Goal: Task Accomplishment & Management: Manage account settings

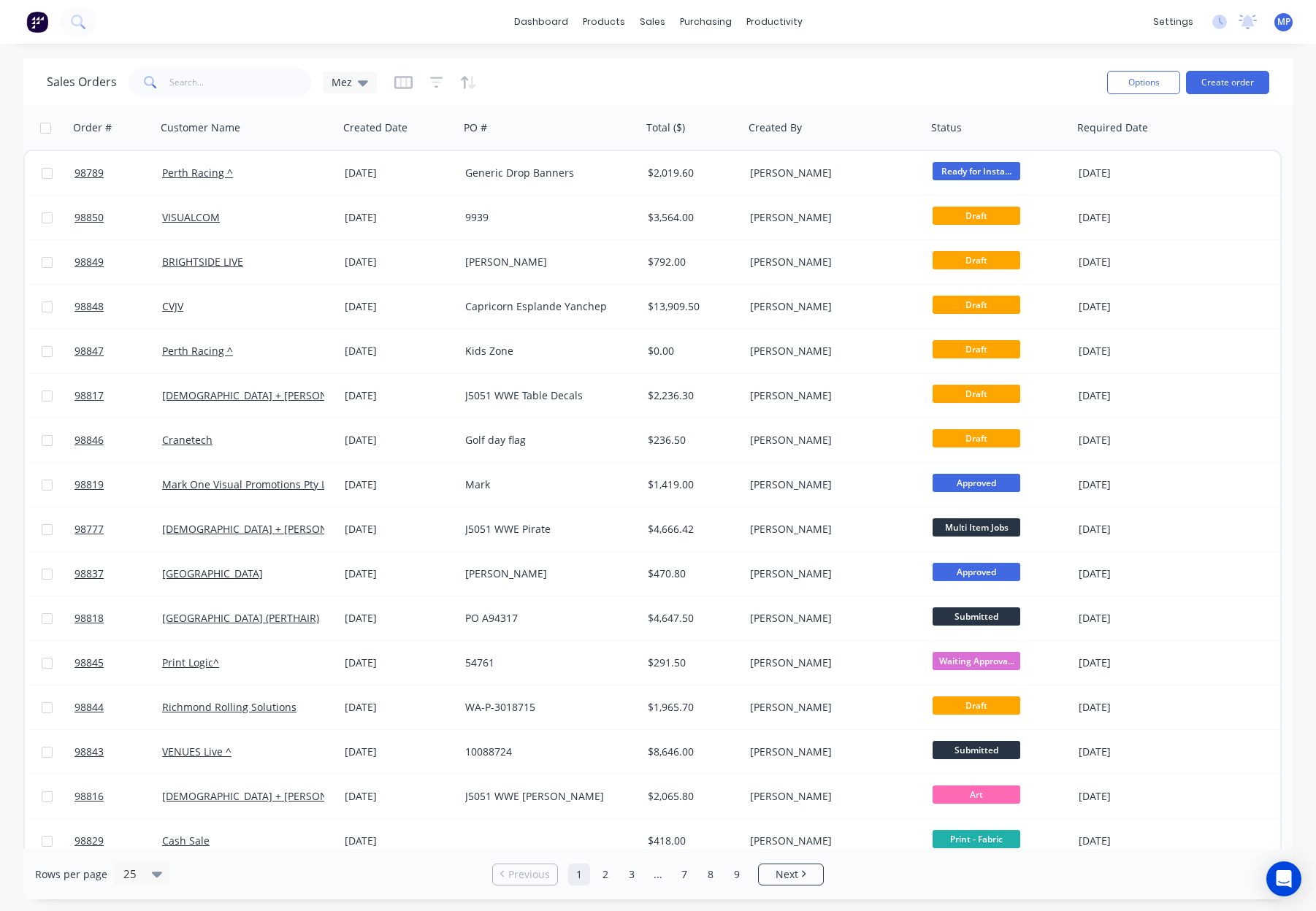
click at [347, 16] on div "dashboard products sales purchasing productivity dashboard products Product Cat…" at bounding box center [658, 21] width 1316 height 44
click at [222, 80] on input "text" at bounding box center [241, 83] width 143 height 29
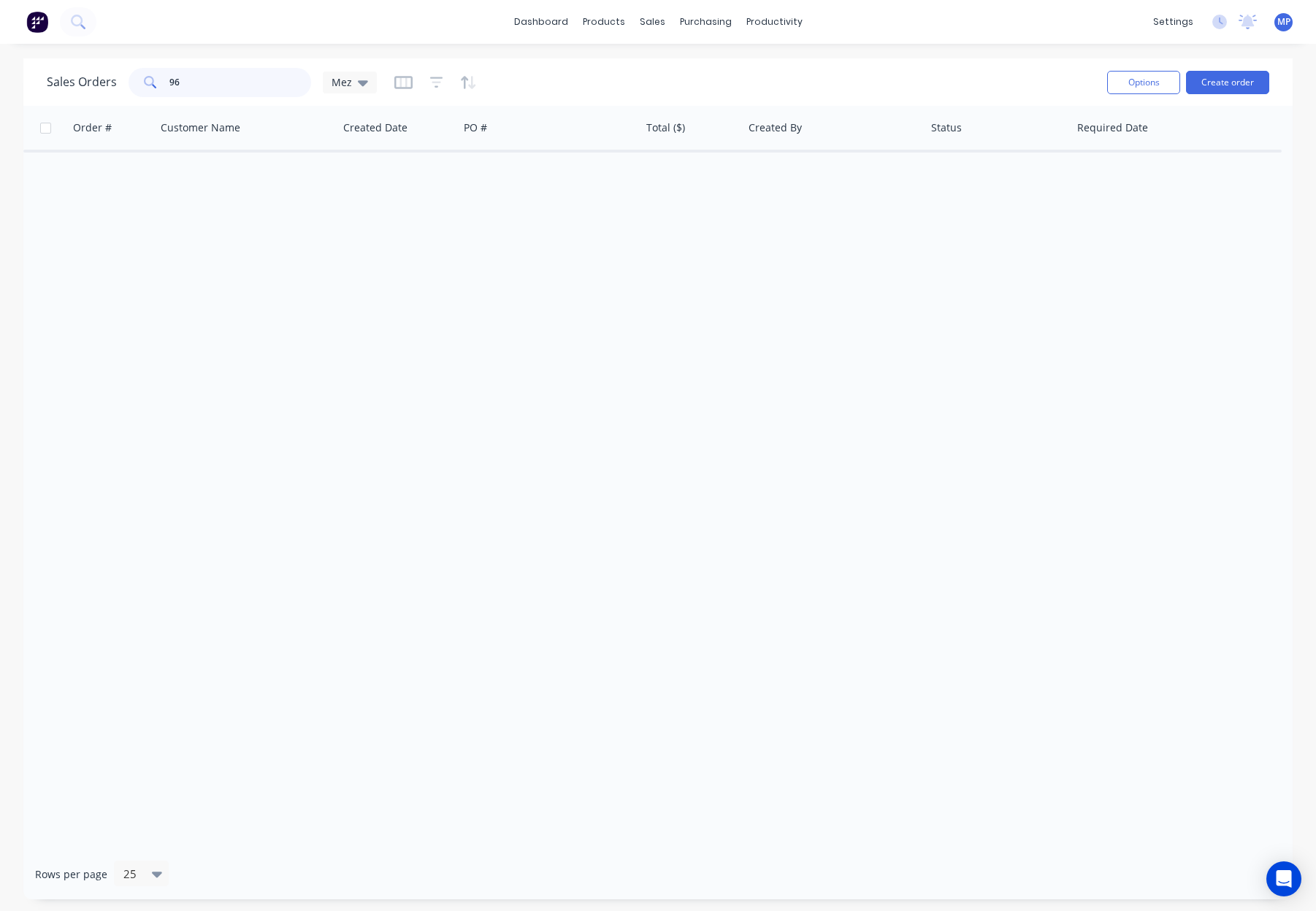
type input "9"
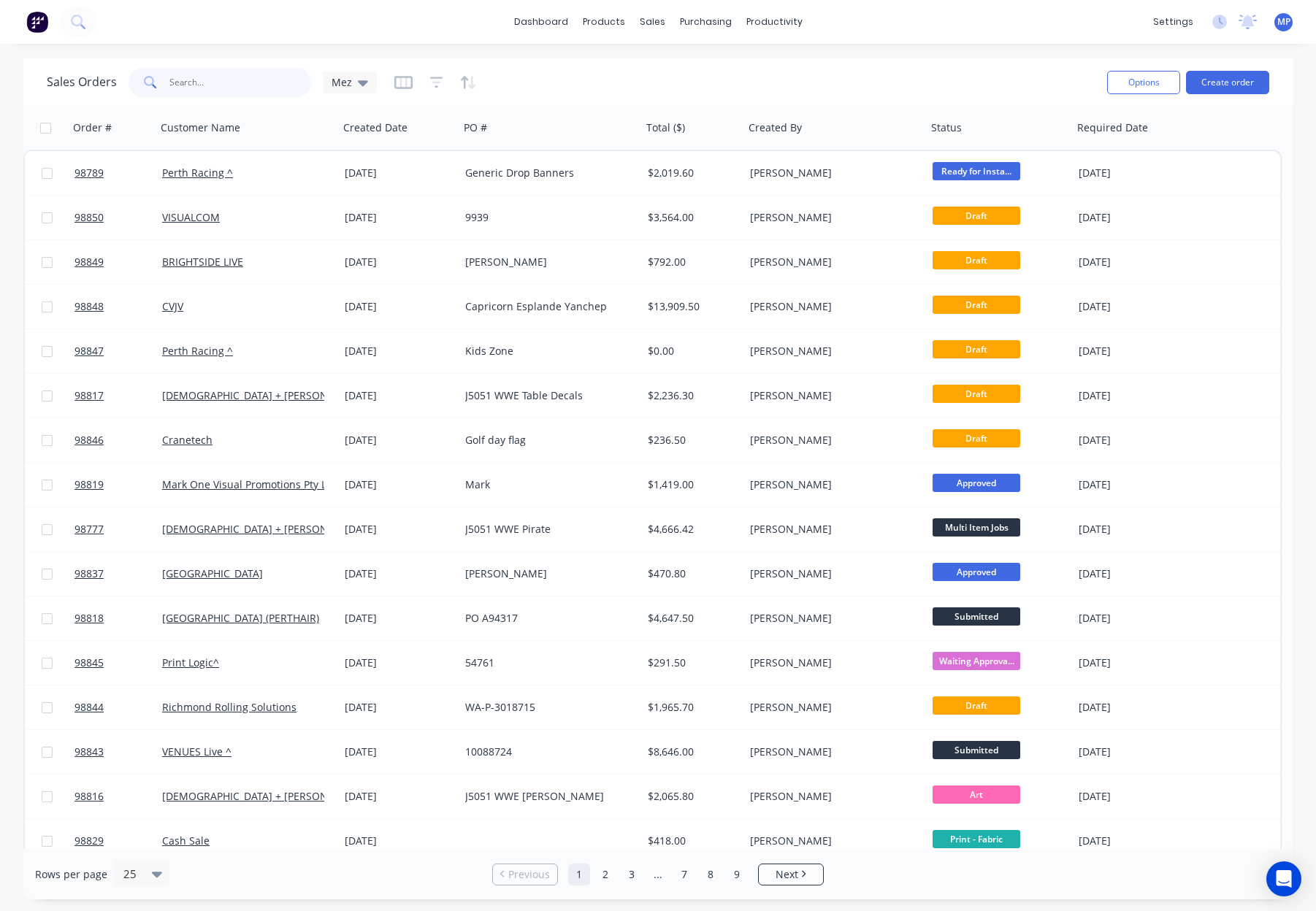
click at [223, 85] on input "text" at bounding box center [241, 83] width 143 height 29
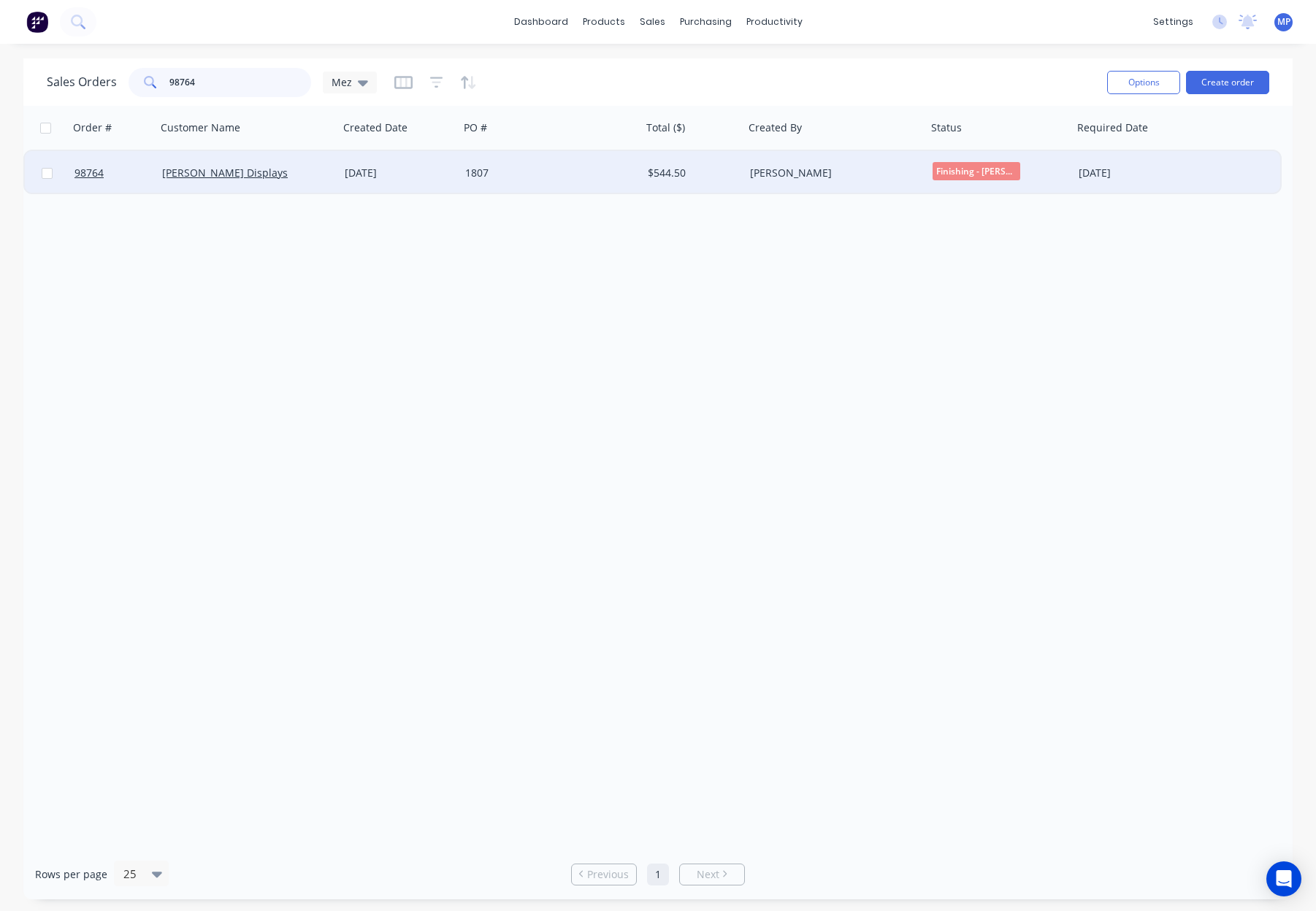
type input "98764"
click at [543, 180] on div "1807" at bounding box center [546, 173] width 162 height 15
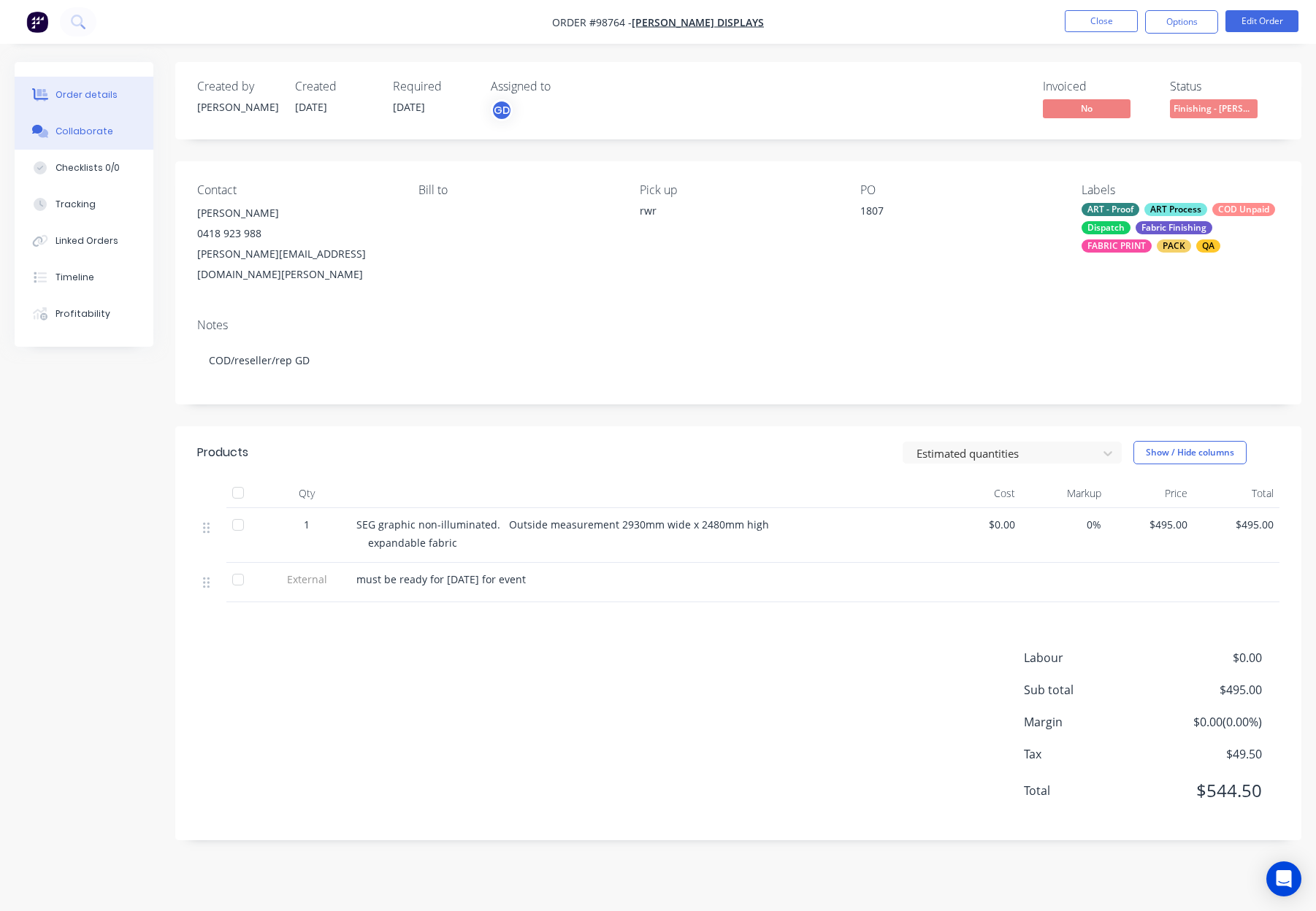
click at [79, 126] on div "Collaborate" at bounding box center [84, 131] width 58 height 13
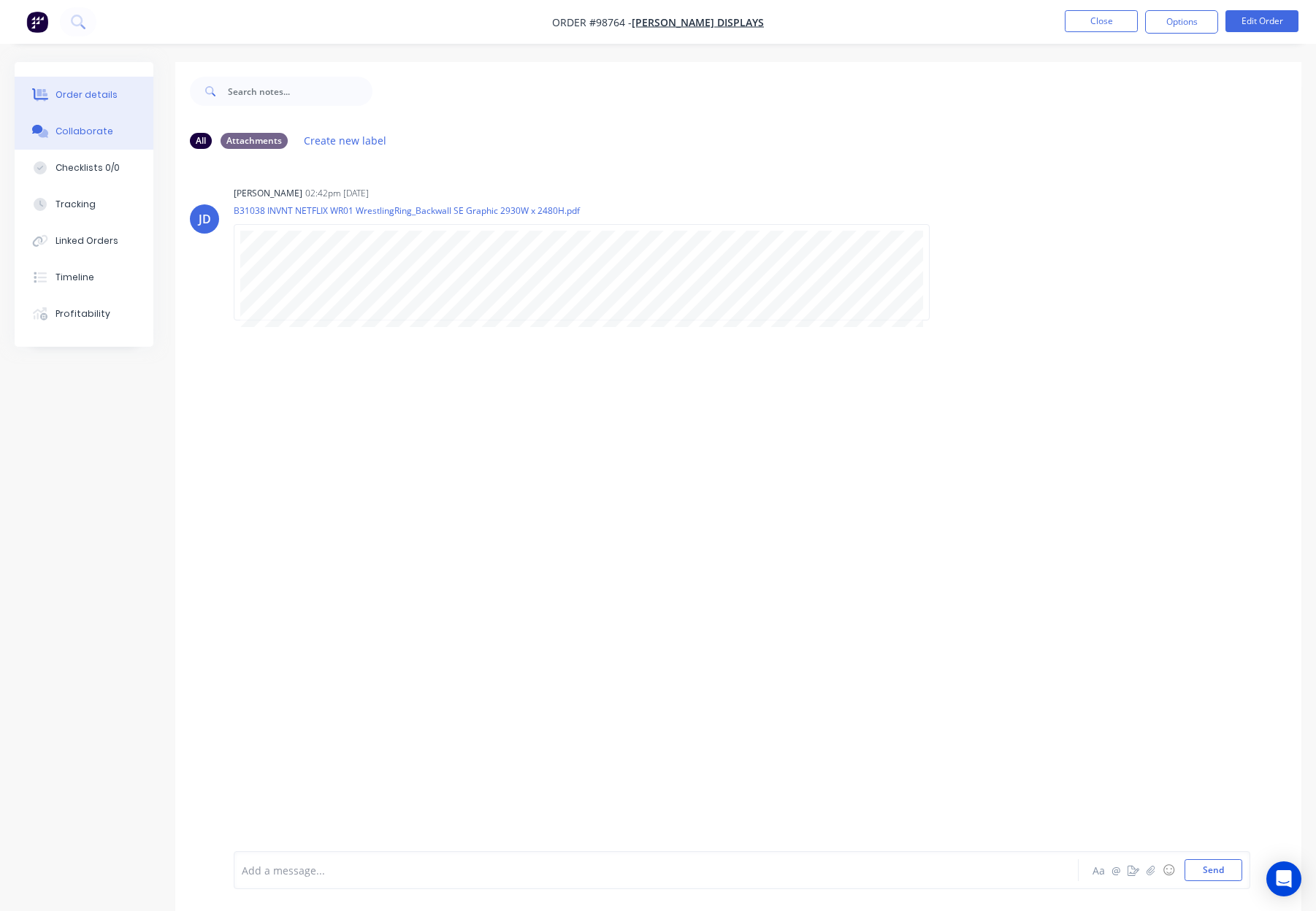
click at [80, 101] on button "Order details" at bounding box center [83, 95] width 138 height 36
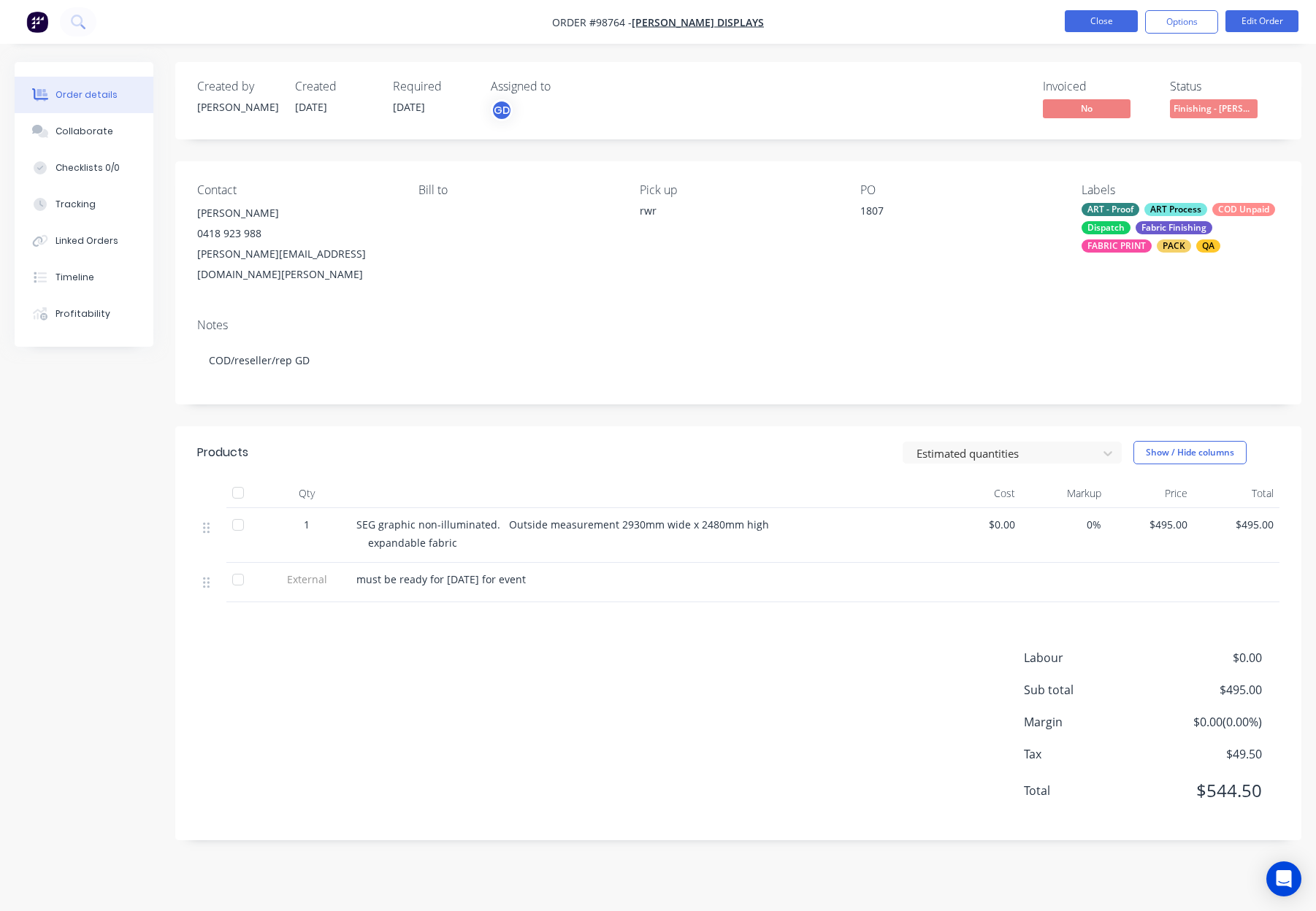
click at [1094, 18] on button "Close" at bounding box center [1101, 21] width 73 height 21
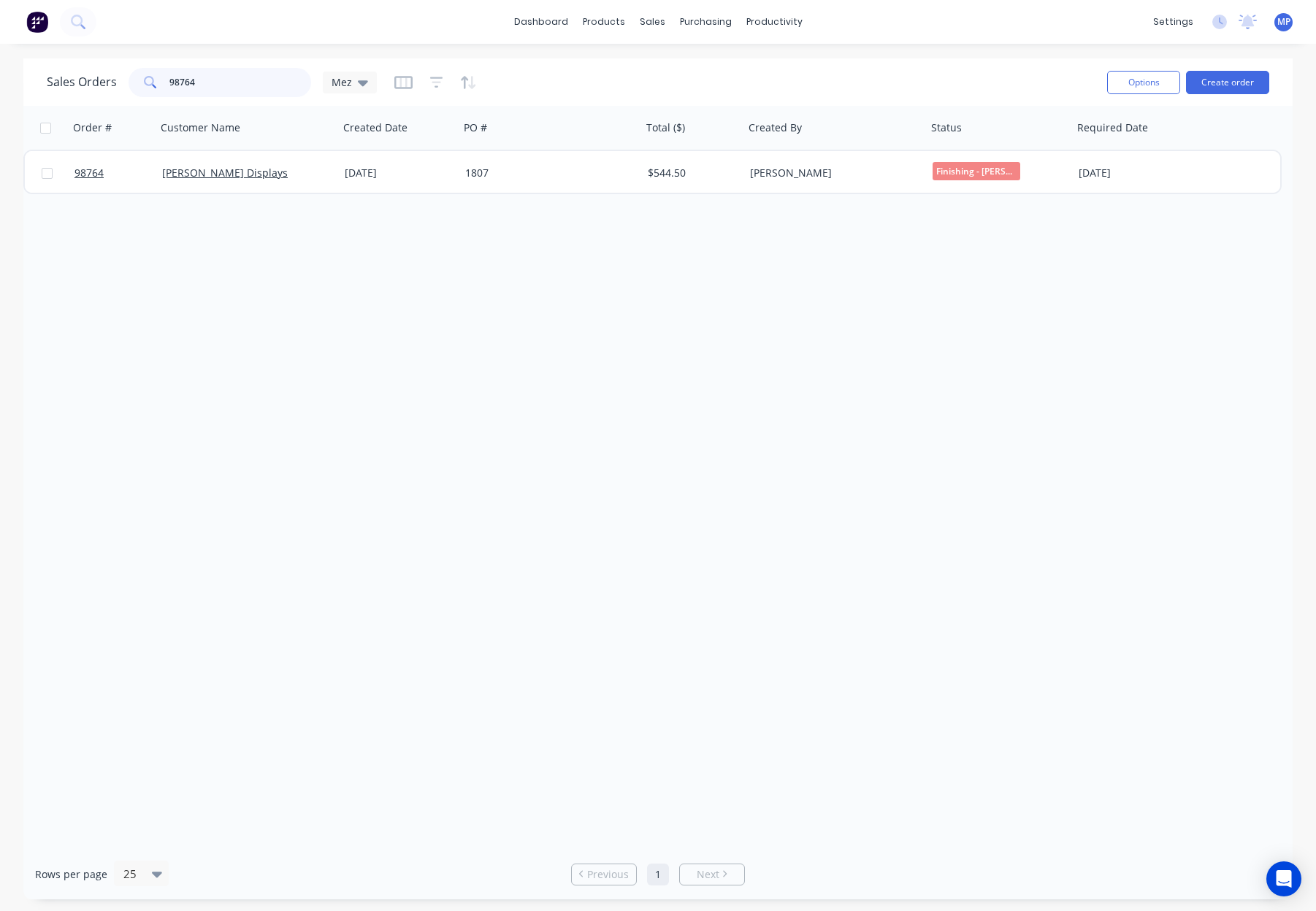
drag, startPoint x: 203, startPoint y: 79, endPoint x: 255, endPoint y: 84, distance: 52.2
click at [203, 79] on input "98764" at bounding box center [241, 83] width 143 height 29
drag, startPoint x: 255, startPoint y: 84, endPoint x: 134, endPoint y: 81, distance: 121.0
click at [138, 82] on div "98764" at bounding box center [220, 83] width 182 height 29
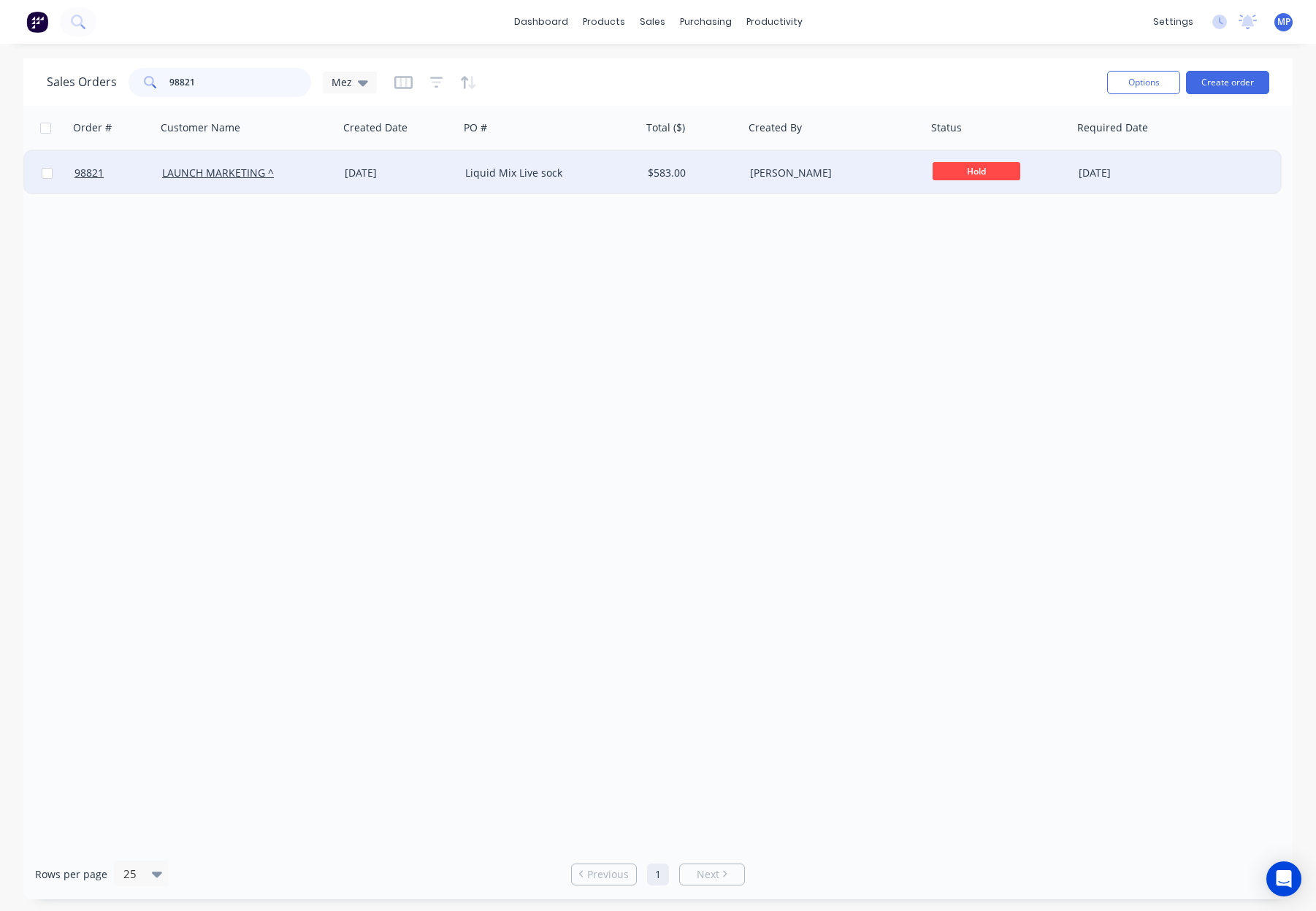
type input "98821"
click at [588, 169] on div "Liquid Mix Live sock" at bounding box center [546, 173] width 162 height 15
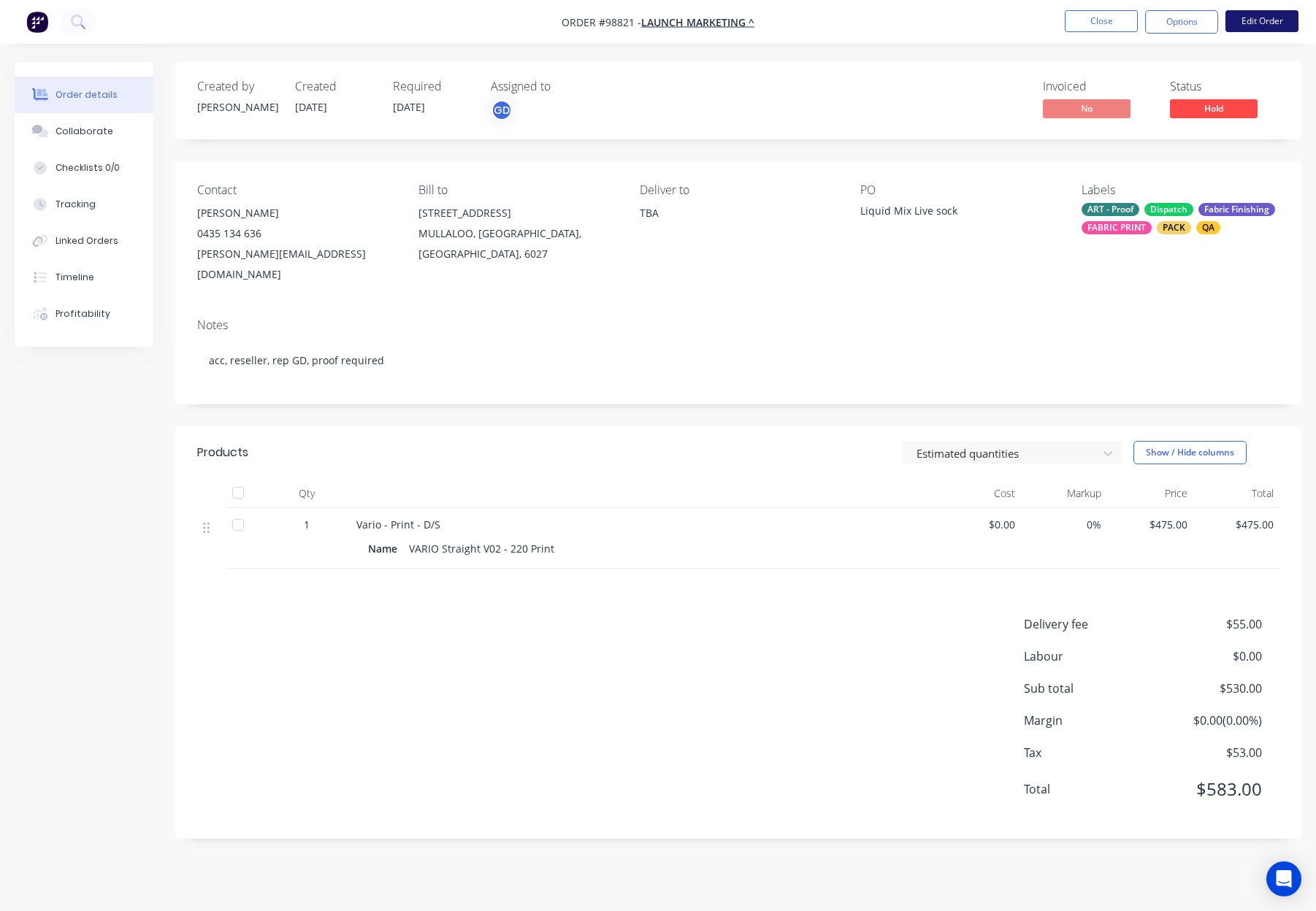
click at [1251, 23] on button "Edit Order" at bounding box center [1262, 21] width 73 height 21
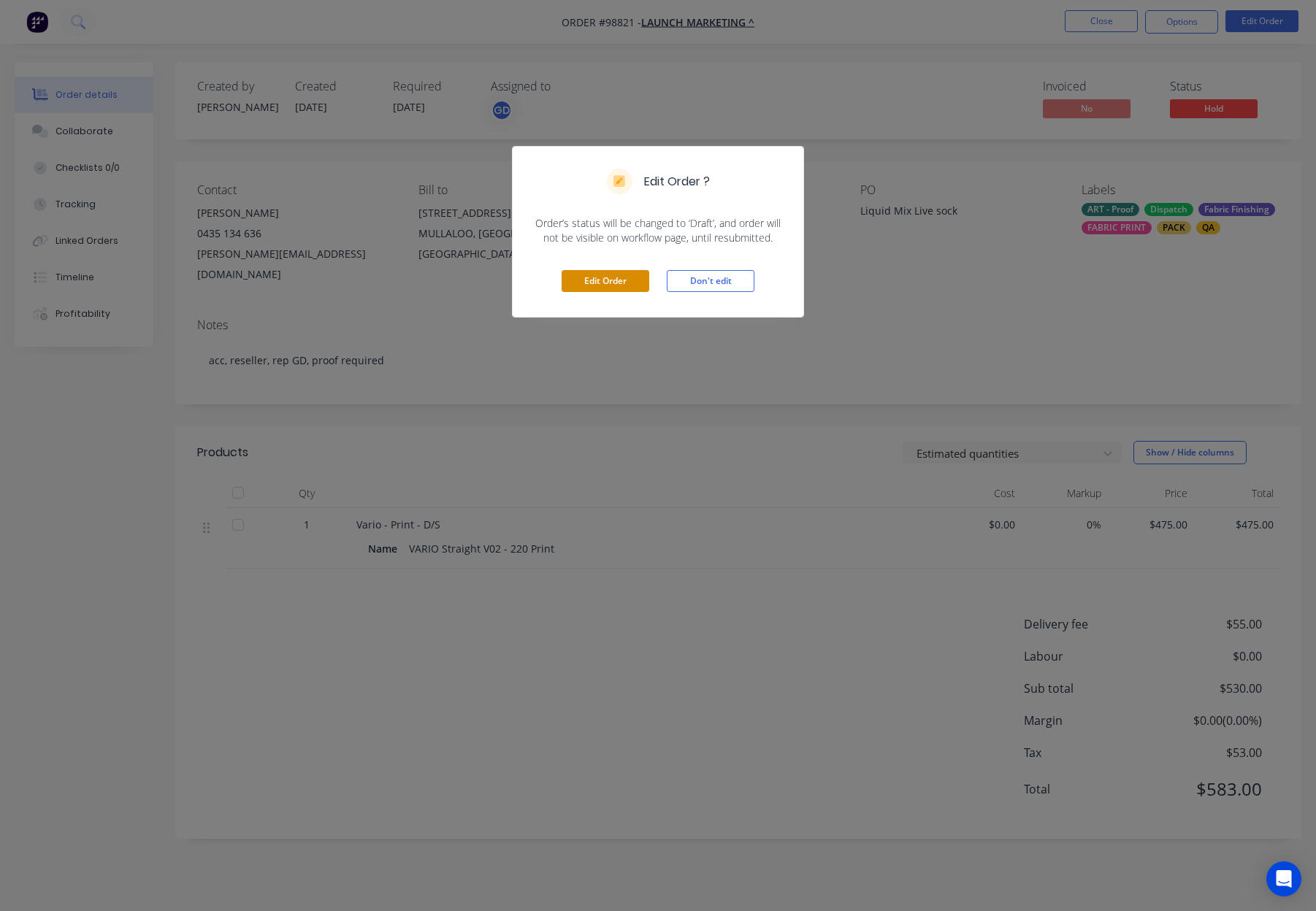
click at [611, 284] on button "Edit Order" at bounding box center [605, 280] width 88 height 21
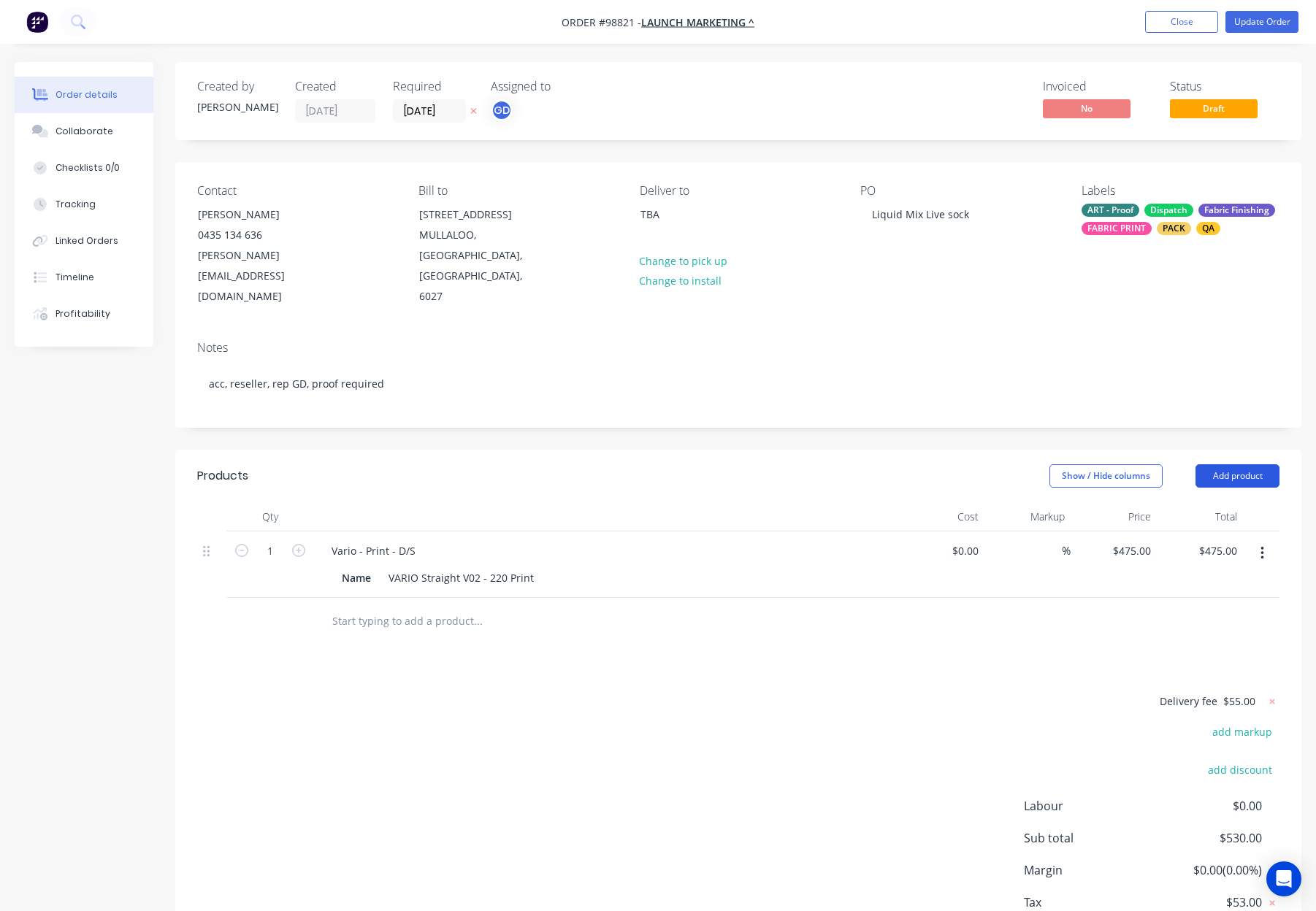
click at [1255, 464] on button "Add product" at bounding box center [1238, 475] width 84 height 23
click at [787, 693] on div "Delivery fee $55.00 add markup add discount Labour $0.00 Sub total $530.00 Marg…" at bounding box center [738, 830] width 1082 height 275
click at [400, 607] on input "text" at bounding box center [478, 621] width 292 height 29
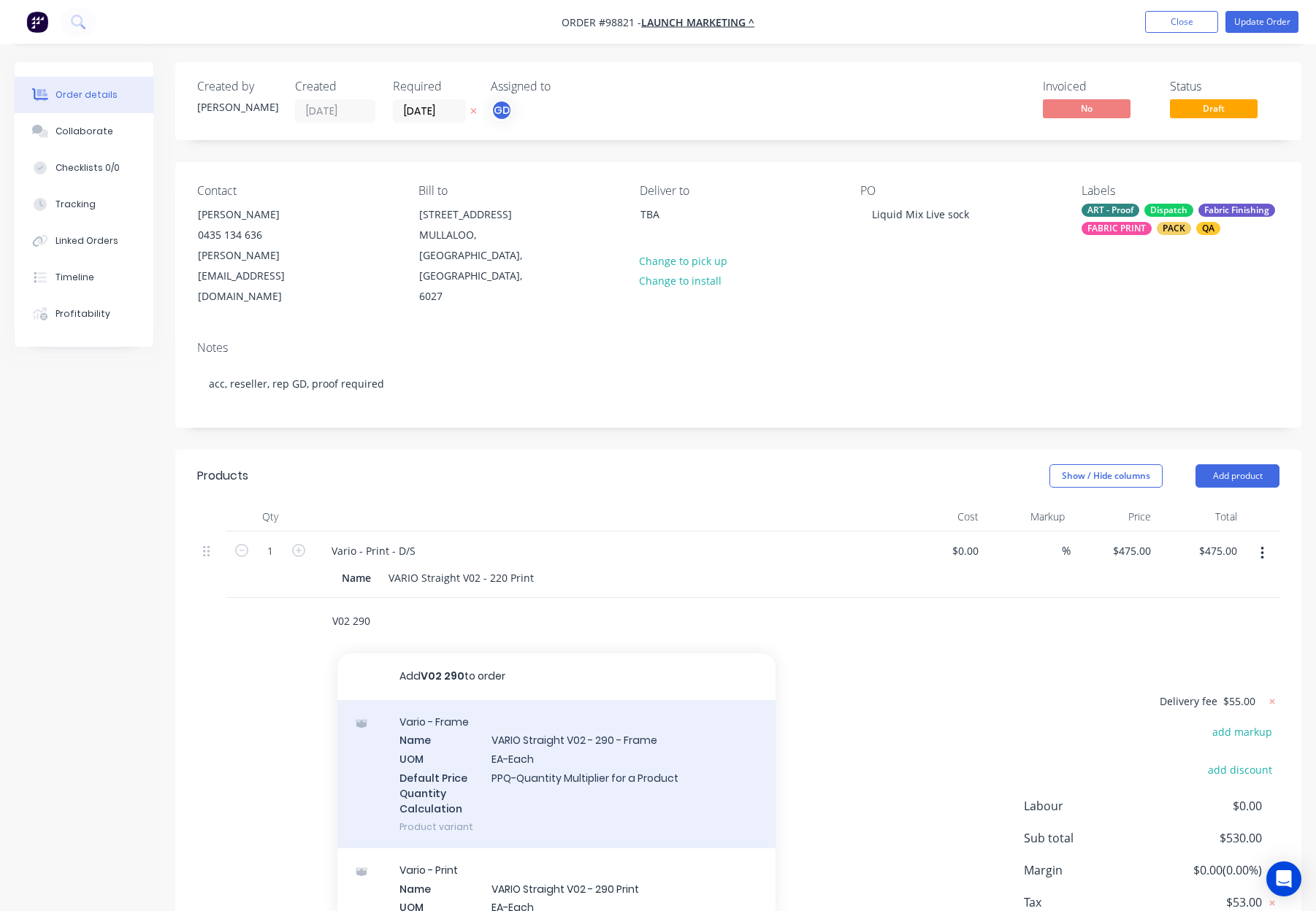
type input "V02 290"
click at [658, 700] on div "Vario - Frame Name VARIO Straight V02 - 290 - Frame UOM EA-Each Default Price Q…" at bounding box center [557, 774] width 438 height 148
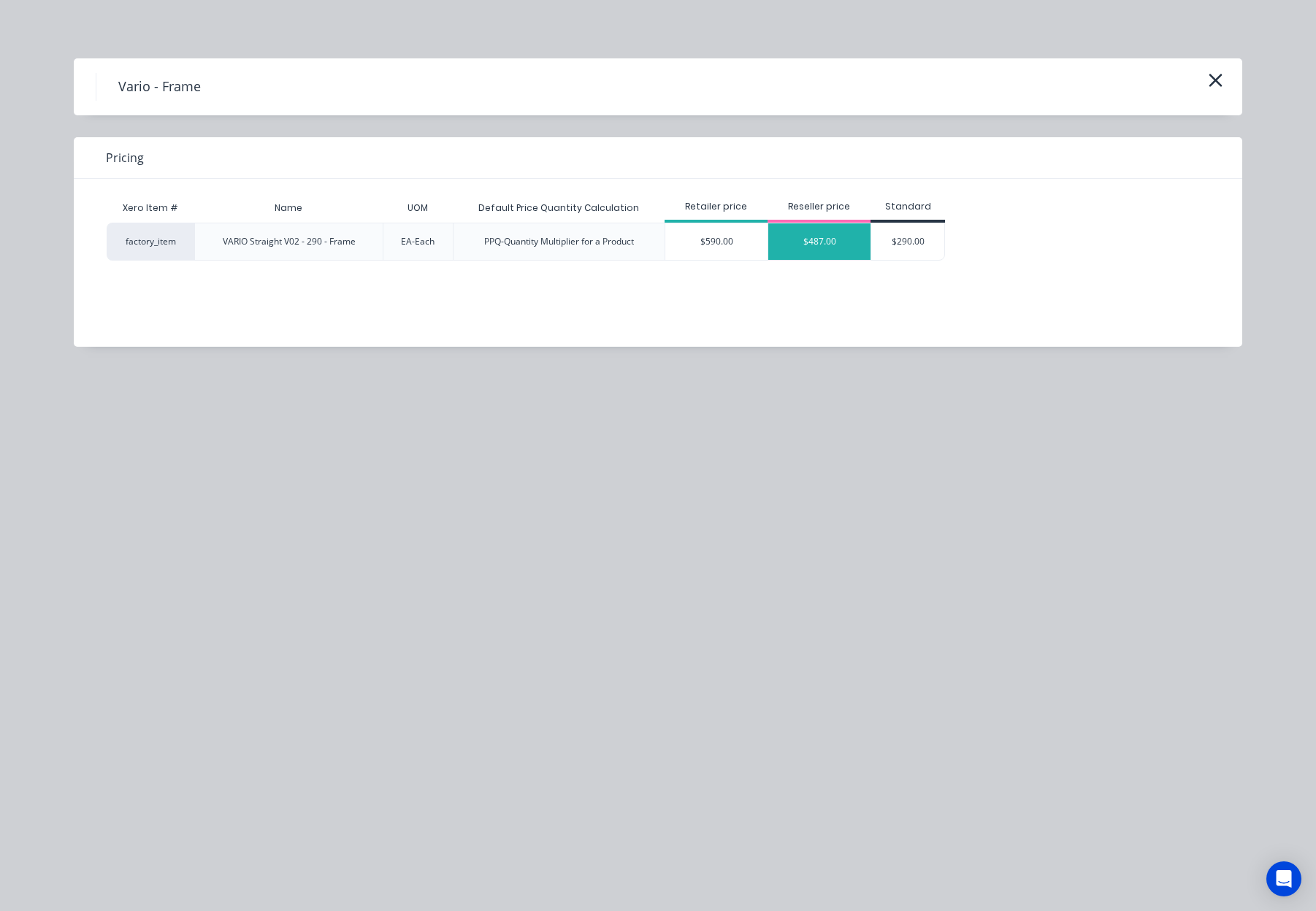
click at [815, 238] on div "$487.00" at bounding box center [819, 242] width 102 height 36
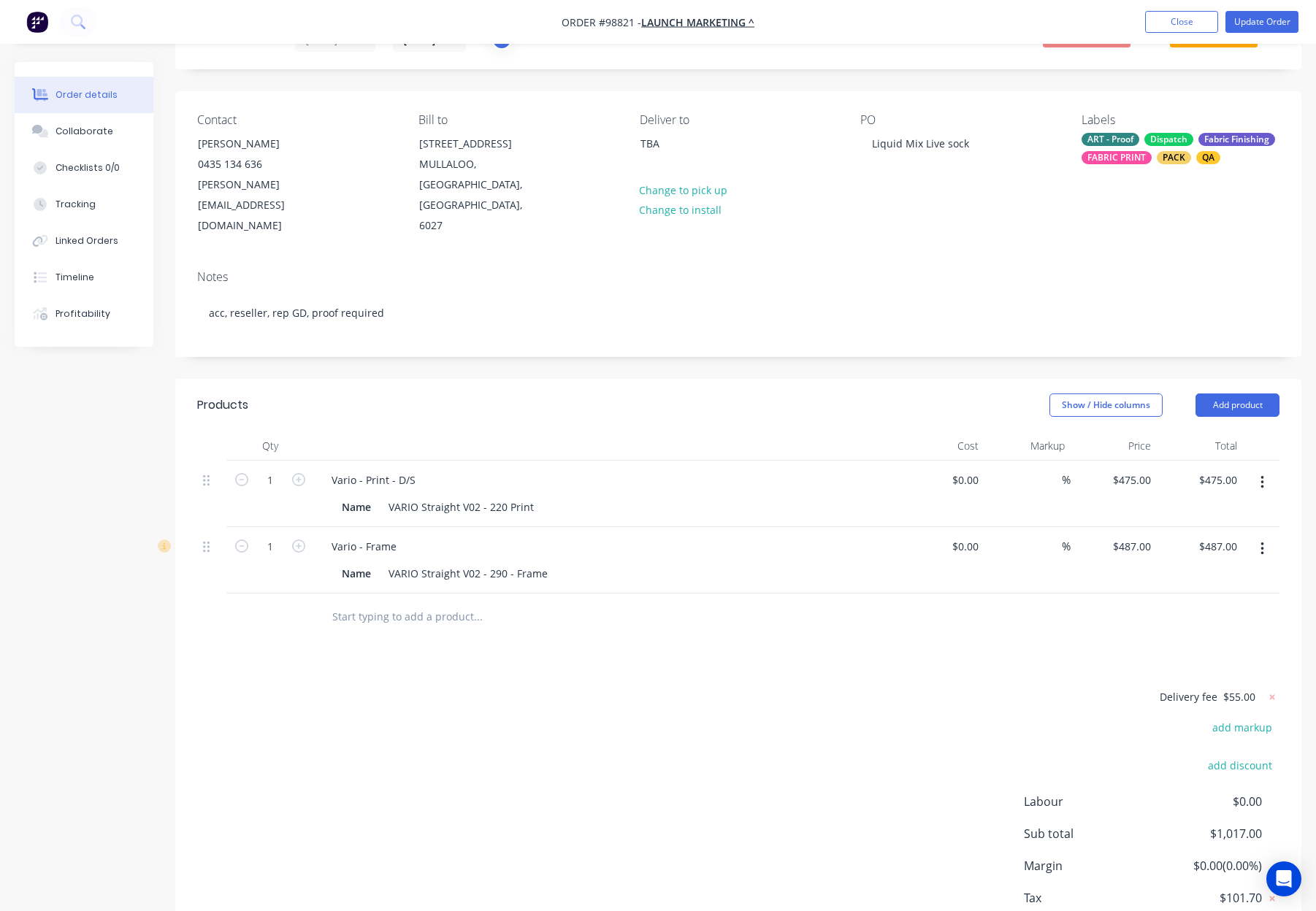
scroll to position [79, 0]
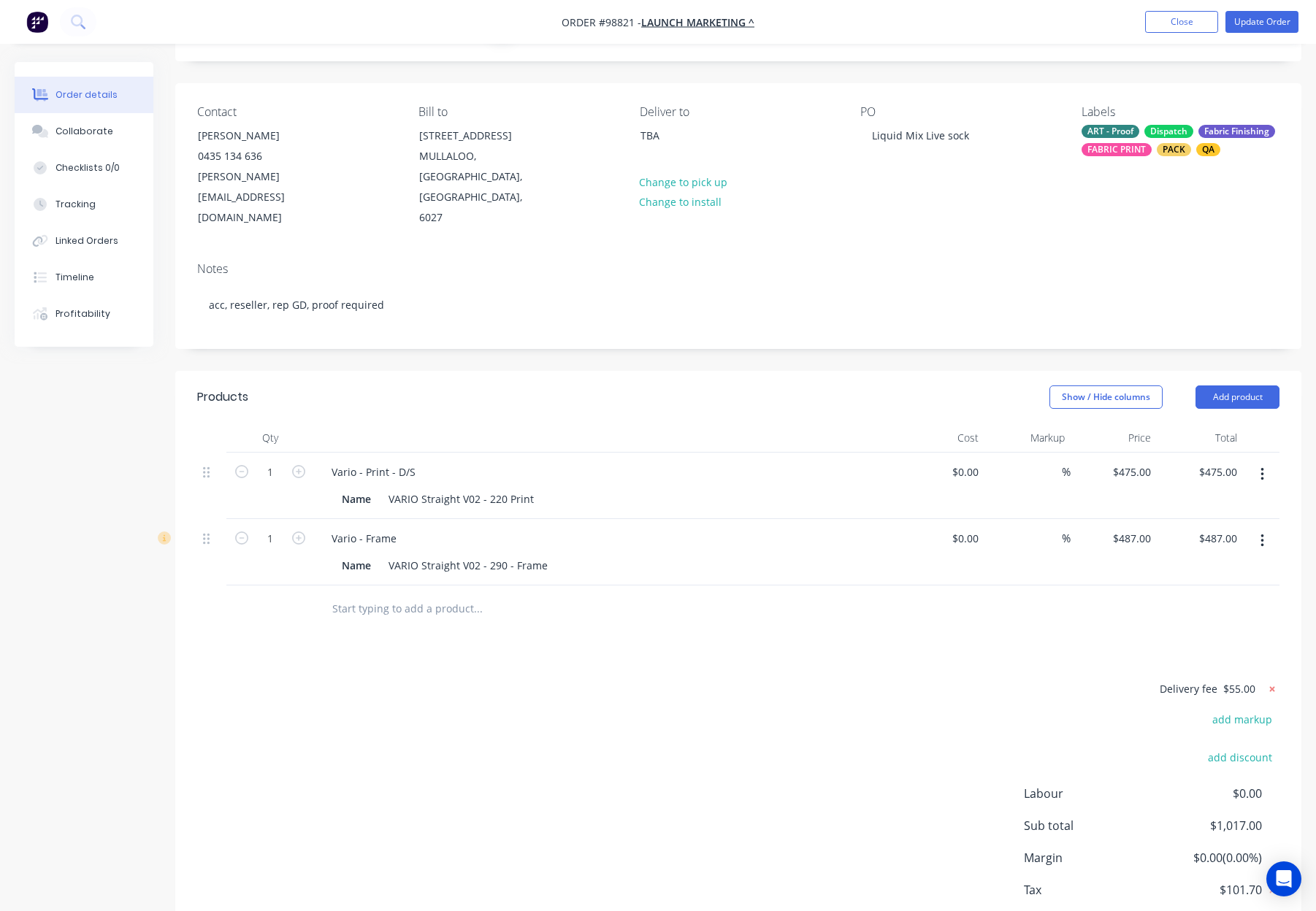
click at [1276, 682] on icon at bounding box center [1272, 689] width 15 height 15
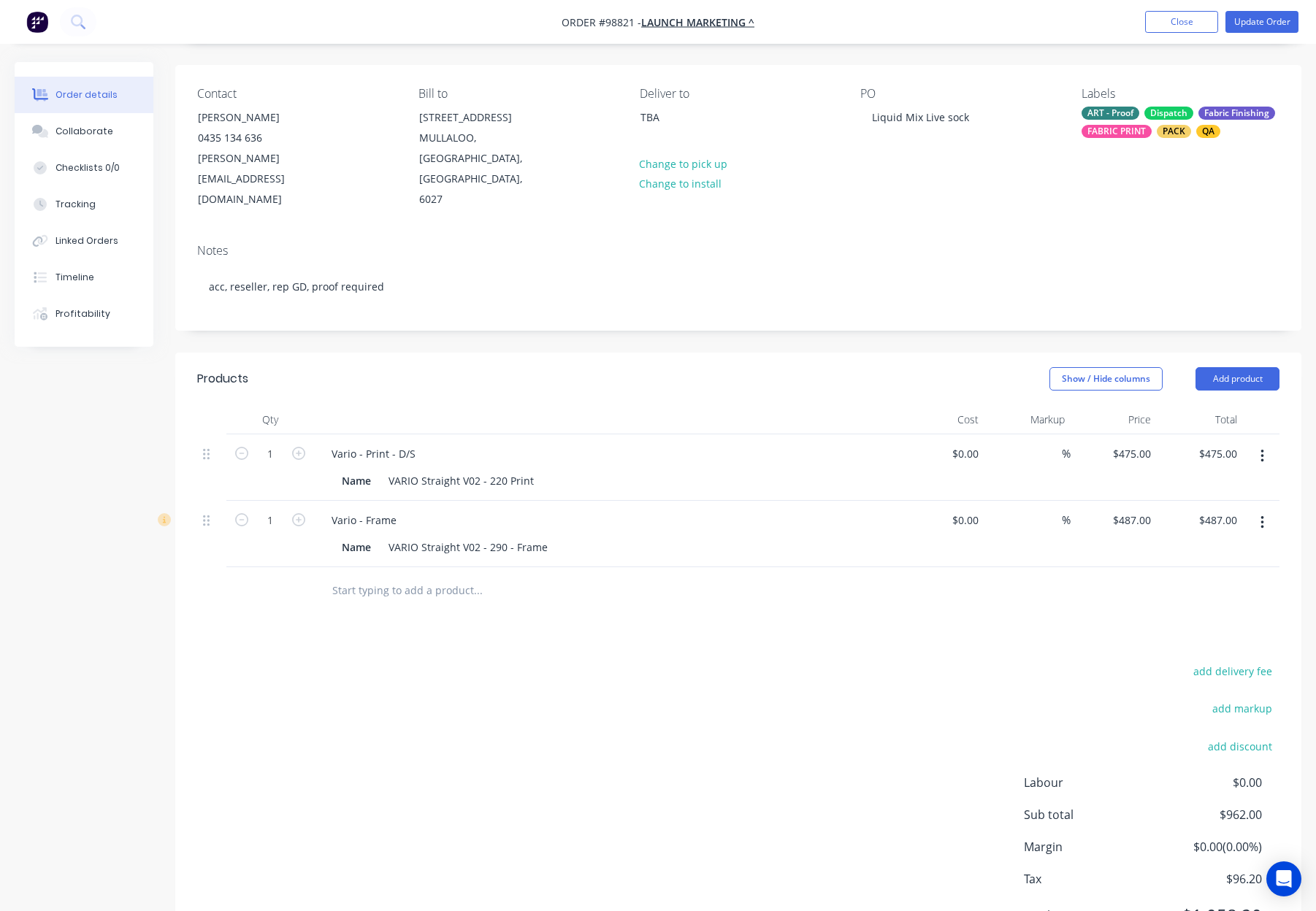
scroll to position [131, 0]
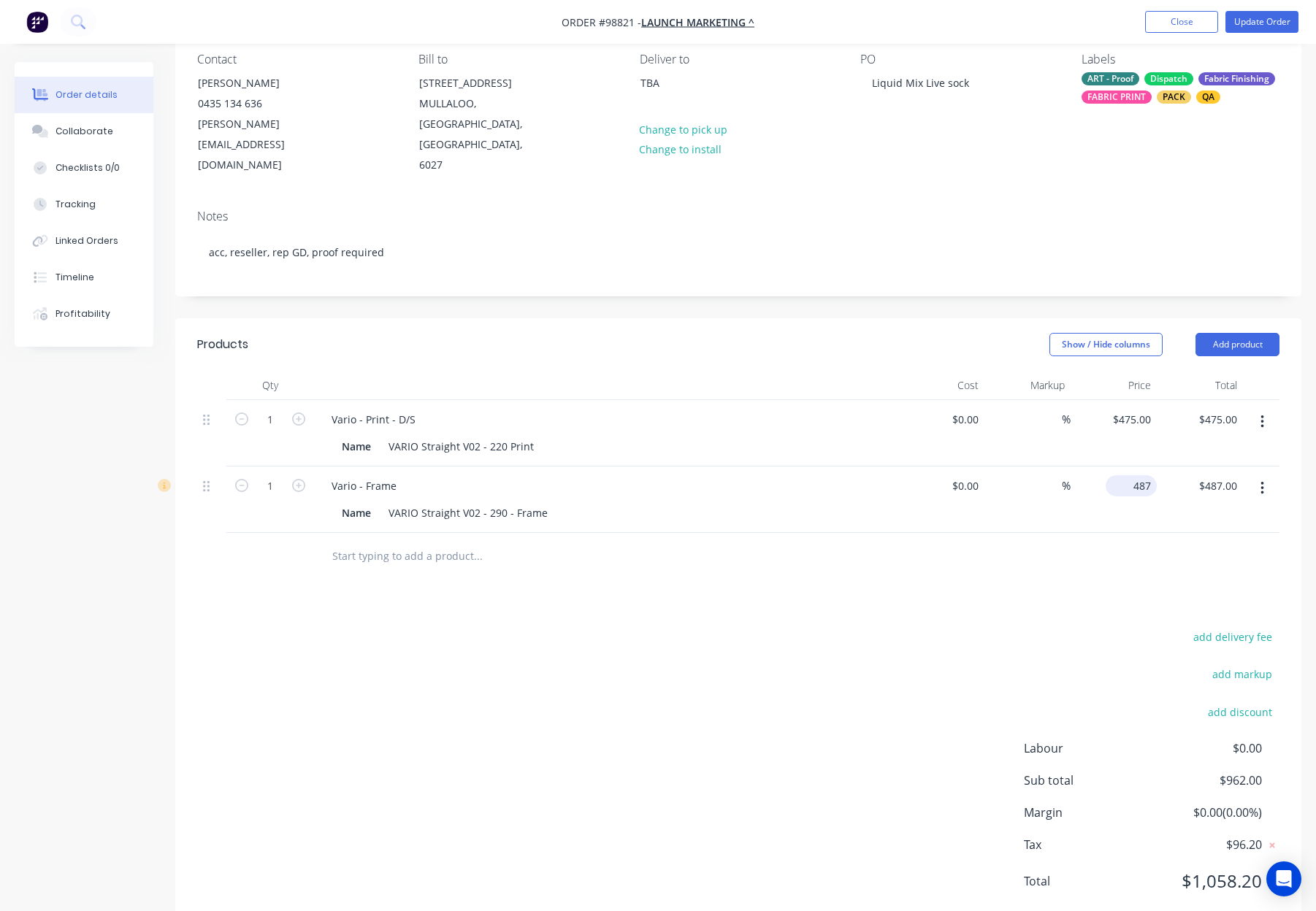
click at [1140, 475] on input "487" at bounding box center [1134, 486] width 46 height 21
type input "$450.00"
click at [1111, 533] on div at bounding box center [738, 556] width 1082 height 47
click at [1135, 475] on input "450" at bounding box center [1134, 486] width 46 height 21
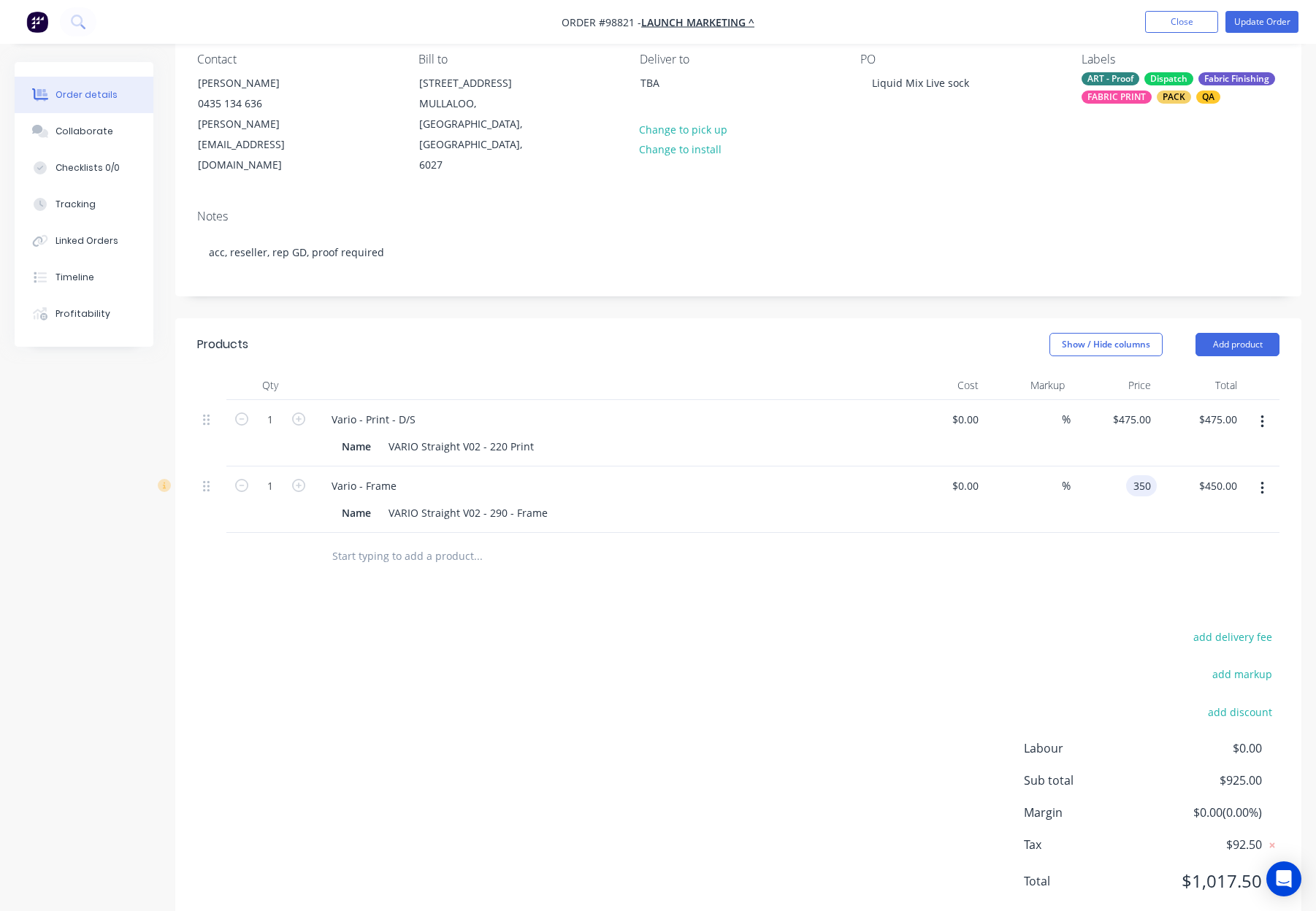
type input "$350.00"
click at [1125, 533] on div at bounding box center [738, 556] width 1082 height 47
drag, startPoint x: 1130, startPoint y: 445, endPoint x: 1165, endPoint y: 450, distance: 35.4
click at [1130, 475] on div "350 350" at bounding box center [1142, 486] width 31 height 21
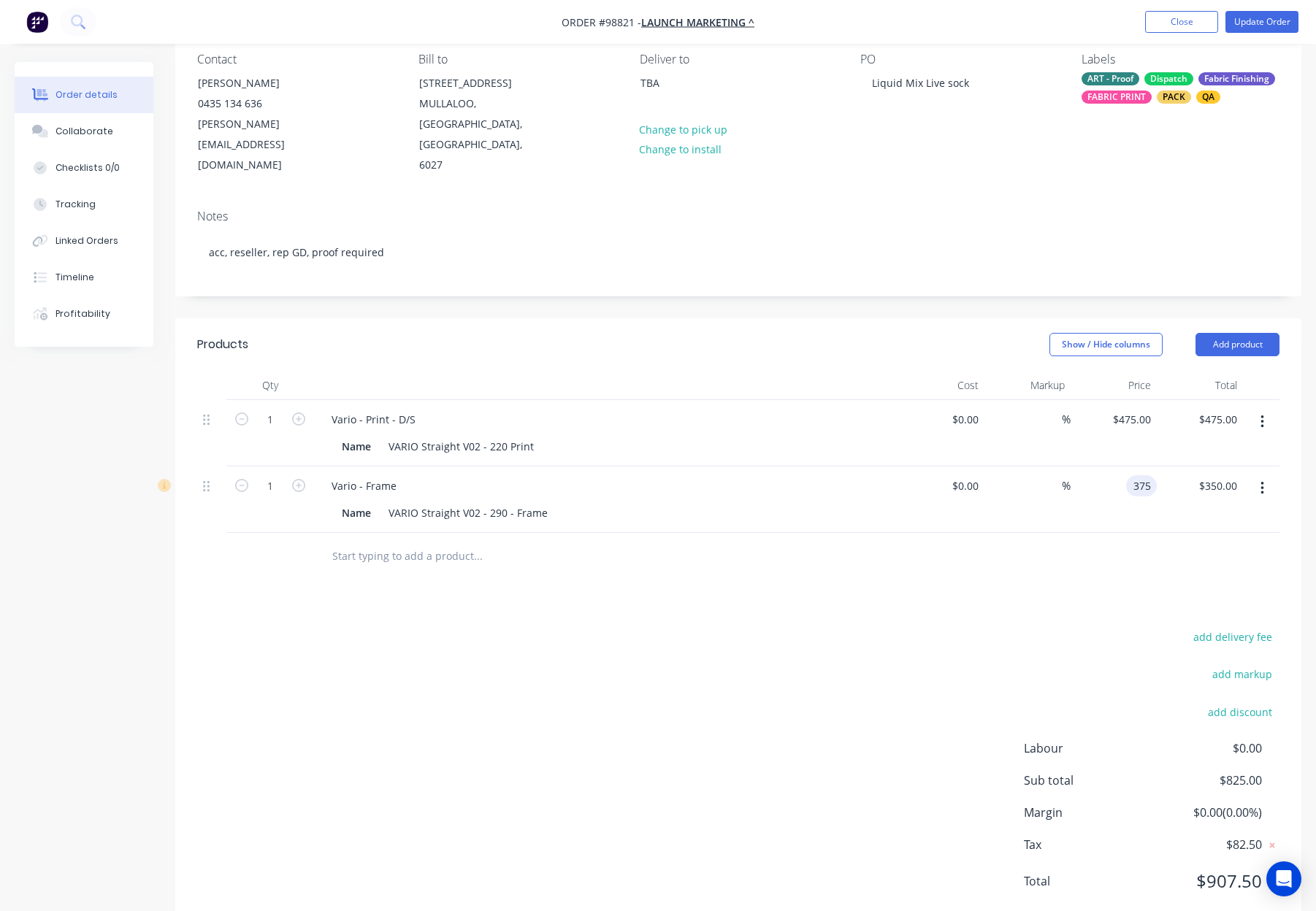
type input "$375.00"
click at [1147, 533] on div at bounding box center [738, 556] width 1082 height 47
drag, startPoint x: 1135, startPoint y: 445, endPoint x: 1181, endPoint y: 448, distance: 46.1
click at [1135, 475] on input "375" at bounding box center [1144, 486] width 25 height 21
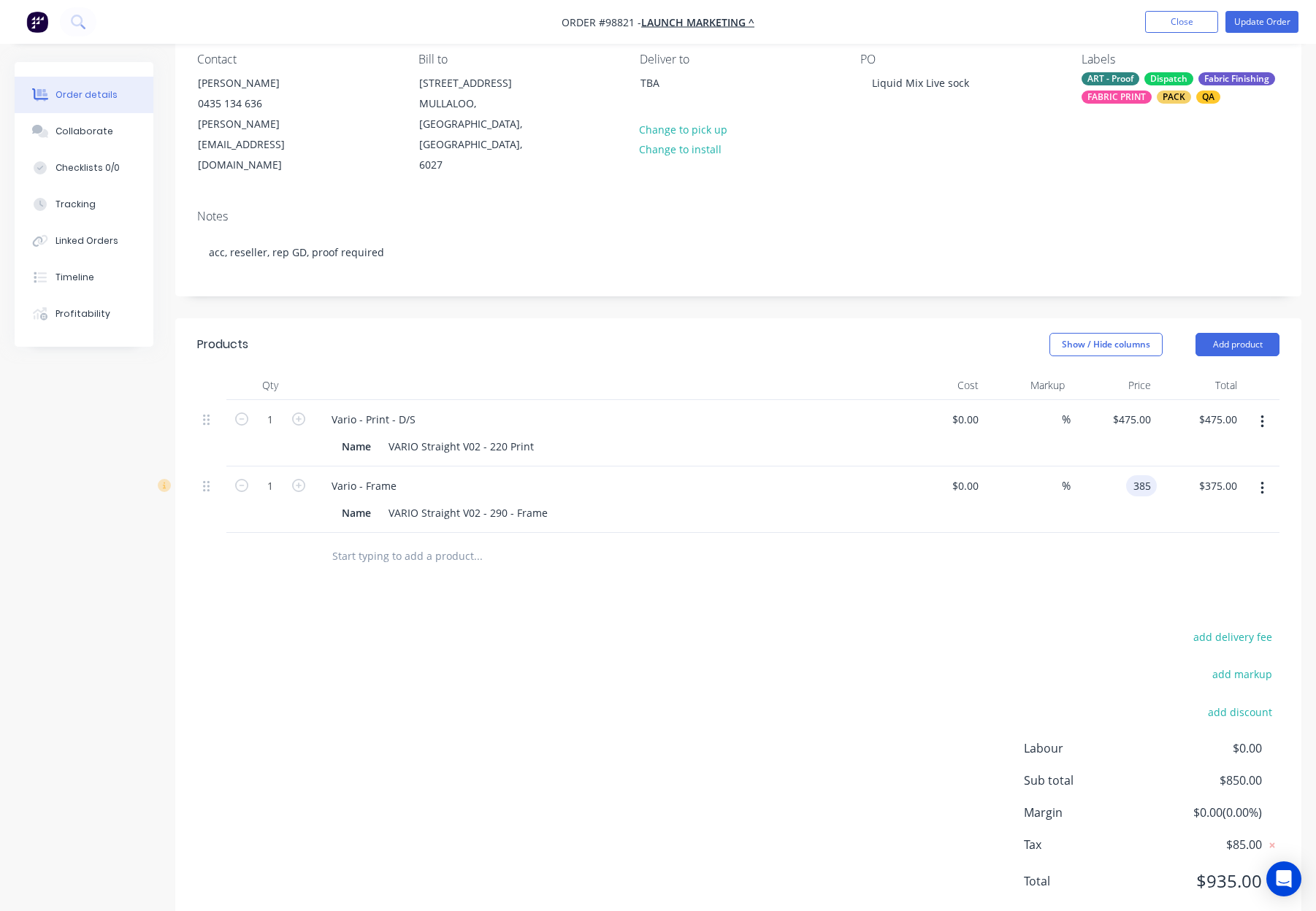
type input "$385.00"
click at [1117, 533] on div at bounding box center [738, 556] width 1082 height 47
click at [1136, 475] on input "385" at bounding box center [1134, 486] width 46 height 21
type input "$395.00"
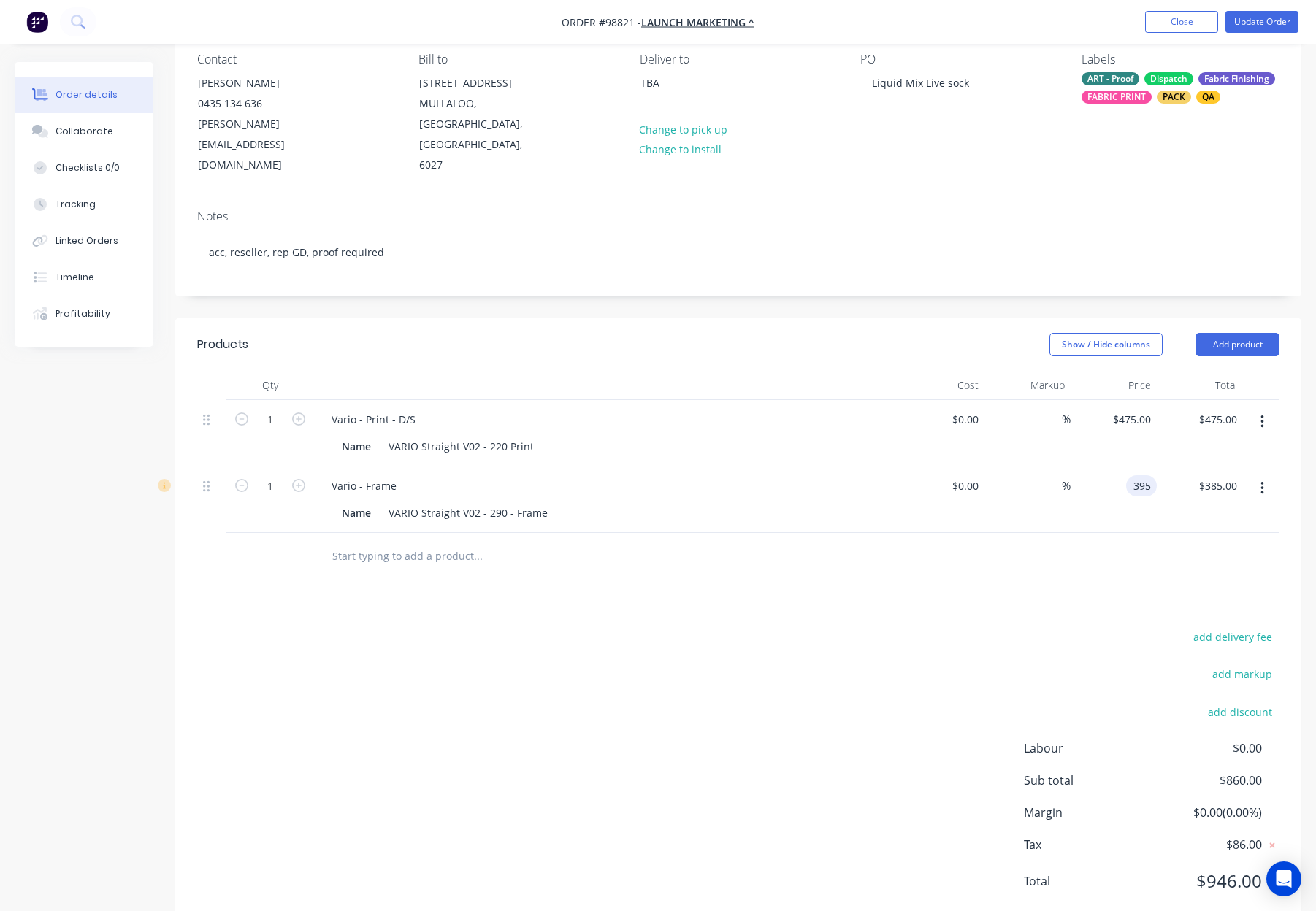
type input "$395.00"
click at [1078, 549] on div "Products Show / Hide columns Add product Qty Cost Markup Price Total 1 Vario - …" at bounding box center [738, 624] width 1126 height 613
click at [1140, 475] on input "395" at bounding box center [1134, 486] width 46 height 21
type input "$400.00"
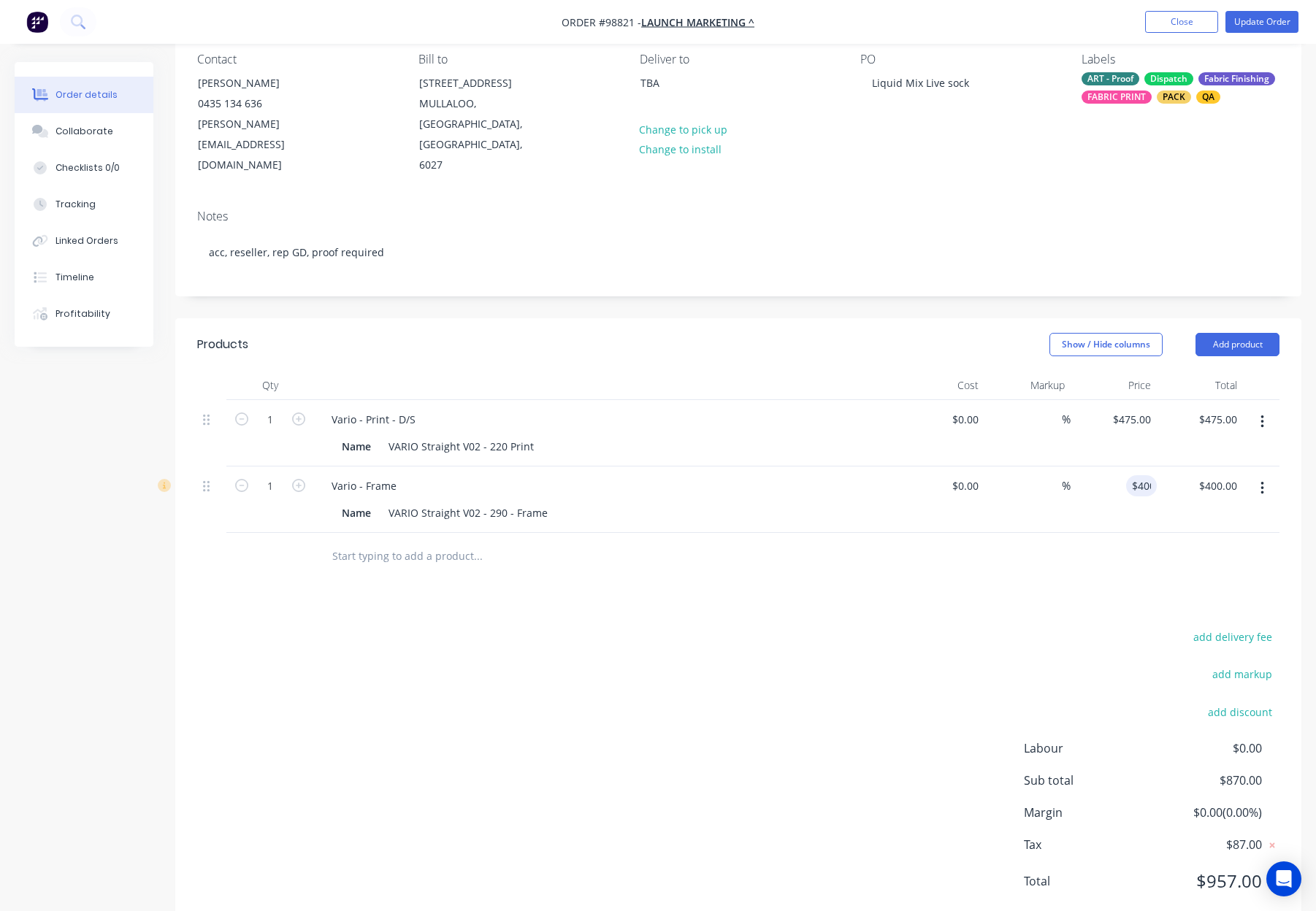
click at [1116, 533] on div at bounding box center [738, 556] width 1082 height 47
drag, startPoint x: 1134, startPoint y: 450, endPoint x: 1168, endPoint y: 452, distance: 34.1
click at [1134, 475] on input "400" at bounding box center [1134, 486] width 46 height 21
type input "$400.00"
click at [1195, 533] on div at bounding box center [738, 556] width 1082 height 47
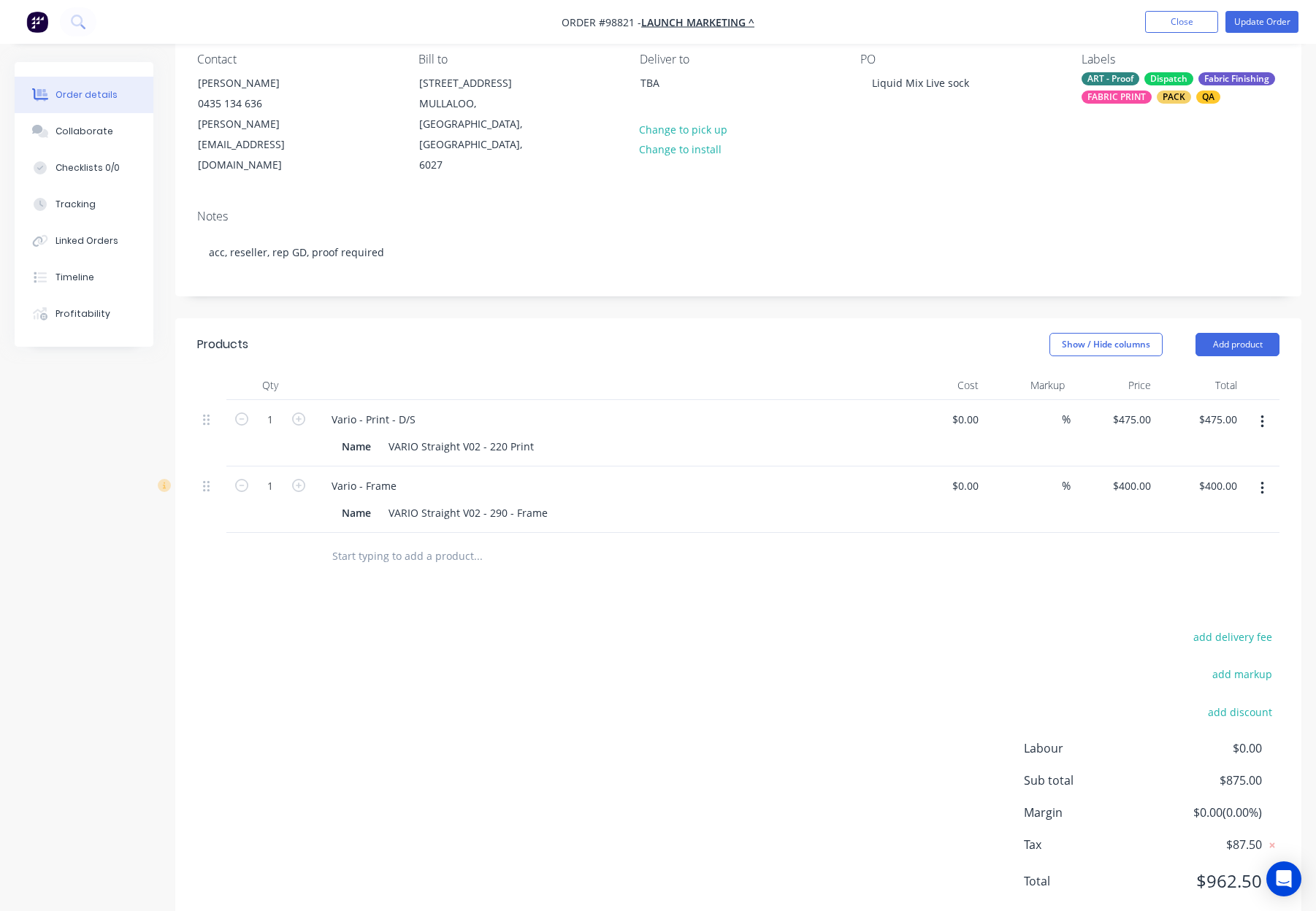
click at [1246, 627] on div "add delivery fee" at bounding box center [1188, 645] width 182 height 37
click at [1244, 627] on button "add delivery fee" at bounding box center [1233, 637] width 95 height 20
type input "55"
click at [1145, 550] on div "Products Show / Hide columns Add product Qty Cost Markup Price Total 1 Vario - …" at bounding box center [738, 627] width 1126 height 609
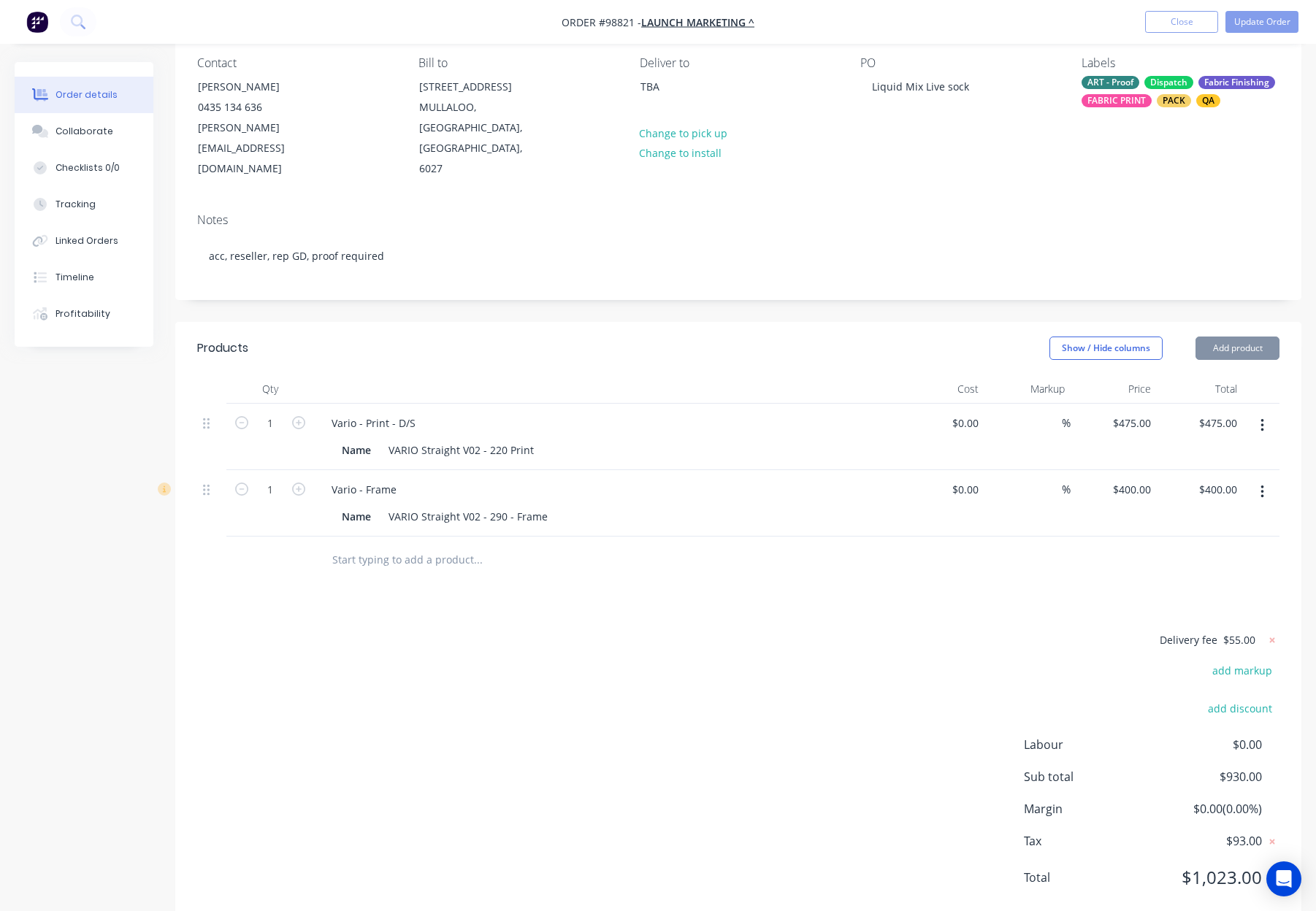
scroll to position [125, 0]
click at [1246, 339] on button "Add product" at bounding box center [1238, 351] width 84 height 23
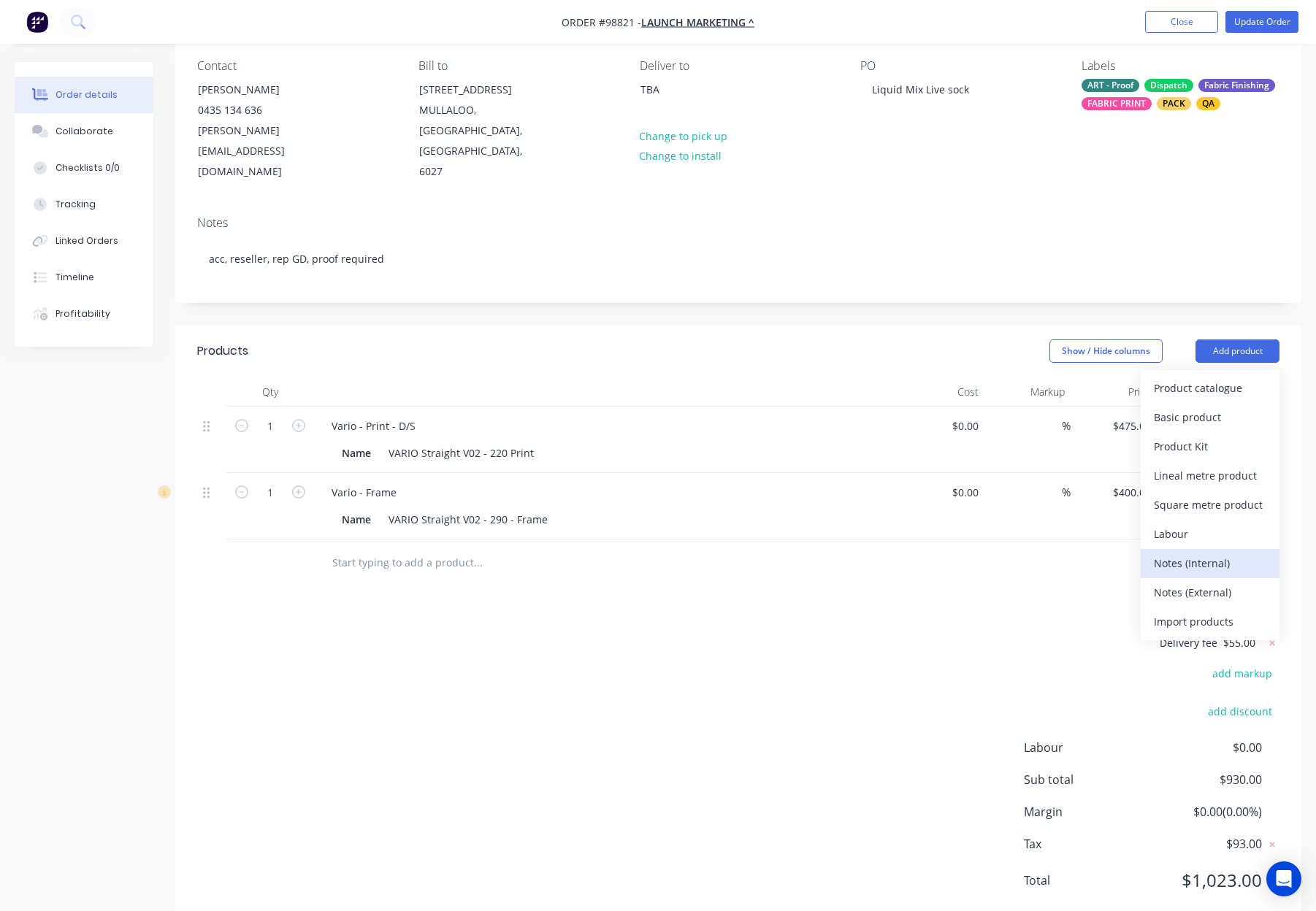
click at [1197, 553] on div "Notes (Internal)" at bounding box center [1210, 563] width 113 height 21
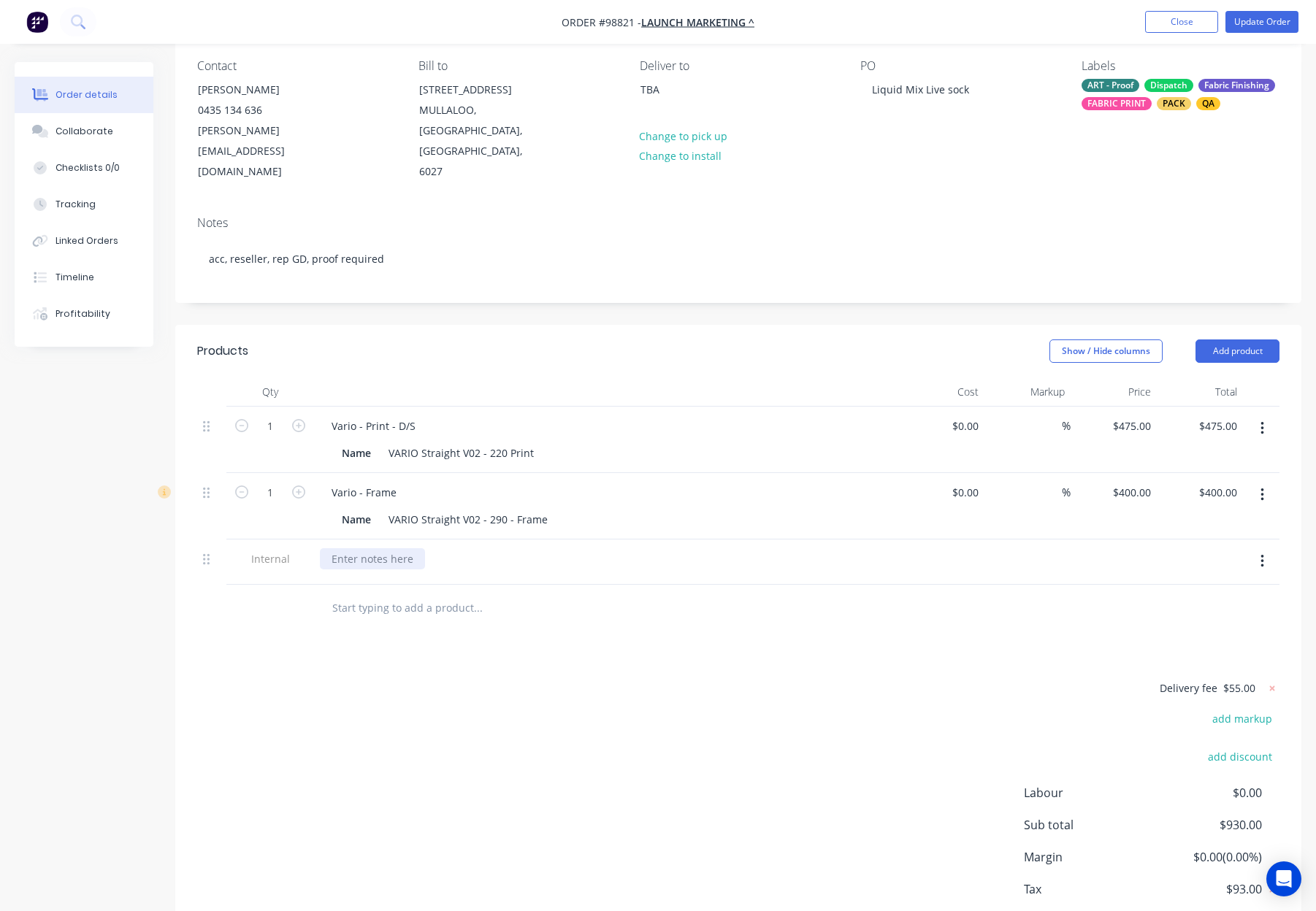
drag, startPoint x: 326, startPoint y: 516, endPoint x: 334, endPoint y: 517, distance: 8.1
click at [327, 548] on div at bounding box center [372, 559] width 105 height 21
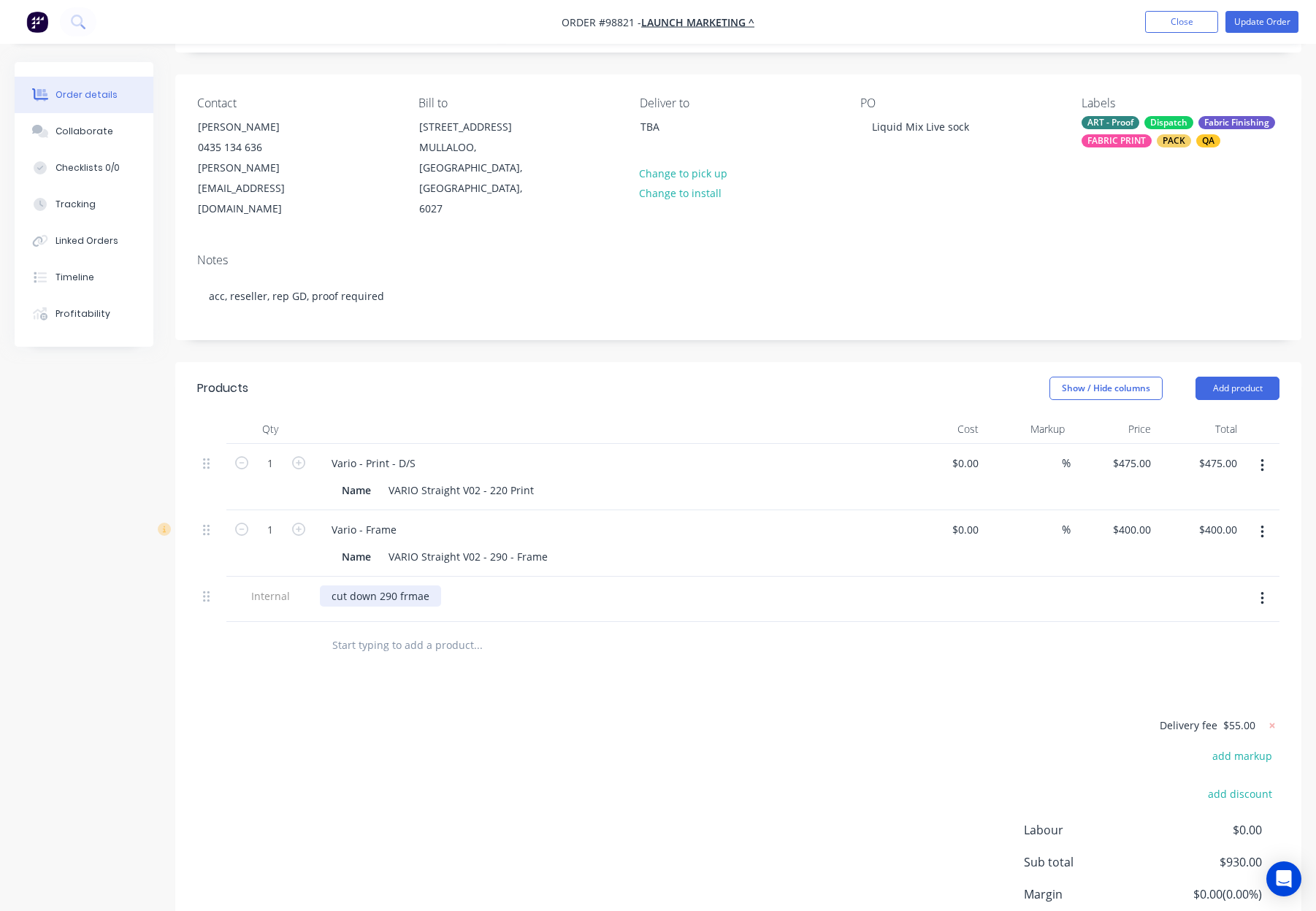
scroll to position [0, 0]
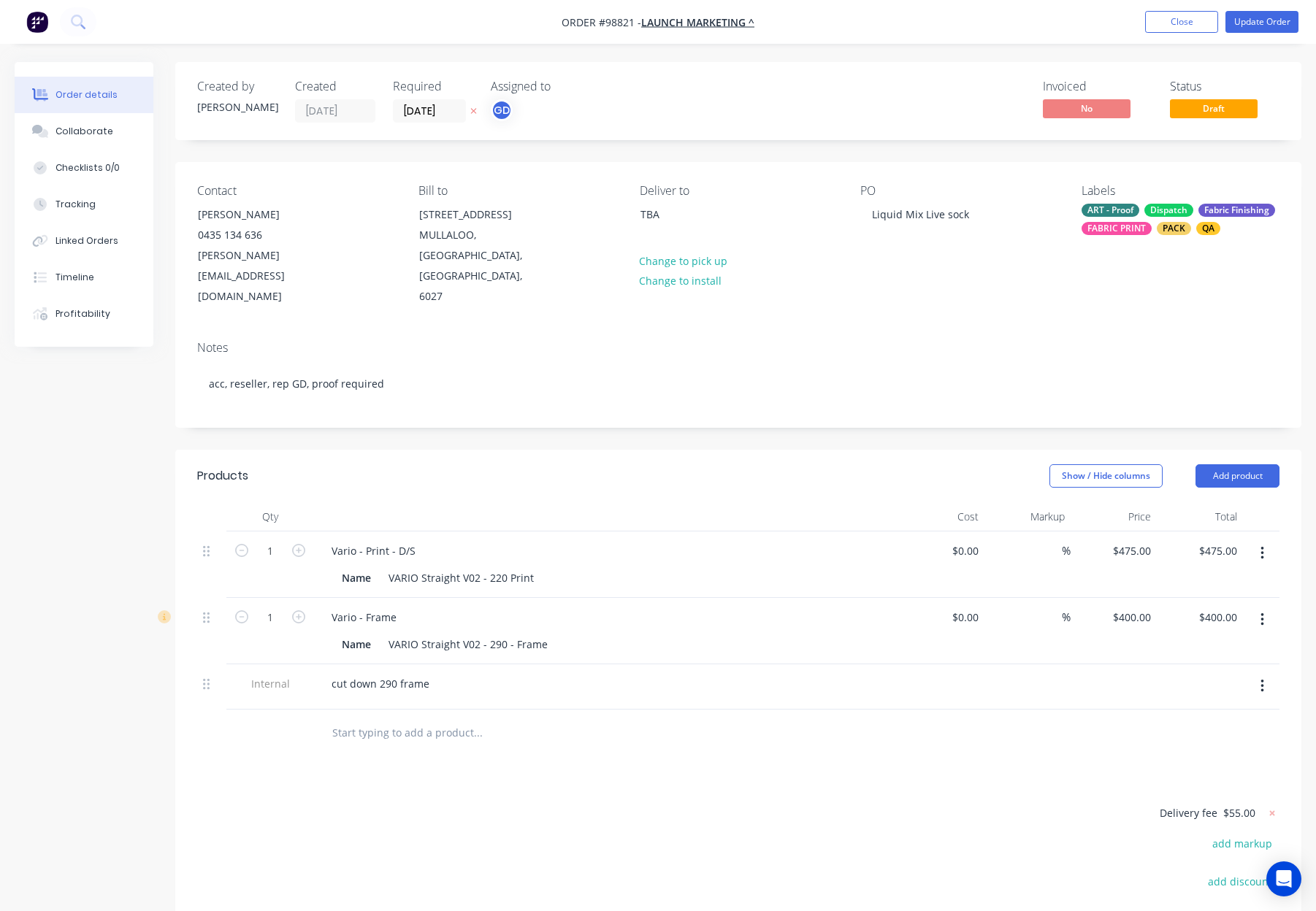
click at [665, 733] on div "Products Show / Hide columns Add product Qty Cost Markup Price Total 1 Vario - …" at bounding box center [738, 774] width 1126 height 651
click at [1183, 235] on div "Labels ART - Proof Dispatch Fabric Finishing FABRIC PRINT PACK QA" at bounding box center [1180, 246] width 198 height 124
click at [1179, 220] on div "ART - Proof Dispatch Fabric Finishing FABRIC PRINT PACK QA" at bounding box center [1180, 219] width 198 height 32
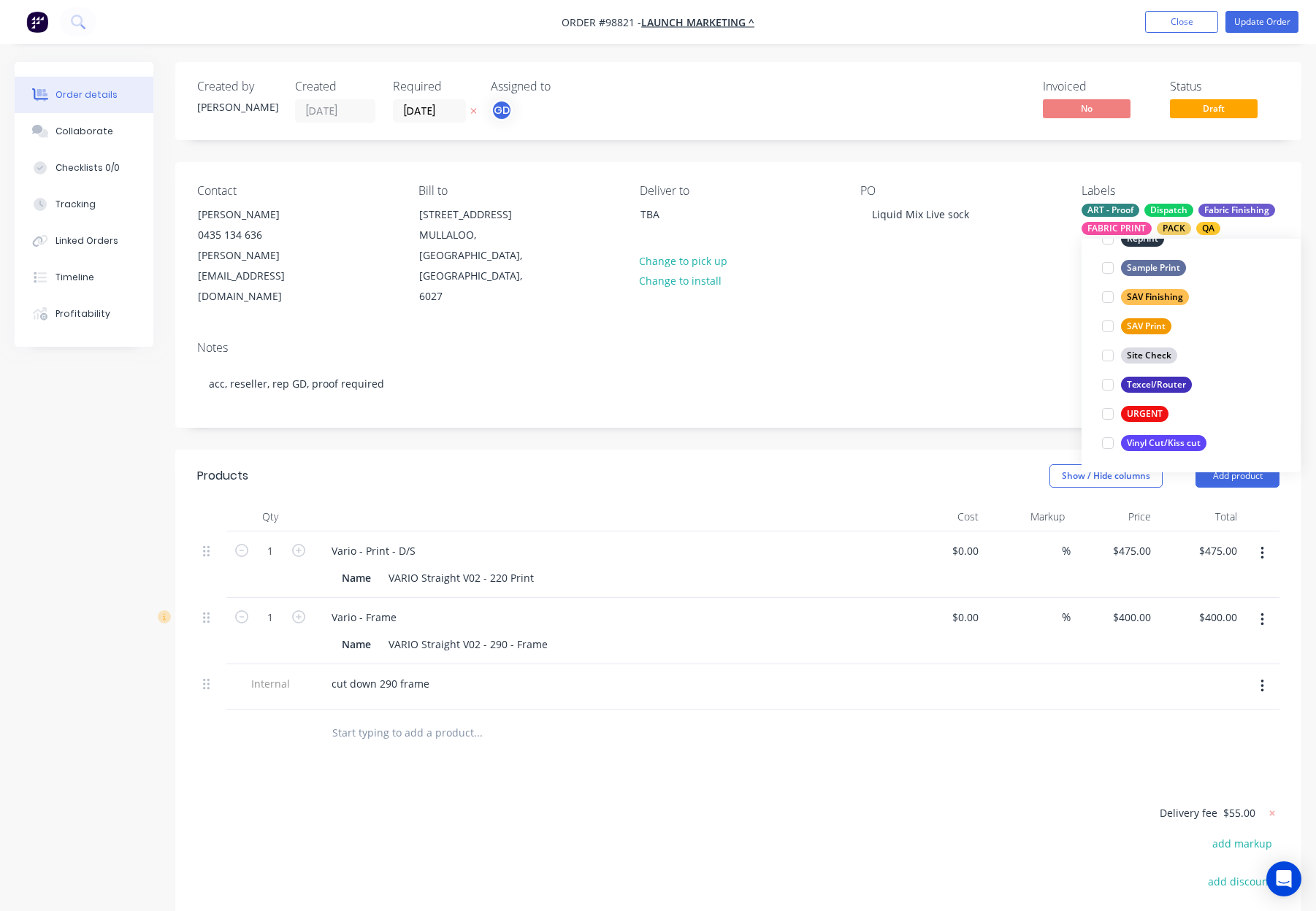
click at [831, 464] on div "Show / Hide columns Add product" at bounding box center [854, 475] width 853 height 23
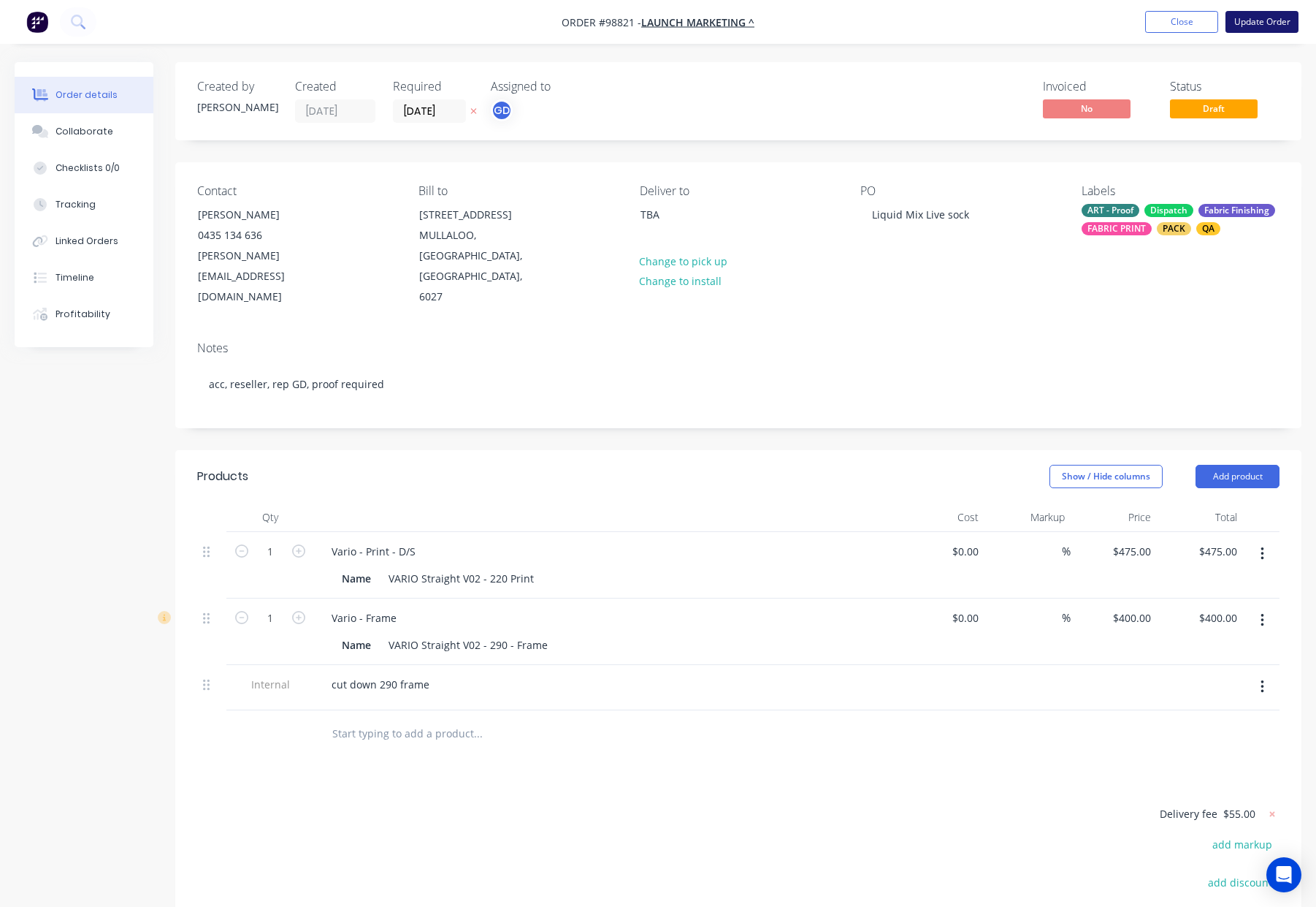
click at [1254, 18] on button "Update Order" at bounding box center [1262, 21] width 73 height 21
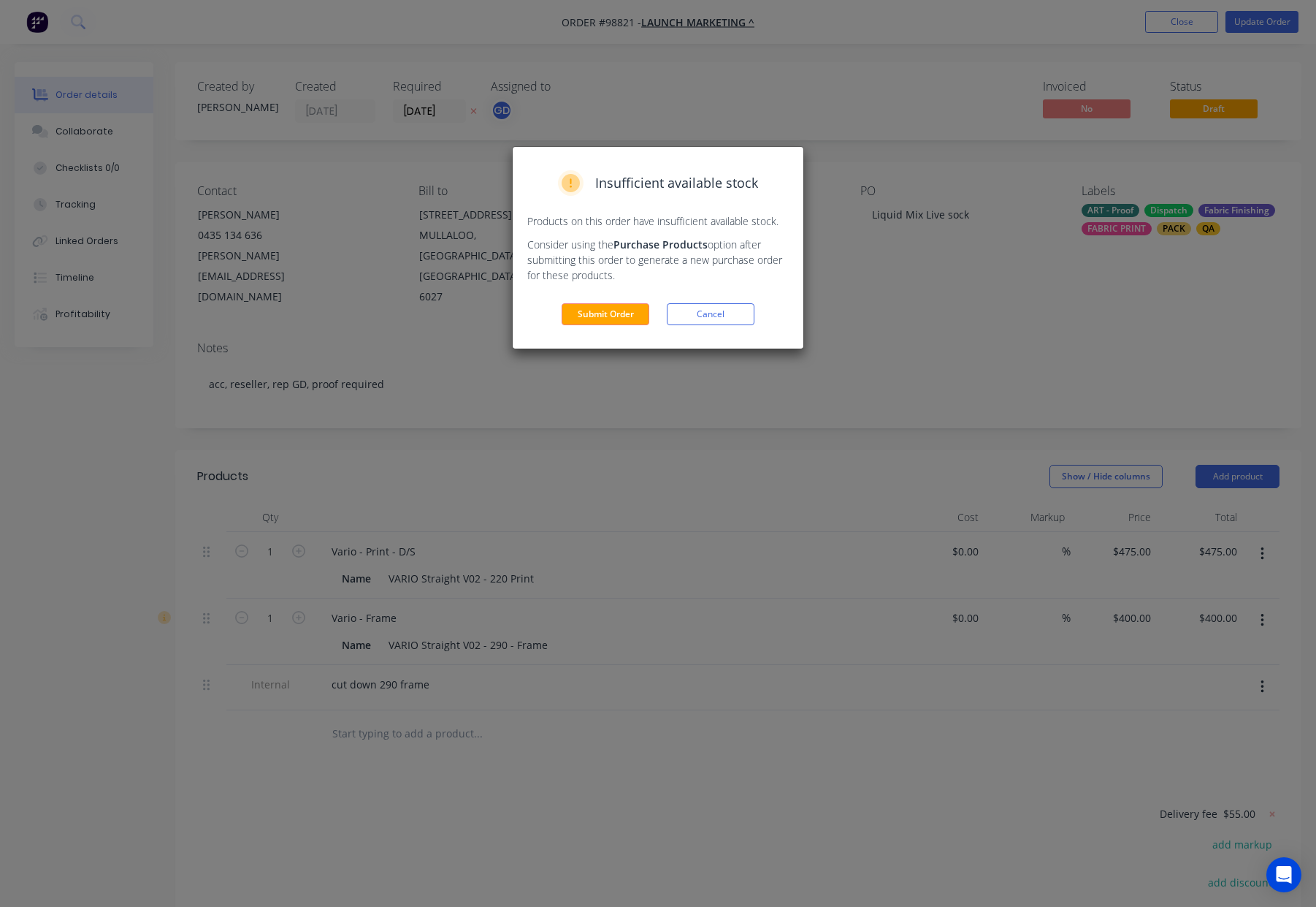
click at [574, 316] on button "Submit Order" at bounding box center [605, 314] width 88 height 21
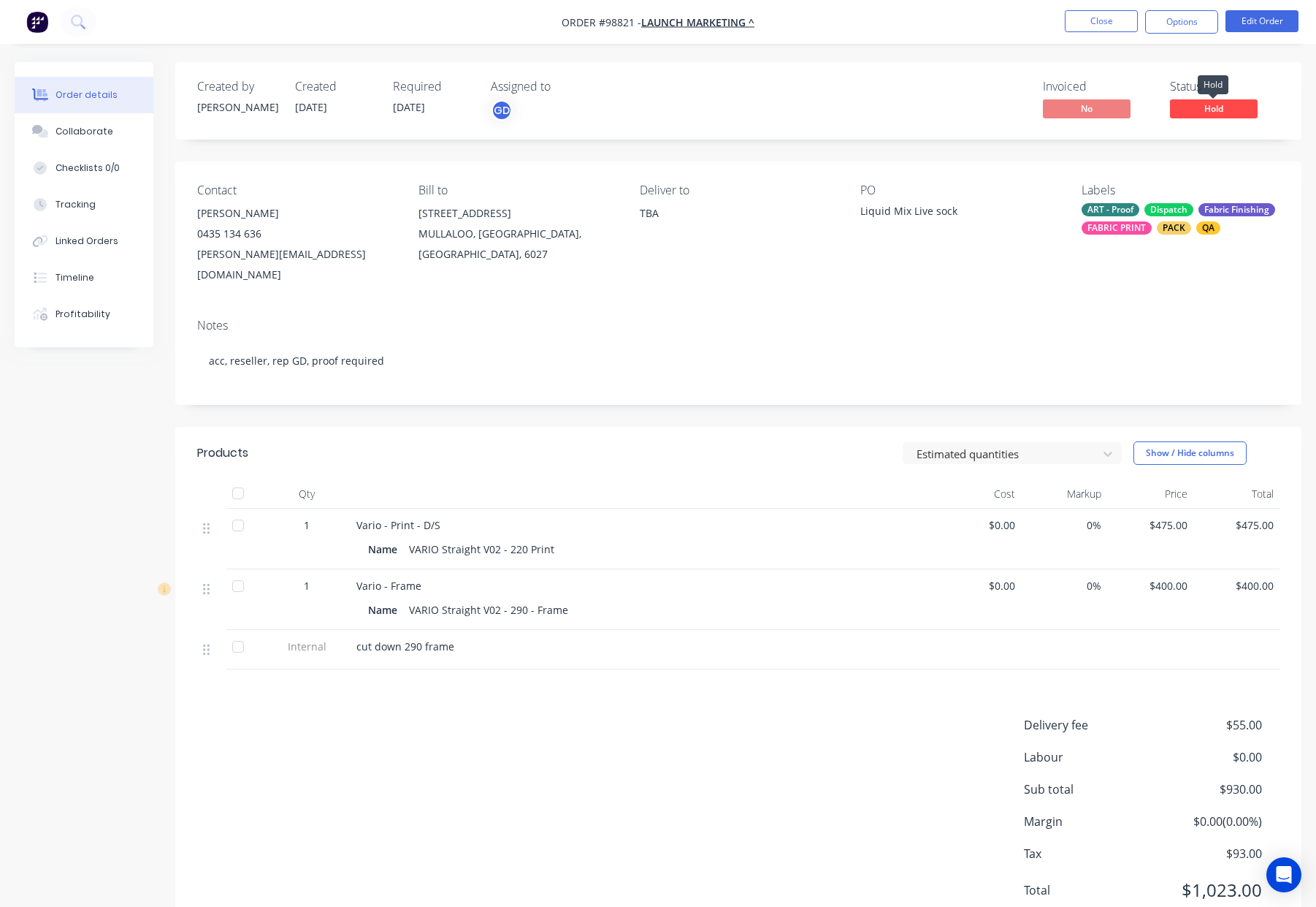
click at [1222, 106] on span "Hold" at bounding box center [1214, 108] width 88 height 18
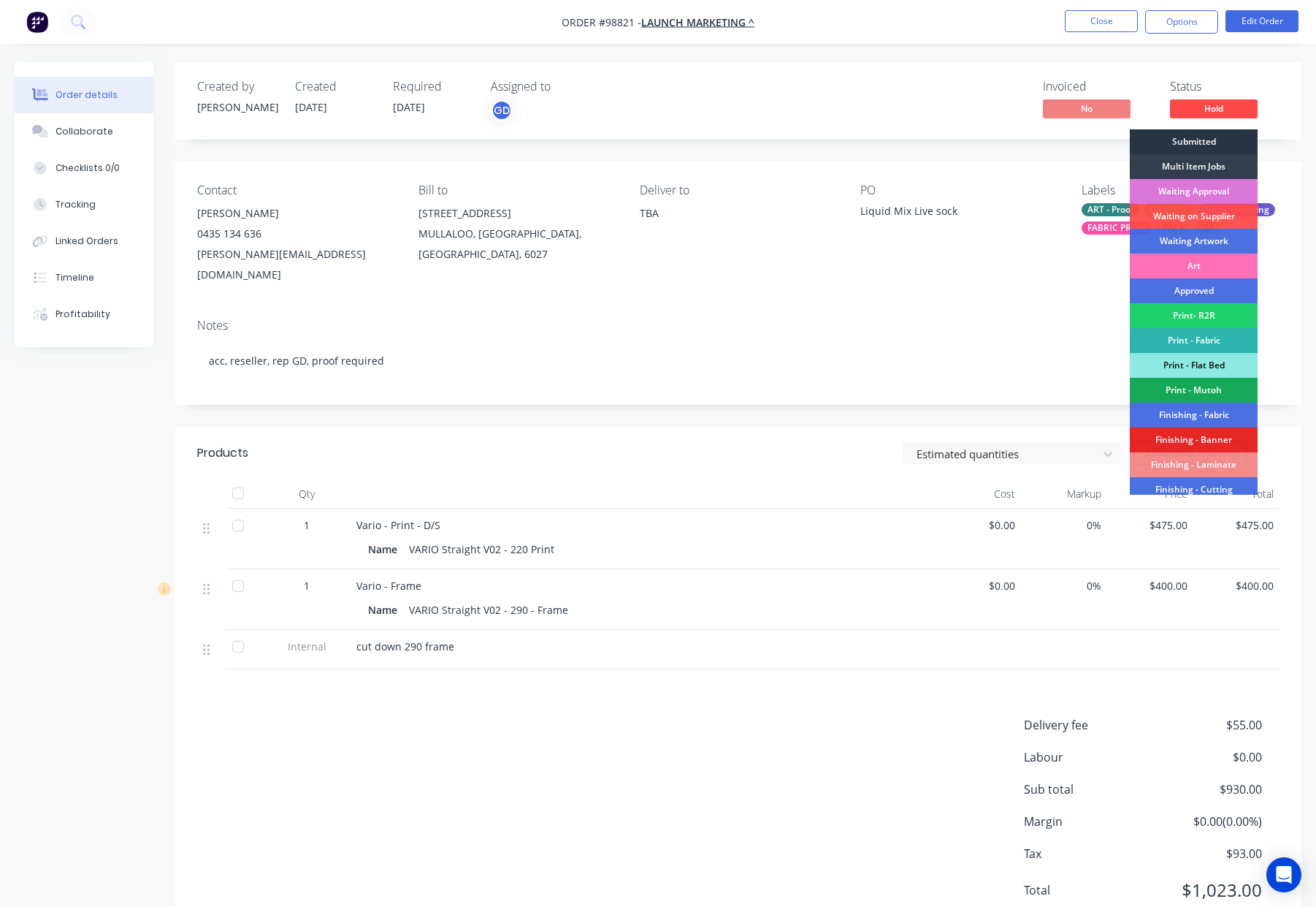
click at [1200, 136] on div "Submitted" at bounding box center [1194, 141] width 128 height 25
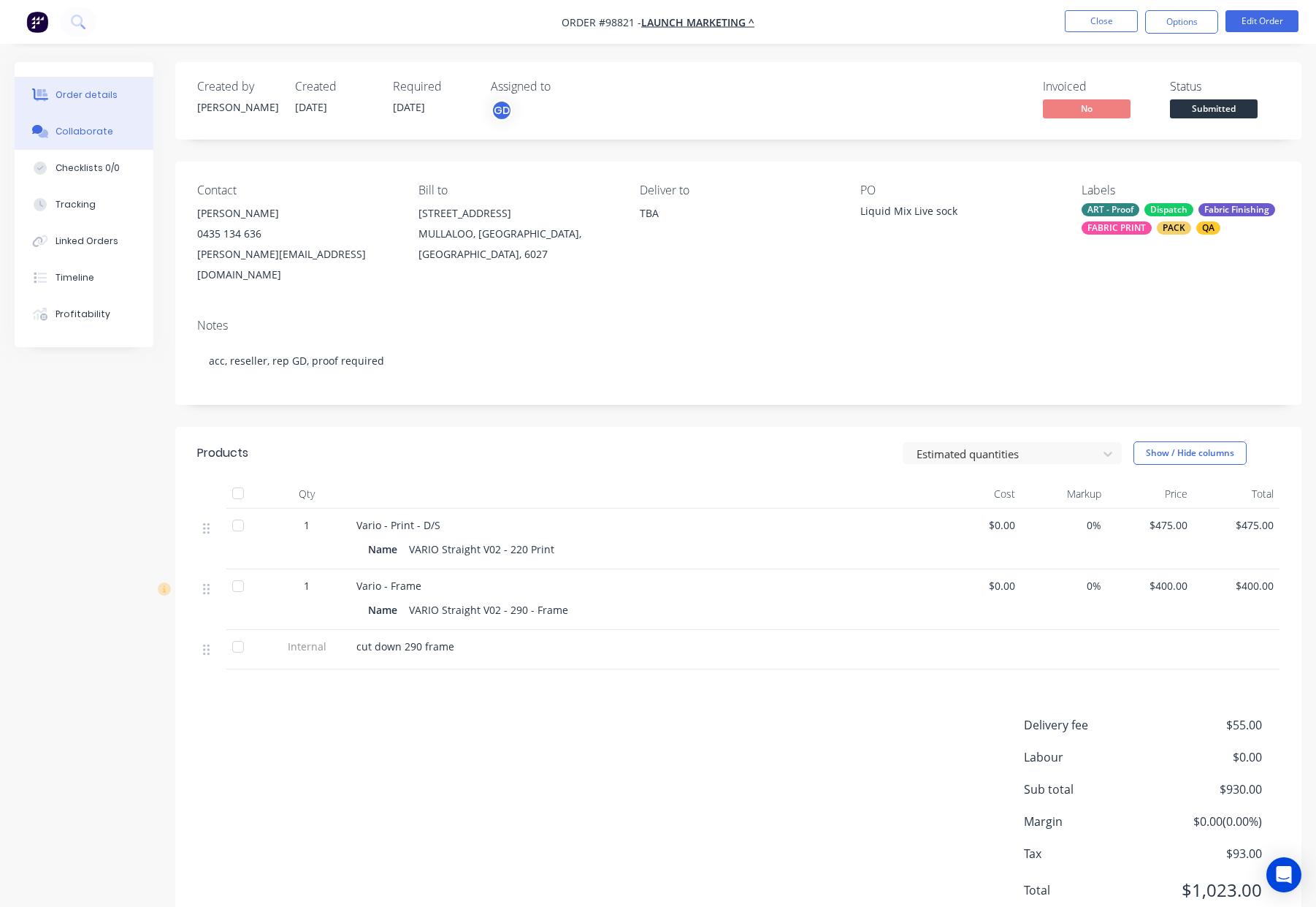
click at [95, 130] on div "Collaborate" at bounding box center [84, 131] width 58 height 13
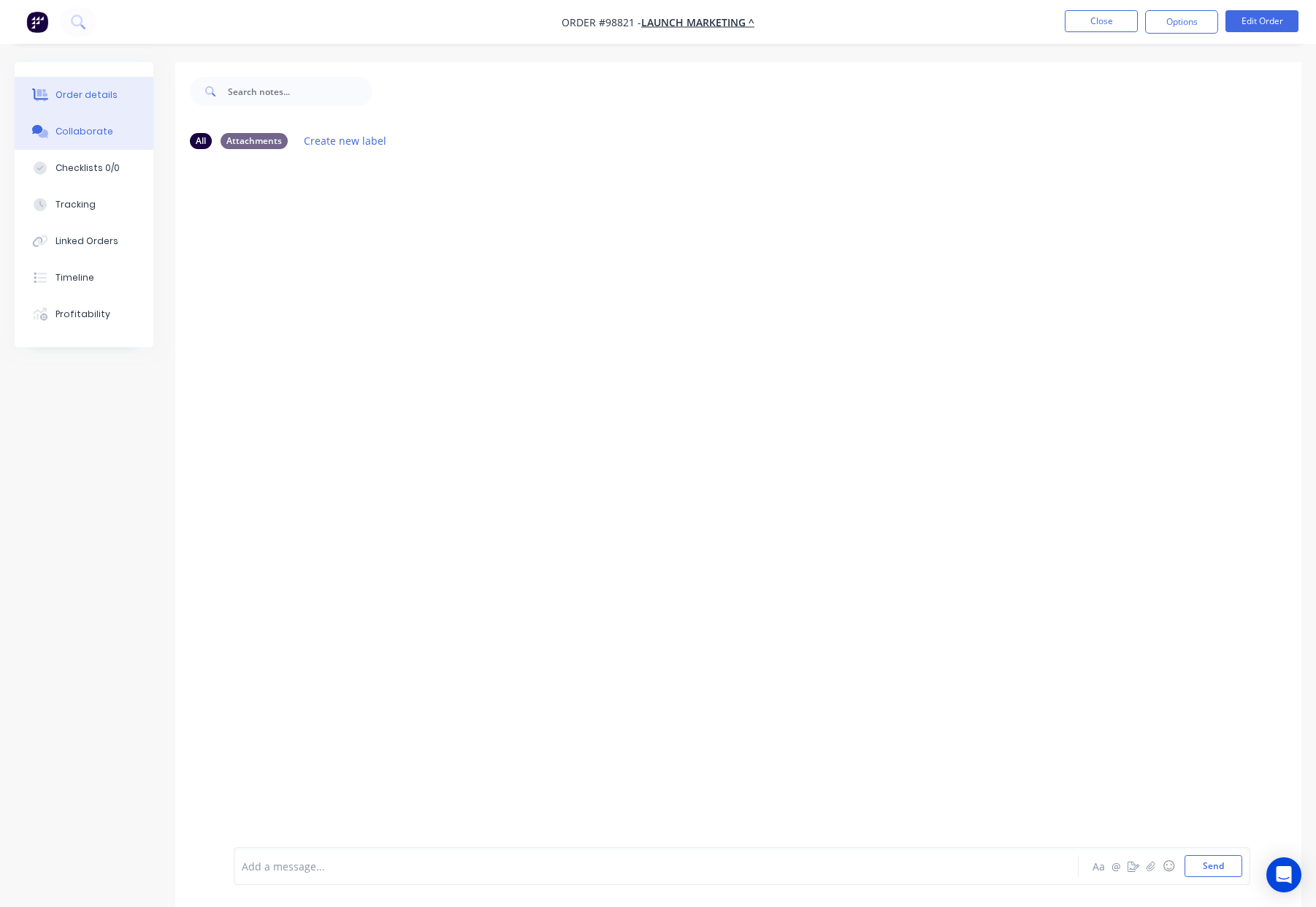
click at [82, 92] on div "Order details" at bounding box center [87, 95] width 62 height 13
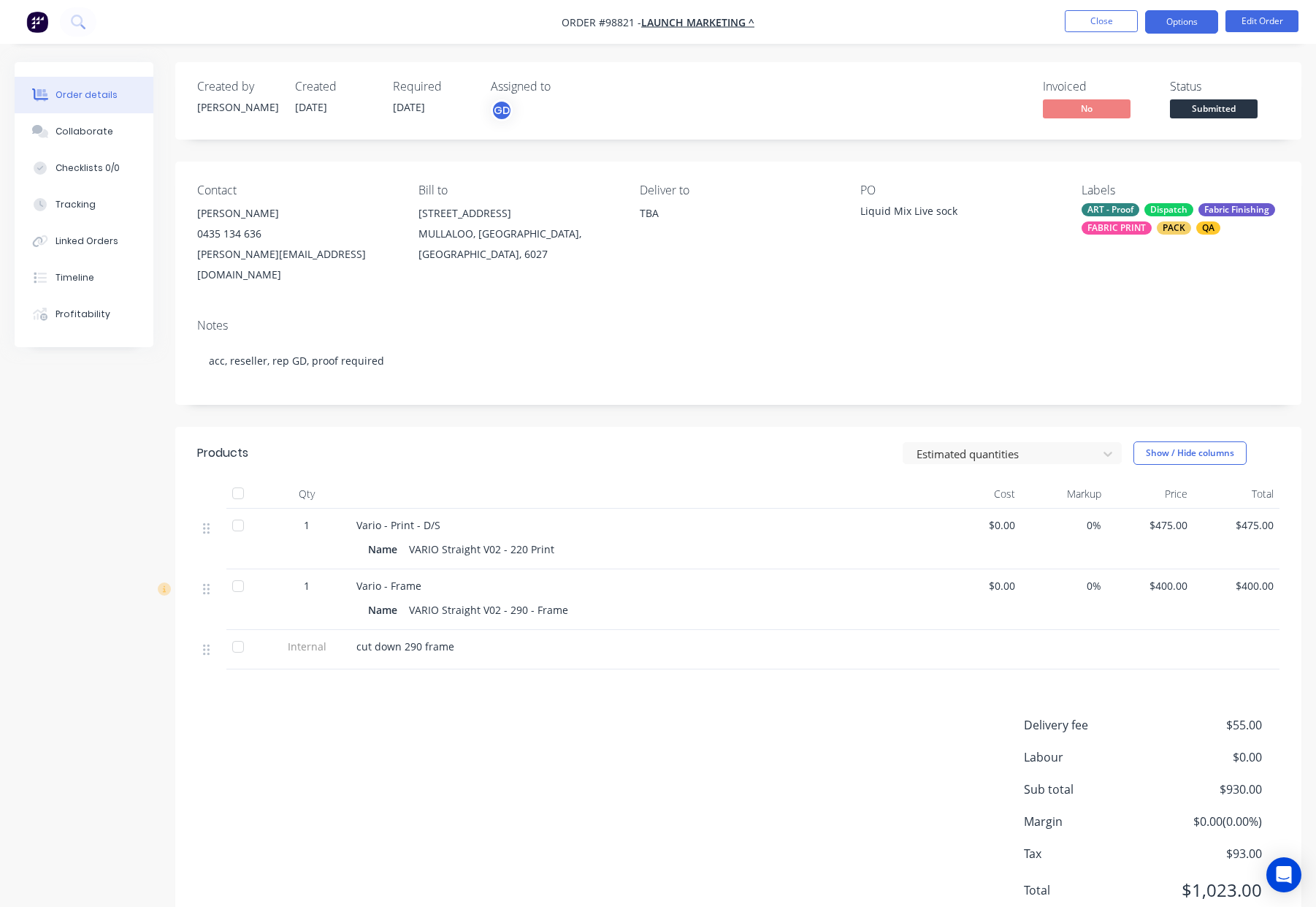
click at [1192, 26] on button "Options" at bounding box center [1181, 21] width 73 height 23
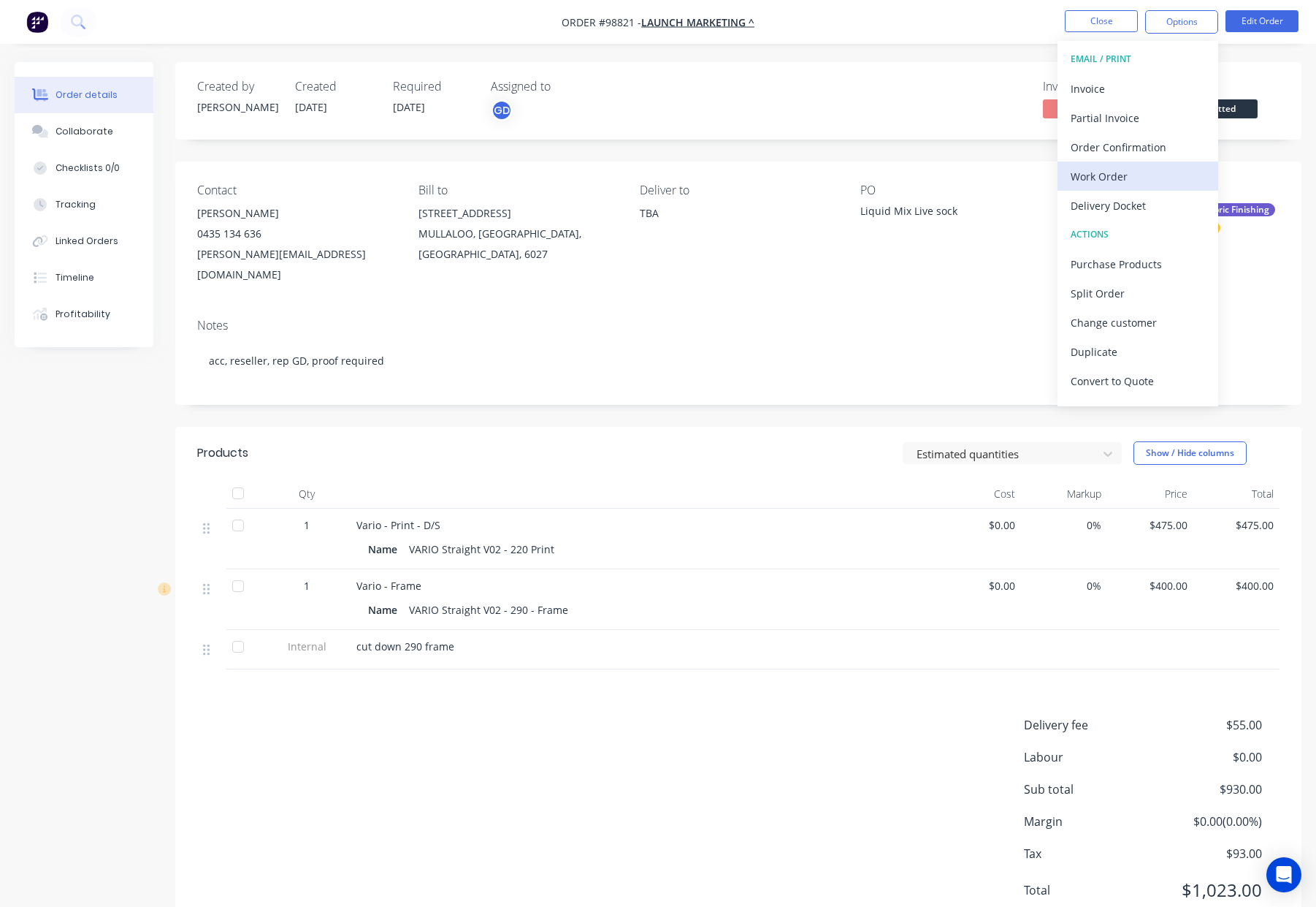
click at [1142, 180] on div "Work Order" at bounding box center [1138, 176] width 134 height 21
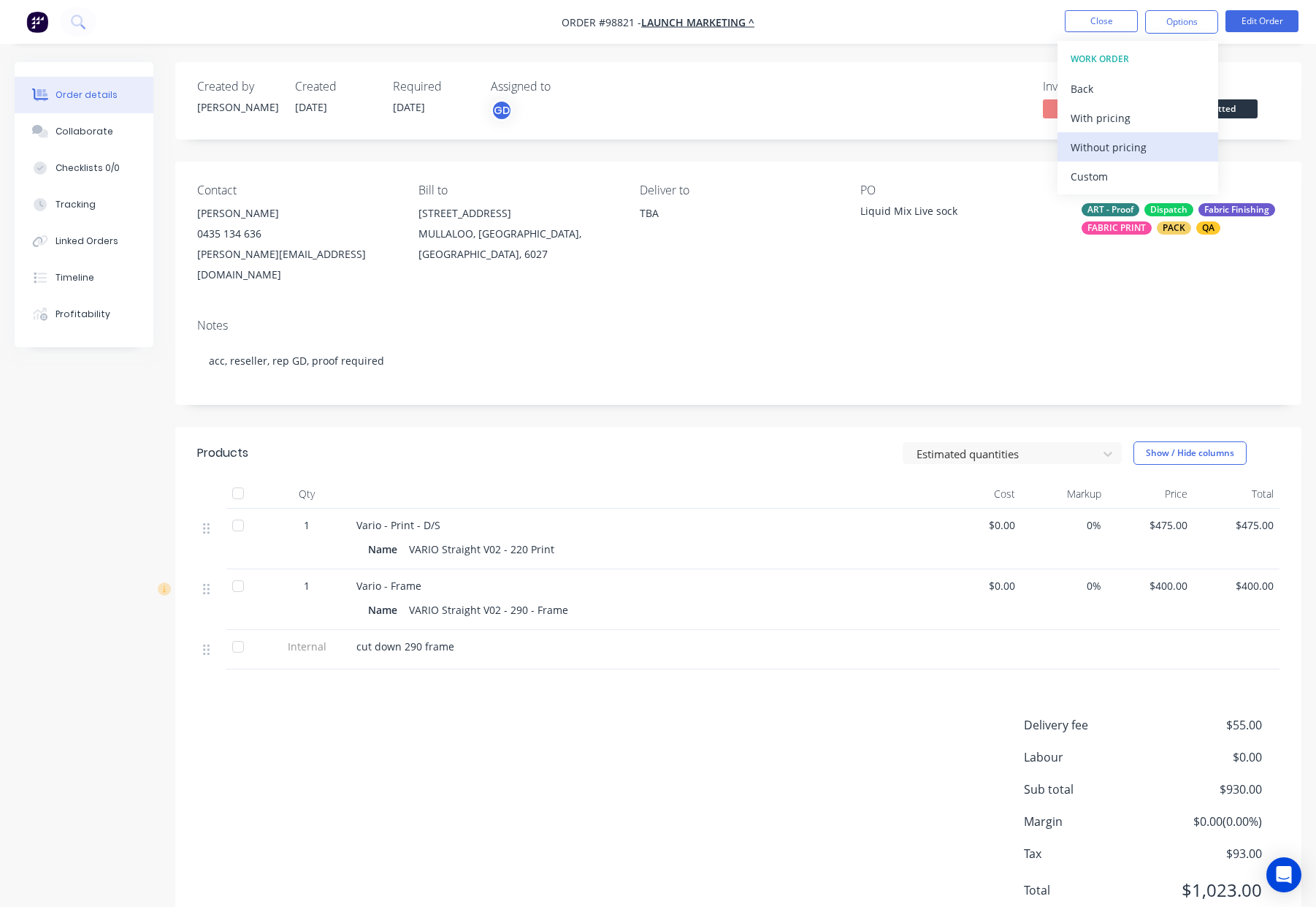
click at [1146, 146] on div "Without pricing" at bounding box center [1138, 147] width 134 height 21
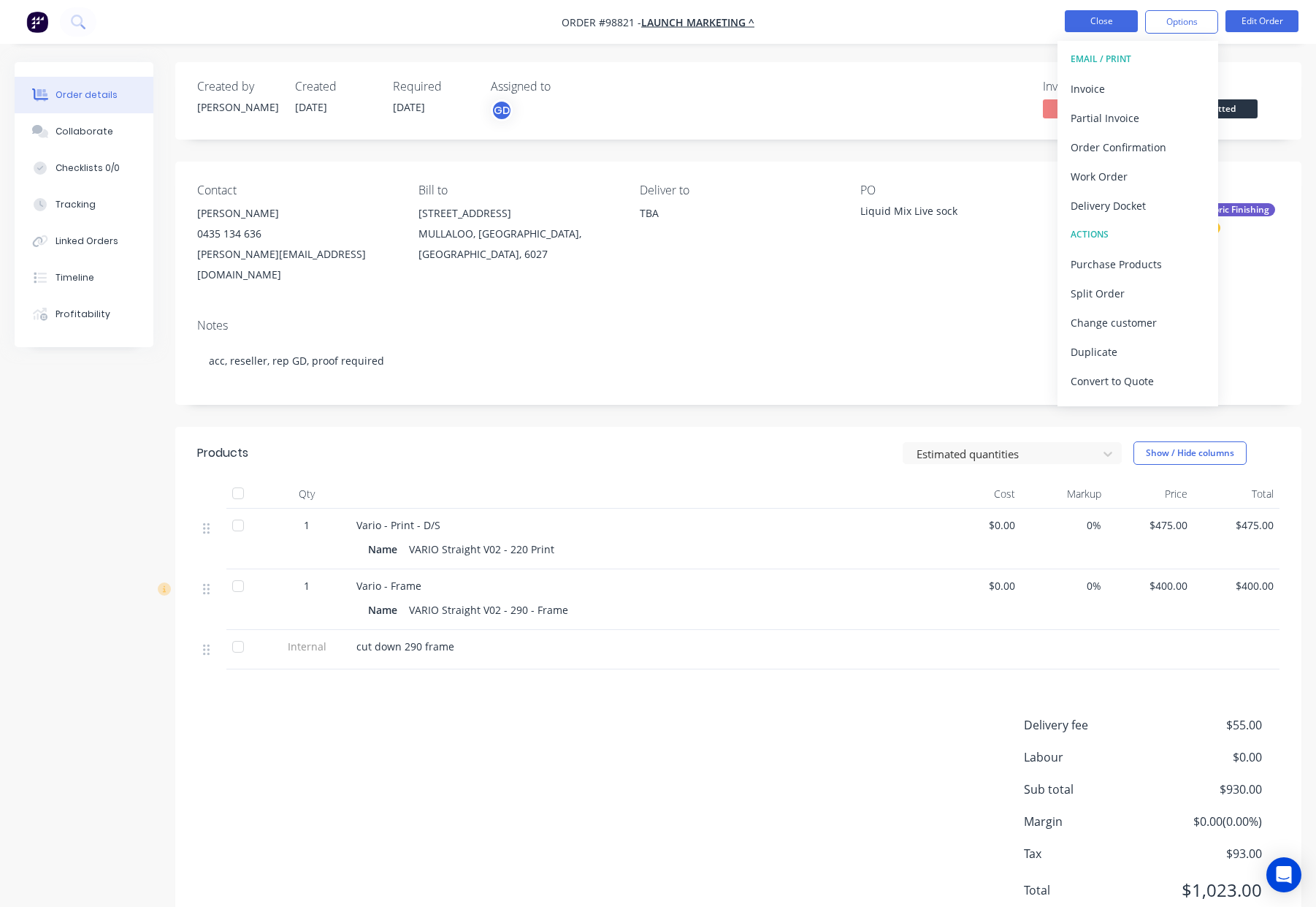
click at [1081, 21] on button "Close" at bounding box center [1101, 21] width 73 height 21
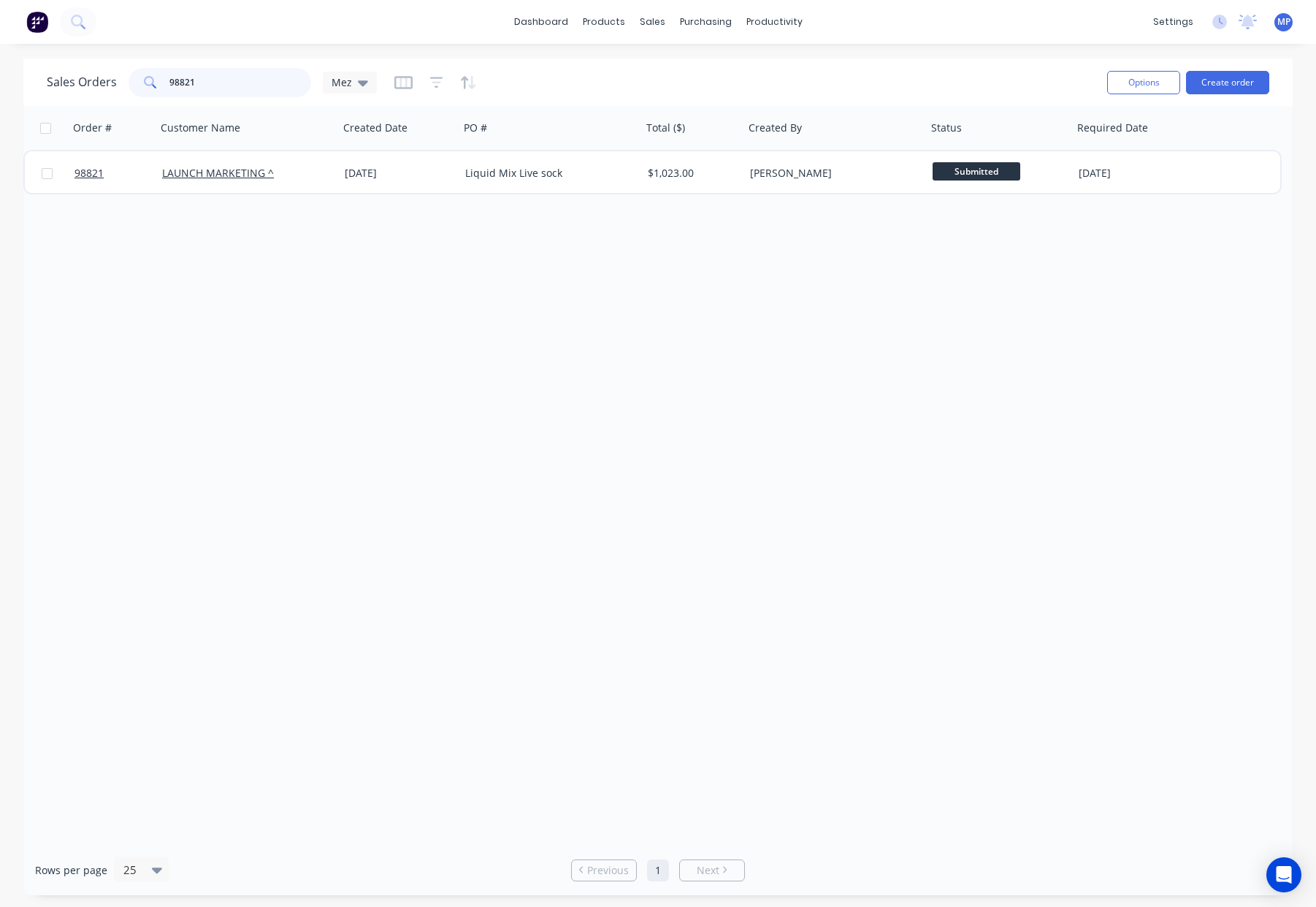
drag, startPoint x: 250, startPoint y: 82, endPoint x: 107, endPoint y: 82, distance: 143.0
click at [104, 82] on div "Sales Orders 98821 Mez" at bounding box center [211, 83] width 330 height 29
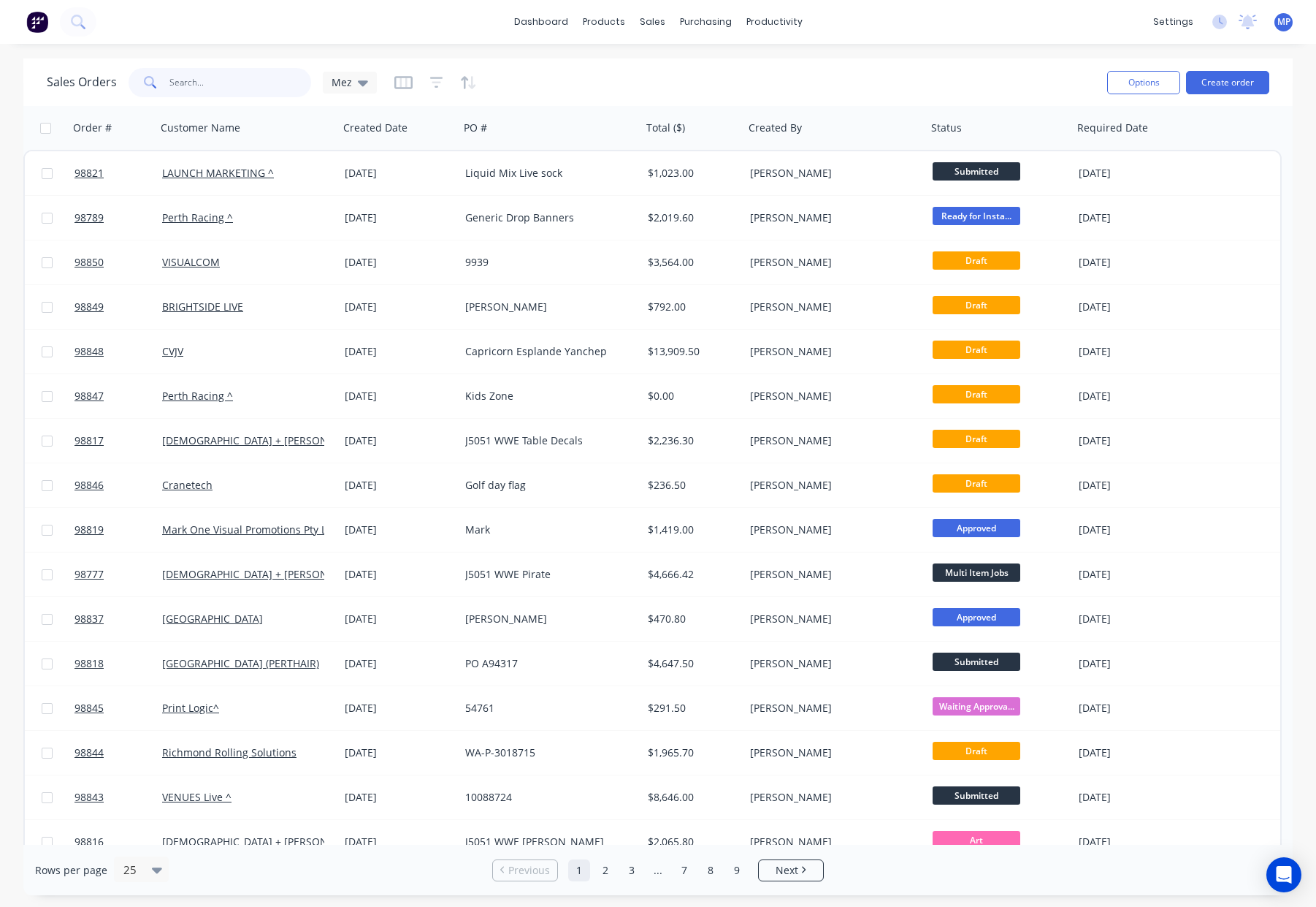
drag, startPoint x: 185, startPoint y: 78, endPoint x: 193, endPoint y: 78, distance: 8.0
click at [185, 78] on input "text" at bounding box center [241, 83] width 143 height 29
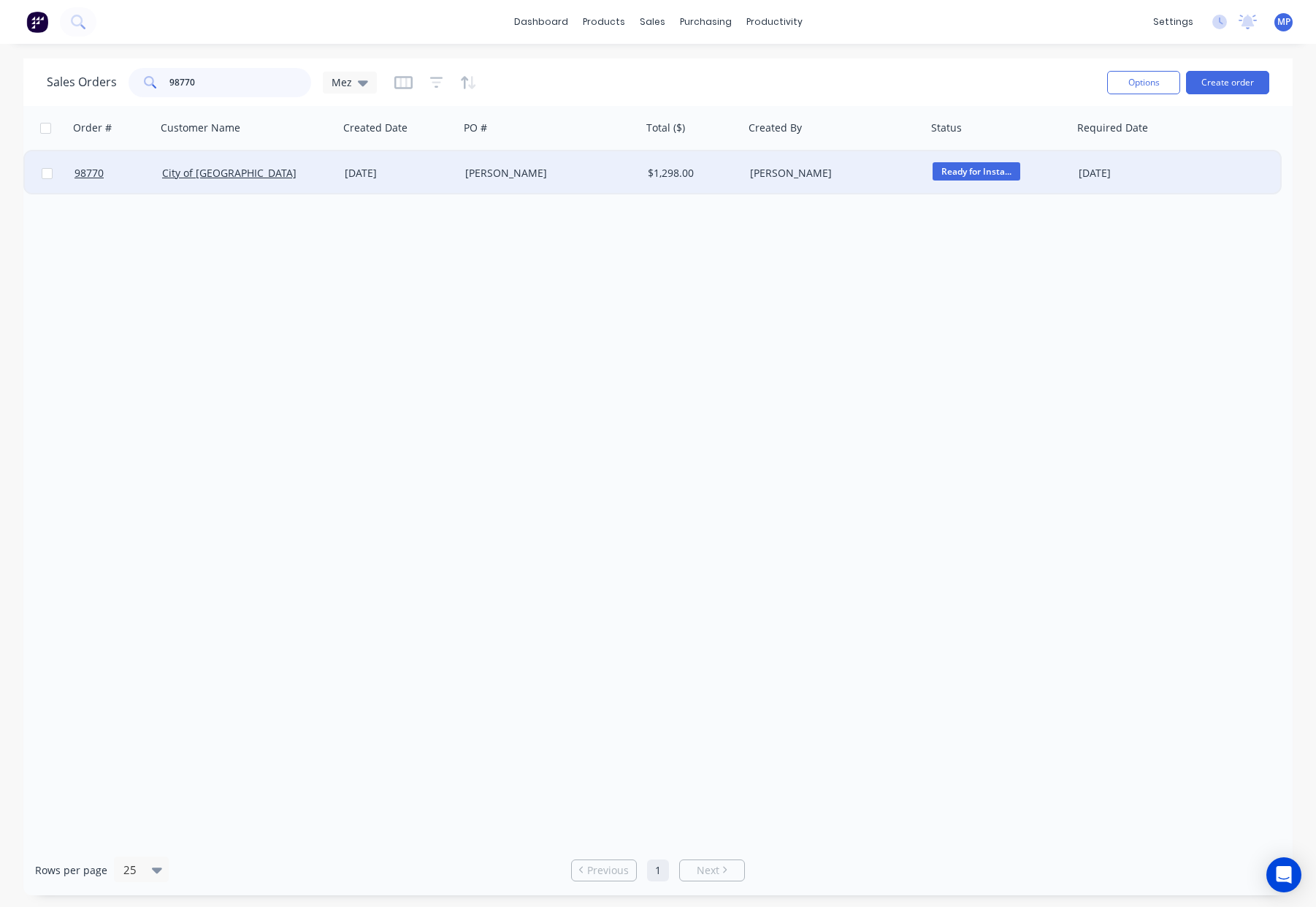
type input "98770"
click at [509, 171] on div "Emma" at bounding box center [546, 173] width 162 height 15
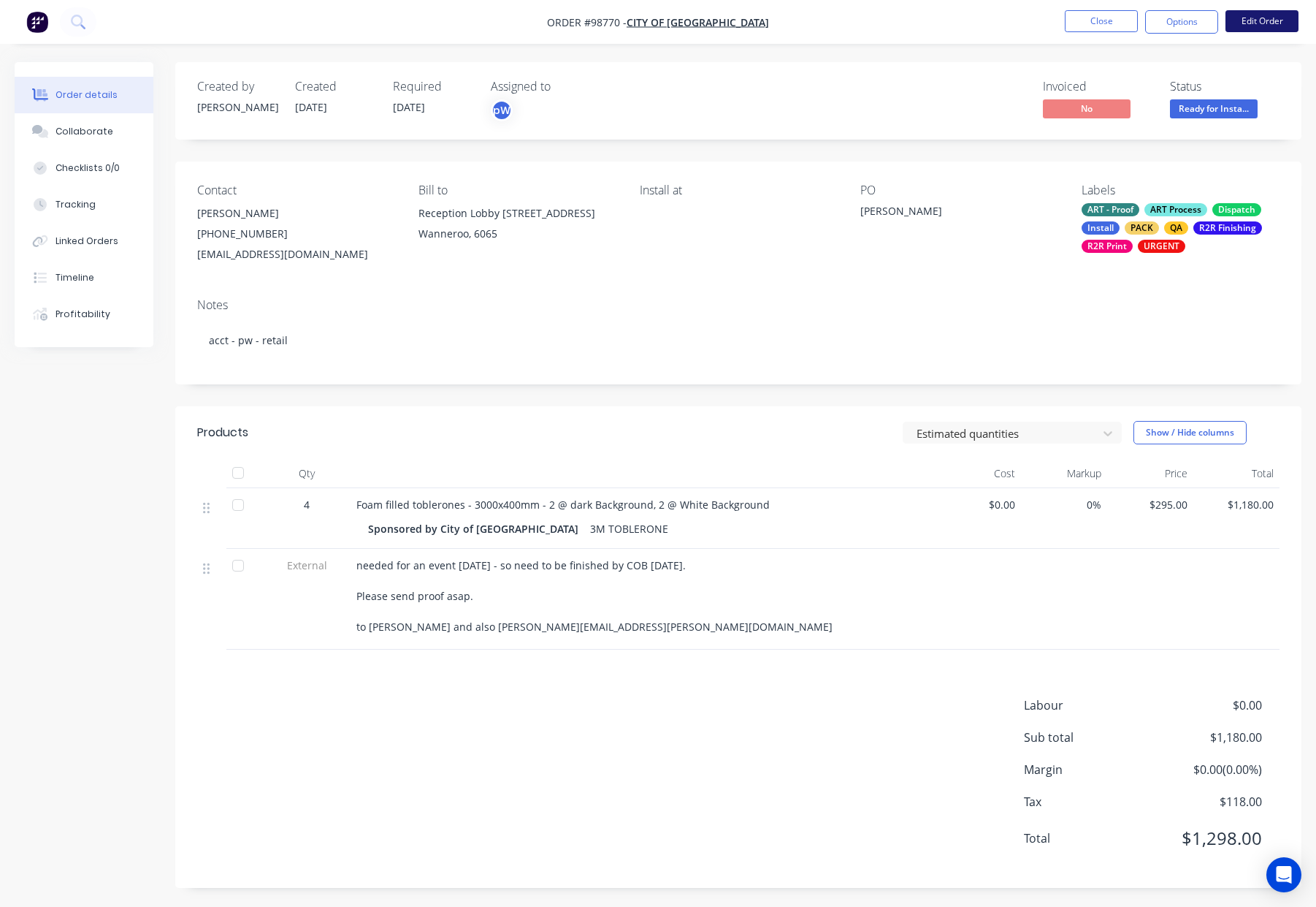
click at [1252, 20] on button "Edit Order" at bounding box center [1262, 21] width 73 height 21
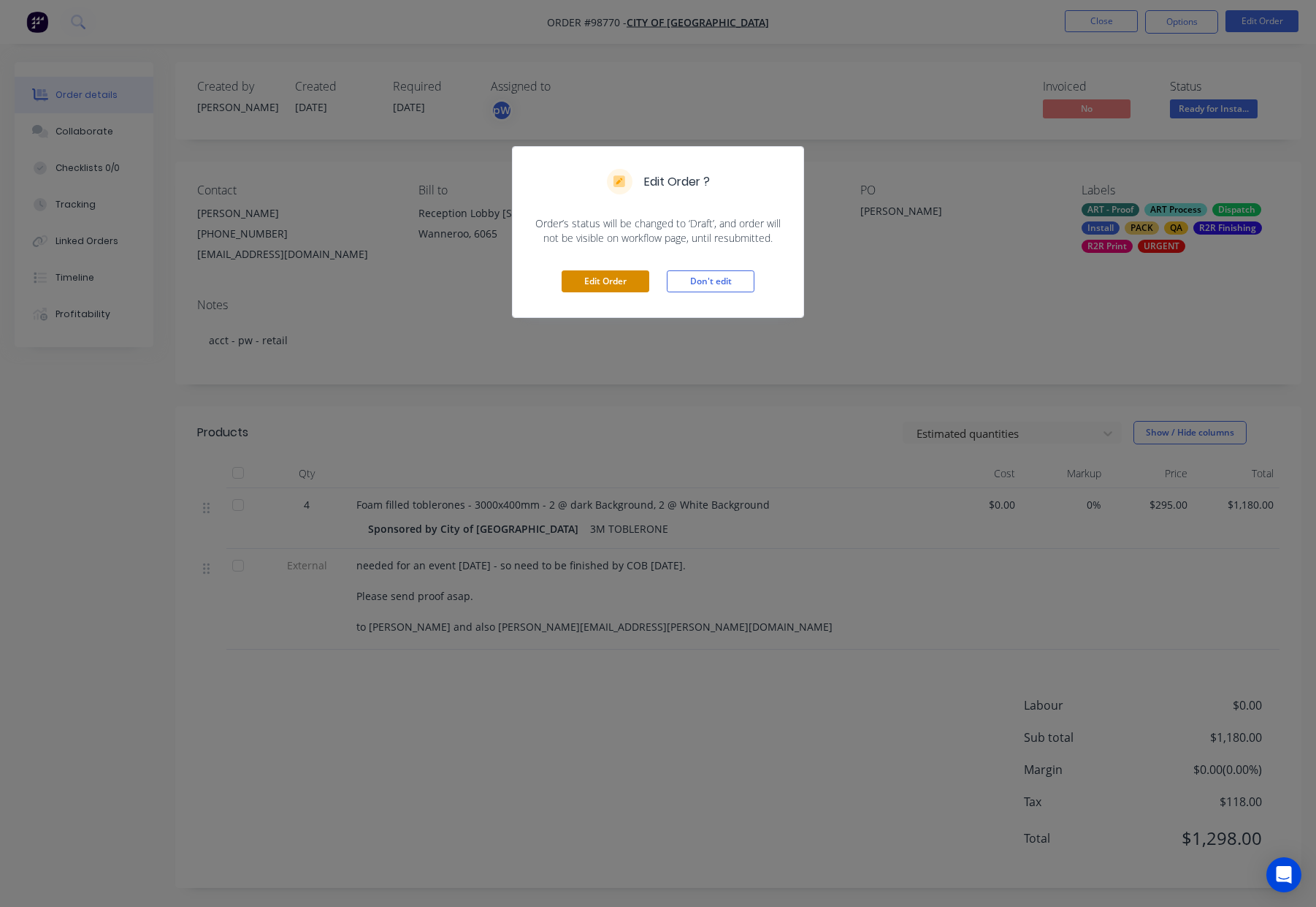
click at [605, 279] on button "Edit Order" at bounding box center [605, 280] width 88 height 21
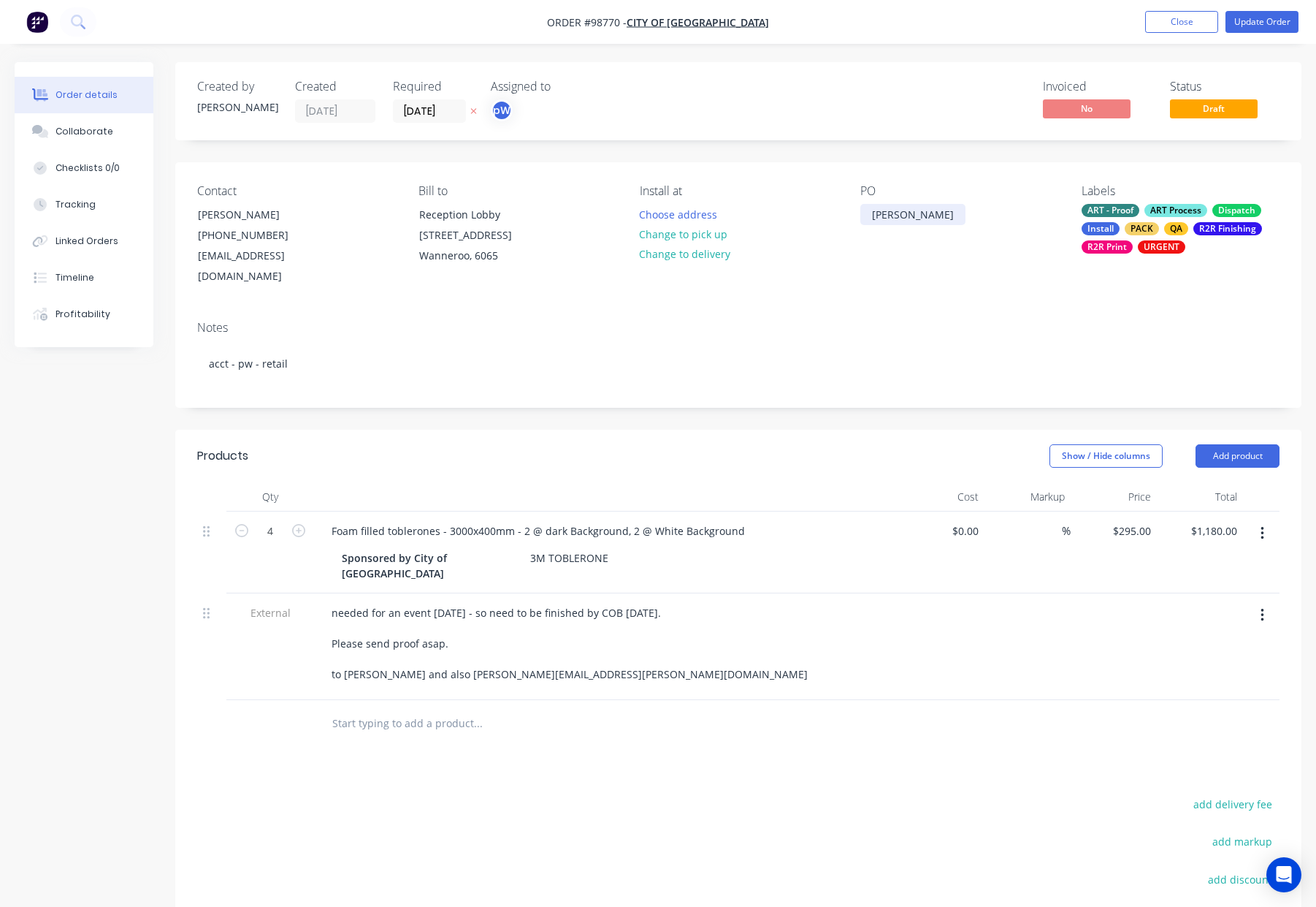
click at [891, 211] on div "Emma" at bounding box center [913, 214] width 105 height 21
drag, startPoint x: 911, startPoint y: 213, endPoint x: 833, endPoint y: 214, distance: 78.0
click at [837, 214] on div "Contact Emma Bell (08) 9405 5812 emma.bell@wanneroo.wa.gov.au Bill to Reception…" at bounding box center [738, 236] width 1126 height 147
click at [882, 221] on div at bounding box center [872, 214] width 23 height 21
click at [876, 215] on div at bounding box center [872, 214] width 23 height 21
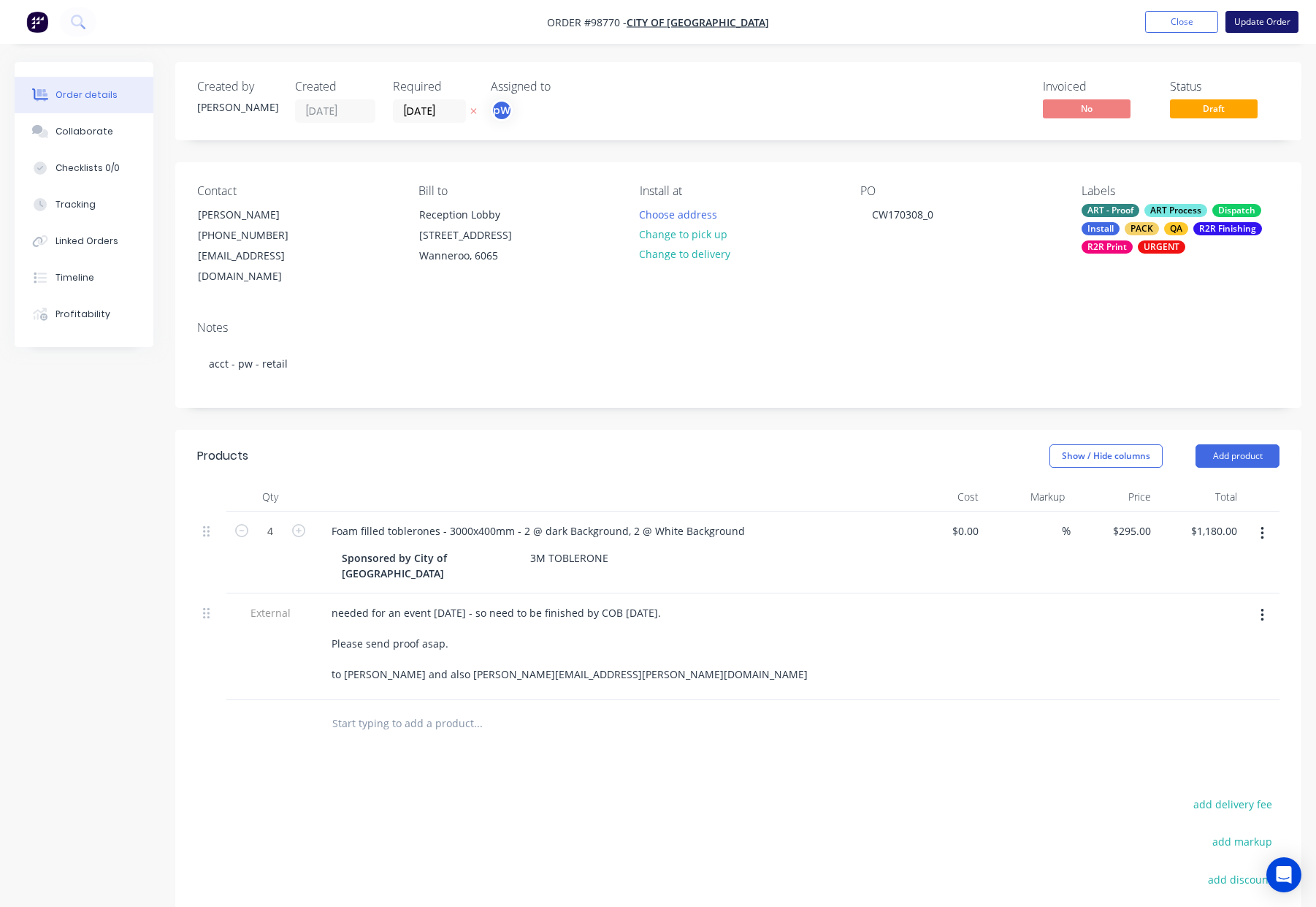
click at [1271, 17] on button "Update Order" at bounding box center [1262, 21] width 73 height 21
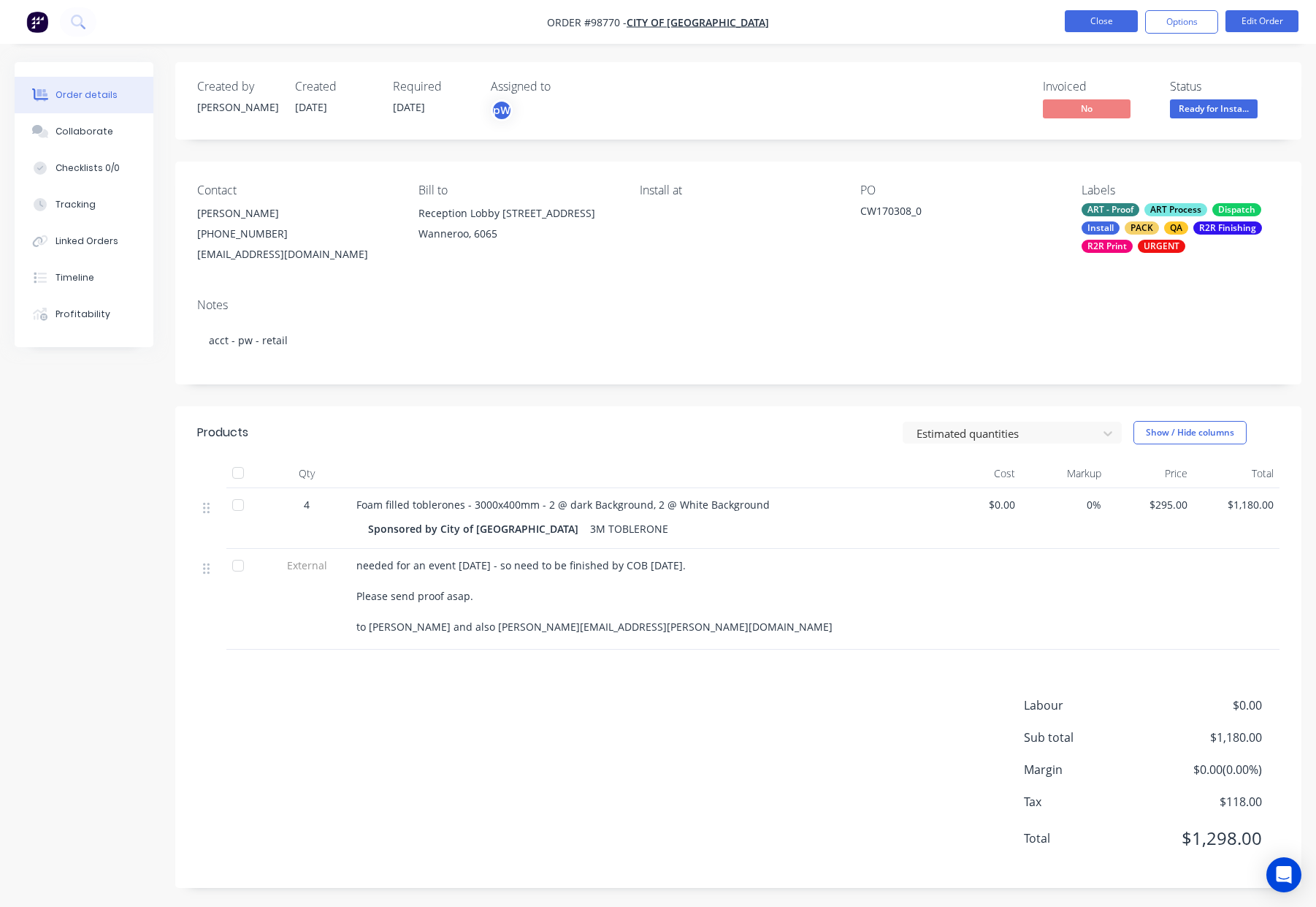
click at [1099, 21] on button "Close" at bounding box center [1101, 21] width 73 height 21
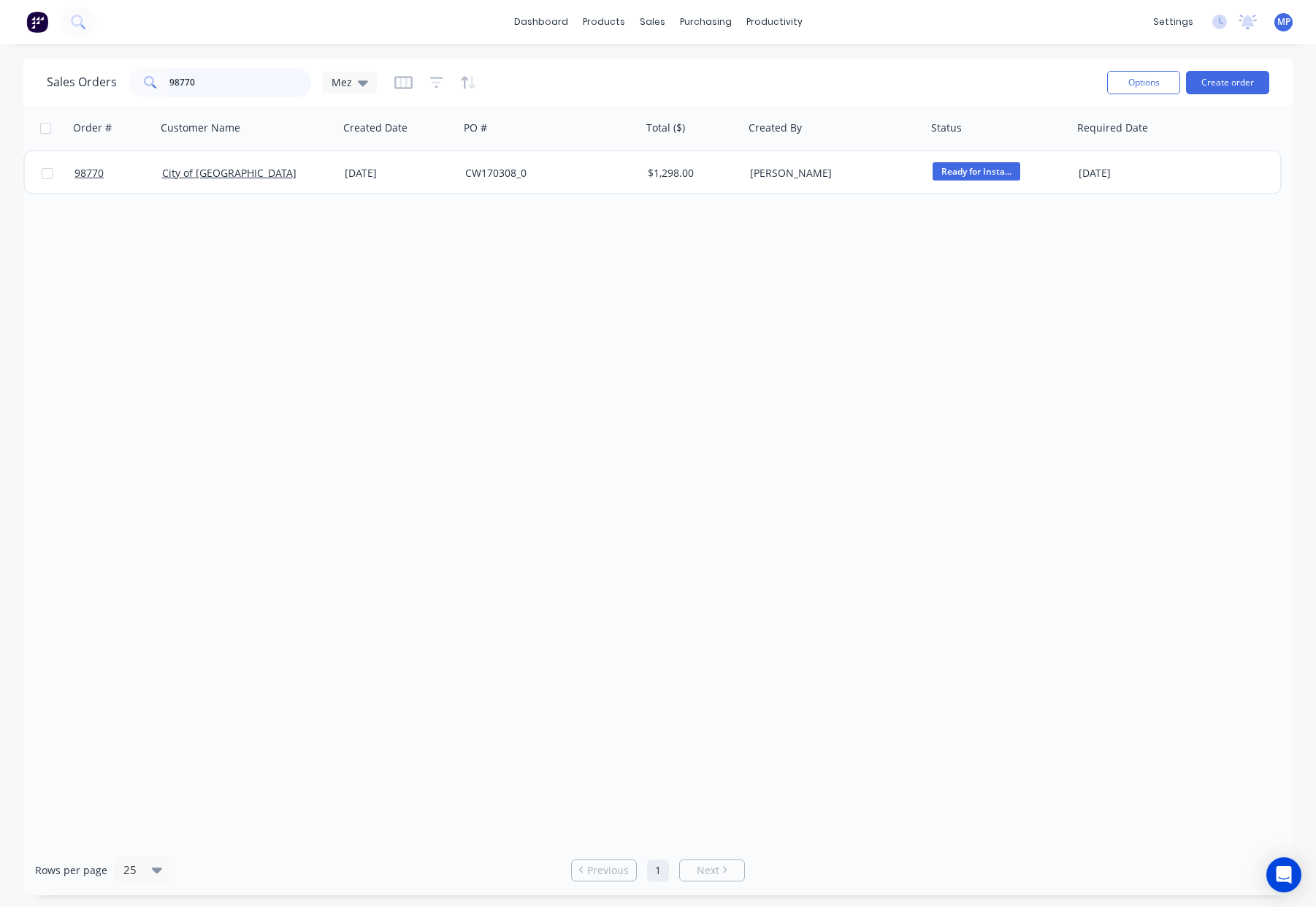
drag, startPoint x: 206, startPoint y: 89, endPoint x: 231, endPoint y: 83, distance: 25.7
click at [208, 89] on input "98770" at bounding box center [241, 83] width 143 height 29
drag, startPoint x: 226, startPoint y: 82, endPoint x: 74, endPoint y: 80, distance: 152.0
click at [83, 80] on div "Sales Orders 98770 Mez" at bounding box center [211, 83] width 330 height 29
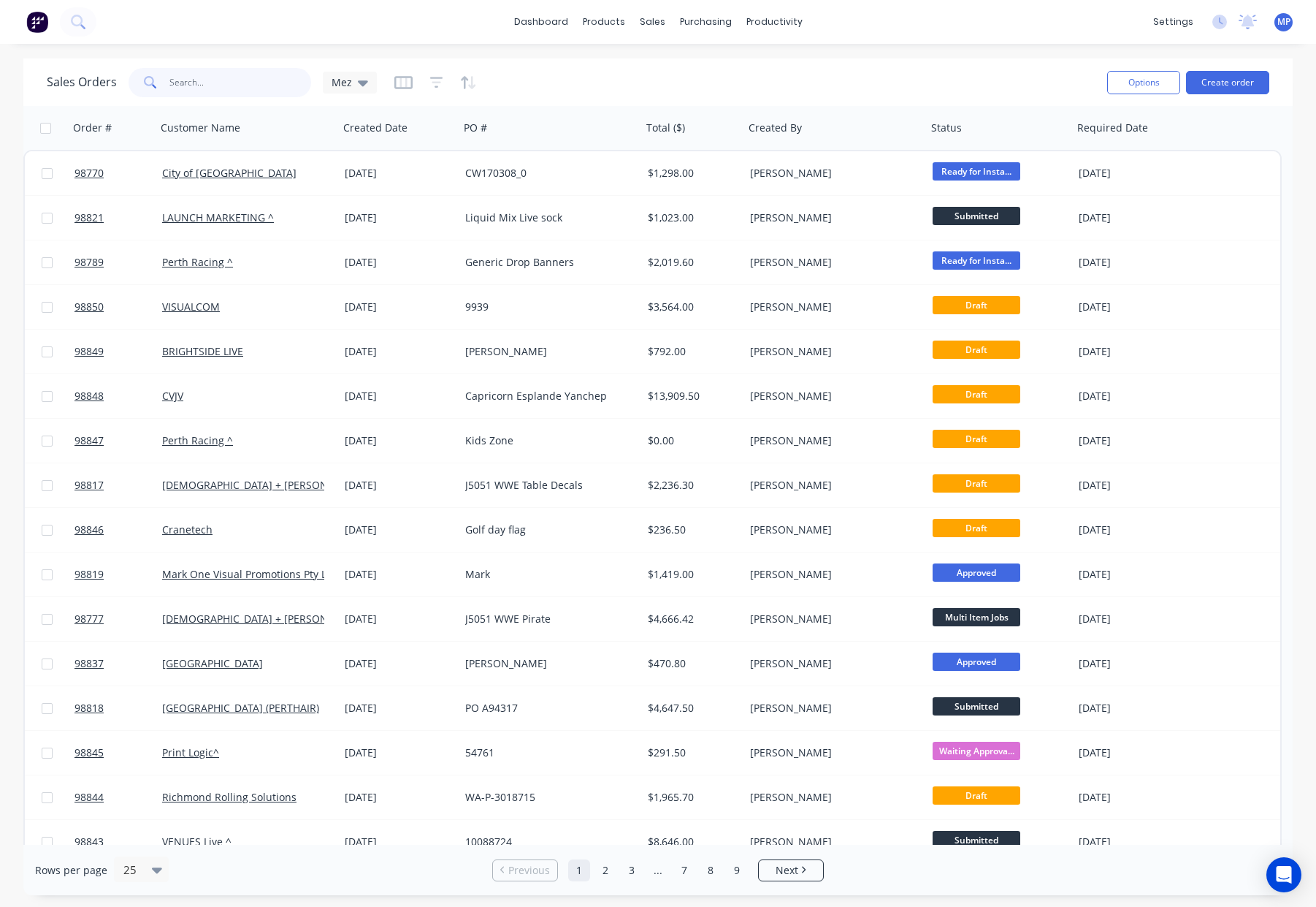
click at [217, 79] on input "text" at bounding box center [241, 83] width 143 height 29
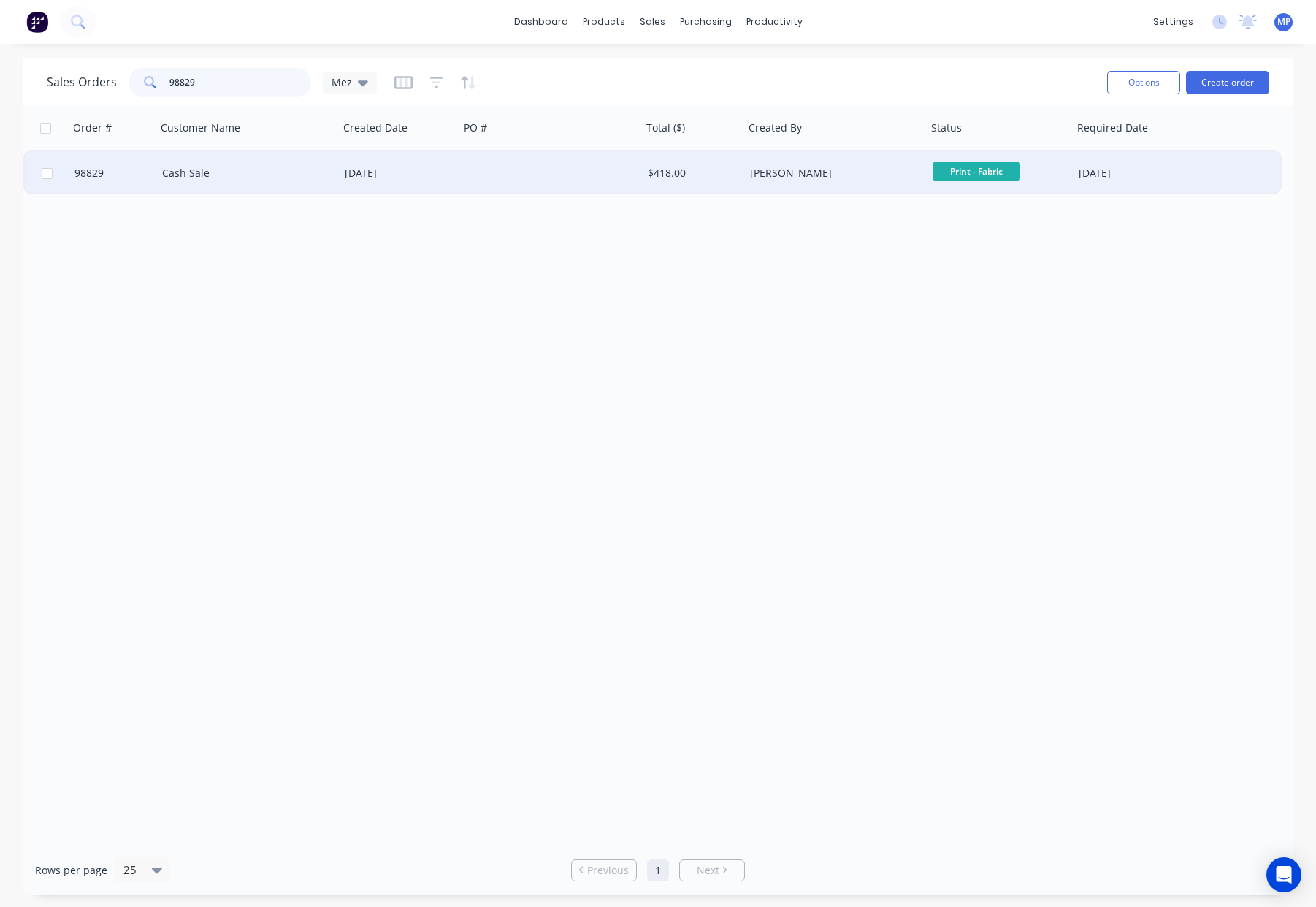
type input "98829"
click at [444, 176] on div "[DATE]" at bounding box center [399, 173] width 109 height 15
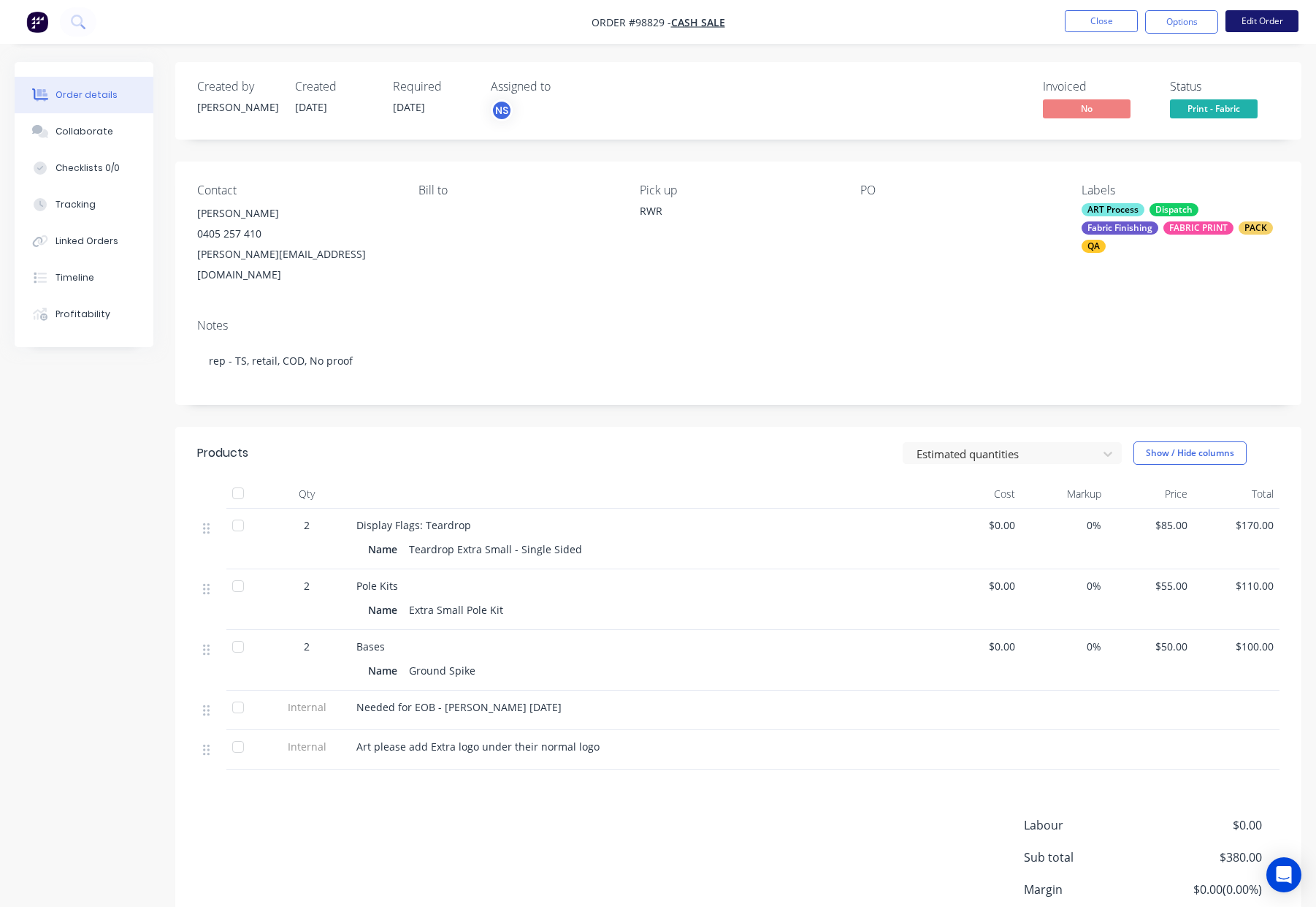
click at [1257, 25] on button "Edit Order" at bounding box center [1262, 21] width 73 height 21
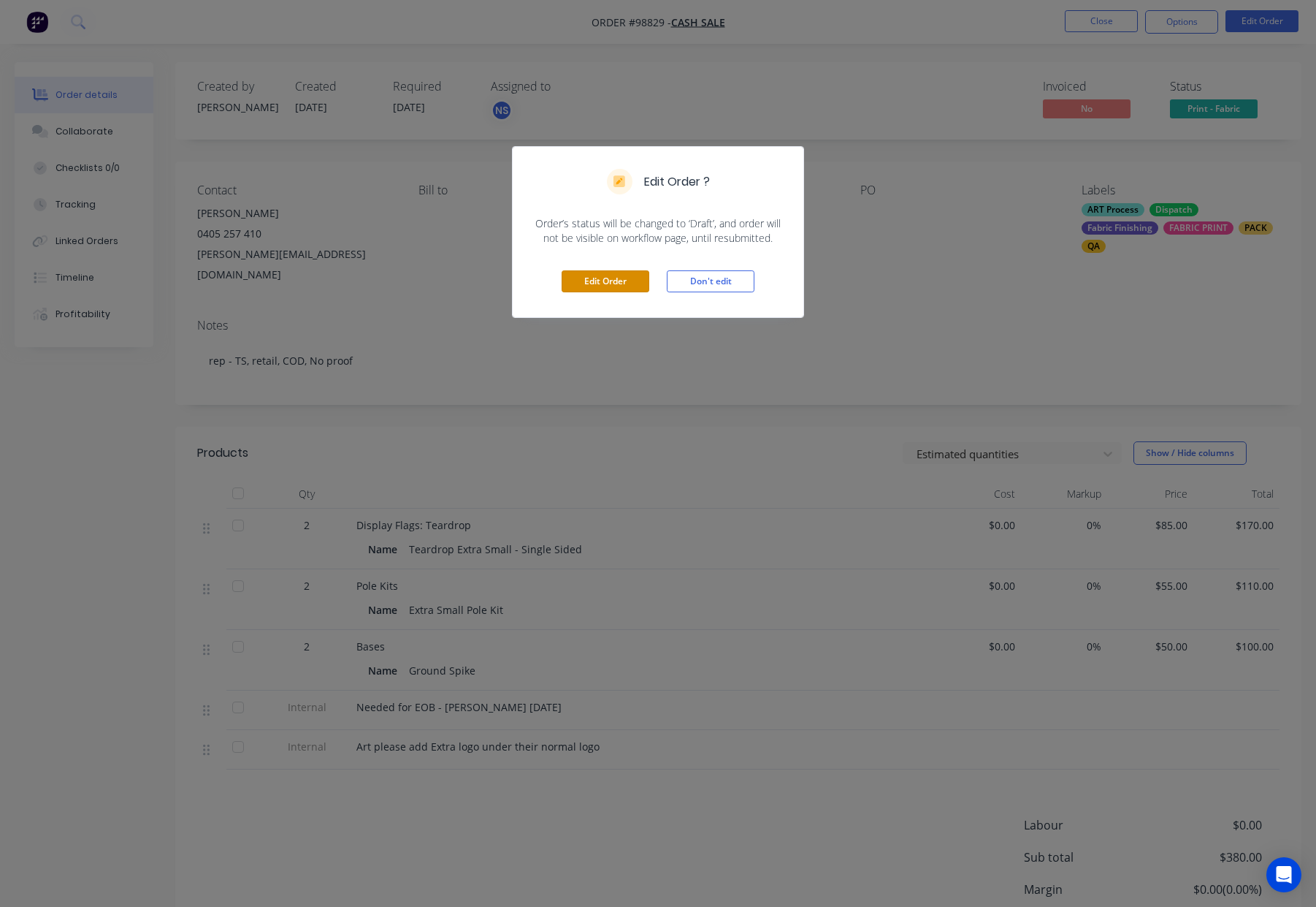
drag, startPoint x: 591, startPoint y: 280, endPoint x: 636, endPoint y: 282, distance: 45.0
click at [591, 280] on button "Edit Order" at bounding box center [605, 280] width 88 height 21
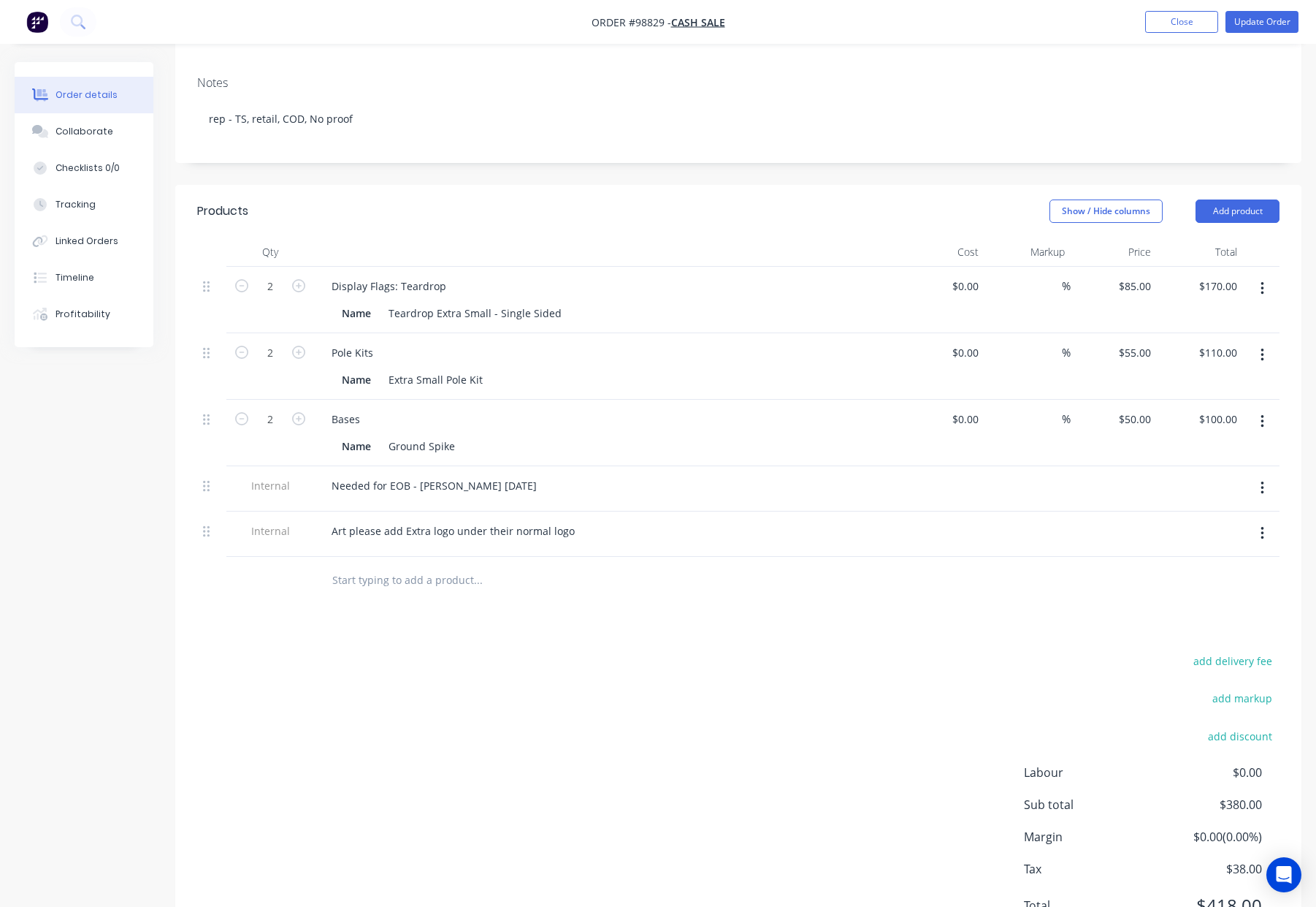
scroll to position [266, 0]
type input "170.00"
click at [1214, 275] on input "170.00" at bounding box center [1221, 285] width 46 height 21
click at [1129, 266] on div "$85.00 $85.00" at bounding box center [1114, 298] width 86 height 66
type input "85"
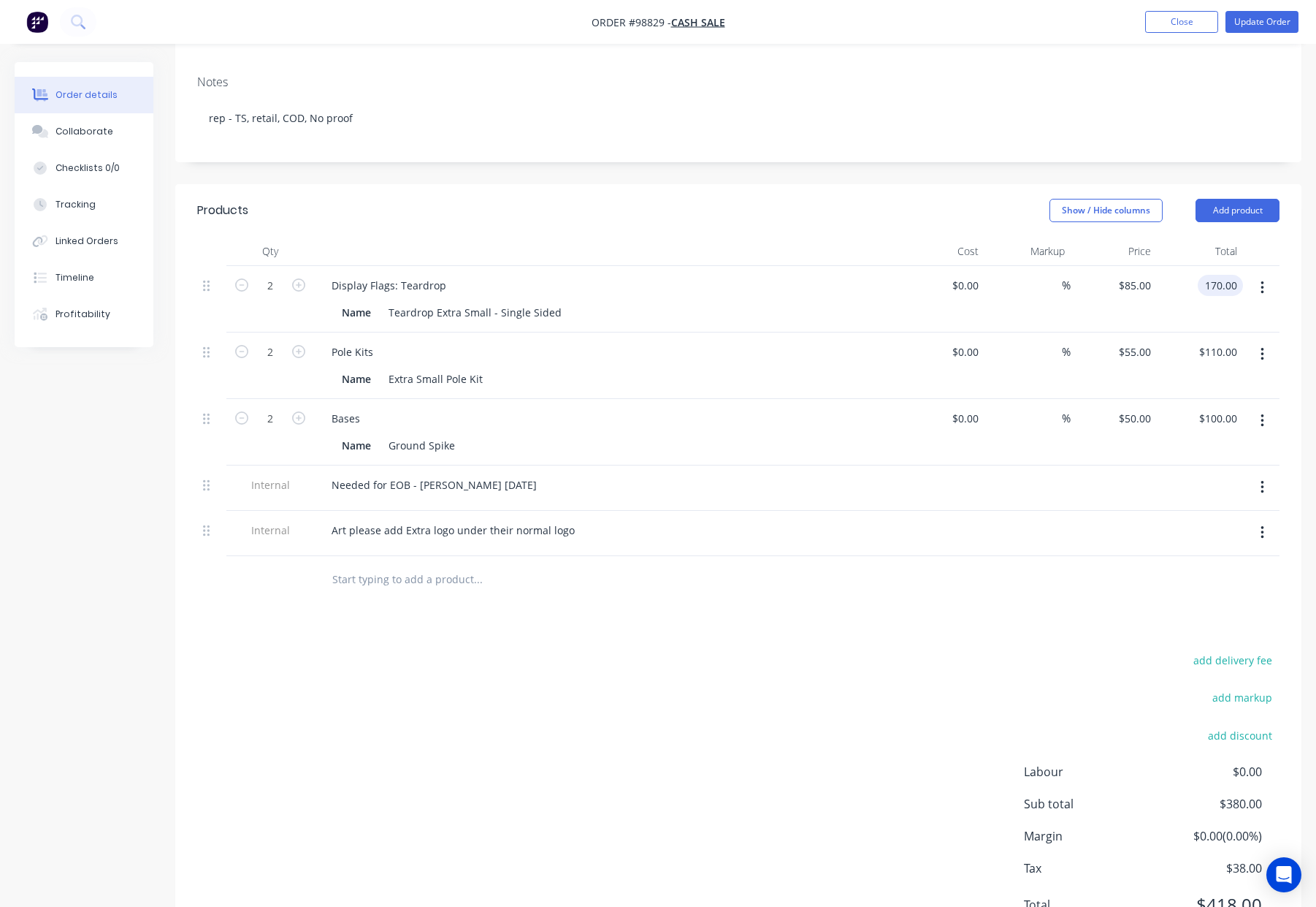
type input "$170.00"
type input "$95.00"
type input "$190.00"
click at [1066, 576] on div "Products Show / Hide columns Add product Qty Cost Markup Price Total 2 Display …" at bounding box center [738, 569] width 1126 height 770
click at [1137, 275] on input "95" at bounding box center [1137, 285] width 40 height 21
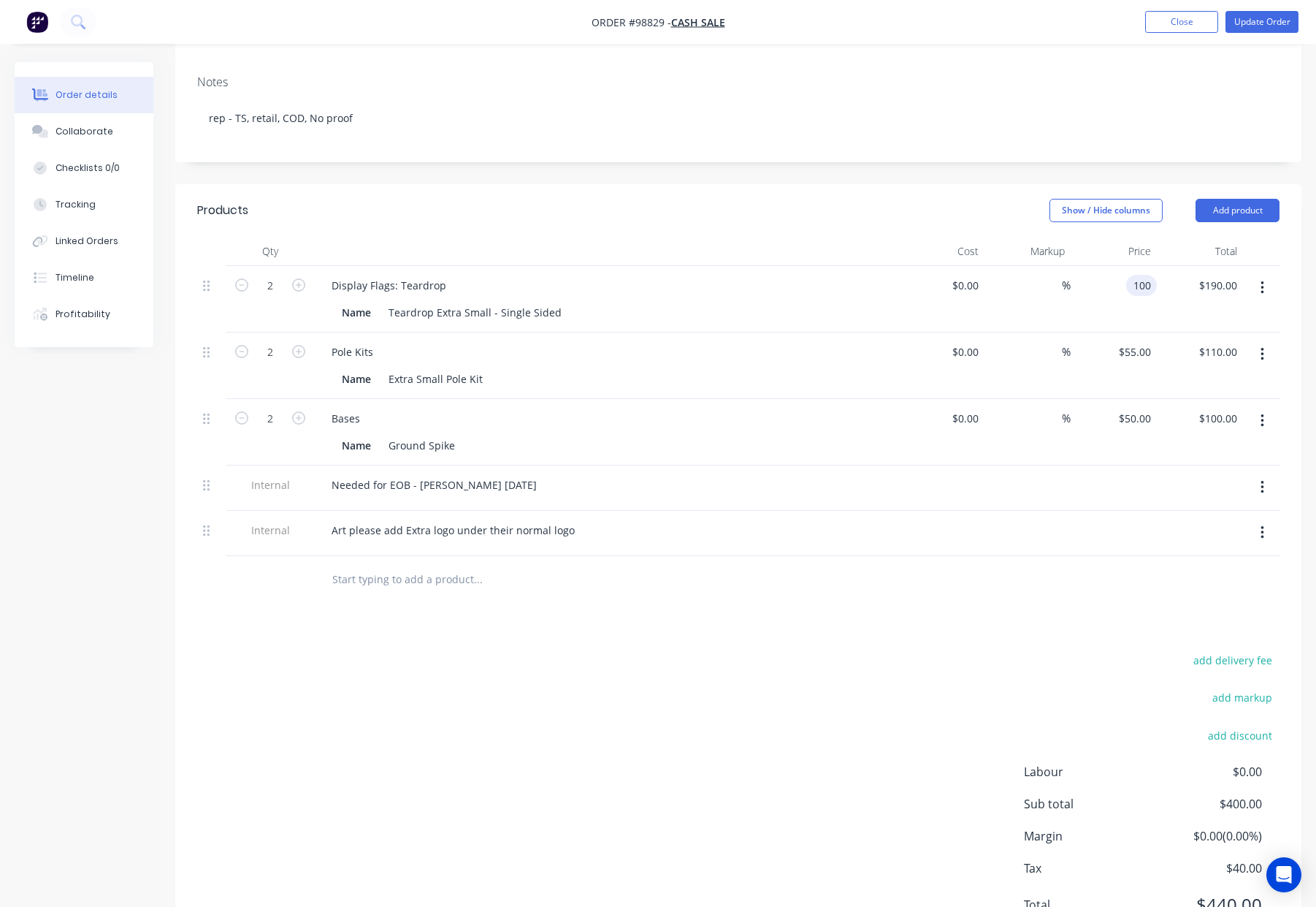
type input "$100.00"
type input "$200.00"
click at [1025, 556] on div at bounding box center [738, 579] width 1082 height 47
drag, startPoint x: 1134, startPoint y: 376, endPoint x: 1156, endPoint y: 378, distance: 22.1
click at [1135, 408] on div "50 $50.00" at bounding box center [1134, 418] width 46 height 21
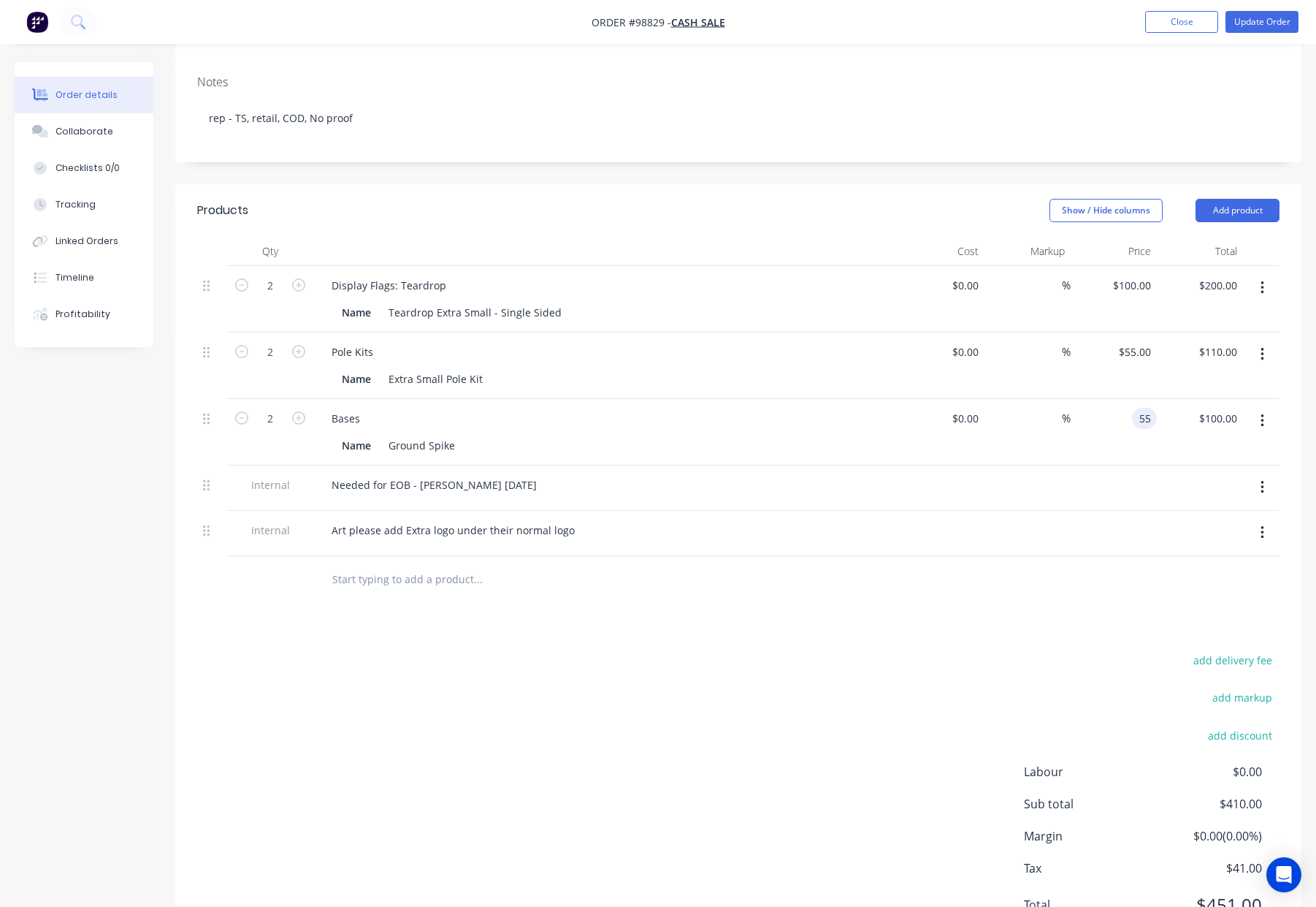
type input "$55.00"
type input "$110.00"
click at [992, 607] on div "Products Show / Hide columns Add product Qty Cost Markup Price Total 2 Display …" at bounding box center [738, 569] width 1126 height 770
click at [1134, 275] on input "100" at bounding box center [1144, 285] width 25 height 21
type input "$105.00"
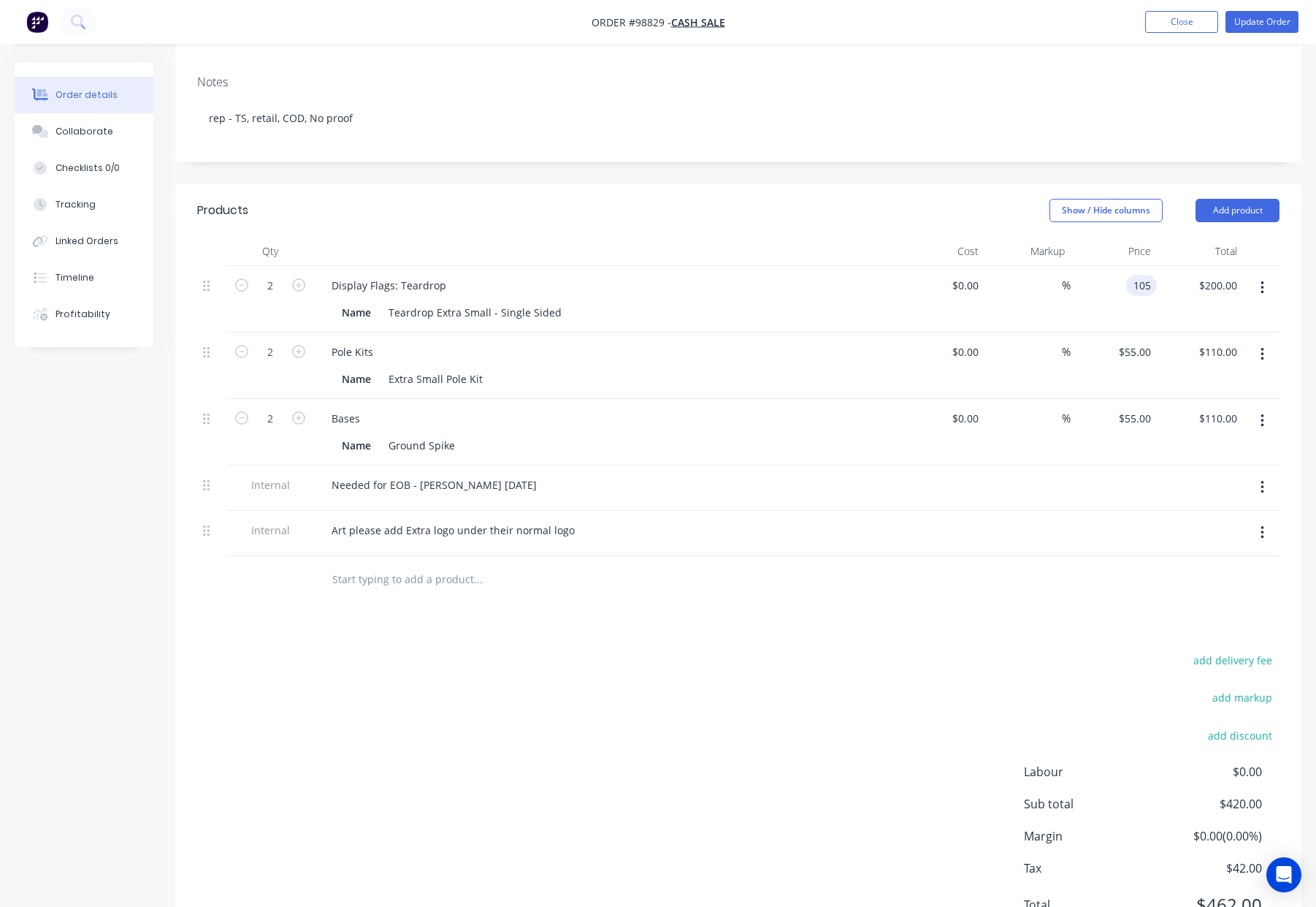
type input "$210.00"
click at [1013, 556] on div at bounding box center [738, 579] width 1082 height 47
click at [1131, 275] on input "105" at bounding box center [1134, 285] width 46 height 21
type input "1"
type input "$113.00"
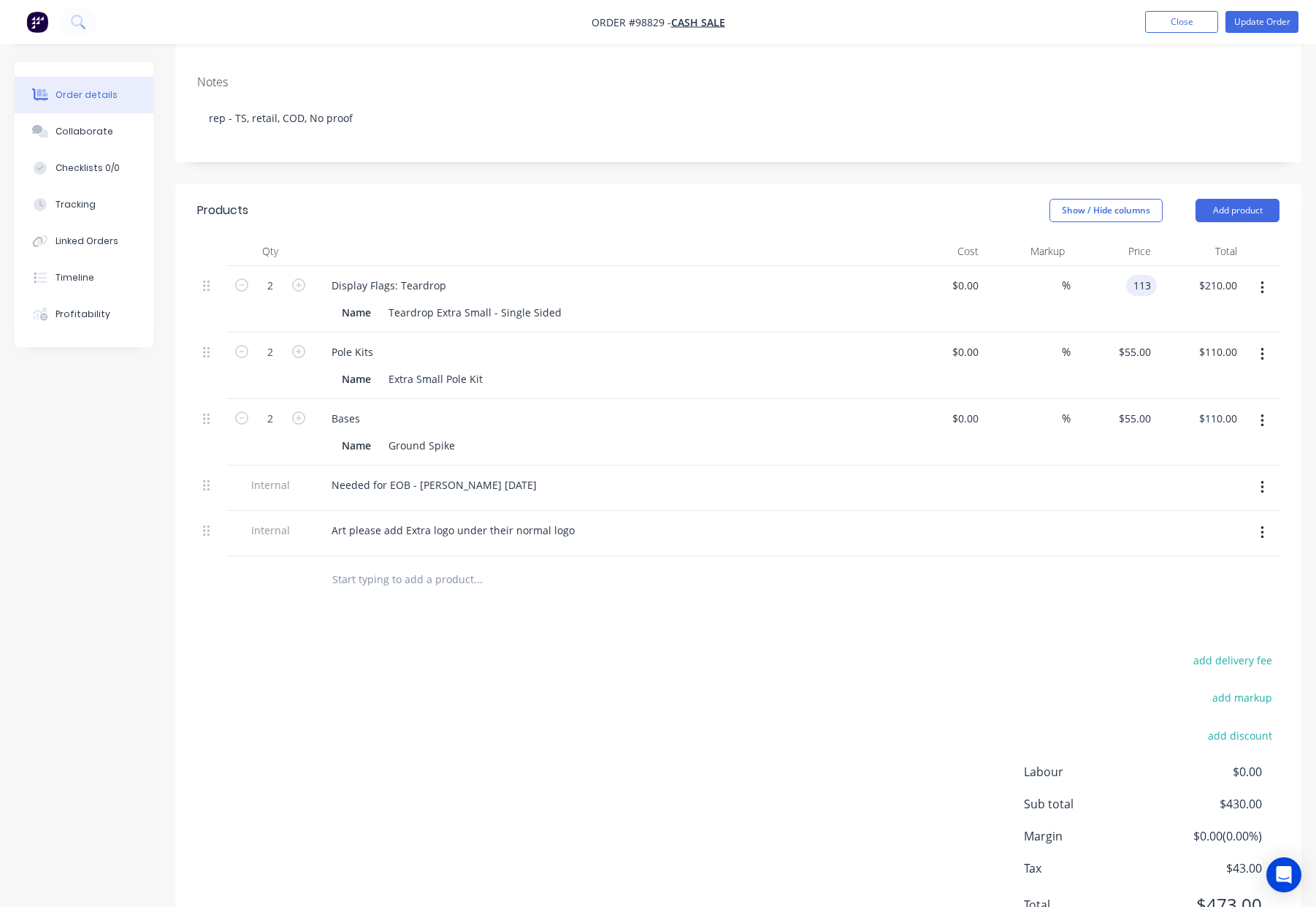
type input "$226.00"
drag, startPoint x: 956, startPoint y: 616, endPoint x: 952, endPoint y: 607, distance: 9.8
click at [956, 650] on div "add delivery fee add markup add discount Labour $0.00 Sub total $446.00 Margin …" at bounding box center [738, 791] width 1082 height 282
click at [1142, 275] on input "113" at bounding box center [1144, 285] width 25 height 21
type input "$115.00"
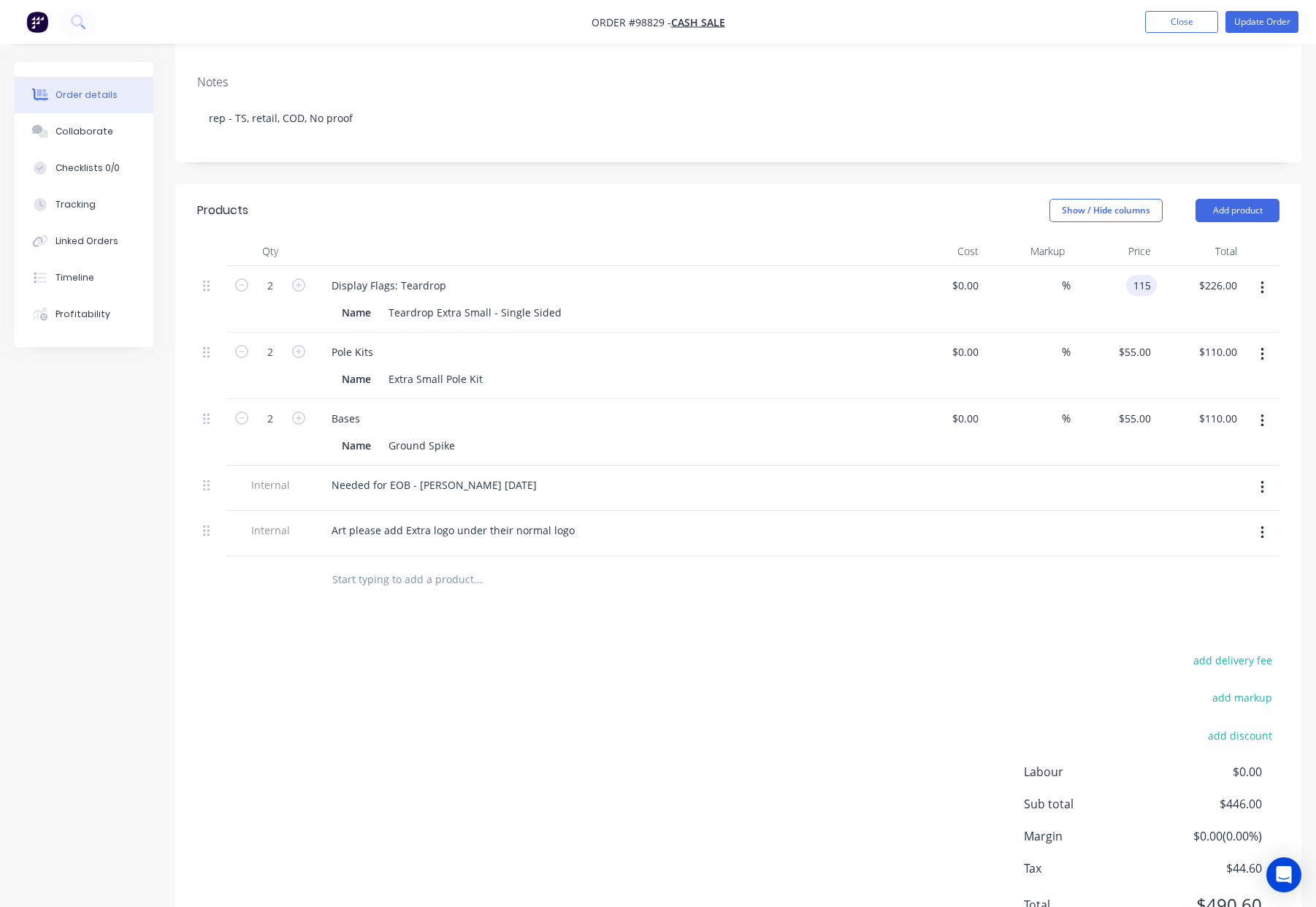
type input "$230.00"
click at [1059, 556] on div at bounding box center [738, 579] width 1082 height 47
click at [1140, 275] on input "115" at bounding box center [1144, 285] width 25 height 21
type input "$114.00"
type input "$228.00"
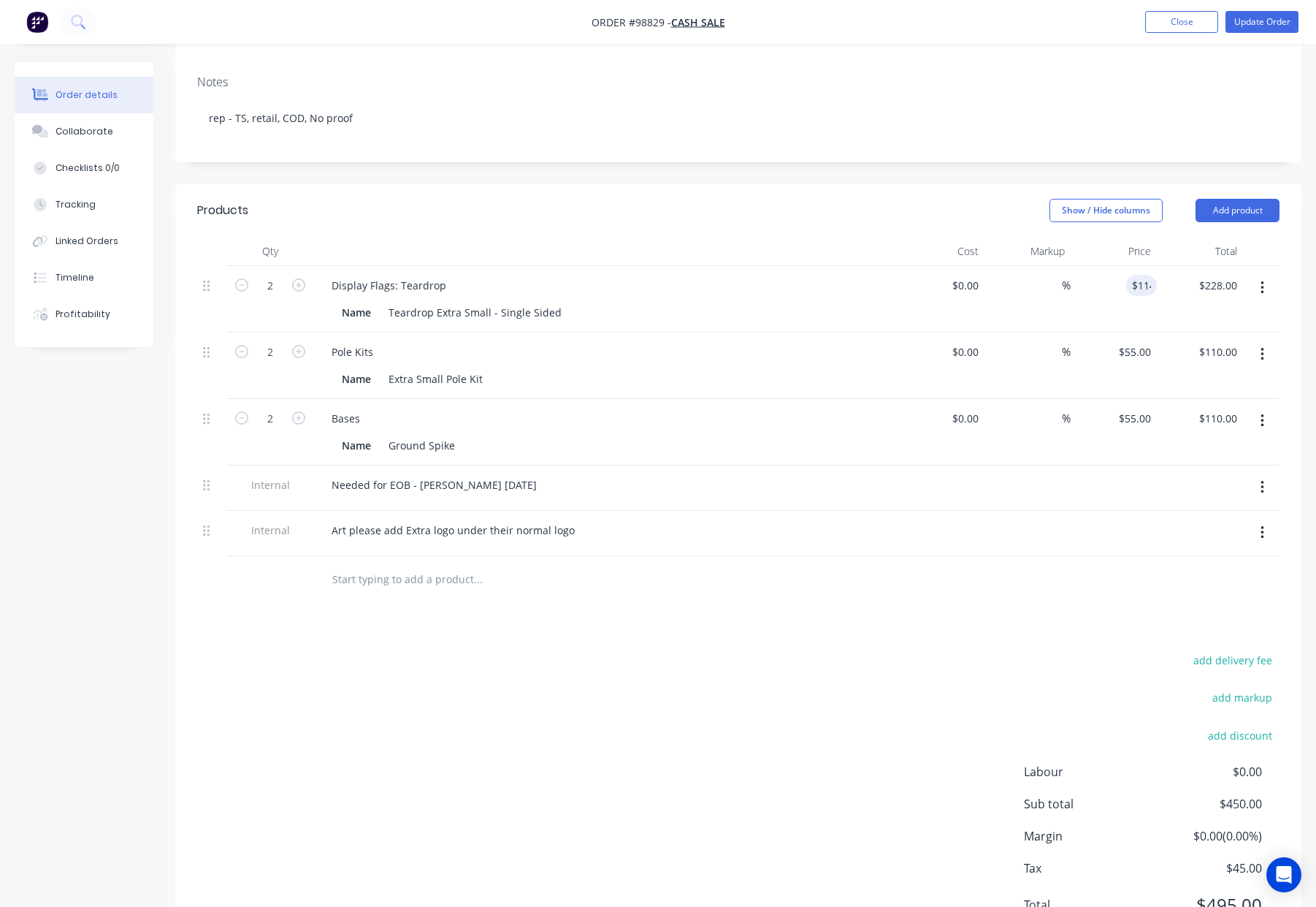
click at [1001, 570] on div "Products Show / Hide columns Add product Qty Cost Markup Price Total 2 Display …" at bounding box center [738, 569] width 1126 height 770
click at [1135, 275] on input "114" at bounding box center [1144, 285] width 25 height 21
type input "$113.00"
type input "$226.00"
click at [1062, 600] on div "Products Show / Hide columns Add product Qty Cost Markup Price Total 2 Display …" at bounding box center [738, 569] width 1126 height 770
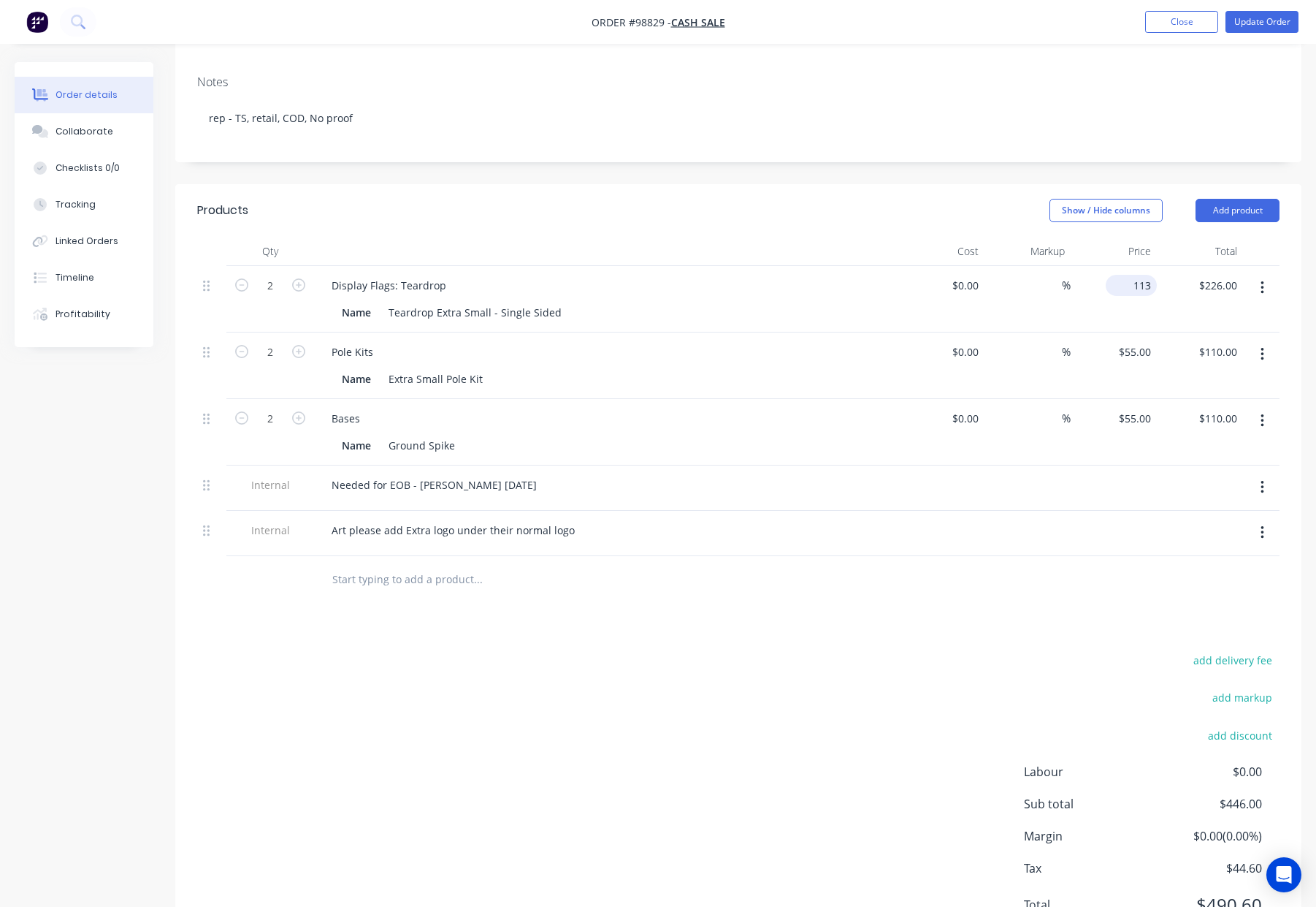
click at [1139, 275] on input "113" at bounding box center [1134, 285] width 46 height 21
type input "$100.00"
type input "$200.00"
click at [1000, 594] on div "Products Show / Hide columns Add product Qty Cost Markup Price Total 2 Display …" at bounding box center [738, 569] width 1126 height 770
click at [1146, 275] on input "100" at bounding box center [1134, 285] width 46 height 21
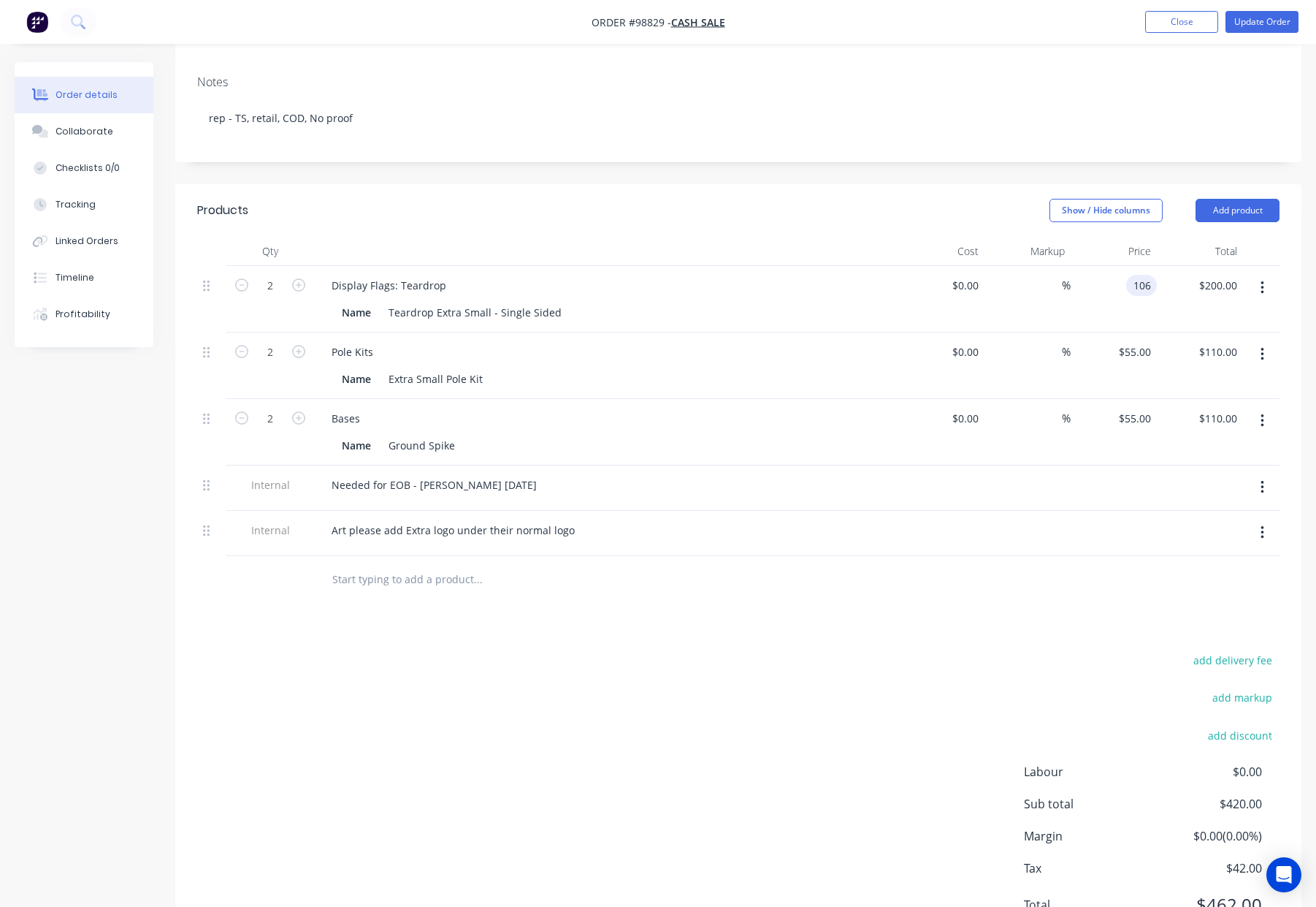
type input "$106.00"
type input "$212.00"
click at [1050, 567] on div "Products Show / Hide columns Add product Qty Cost Markup Price Total 2 Display …" at bounding box center [738, 569] width 1126 height 770
click at [1135, 275] on input "106" at bounding box center [1134, 285] width 46 height 21
type input "$108.00"
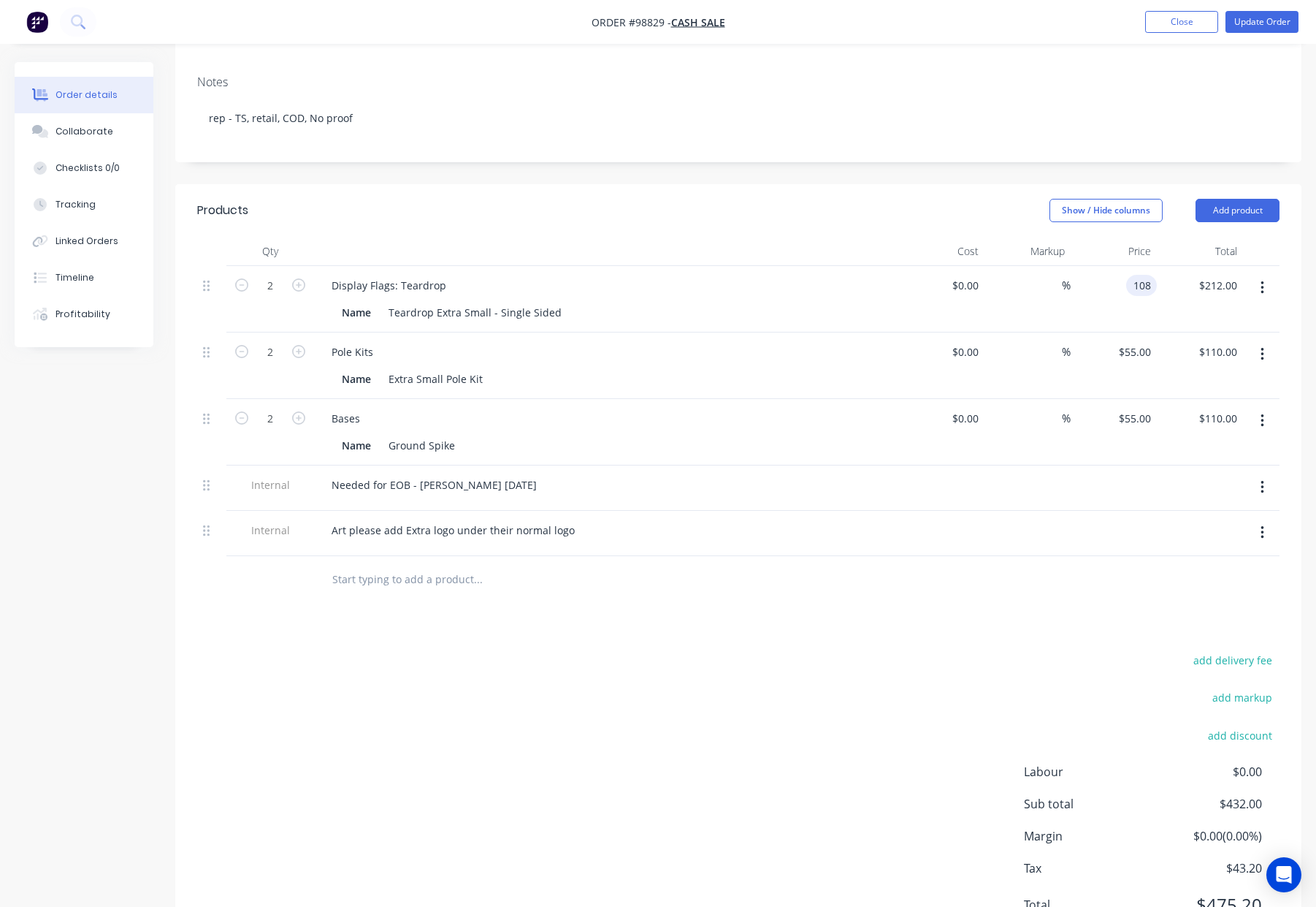
type input "$216.00"
click at [1046, 561] on div at bounding box center [738, 579] width 1082 height 47
click at [1140, 275] on input "108" at bounding box center [1144, 285] width 25 height 21
type input "$109.00"
type input "$218.00"
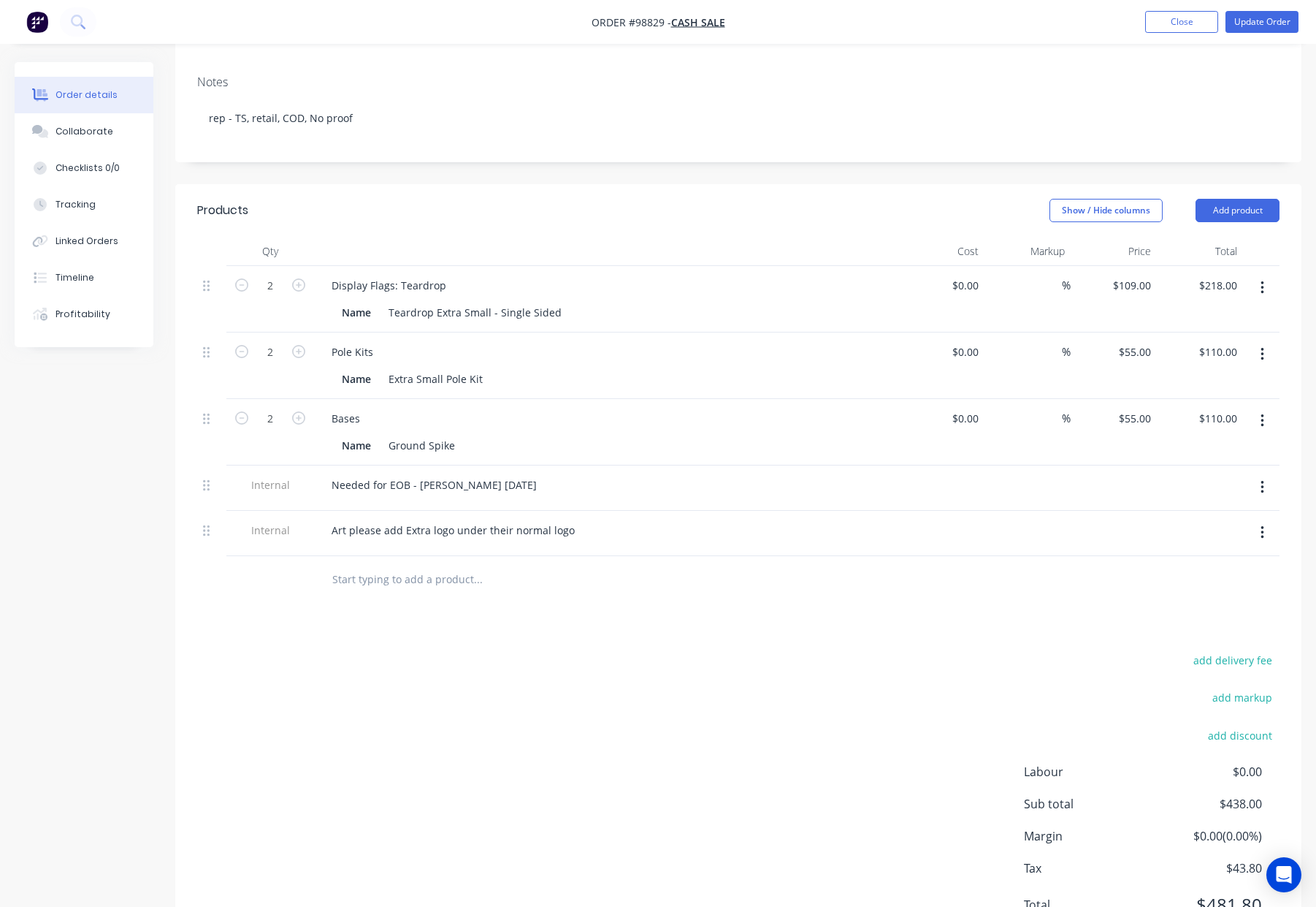
click at [1040, 573] on div "Products Show / Hide columns Add product Qty Cost Markup Price Total 2 Display …" at bounding box center [738, 569] width 1126 height 770
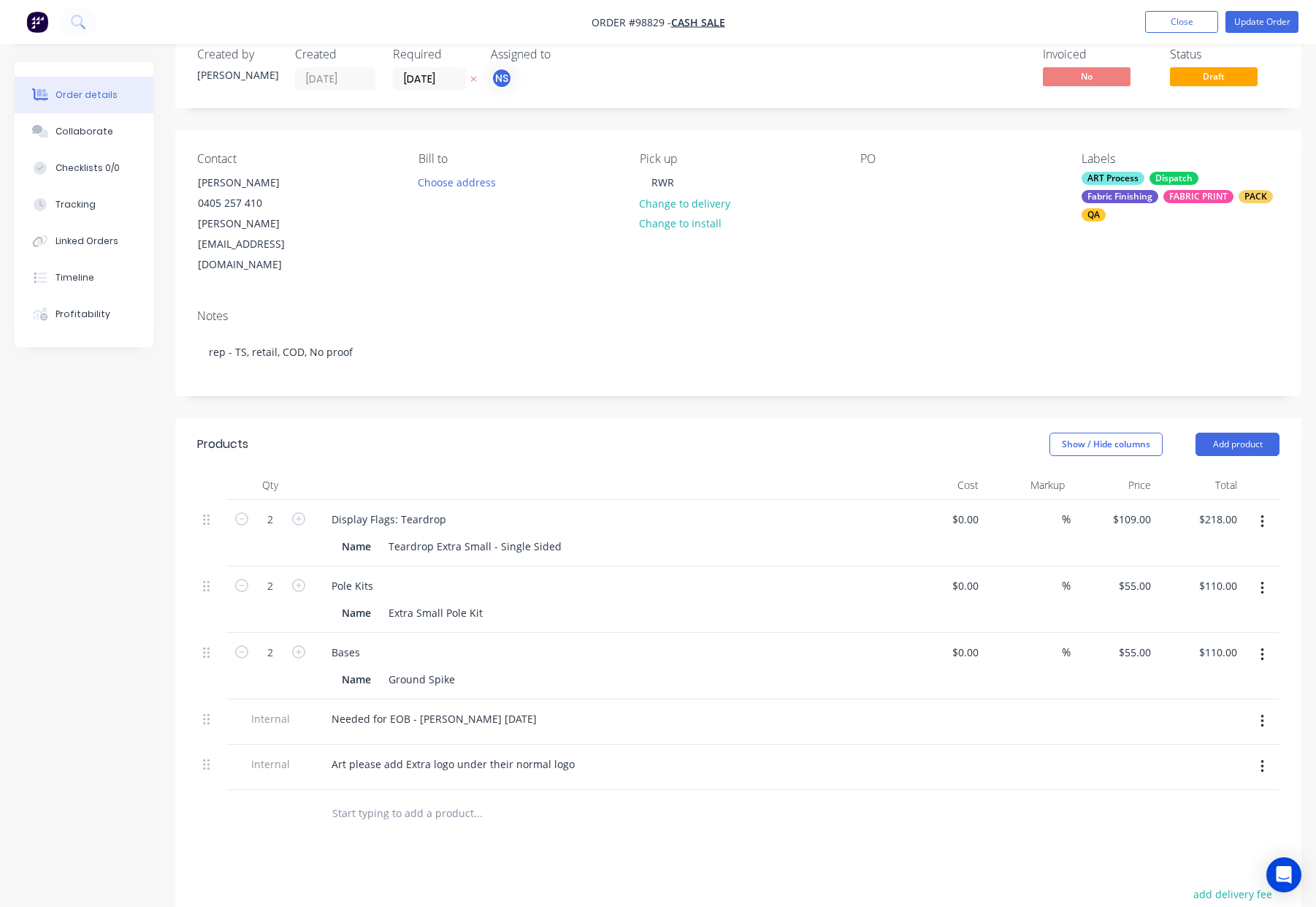
scroll to position [0, 0]
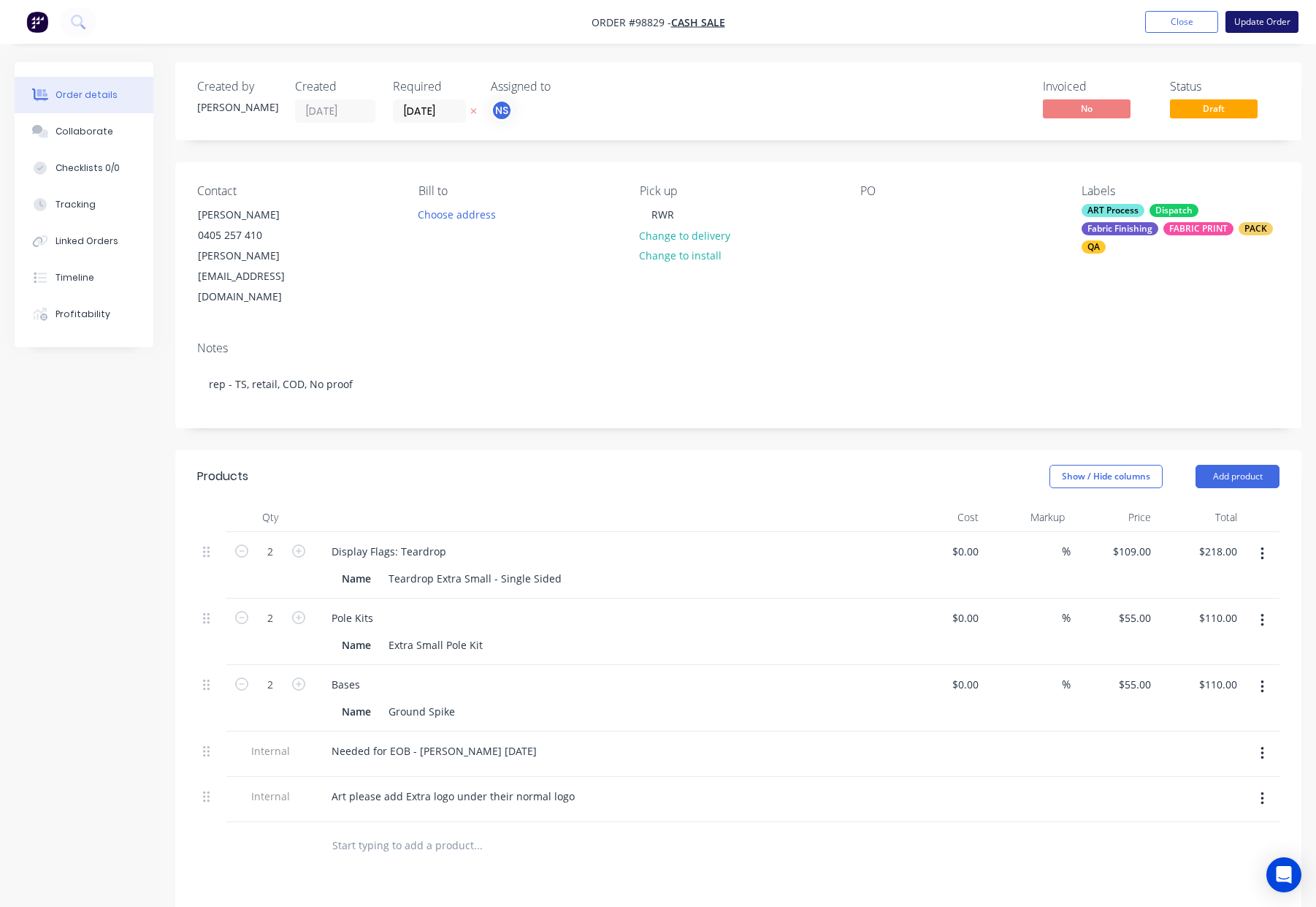
click at [1247, 25] on button "Update Order" at bounding box center [1262, 21] width 73 height 21
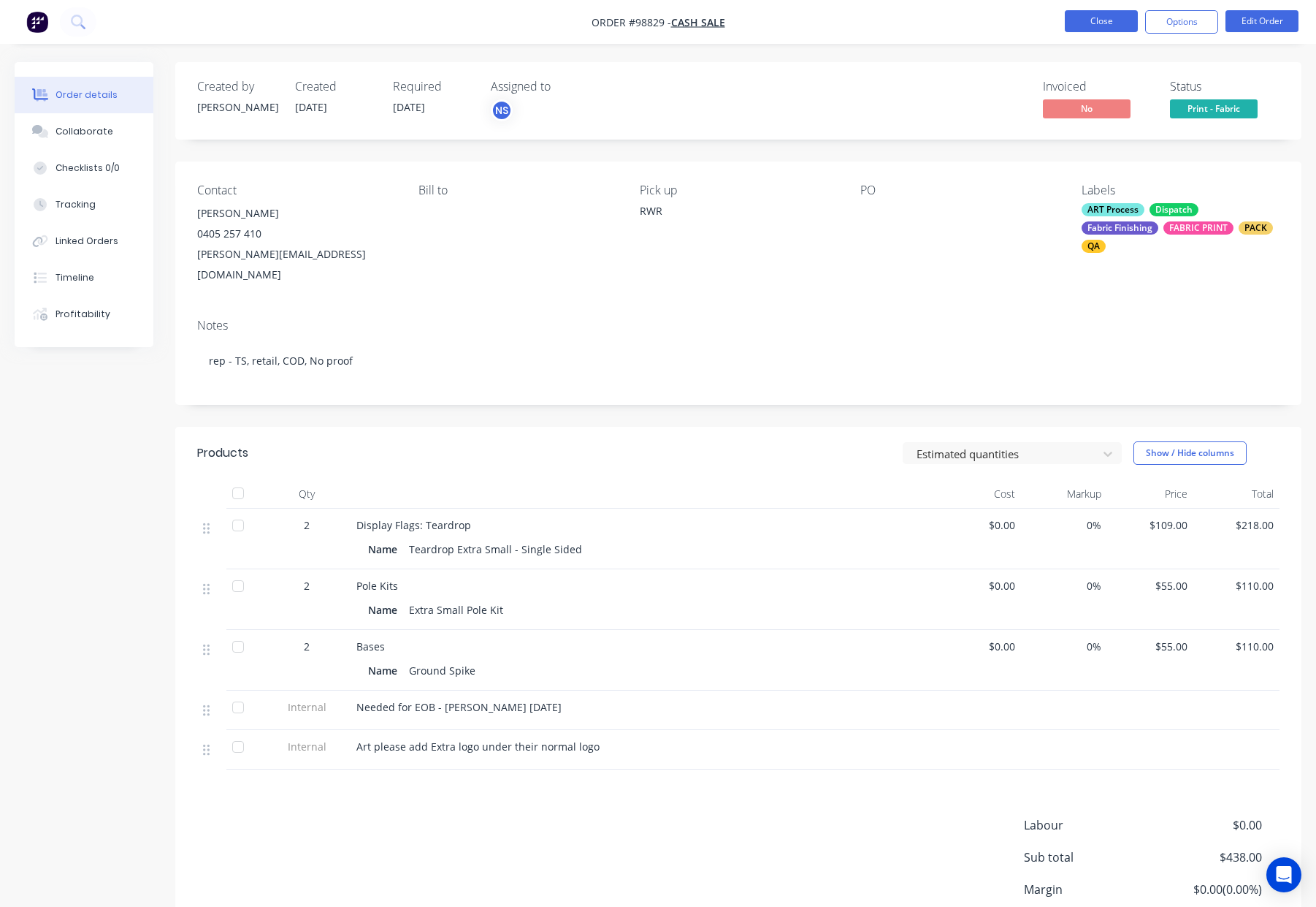
click at [1092, 20] on button "Close" at bounding box center [1101, 21] width 73 height 21
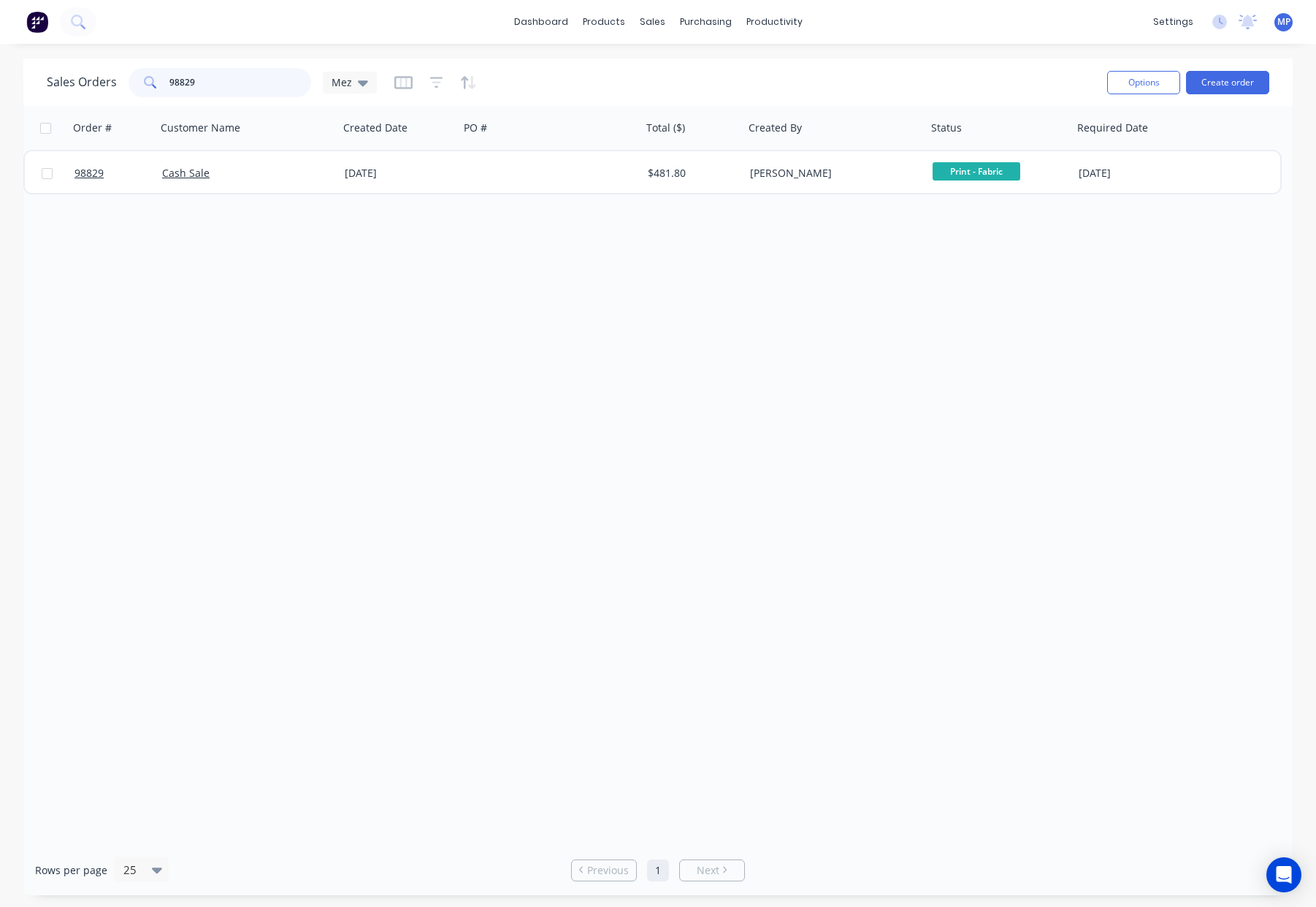
drag, startPoint x: 211, startPoint y: 82, endPoint x: 92, endPoint y: 78, distance: 119.1
click at [90, 79] on div "Sales Orders 98829 Mez" at bounding box center [211, 83] width 330 height 29
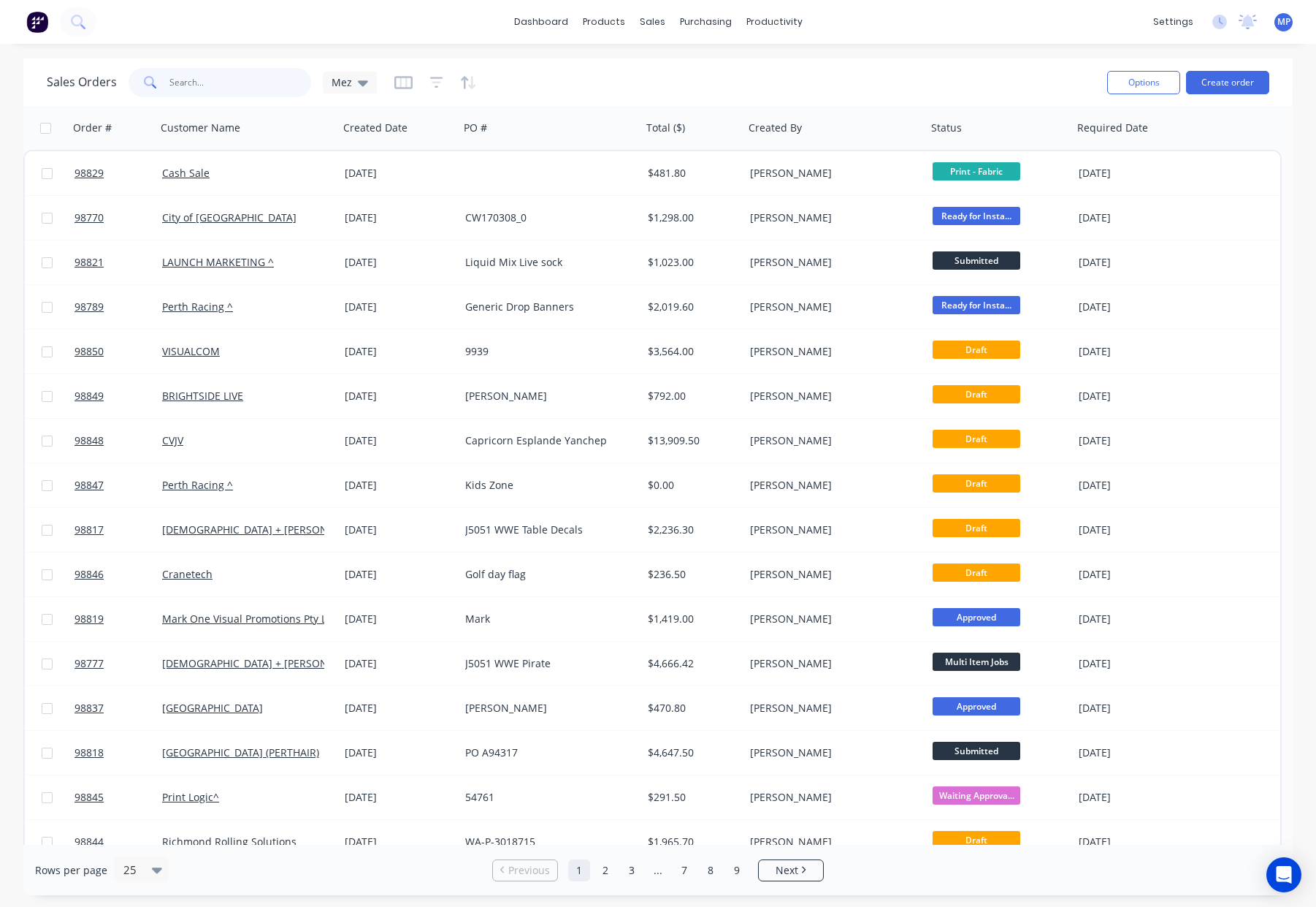
click at [211, 83] on input "text" at bounding box center [241, 83] width 143 height 29
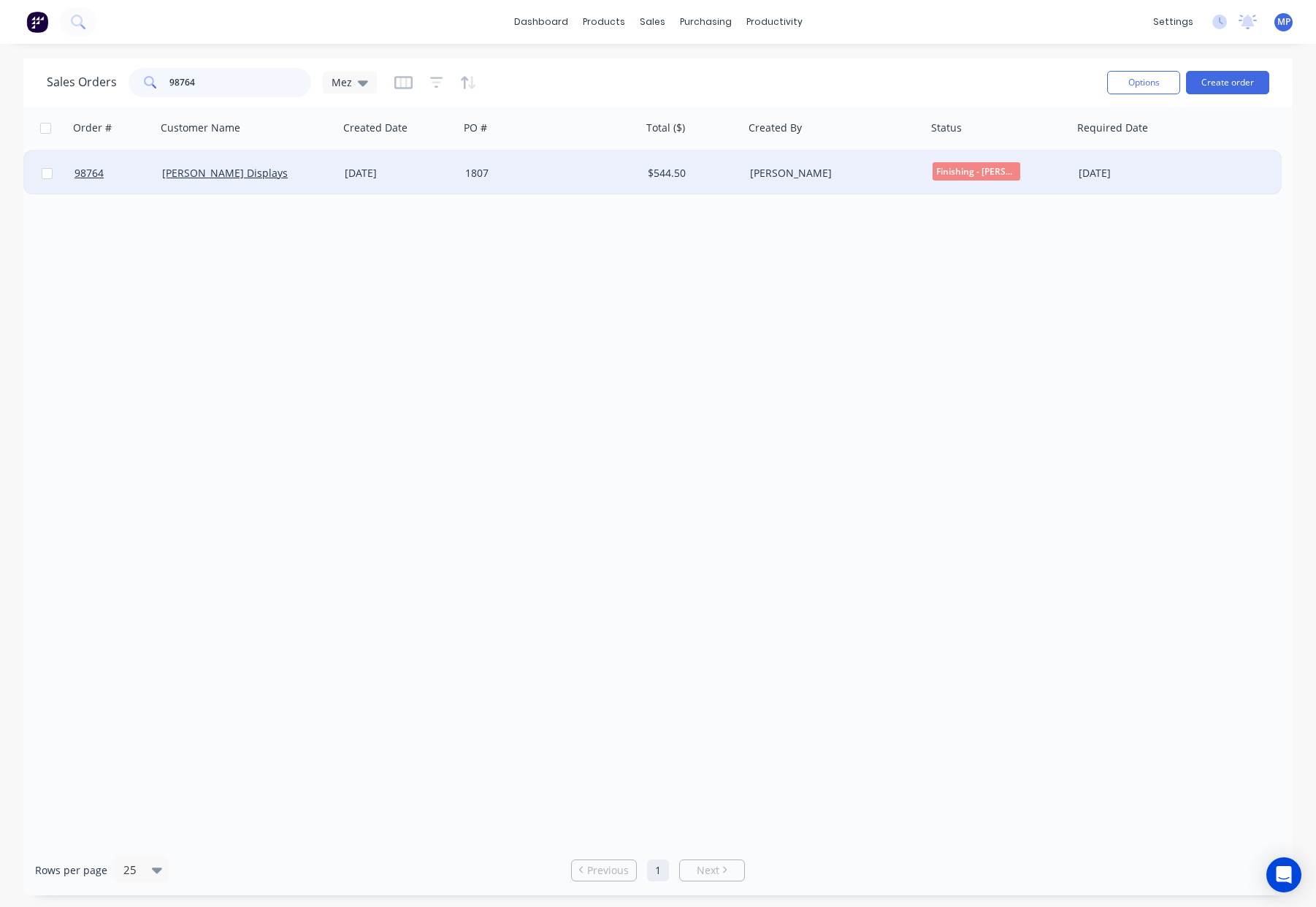
type input "98764"
click at [575, 169] on div "1807" at bounding box center [546, 173] width 162 height 15
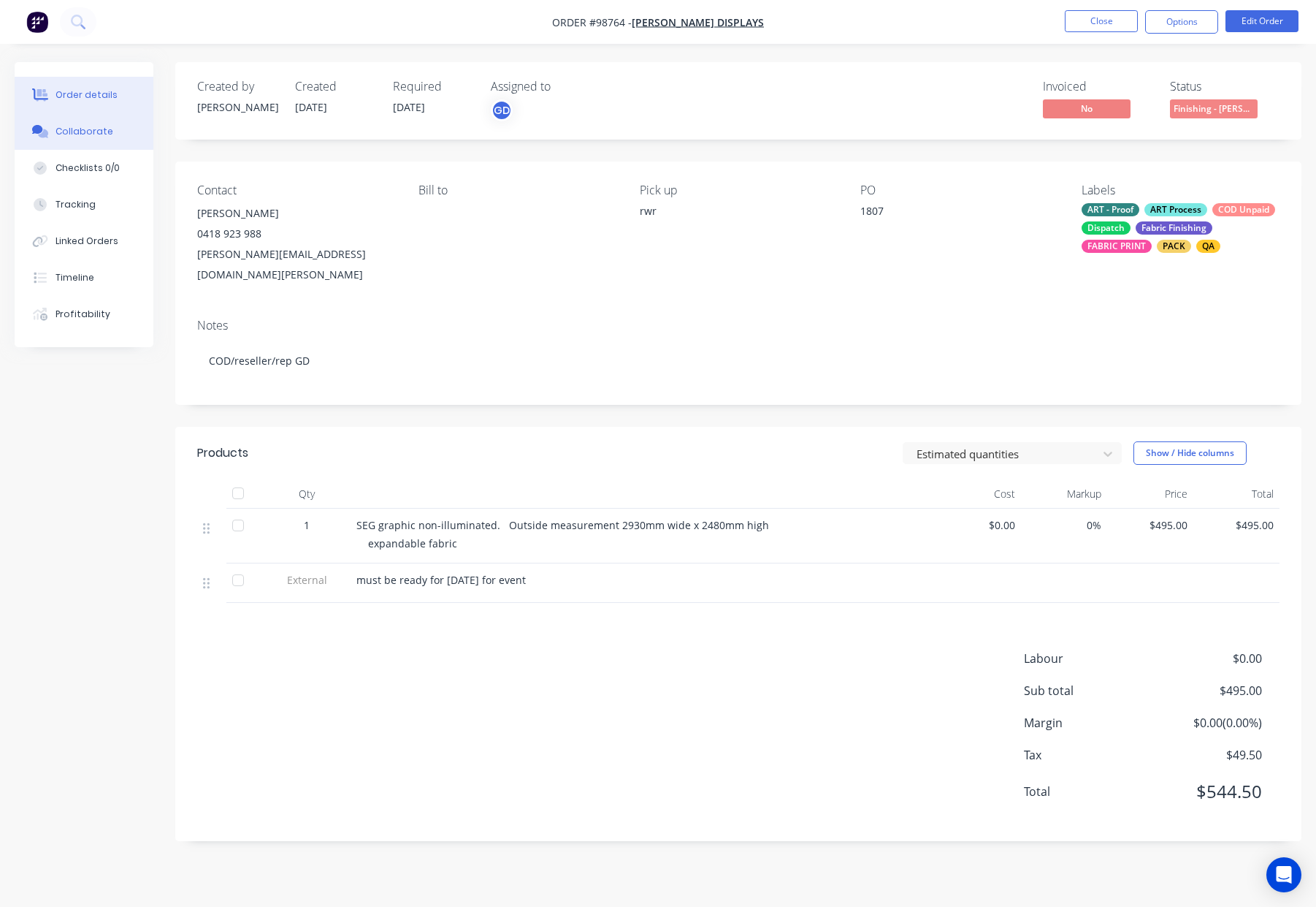
click at [82, 138] on button "Collaborate" at bounding box center [83, 132] width 138 height 36
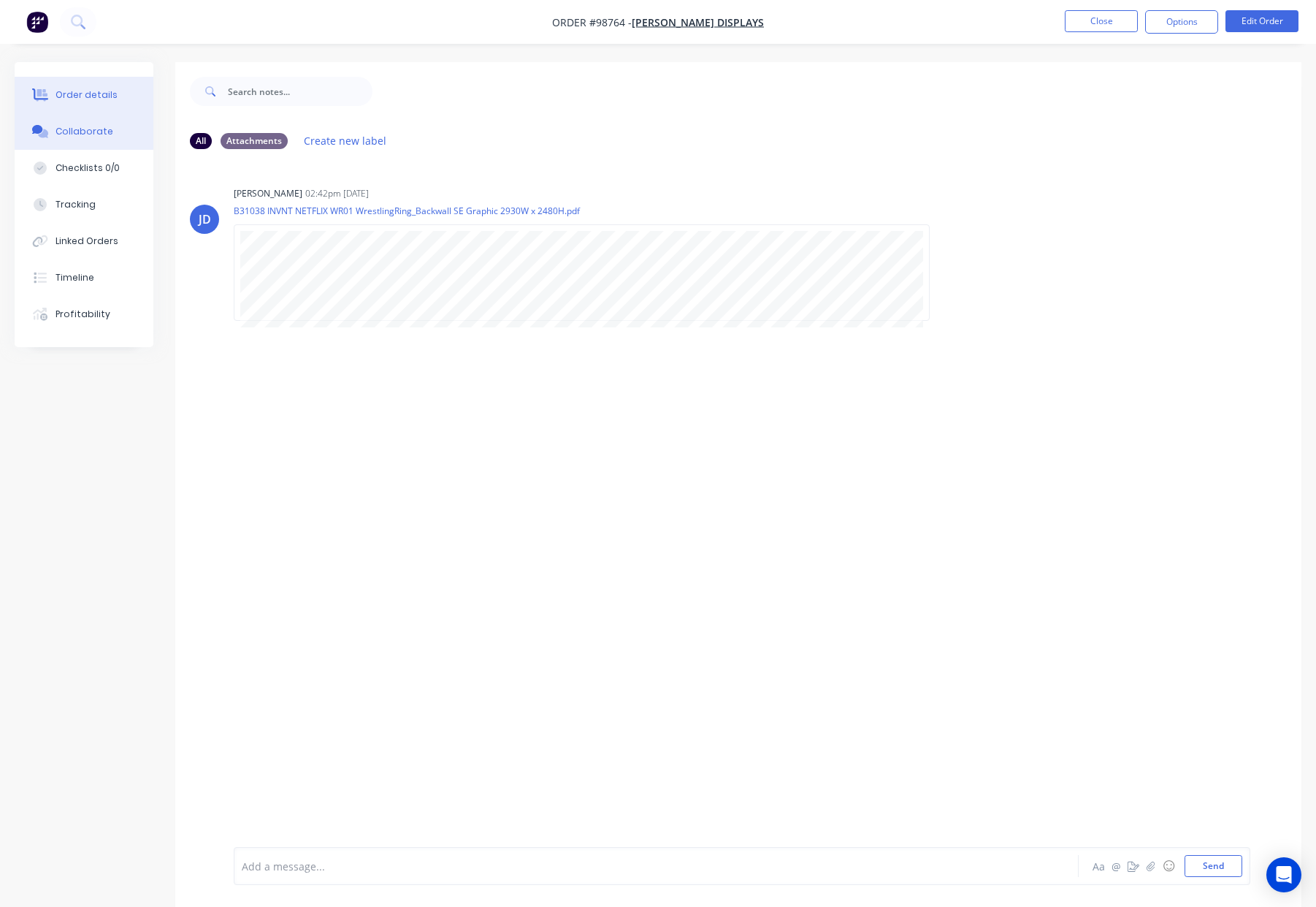
click at [89, 95] on div "Order details" at bounding box center [87, 95] width 62 height 13
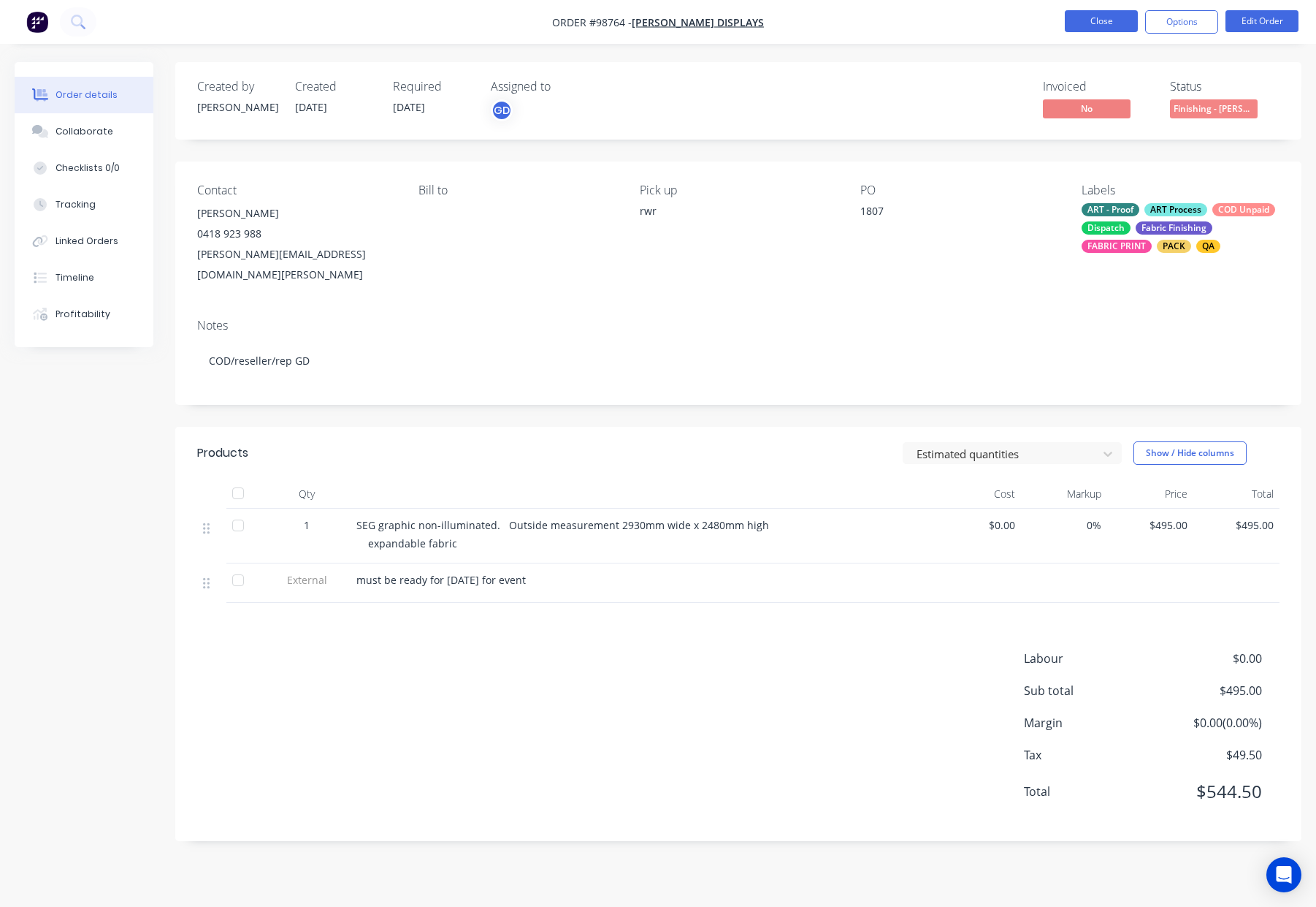
click at [1096, 24] on button "Close" at bounding box center [1101, 21] width 73 height 21
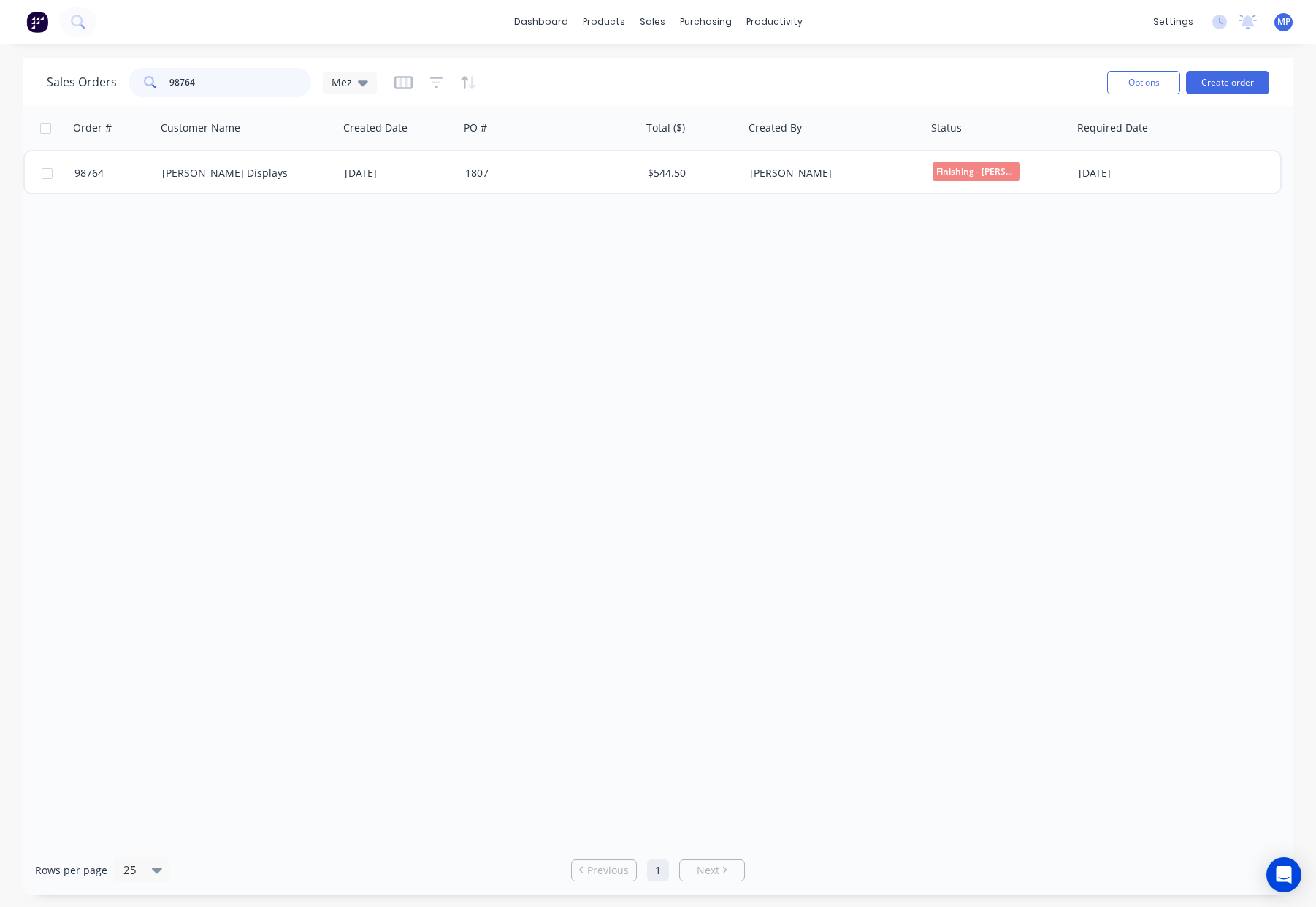
drag, startPoint x: 214, startPoint y: 85, endPoint x: 131, endPoint y: 80, distance: 83.2
click at [112, 82] on div "Sales Orders 98764 Mez" at bounding box center [211, 83] width 330 height 29
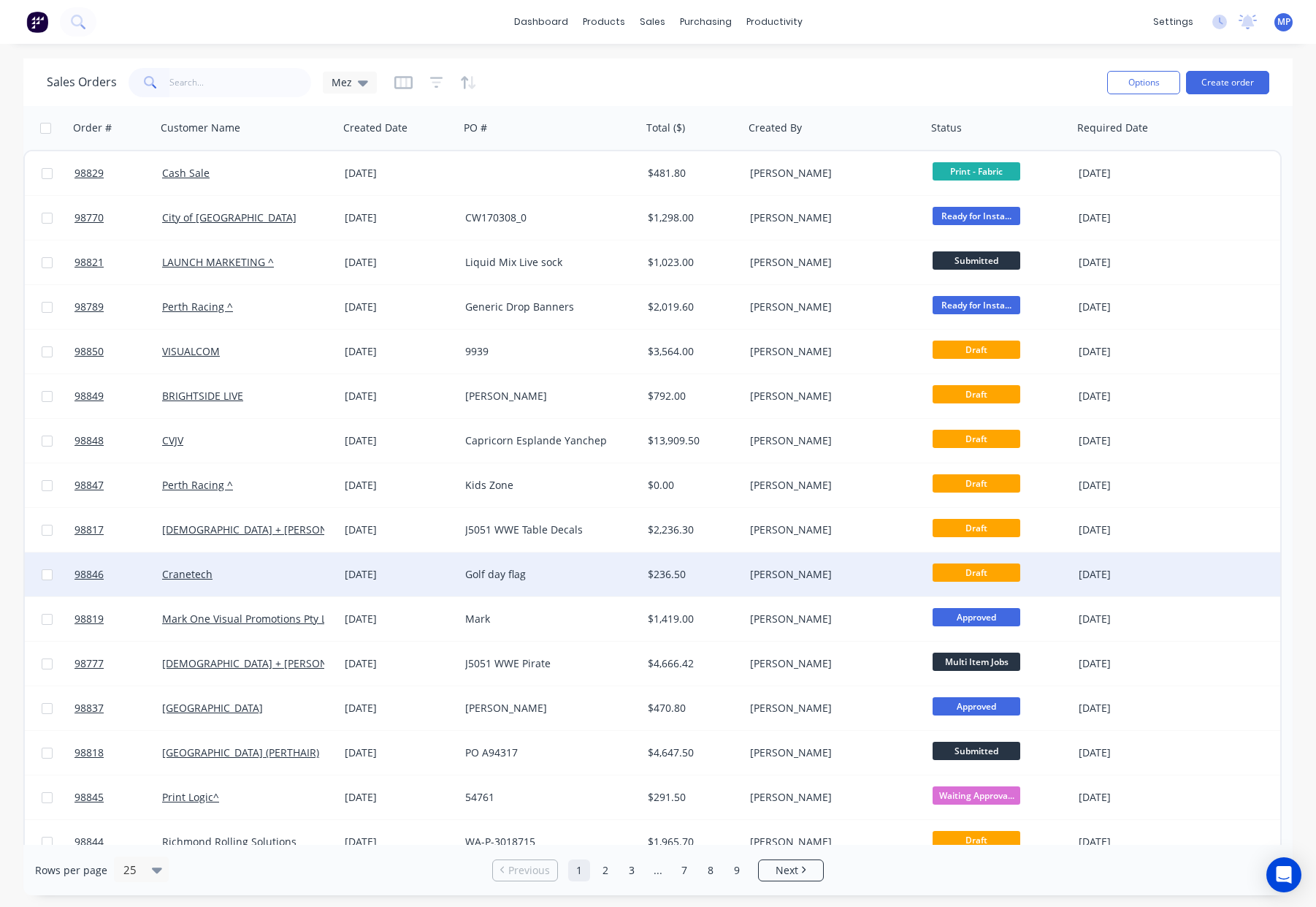
click at [579, 572] on div "Golf day flag" at bounding box center [546, 573] width 162 height 15
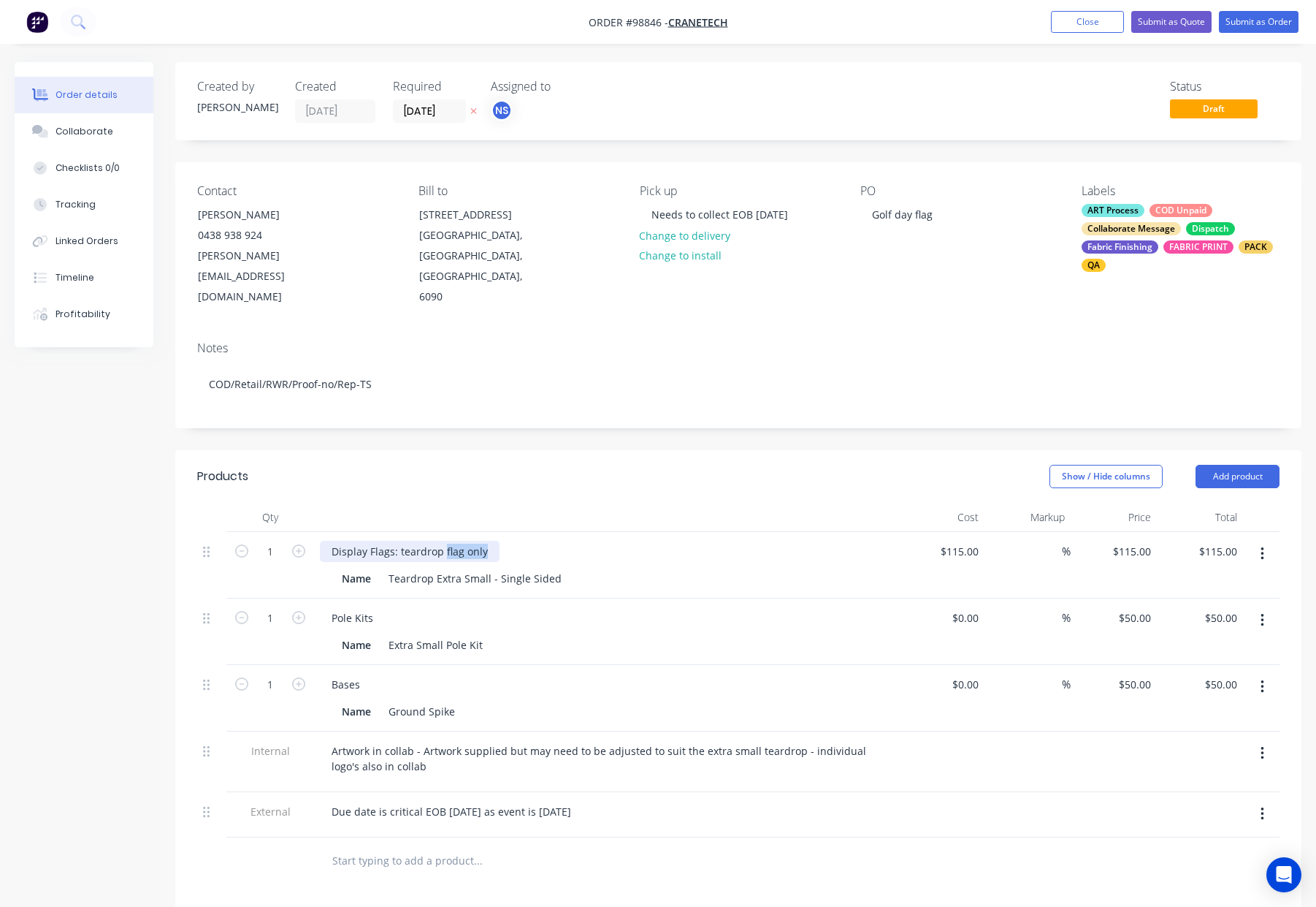
drag, startPoint x: 442, startPoint y: 514, endPoint x: 523, endPoint y: 515, distance: 81.0
click at [523, 541] on div "Display Flags: teardrop flag only" at bounding box center [606, 551] width 572 height 21
click at [542, 464] on div "Show / Hide columns Add product" at bounding box center [854, 475] width 853 height 23
drag, startPoint x: 401, startPoint y: 514, endPoint x: 415, endPoint y: 518, distance: 14.6
click at [401, 541] on div "Display Flags: teardrop" at bounding box center [388, 551] width 136 height 21
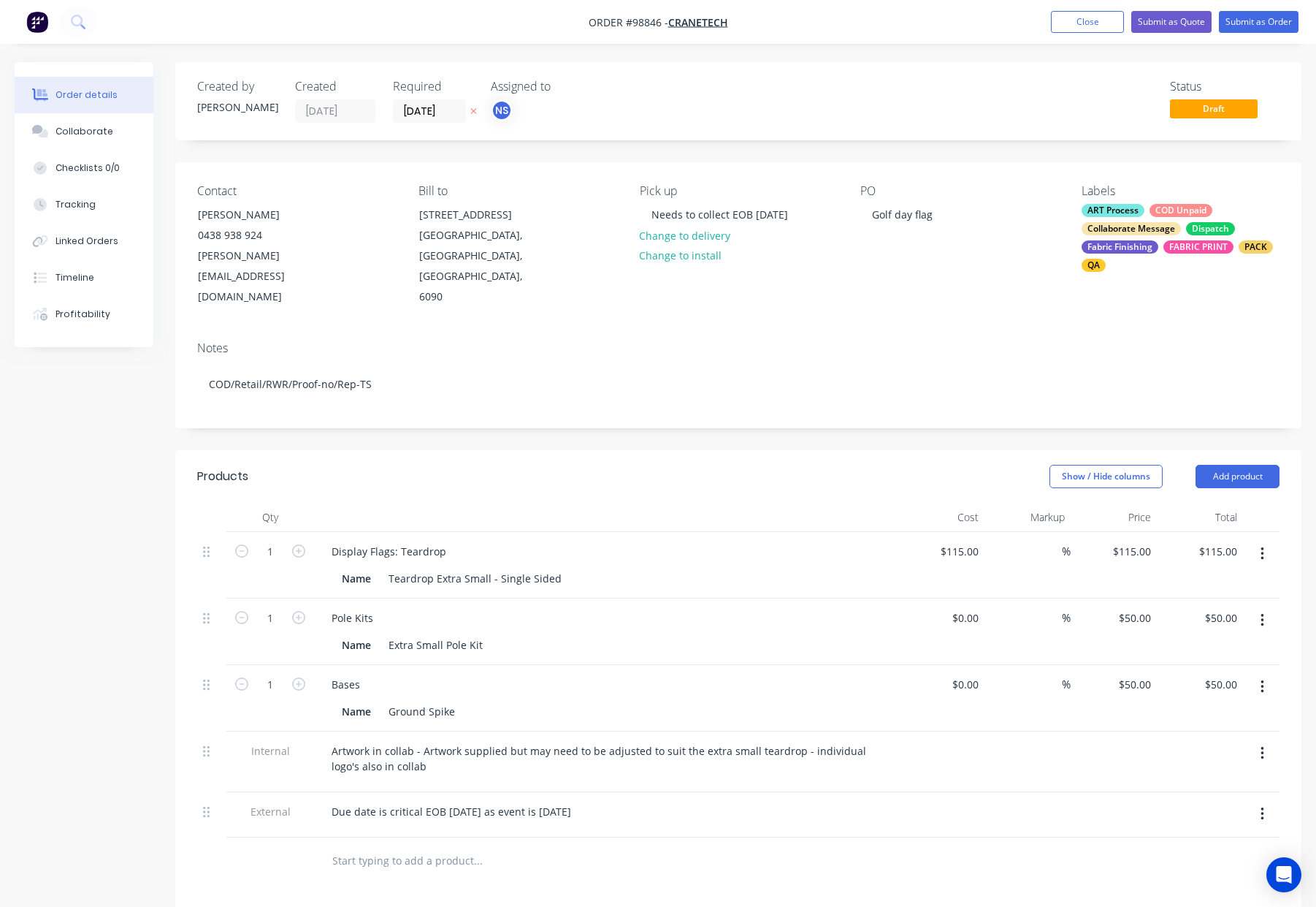
click at [474, 450] on header "Products Show / Hide columns Add product" at bounding box center [738, 475] width 1126 height 52
click at [583, 800] on div "Due date is critical EOB Tue 14/10 as event is Wednesday15/10" at bounding box center [451, 811] width 263 height 21
click at [606, 464] on div "Show / Hide columns Add product" at bounding box center [854, 475] width 853 height 23
click at [1227, 464] on button "Add product" at bounding box center [1238, 475] width 84 height 23
click at [479, 464] on div "Show / Hide columns Add product Product catalogue Basic product Product Kit Lin…" at bounding box center [854, 475] width 853 height 23
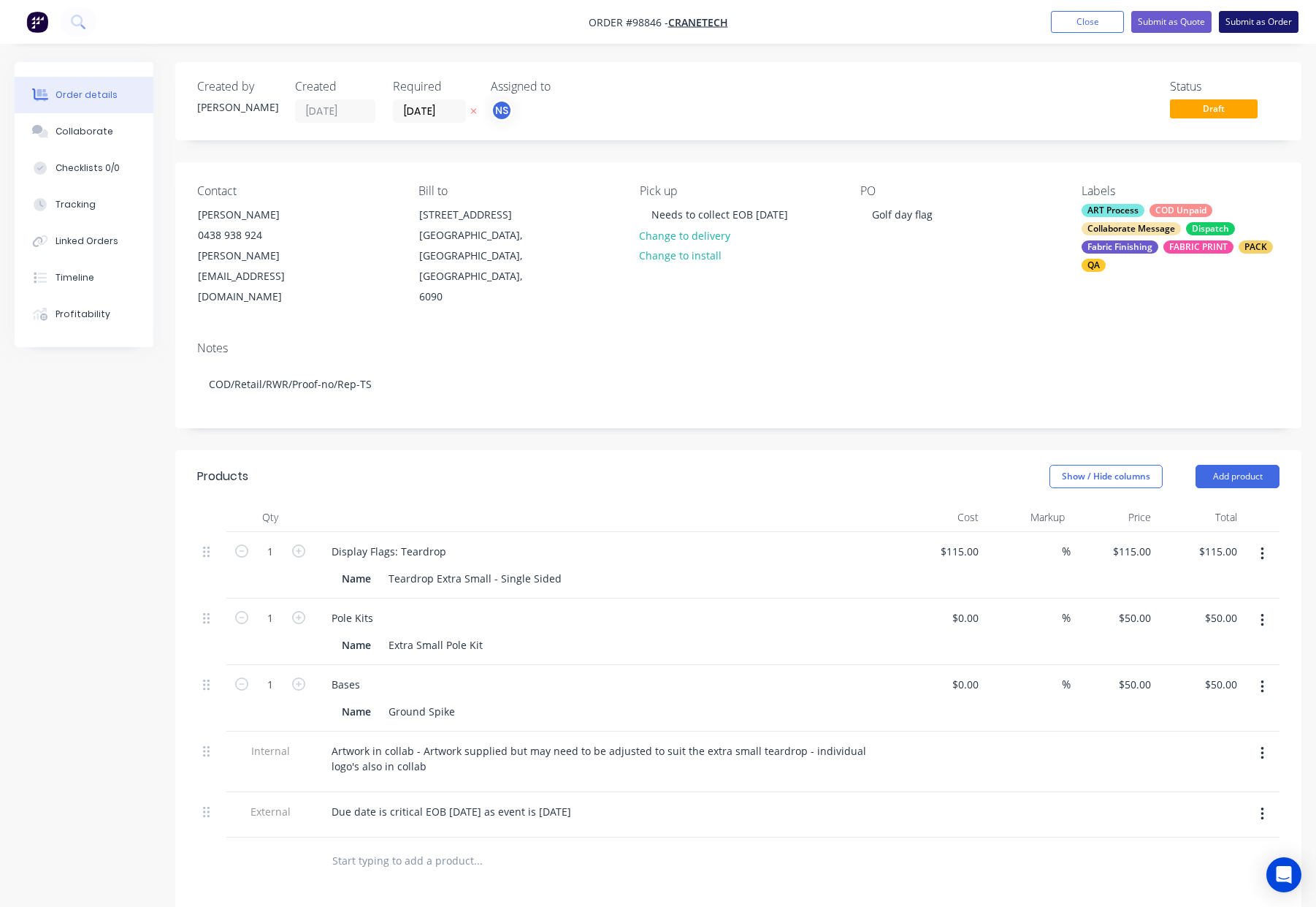
click at [1246, 23] on button "Submit as Order" at bounding box center [1258, 21] width 80 height 21
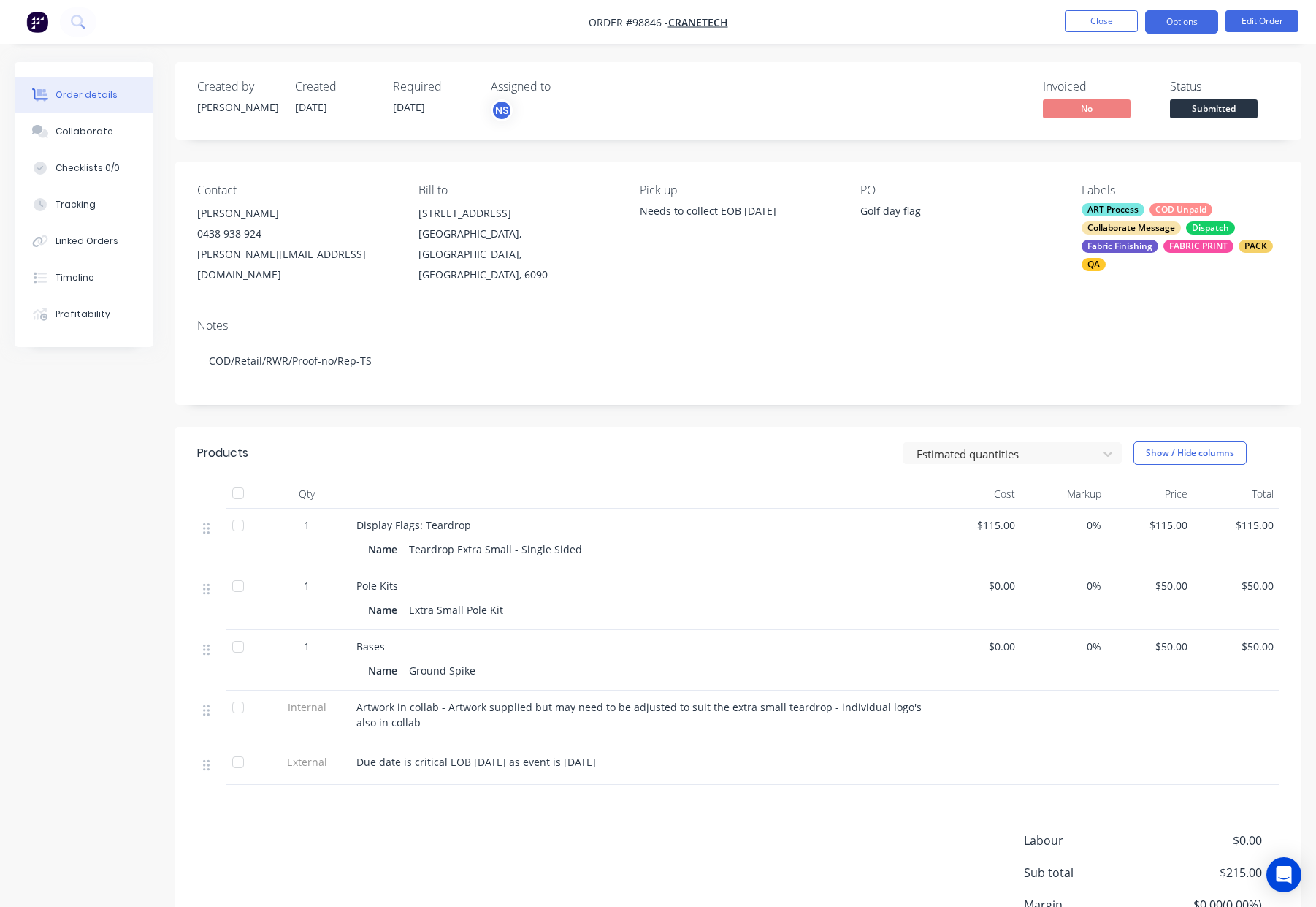
click at [1166, 21] on button "Options" at bounding box center [1181, 21] width 73 height 23
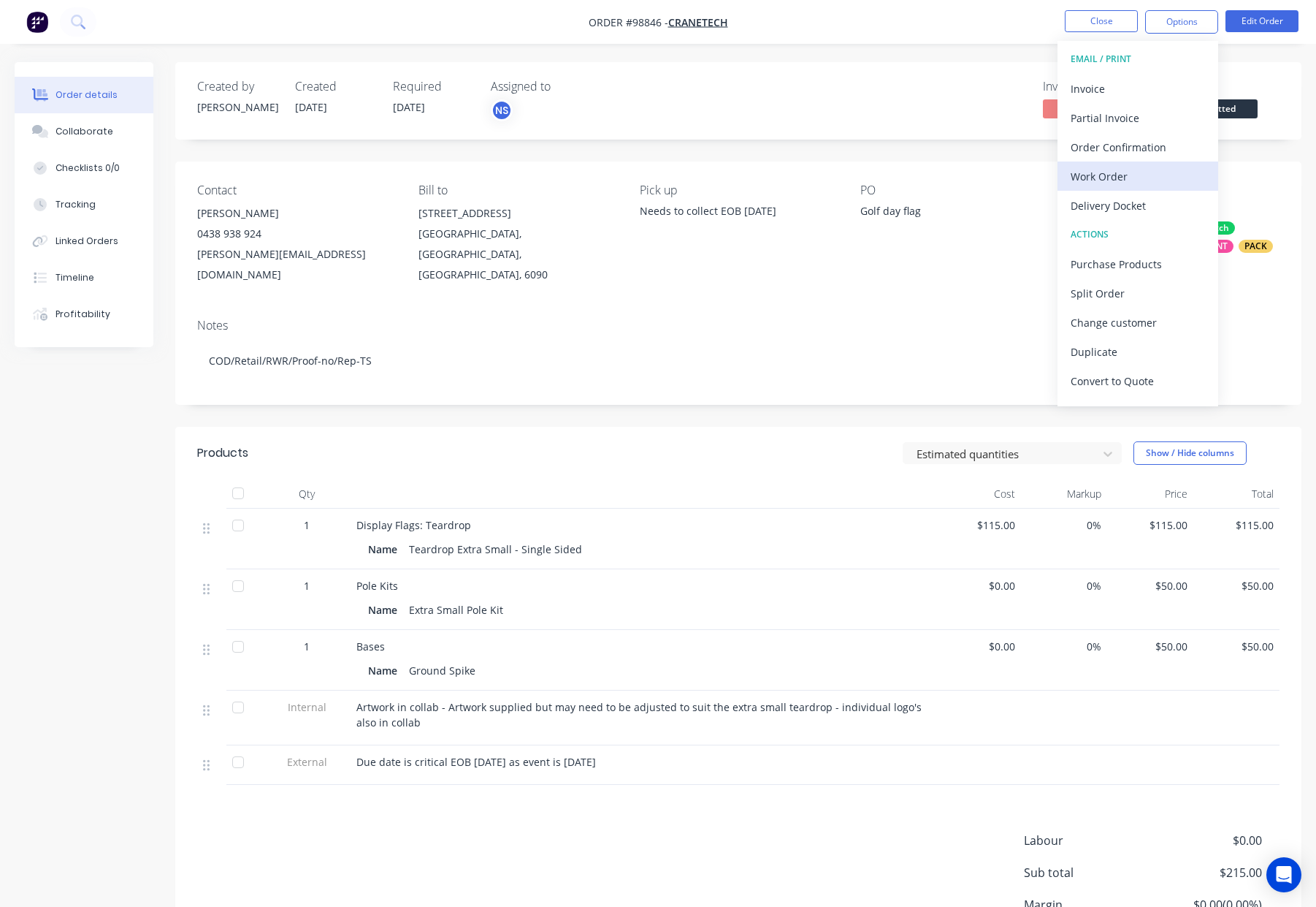
click at [1130, 168] on div "Work Order" at bounding box center [1138, 176] width 134 height 21
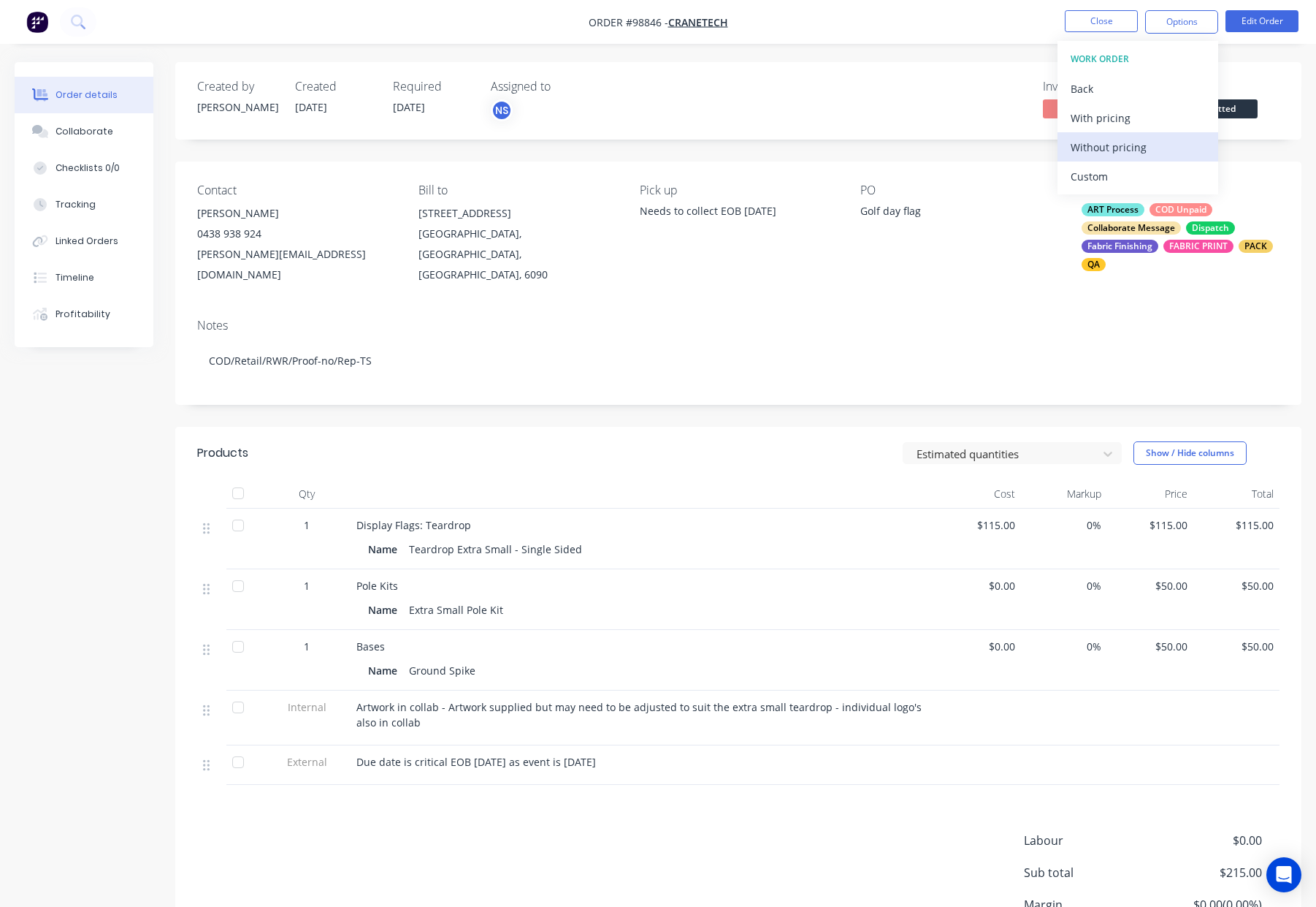
click at [1136, 148] on div "Without pricing" at bounding box center [1138, 147] width 134 height 21
click at [1098, 16] on button "Close" at bounding box center [1101, 21] width 73 height 21
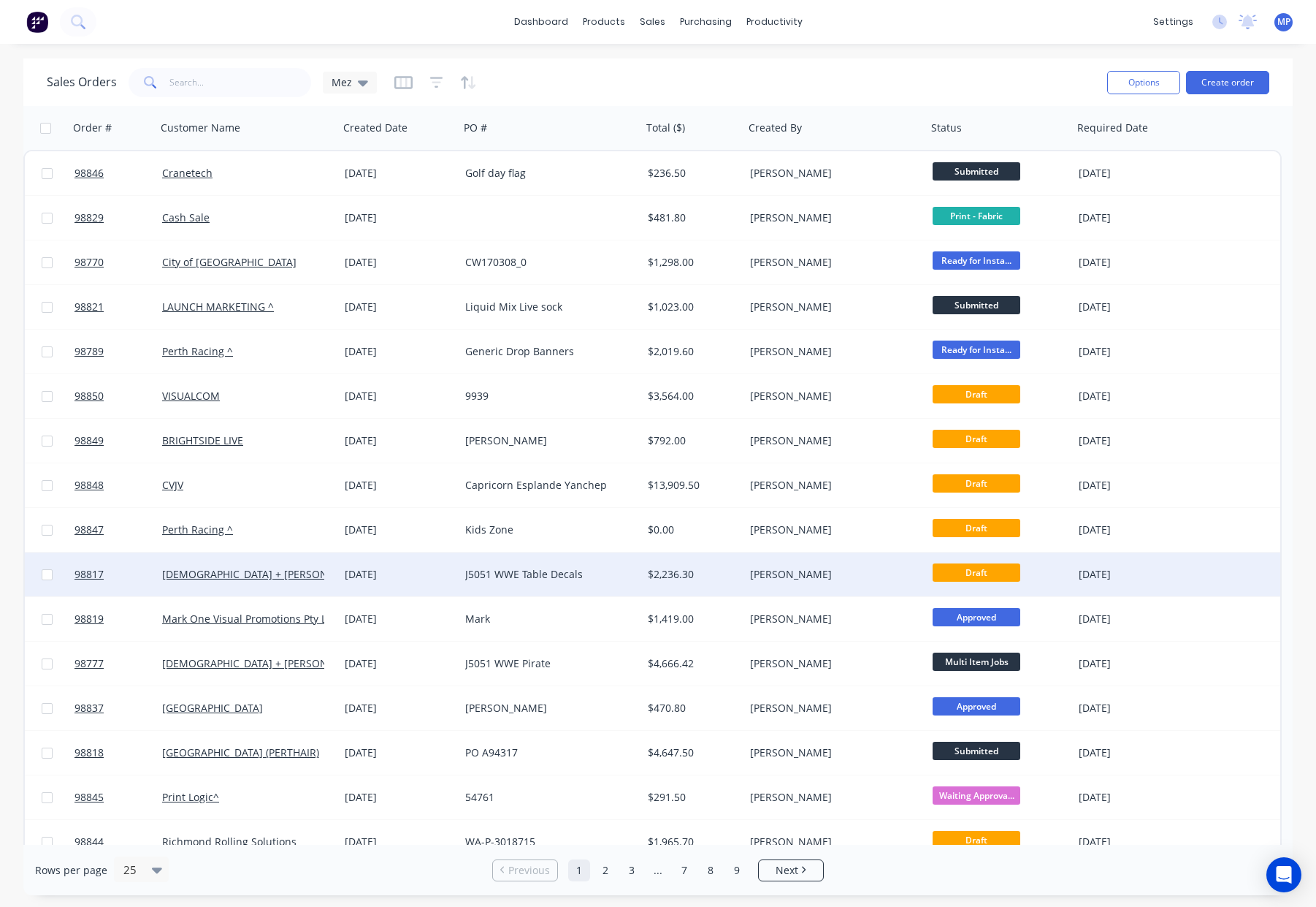
click at [593, 573] on div "J5051 WWE Table Decals" at bounding box center [546, 573] width 162 height 15
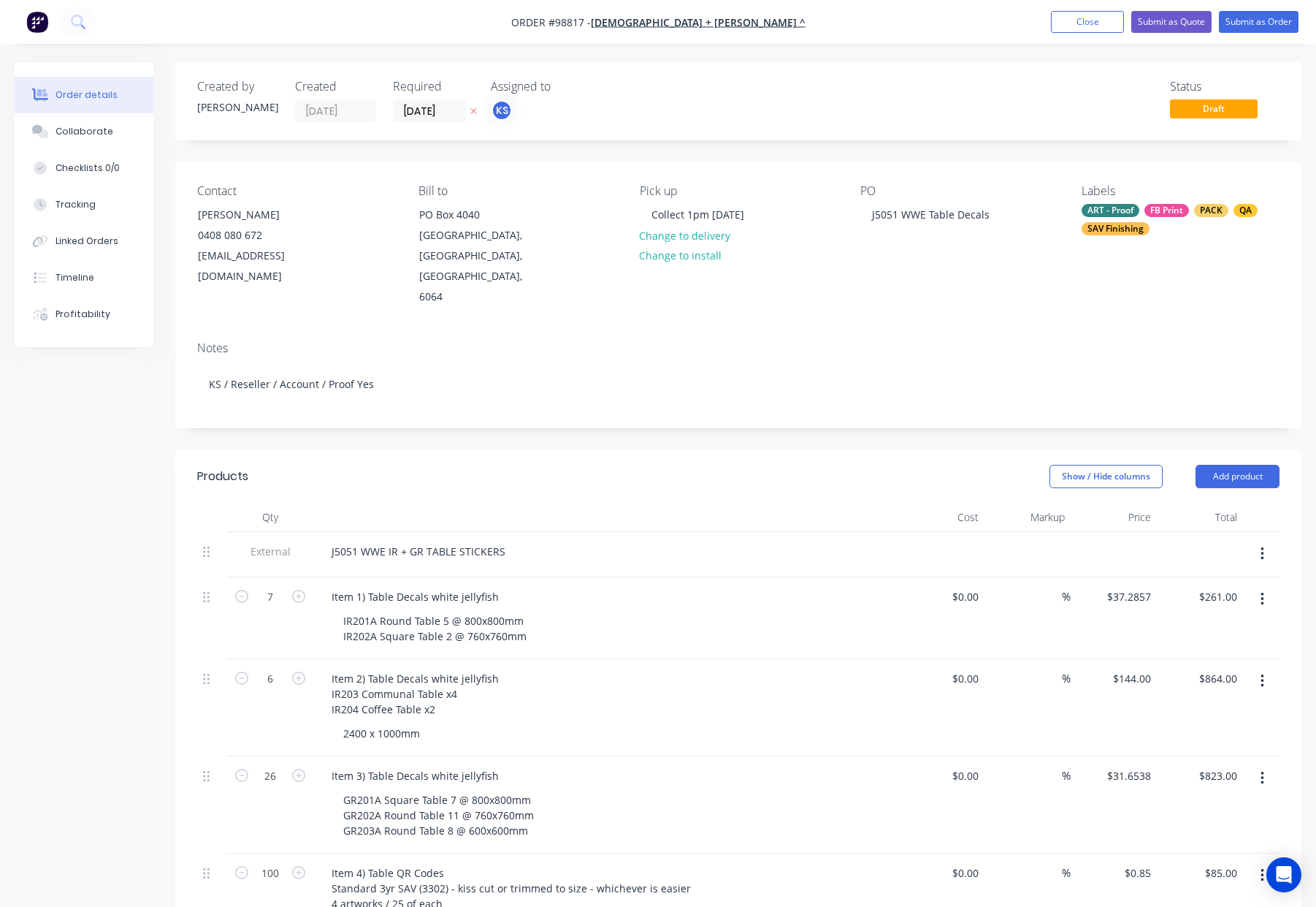
click at [1150, 220] on div "ART - Proof FB Print PACK QA SAV Finishing" at bounding box center [1180, 219] width 198 height 32
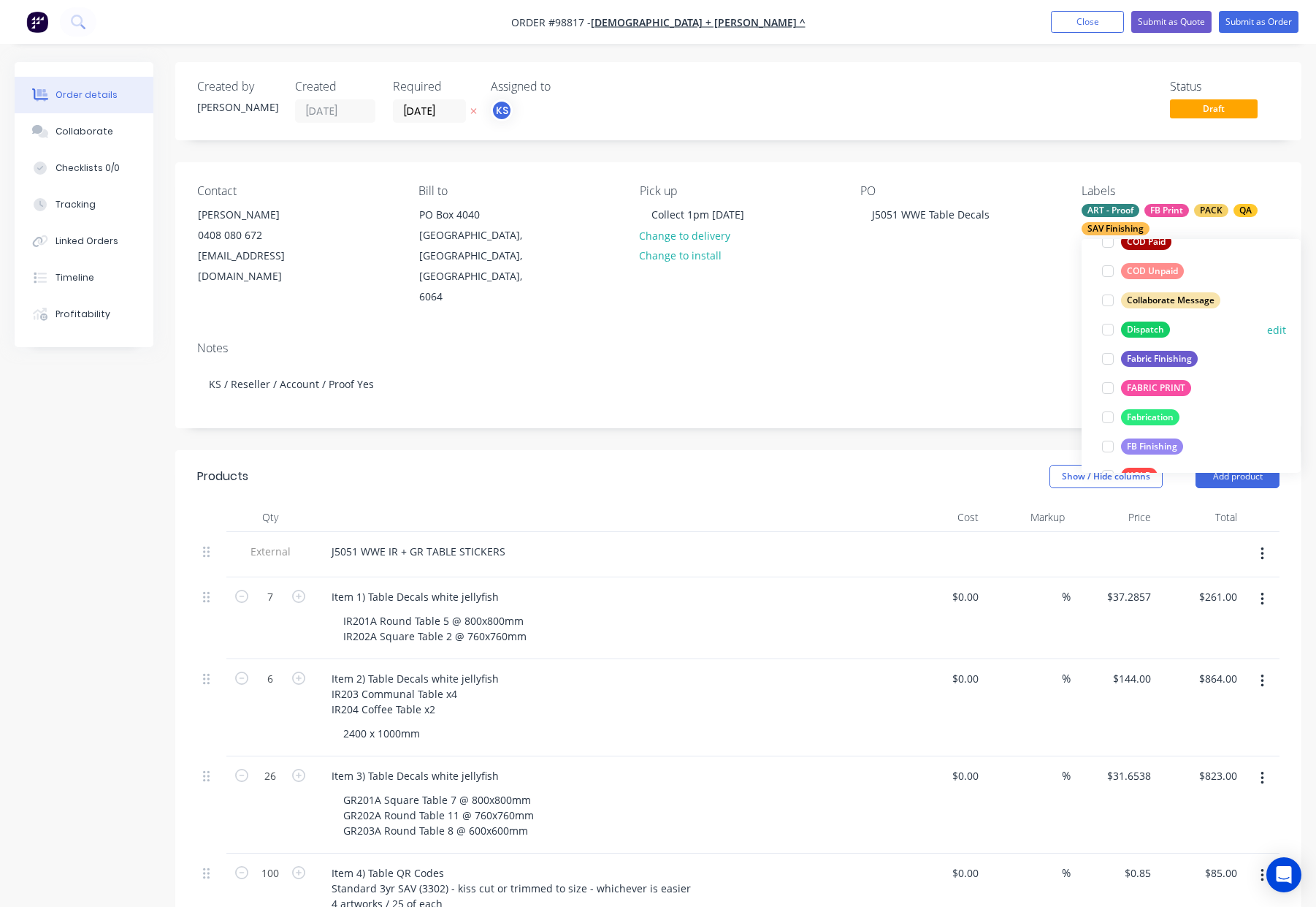
drag, startPoint x: 1154, startPoint y: 325, endPoint x: 1179, endPoint y: 323, distance: 25.1
click at [1155, 325] on div "Dispatch" at bounding box center [1145, 329] width 49 height 16
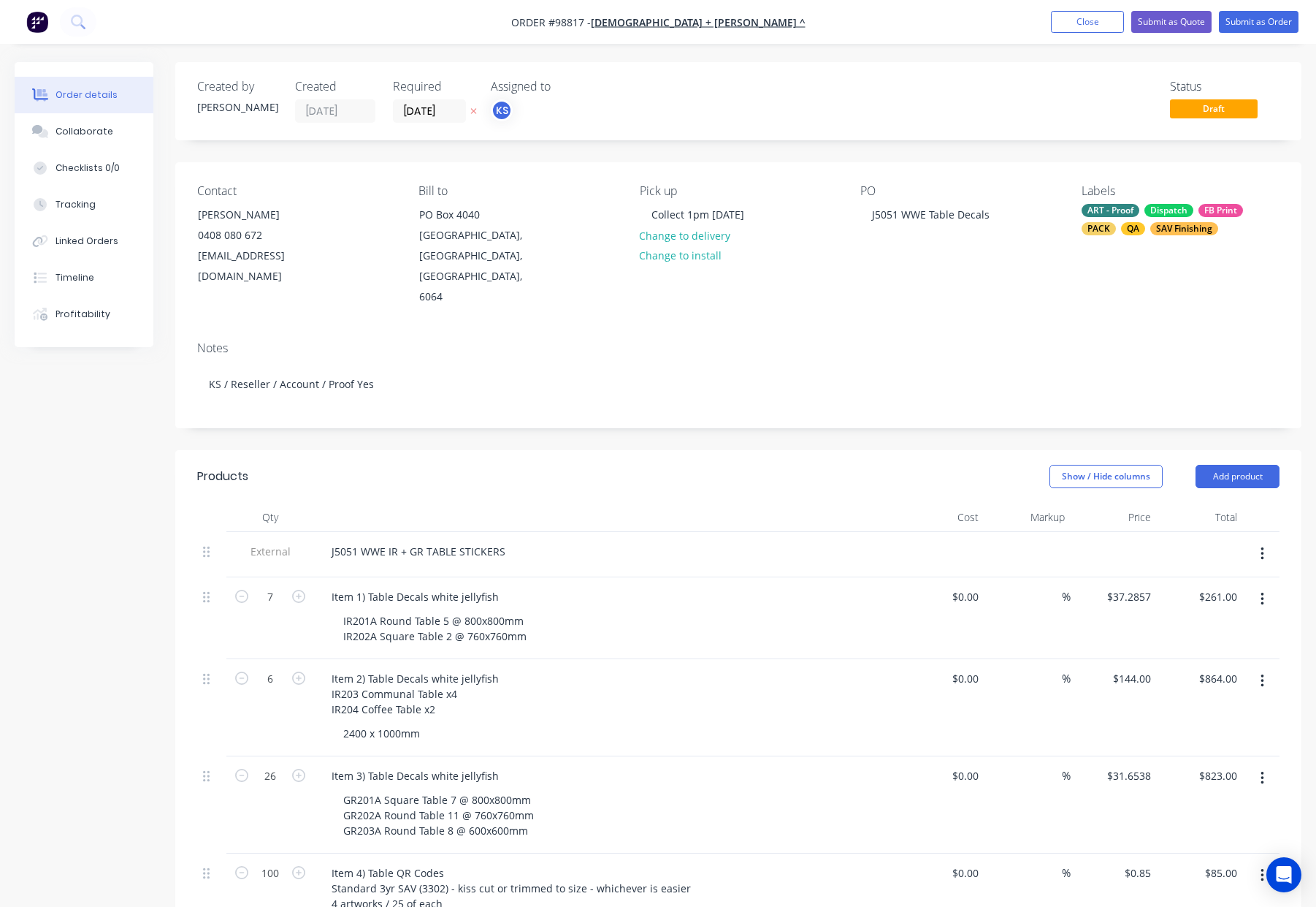
click at [861, 329] on div "Notes KS / Reseller / Account / Proof Yes" at bounding box center [738, 378] width 1126 height 98
click at [1252, 19] on button "Submit as Order" at bounding box center [1258, 21] width 80 height 21
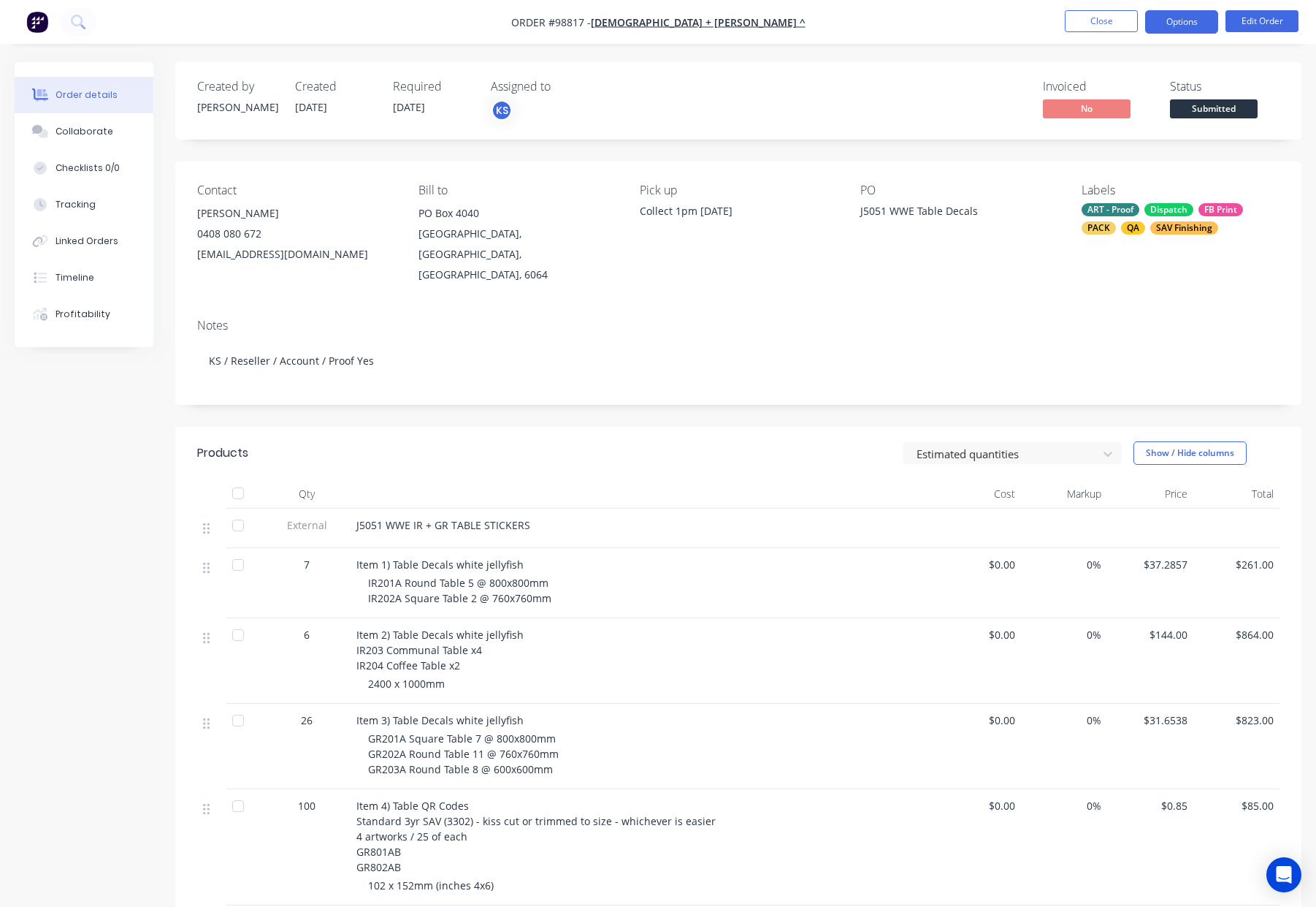
click at [1177, 21] on button "Options" at bounding box center [1181, 21] width 73 height 23
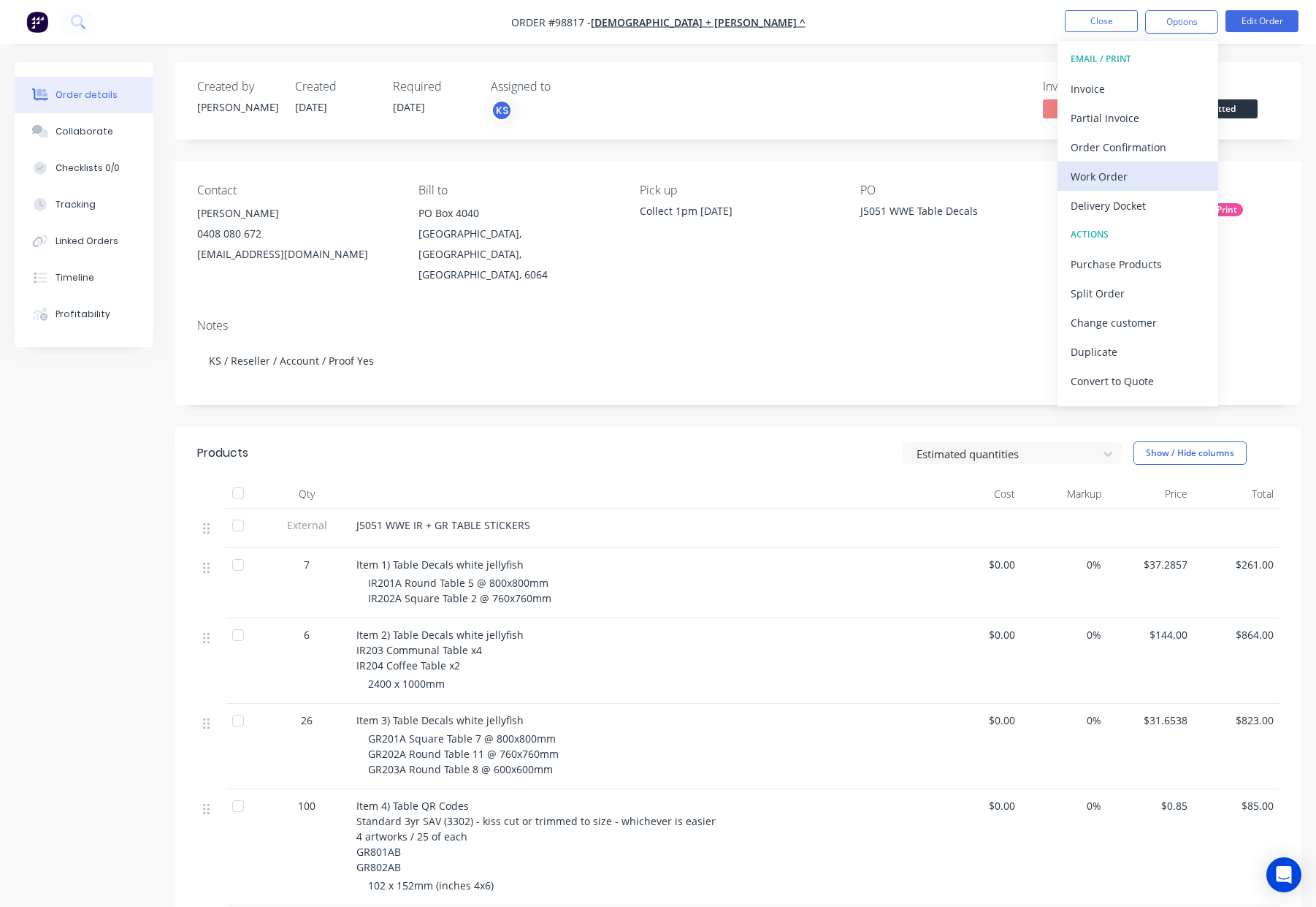
click at [1148, 169] on div "Work Order" at bounding box center [1138, 176] width 134 height 21
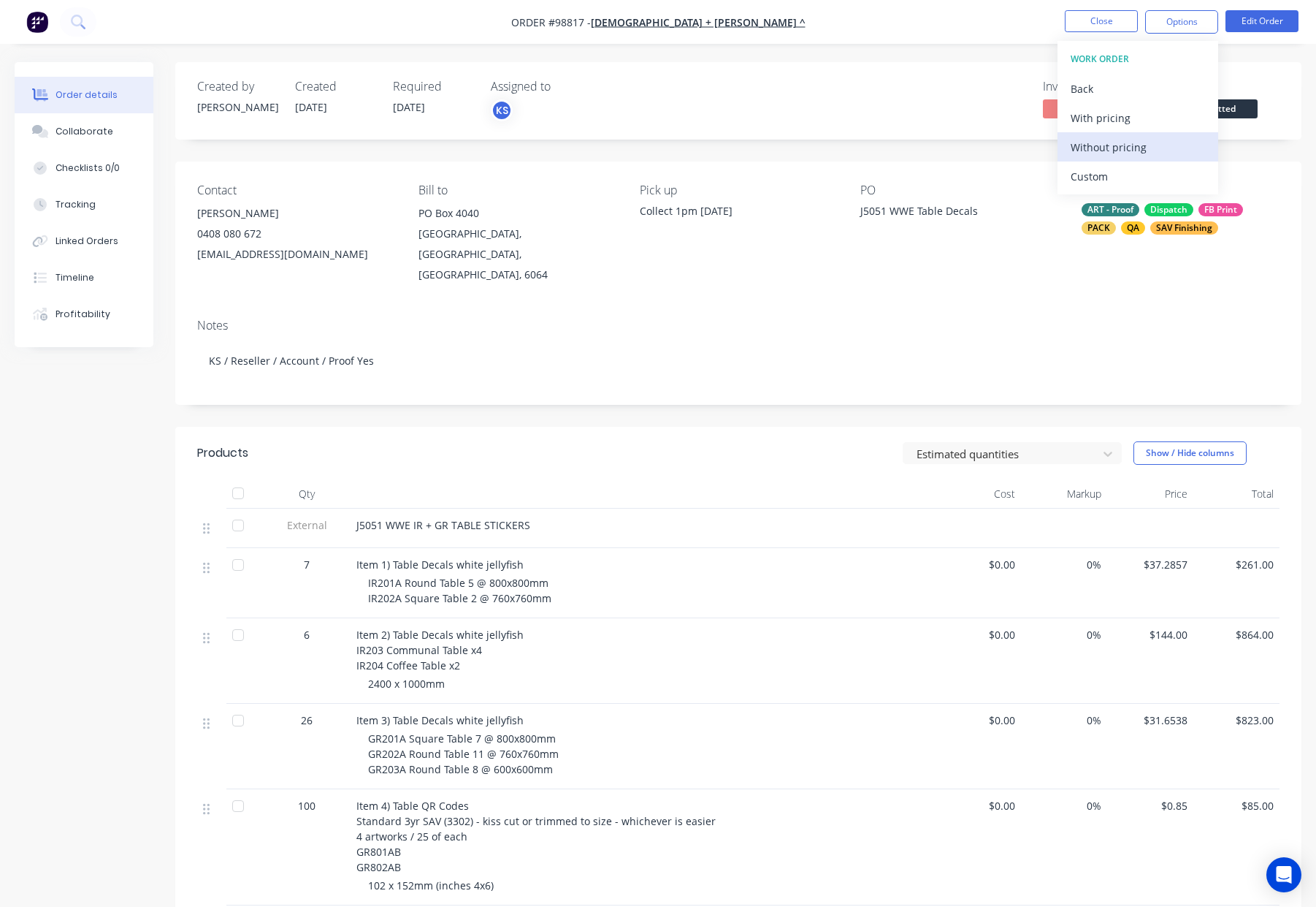
click at [1146, 153] on div "Without pricing" at bounding box center [1138, 147] width 134 height 21
click at [1101, 19] on button "Close" at bounding box center [1101, 21] width 73 height 21
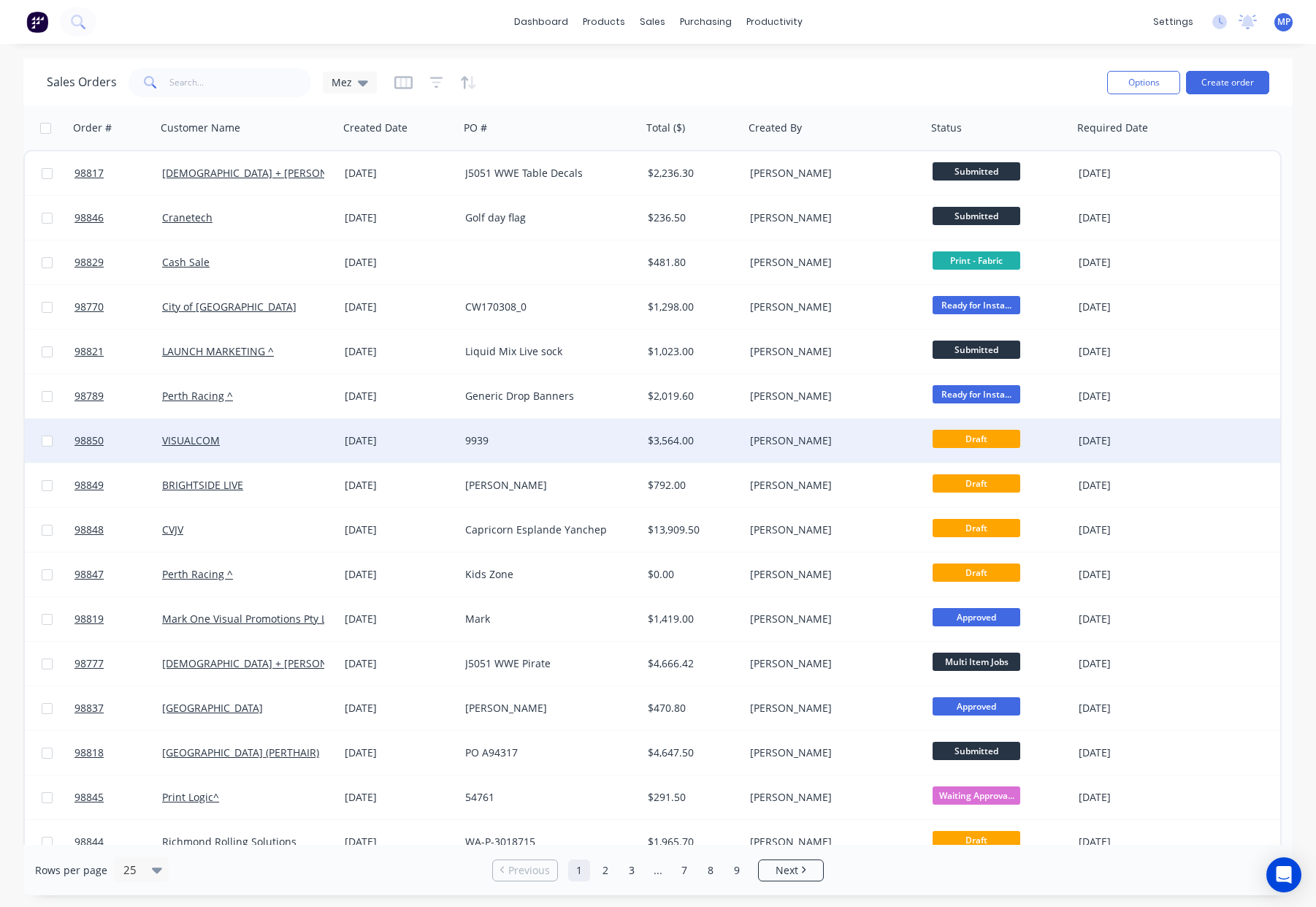
click at [731, 438] on div "$3,564.00" at bounding box center [691, 440] width 86 height 15
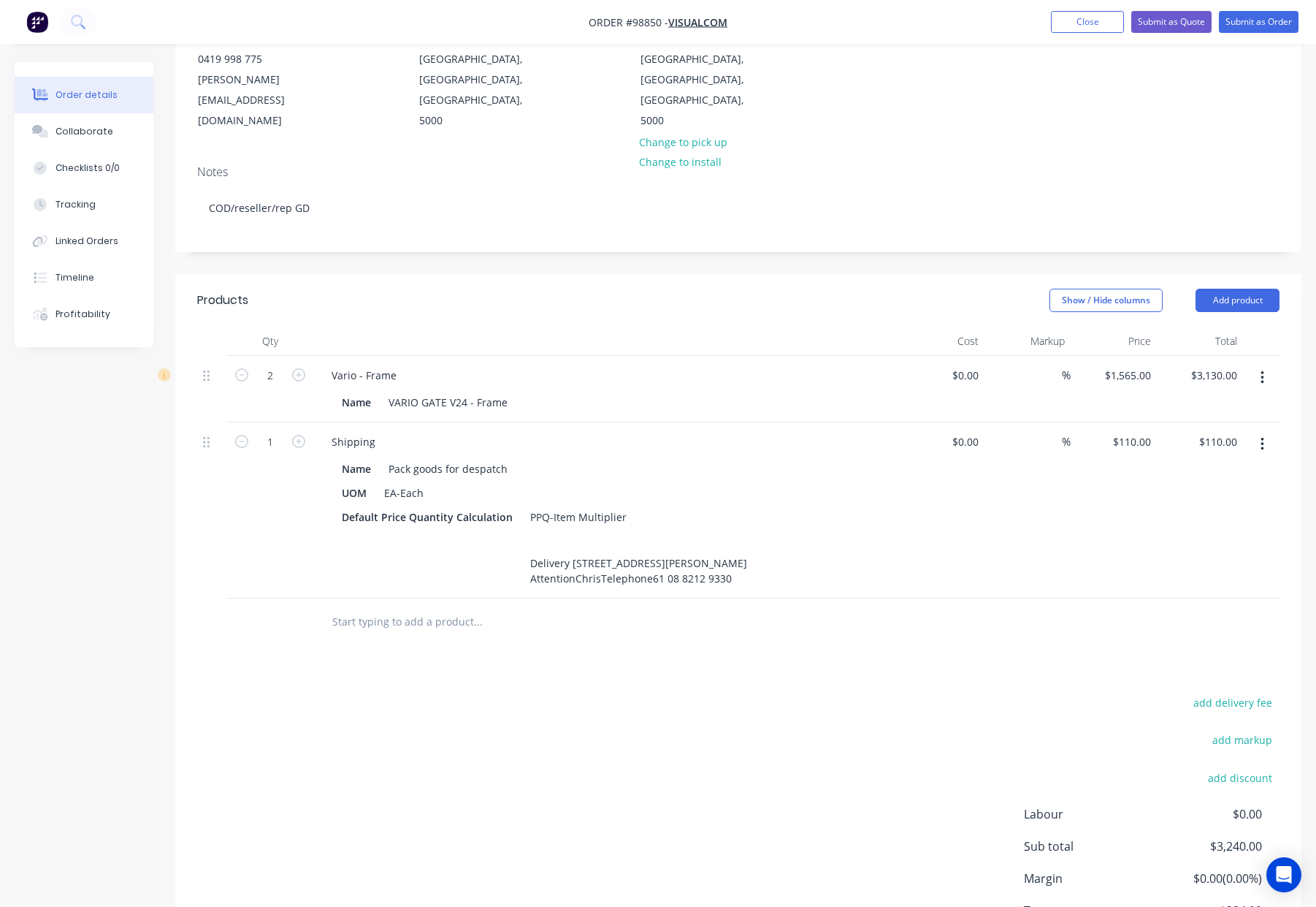
scroll to position [199, 0]
click at [435, 604] on input "text" at bounding box center [478, 619] width 292 height 29
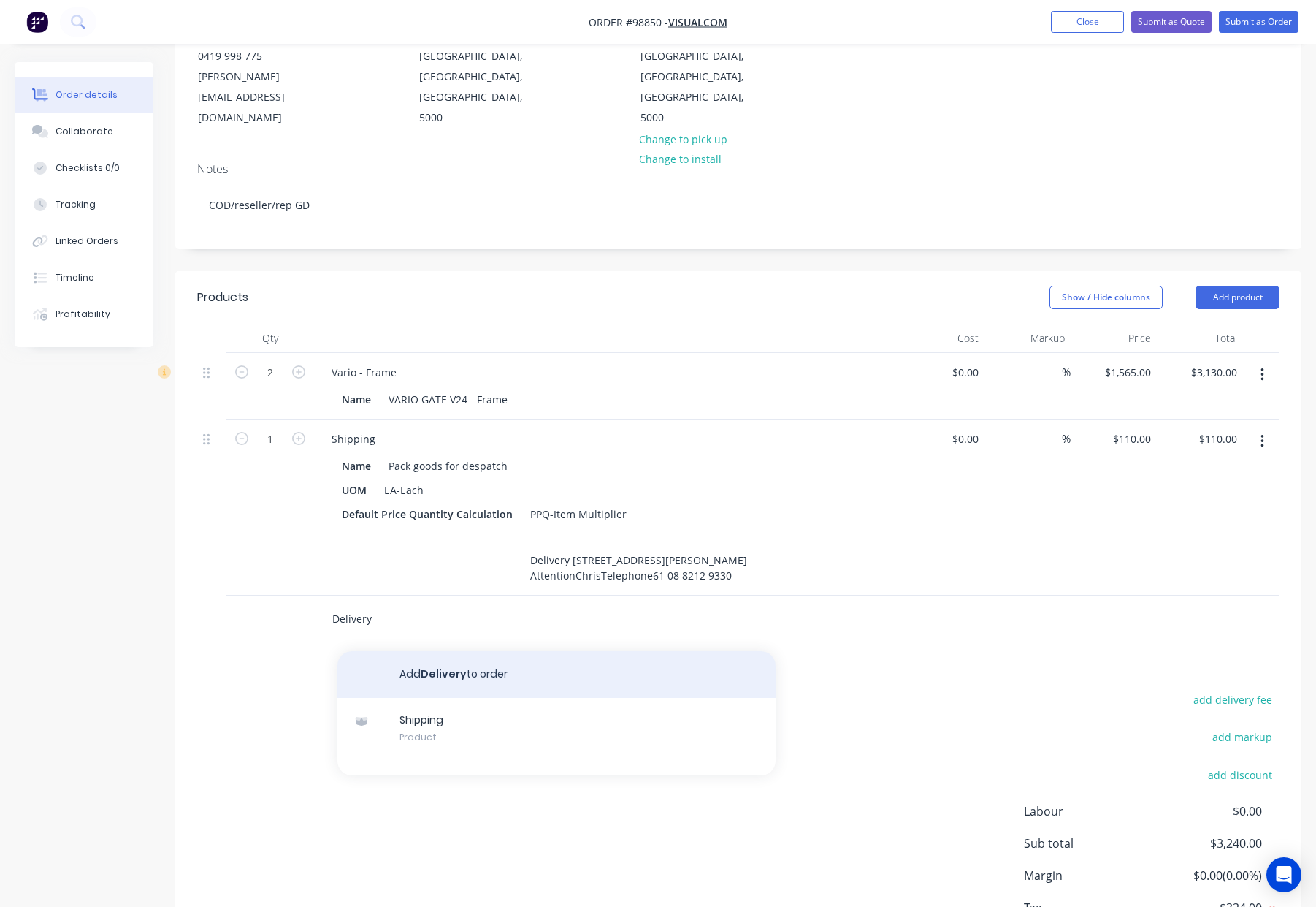
type input "Delivery"
click at [464, 651] on button "Add Delivery to order" at bounding box center [557, 674] width 438 height 46
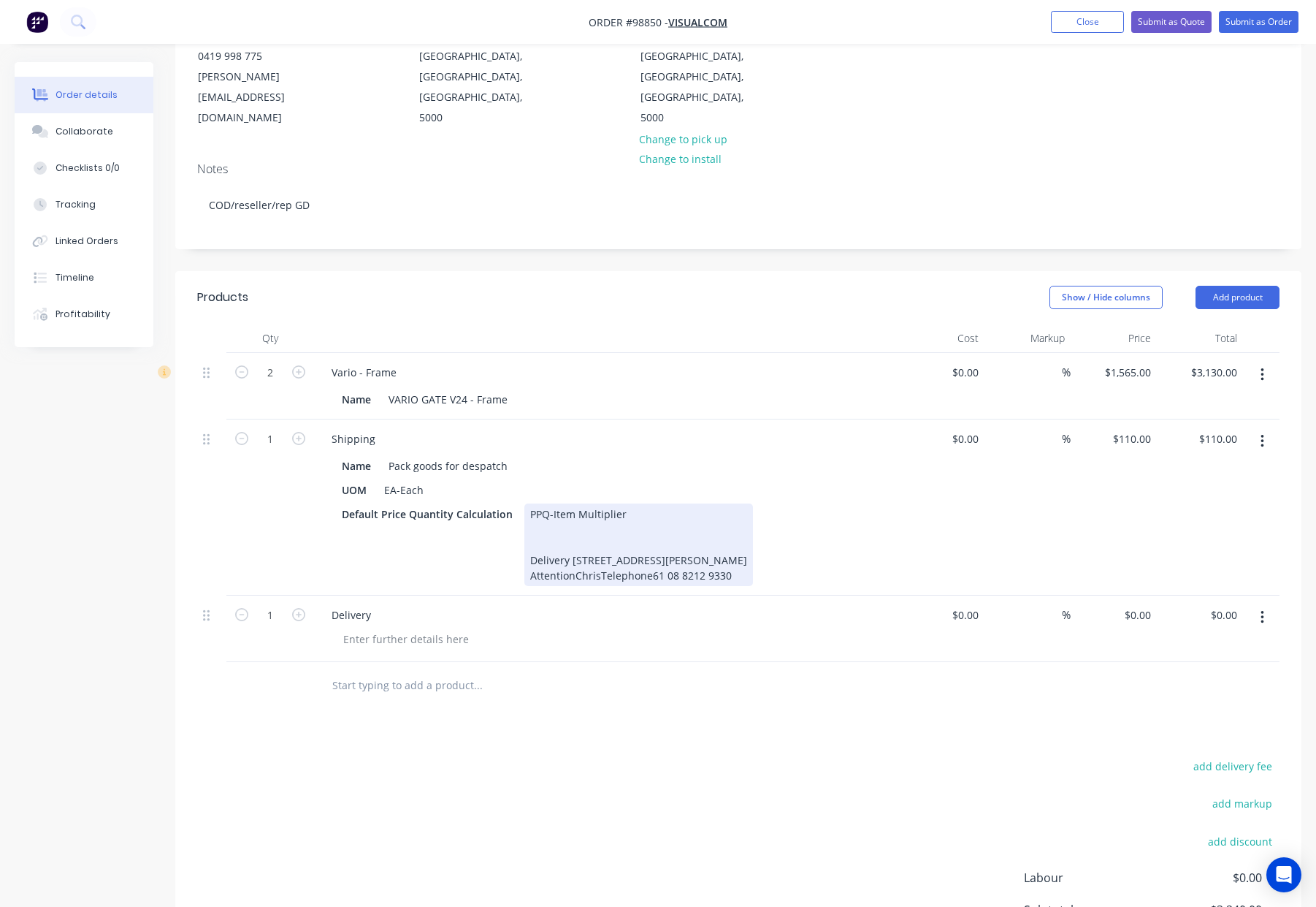
drag, startPoint x: 526, startPoint y: 518, endPoint x: 744, endPoint y: 529, distance: 218.3
click at [744, 529] on div "PPQ-Item Multiplier Delivery Address234 Currie StADELAIDESA. 5000 AttentionChri…" at bounding box center [639, 544] width 229 height 83
copy div "Delivery Address234 Currie StADELAIDESA. 5000 AttentionChrisTelephone61 08 8212…"
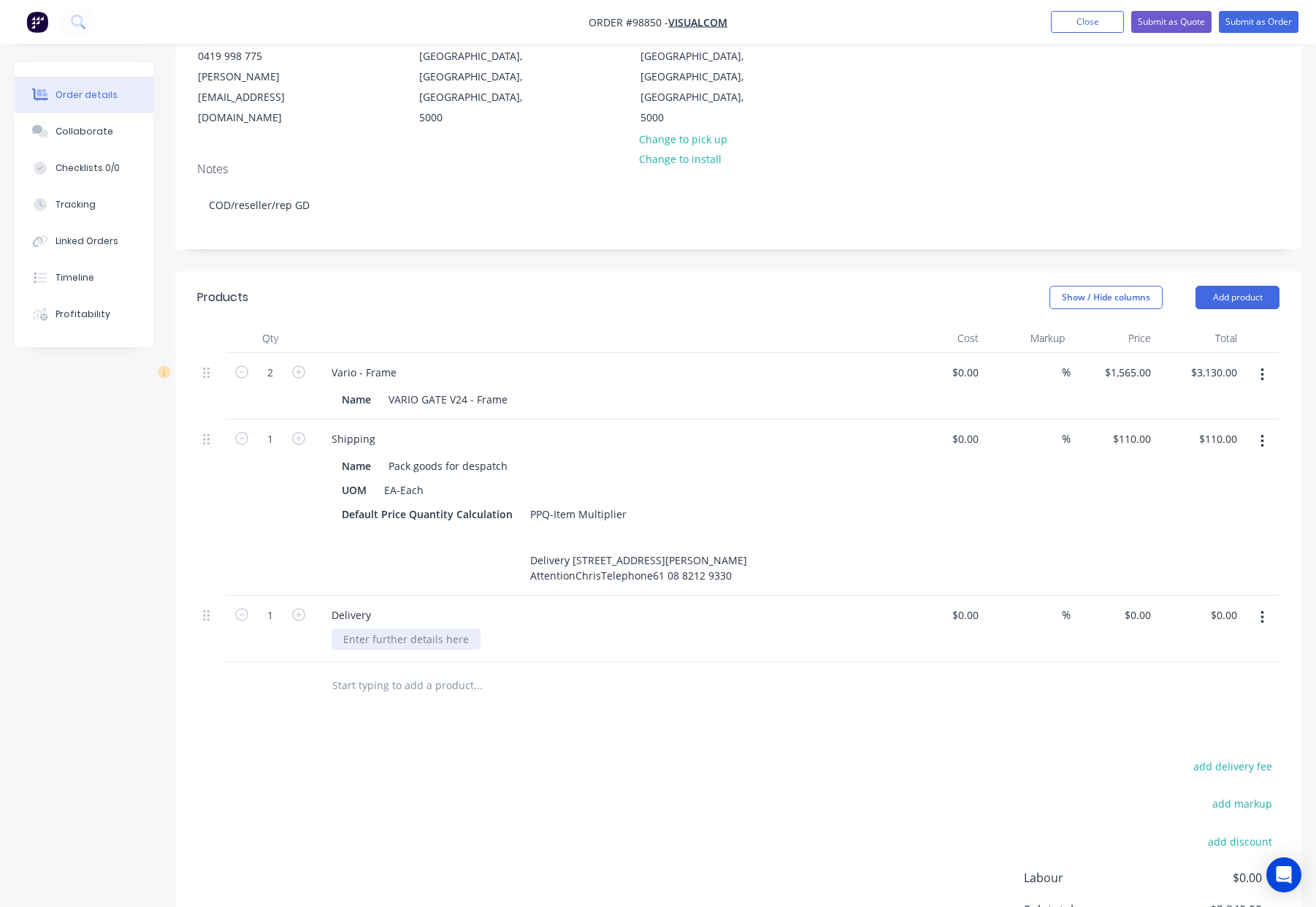
click at [352, 628] on div at bounding box center [406, 639] width 149 height 21
paste div
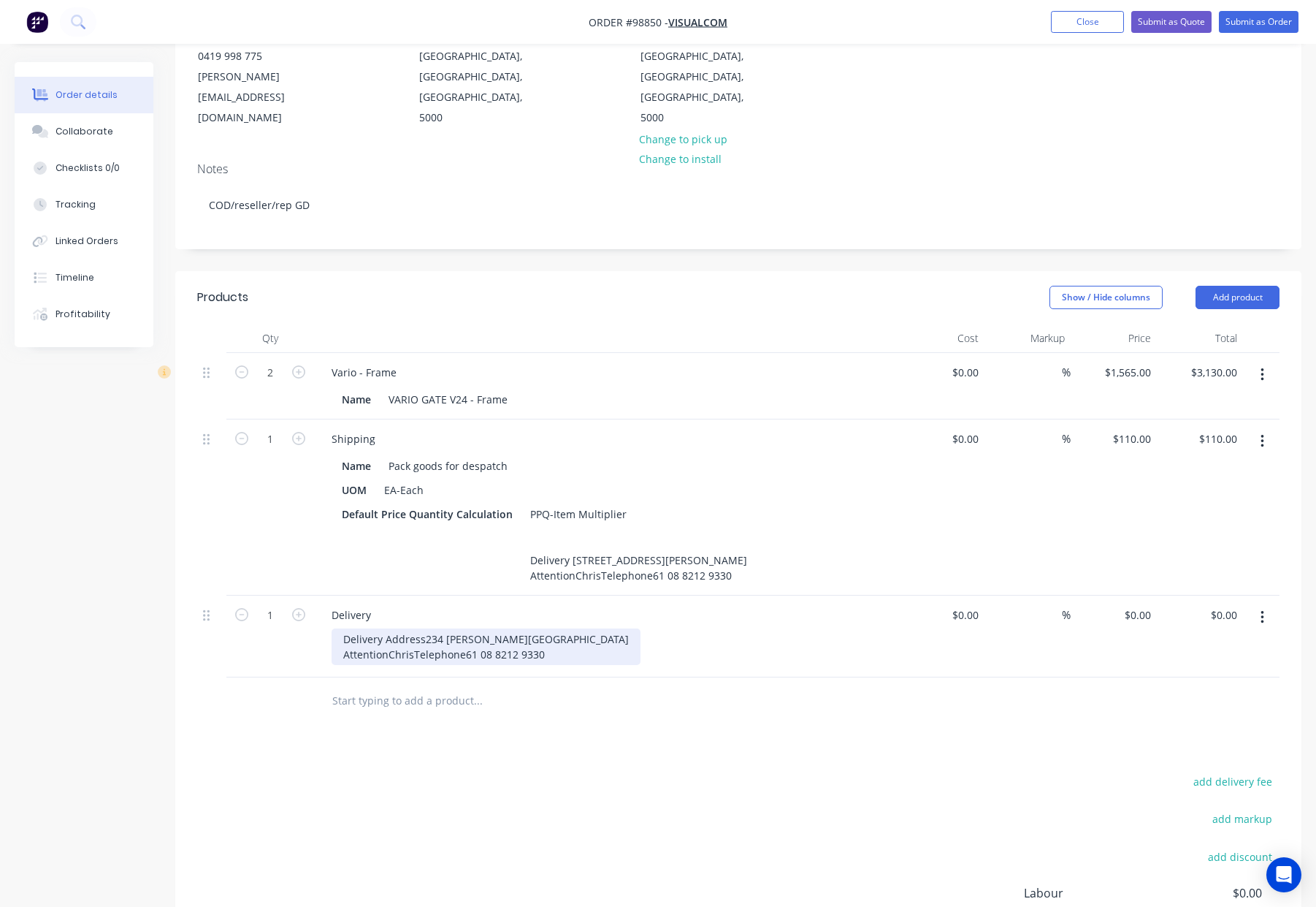
drag, startPoint x: 383, startPoint y: 611, endPoint x: 407, endPoint y: 612, distance: 24.0
click at [384, 628] on div "Delivery Address234 Currie StADELAIDESA. 5000 AttentionChrisTelephone61 08 8212…" at bounding box center [486, 647] width 309 height 36
click at [423, 628] on div "Delivery Address234 Currie StADELAIDESA. 5000 AttentionChrisTelephone61 08 8212…" at bounding box center [486, 647] width 309 height 36
click at [1141, 604] on input "0" at bounding box center [1140, 615] width 34 height 21
type input "$110.00"
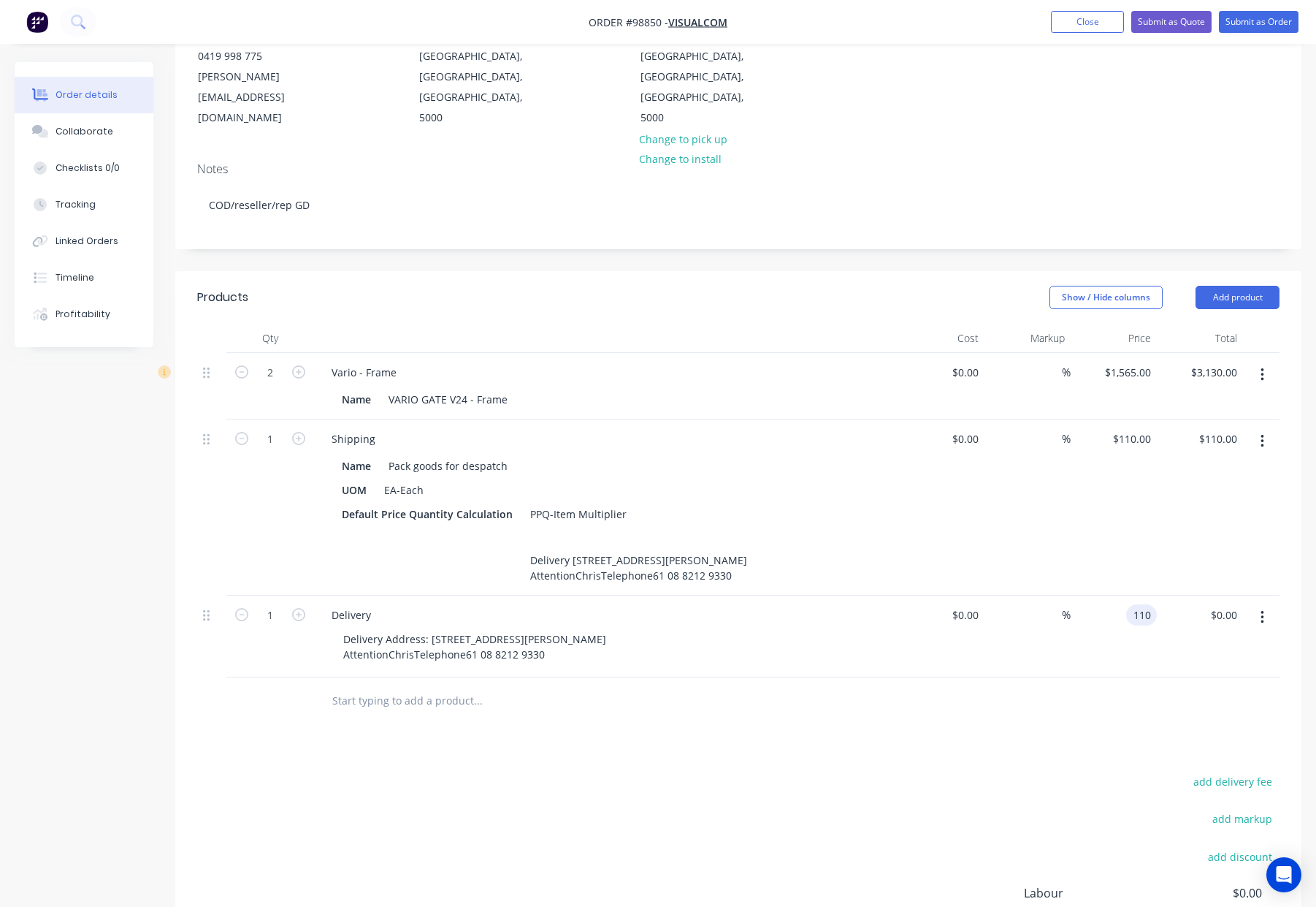
type input "$110.00"
drag, startPoint x: 1132, startPoint y: 706, endPoint x: 1200, endPoint y: 653, distance: 86.2
click at [1132, 706] on div "Products Show / Hide columns Add product Qty Cost Markup Price Total 2 Vario - …" at bounding box center [738, 673] width 1126 height 805
click at [1267, 428] on button "button" at bounding box center [1263, 441] width 34 height 27
click at [1228, 557] on div "Delete" at bounding box center [1210, 567] width 113 height 21
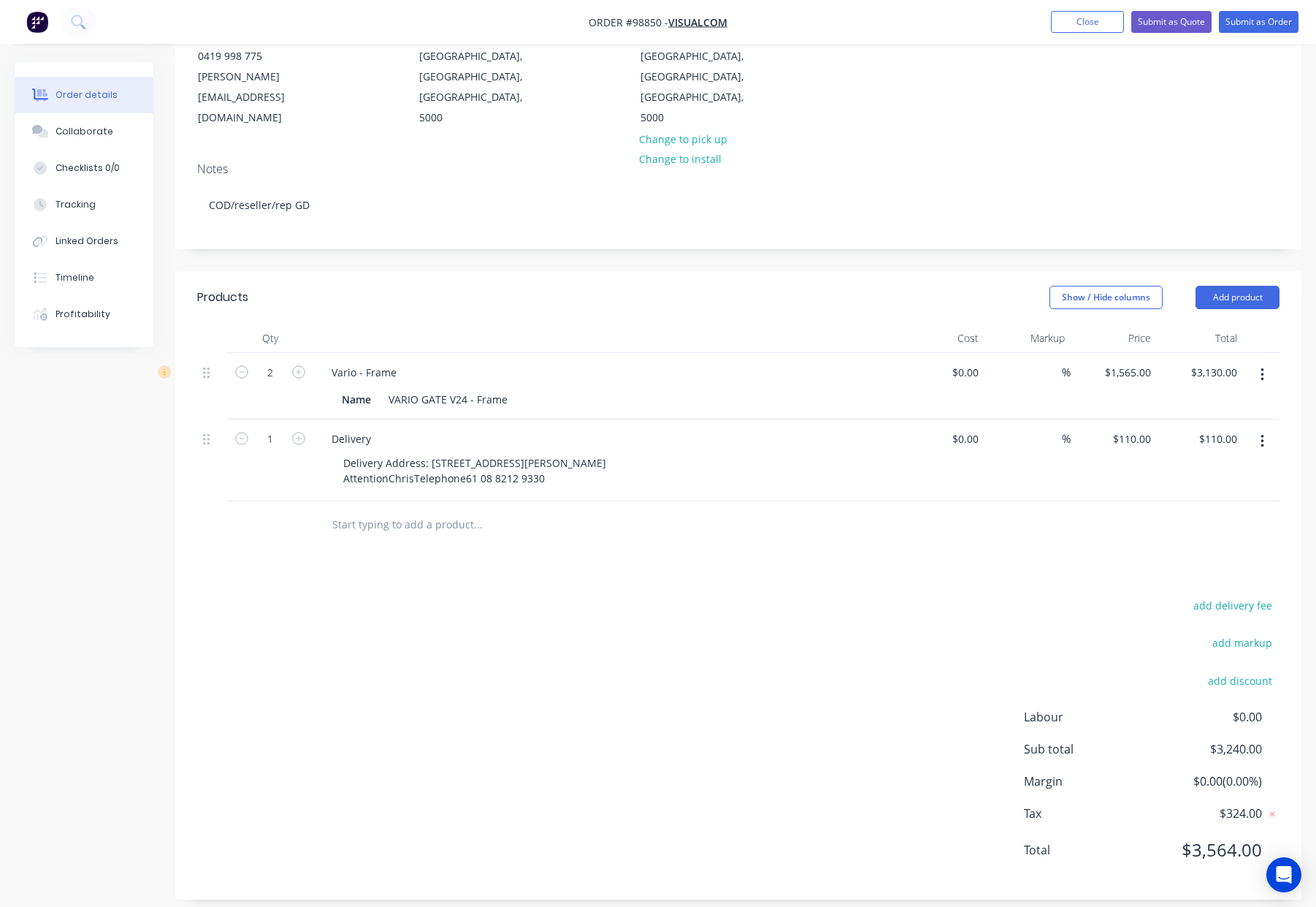
scroll to position [173, 0]
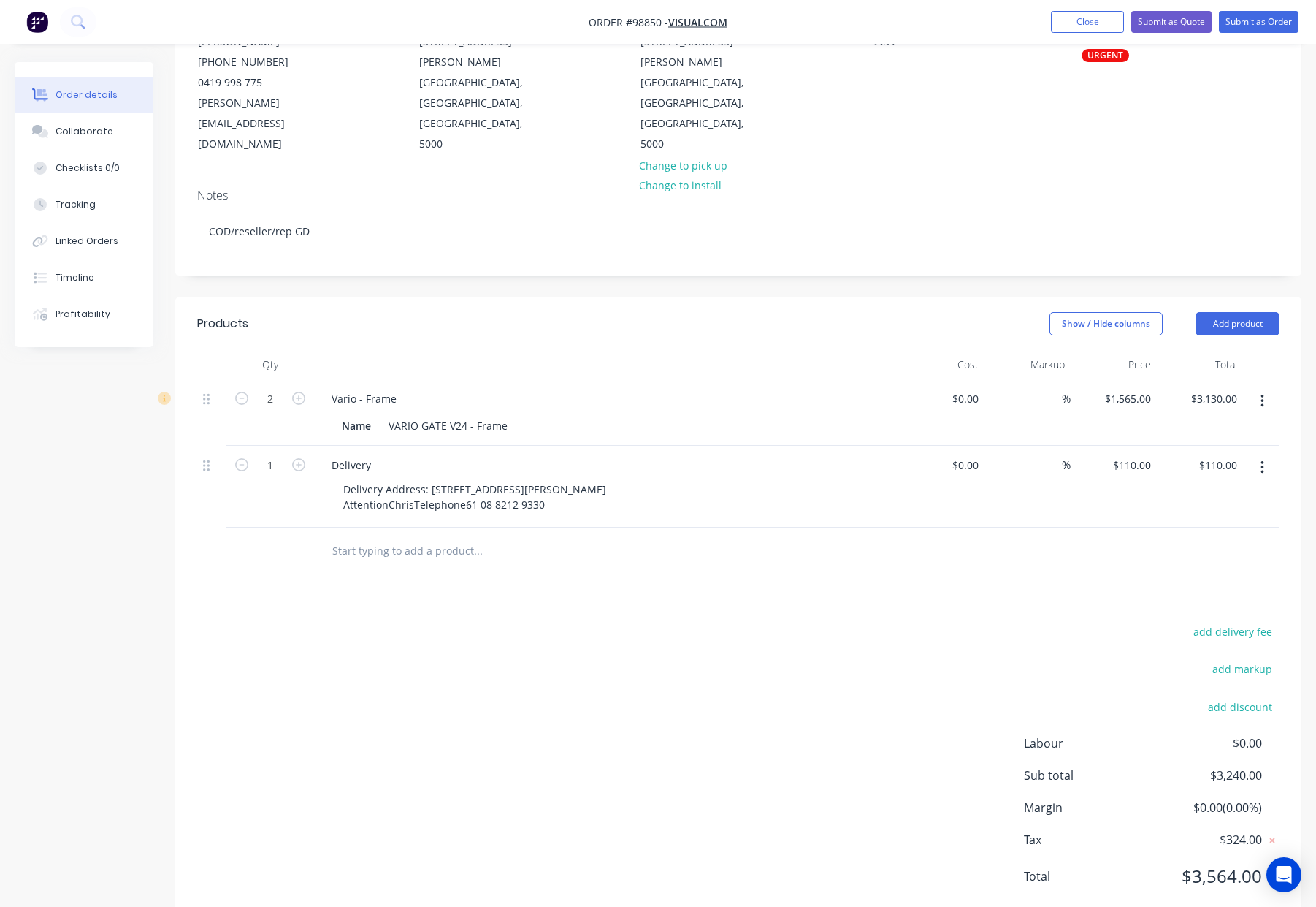
drag, startPoint x: 481, startPoint y: 518, endPoint x: 514, endPoint y: 522, distance: 33.2
click at [481, 536] on input "text" at bounding box center [478, 551] width 292 height 29
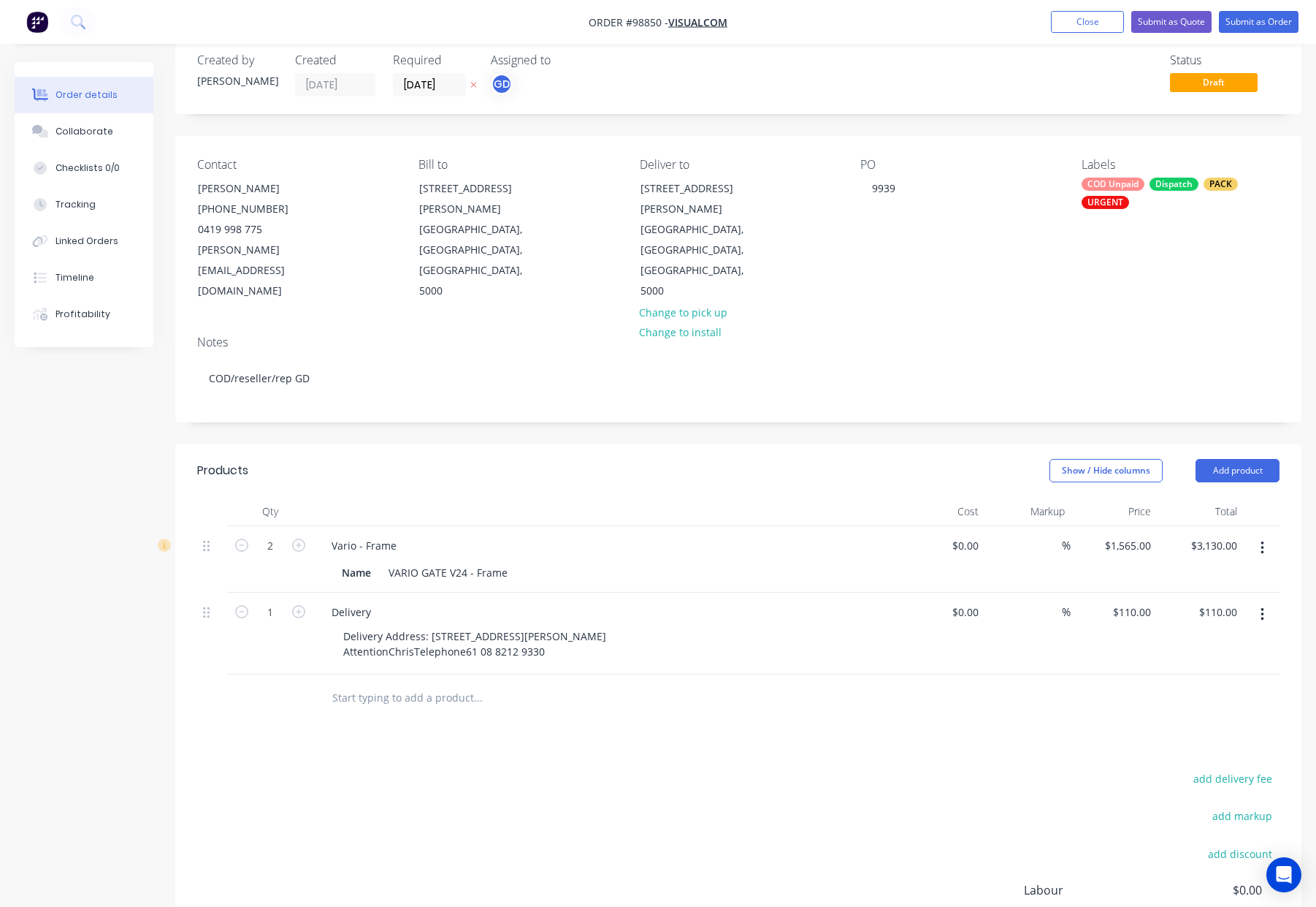
scroll to position [0, 0]
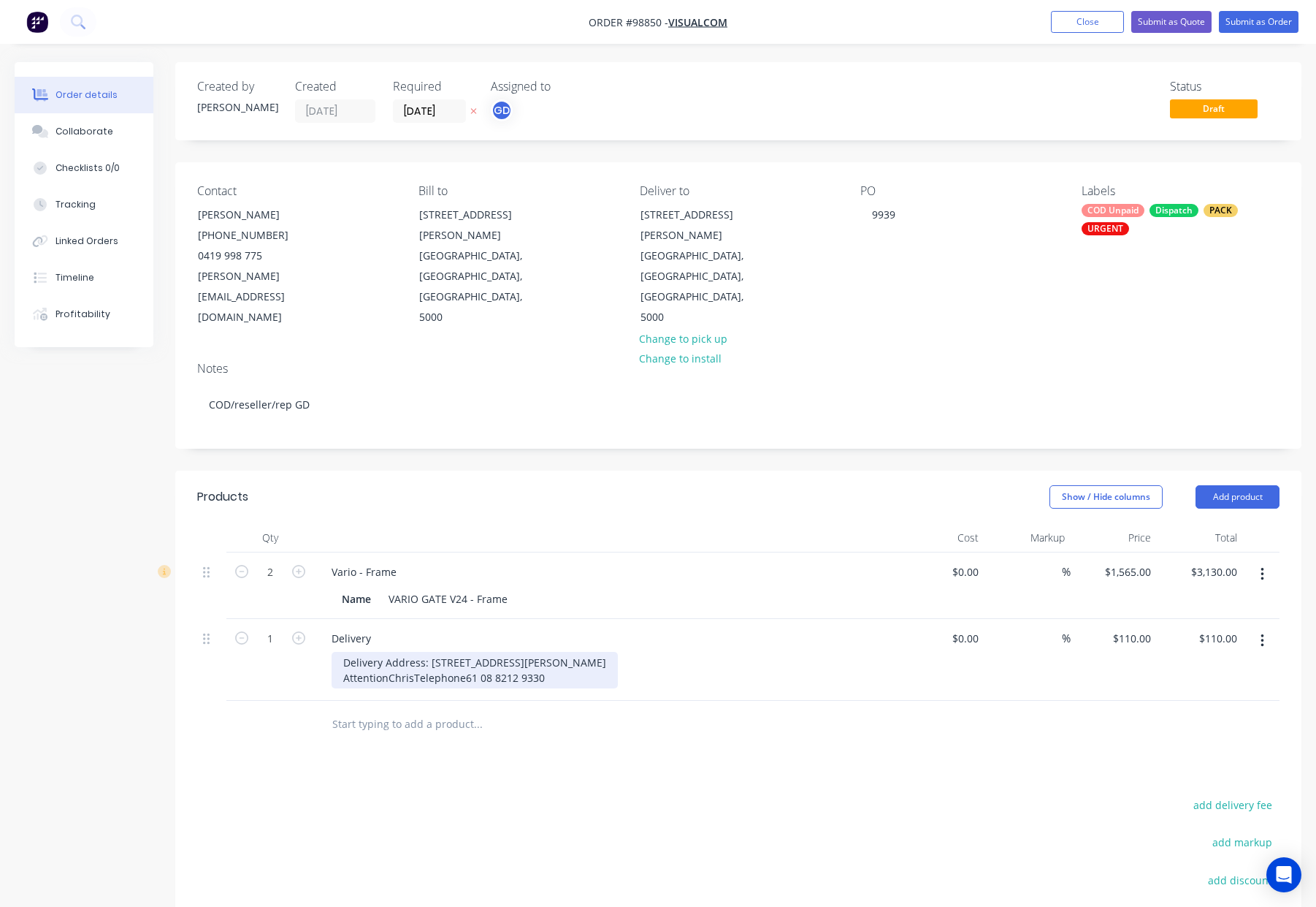
click at [389, 652] on div "Delivery Address: 234 Currie StADELAIDESA. 5000 AttentionChrisTelephone61 08 82…" at bounding box center [474, 670] width 286 height 36
click at [620, 746] on div "Products Show / Hide columns Add product Qty Cost Markup Price Total 2 Vario - …" at bounding box center [738, 784] width 1126 height 628
click at [419, 652] on div "Delivery Address: 234 Currie StADELAIDESA. 5000 Attention: ChrisTelephone61 08 …" at bounding box center [474, 670] width 286 height 36
drag, startPoint x: 392, startPoint y: 651, endPoint x: 404, endPoint y: 658, distance: 13.9
click at [392, 652] on div "Delivery Address: 234 Currie StADELAIDESA. 5000 Attention: Chris Telephone61 08…" at bounding box center [474, 677] width 286 height 52
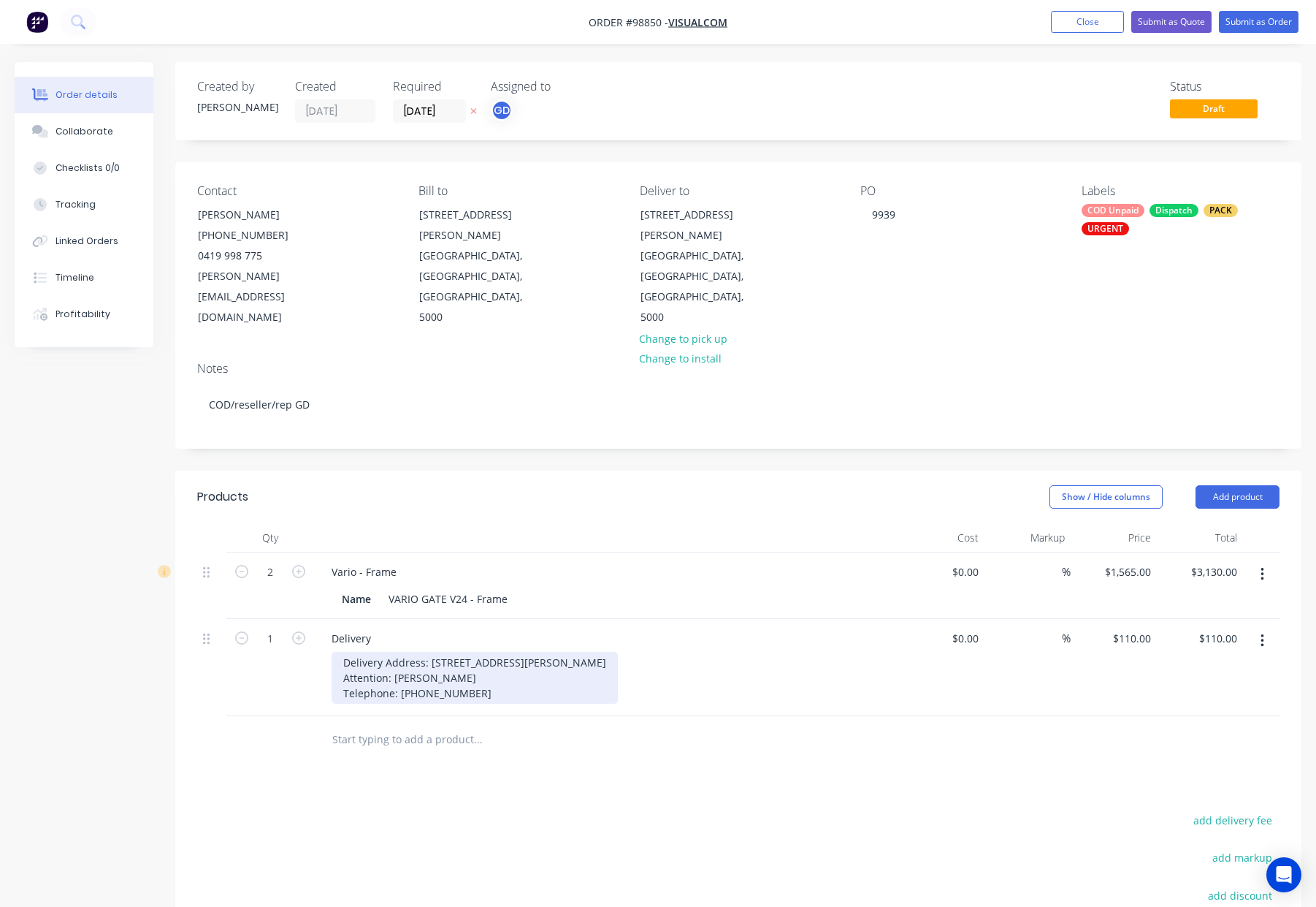
drag, startPoint x: 444, startPoint y: 628, endPoint x: 450, endPoint y: 634, distance: 8.5
click at [444, 652] on div "Delivery Address: 234 Currie StADELAIDESA. 5000 Attention: Chris Telephone: 61 …" at bounding box center [474, 677] width 286 height 52
click at [450, 652] on div "Delivery Address: 234 Currie StADELAIDESA. 5000 Attention: Chris Telephone: 61 …" at bounding box center [474, 677] width 286 height 52
click at [623, 523] on div at bounding box center [606, 537] width 585 height 29
click at [491, 652] on div "Delivery Address: 234 Currie StADELAIDESA. 5000 Attention: Chris Short Telephon…" at bounding box center [474, 677] width 286 height 52
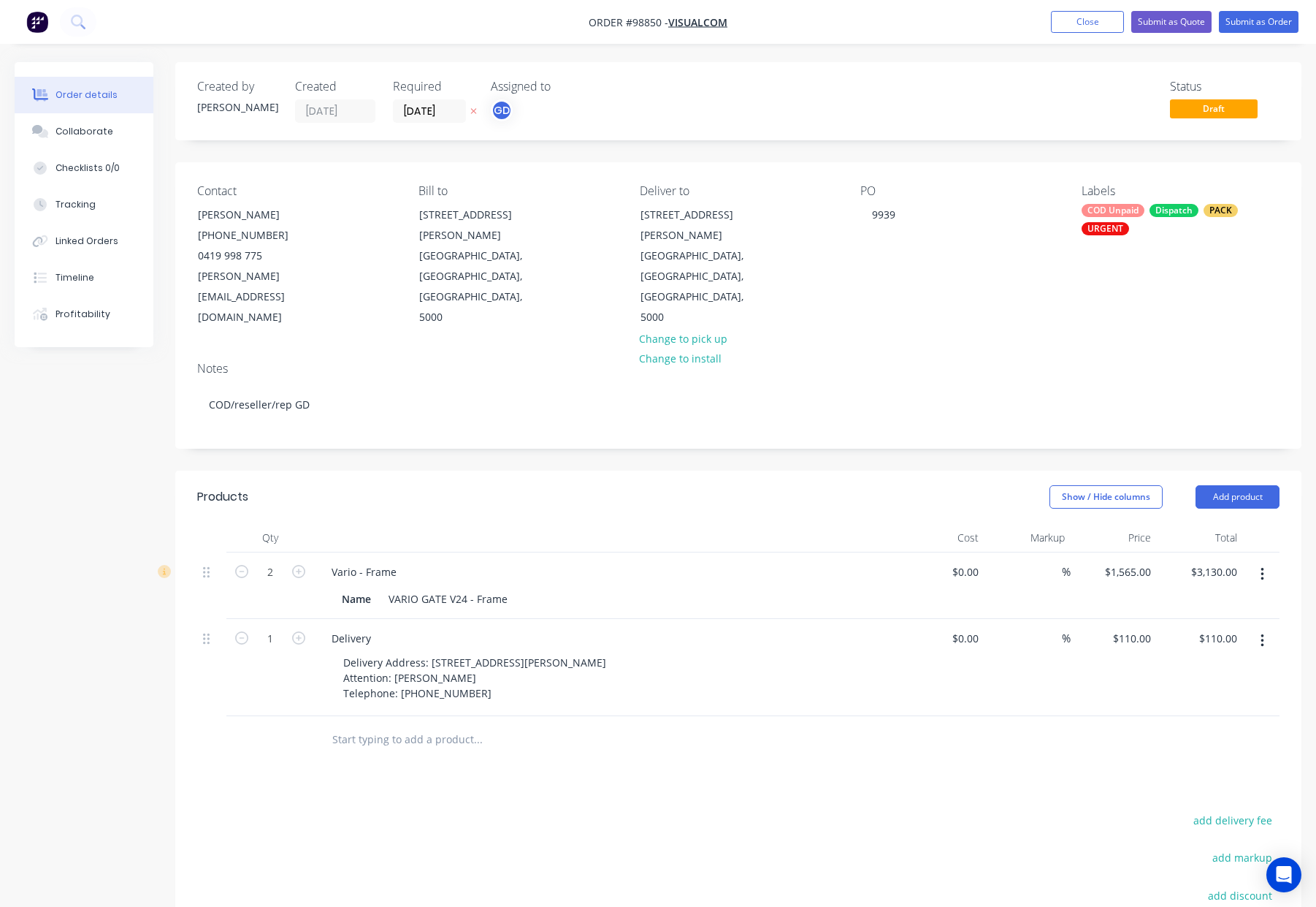
click at [625, 523] on div at bounding box center [606, 537] width 585 height 29
click at [539, 652] on div "Delivery Address: 234 Currie St ADELAIDESA. 5000 Attention: Chris Short Telepho…" at bounding box center [474, 677] width 286 height 52
click at [599, 561] on div "Vario - Frame" at bounding box center [606, 572] width 572 height 21
click at [556, 652] on div "Delivery Address: 234 Currie St ADELAIDE SA. 5000 Attention: Chris Short Teleph…" at bounding box center [489, 677] width 315 height 52
click at [560, 652] on div "Delivery Address: 234 Currie St ADELAIDE SA. 5000 Attention: Chris Short Teleph…" at bounding box center [489, 677] width 315 height 52
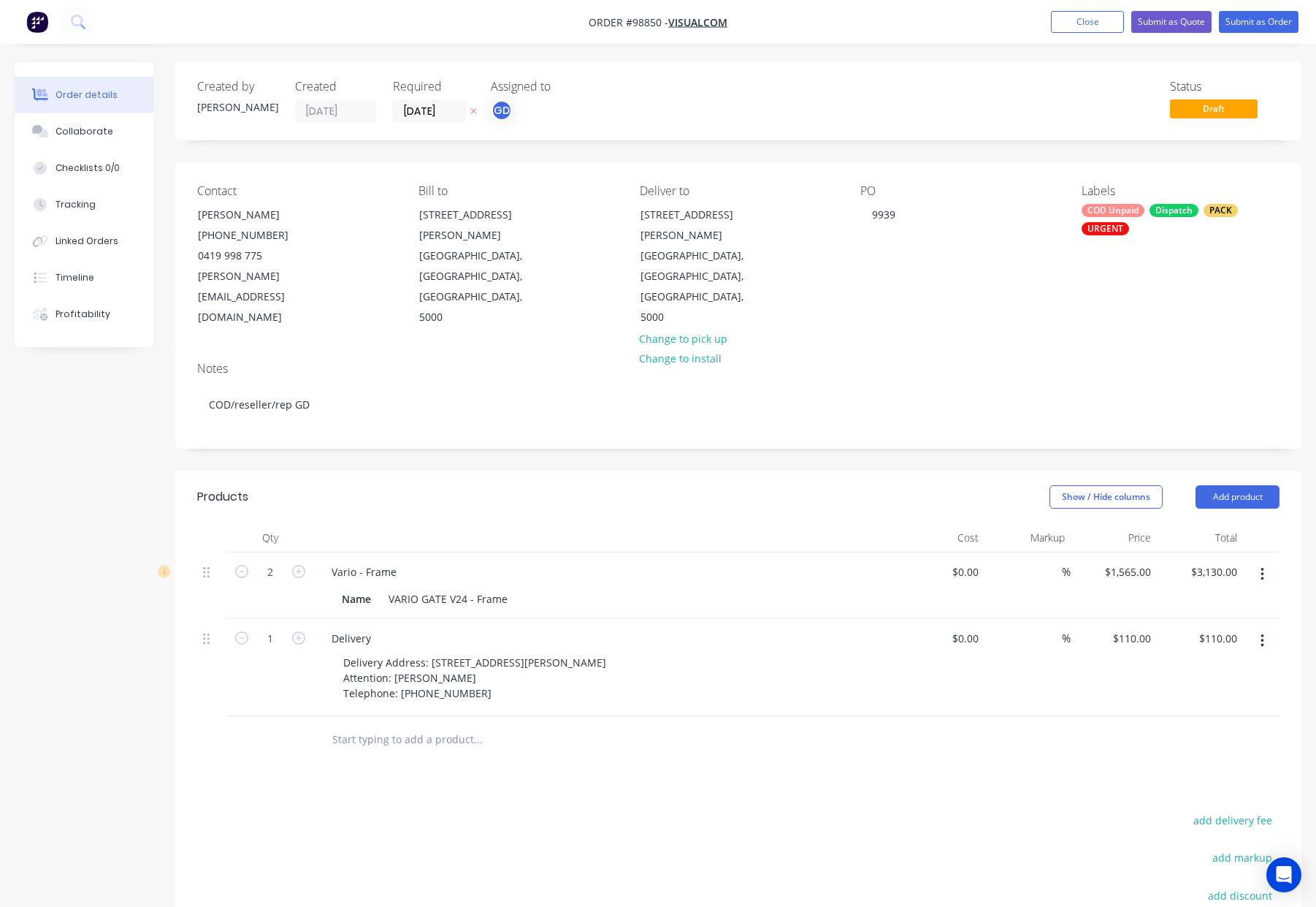
click at [583, 472] on header "Products Show / Hide columns Add product" at bounding box center [738, 496] width 1126 height 52
click at [1255, 19] on button "Submit as Order" at bounding box center [1258, 21] width 80 height 21
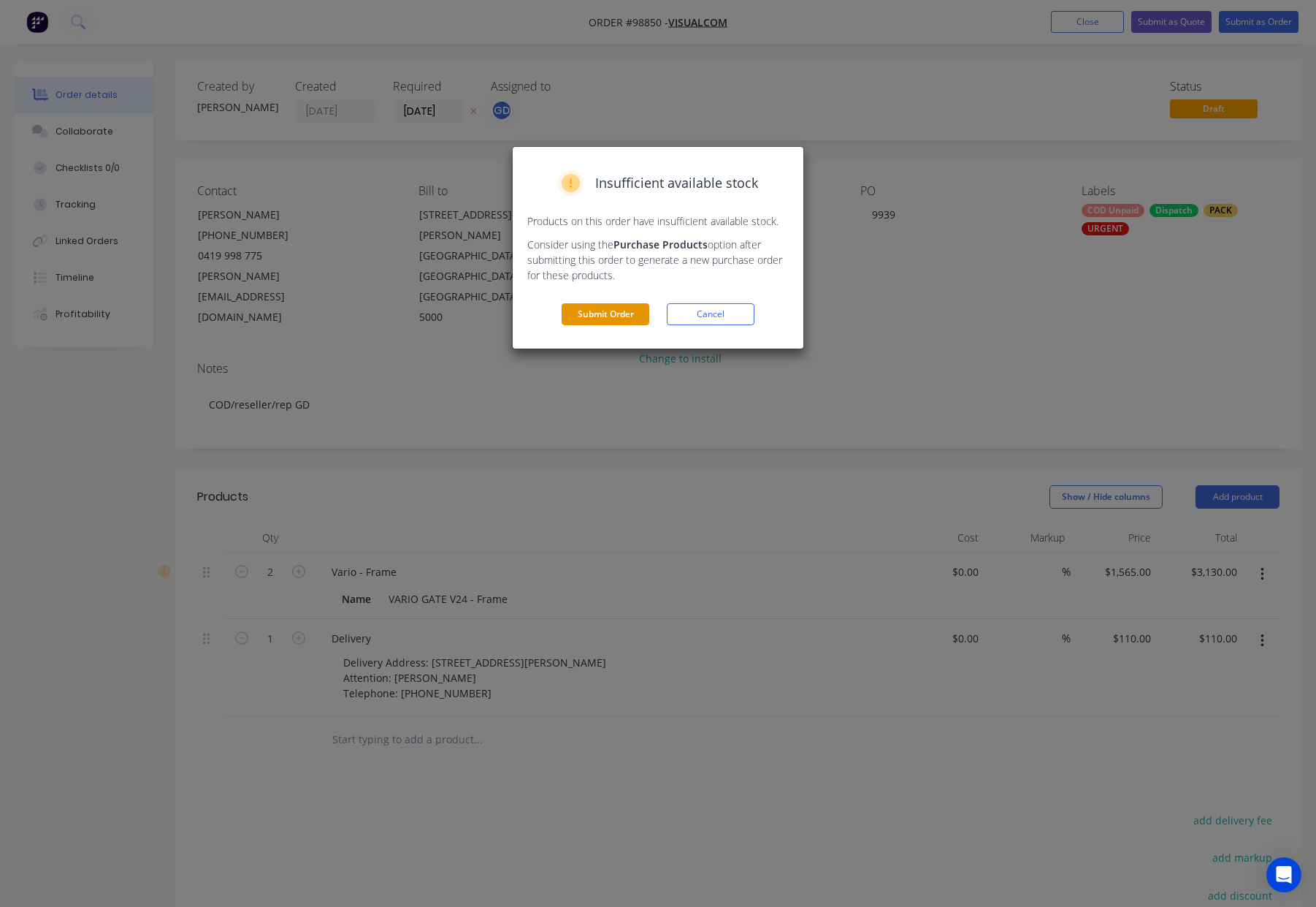
click at [611, 316] on button "Submit Order" at bounding box center [605, 314] width 88 height 21
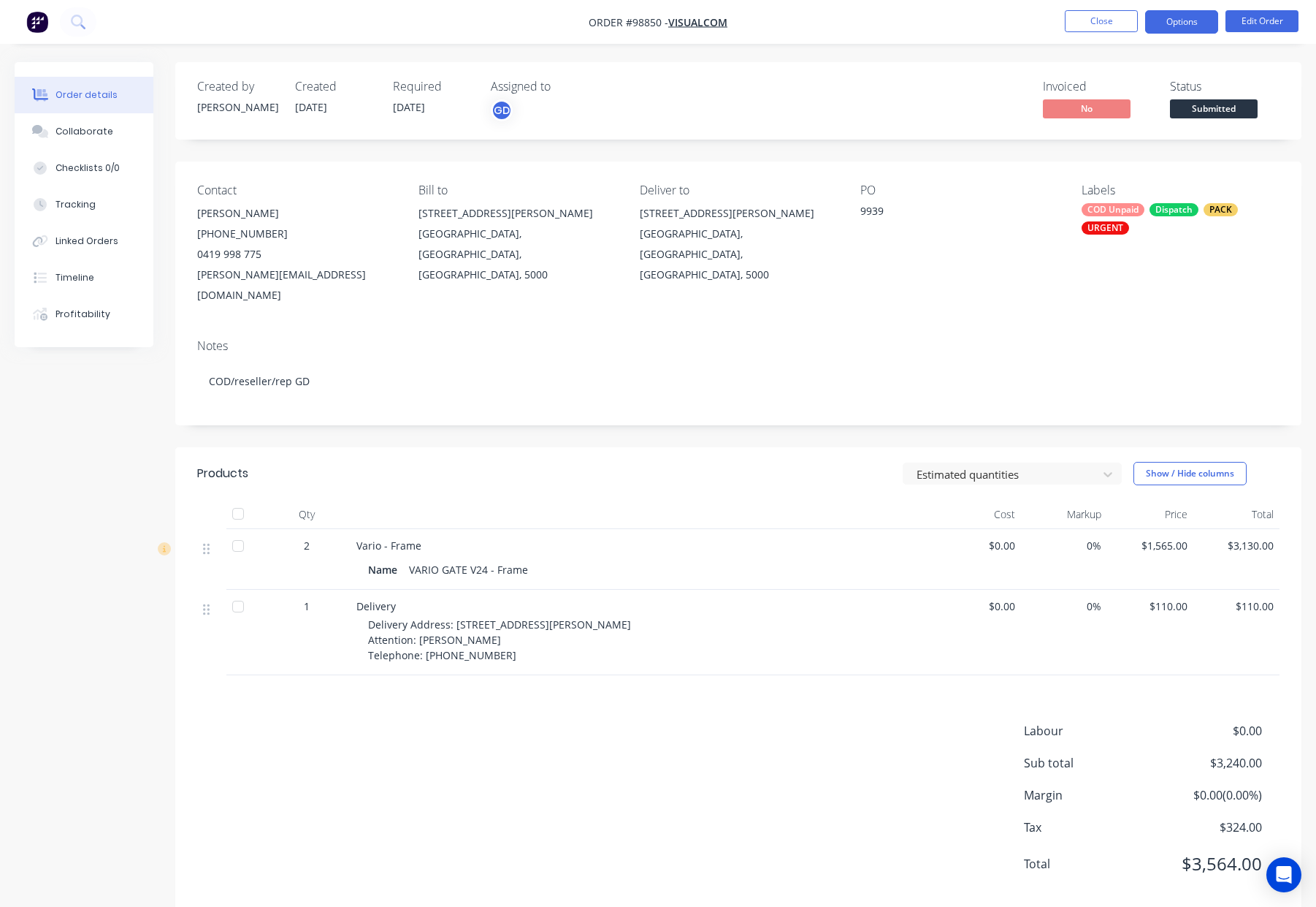
click at [1154, 25] on button "Options" at bounding box center [1181, 21] width 73 height 23
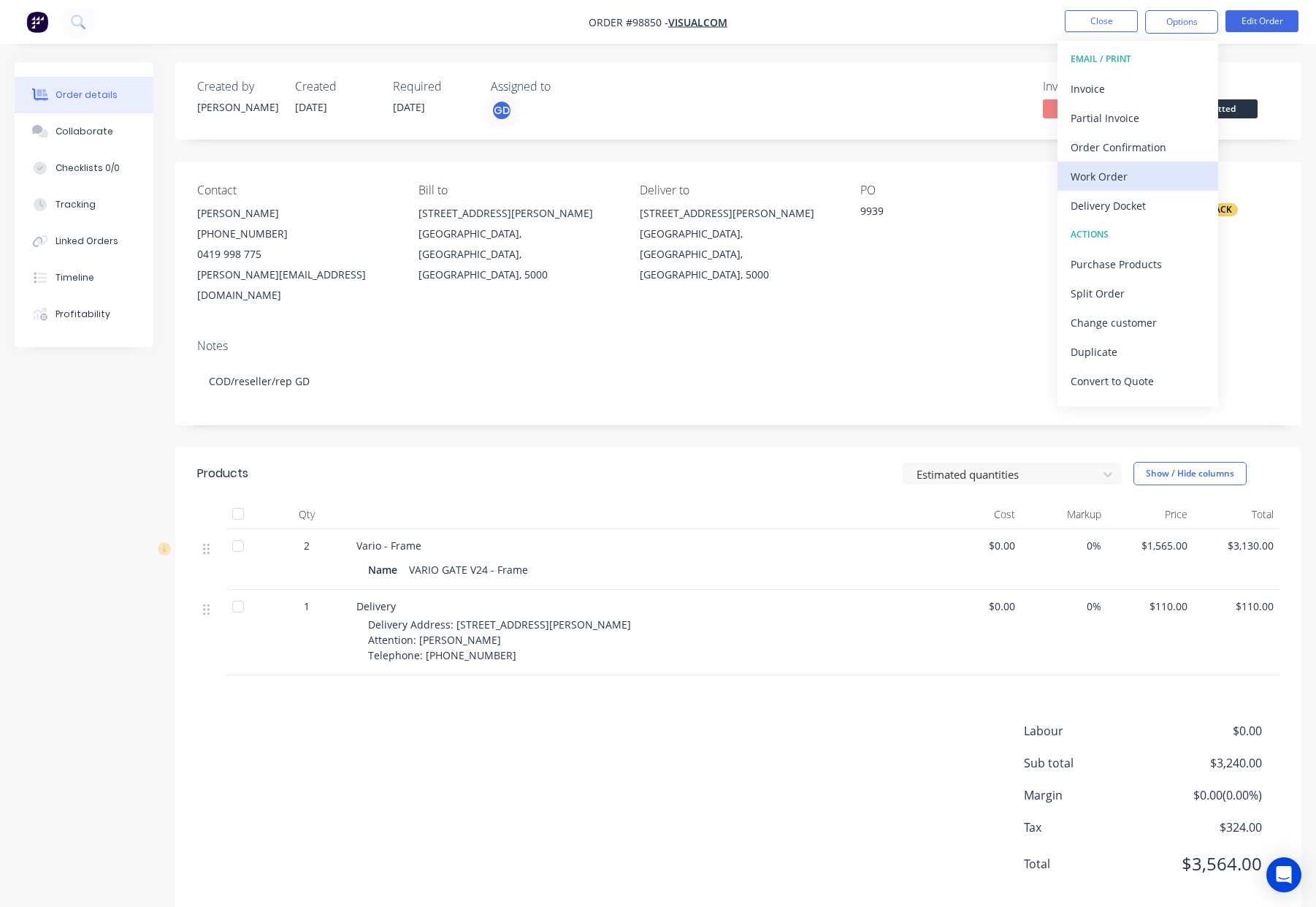
click at [1126, 175] on div "Work Order" at bounding box center [1138, 176] width 134 height 21
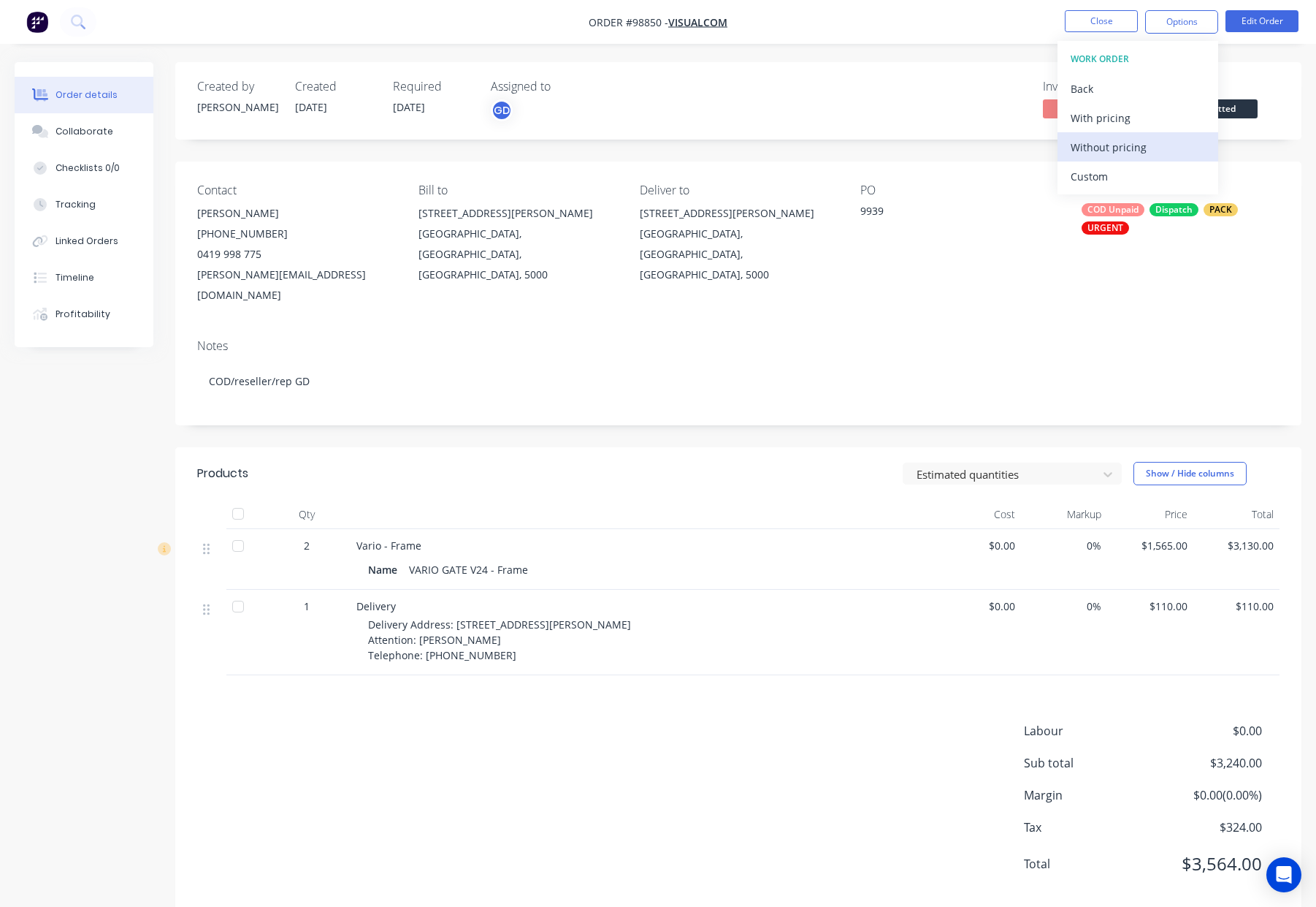
click at [1151, 134] on button "Without pricing" at bounding box center [1137, 147] width 161 height 29
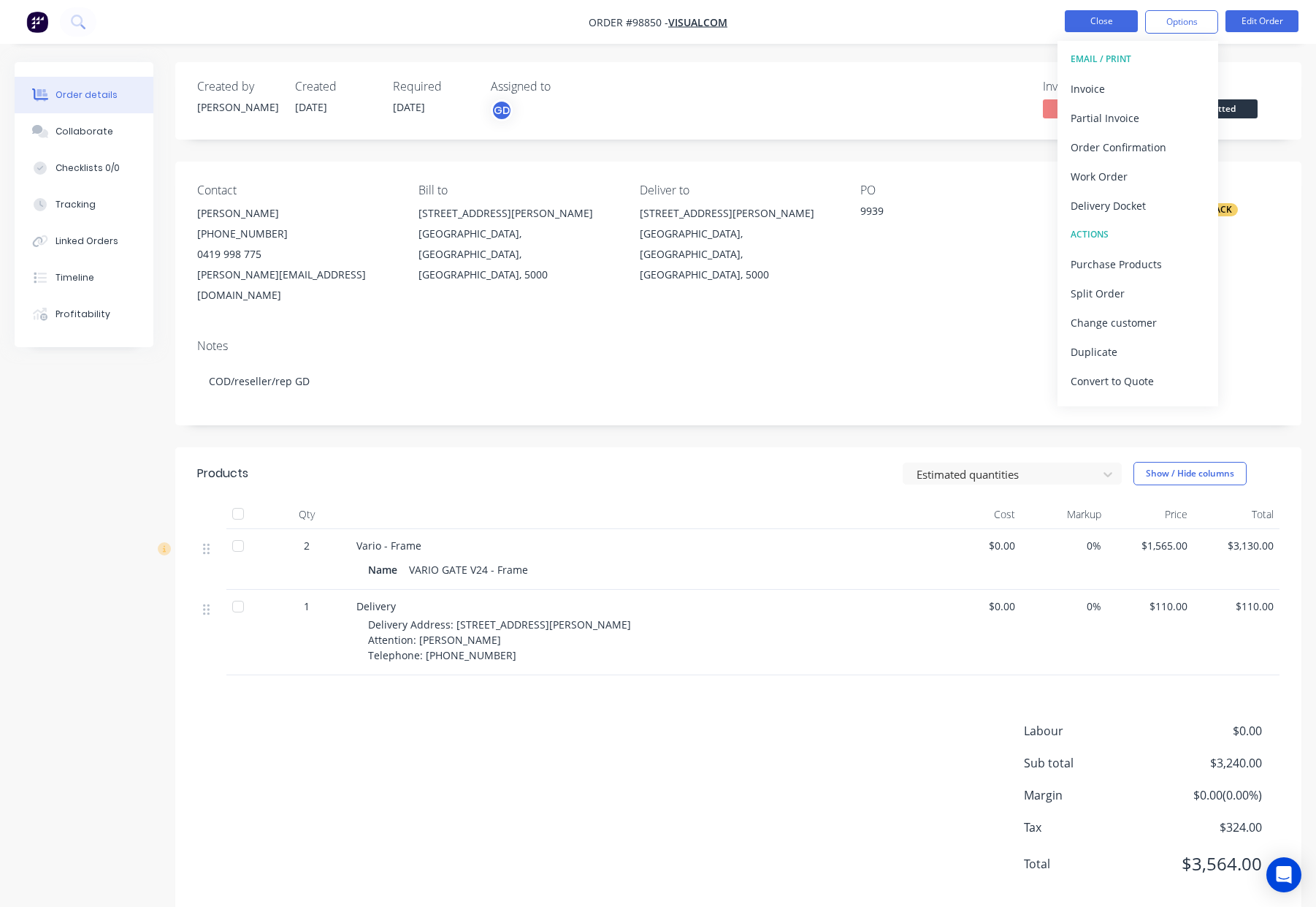
click at [1128, 18] on button "Close" at bounding box center [1101, 21] width 73 height 21
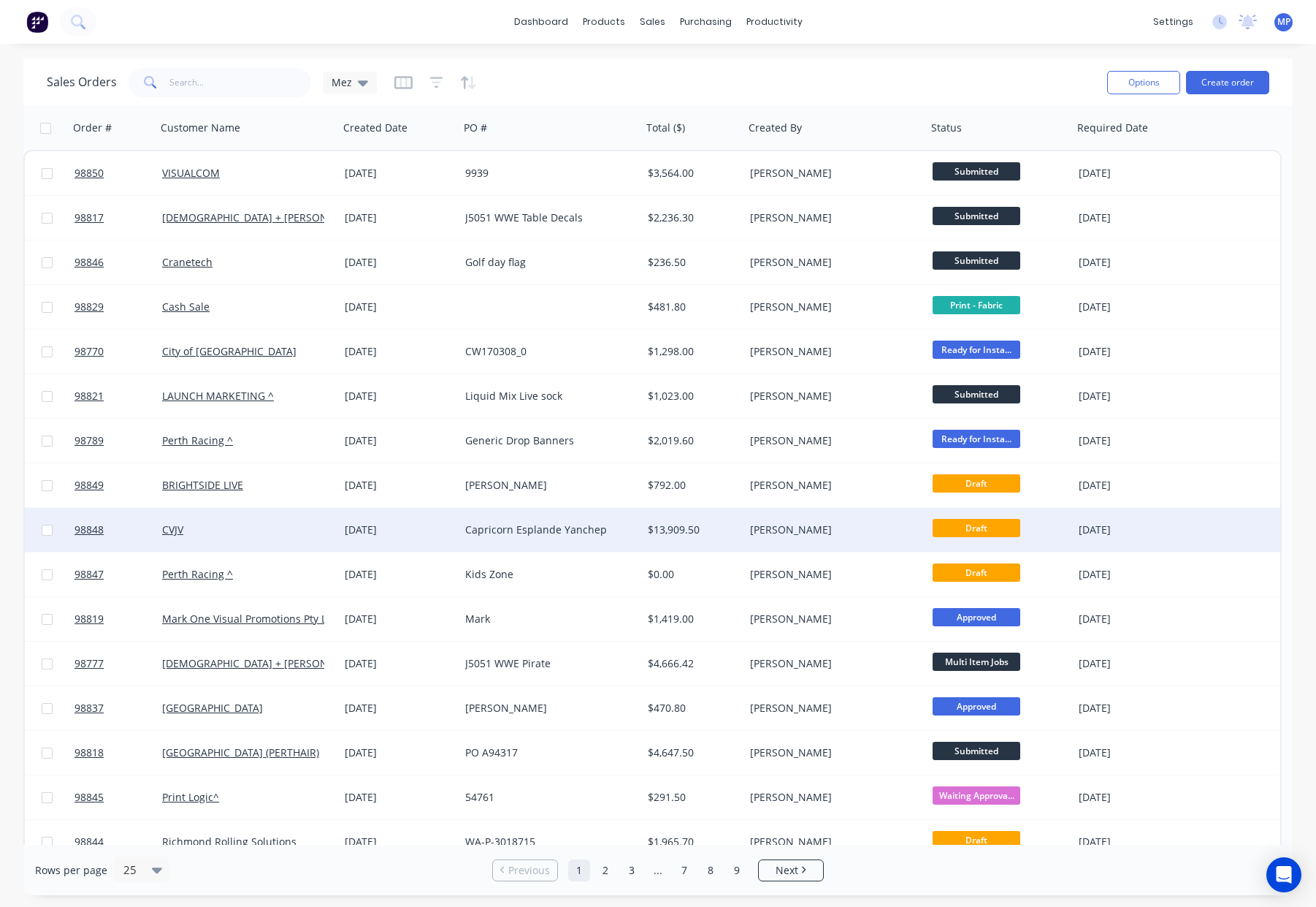
click at [343, 531] on div "[DATE]" at bounding box center [399, 530] width 120 height 44
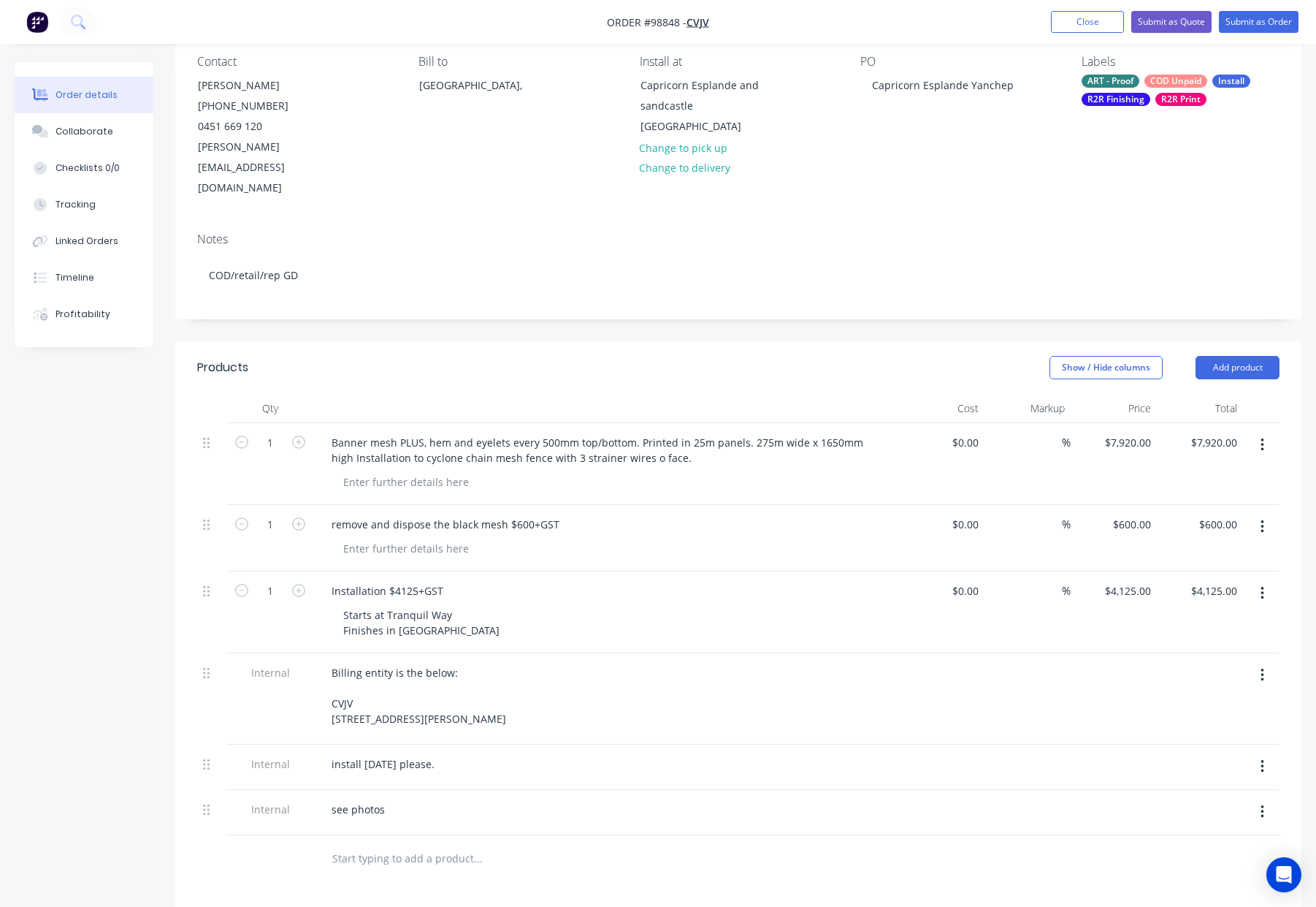
scroll to position [130, 0]
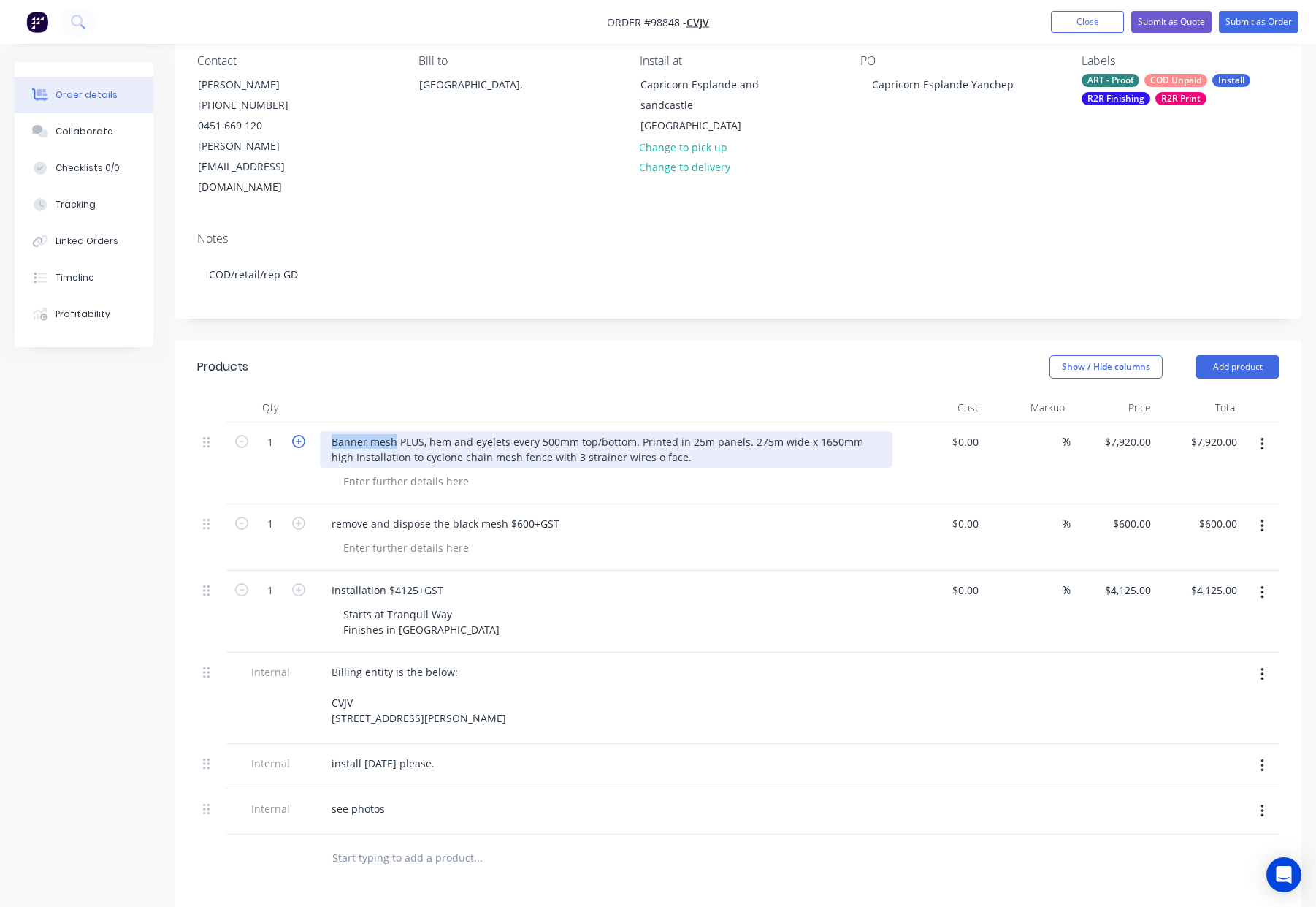
drag, startPoint x: 395, startPoint y: 401, endPoint x: 302, endPoint y: 396, distance: 93.1
click at [302, 422] on div "1 Banner mesh PLUS, hem and eyelets every 500mm top/bottom. Printed in 25m pane…" at bounding box center [738, 463] width 1082 height 82
drag, startPoint x: 460, startPoint y: 401, endPoint x: 417, endPoint y: 400, distance: 43.0
click at [417, 431] on div "Mesh Banner - woth PLUS, hem and eyelets every 500mm top/bottom. Printed in 25m…" at bounding box center [606, 449] width 572 height 36
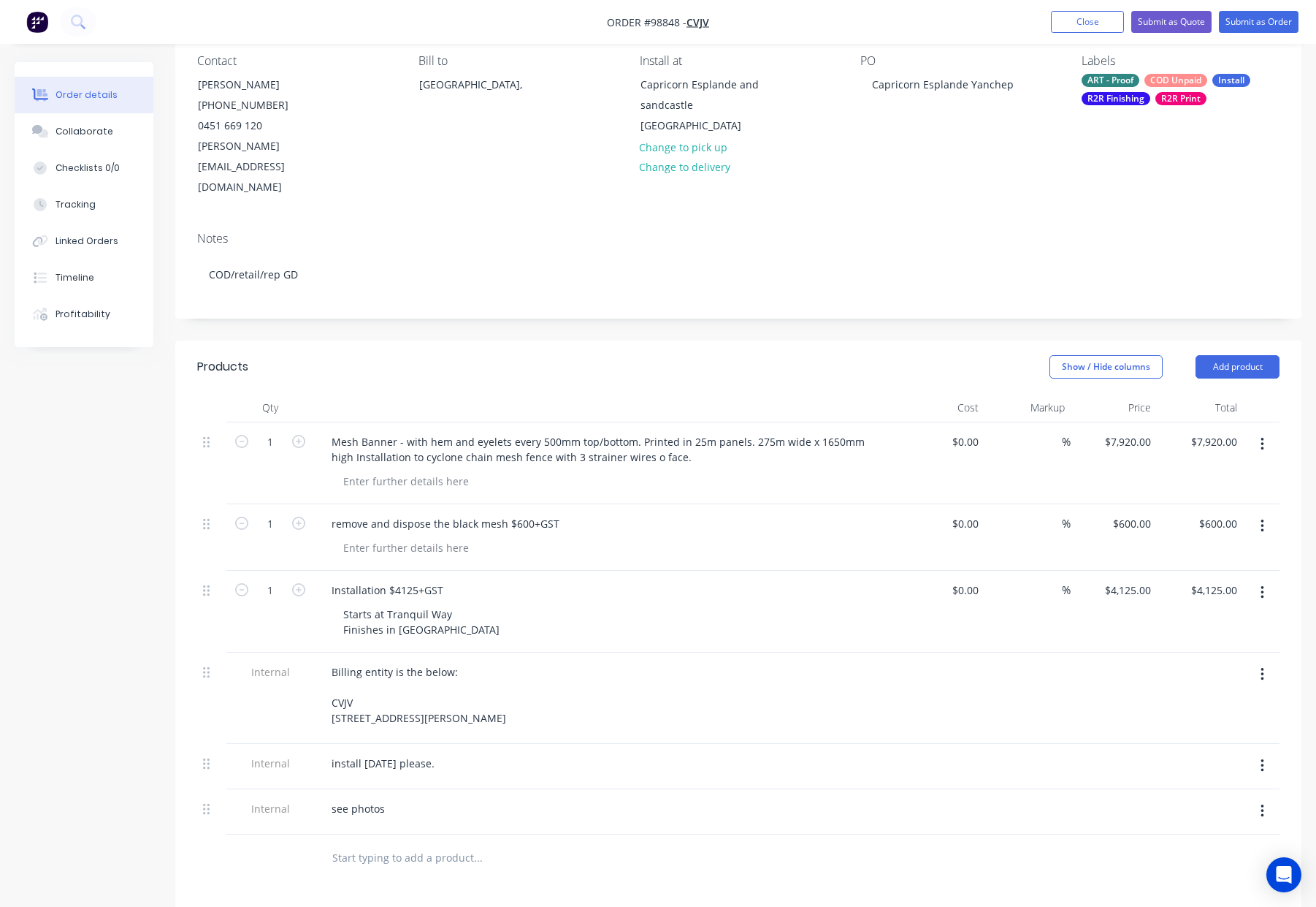
click at [586, 355] on div "Show / Hide columns Add product" at bounding box center [854, 366] width 853 height 23
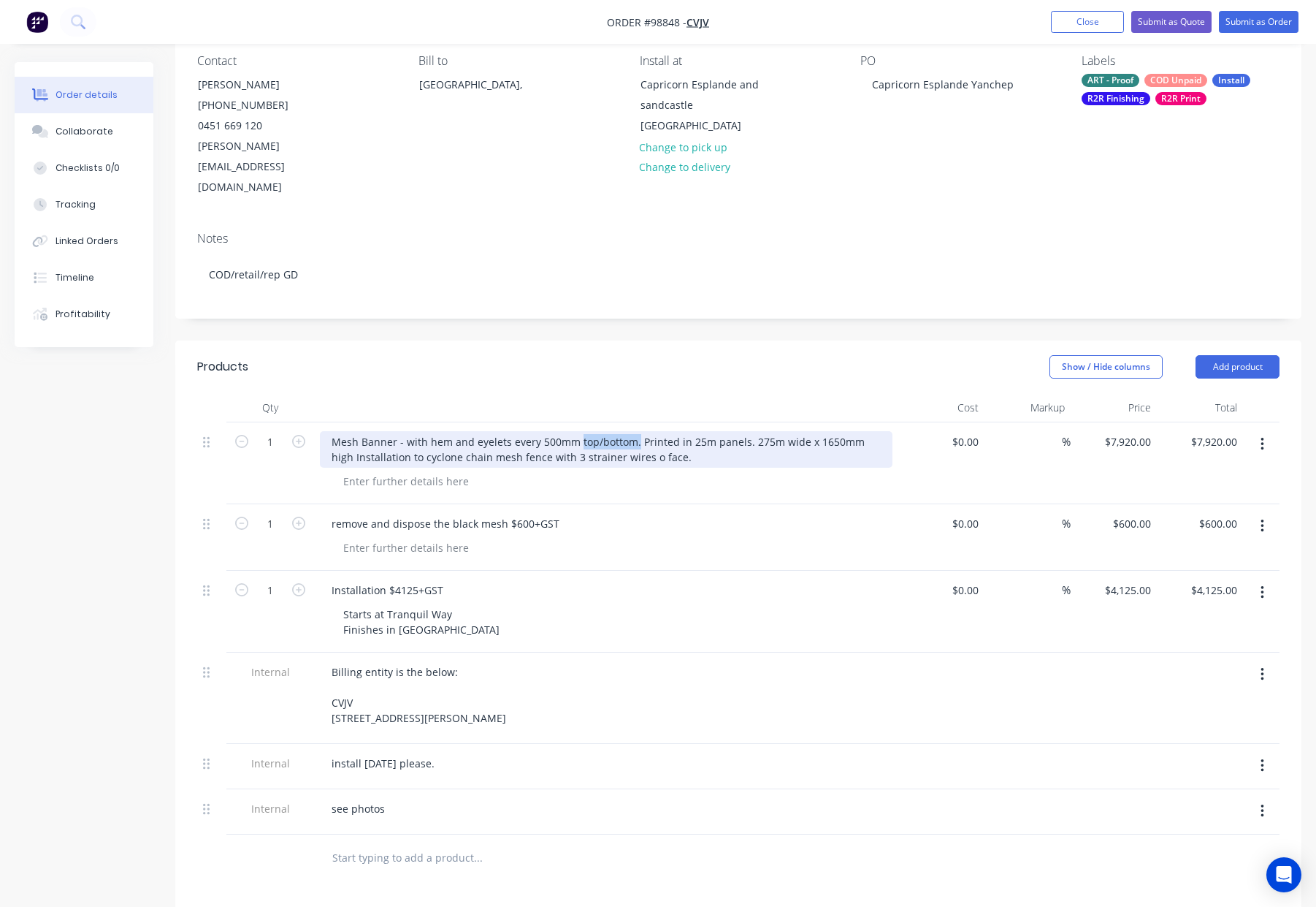
drag, startPoint x: 580, startPoint y: 400, endPoint x: 634, endPoint y: 401, distance: 54.0
click at [634, 431] on div "Mesh Banner - with hem and eyelets every 500mm top/bottom. Printed in 25m panel…" at bounding box center [606, 449] width 572 height 36
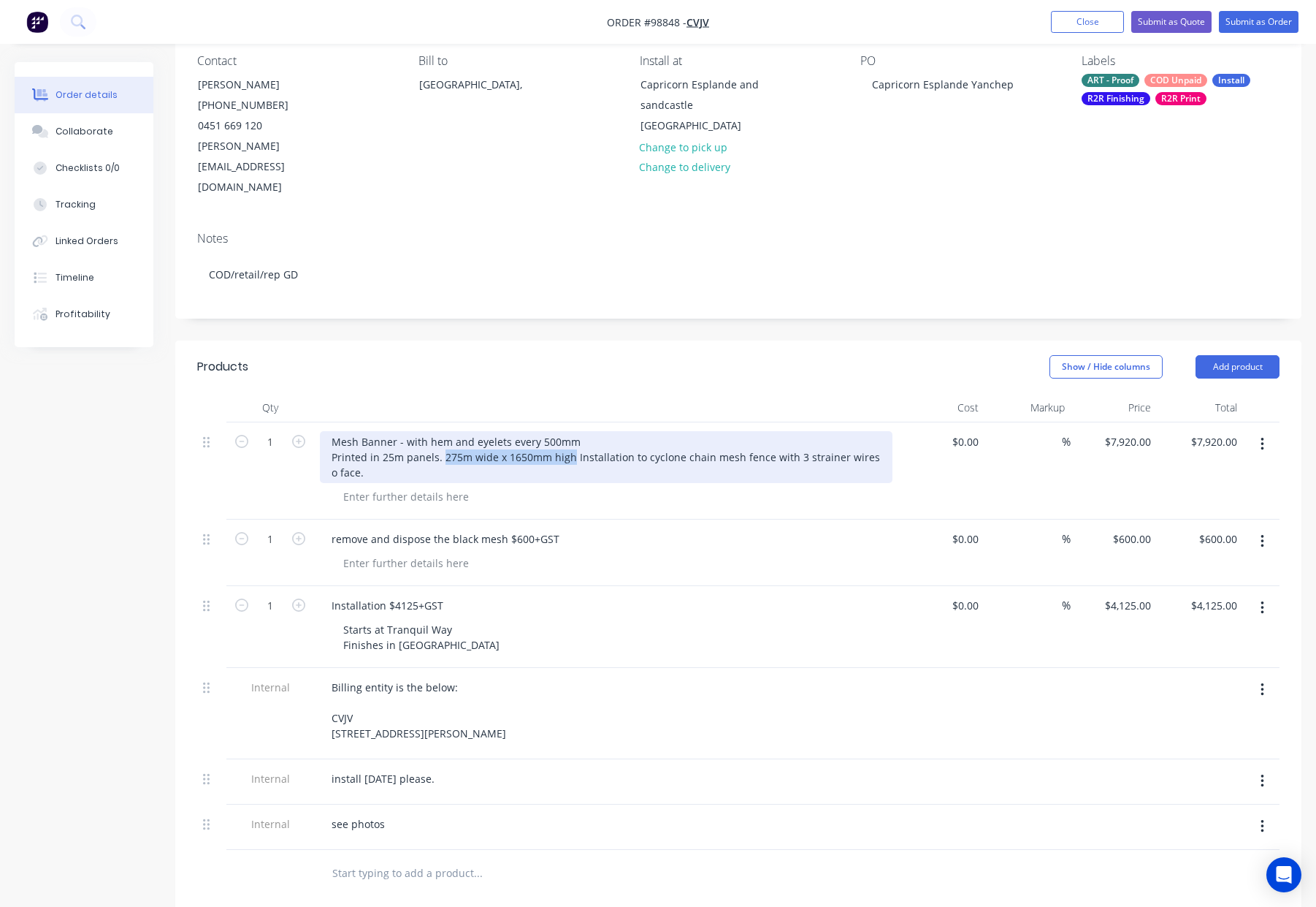
drag, startPoint x: 444, startPoint y: 415, endPoint x: 568, endPoint y: 418, distance: 124.0
click at [568, 431] on div "Mesh Banner - with hem and eyelets every 500mm Printed in 25m panels. 275m wide…" at bounding box center [606, 457] width 572 height 52
copy div "275m wide x 1650mm high"
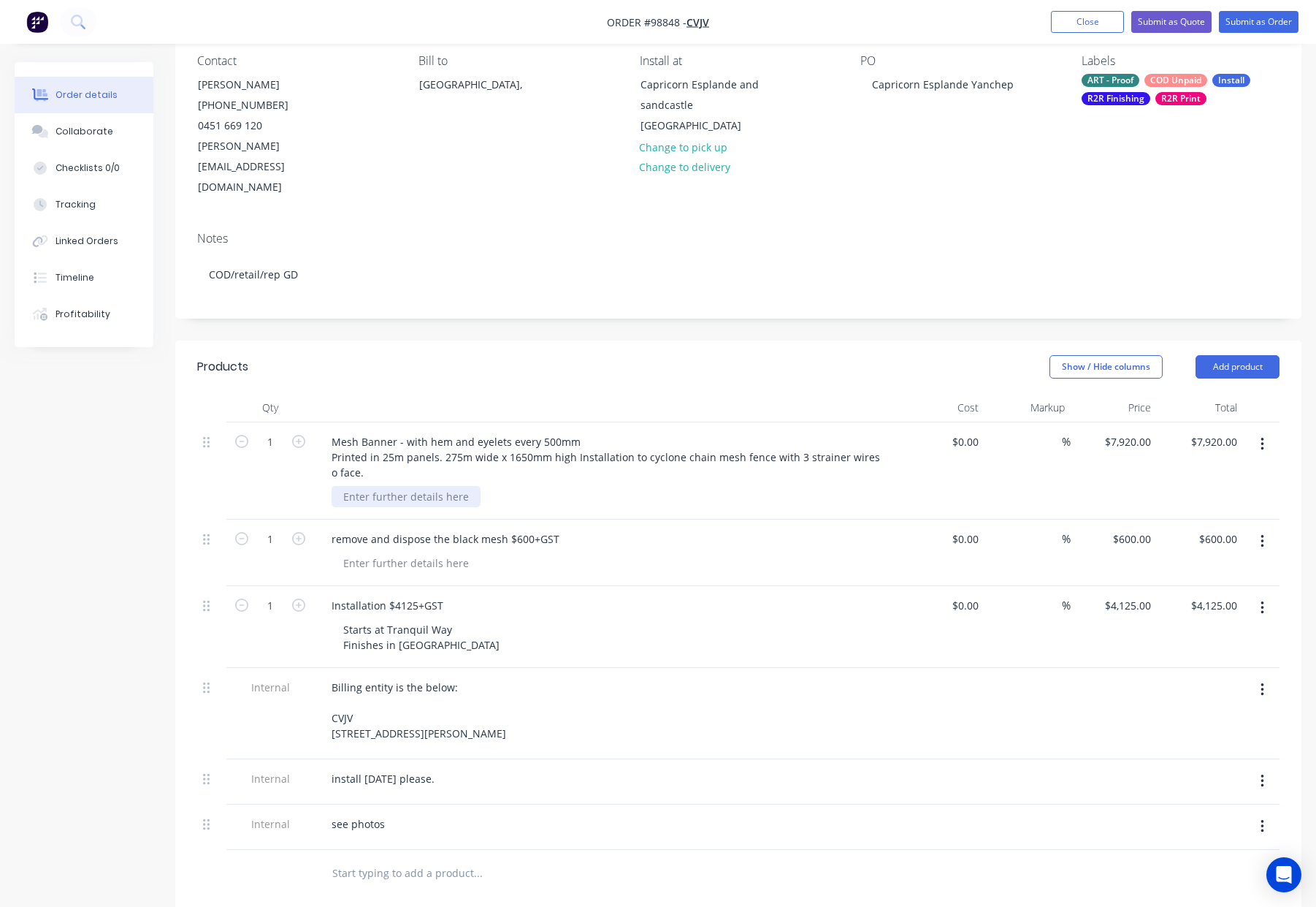
drag, startPoint x: 396, startPoint y: 458, endPoint x: 378, endPoint y: 455, distance: 18.2
click at [396, 486] on div at bounding box center [406, 496] width 149 height 21
click at [378, 486] on div at bounding box center [406, 496] width 149 height 21
click at [381, 486] on div at bounding box center [406, 496] width 149 height 21
paste div
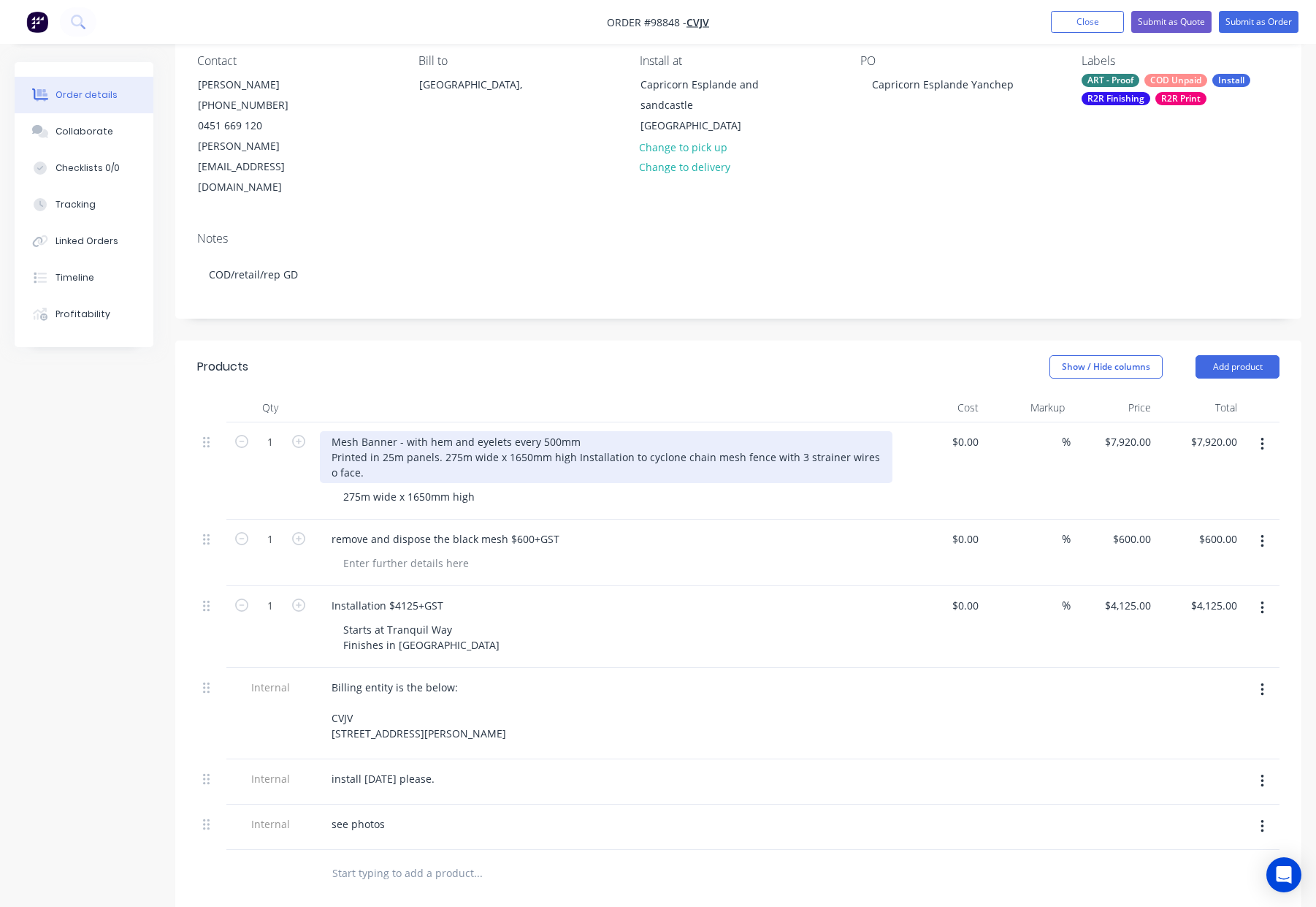
click at [573, 431] on div "Mesh Banner - with hem and eyelets every 500mm Printed in 25m panels. 275m wide…" at bounding box center [606, 457] width 572 height 52
drag, startPoint x: 576, startPoint y: 412, endPoint x: 441, endPoint y: 418, distance: 135.1
click at [441, 431] on div "Mesh Banner - with hem and eyelets every 500mm Printed in 25m panels. 275m wide…" at bounding box center [499, 457] width 358 height 52
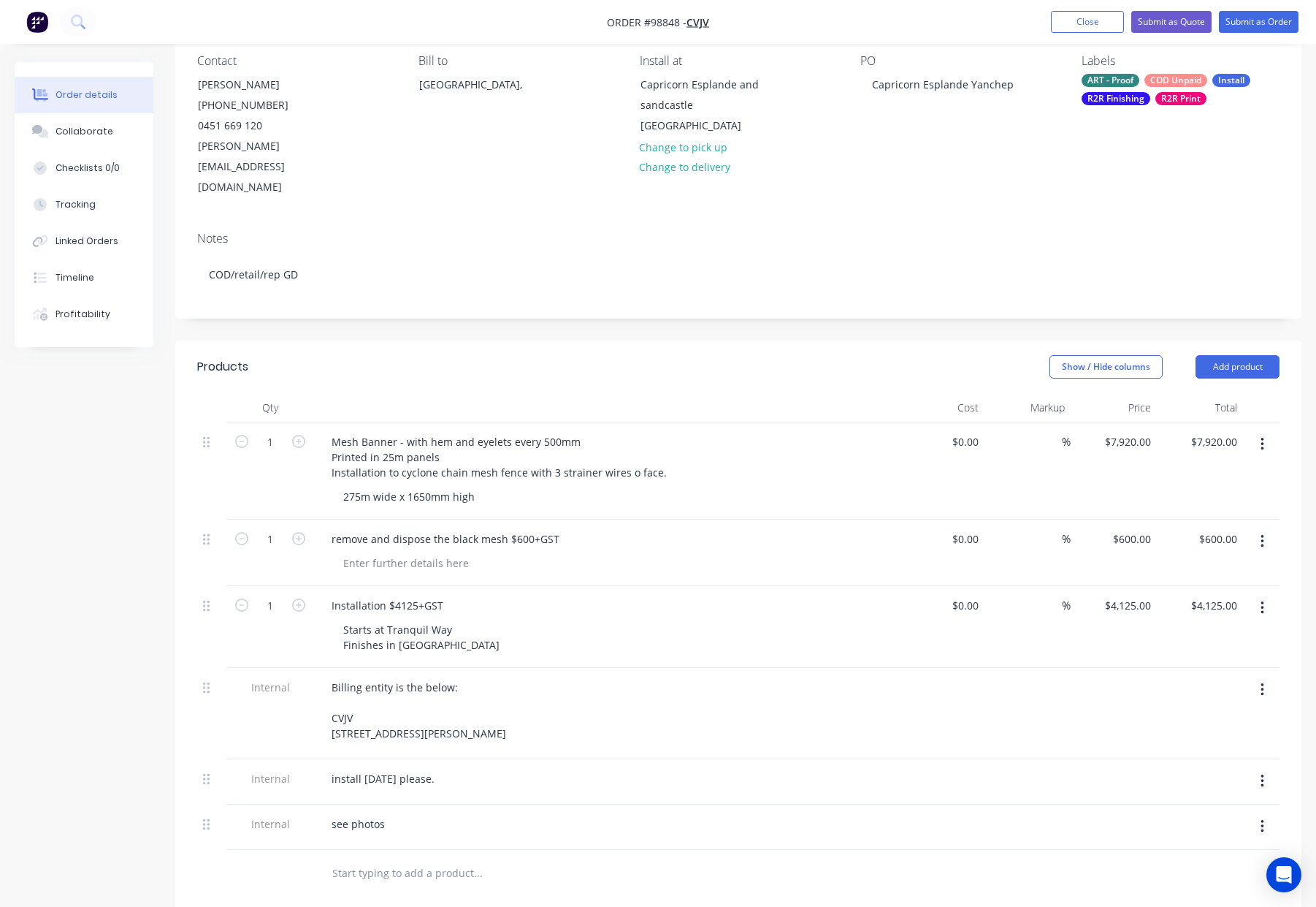
click at [805, 431] on div "Mesh Banner - with hem and eyelets every 500mm Printed in 25m panels Installati…" at bounding box center [606, 457] width 572 height 52
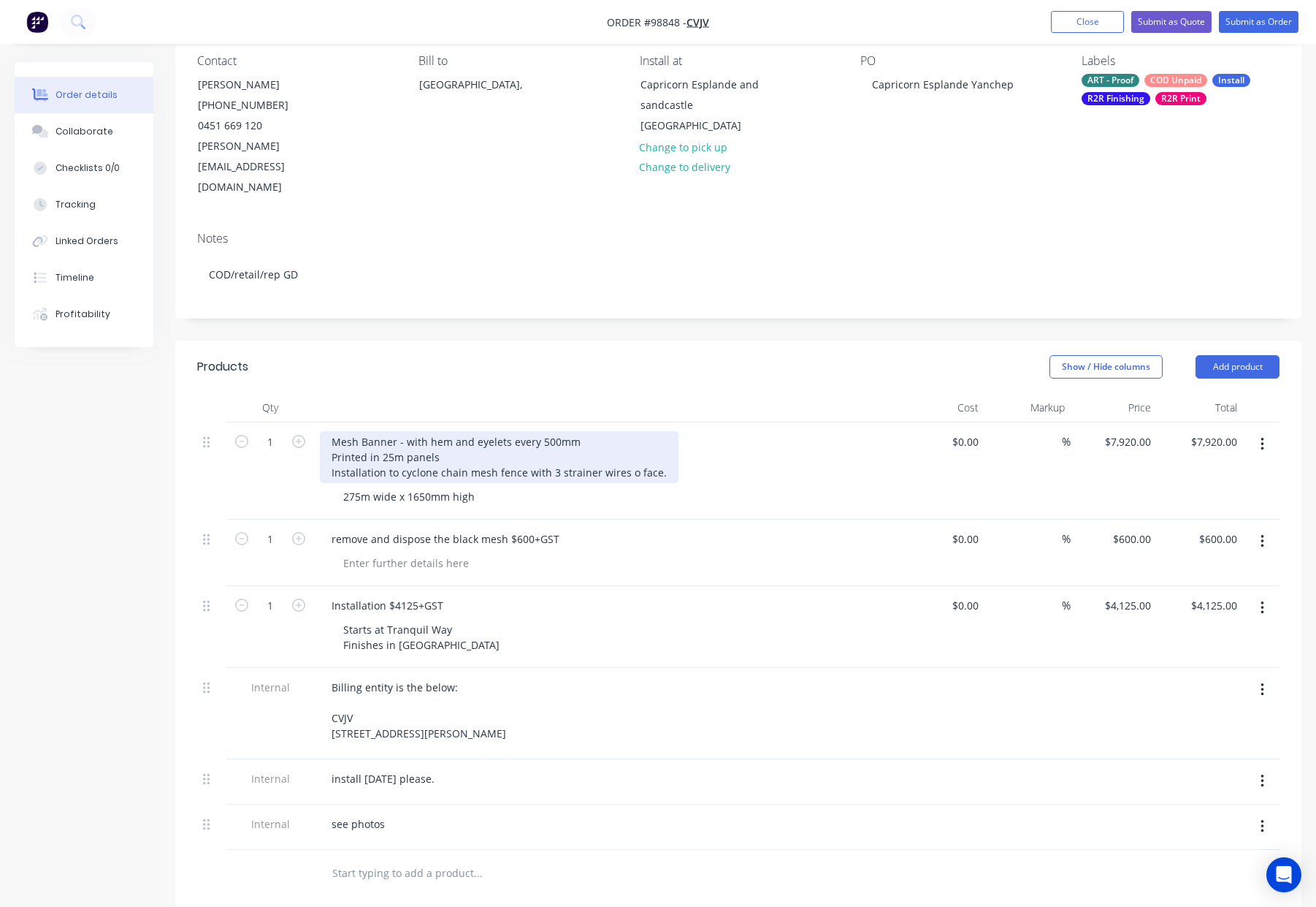
click at [628, 432] on div "Mesh Banner - with hem and eyelets every 500mm Printed in 25m panels Installati…" at bounding box center [499, 457] width 358 height 52
click at [623, 432] on div "Mesh Banner - with hem and eyelets every 500mm Printed in 25m panels Installati…" at bounding box center [499, 457] width 358 height 52
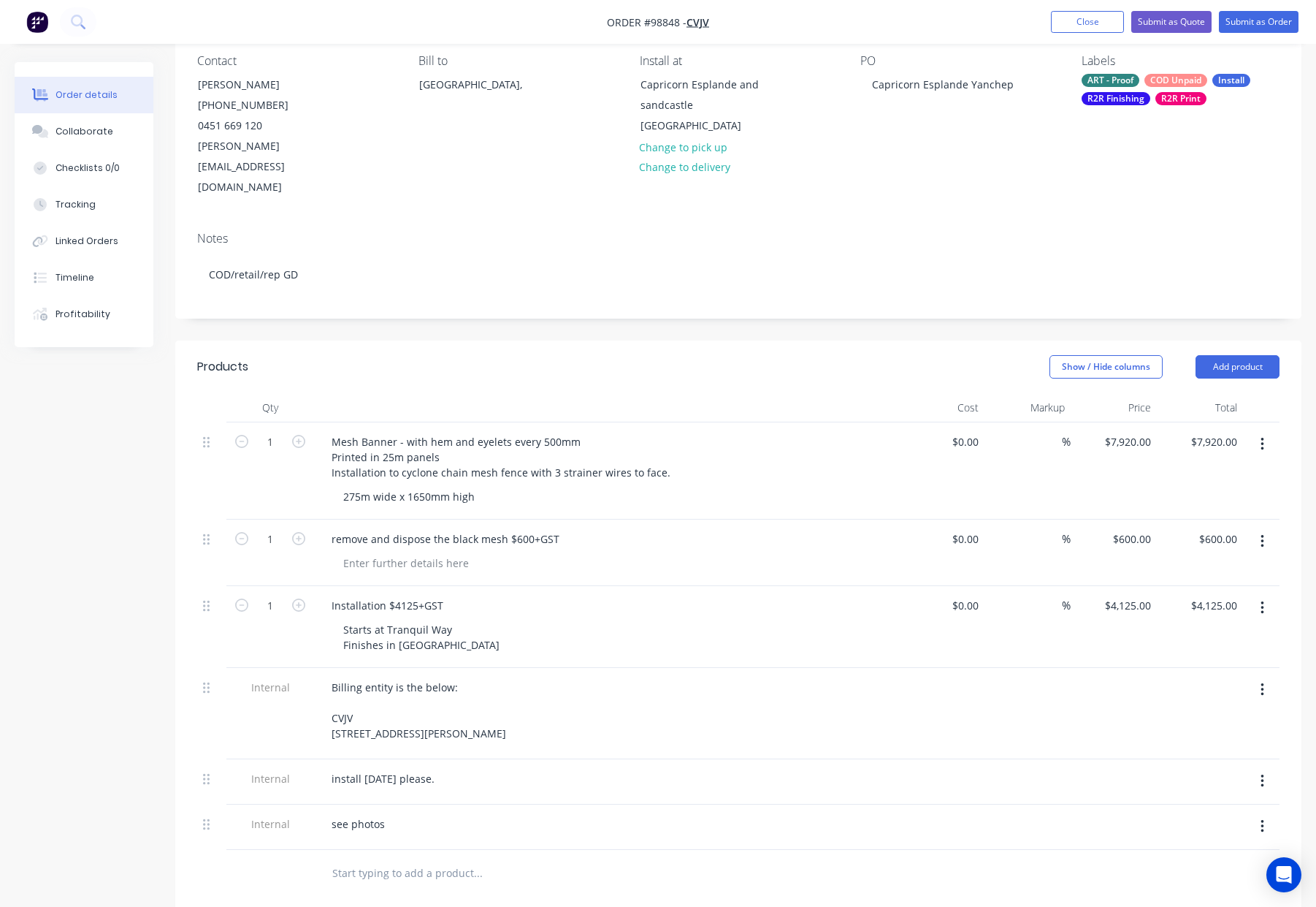
click at [731, 431] on div "Mesh Banner - with hem and eyelets every 500mm Printed in 25m panels Installati…" at bounding box center [606, 457] width 572 height 52
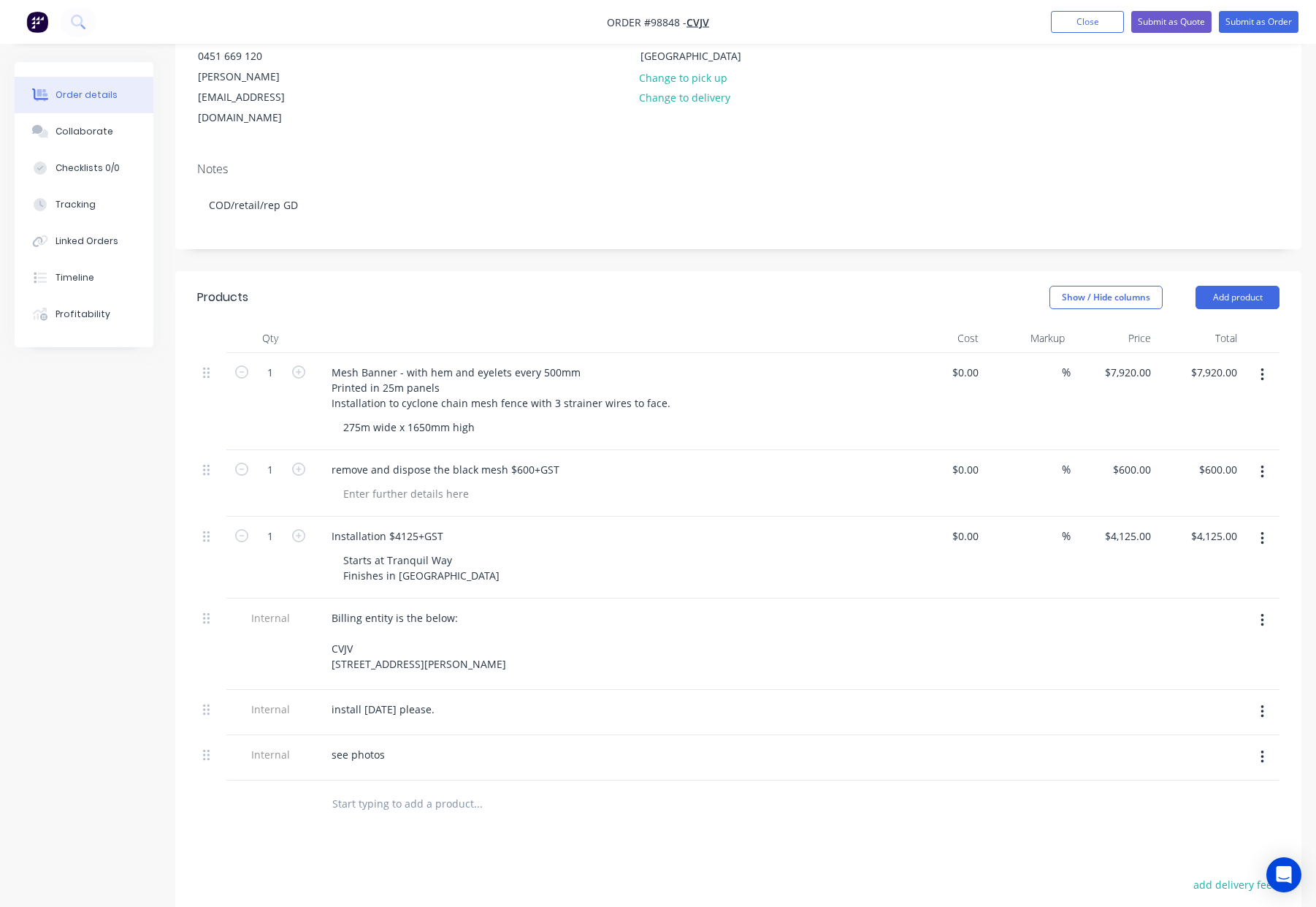
scroll to position [210, 0]
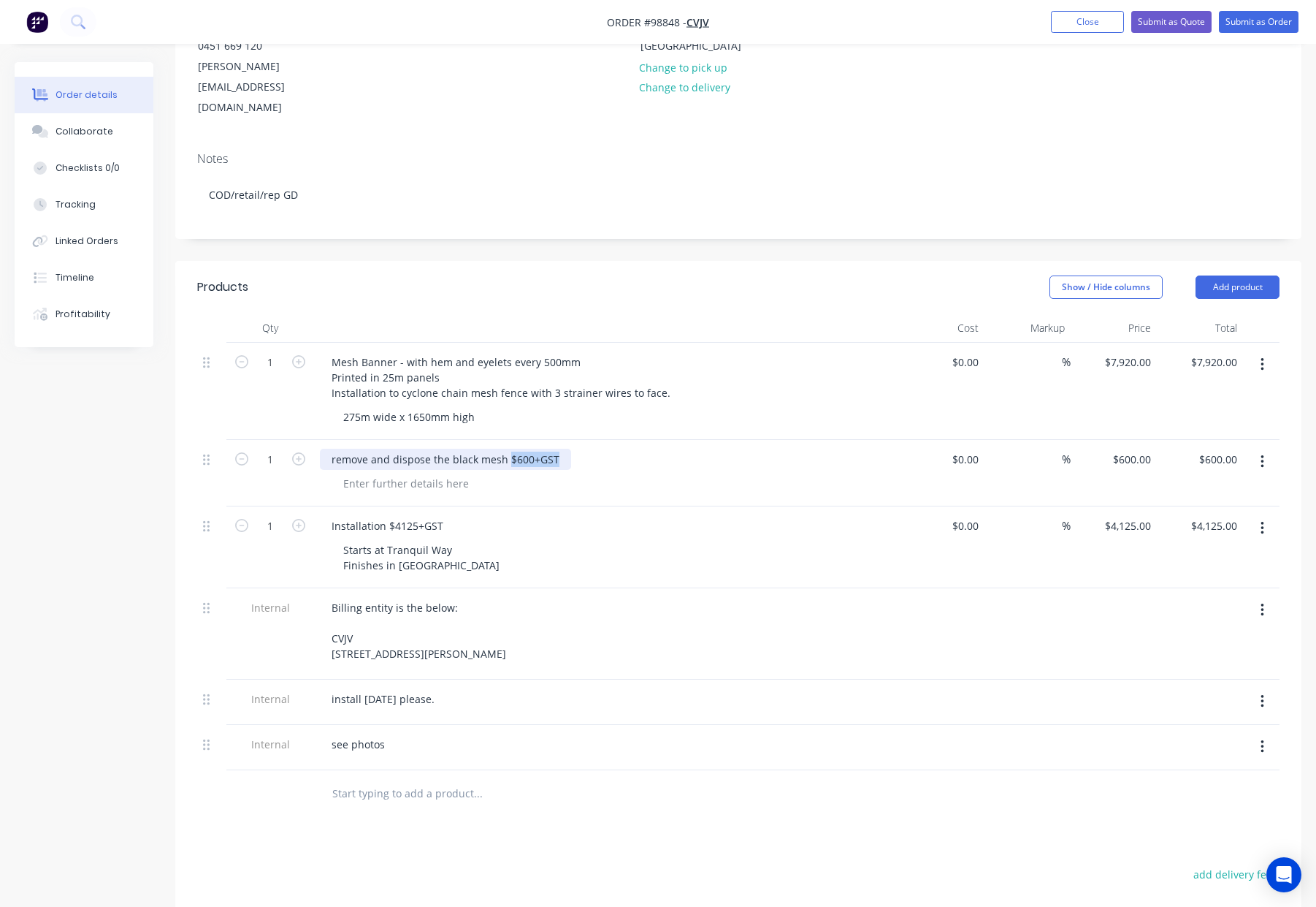
drag, startPoint x: 507, startPoint y: 416, endPoint x: 615, endPoint y: 417, distance: 108.0
click at [610, 449] on div "remove and dispose the black mesh $600+GST" at bounding box center [606, 459] width 572 height 21
click at [677, 506] on div "Installation $4125+GST Starts at Tranquil Way Finishes in Seamark road" at bounding box center [606, 547] width 585 height 82
drag, startPoint x: 387, startPoint y: 485, endPoint x: 501, endPoint y: 482, distance: 114.0
click at [501, 515] on div "Installation $4125+GST" at bounding box center [606, 525] width 572 height 21
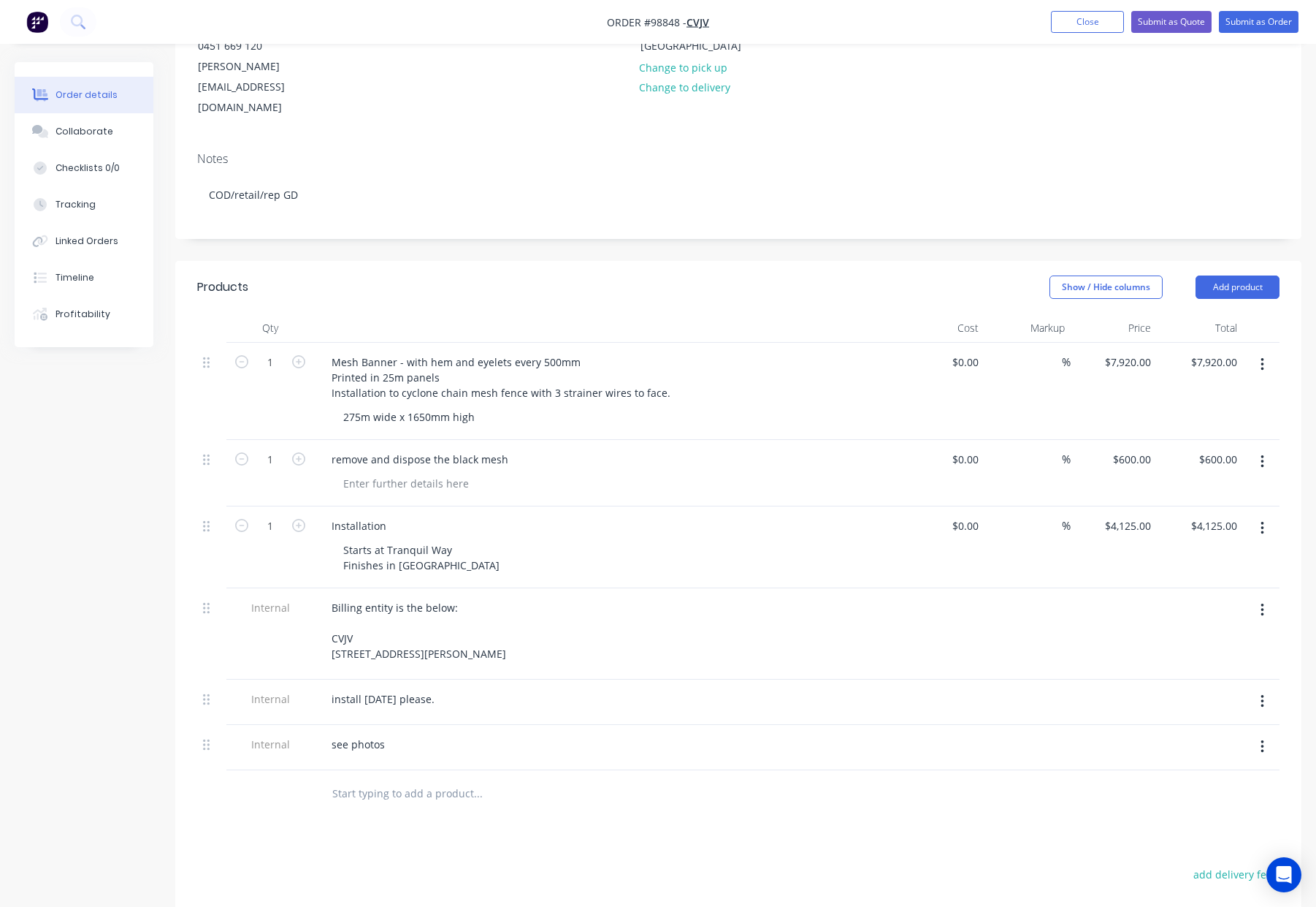
click at [583, 515] on div "Installation" at bounding box center [606, 525] width 572 height 21
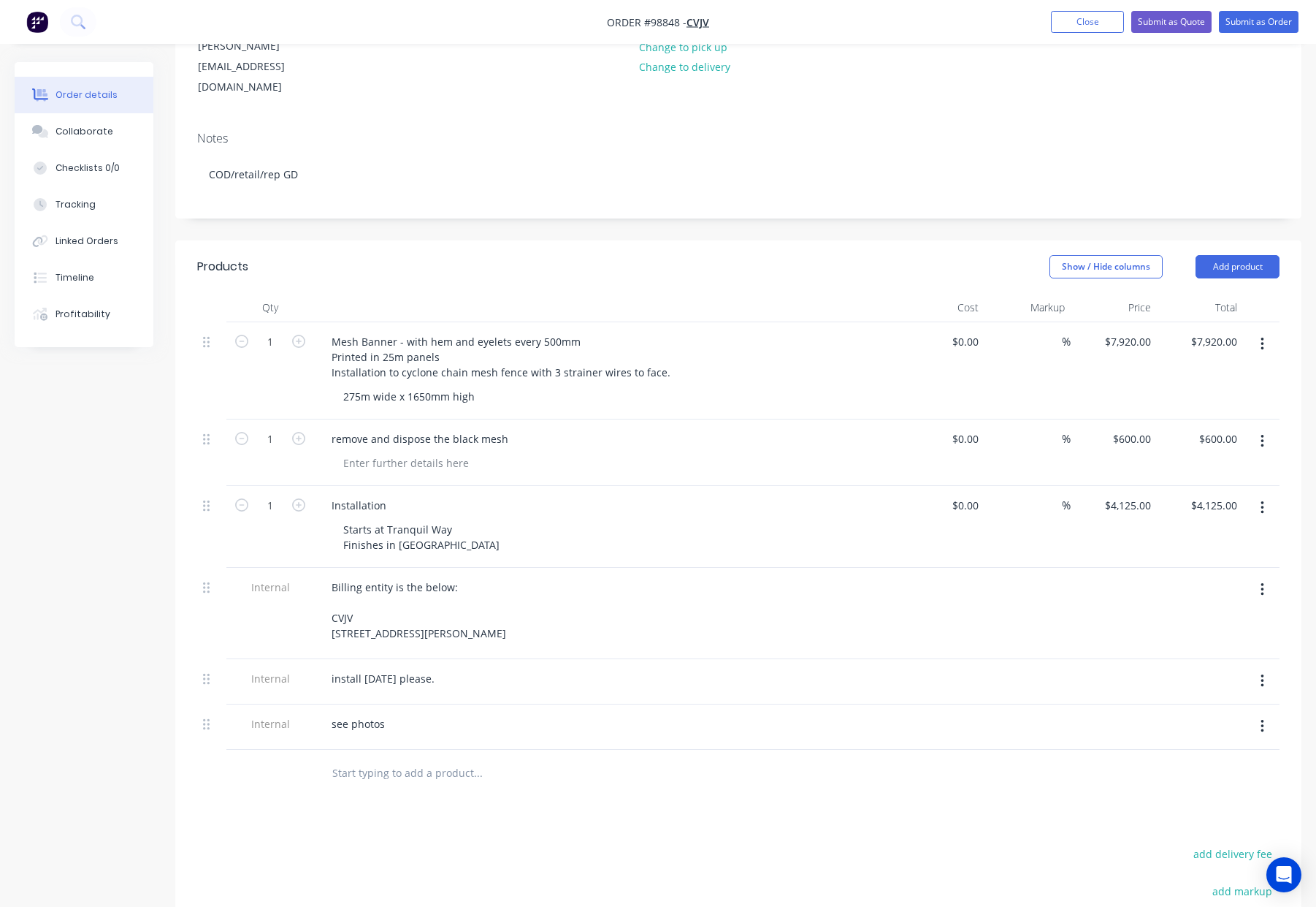
scroll to position [234, 0]
click at [389, 709] on div "see photos" at bounding box center [358, 720] width 77 height 21
click at [633, 755] on div at bounding box center [539, 769] width 438 height 29
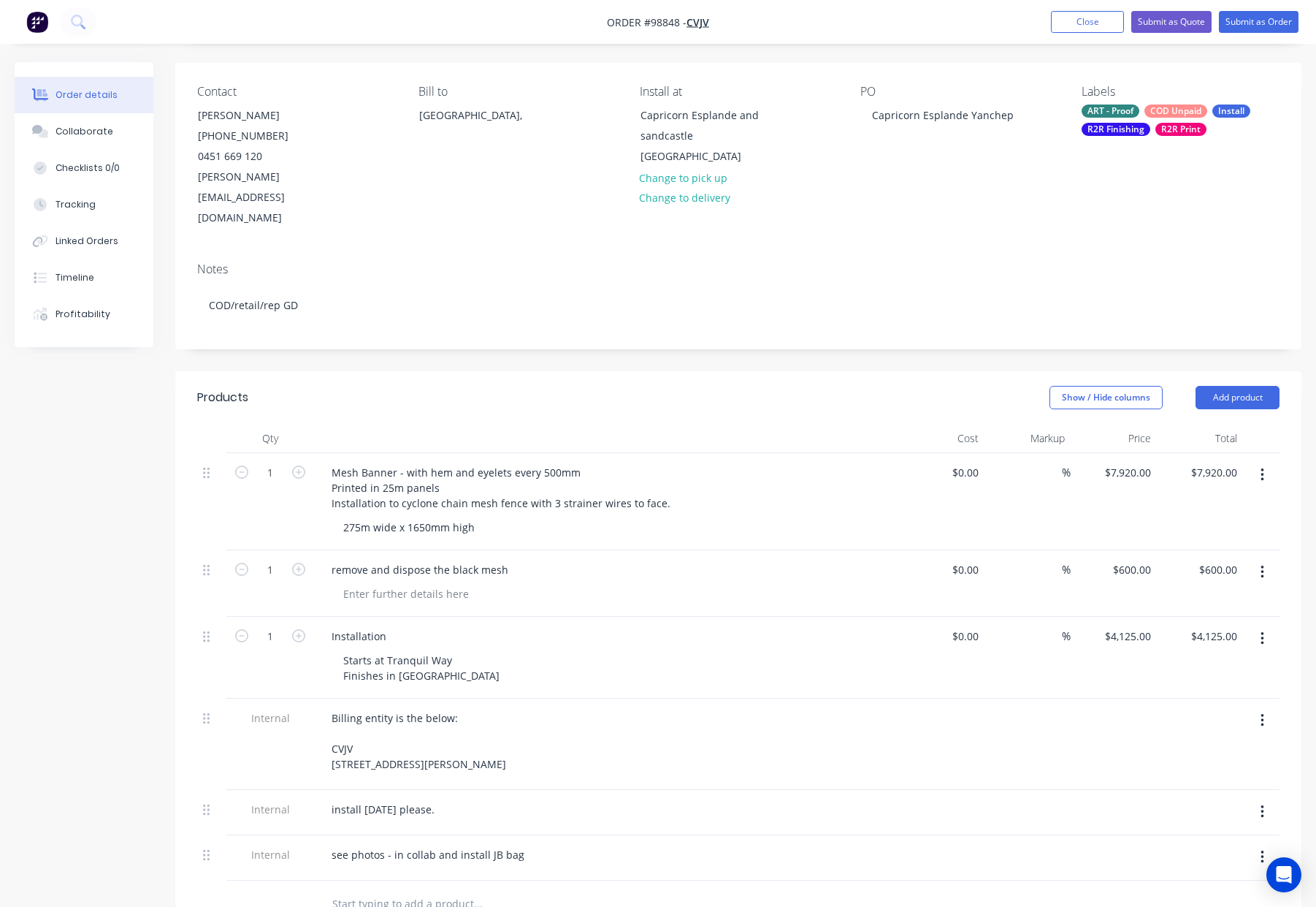
scroll to position [0, 0]
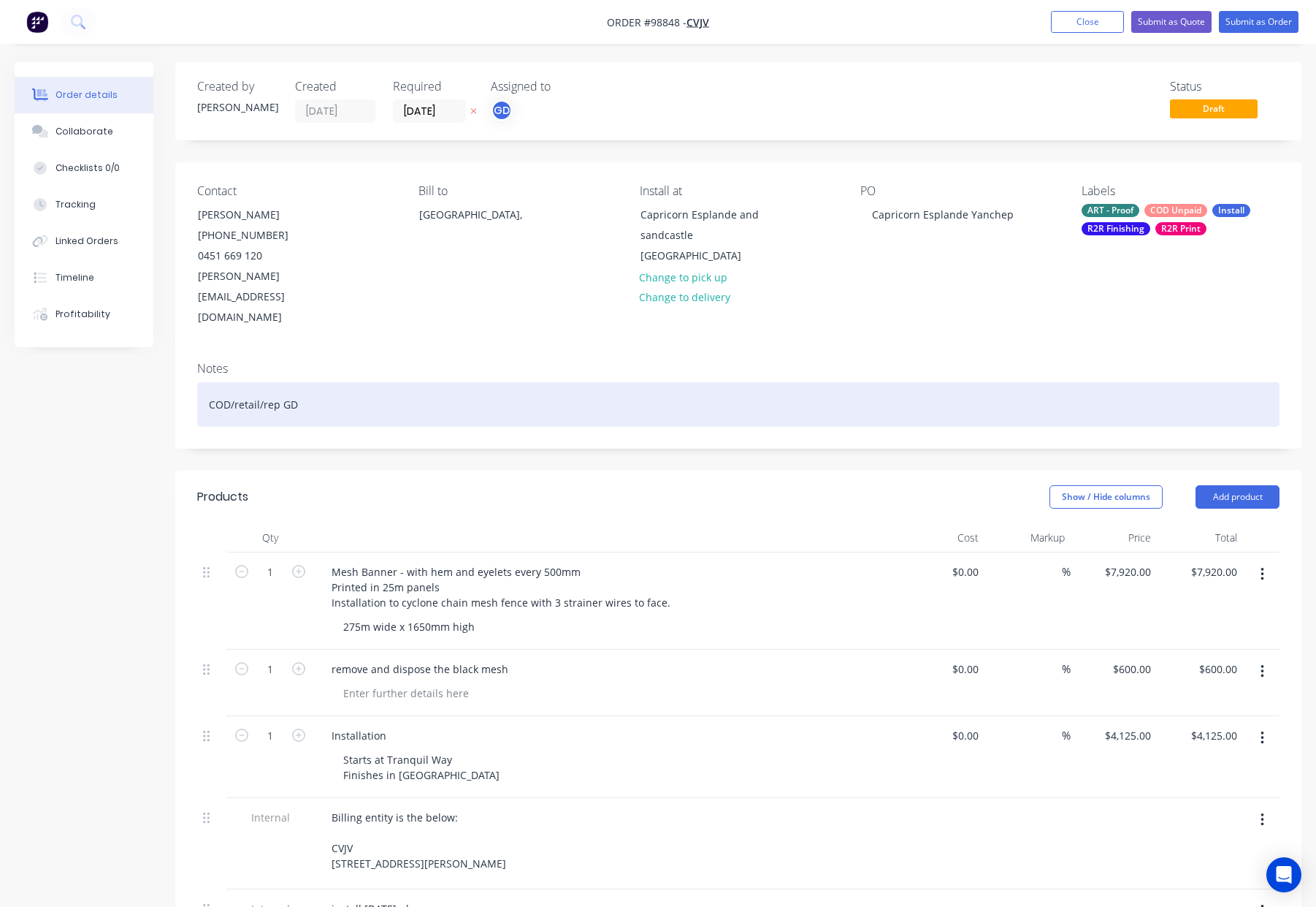
click at [523, 382] on div "COD/retail/rep GD" at bounding box center [738, 404] width 1082 height 45
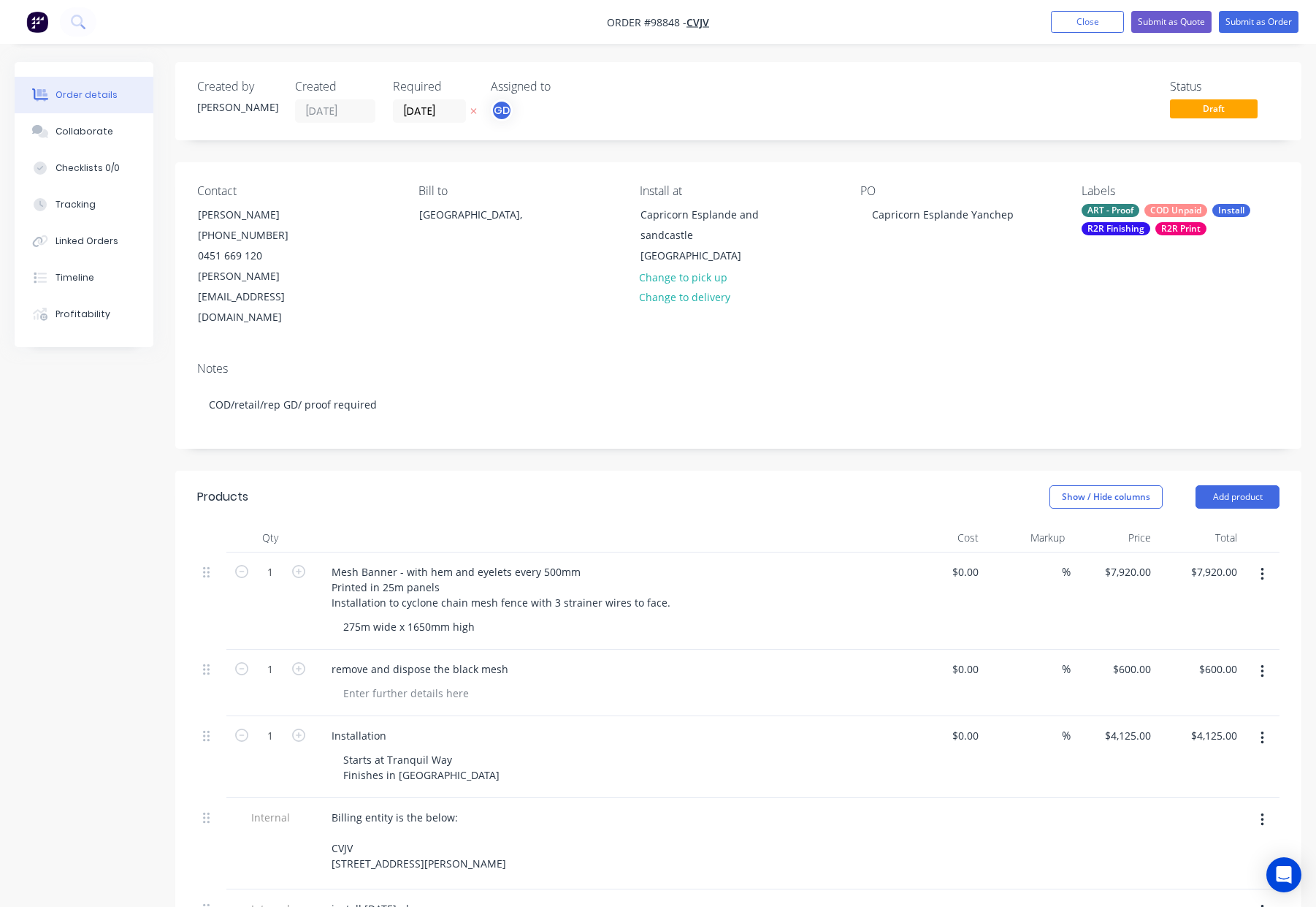
click at [1156, 220] on div "ART - Proof COD Unpaid Install R2R Finishing R2R Print" at bounding box center [1180, 219] width 198 height 32
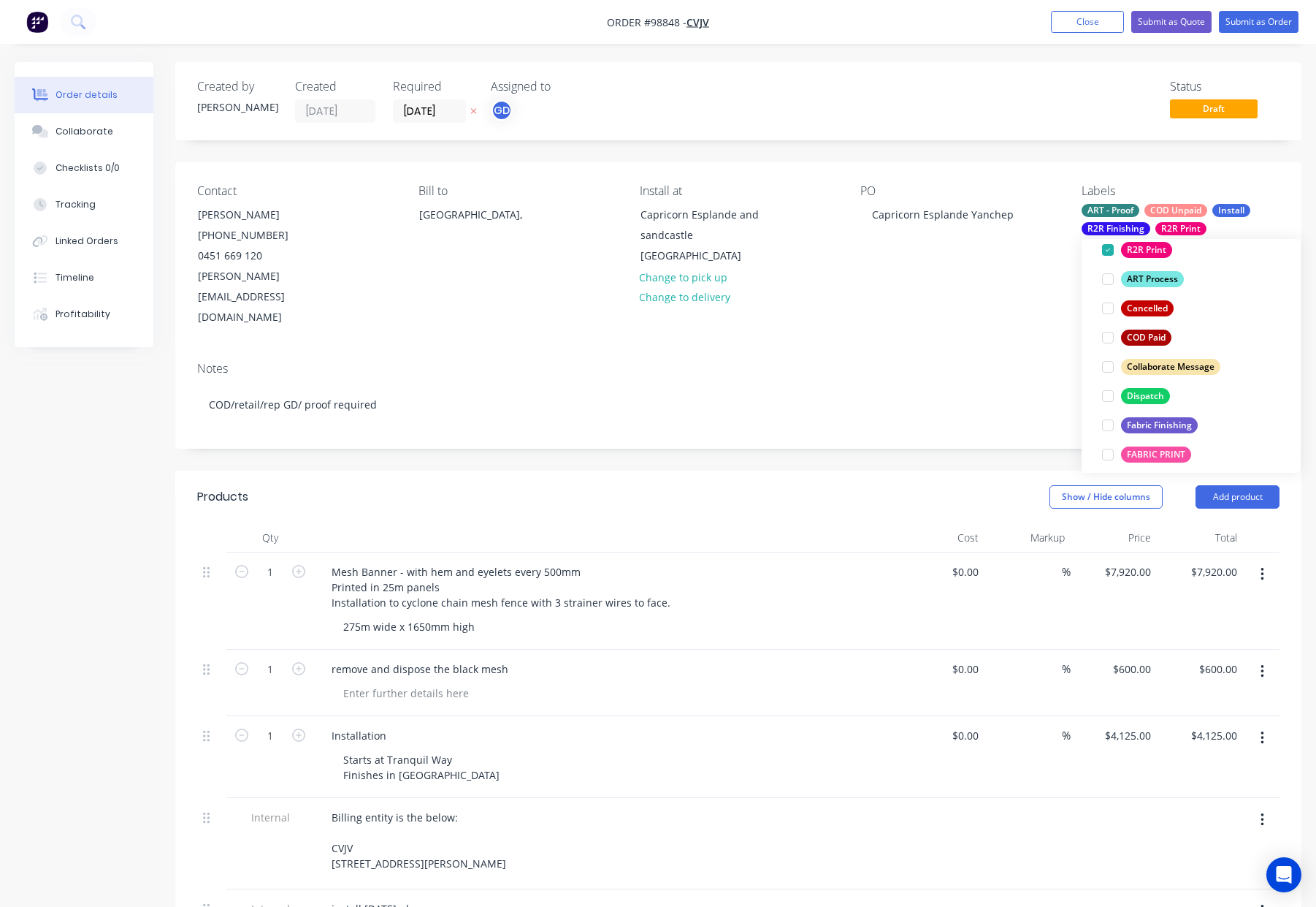
scroll to position [225, 0]
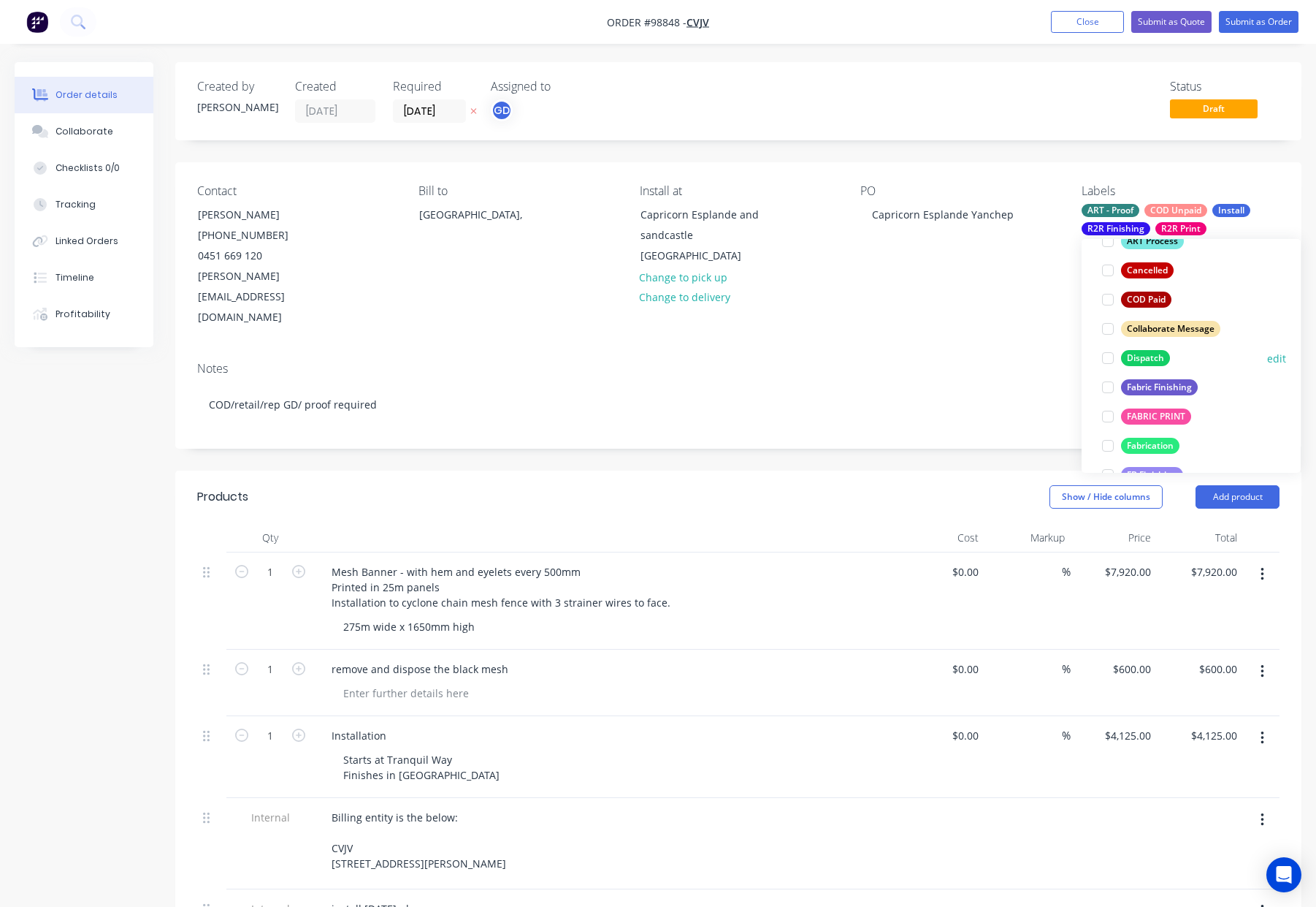
click at [1138, 358] on div "Dispatch" at bounding box center [1145, 358] width 49 height 16
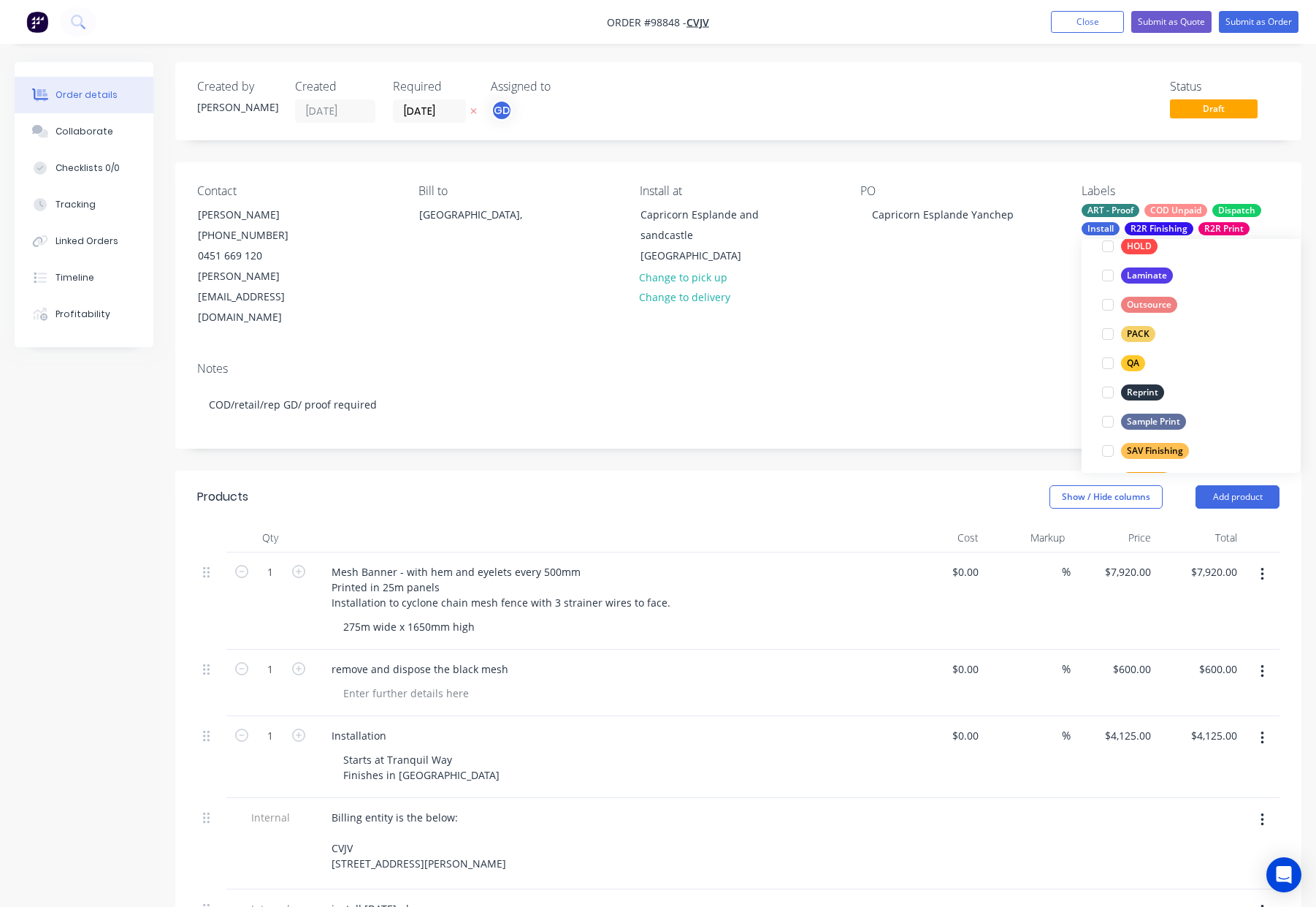
drag, startPoint x: 1137, startPoint y: 329, endPoint x: 1150, endPoint y: 329, distance: 13.0
click at [1138, 329] on div "PACK" at bounding box center [1138, 334] width 34 height 16
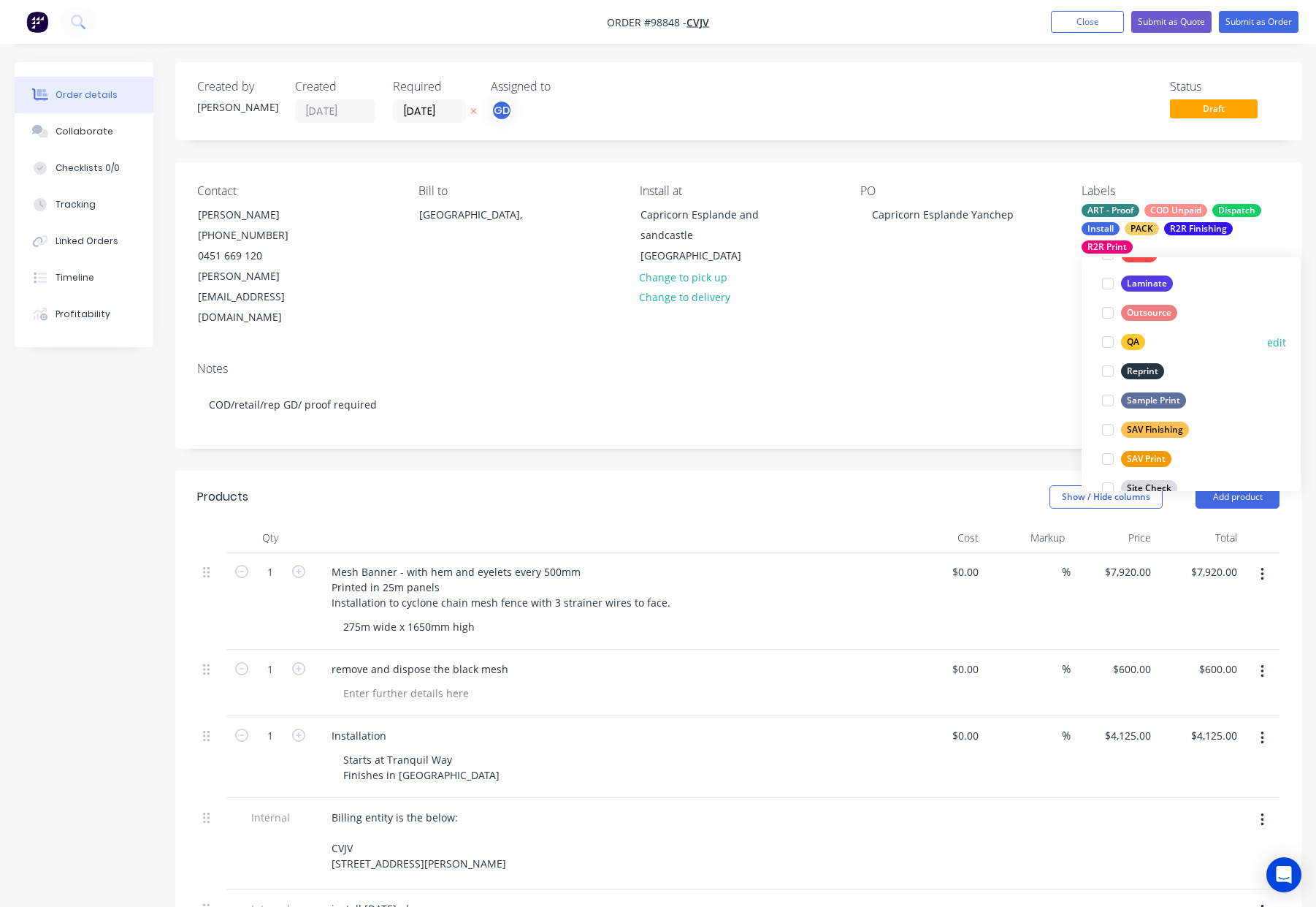
drag, startPoint x: 1135, startPoint y: 339, endPoint x: 1142, endPoint y: 337, distance: 7.3
click at [1135, 339] on div "QA" at bounding box center [1133, 341] width 24 height 16
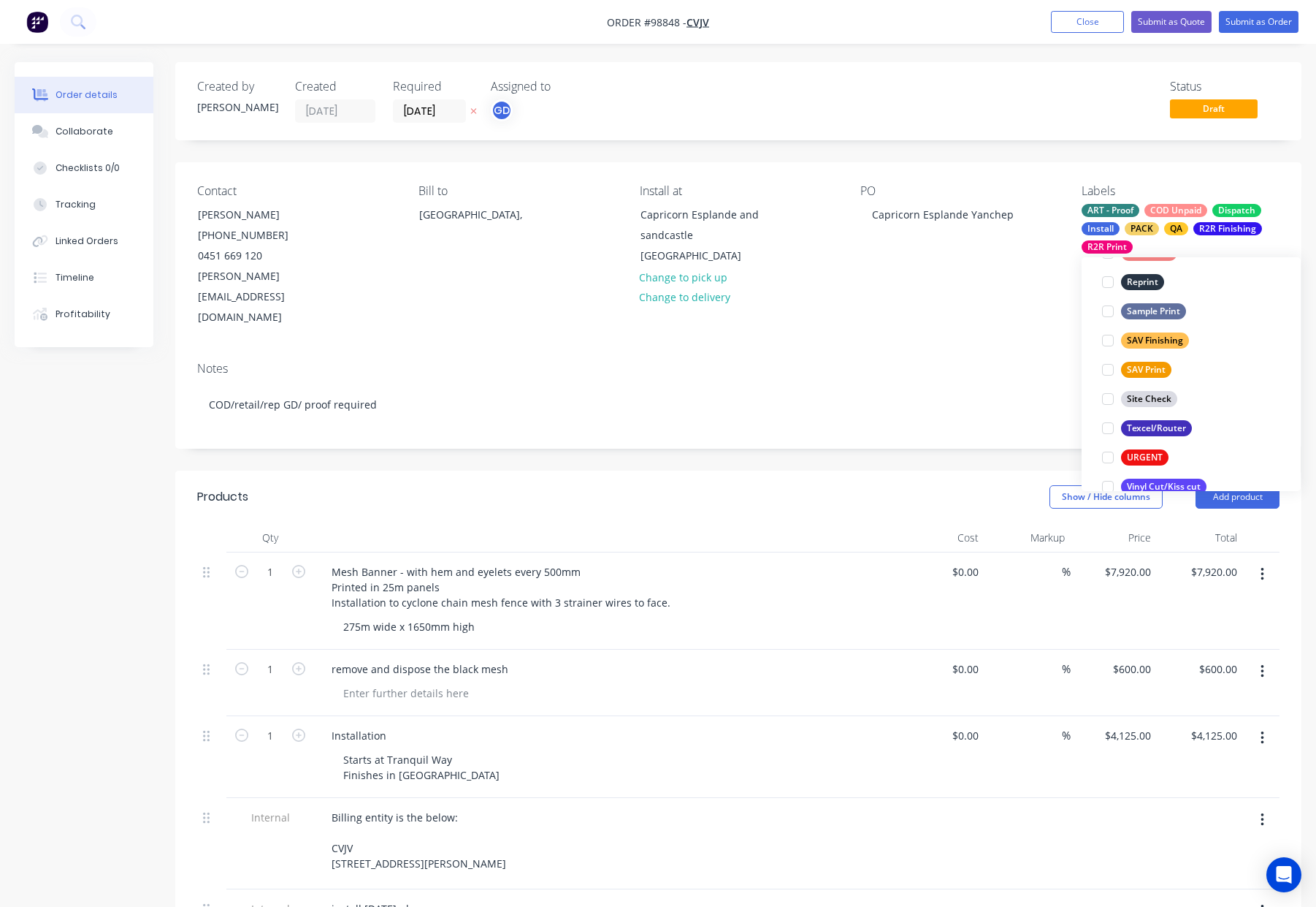
scroll to position [702, 0]
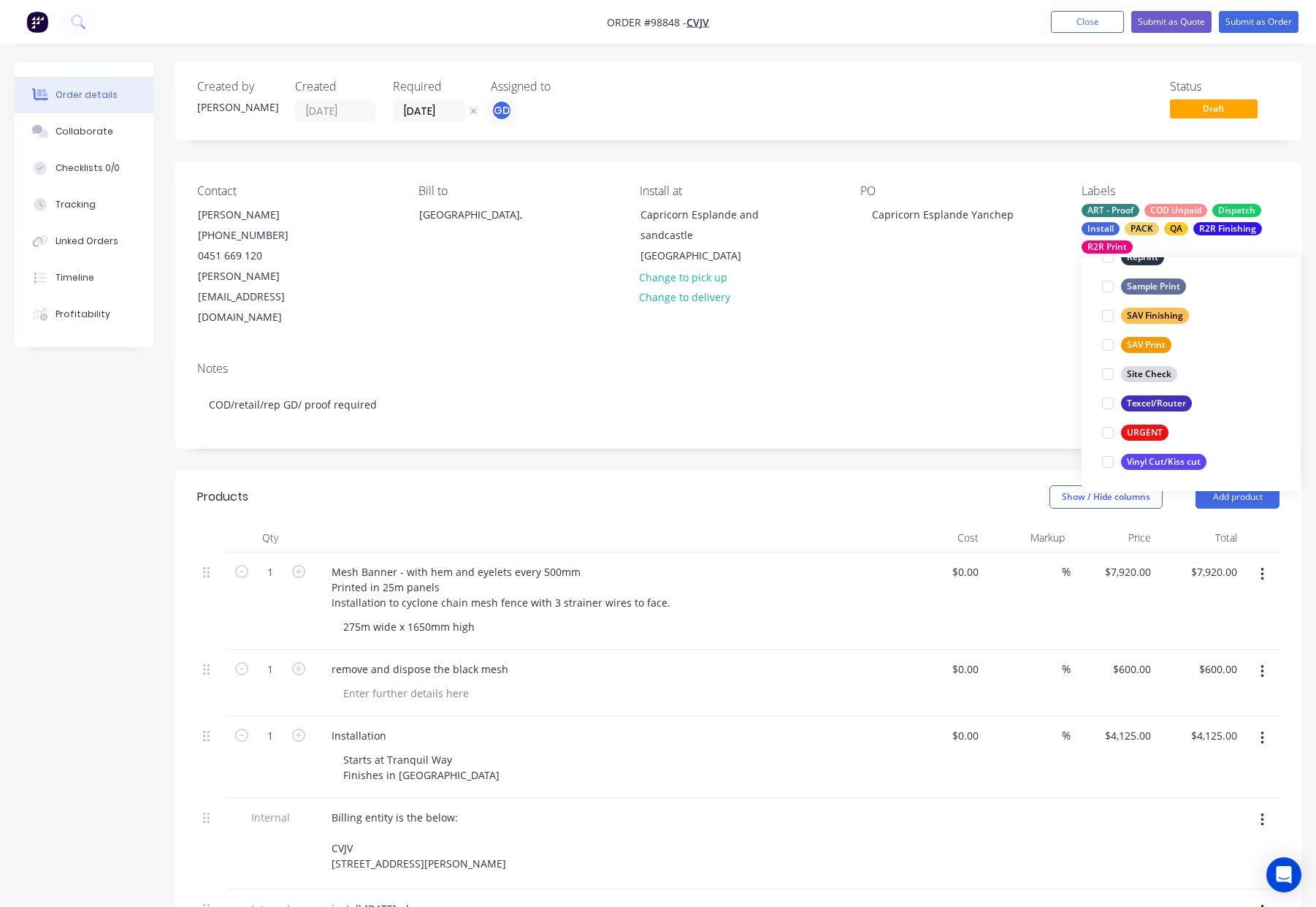
click at [955, 309] on div "Contact Simone Kenyon (08) 6361 1731 0451 669 120 Simone@acumends.com.au Bill t…" at bounding box center [738, 305] width 1126 height 285
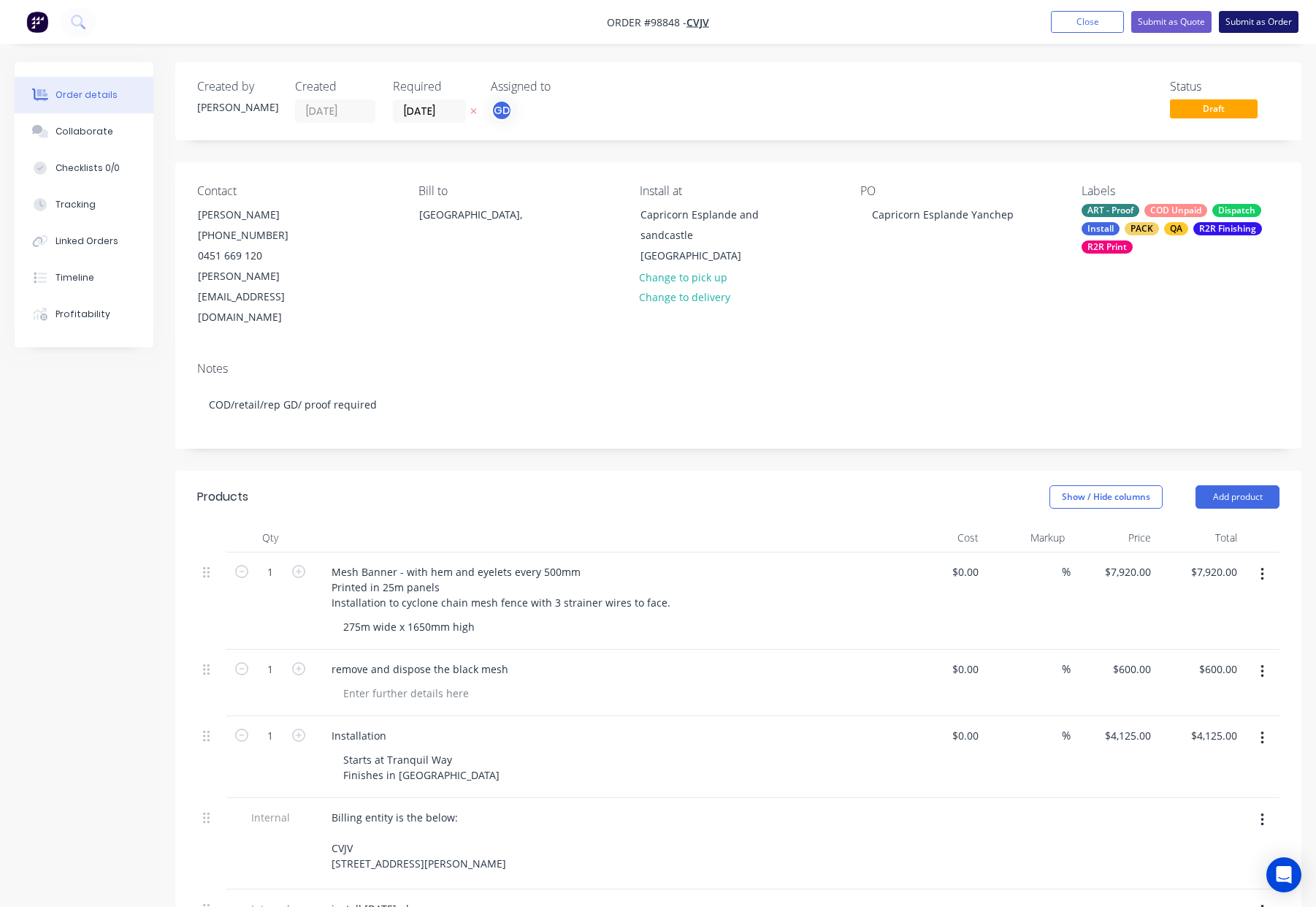
click at [1249, 25] on button "Submit as Order" at bounding box center [1258, 21] width 80 height 21
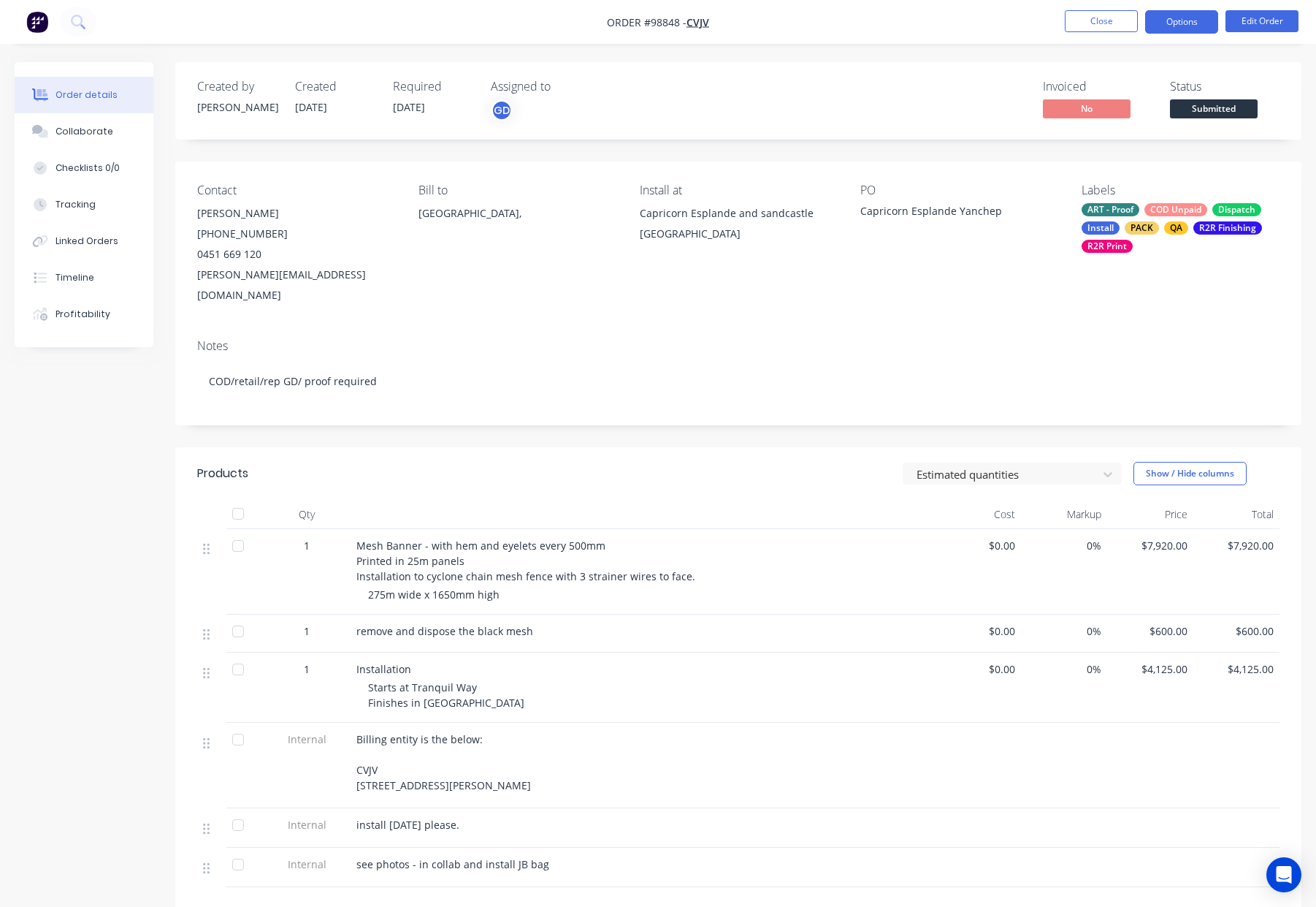
click at [1179, 21] on button "Options" at bounding box center [1181, 21] width 73 height 23
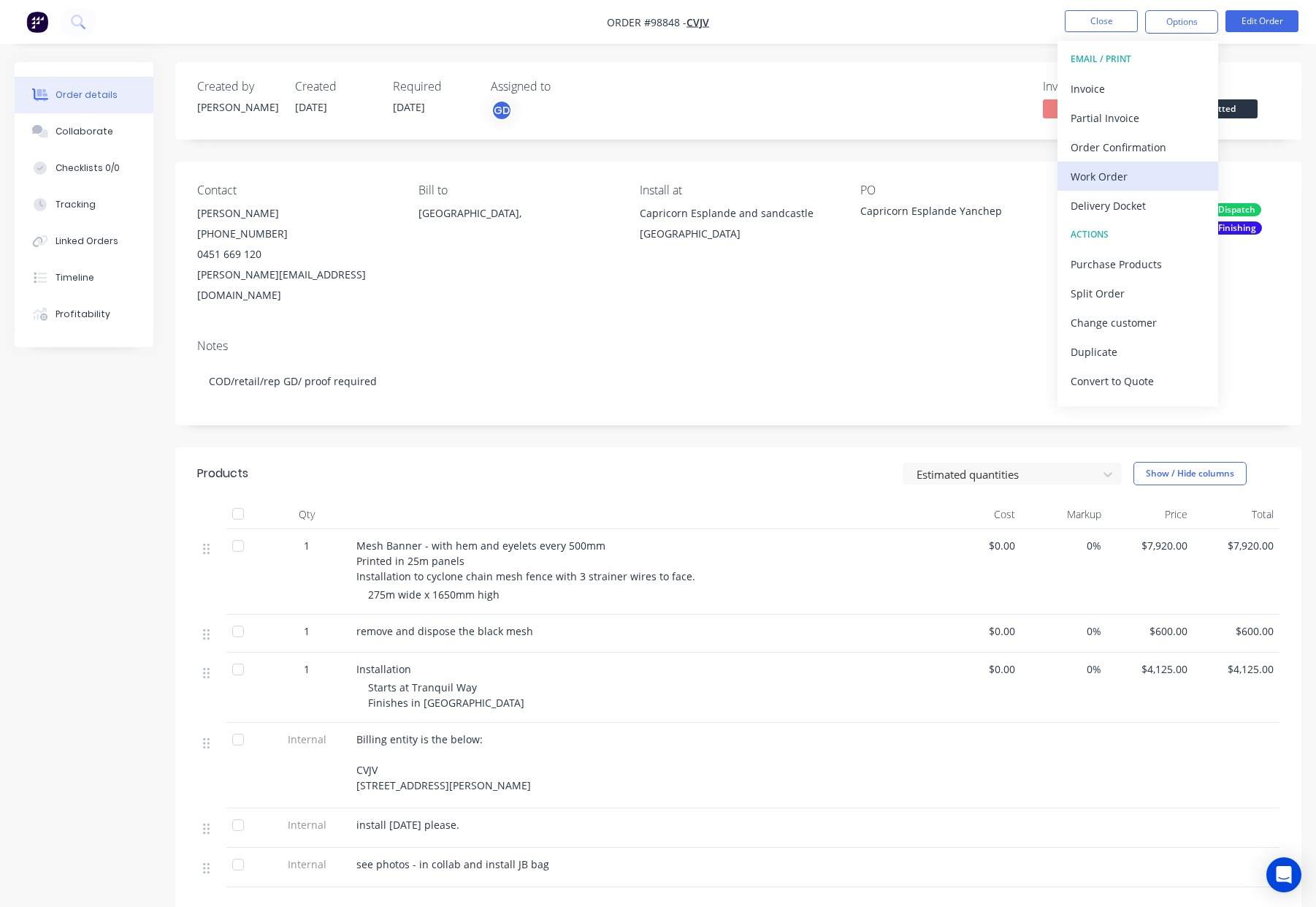
click at [1132, 175] on div "Work Order" at bounding box center [1138, 176] width 134 height 21
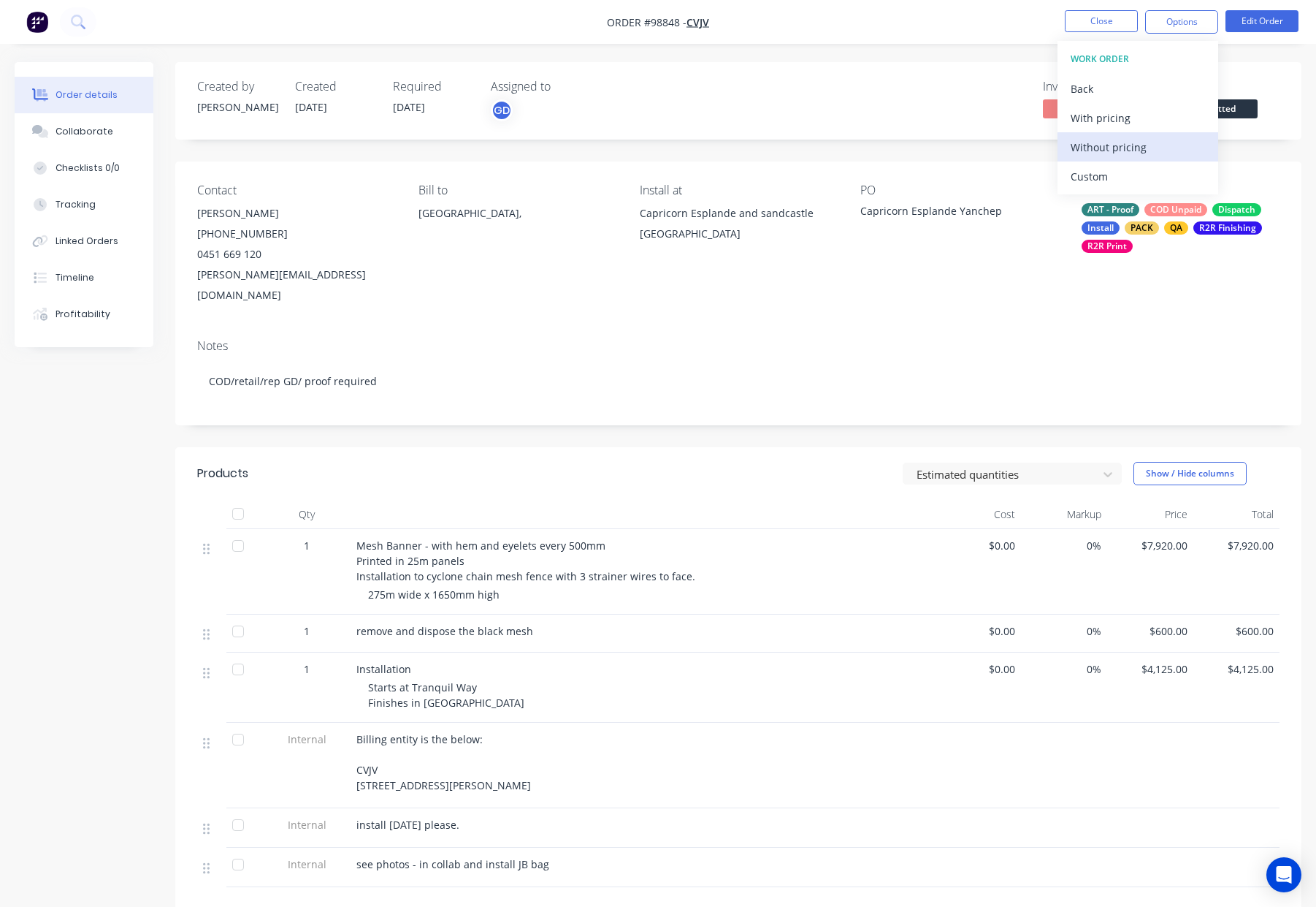
click at [1126, 142] on div "Without pricing" at bounding box center [1138, 147] width 134 height 21
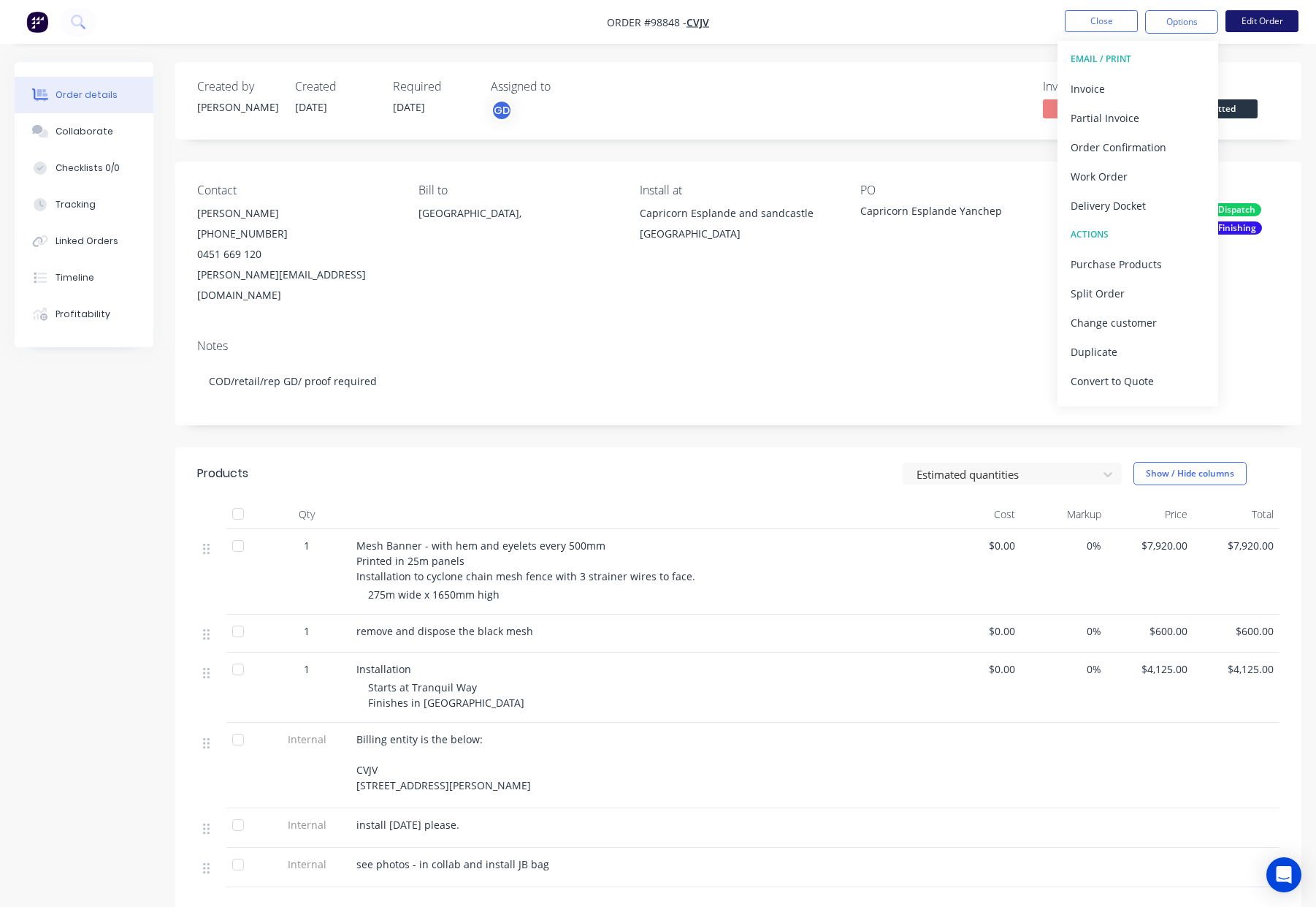
click at [1241, 28] on button "Edit Order" at bounding box center [1262, 21] width 73 height 21
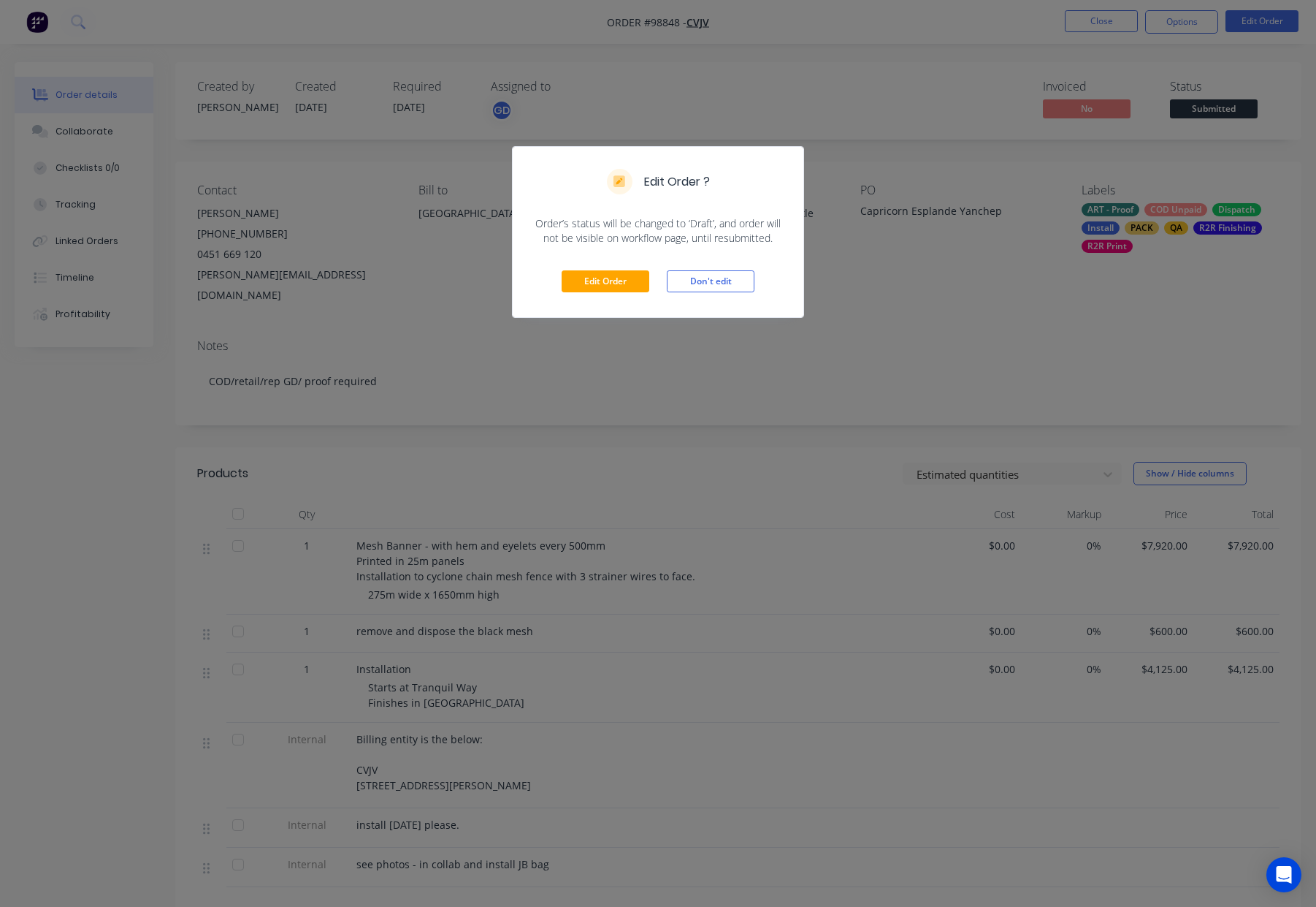
click at [619, 295] on div "Edit Order Don't edit" at bounding box center [658, 281] width 291 height 71
click at [616, 284] on button "Edit Order" at bounding box center [605, 280] width 88 height 21
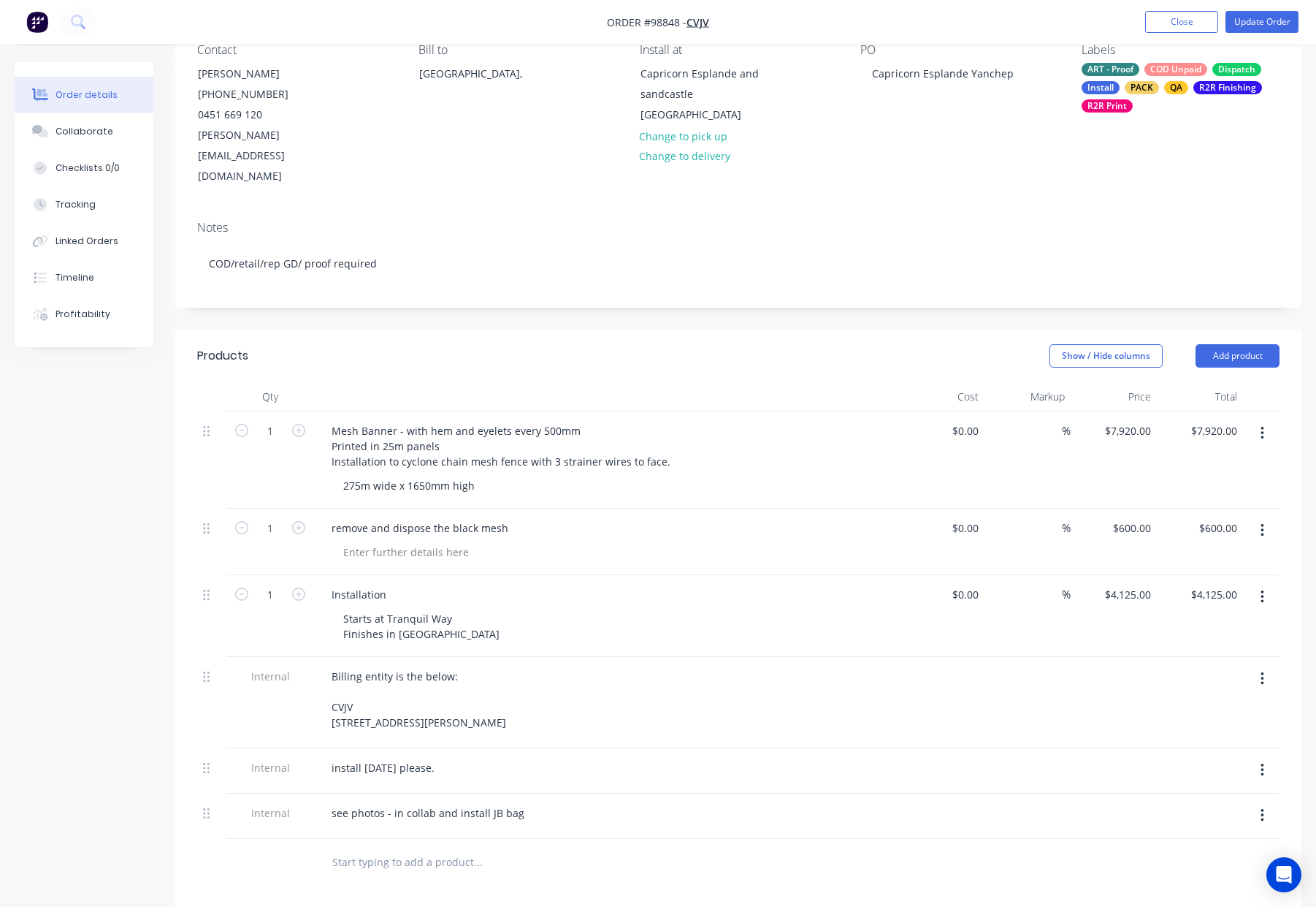
scroll to position [144, 0]
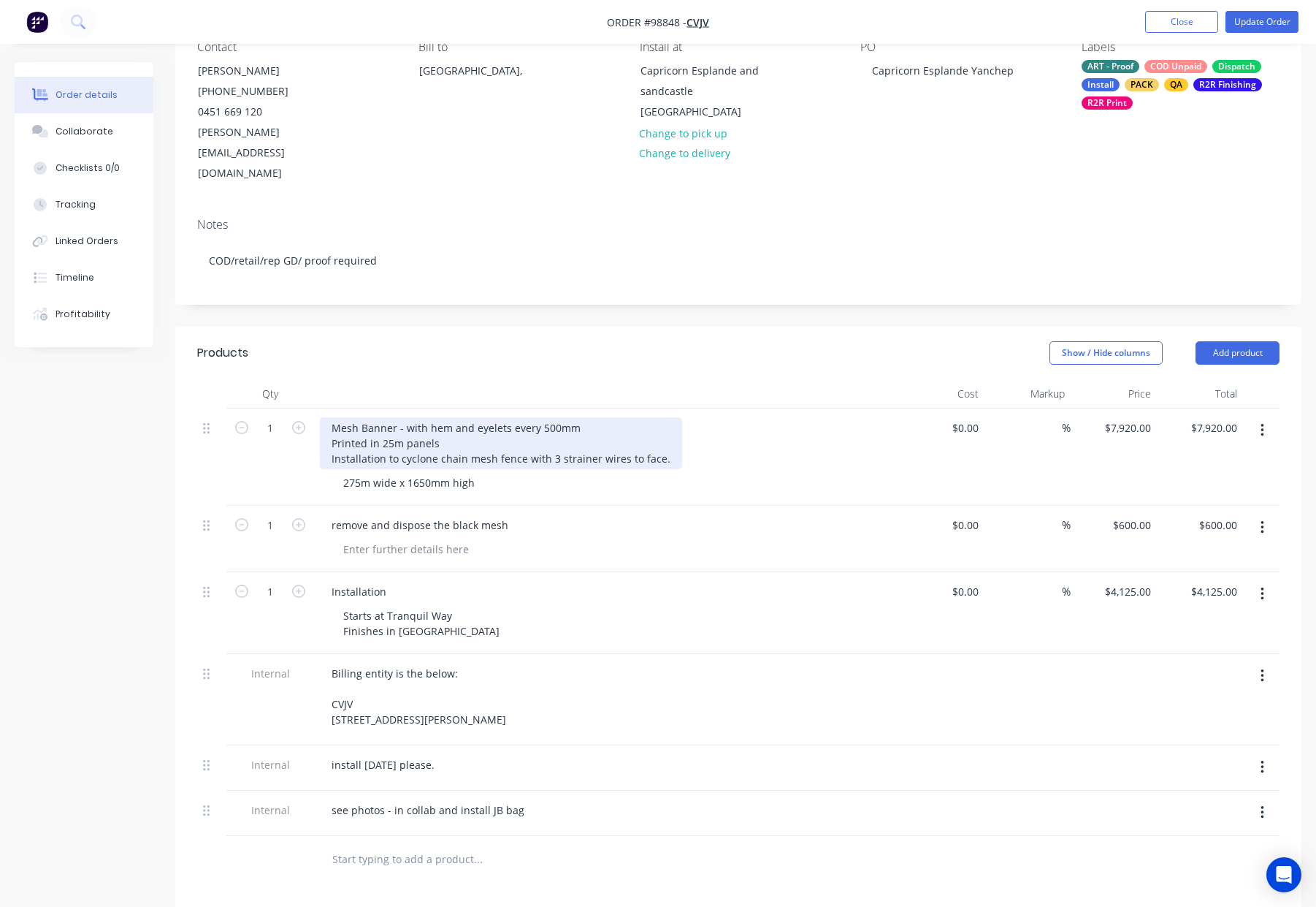
click at [472, 417] on div "Mesh Banner - with hem and eyelets every 500mm Printed in 25m panels Installati…" at bounding box center [500, 443] width 362 height 52
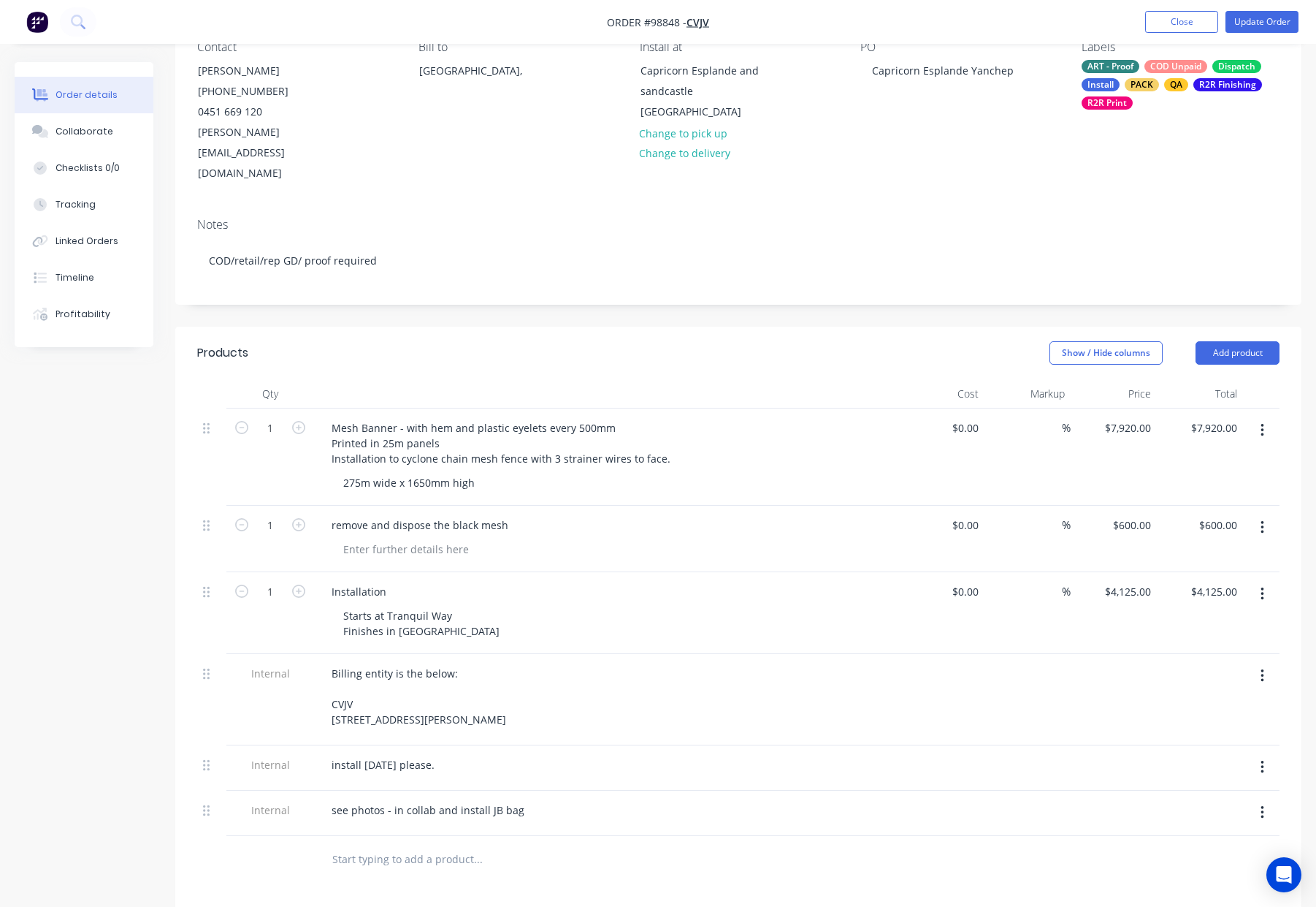
click at [575, 336] on header "Products Show / Hide columns Add product" at bounding box center [738, 352] width 1126 height 52
click at [1271, 20] on button "Update Order" at bounding box center [1262, 21] width 73 height 21
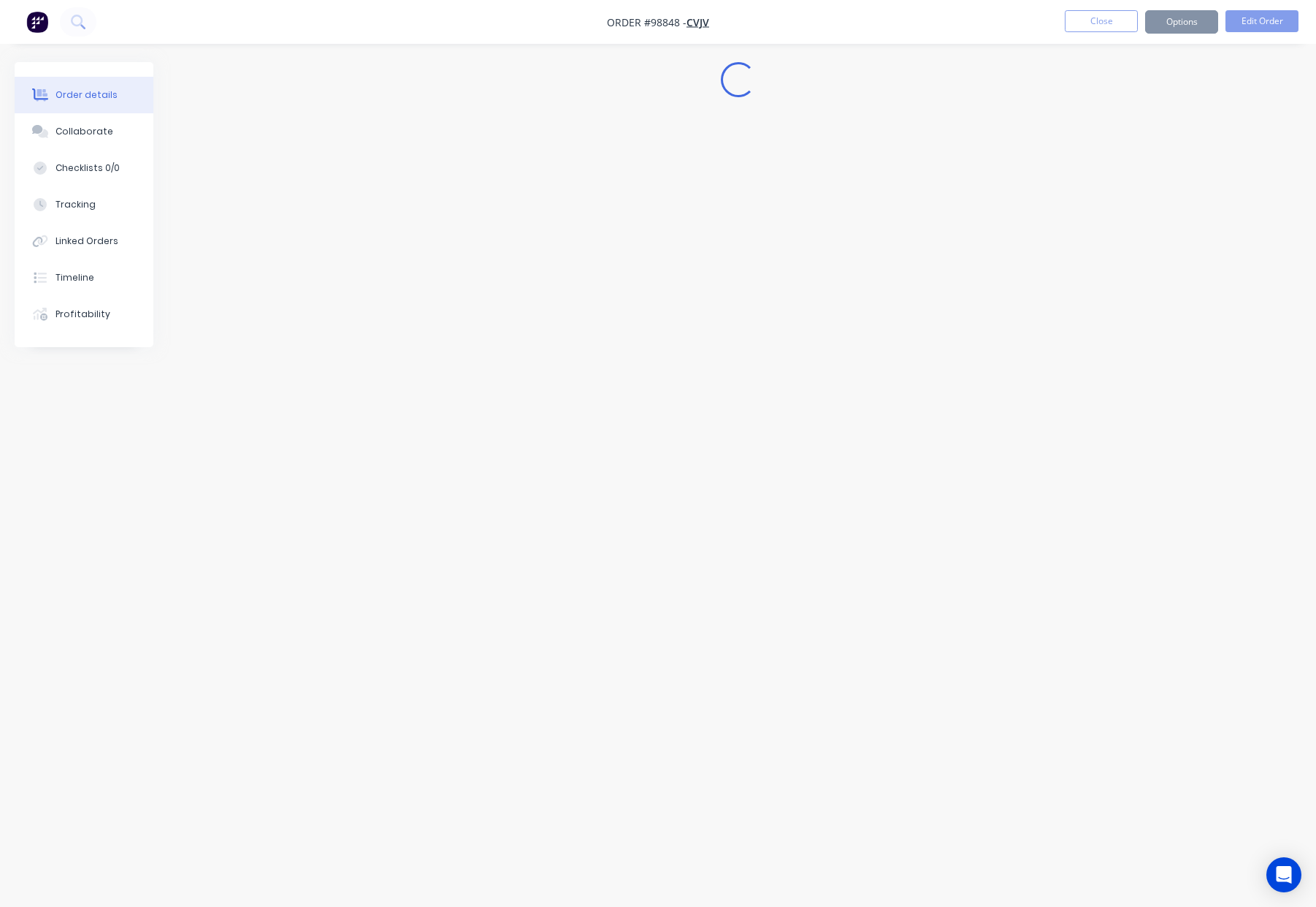
scroll to position [0, 0]
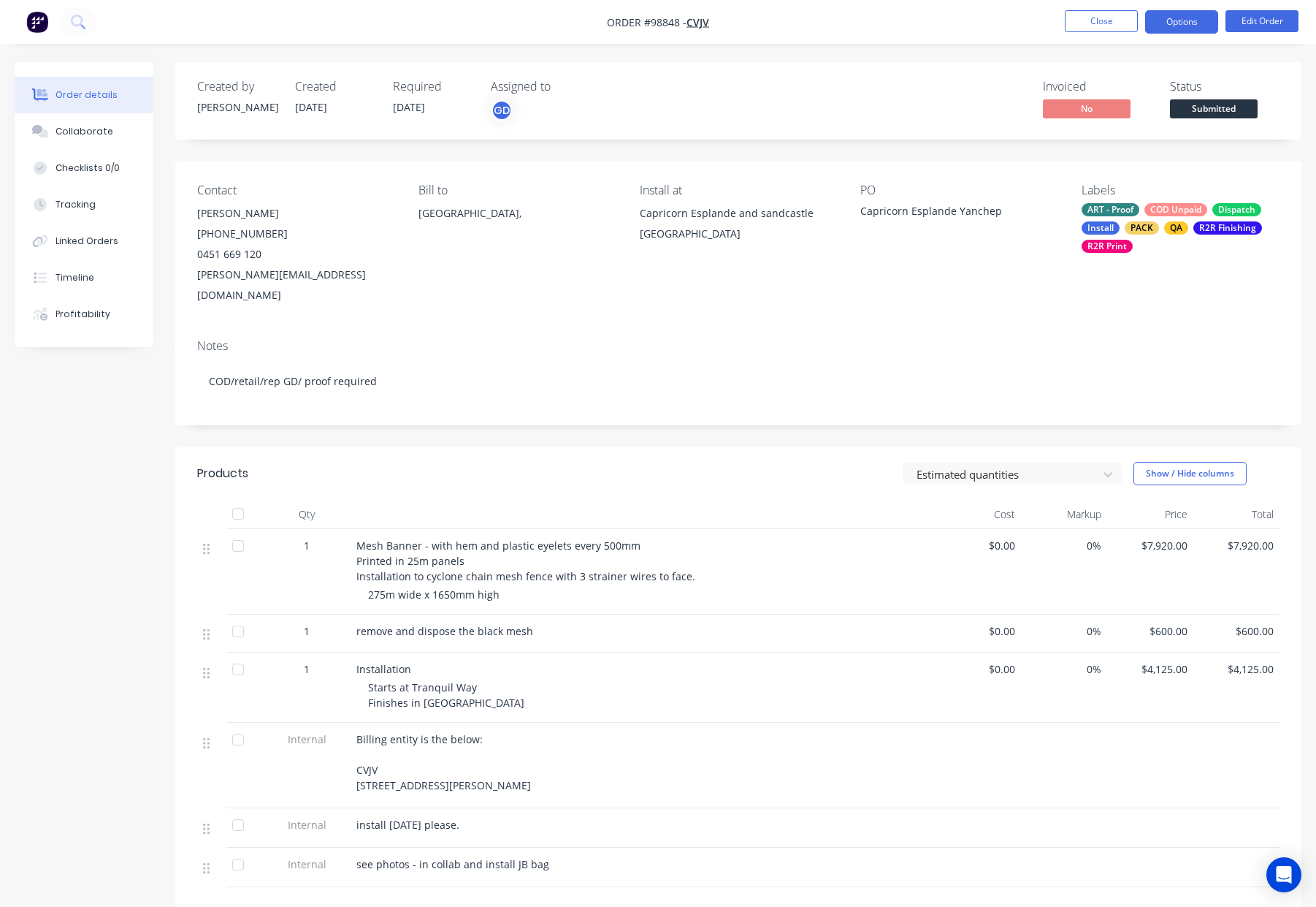
click at [1173, 21] on button "Options" at bounding box center [1181, 21] width 73 height 23
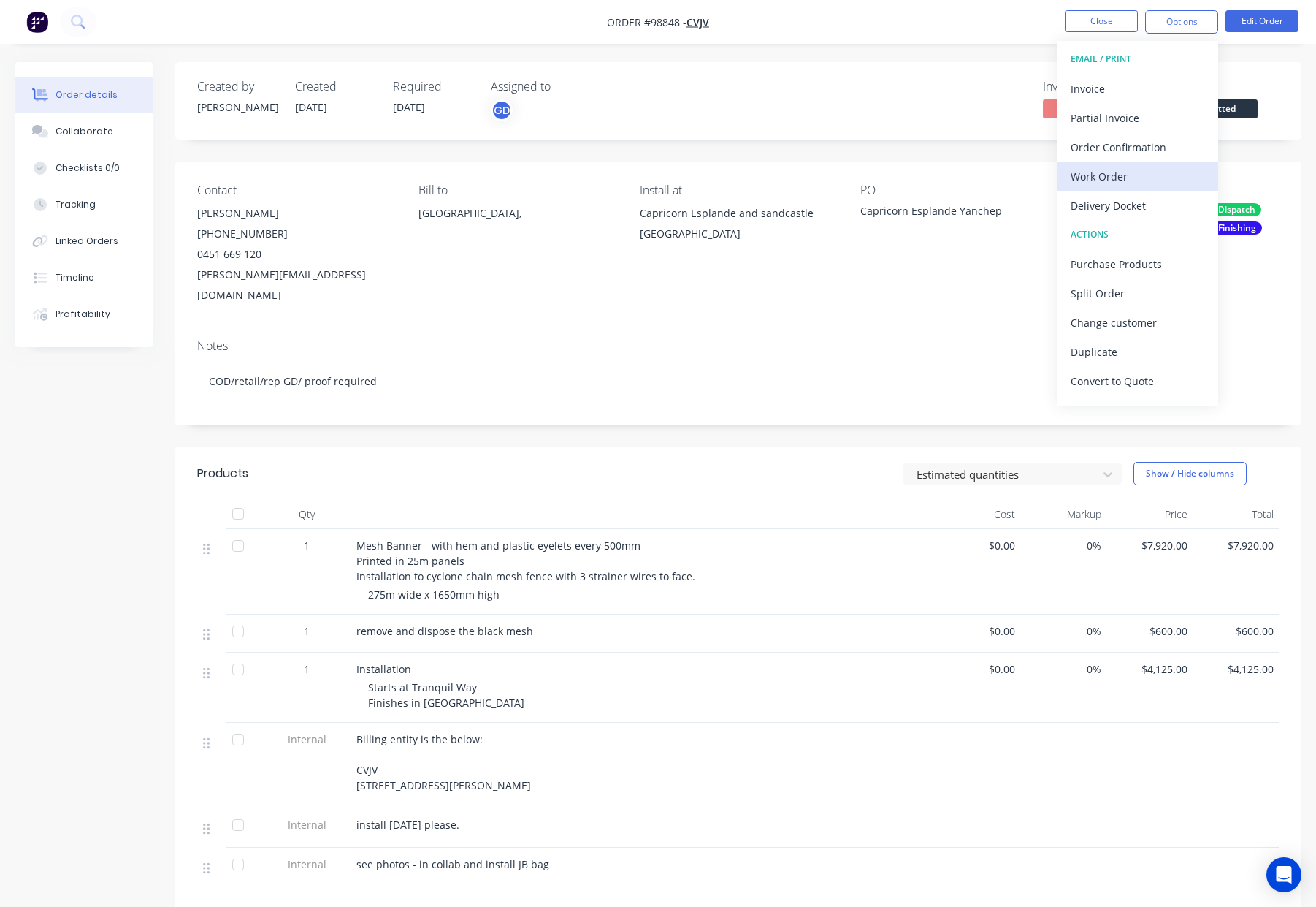
click at [1153, 177] on div "Work Order" at bounding box center [1138, 176] width 134 height 21
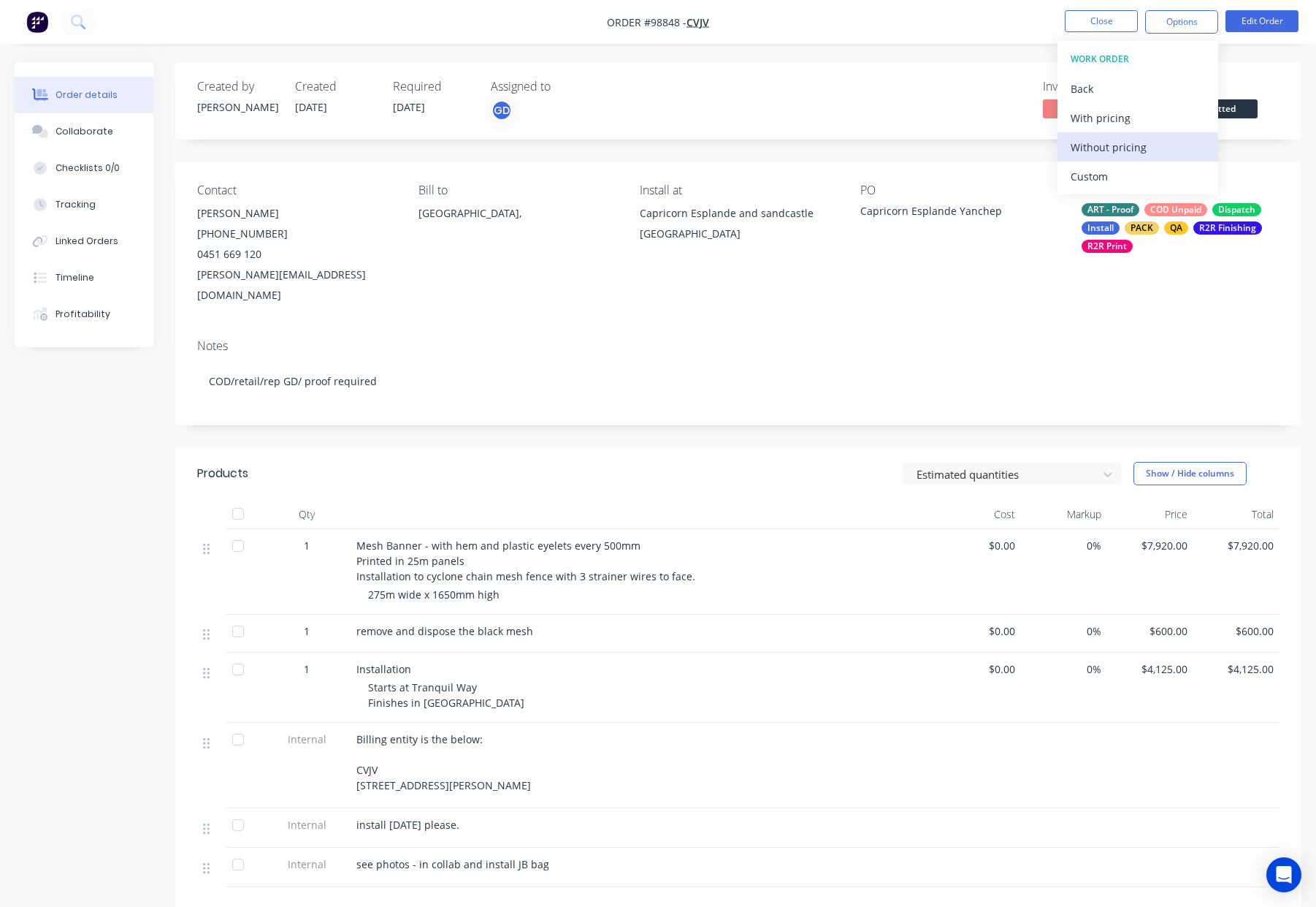
click at [1152, 156] on div "Without pricing" at bounding box center [1138, 147] width 134 height 21
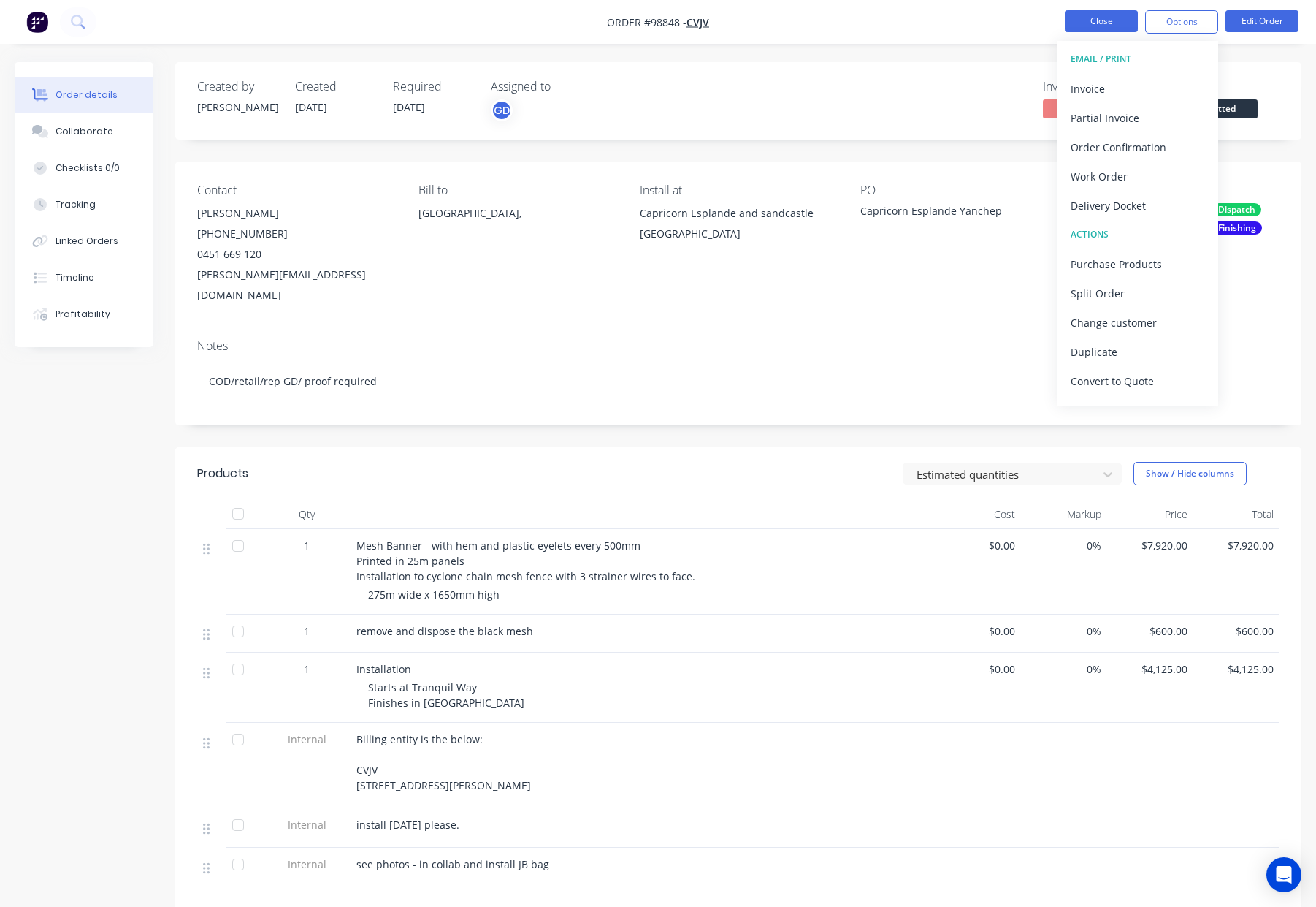
click at [1101, 28] on button "Close" at bounding box center [1101, 21] width 73 height 21
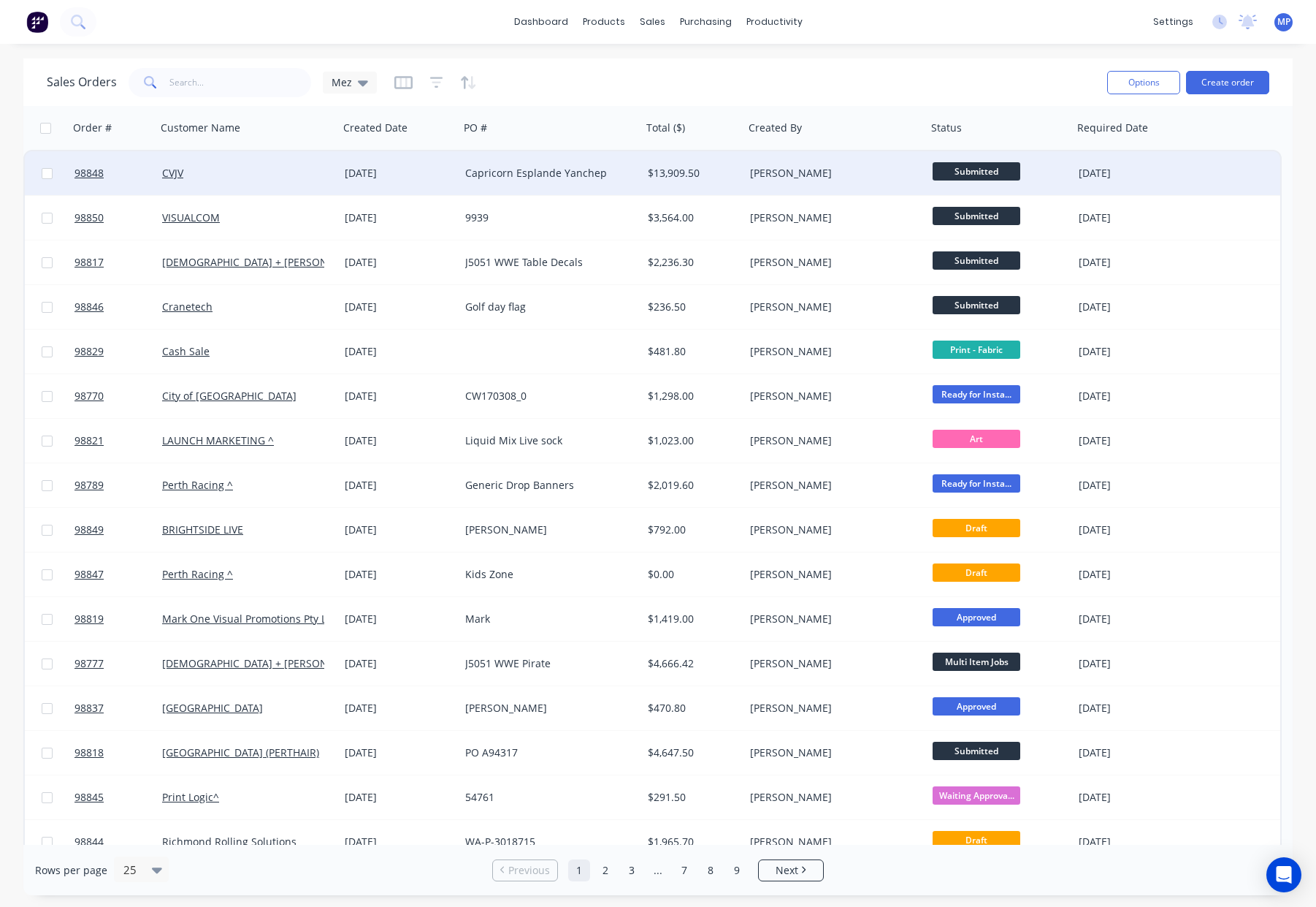
click at [261, 179] on div "CVJV" at bounding box center [243, 173] width 162 height 15
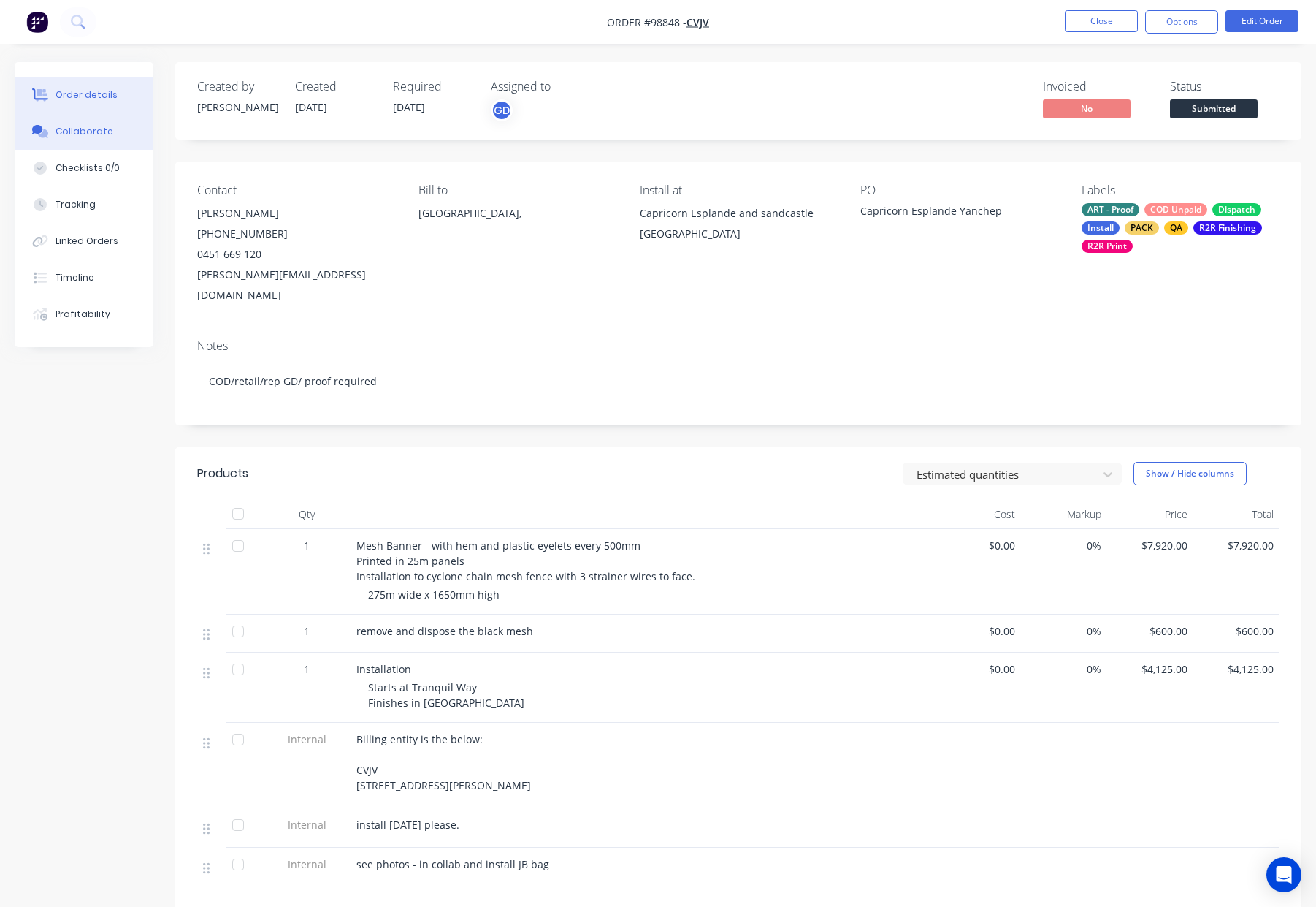
click at [75, 119] on button "Collaborate" at bounding box center [83, 132] width 138 height 36
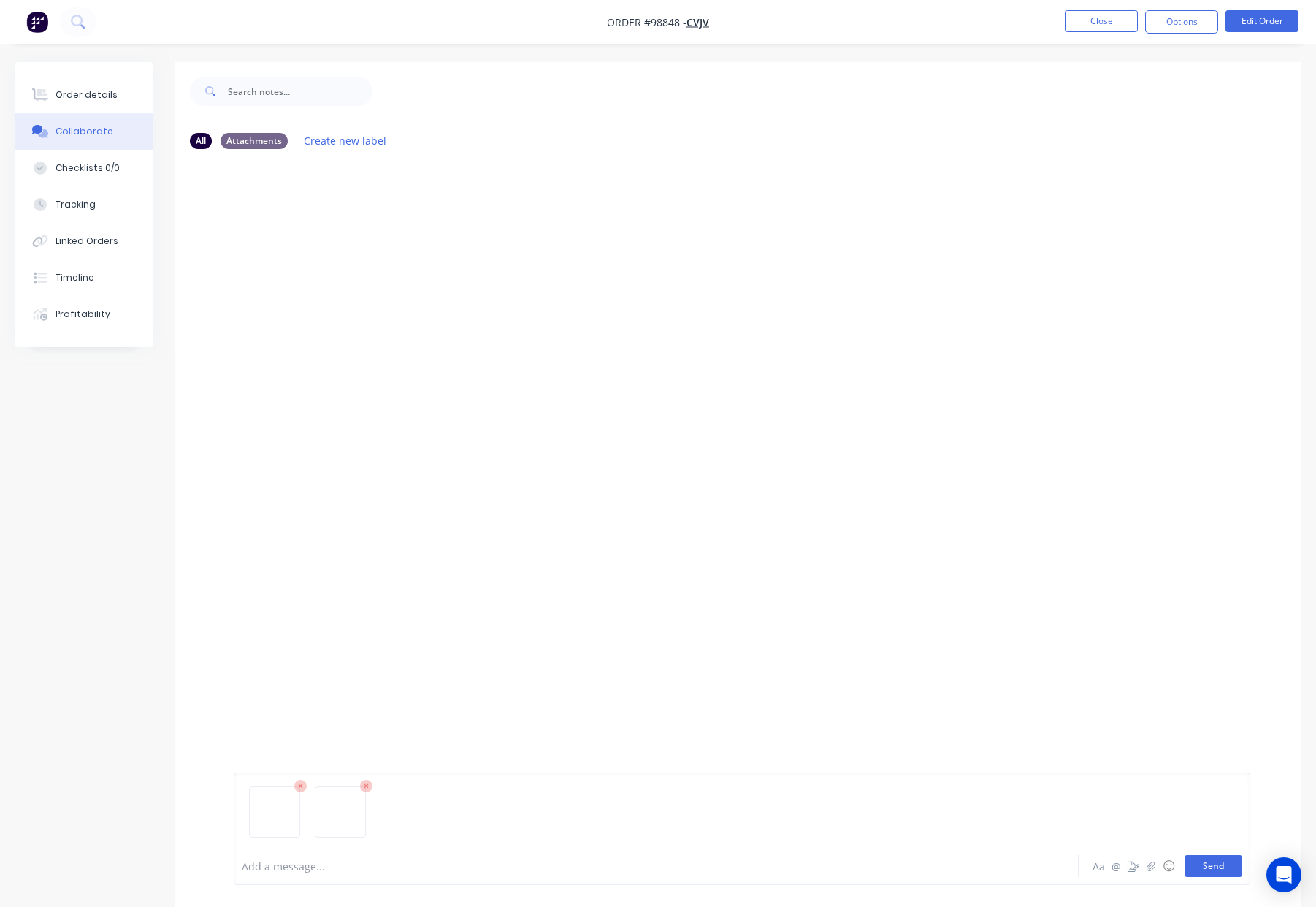
click at [1218, 867] on button "Send" at bounding box center [1213, 865] width 58 height 21
click at [70, 90] on div "Order details" at bounding box center [87, 95] width 62 height 13
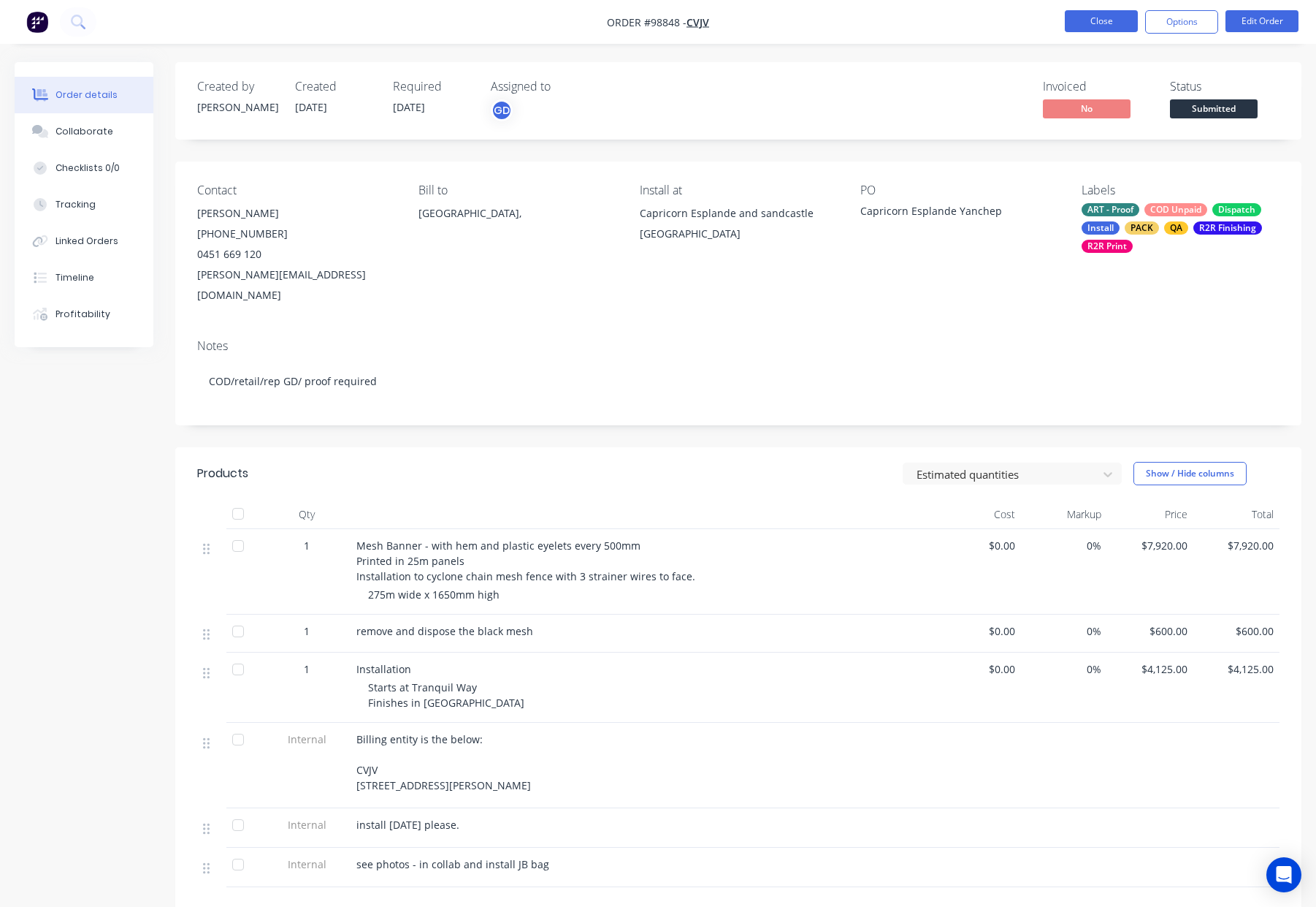
click at [1092, 19] on button "Close" at bounding box center [1101, 21] width 73 height 21
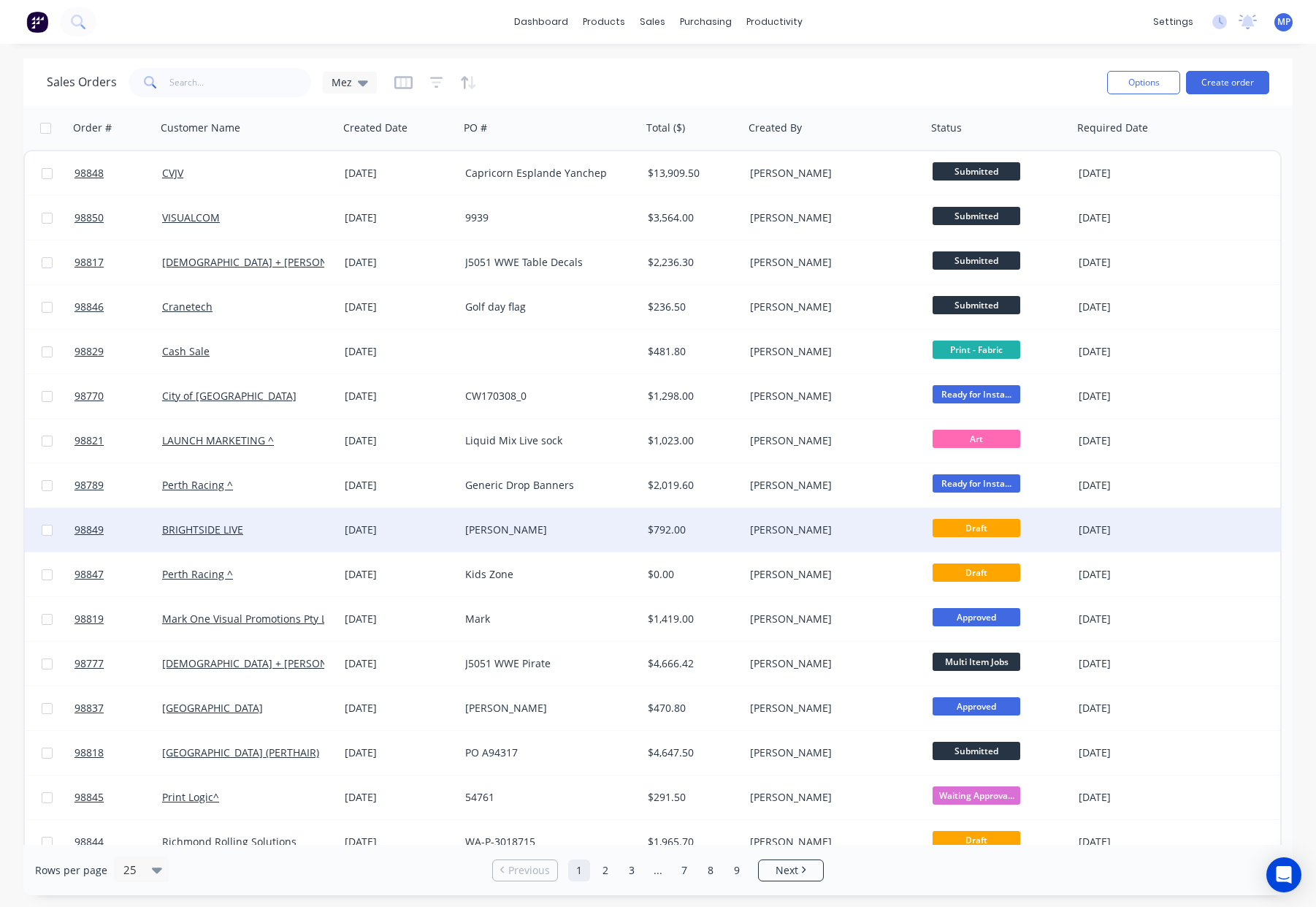
click at [828, 532] on div "[PERSON_NAME]" at bounding box center [831, 530] width 162 height 15
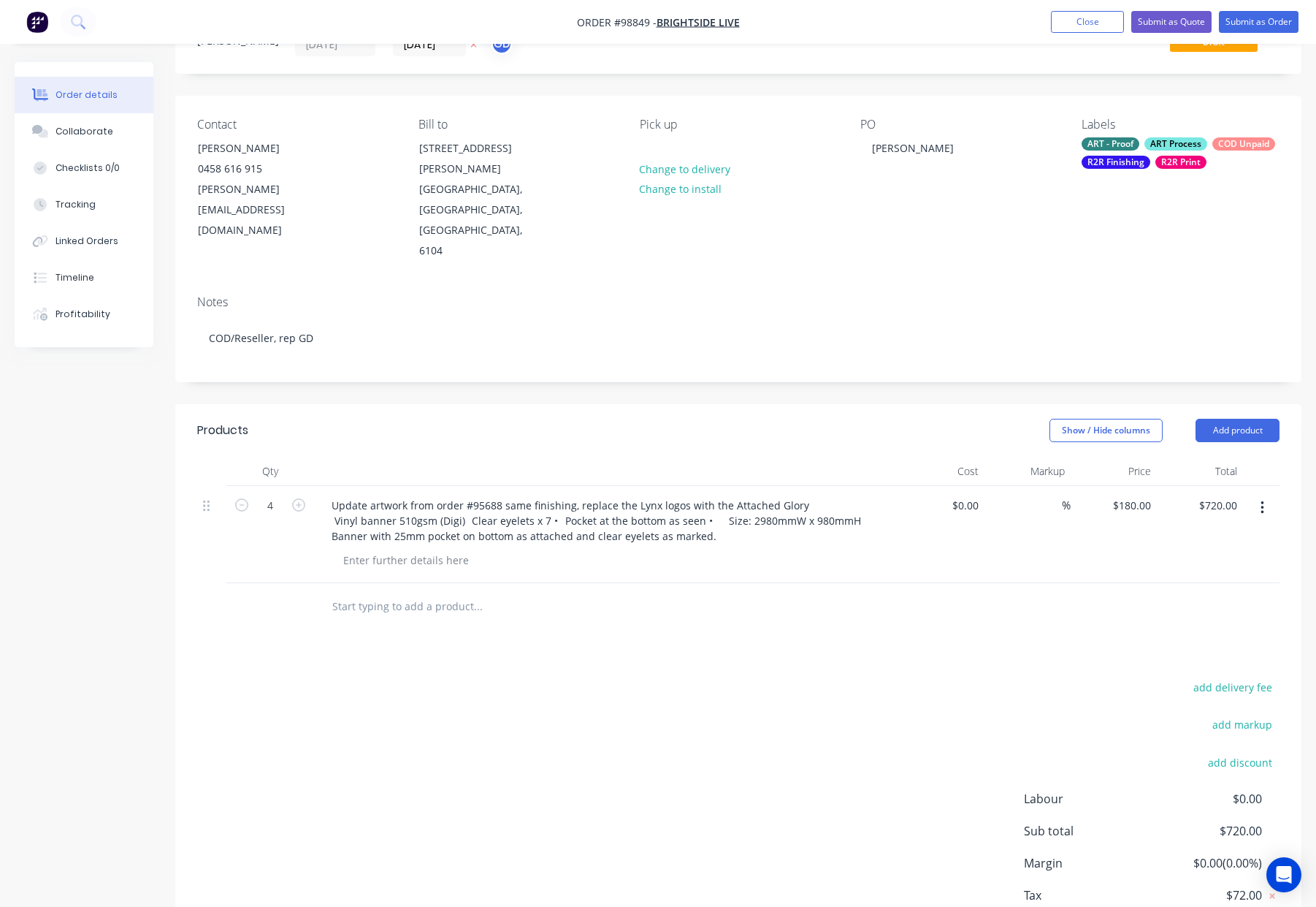
scroll to position [90, 0]
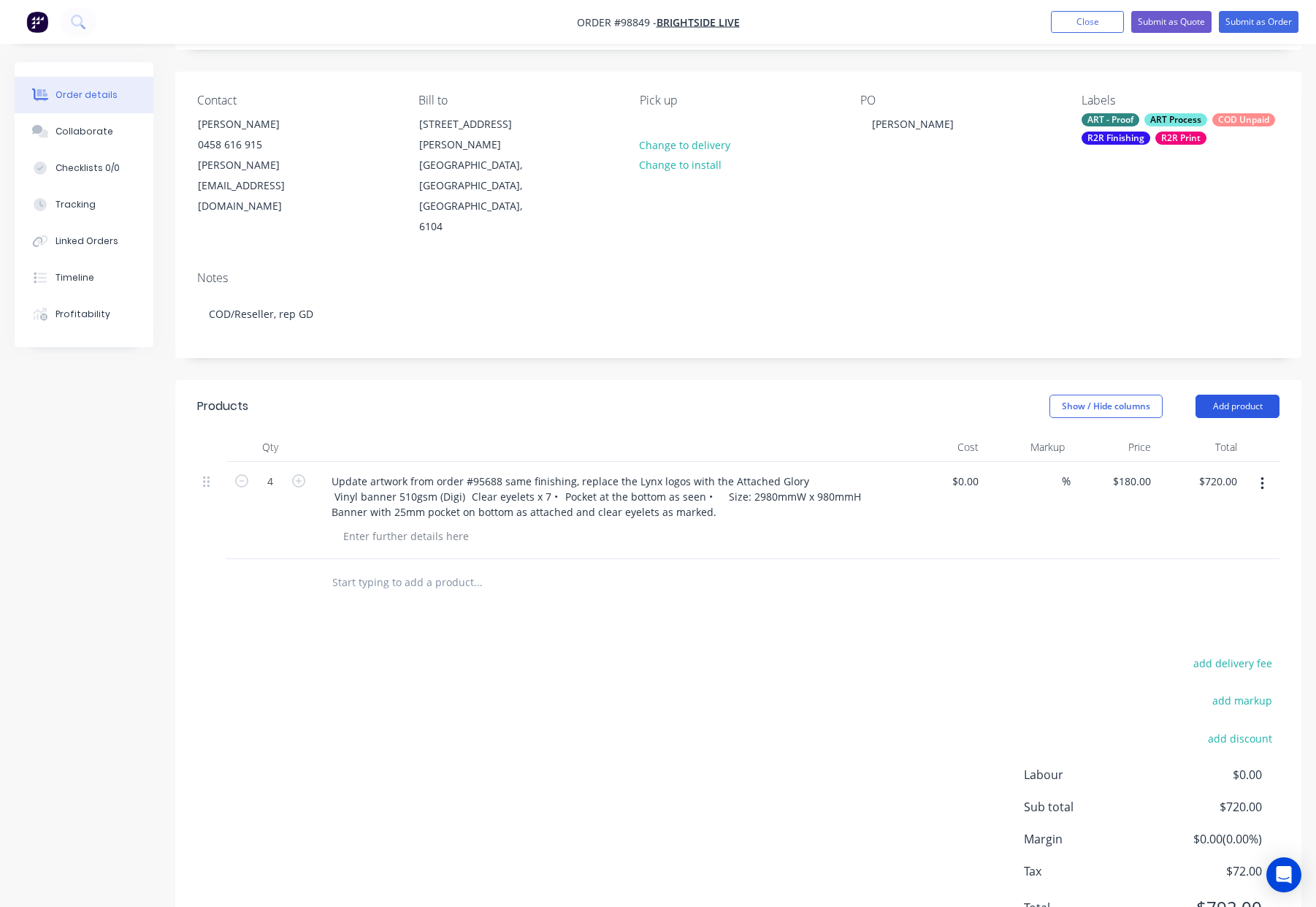
click at [1215, 395] on button "Add product" at bounding box center [1238, 406] width 84 height 23
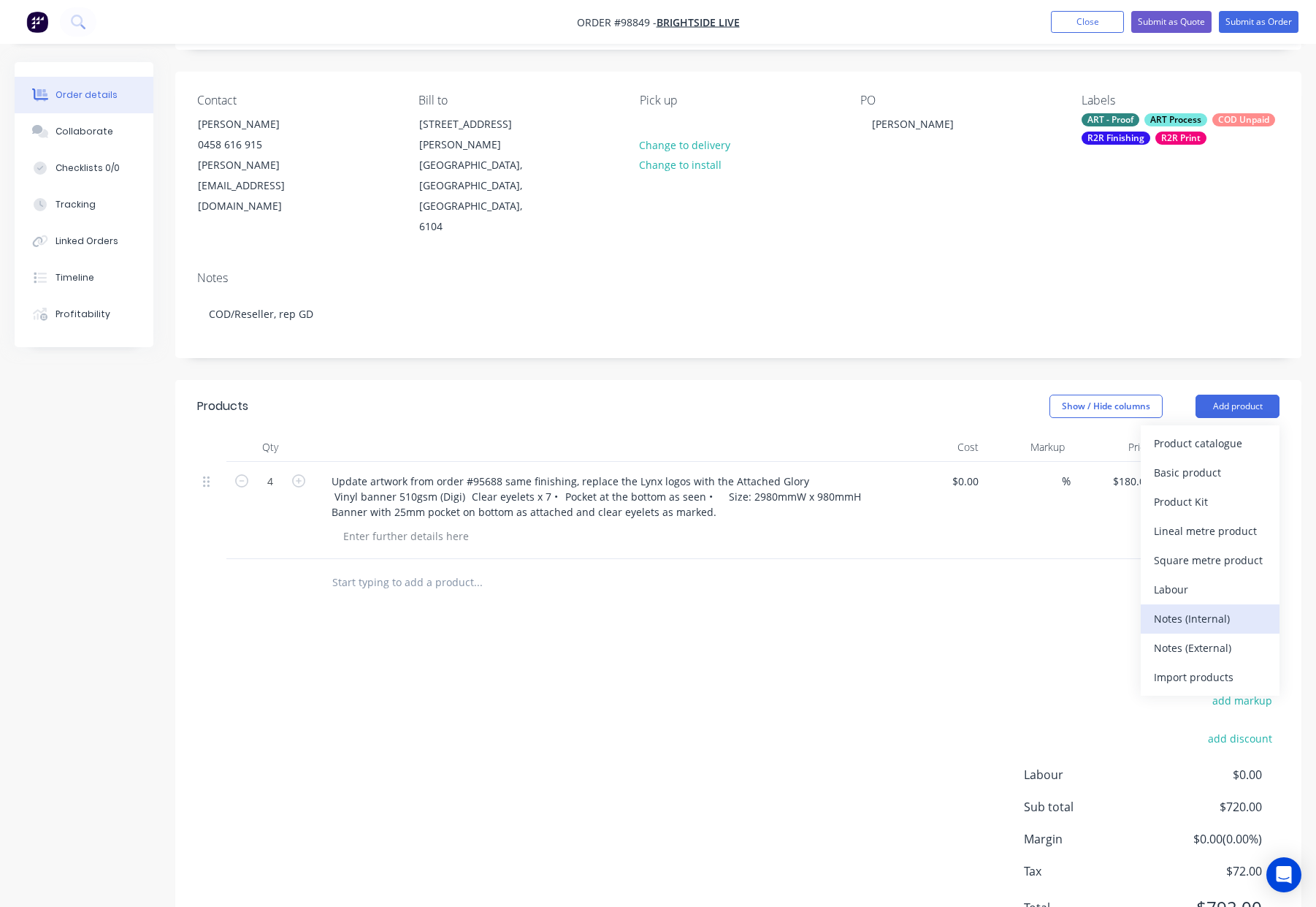
click at [1221, 608] on div "Notes (Internal)" at bounding box center [1210, 618] width 113 height 21
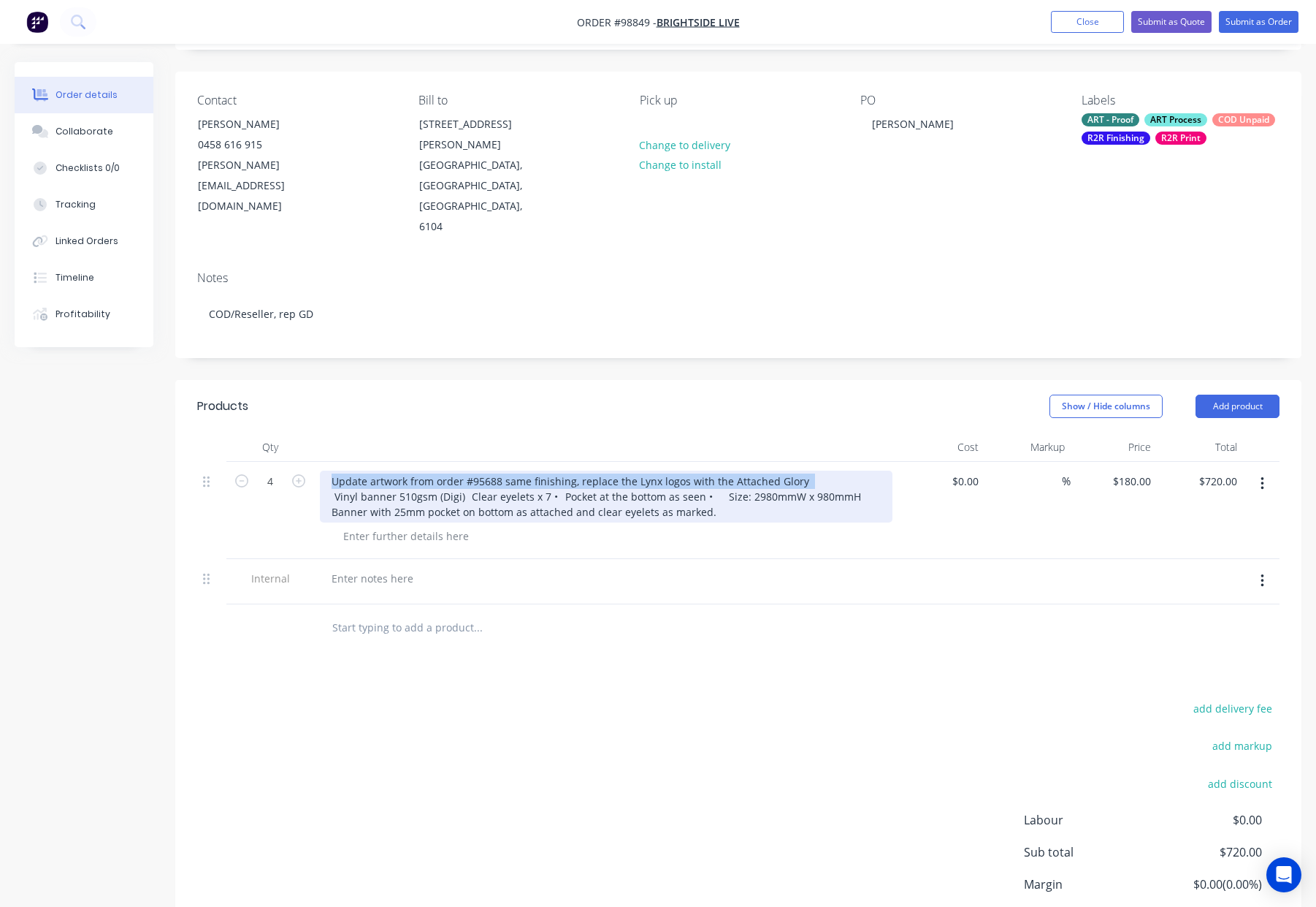
drag, startPoint x: 330, startPoint y: 417, endPoint x: 808, endPoint y: 421, distance: 478.0
click at [808, 470] on div "Update artwork from order #95688 same finishing, replace the Lynx logos with th…" at bounding box center [606, 496] width 572 height 52
copy div "Update artwork from order #95688 same finishing, replace the Lynx logos with th…"
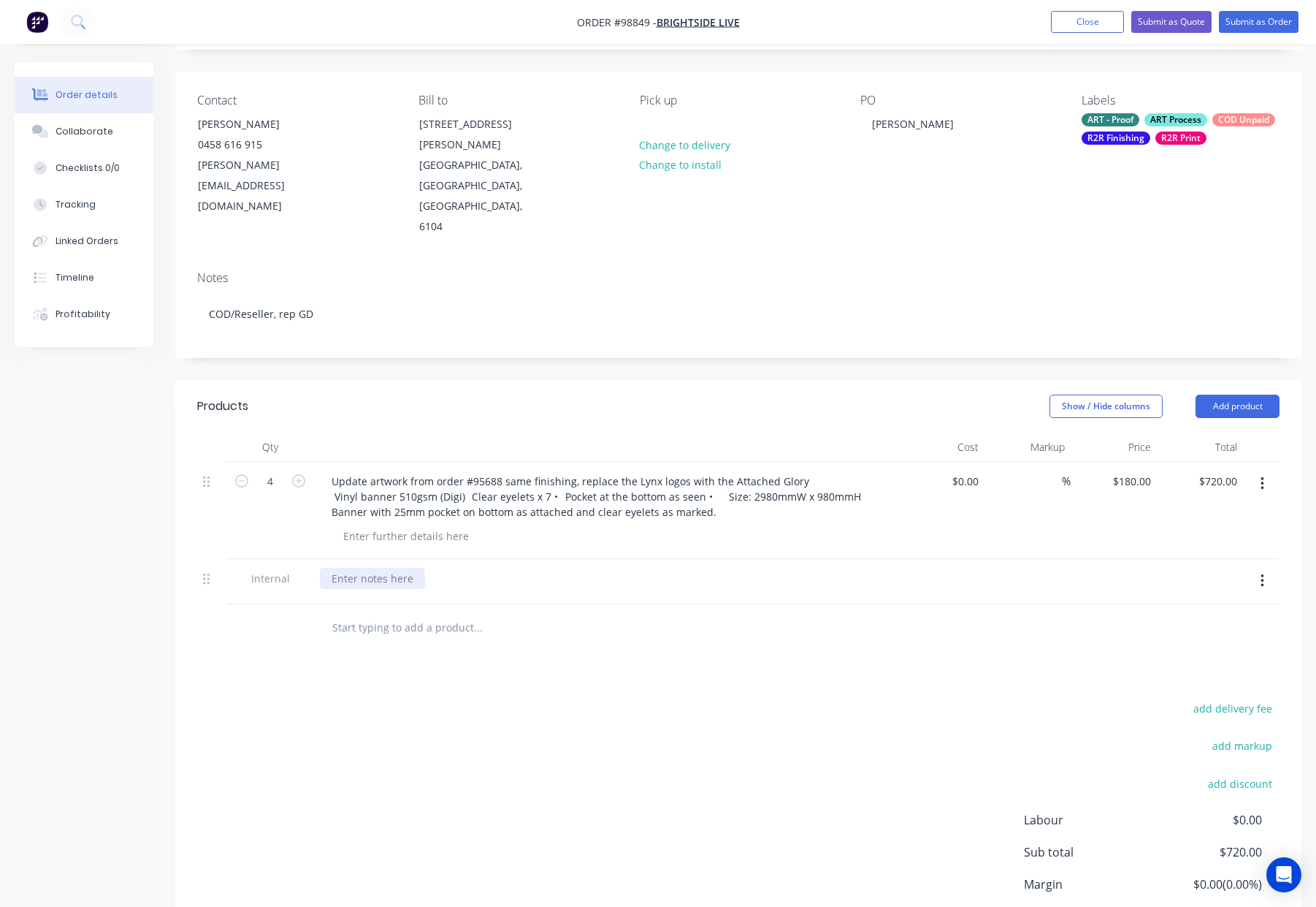
click at [352, 567] on div at bounding box center [372, 578] width 105 height 21
click at [360, 567] on div at bounding box center [372, 578] width 105 height 21
paste div
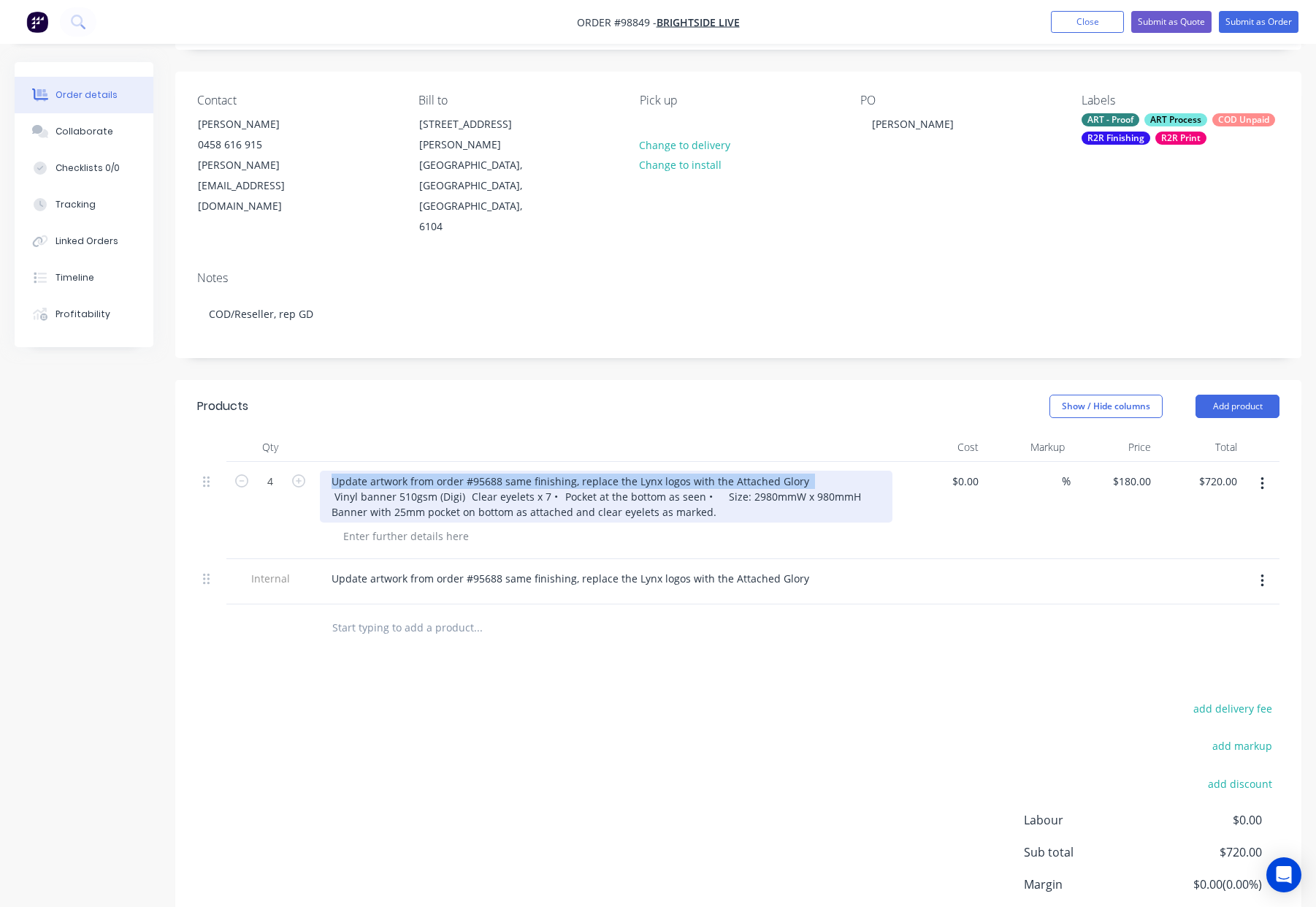
drag, startPoint x: 803, startPoint y: 417, endPoint x: 359, endPoint y: 410, distance: 444.1
click at [359, 470] on div "Update artwork from order #95688 same finishing, replace the Lynx logos with th…" at bounding box center [606, 496] width 572 height 52
drag, startPoint x: 717, startPoint y: 435, endPoint x: 821, endPoint y: 438, distance: 104.0
click at [821, 470] on div "Digi Banners - with hem and plastic eyelets Vinyl banner 510gsm (Digi) Clear ey…" at bounding box center [606, 496] width 572 height 52
drag, startPoint x: 713, startPoint y: 435, endPoint x: 858, endPoint y: 435, distance: 145.0
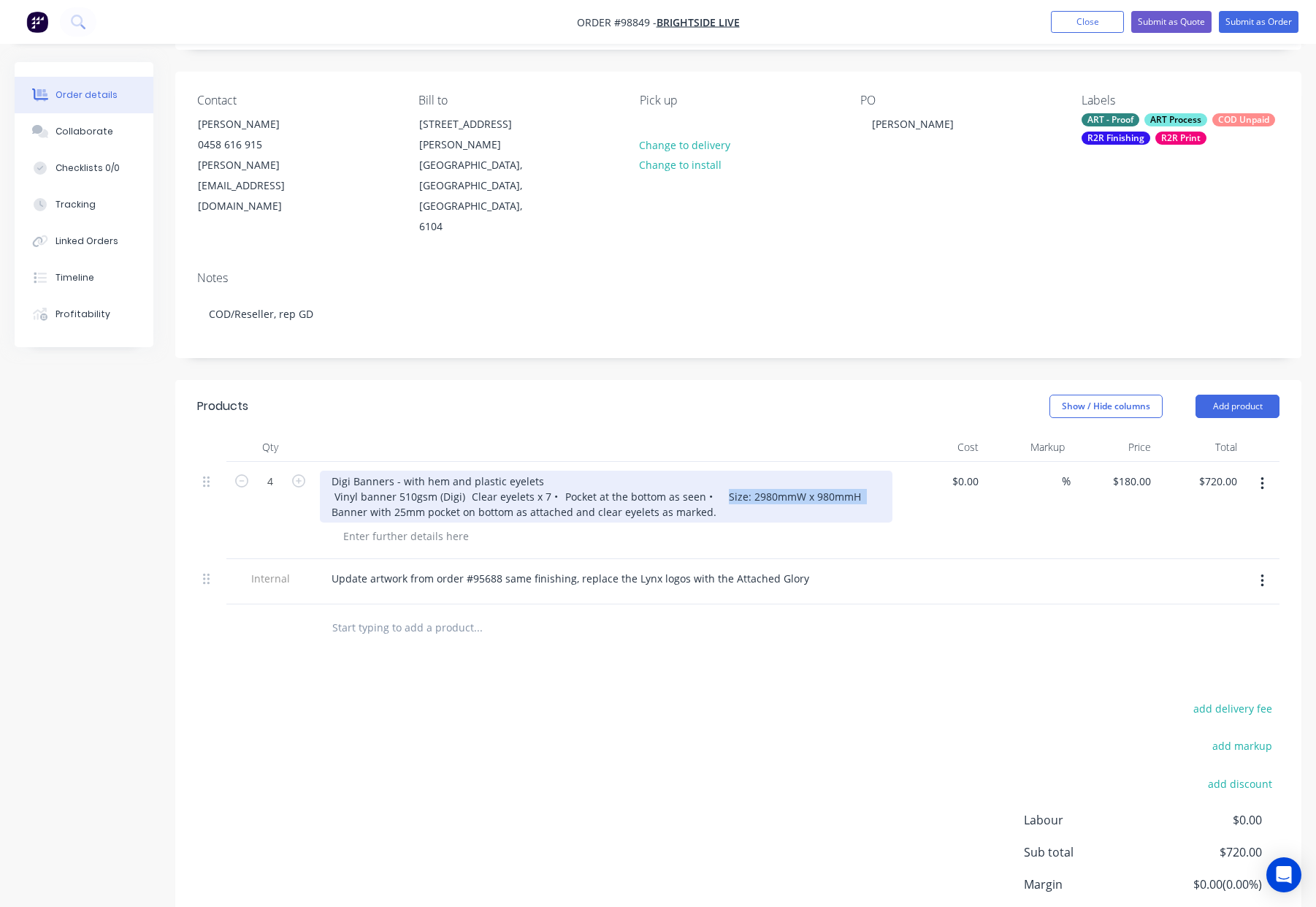
click at [858, 470] on div "Digi Banners - with hem and plastic eyelets Vinyl banner 510gsm (Digi) Clear ey…" at bounding box center [606, 496] width 572 height 52
copy div "Size: 2980mmW x 980mmH"
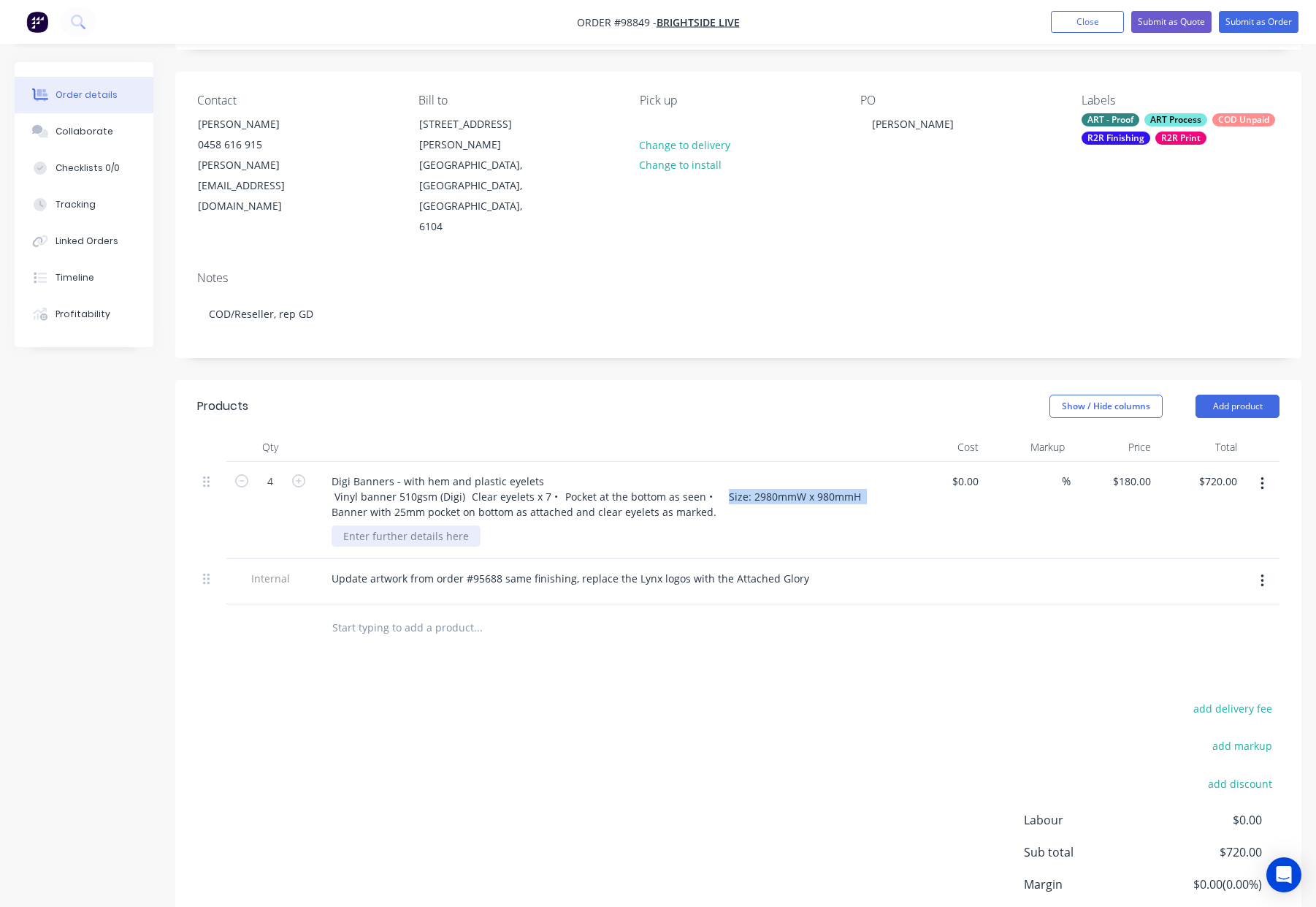
click at [401, 525] on div at bounding box center [612, 536] width 561 height 21
click at [371, 525] on div at bounding box center [406, 536] width 149 height 21
click at [369, 525] on div at bounding box center [406, 536] width 149 height 21
paste div
click at [1253, 395] on button "Add product" at bounding box center [1238, 406] width 84 height 23
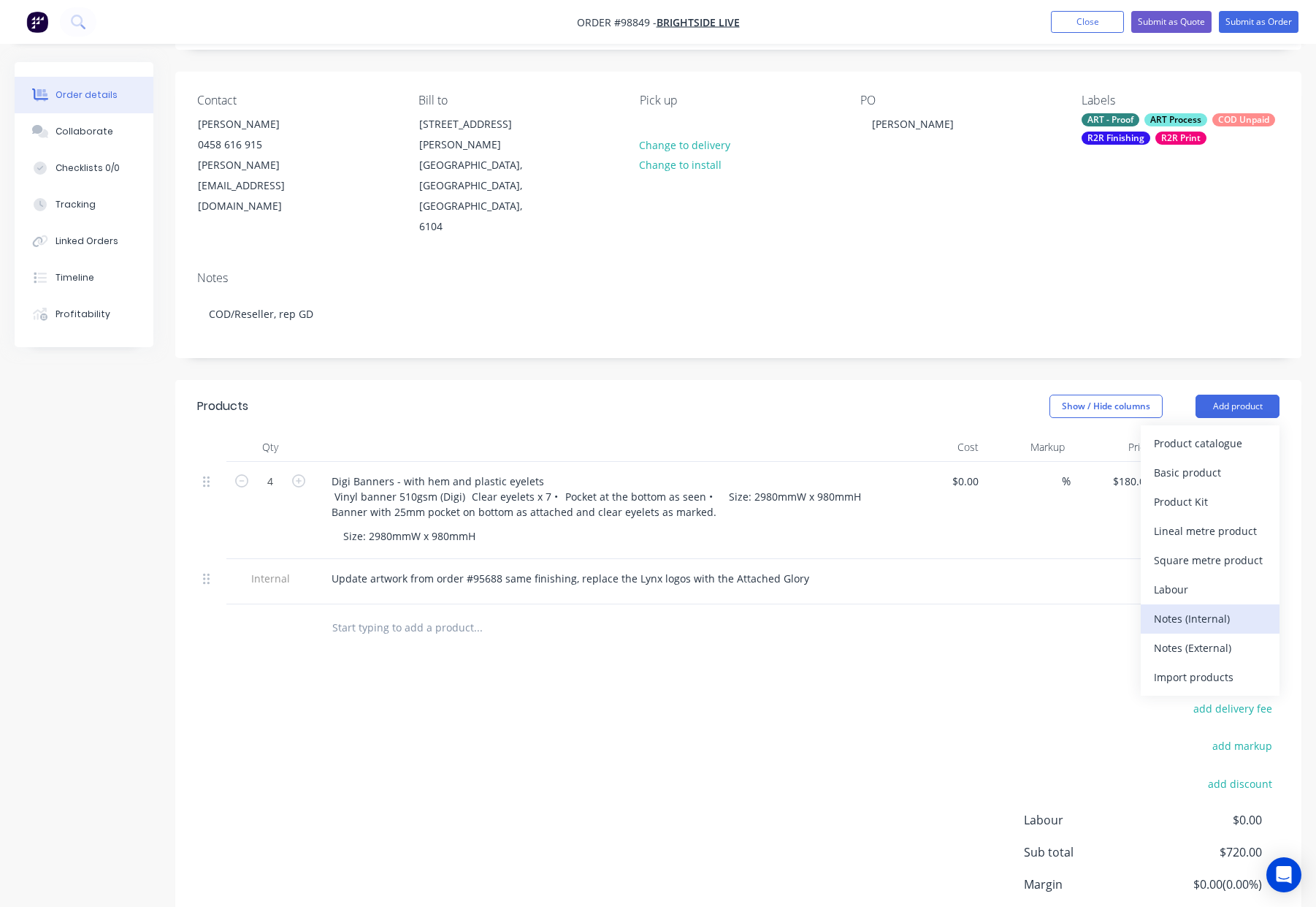
click at [1231, 608] on div "Notes (Internal)" at bounding box center [1210, 618] width 113 height 21
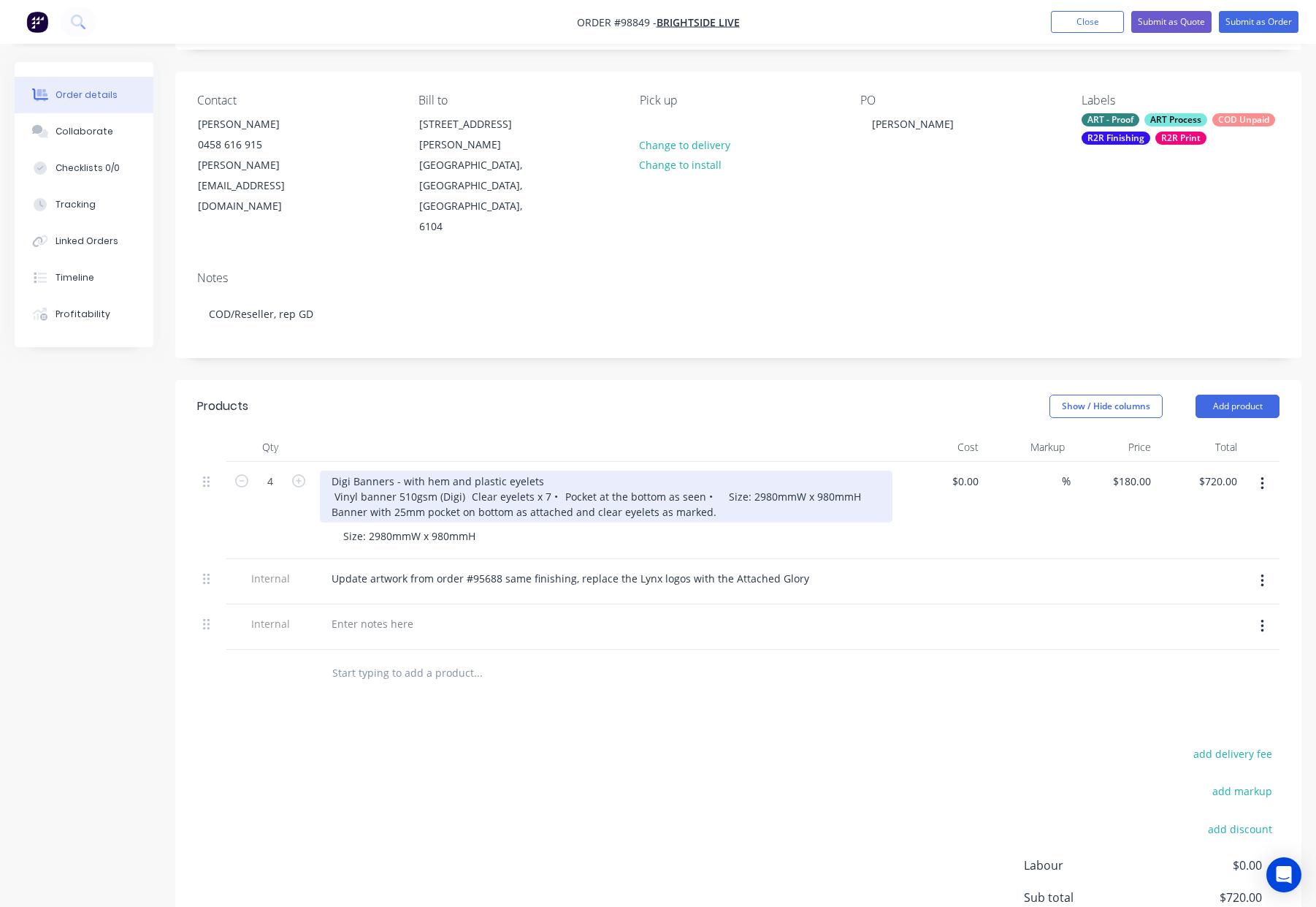
click at [548, 470] on div "Digi Banners - with hem and plastic eyelets Vinyl banner 510gsm (Digi) Clear ey…" at bounding box center [606, 496] width 572 height 52
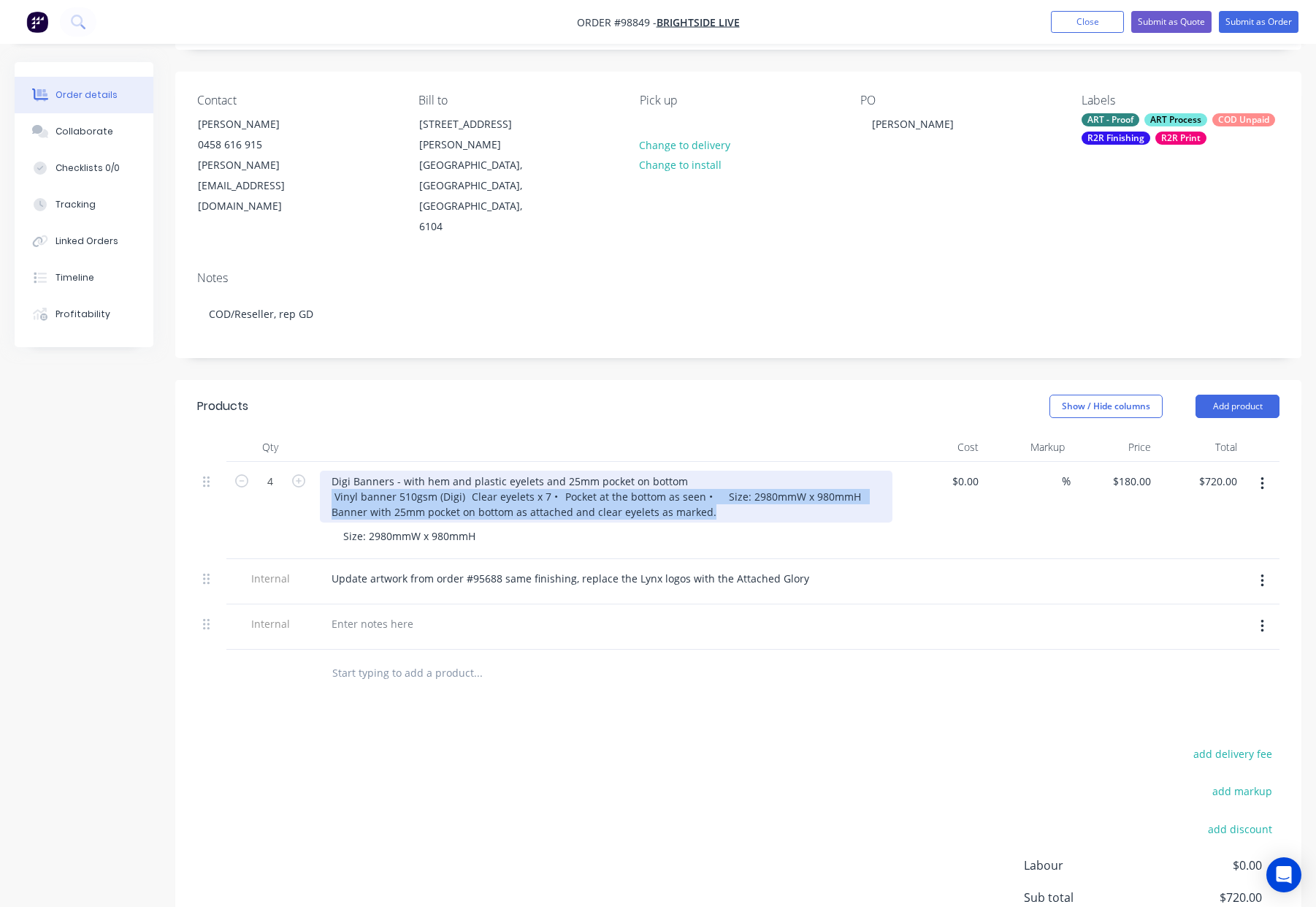
drag, startPoint x: 738, startPoint y: 450, endPoint x: 296, endPoint y: 439, distance: 442.1
click at [295, 462] on div "4 Digi Banners - with hem and plastic eyelets and 25mm pocket on bottom Vinyl b…" at bounding box center [738, 510] width 1082 height 97
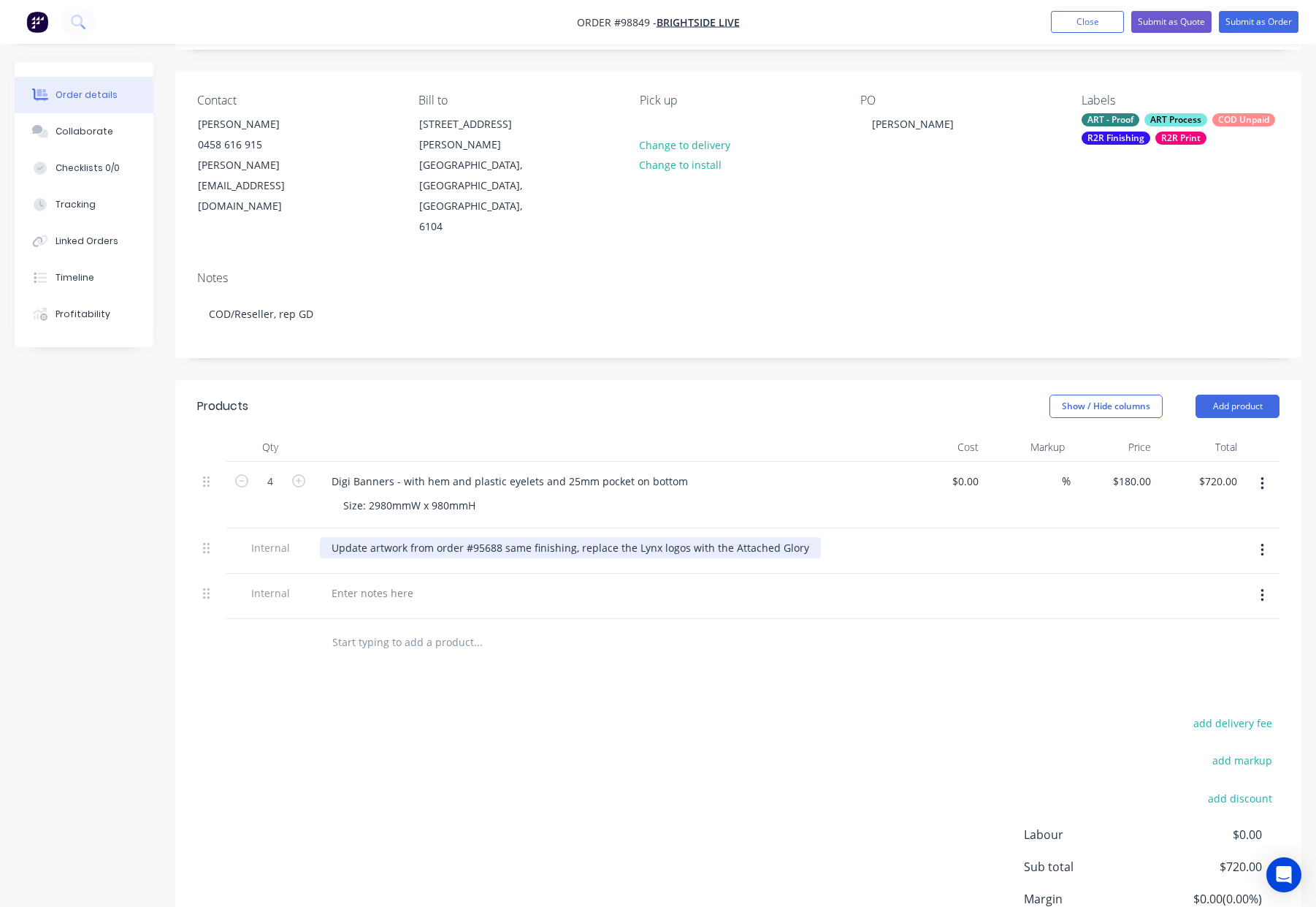
click at [373, 380] on header "Products Show / Hide columns Add product" at bounding box center [738, 406] width 1126 height 52
click at [363, 582] on div at bounding box center [372, 592] width 105 height 21
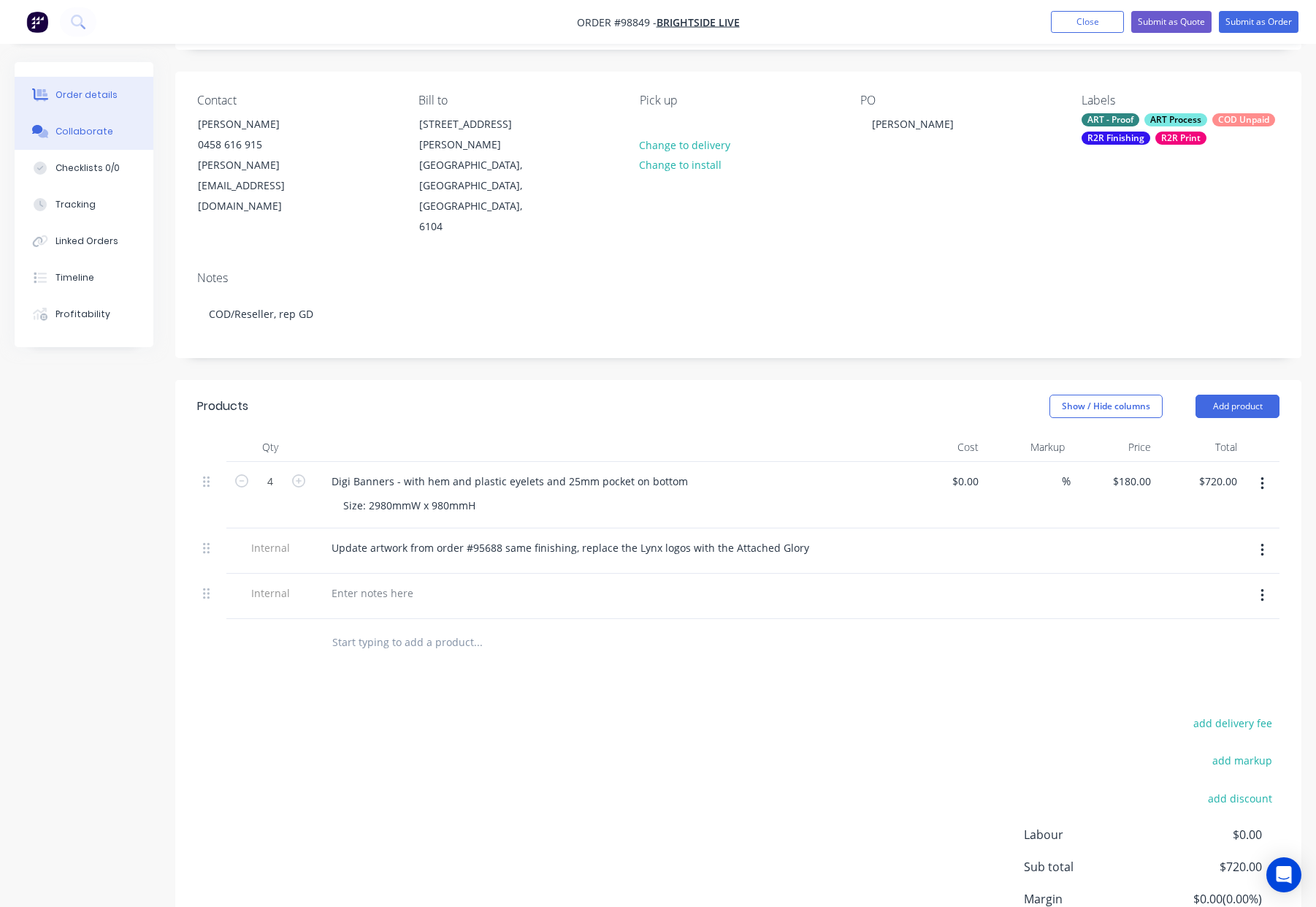
click at [84, 134] on div "Collaborate" at bounding box center [84, 131] width 58 height 13
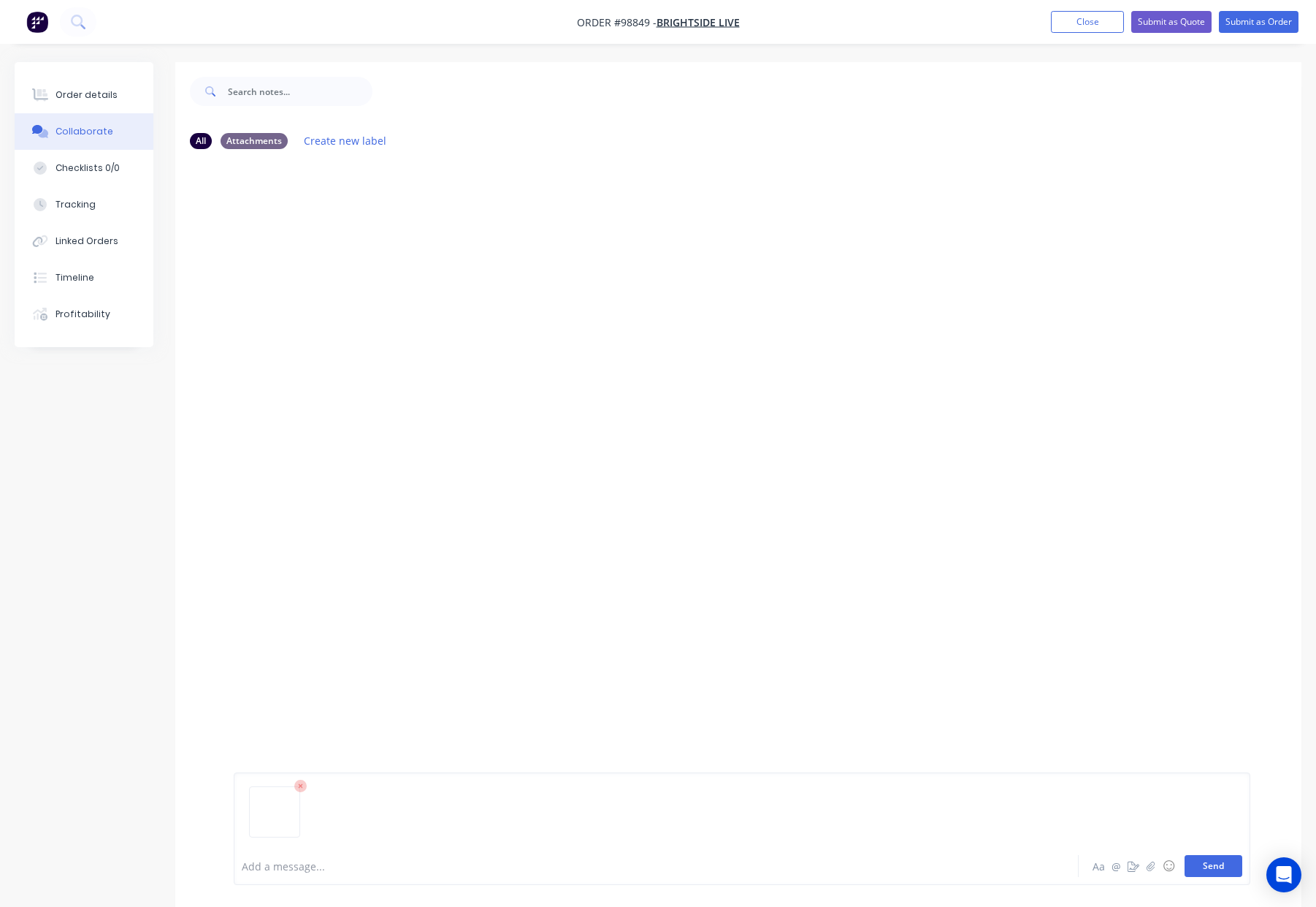
click at [1198, 865] on button "Send" at bounding box center [1213, 865] width 58 height 21
click at [68, 90] on div "Order details" at bounding box center [87, 95] width 62 height 13
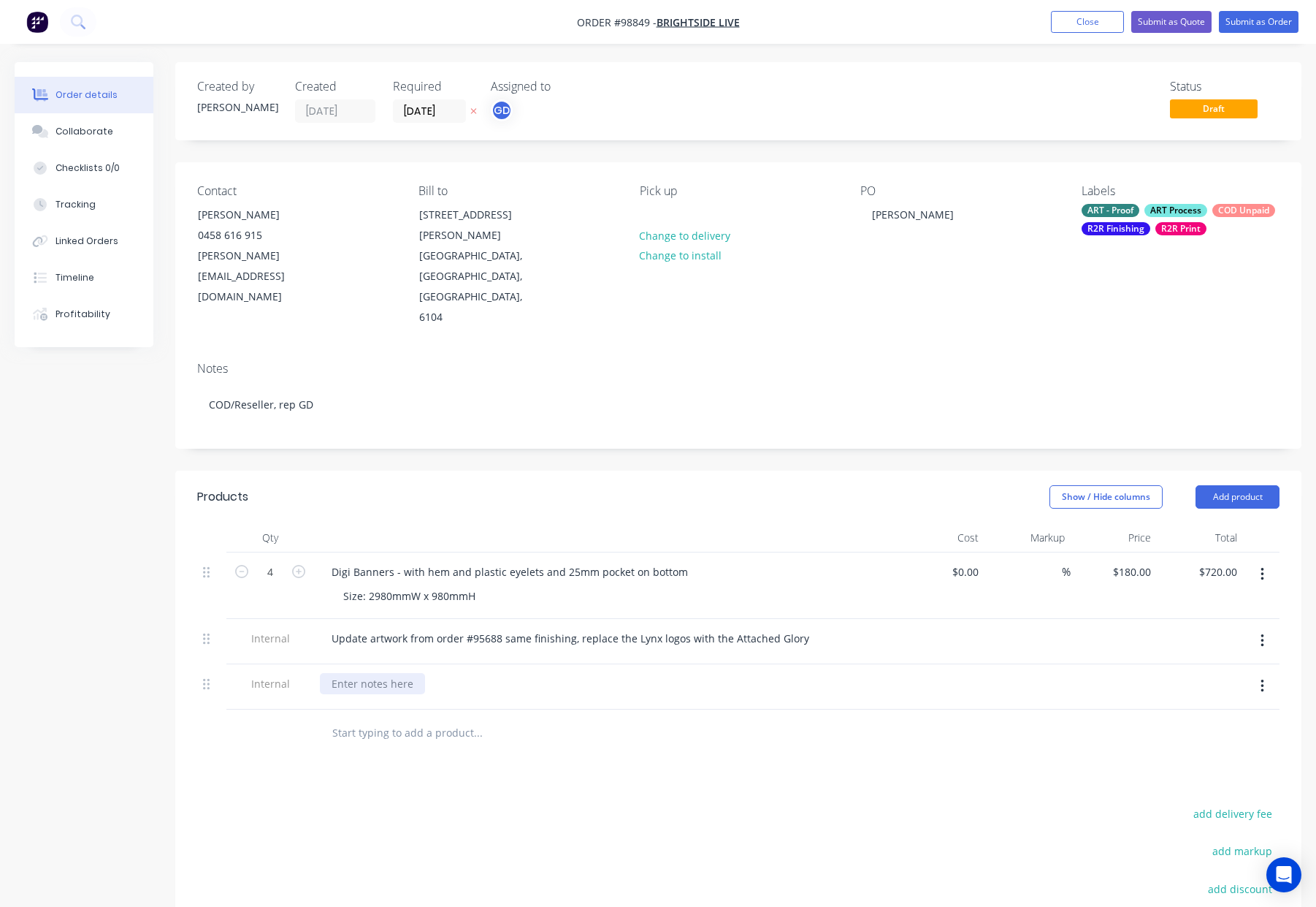
click at [378, 673] on div at bounding box center [372, 683] width 105 height 21
click at [801, 628] on div "Update artwork from order #95688 same finishing, replace the Lynx logos with th…" at bounding box center [570, 638] width 501 height 21
click at [1255, 673] on button "button" at bounding box center [1263, 686] width 34 height 27
click at [1222, 743] on div "Delete" at bounding box center [1210, 753] width 113 height 21
click at [686, 688] on div "Products Show / Hide columns Add product Qty Cost Markup Price Total 4 Digi Ban…" at bounding box center [738, 766] width 1126 height 591
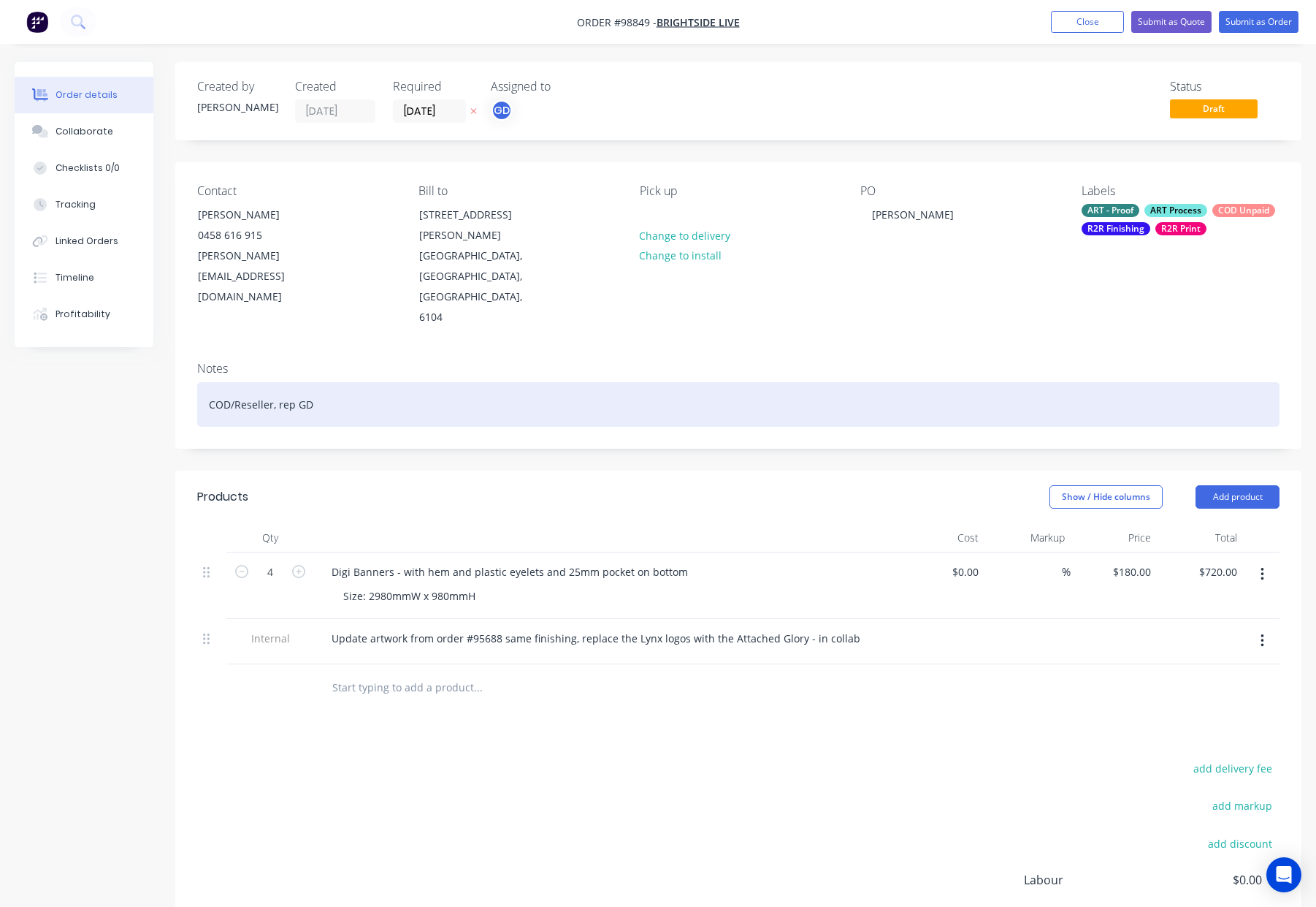
click at [453, 382] on div "COD/Reseller, rep GD" at bounding box center [738, 404] width 1082 height 45
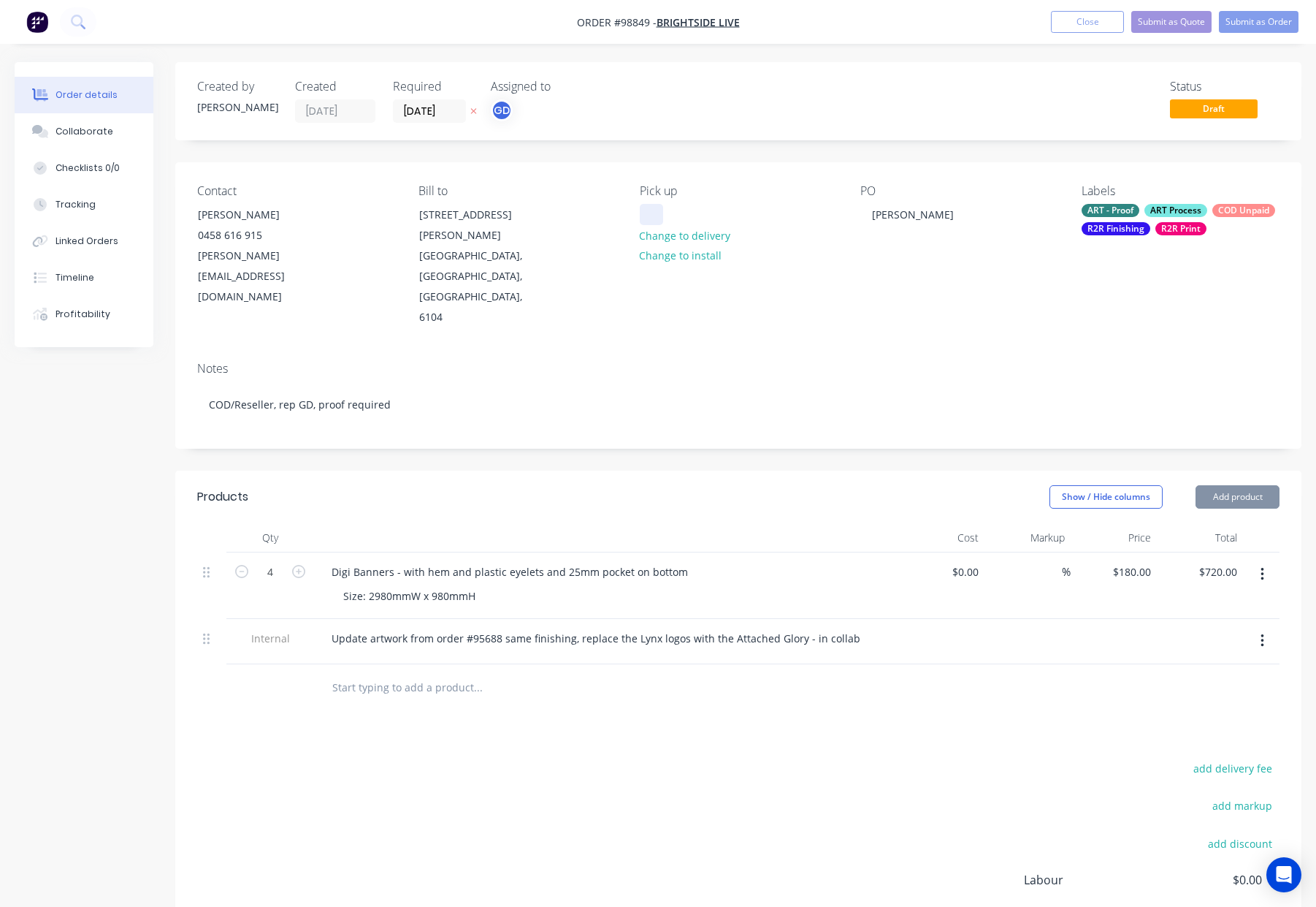
click at [663, 213] on div at bounding box center [651, 214] width 23 height 21
drag, startPoint x: 751, startPoint y: 396, endPoint x: 1072, endPoint y: 268, distance: 345.6
click at [751, 396] on div "Created by Gino Created 08/10/25 Required 13/10/25 Assigned to GD Status Draft …" at bounding box center [738, 561] width 1126 height 1000
click at [1176, 201] on div "Labels ART - Proof ART Process COD Unpaid R2R Finishing R2R Print" at bounding box center [1180, 255] width 198 height 144
click at [1170, 218] on div "ART - Proof ART Process COD Unpaid R2R Finishing R2R Print" at bounding box center [1180, 219] width 198 height 32
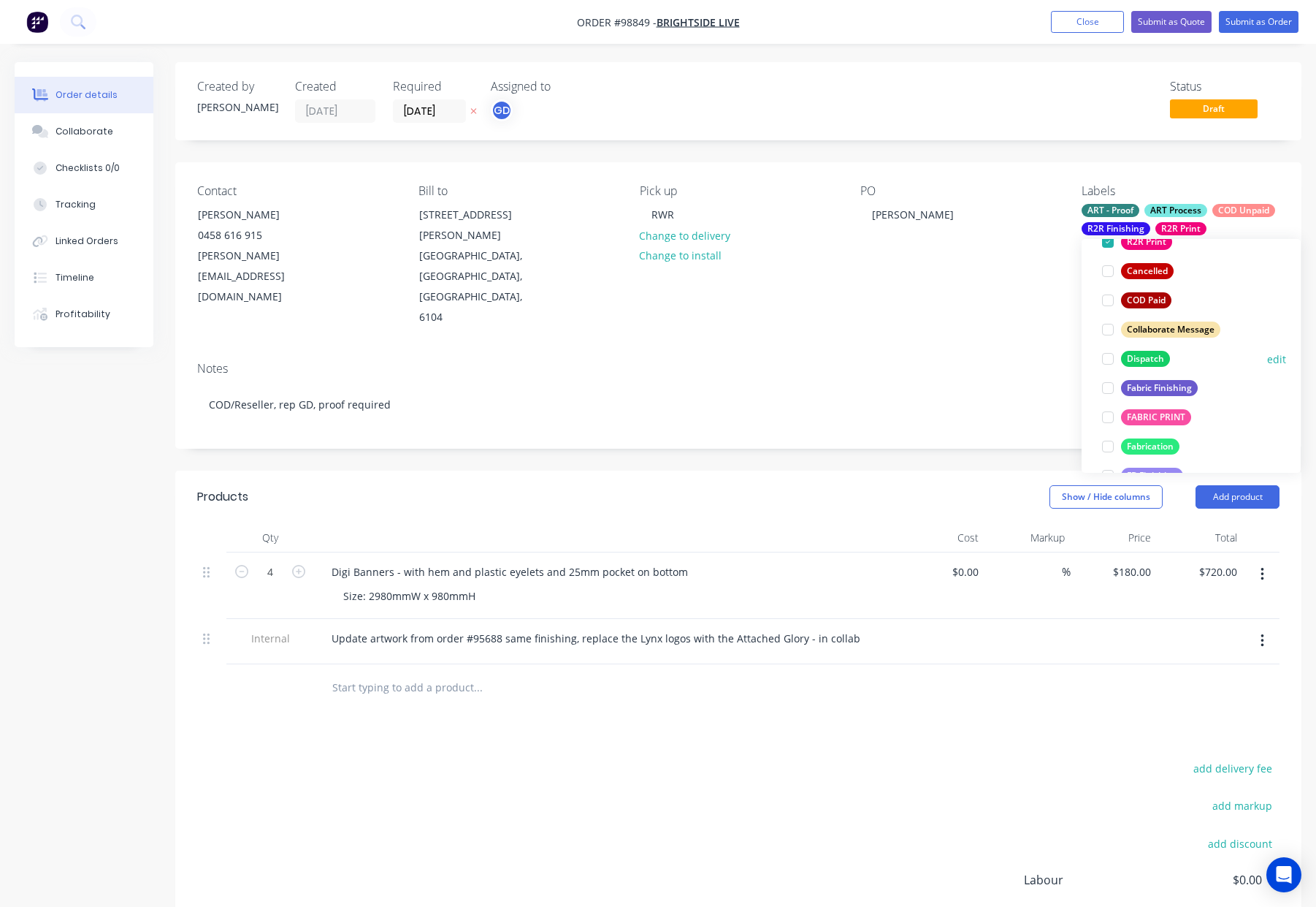
drag, startPoint x: 1143, startPoint y: 359, endPoint x: 1159, endPoint y: 352, distance: 17.5
click at [1143, 359] on div "Dispatch" at bounding box center [1145, 359] width 49 height 16
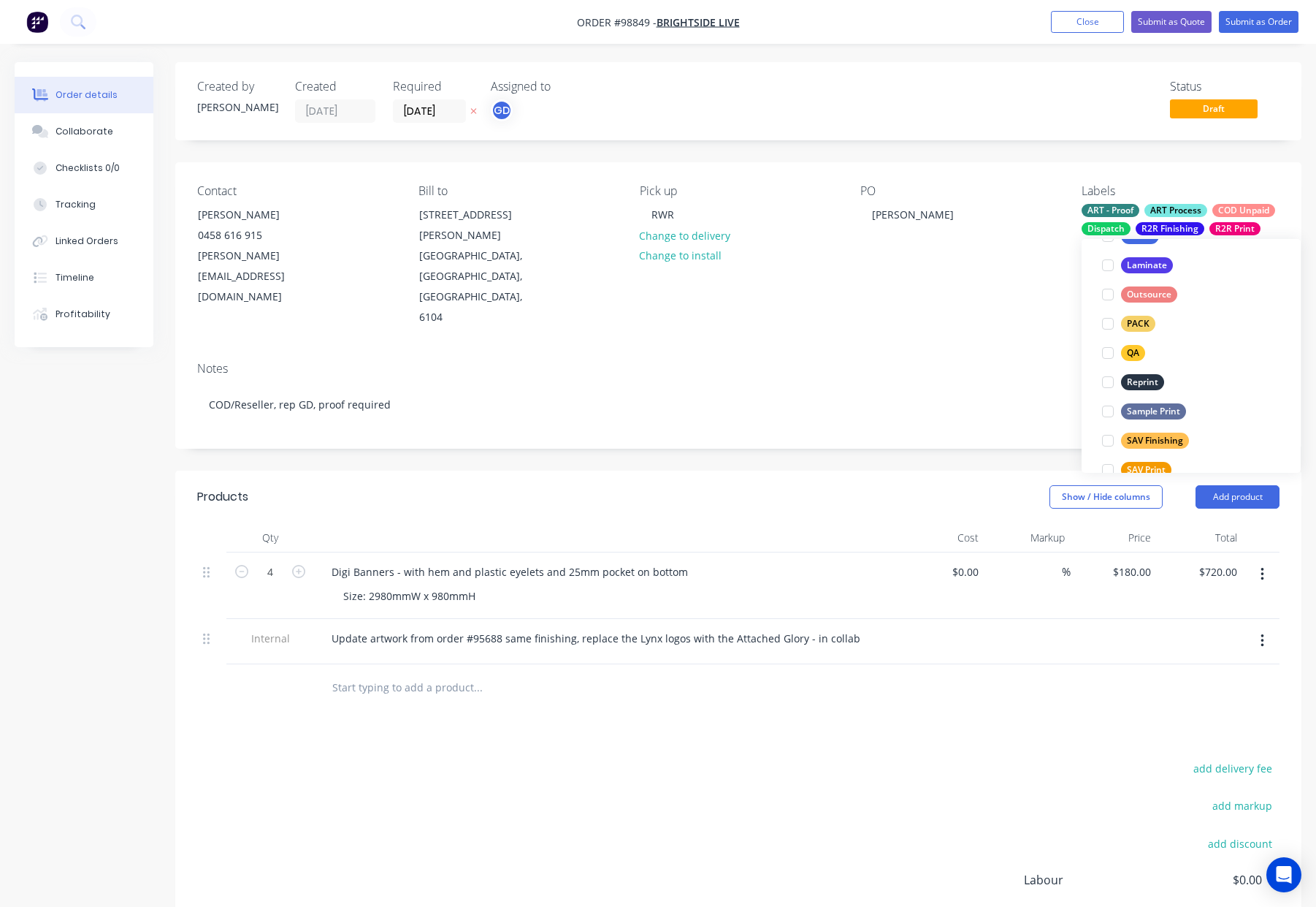
scroll to position [573, 0]
click at [1129, 294] on div "PACK edit" at bounding box center [1191, 309] width 190 height 29
drag, startPoint x: 1138, startPoint y: 306, endPoint x: 1151, endPoint y: 303, distance: 13.3
click at [1138, 306] on div "PACK" at bounding box center [1138, 309] width 34 height 16
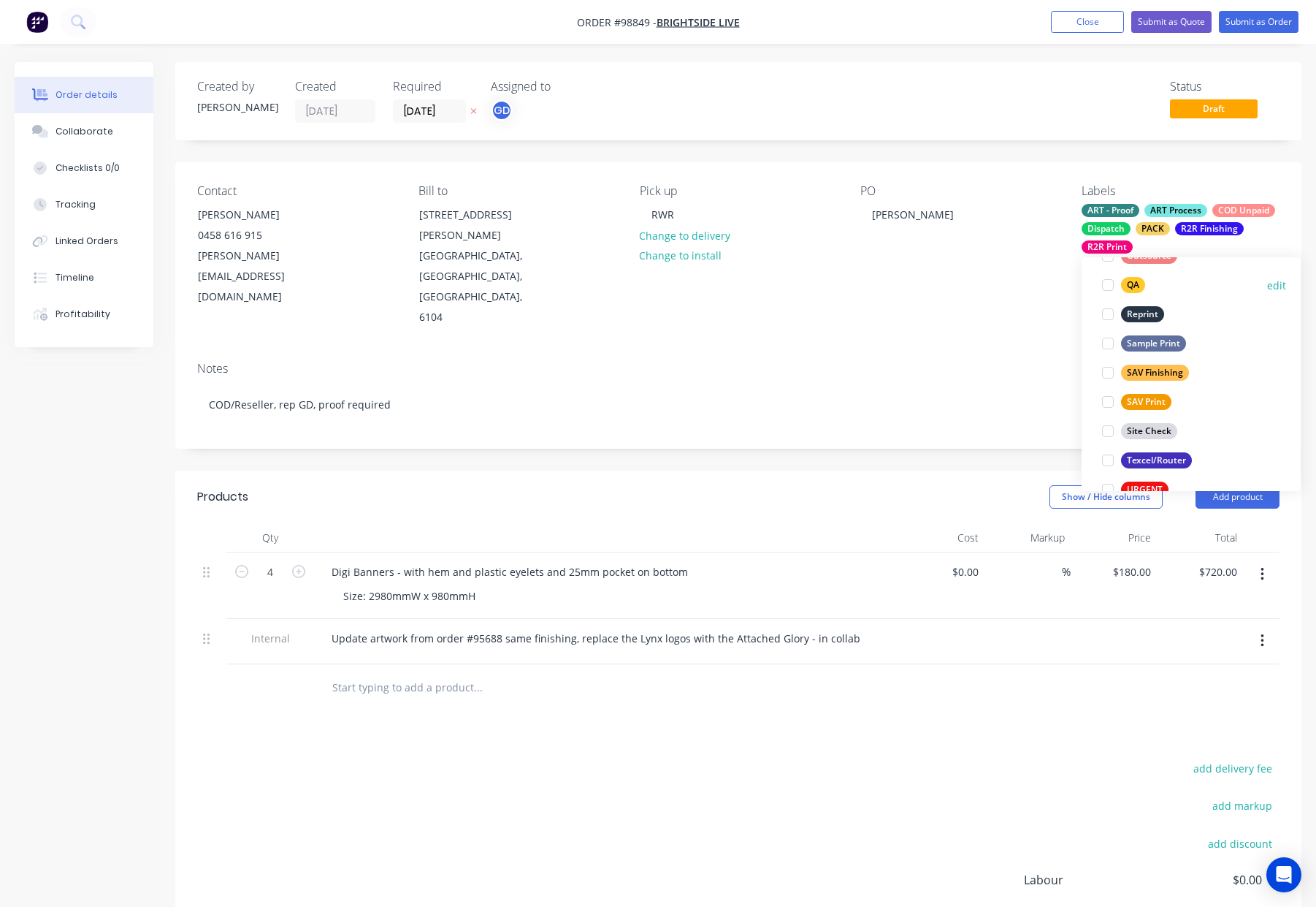
click at [1139, 281] on div "QA" at bounding box center [1133, 285] width 24 height 16
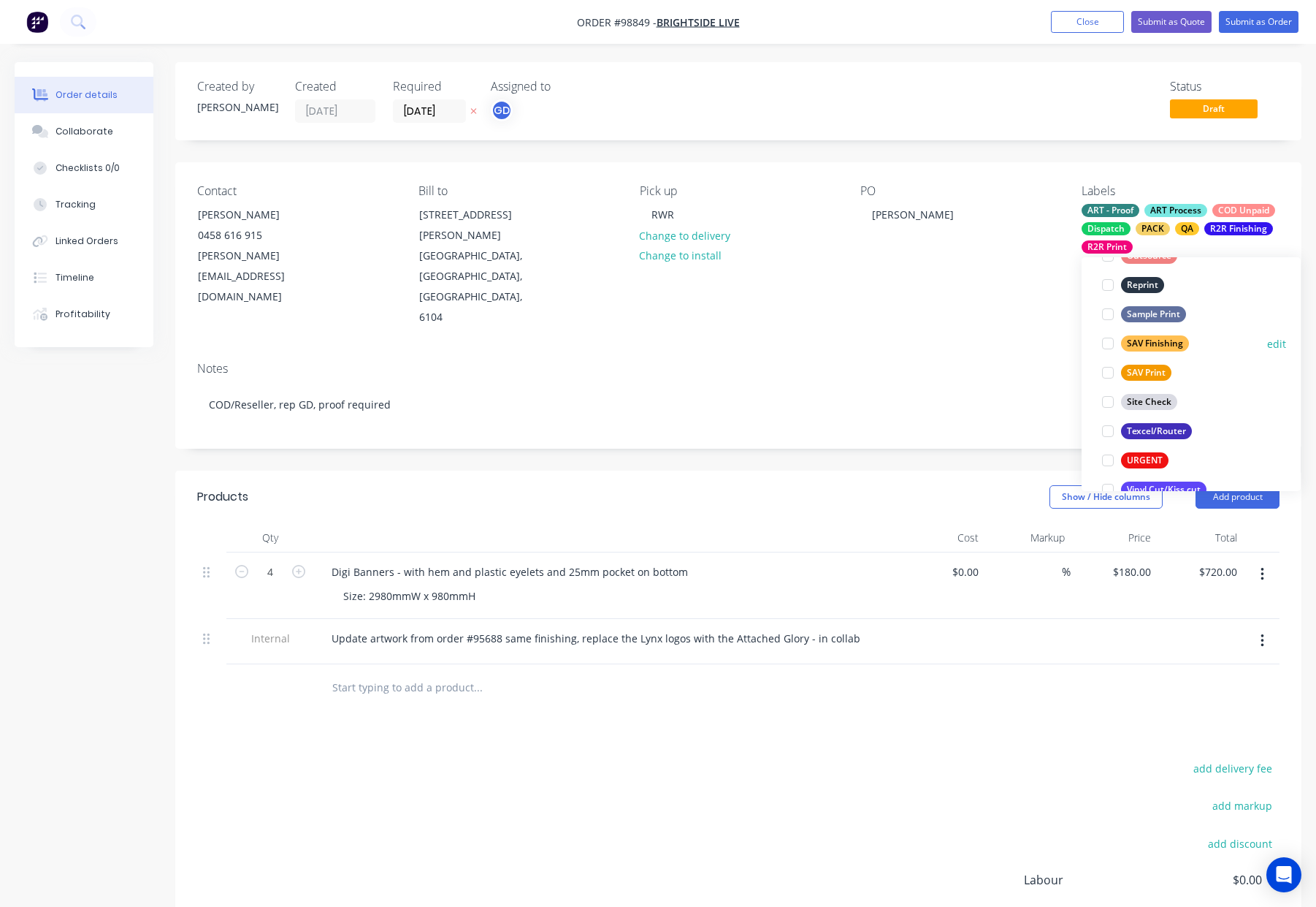
scroll to position [702, 0]
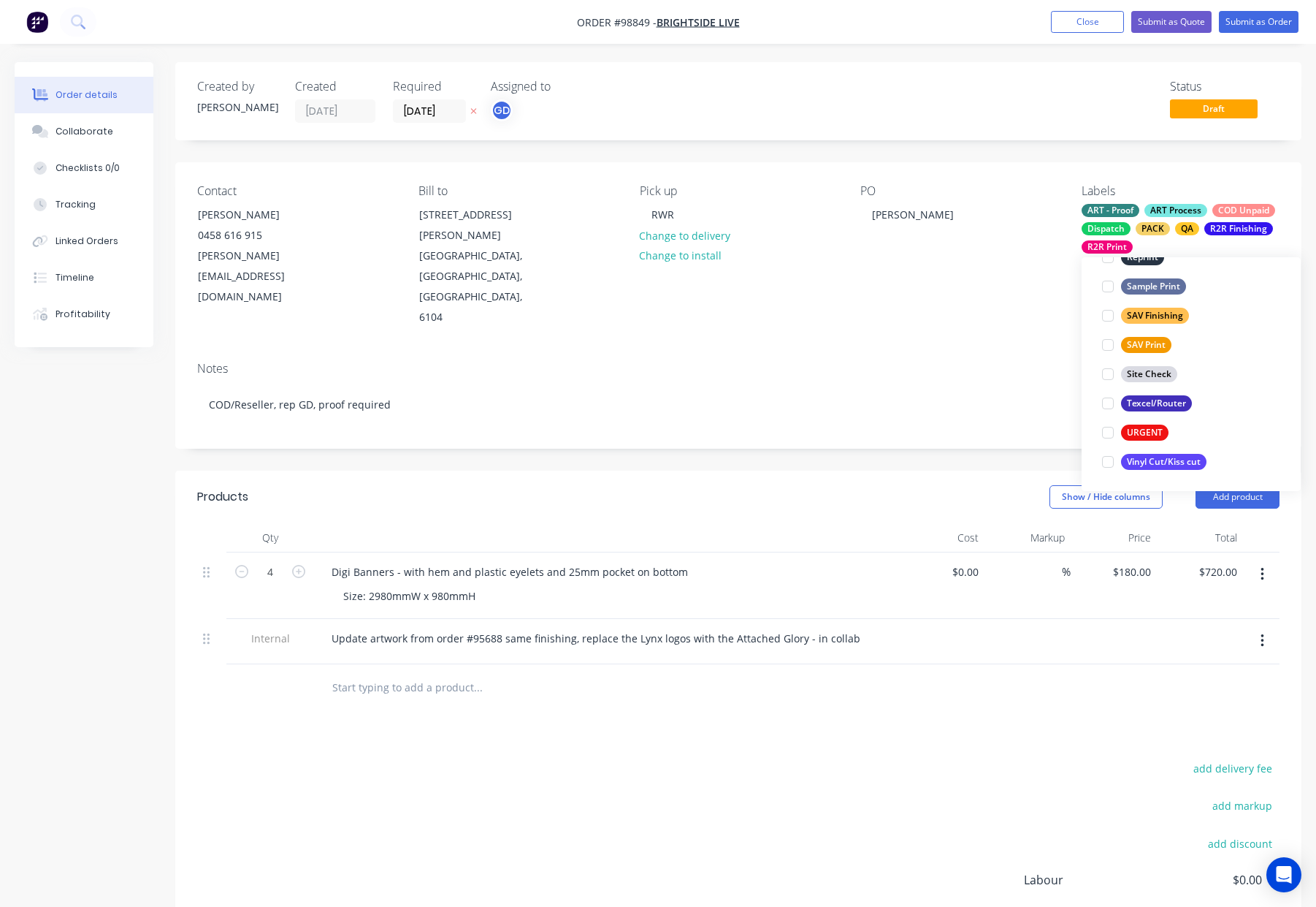
click at [935, 282] on div "Contact Dave Salt 0458 616 915 dave.salt@brightsidelive.net.au Bill to 12 Brenn…" at bounding box center [738, 256] width 1126 height 187
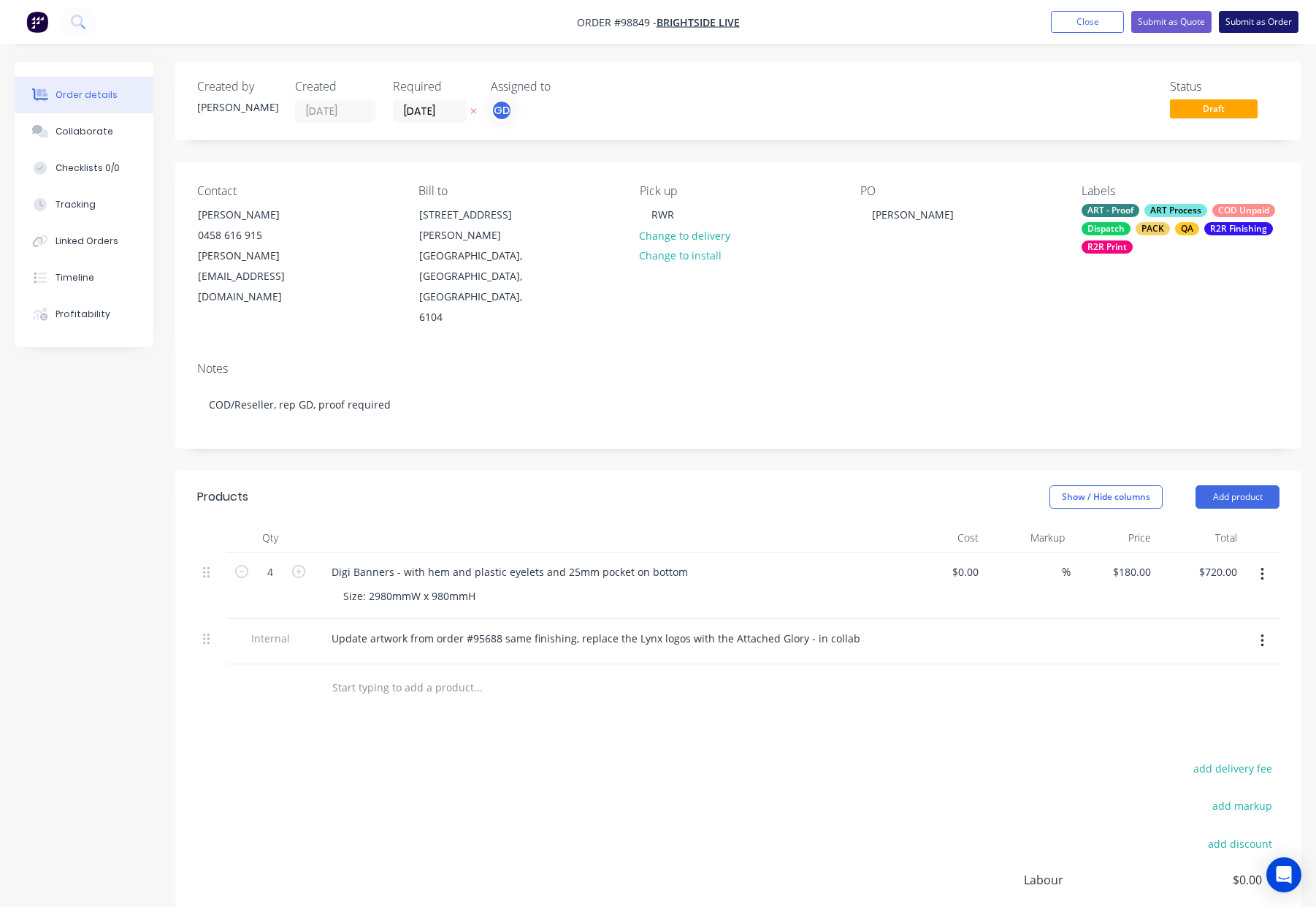
click at [1246, 28] on button "Submit as Order" at bounding box center [1258, 21] width 80 height 21
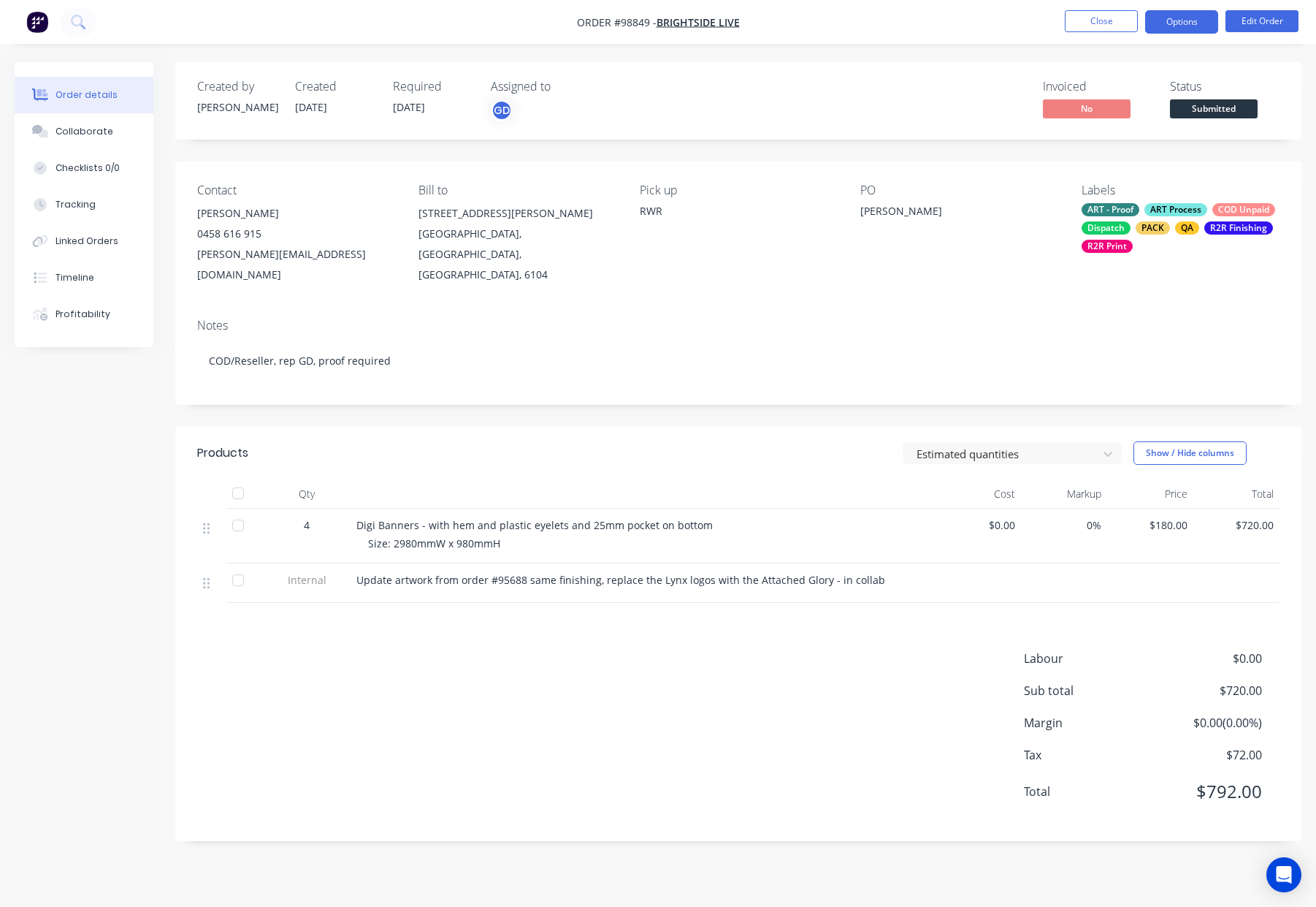
click at [1181, 18] on button "Options" at bounding box center [1181, 21] width 73 height 23
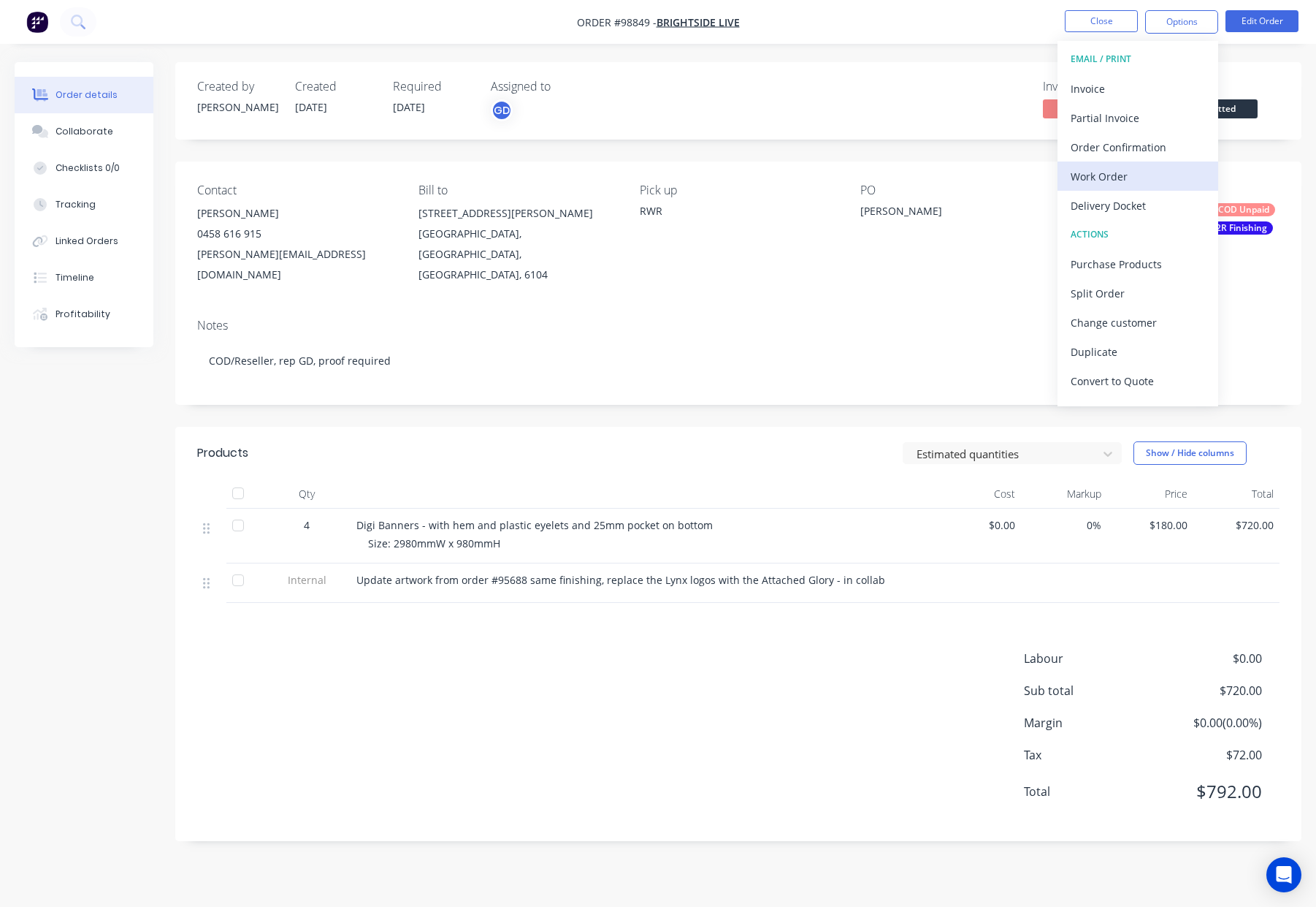
click at [1108, 183] on div "Work Order" at bounding box center [1138, 176] width 134 height 21
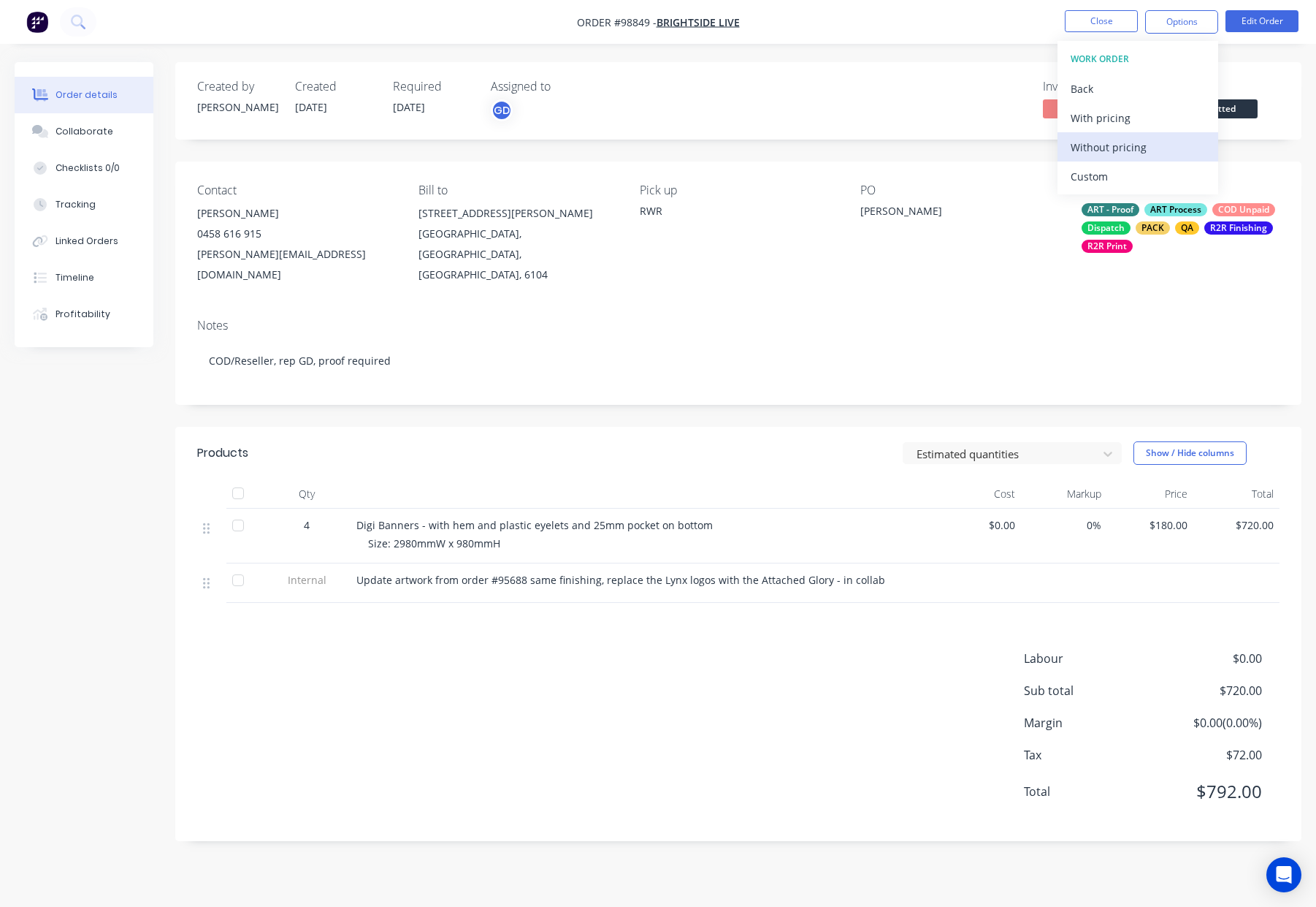
click at [1137, 144] on div "Without pricing" at bounding box center [1138, 147] width 134 height 21
click at [1115, 18] on button "Close" at bounding box center [1101, 21] width 73 height 21
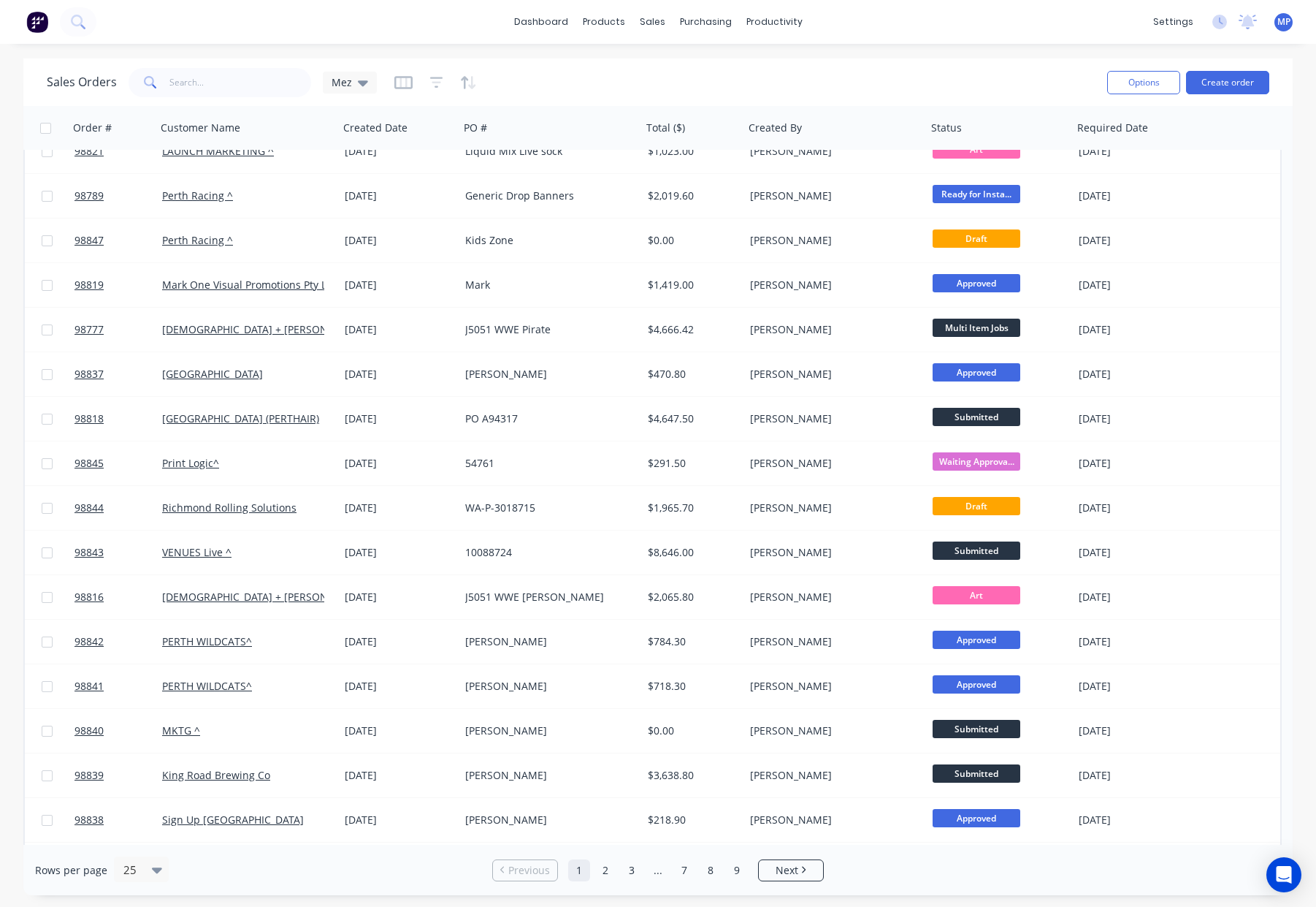
scroll to position [344, 0]
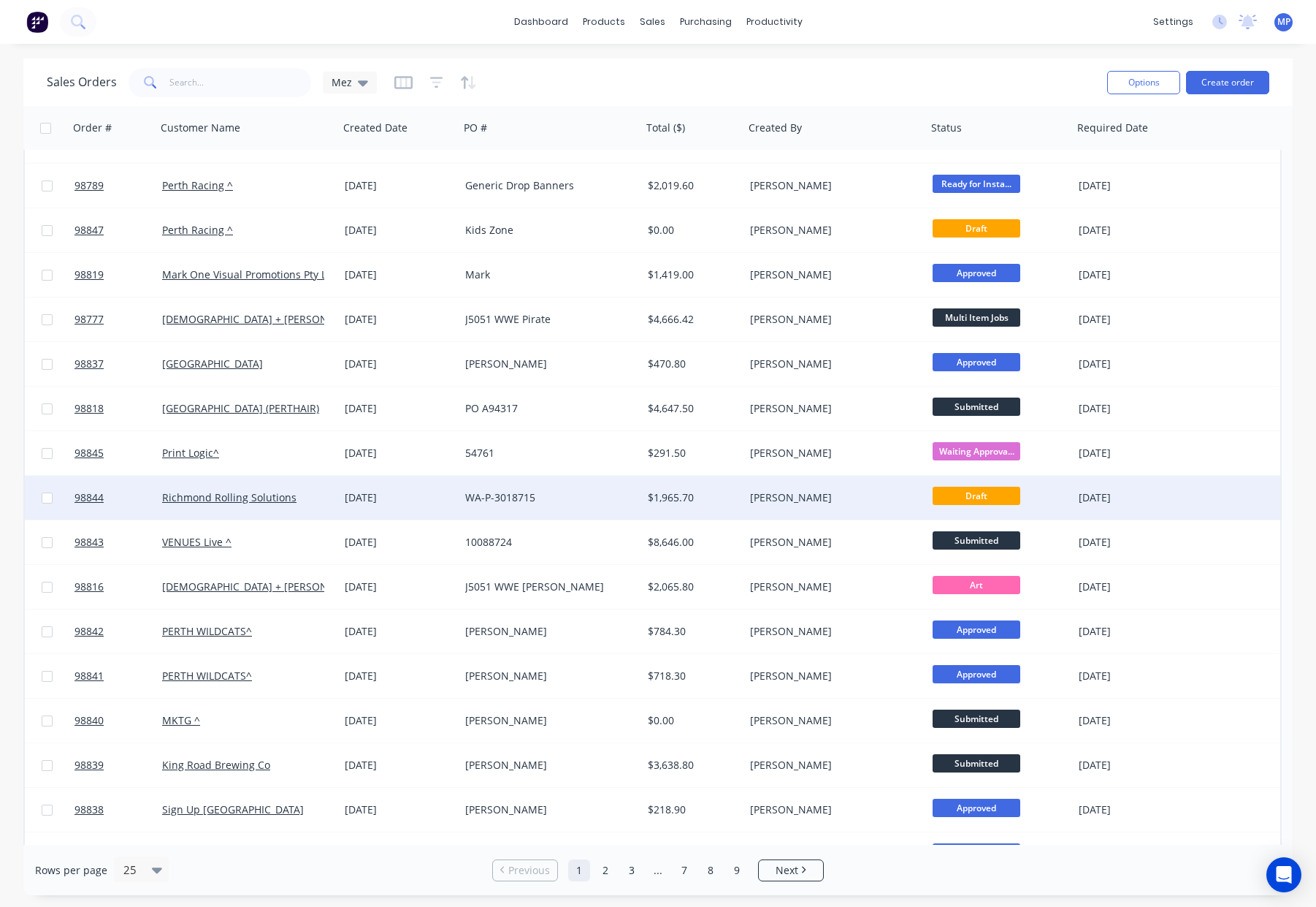
click at [849, 499] on div "[PERSON_NAME]" at bounding box center [831, 497] width 162 height 15
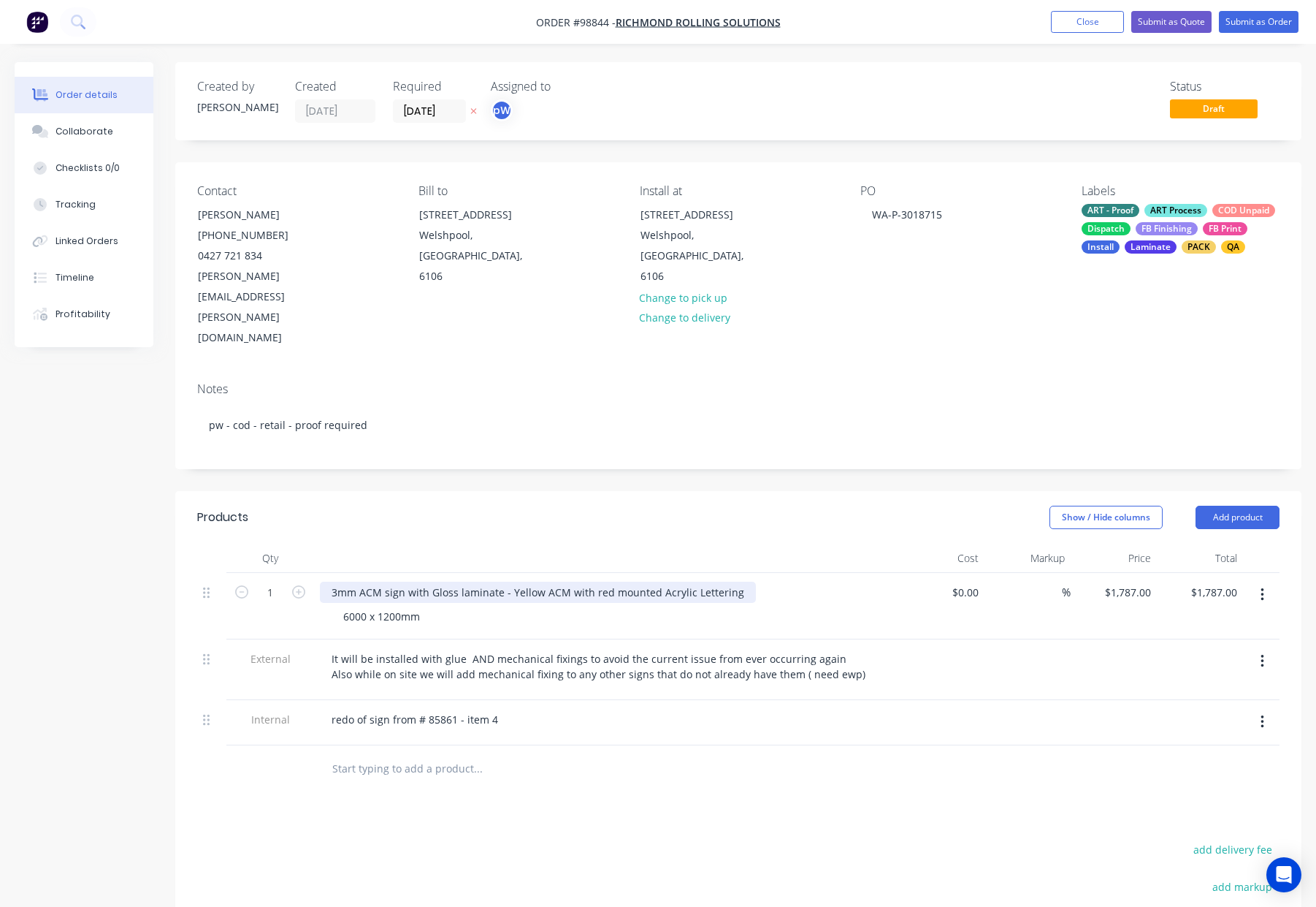
click at [731, 581] on div "3mm ACM sign with Gloss laminate - Yellow ACM with red mounted Acrylic Lettering" at bounding box center [537, 591] width 436 height 21
click at [653, 581] on div "3mm ACM sign with Gloss laminate - Yellow ACM with red mounted Acrylic Lettering" at bounding box center [537, 591] width 436 height 21
drag, startPoint x: 499, startPoint y: 530, endPoint x: 409, endPoint y: 529, distance: 90.0
click at [409, 581] on div "3mm ACM sign with Gloss laminate - Yellow ACM with red mounted 4.5mm Acrylic Le…" at bounding box center [556, 591] width 473 height 21
click at [499, 581] on div "3mm ACM sign - Yellow ACM with red mounted 4.5mm Acrylic Lettering" at bounding box center [508, 591] width 376 height 21
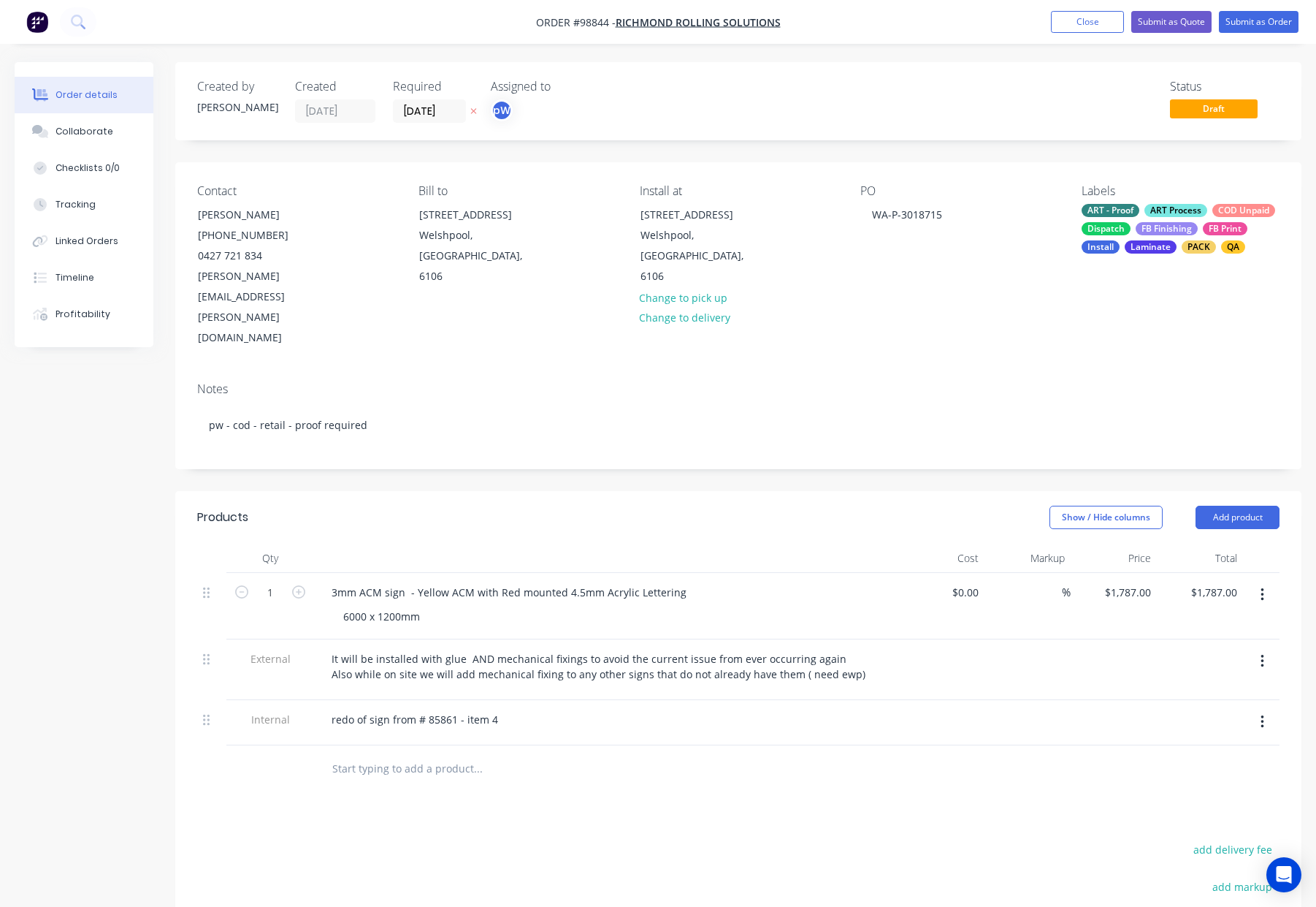
click at [524, 543] on div at bounding box center [606, 558] width 585 height 29
click at [403, 581] on div "3mm ACM sign - Yellow ACM with Red mounted 4.5mm Acrylic Lettering" at bounding box center [509, 591] width 378 height 21
click at [535, 506] on div "Show / Hide columns Add product" at bounding box center [854, 517] width 853 height 23
click at [94, 132] on div "Collaborate" at bounding box center [84, 131] width 58 height 13
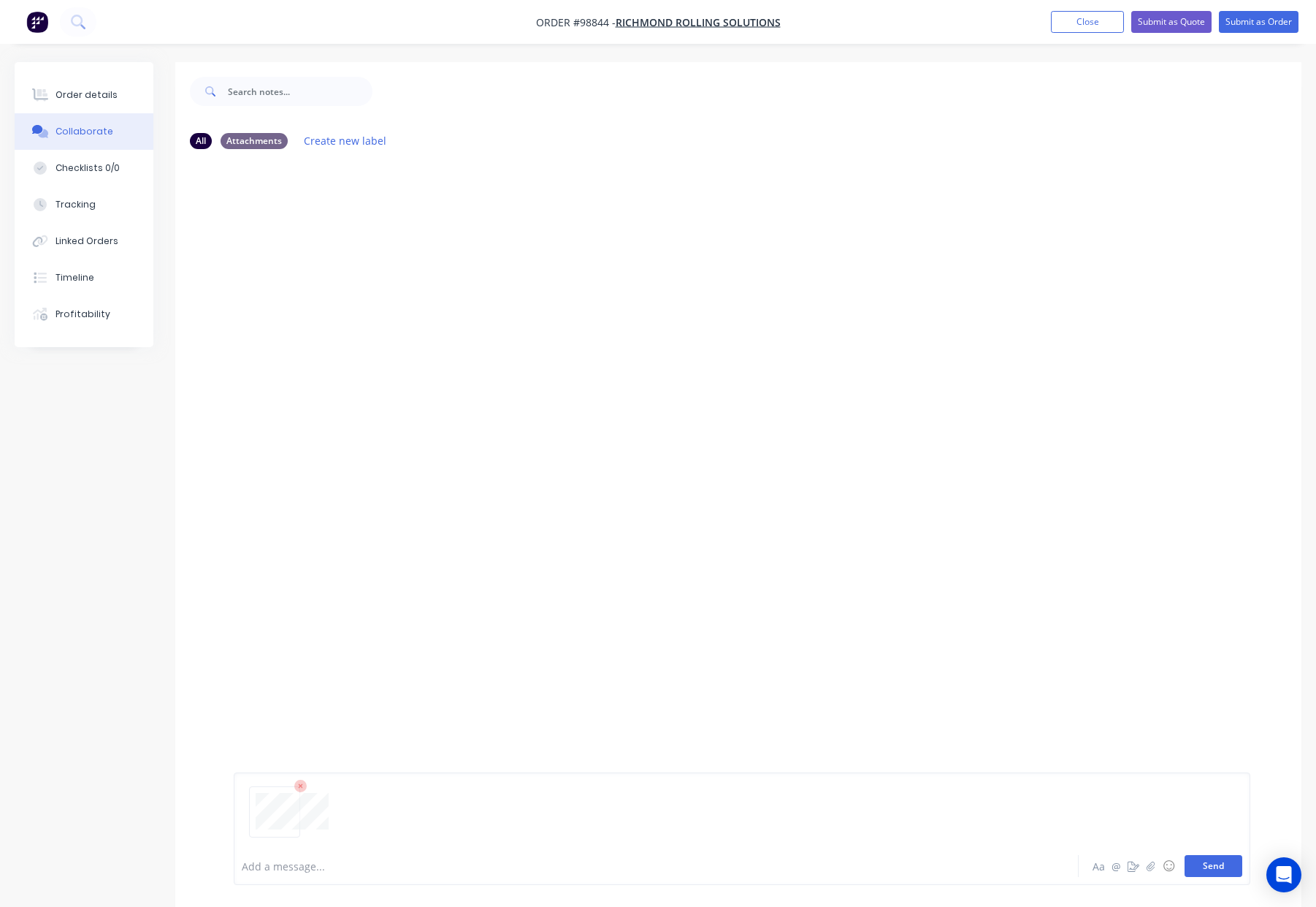
click at [1213, 867] on button "Send" at bounding box center [1213, 865] width 58 height 21
click at [93, 93] on div "Order details" at bounding box center [87, 95] width 62 height 13
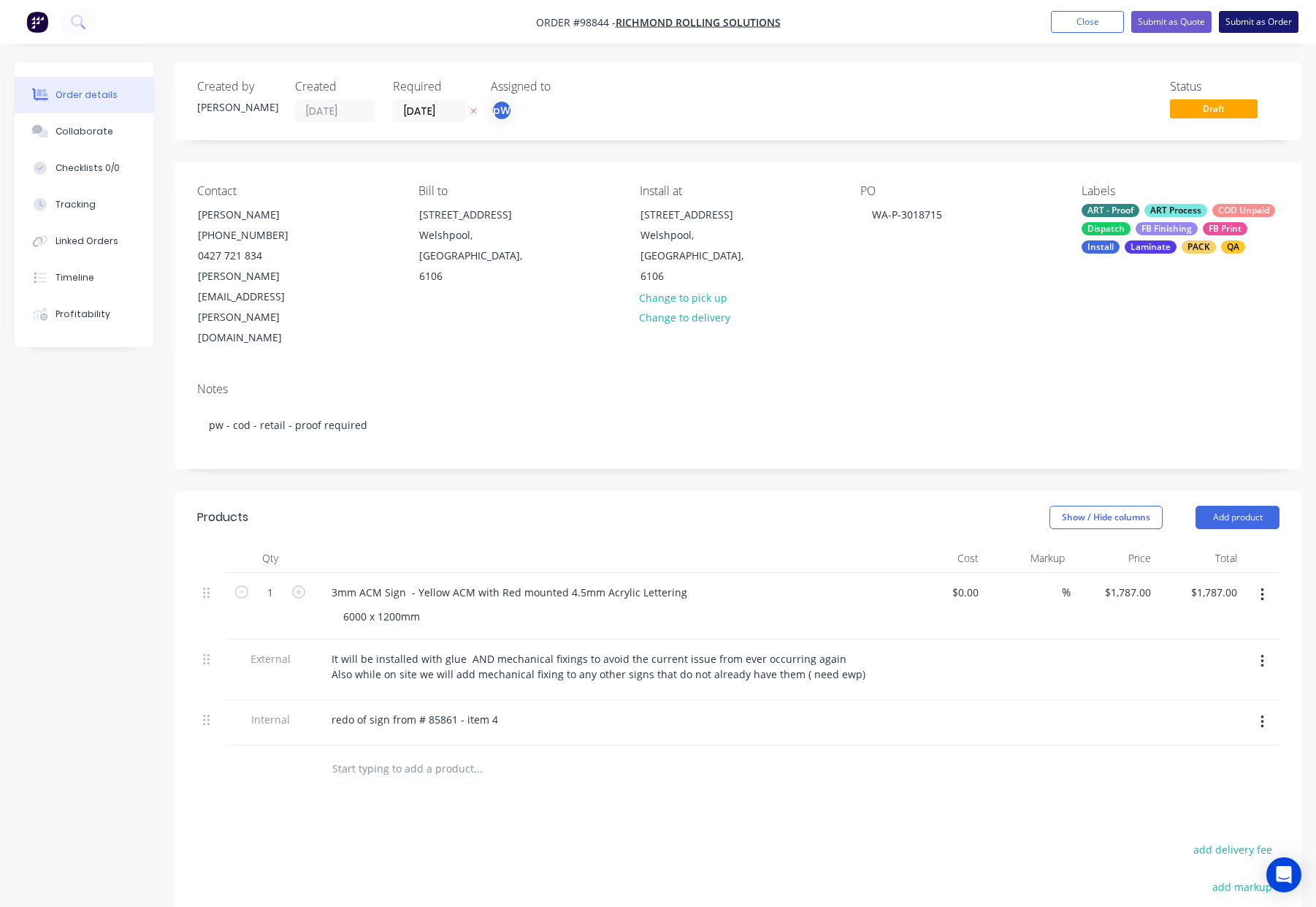
click at [1242, 16] on button "Submit as Order" at bounding box center [1258, 21] width 80 height 21
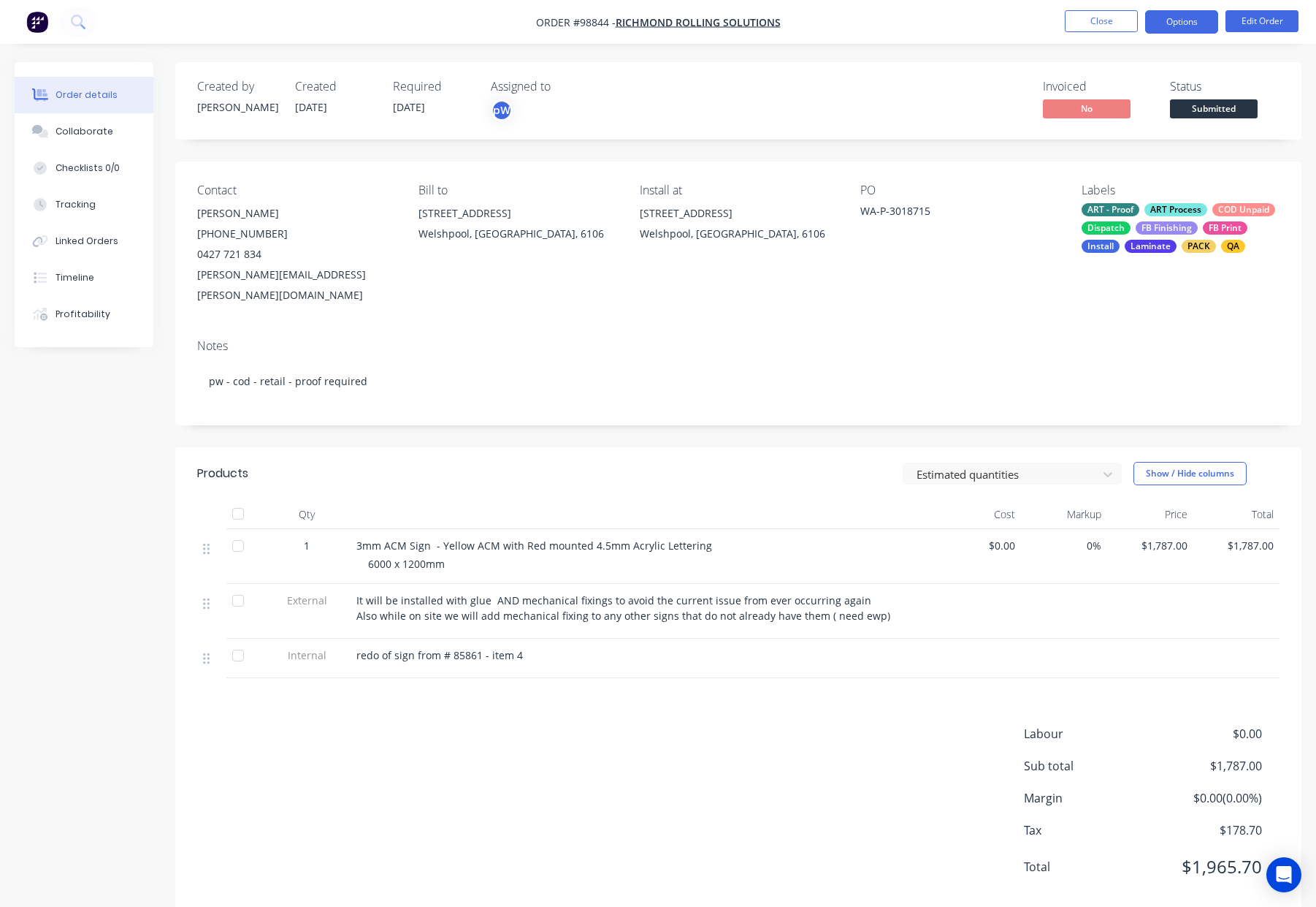
click at [1183, 21] on button "Options" at bounding box center [1181, 21] width 73 height 23
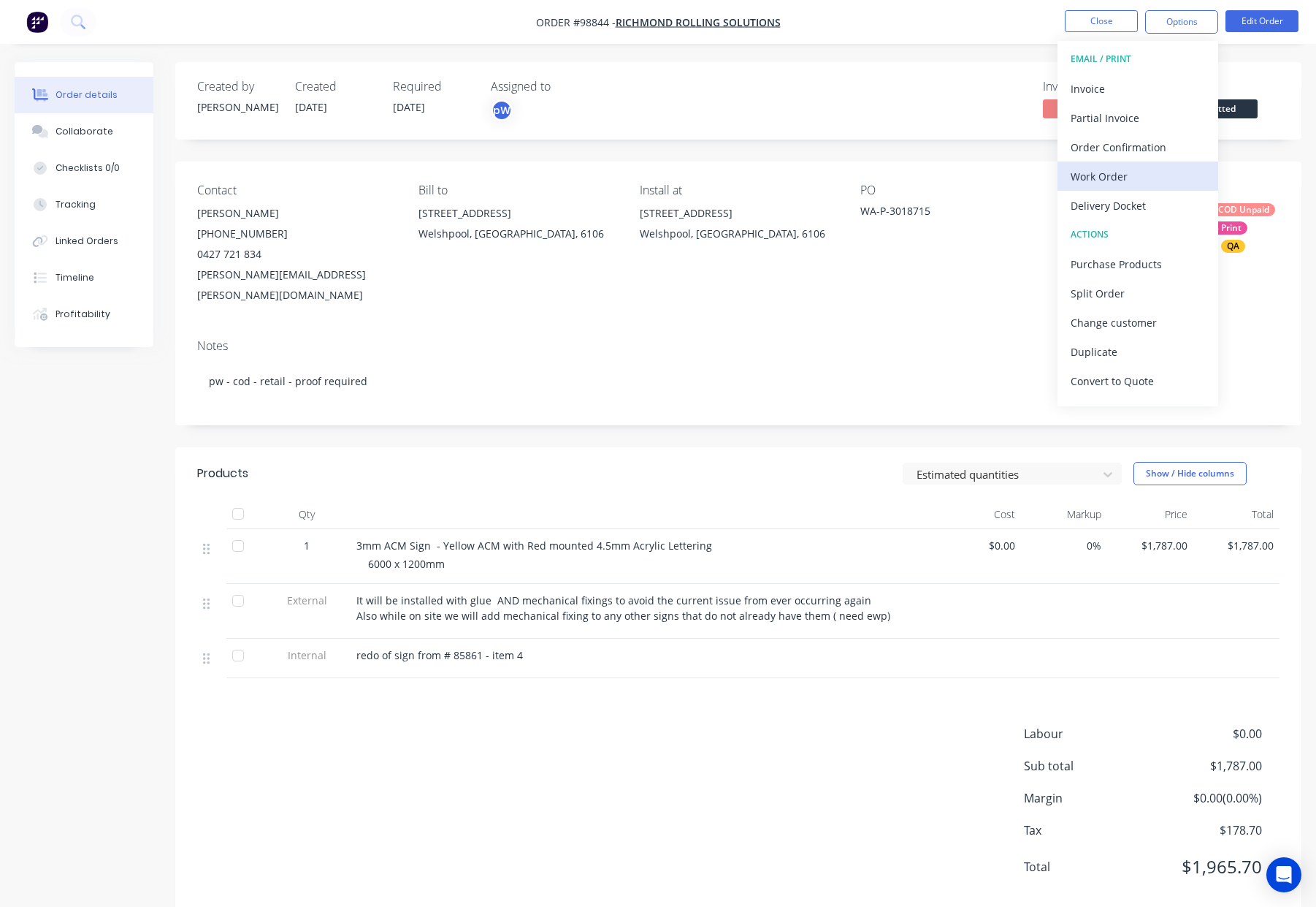
click at [1118, 175] on div "Work Order" at bounding box center [1138, 176] width 134 height 21
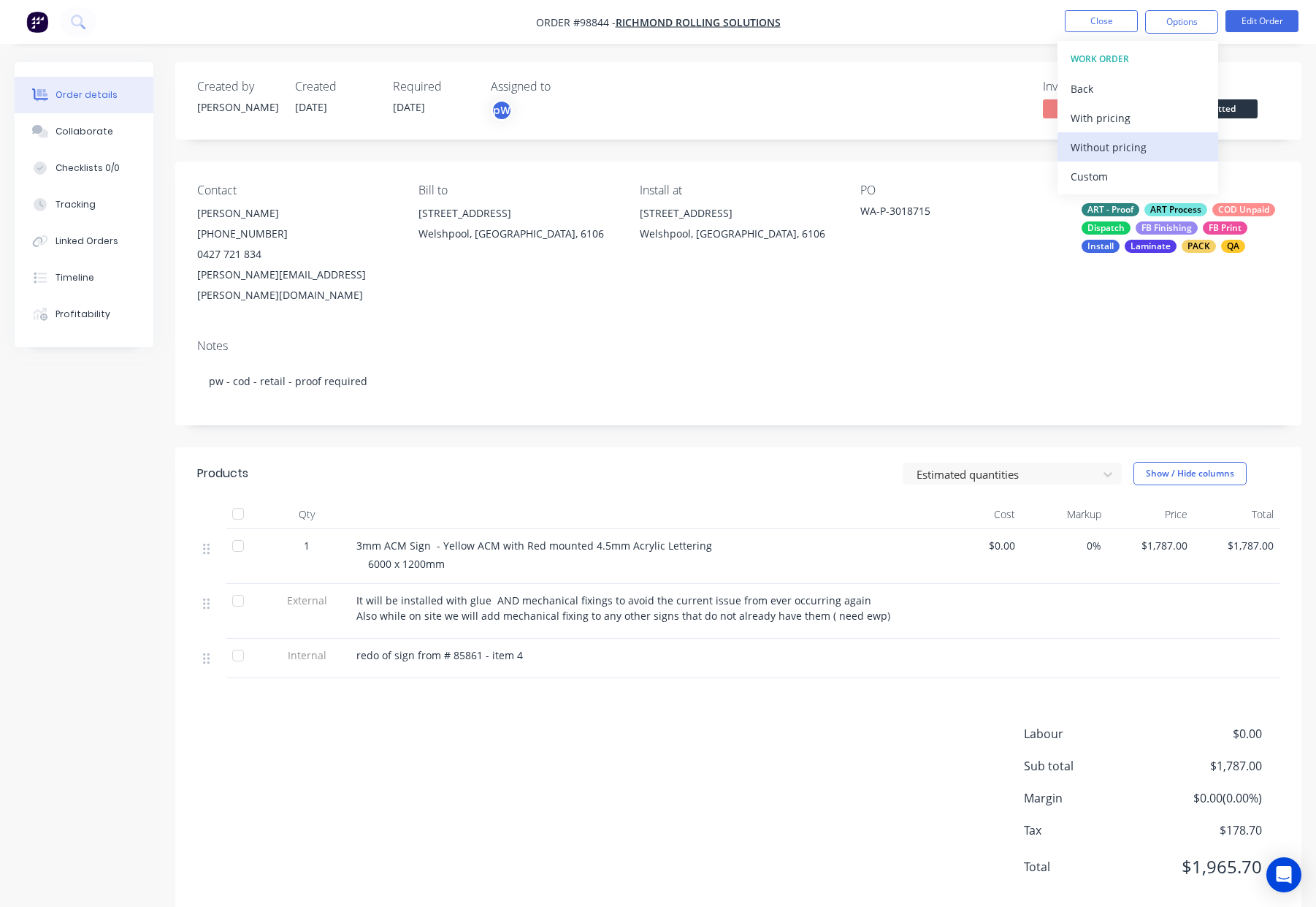
click at [1135, 147] on div "Without pricing" at bounding box center [1138, 147] width 134 height 21
click at [1090, 16] on button "Close" at bounding box center [1101, 21] width 73 height 21
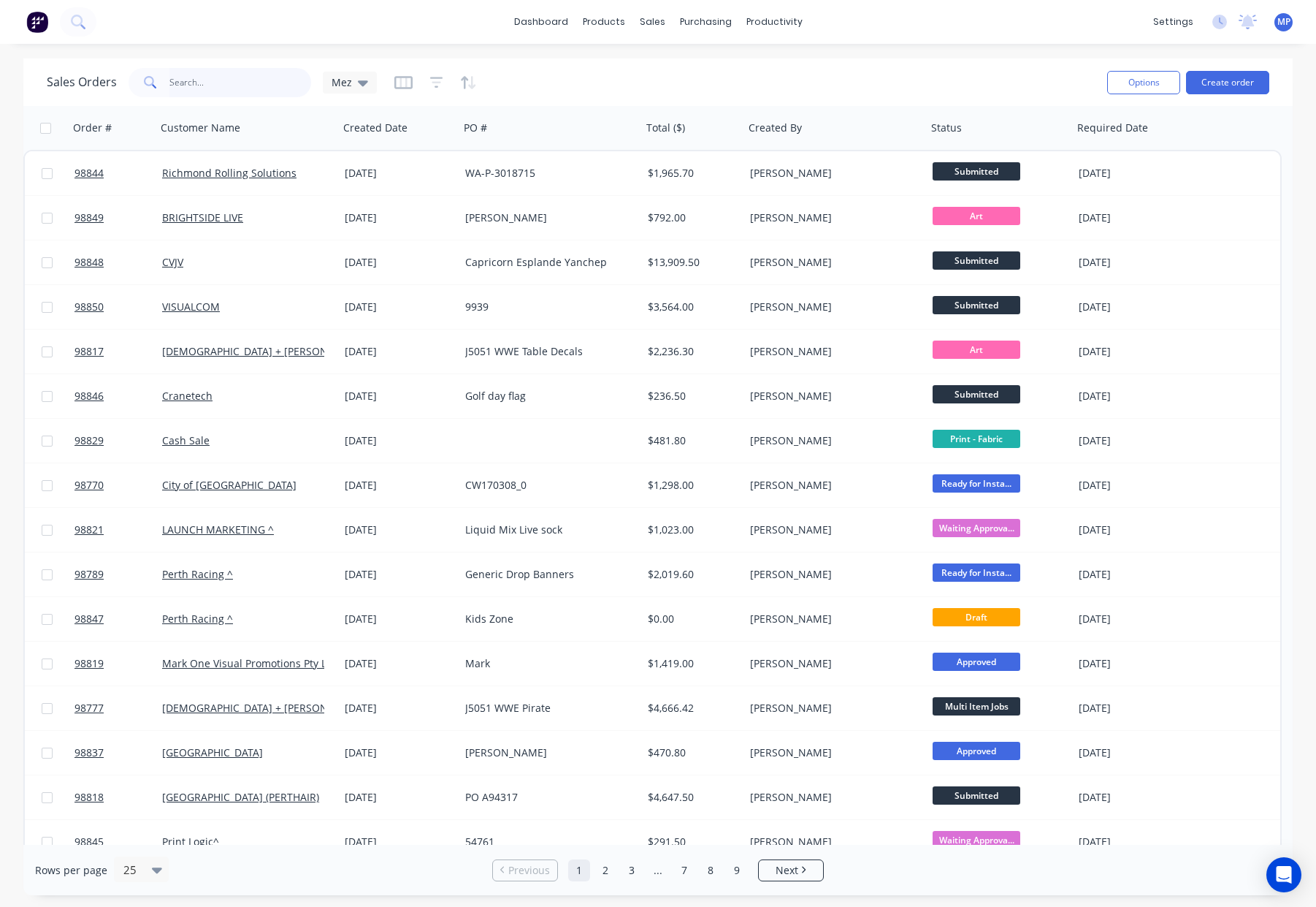
click at [217, 83] on input "text" at bounding box center [241, 83] width 143 height 29
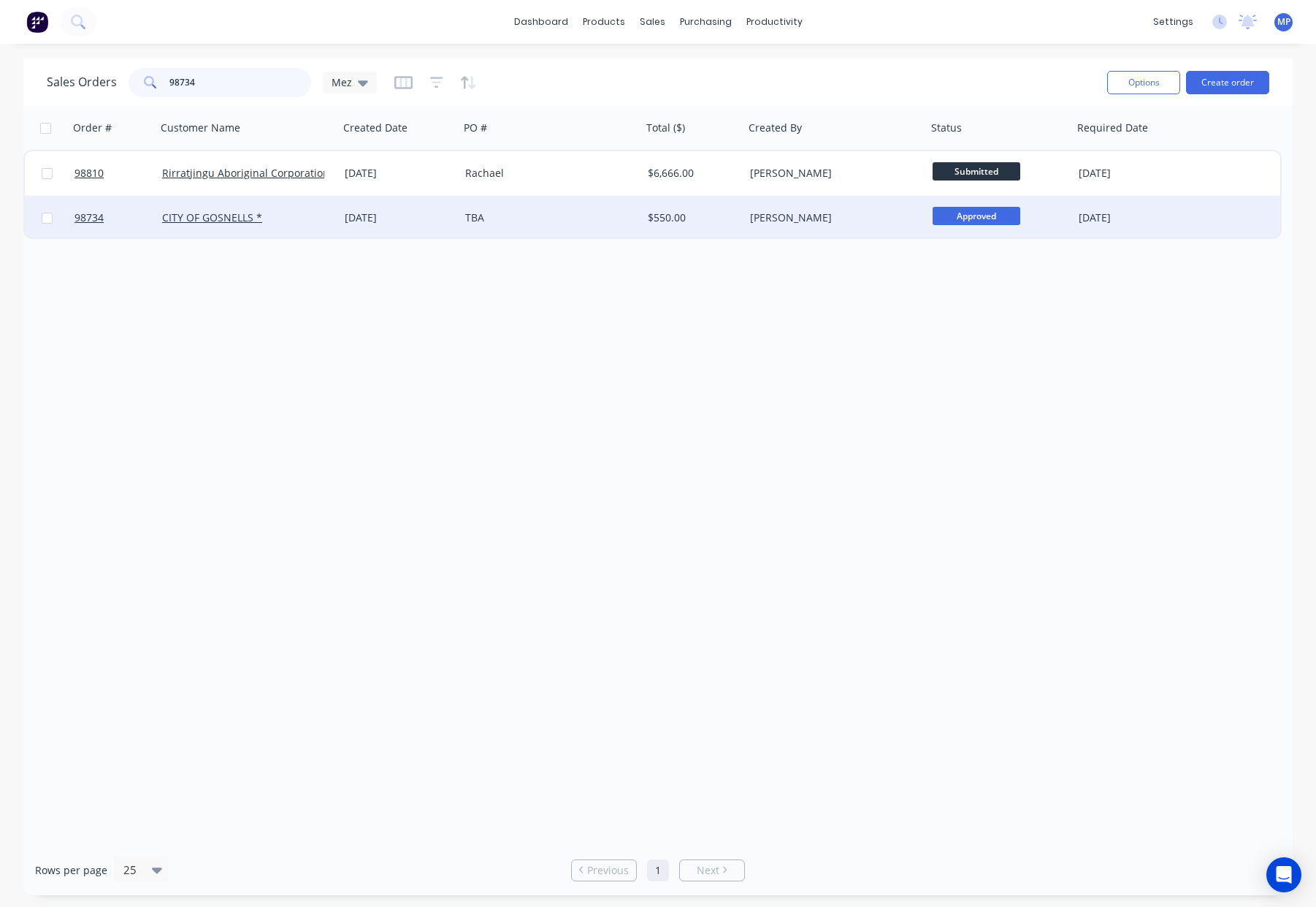
type input "98734"
click at [555, 228] on div "TBA" at bounding box center [550, 218] width 182 height 44
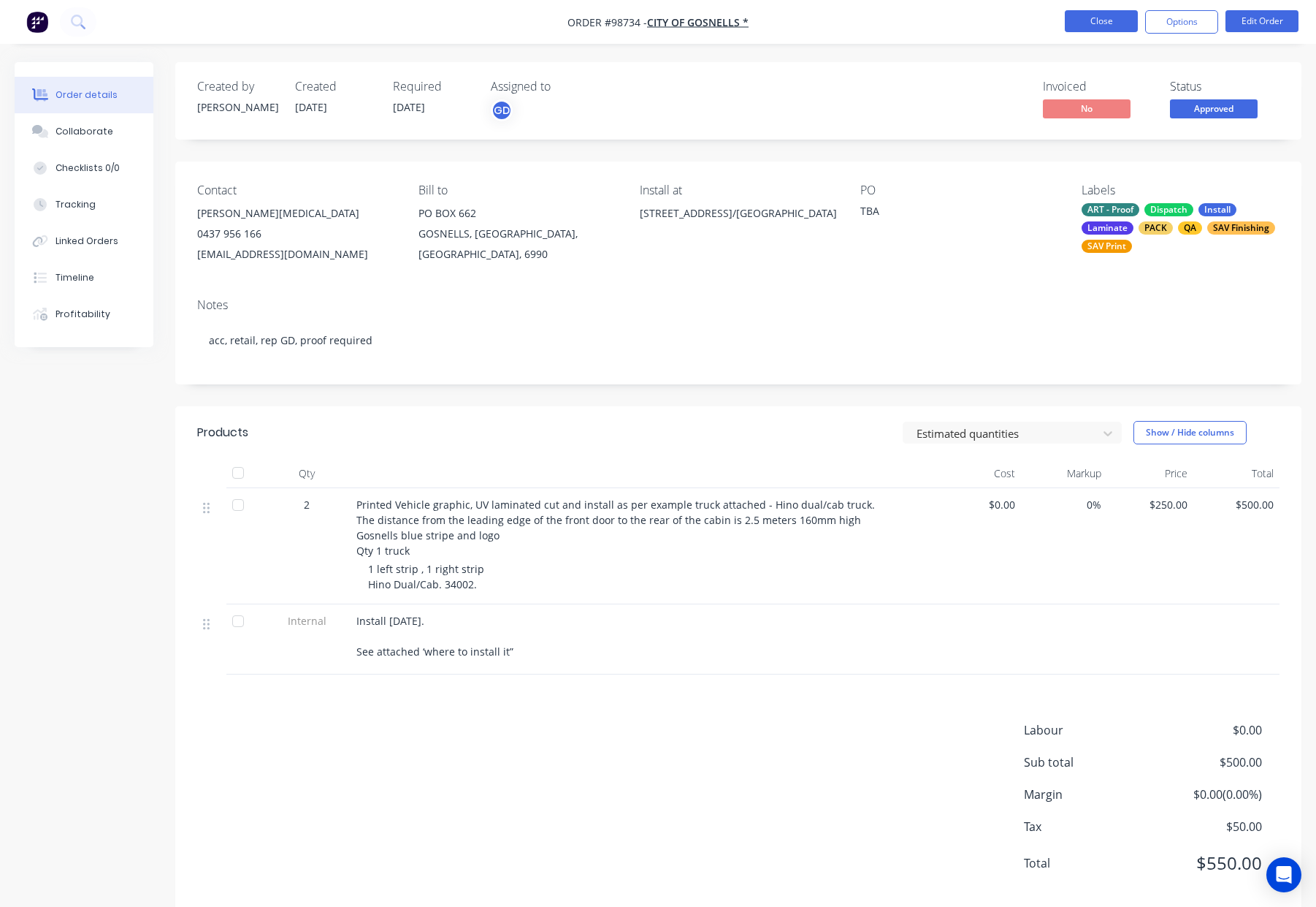
click at [1076, 18] on button "Close" at bounding box center [1101, 21] width 73 height 21
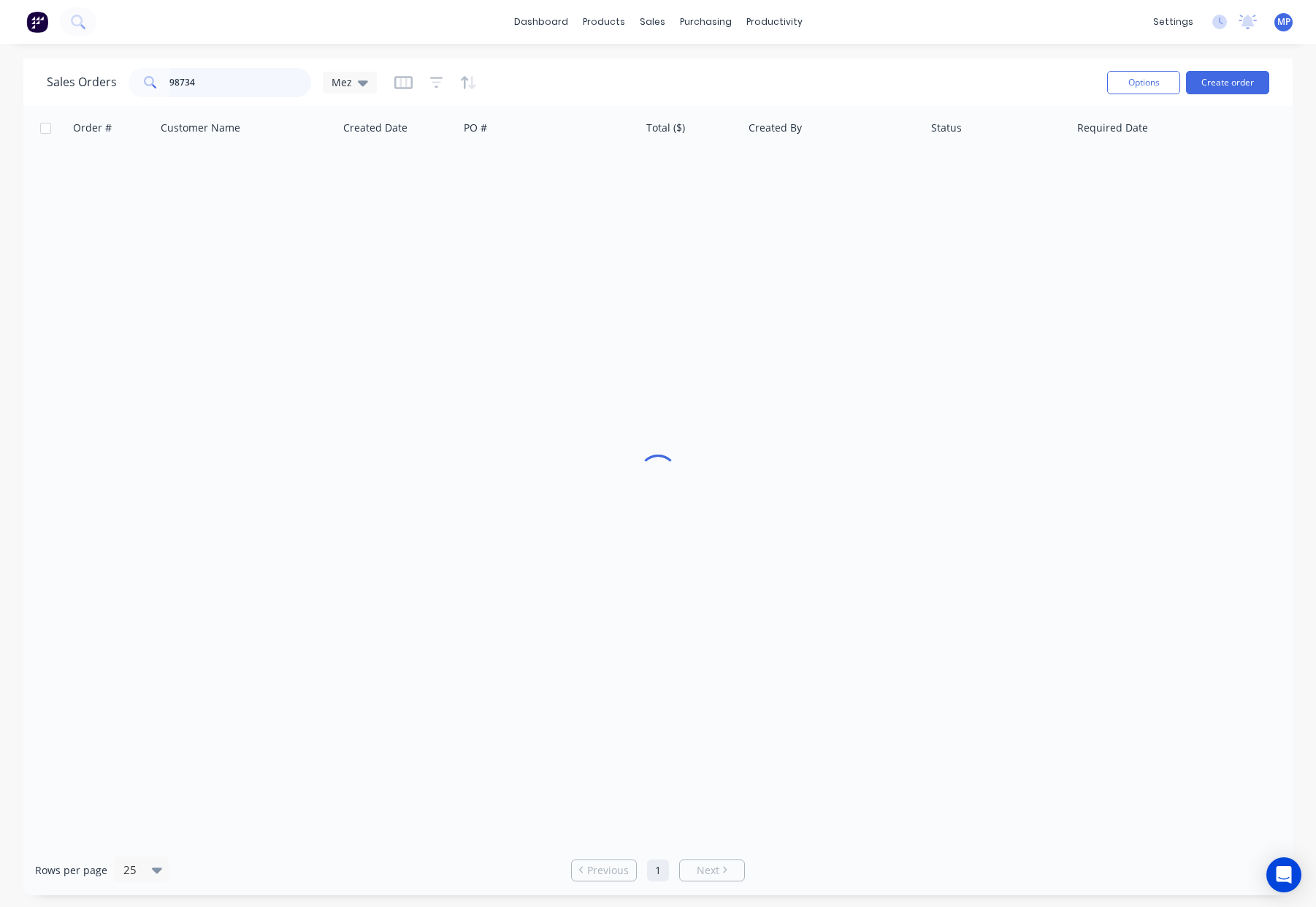
click at [132, 83] on div "98734" at bounding box center [220, 83] width 182 height 29
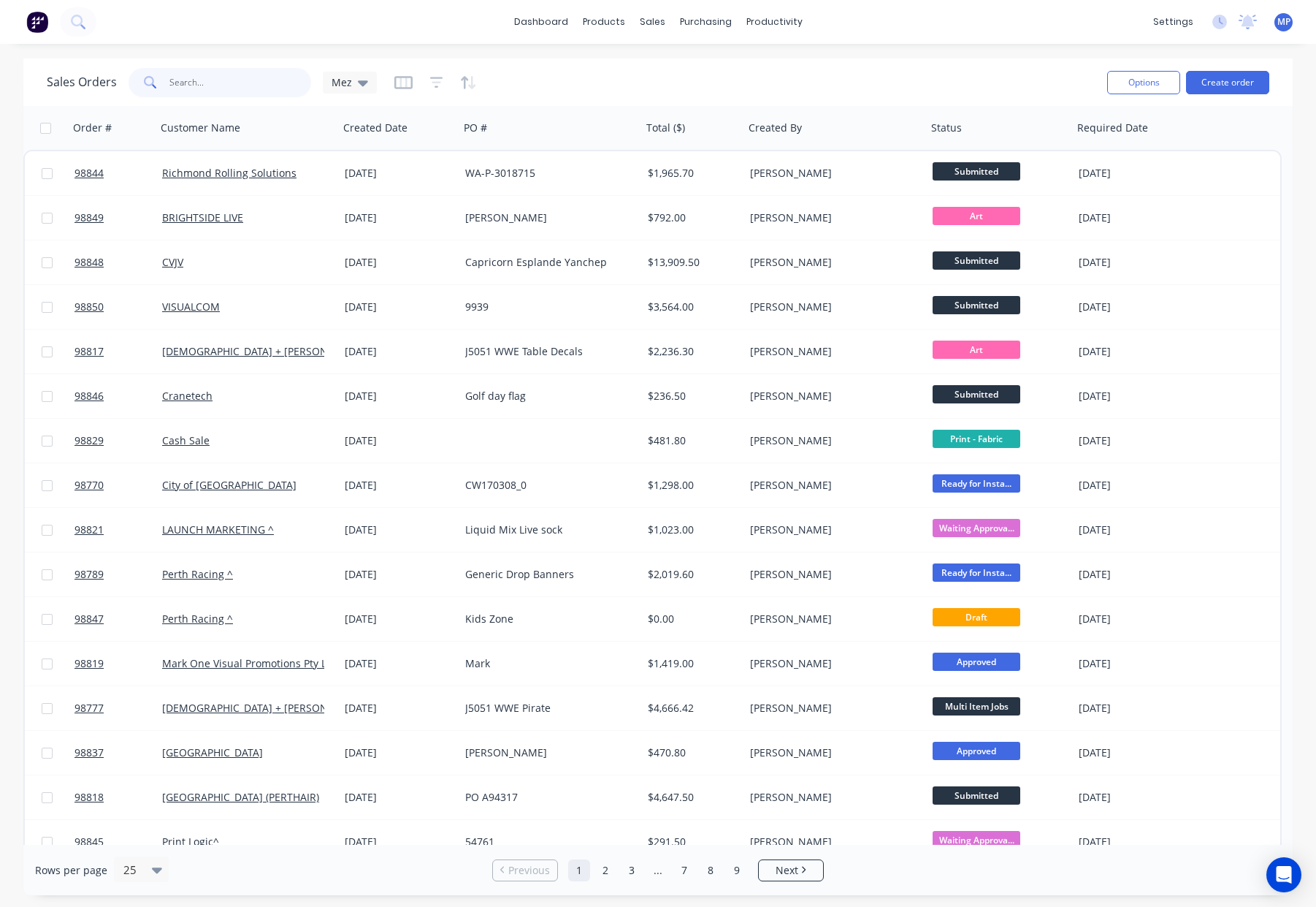
click at [221, 81] on input "text" at bounding box center [241, 83] width 143 height 29
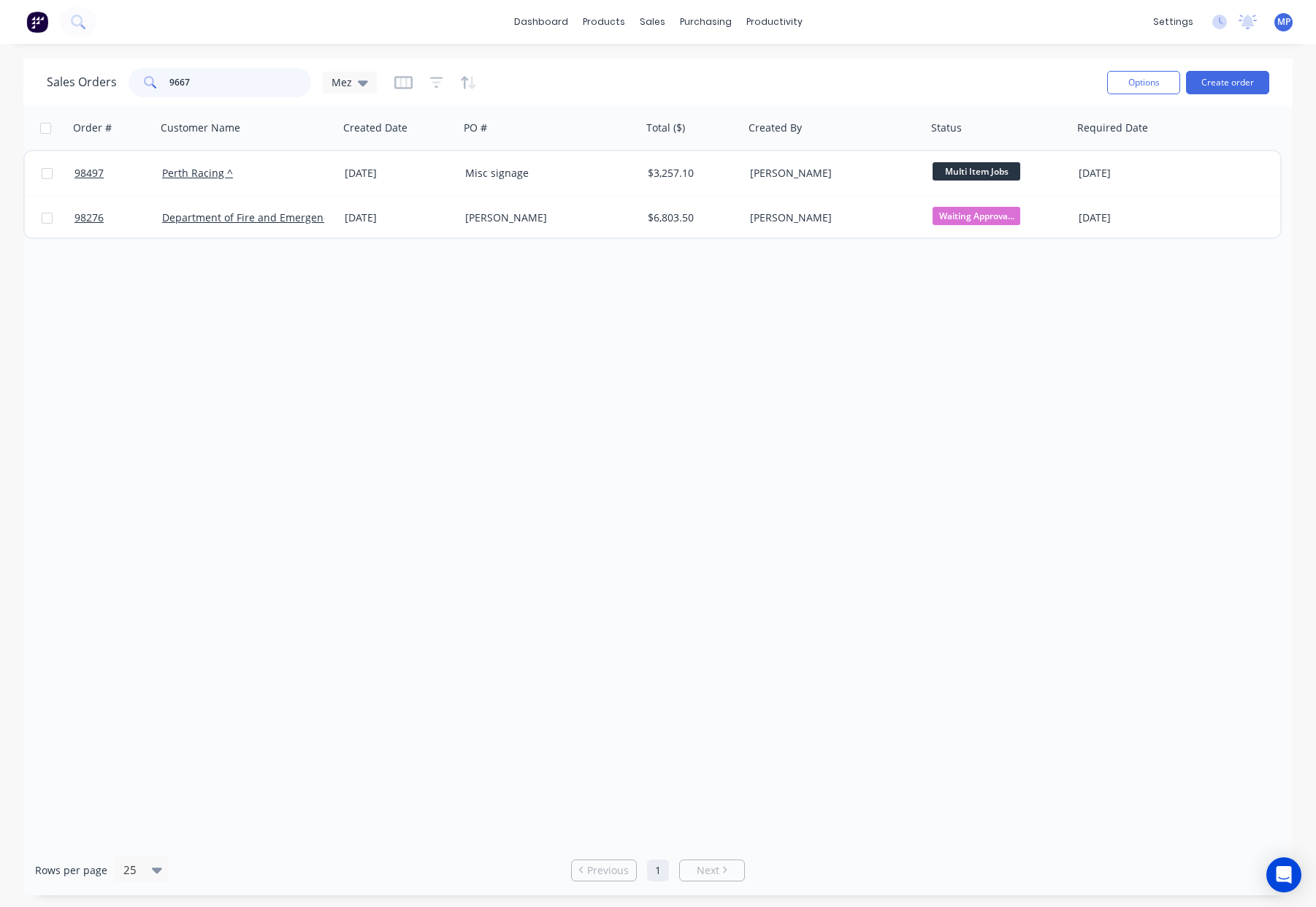
type input "96675"
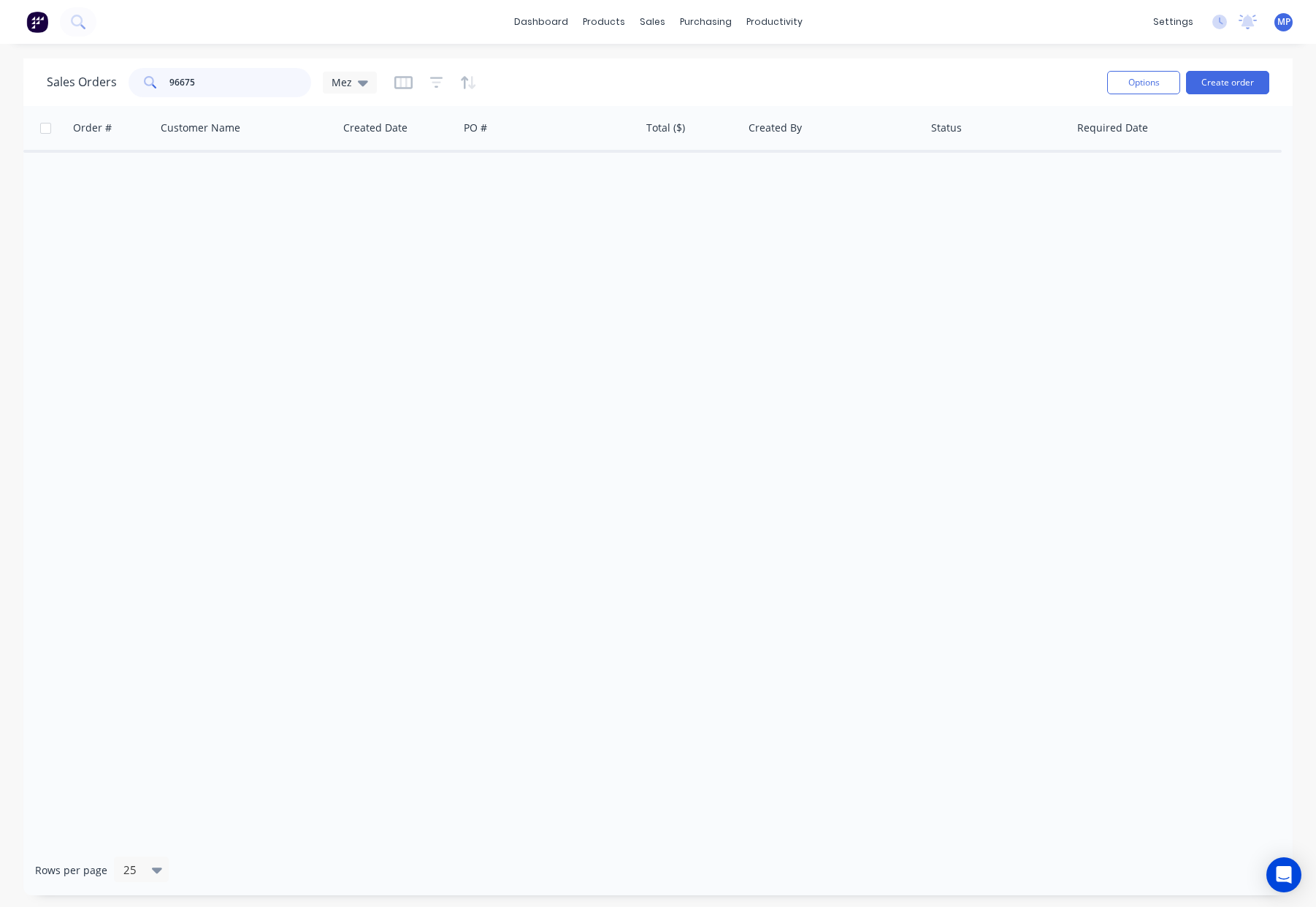
drag, startPoint x: 154, startPoint y: 70, endPoint x: 125, endPoint y: 70, distance: 29.0
click at [125, 70] on div "Sales Orders 96675 Mez" at bounding box center [211, 83] width 330 height 29
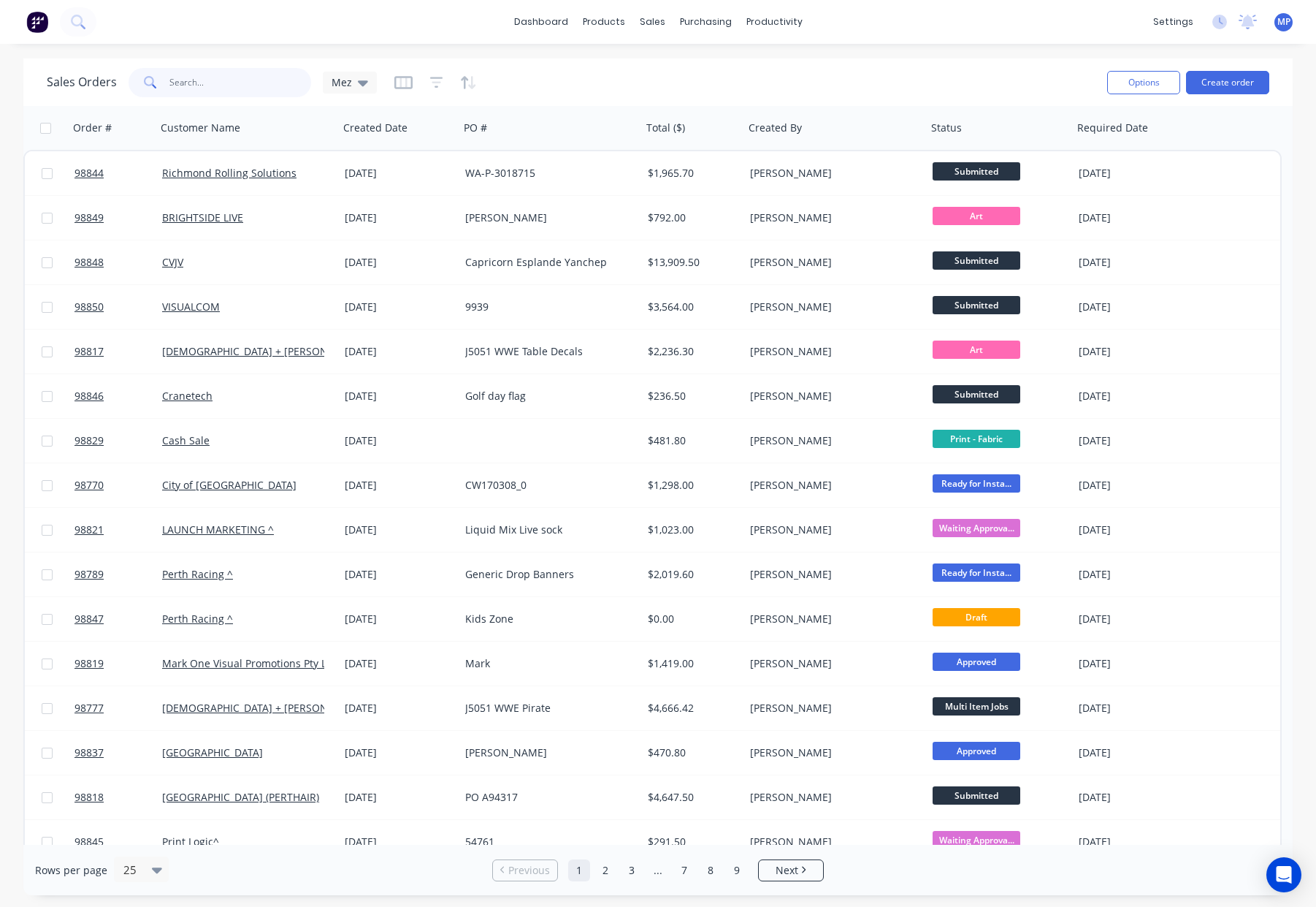
click at [199, 89] on input "text" at bounding box center [241, 83] width 143 height 29
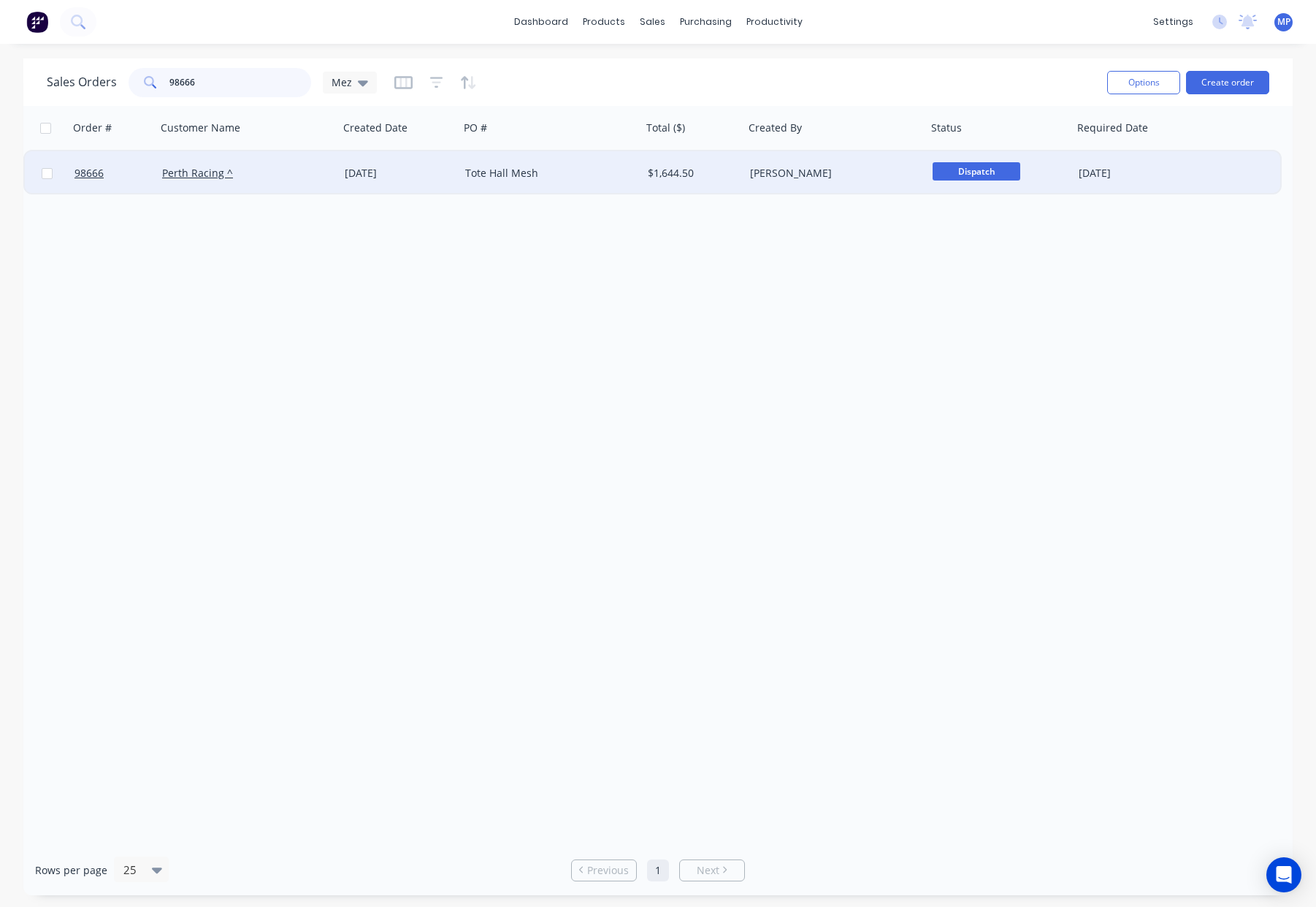
type input "98666"
click at [597, 169] on div "Tote Hall Mesh" at bounding box center [546, 173] width 162 height 15
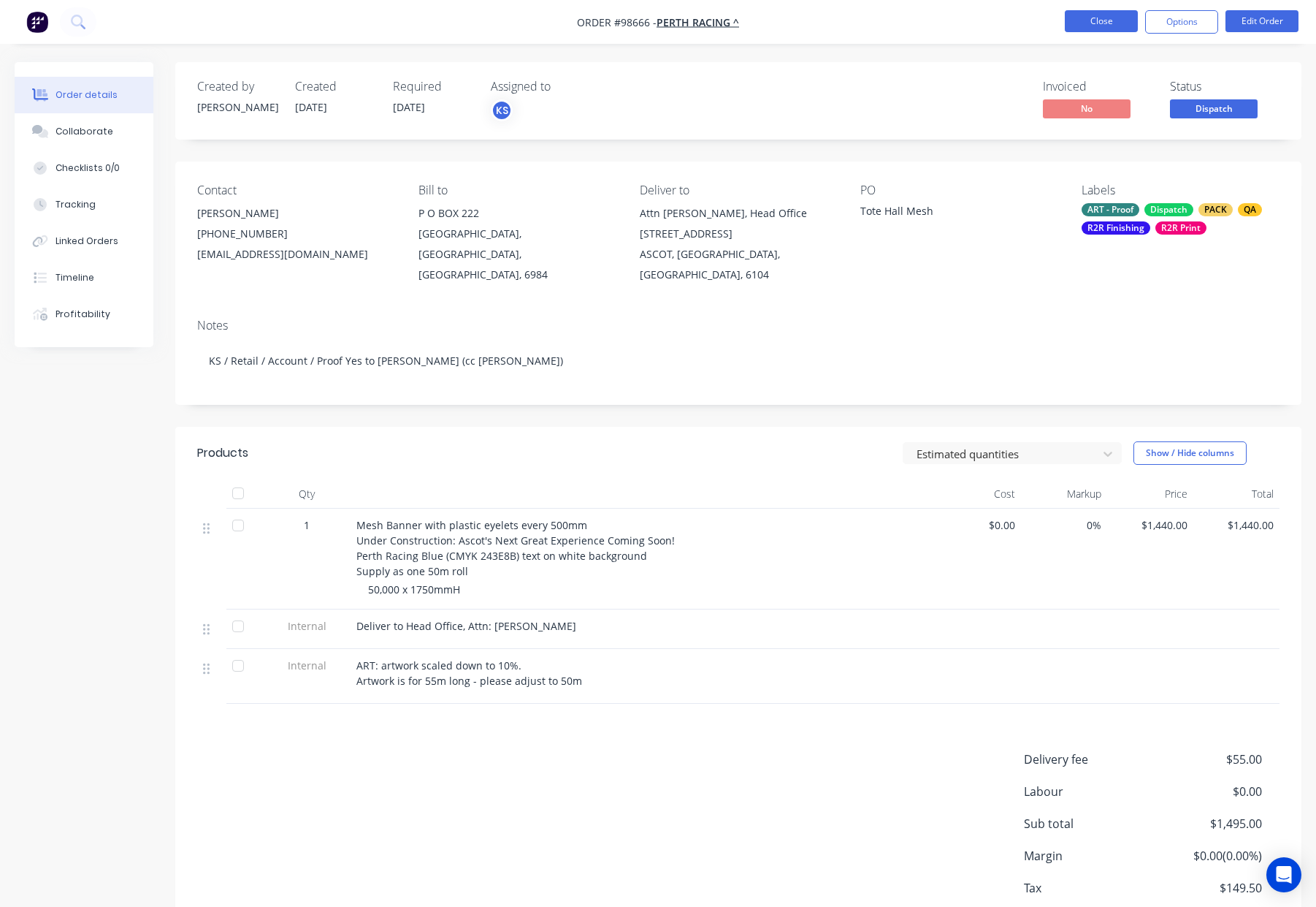
click at [1101, 21] on button "Close" at bounding box center [1101, 21] width 73 height 21
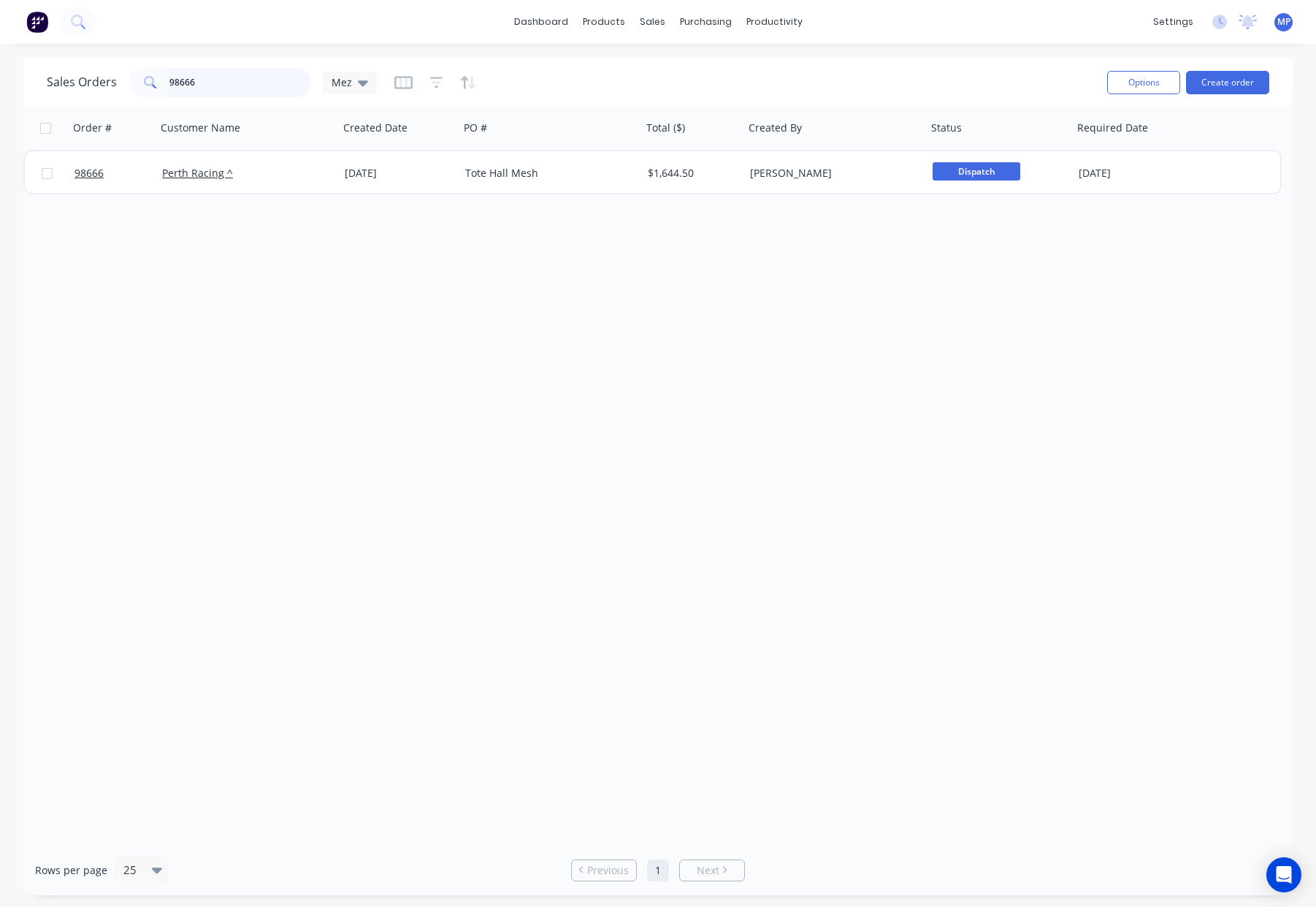
click at [203, 84] on input "98666" at bounding box center [241, 83] width 143 height 29
click at [106, 79] on div "Sales Orders 98666 Mez" at bounding box center [211, 83] width 330 height 29
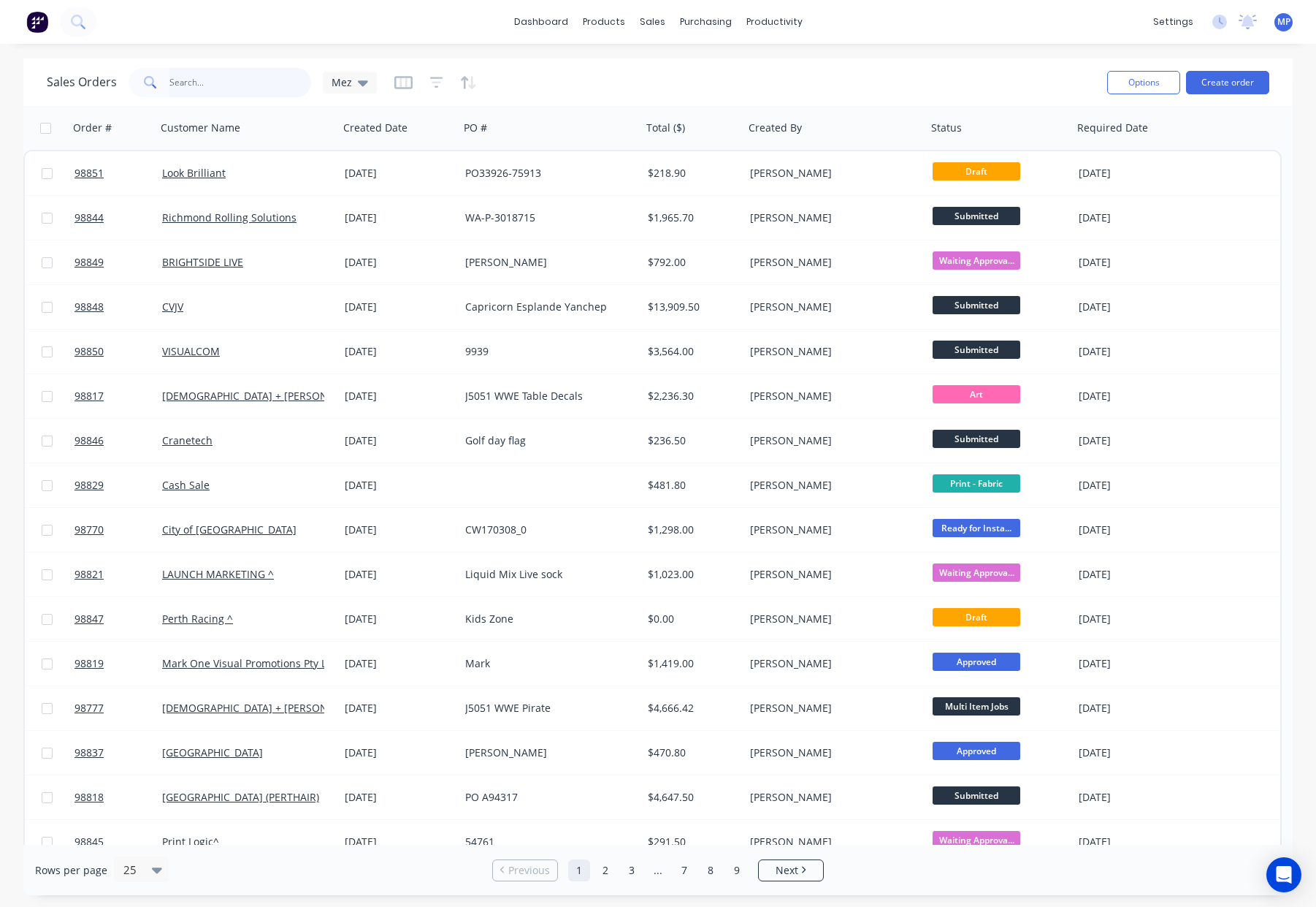
click at [203, 84] on input "text" at bounding box center [241, 83] width 143 height 29
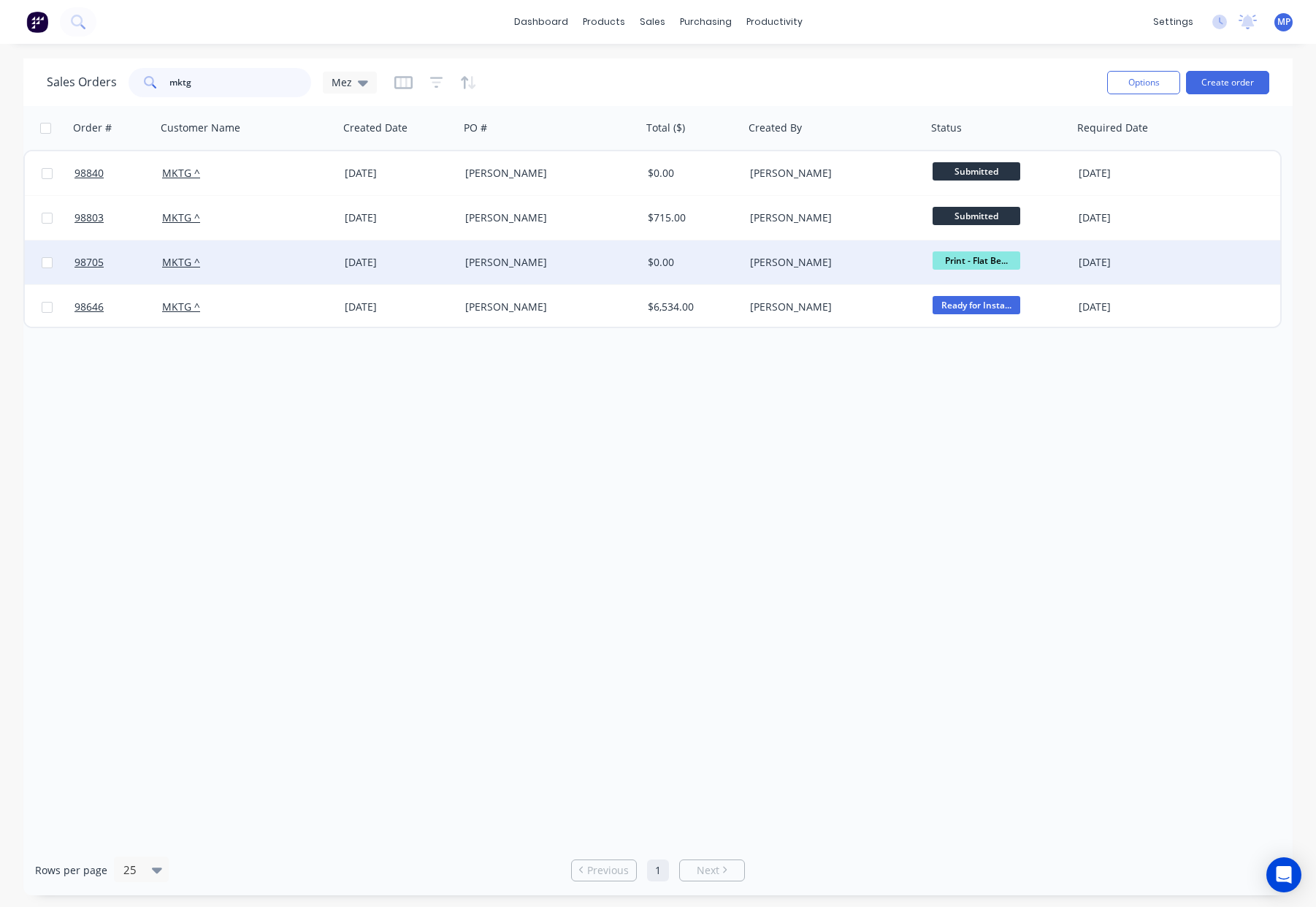
type input "mktg"
click at [595, 270] on div "Elizabeth - Optus" at bounding box center [550, 262] width 182 height 44
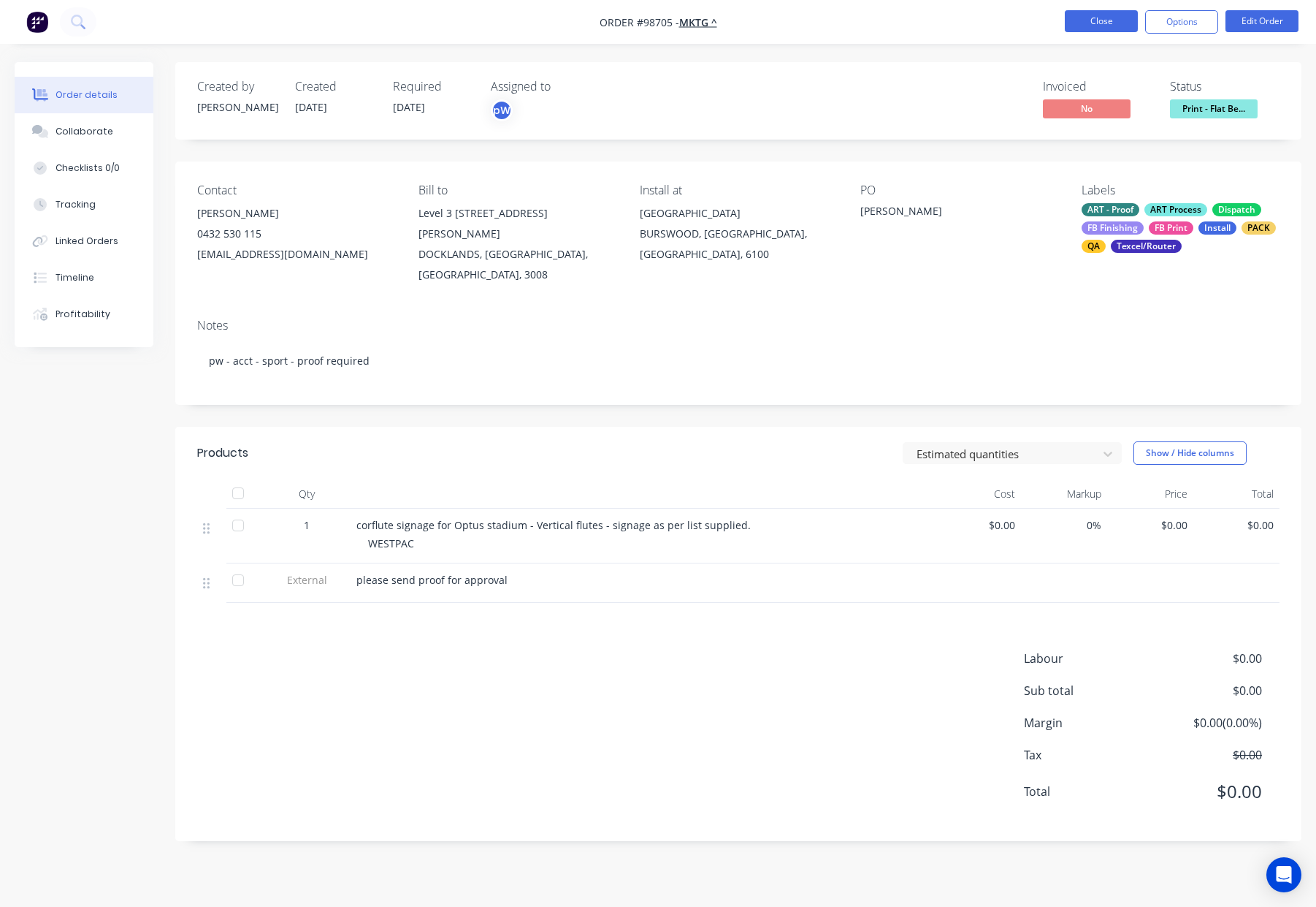
click at [1094, 22] on button "Close" at bounding box center [1101, 21] width 73 height 21
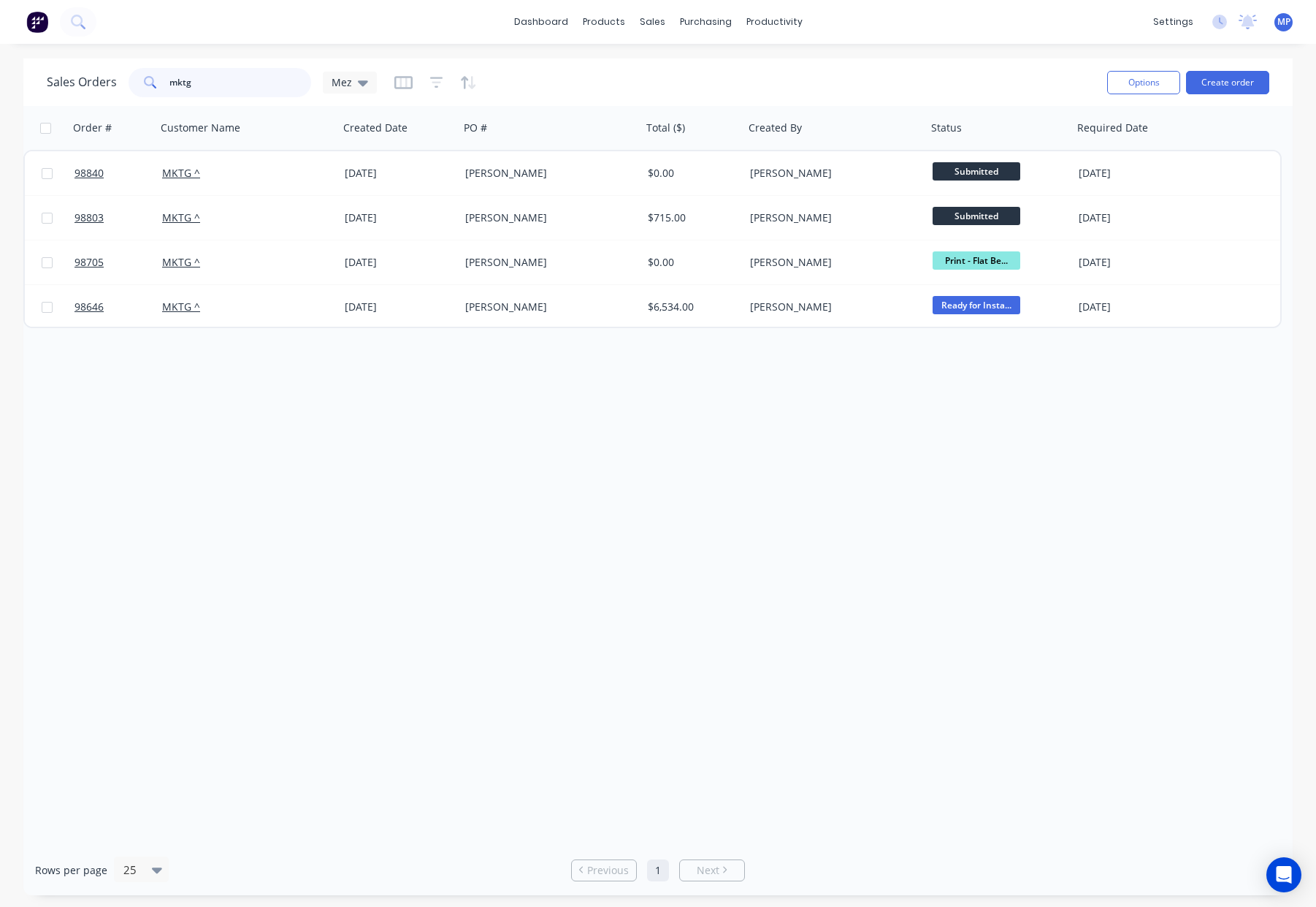
drag, startPoint x: 192, startPoint y: 80, endPoint x: 124, endPoint y: 78, distance: 68.0
click at [129, 78] on div "mktg" at bounding box center [220, 83] width 182 height 29
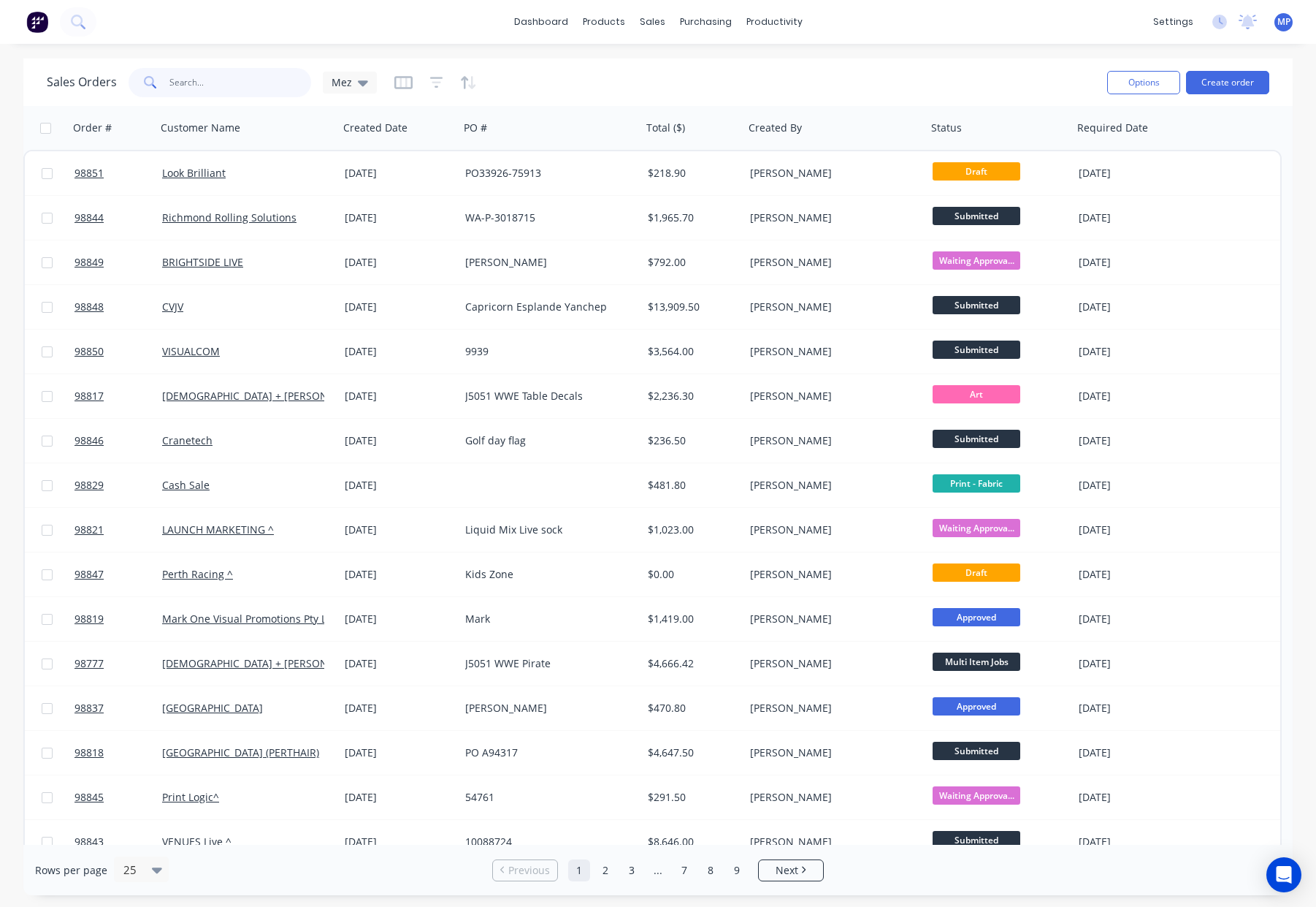
click at [217, 92] on input "text" at bounding box center [241, 83] width 143 height 29
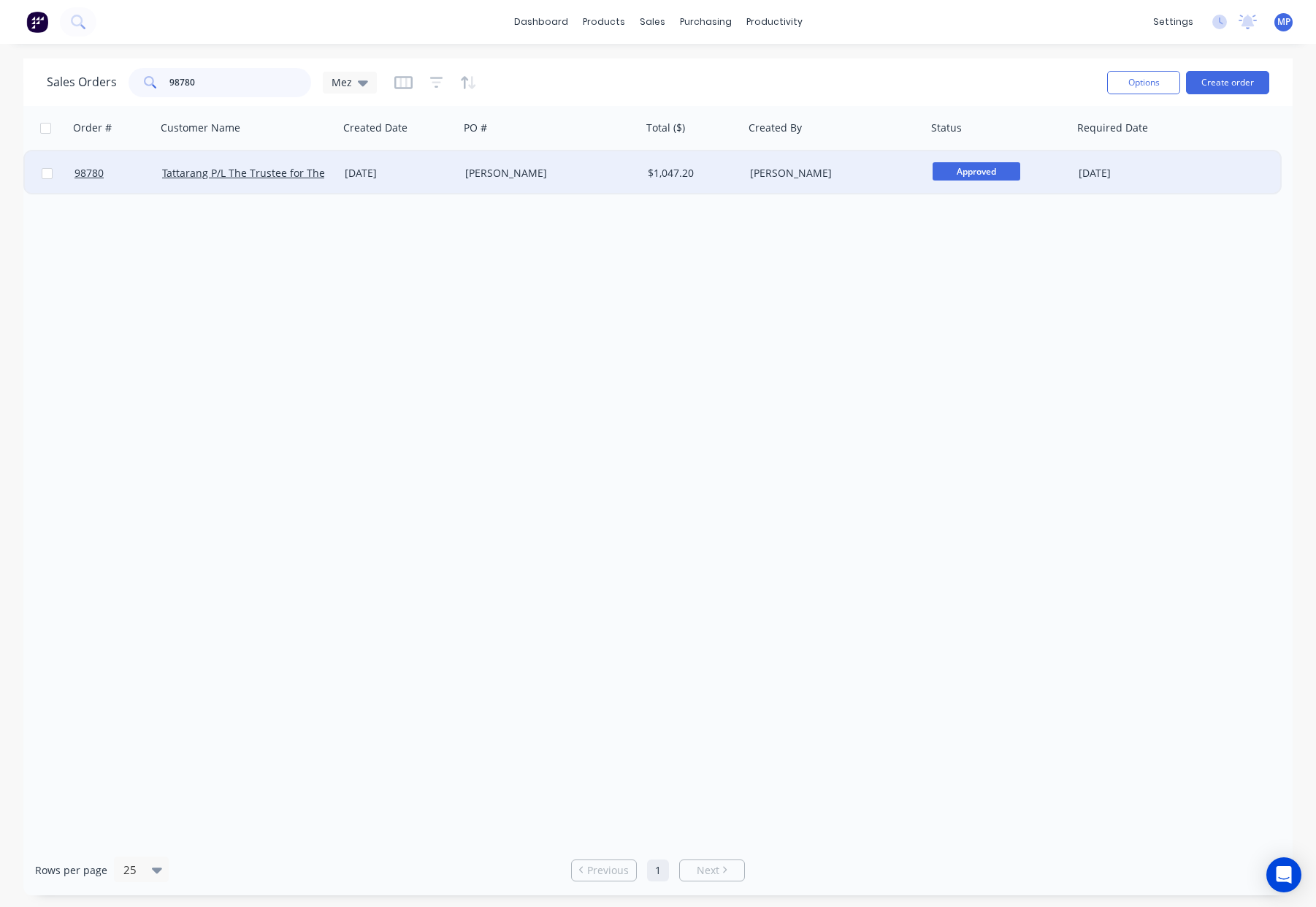
type input "98780"
click at [598, 177] on div "Clare Rowlands" at bounding box center [546, 173] width 162 height 15
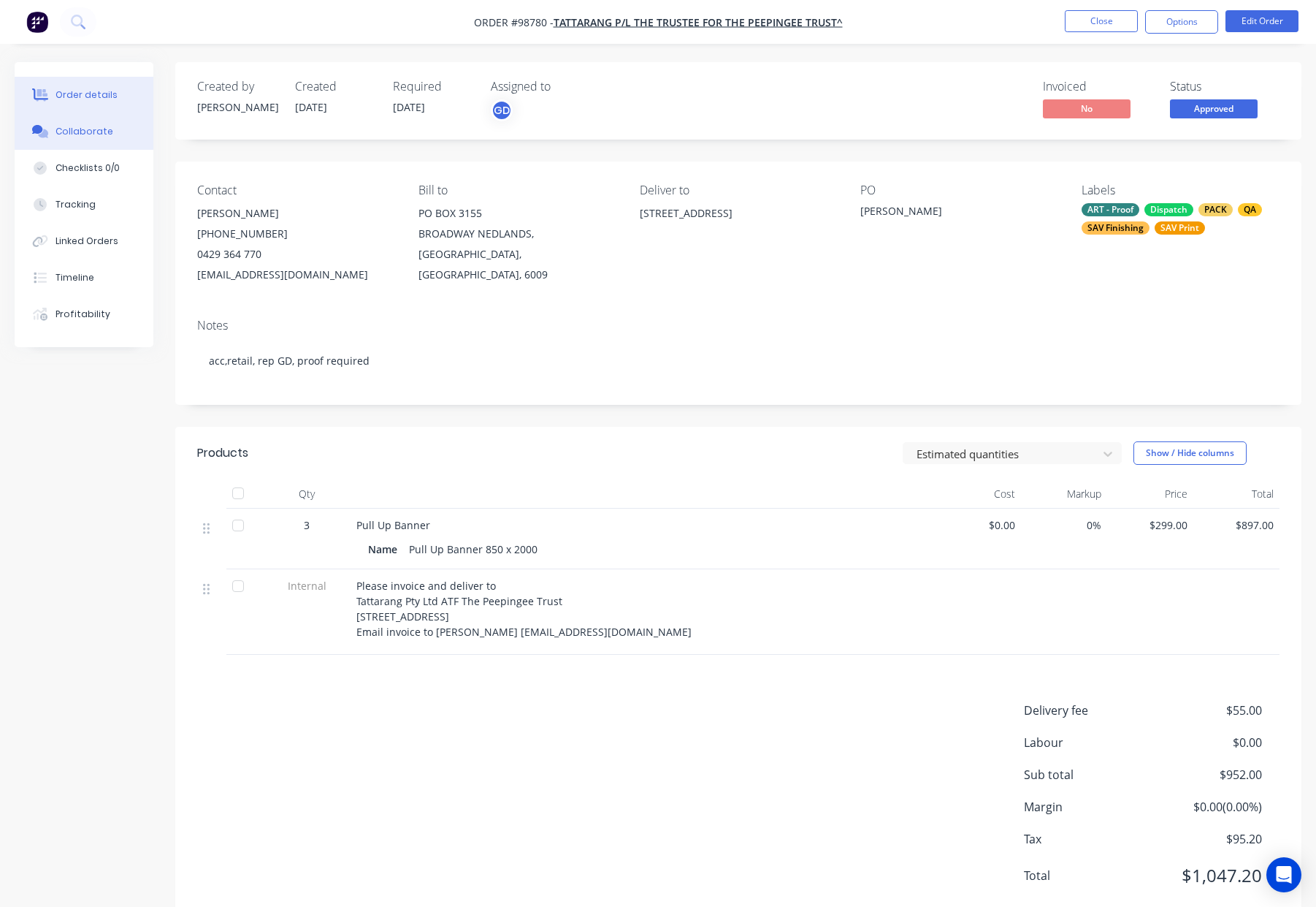
click at [109, 135] on button "Collaborate" at bounding box center [83, 132] width 138 height 36
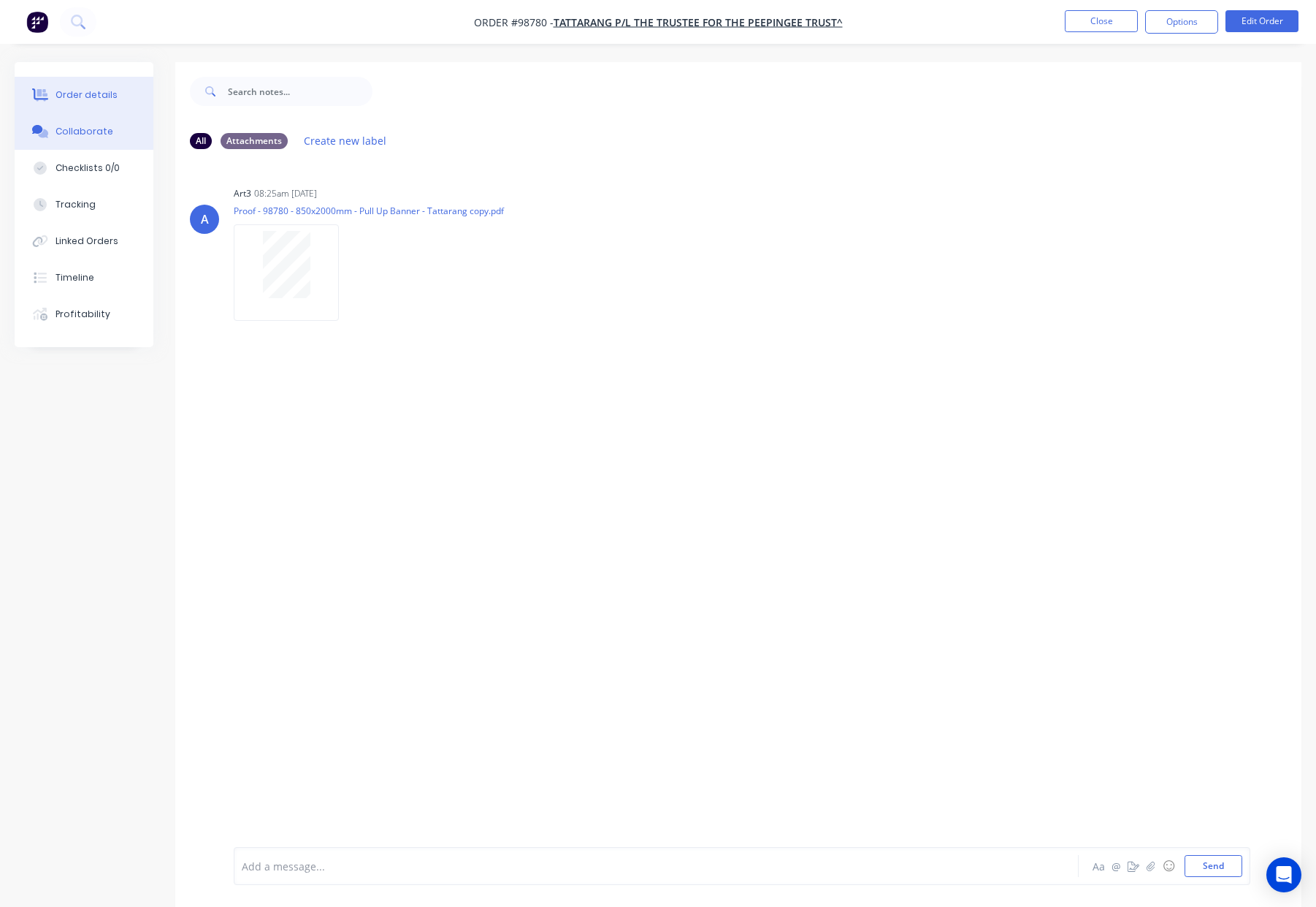
click at [101, 90] on div "Order details" at bounding box center [87, 95] width 62 height 13
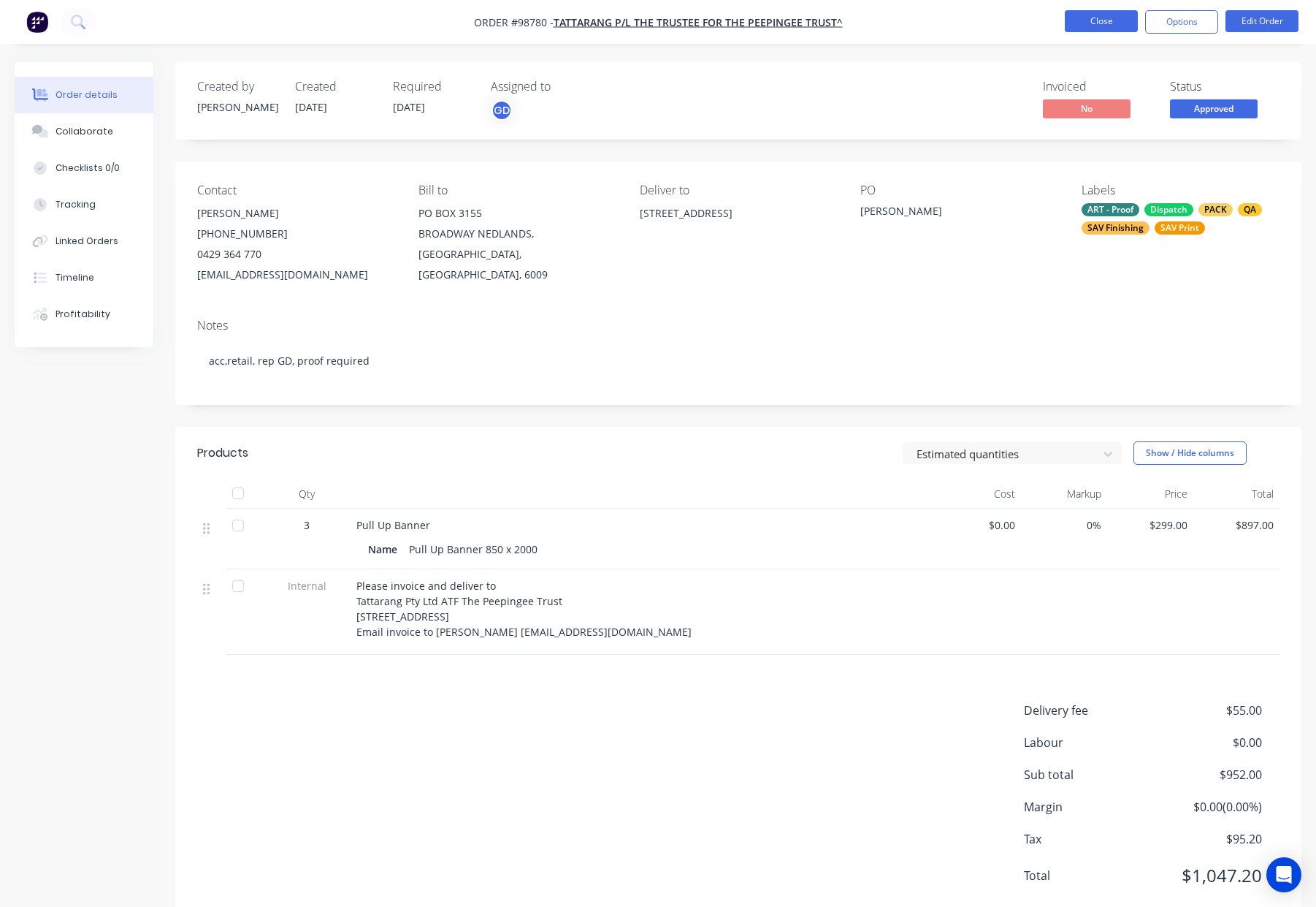
click at [1105, 20] on button "Close" at bounding box center [1101, 21] width 73 height 21
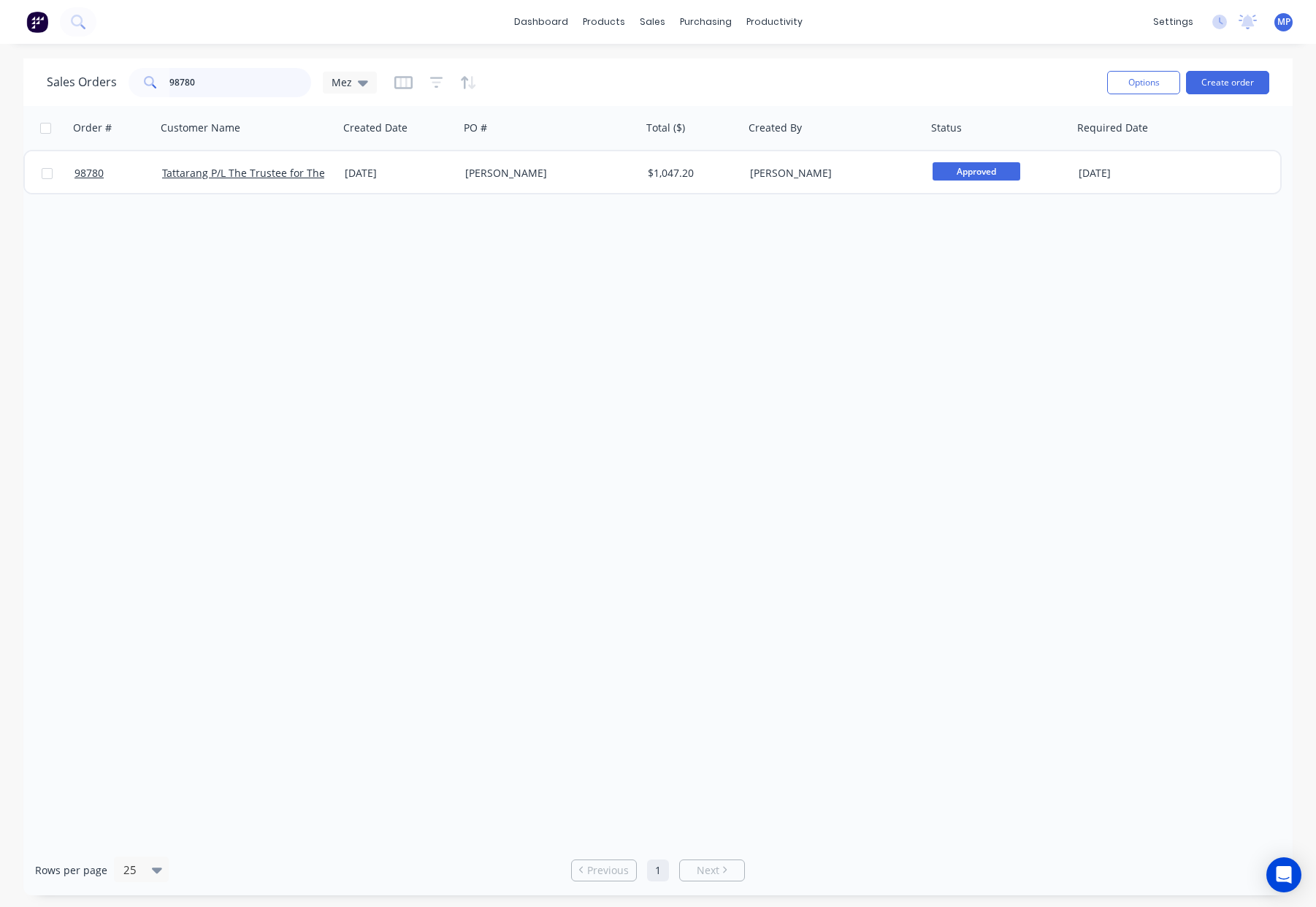
drag, startPoint x: 162, startPoint y: 85, endPoint x: 132, endPoint y: 85, distance: 30.0
click at [132, 85] on div "98780" at bounding box center [220, 83] width 182 height 29
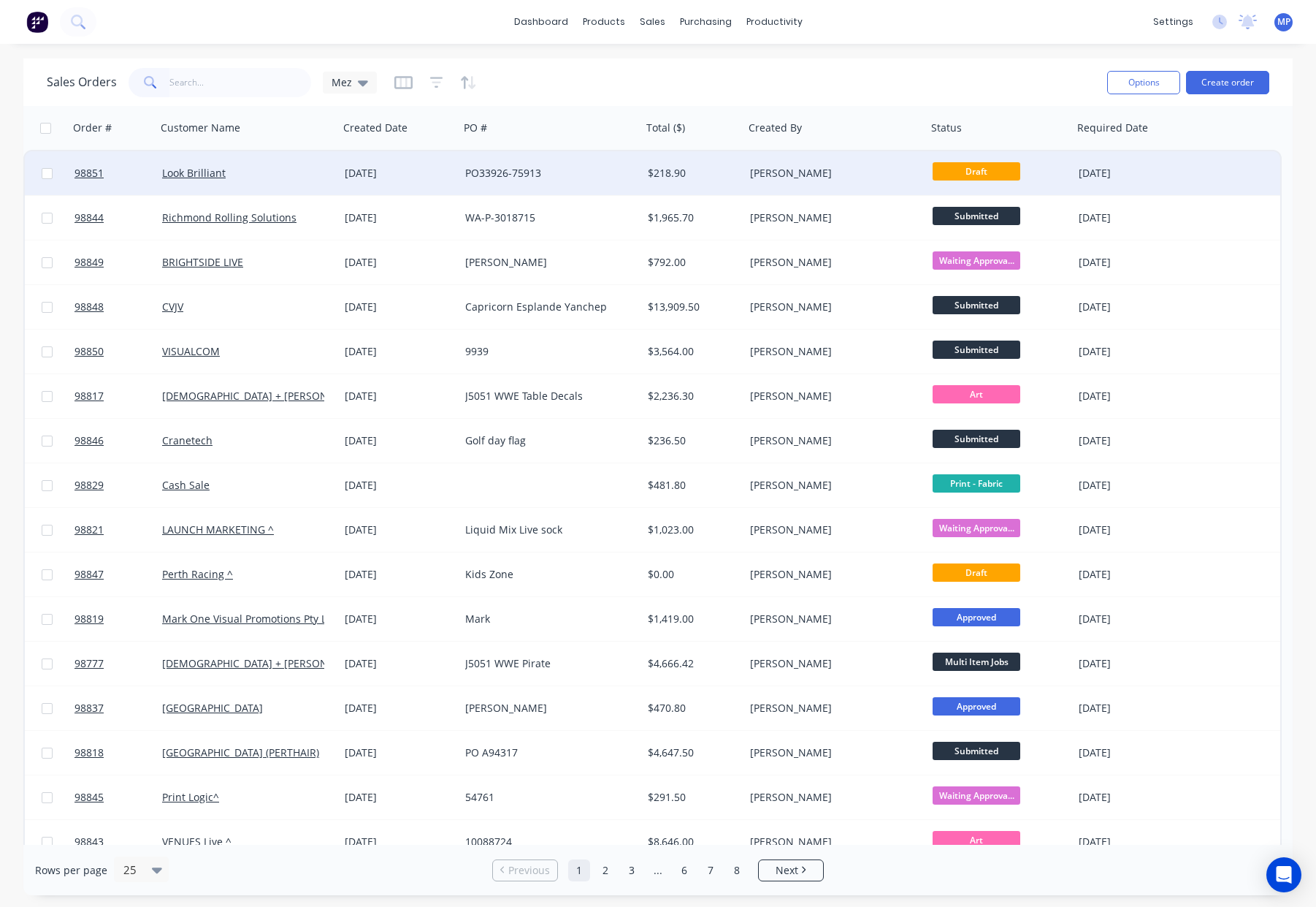
click at [587, 171] on div "PO33926-75913" at bounding box center [546, 173] width 162 height 15
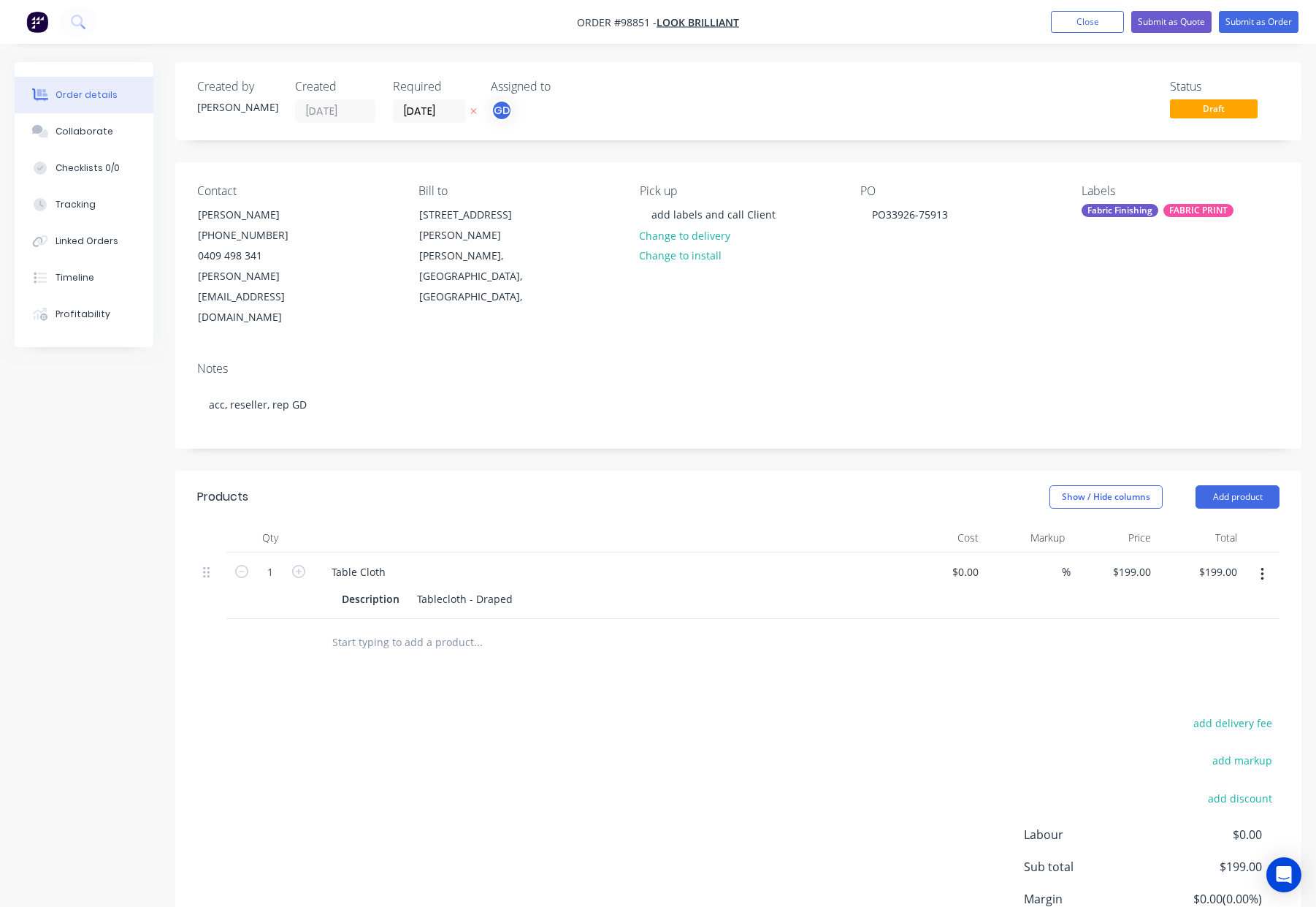
scroll to position [91, 0]
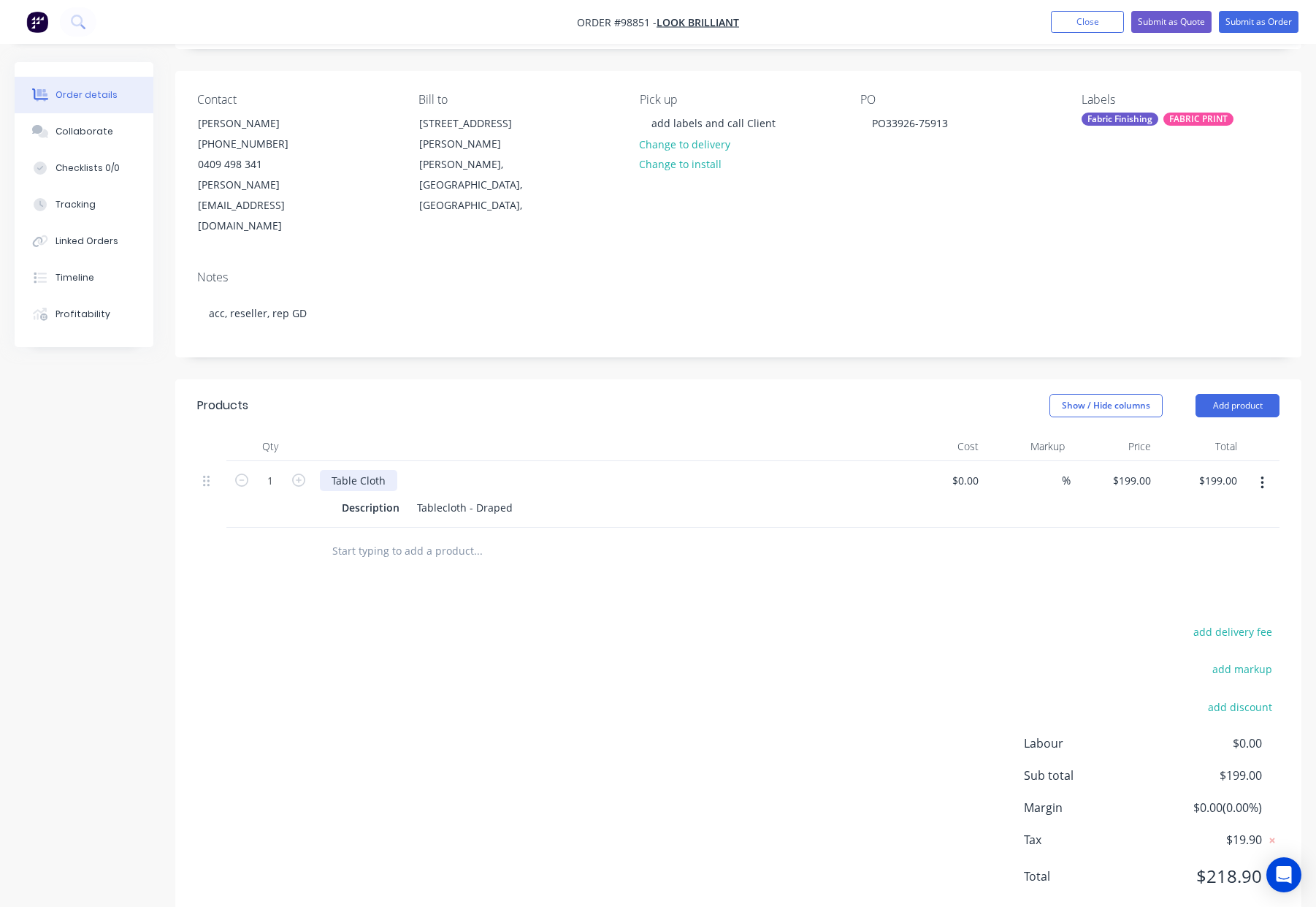
click at [396, 469] on div "Table Cloth" at bounding box center [358, 480] width 77 height 21
click at [429, 394] on div "Show / Hide columns Add product" at bounding box center [854, 405] width 853 height 23
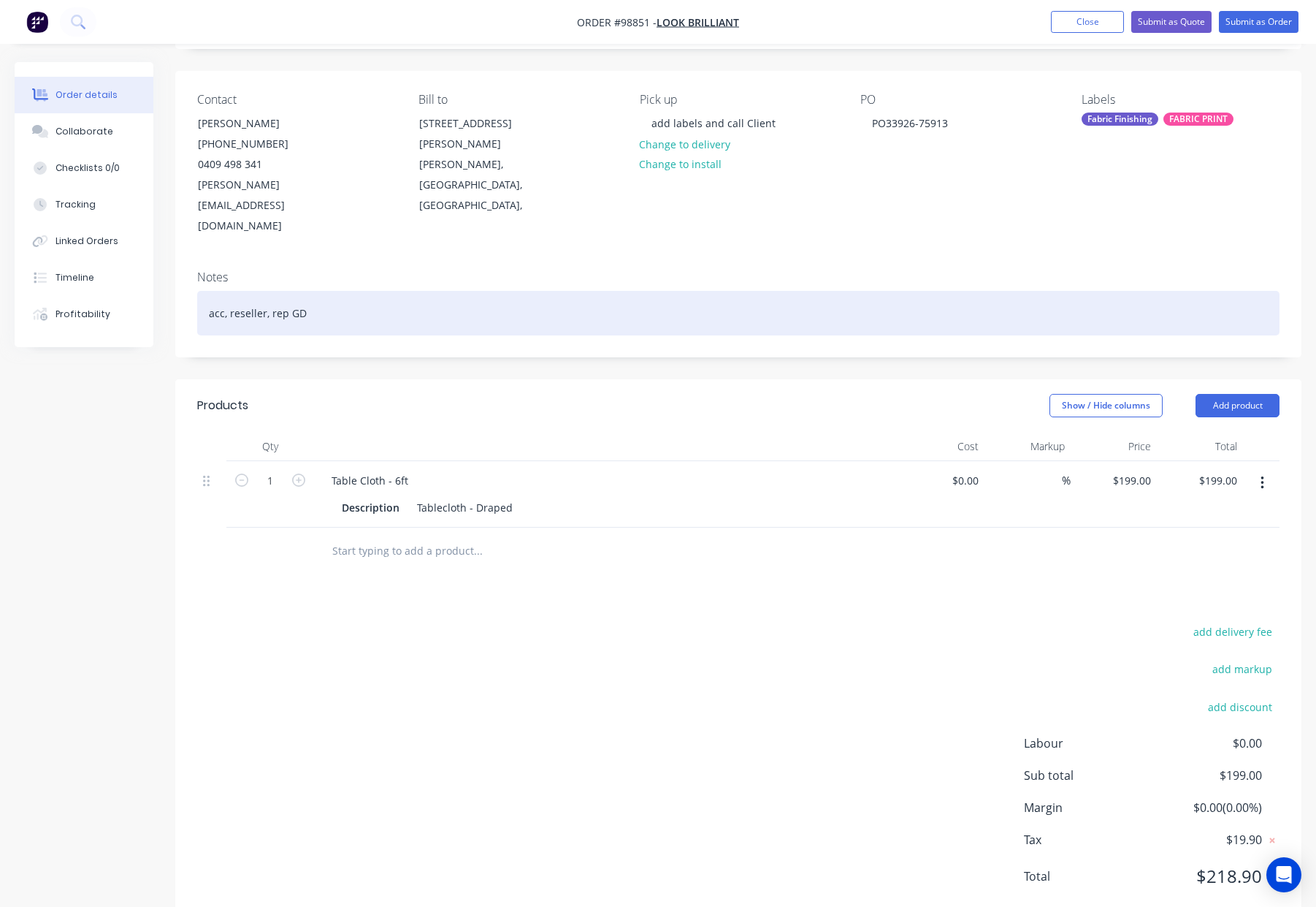
click at [401, 291] on div "acc, reseller, rep GD" at bounding box center [738, 313] width 1082 height 45
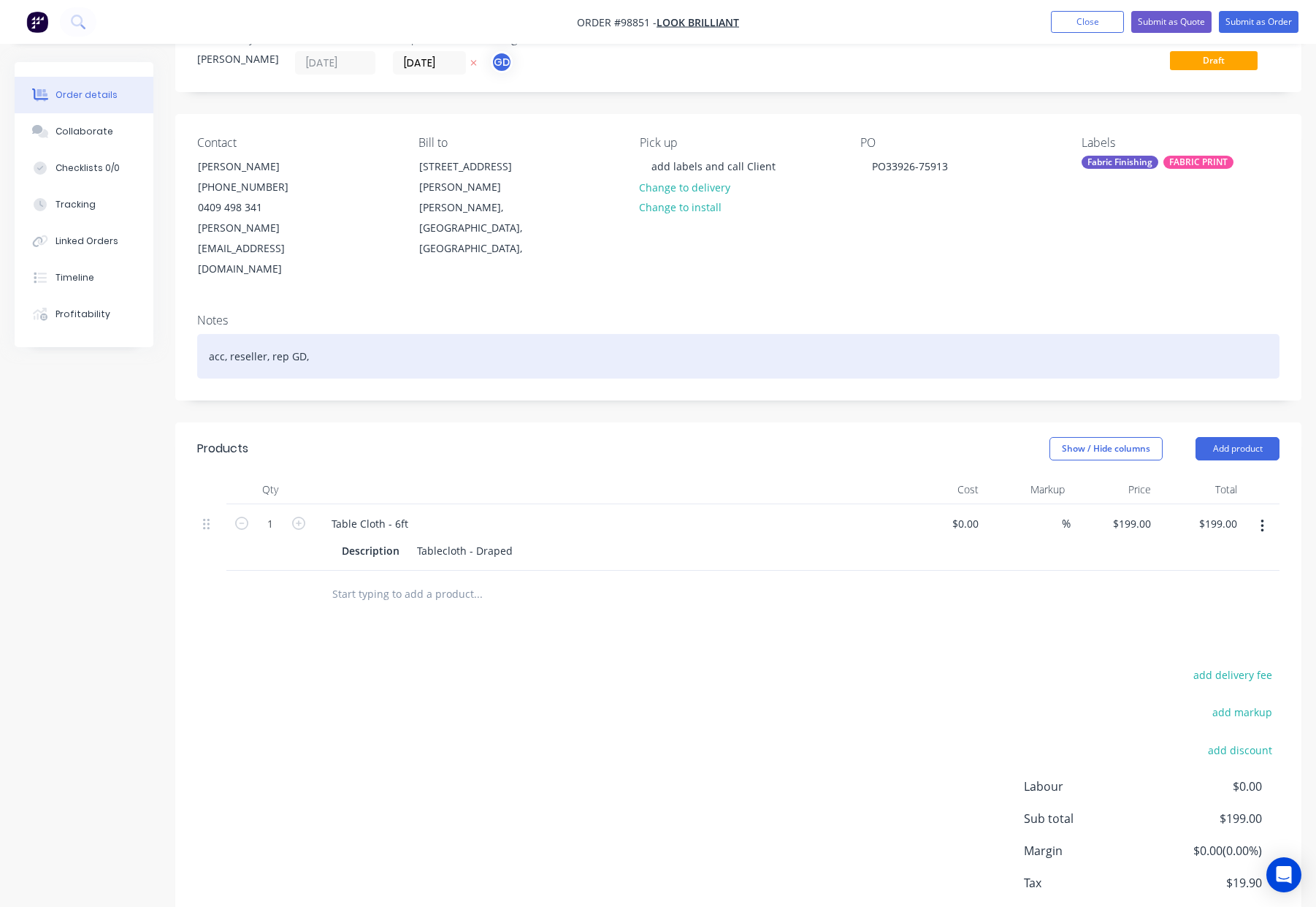
scroll to position [0, 0]
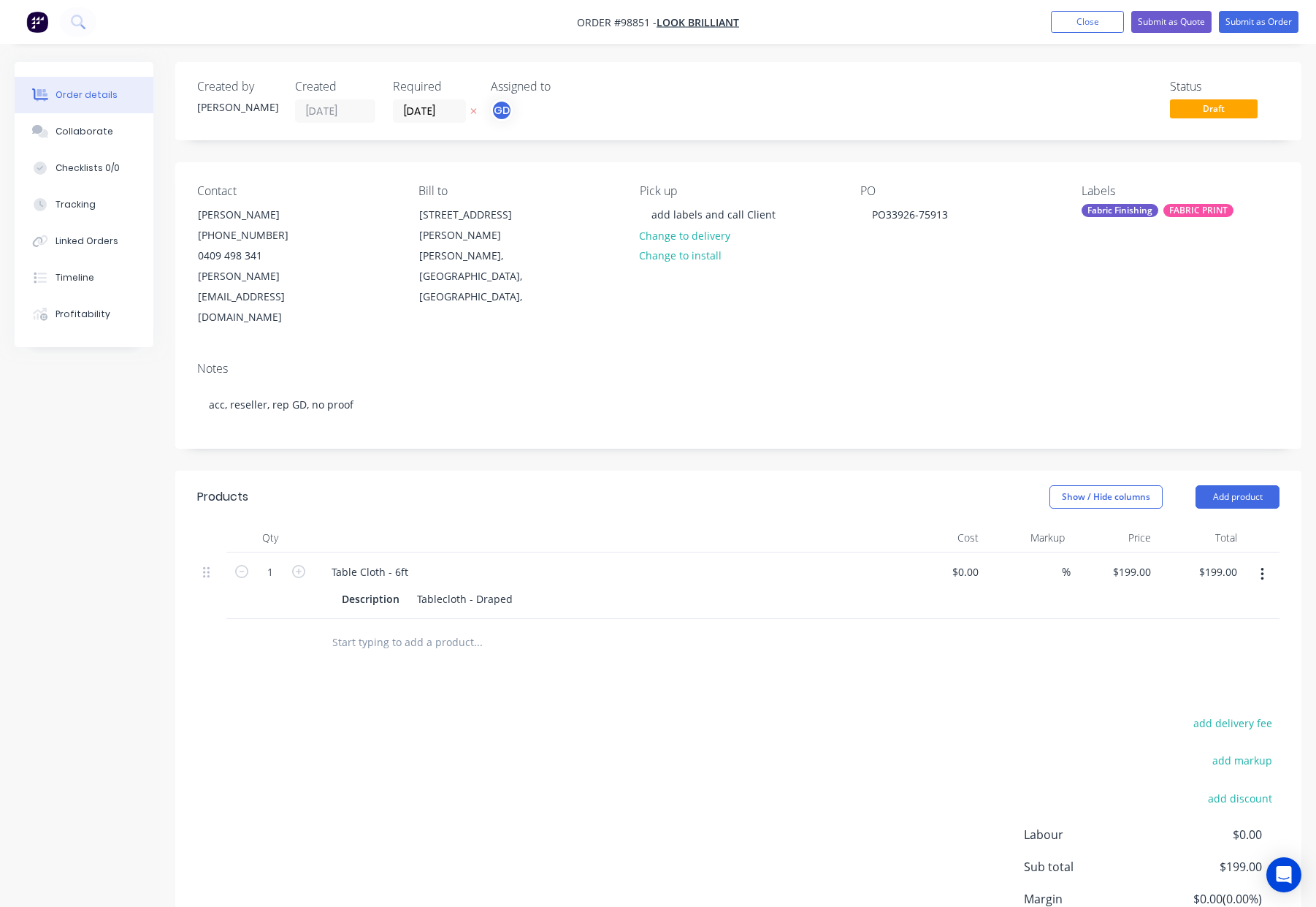
click at [1153, 211] on div "Fabric Finishing" at bounding box center [1119, 210] width 77 height 13
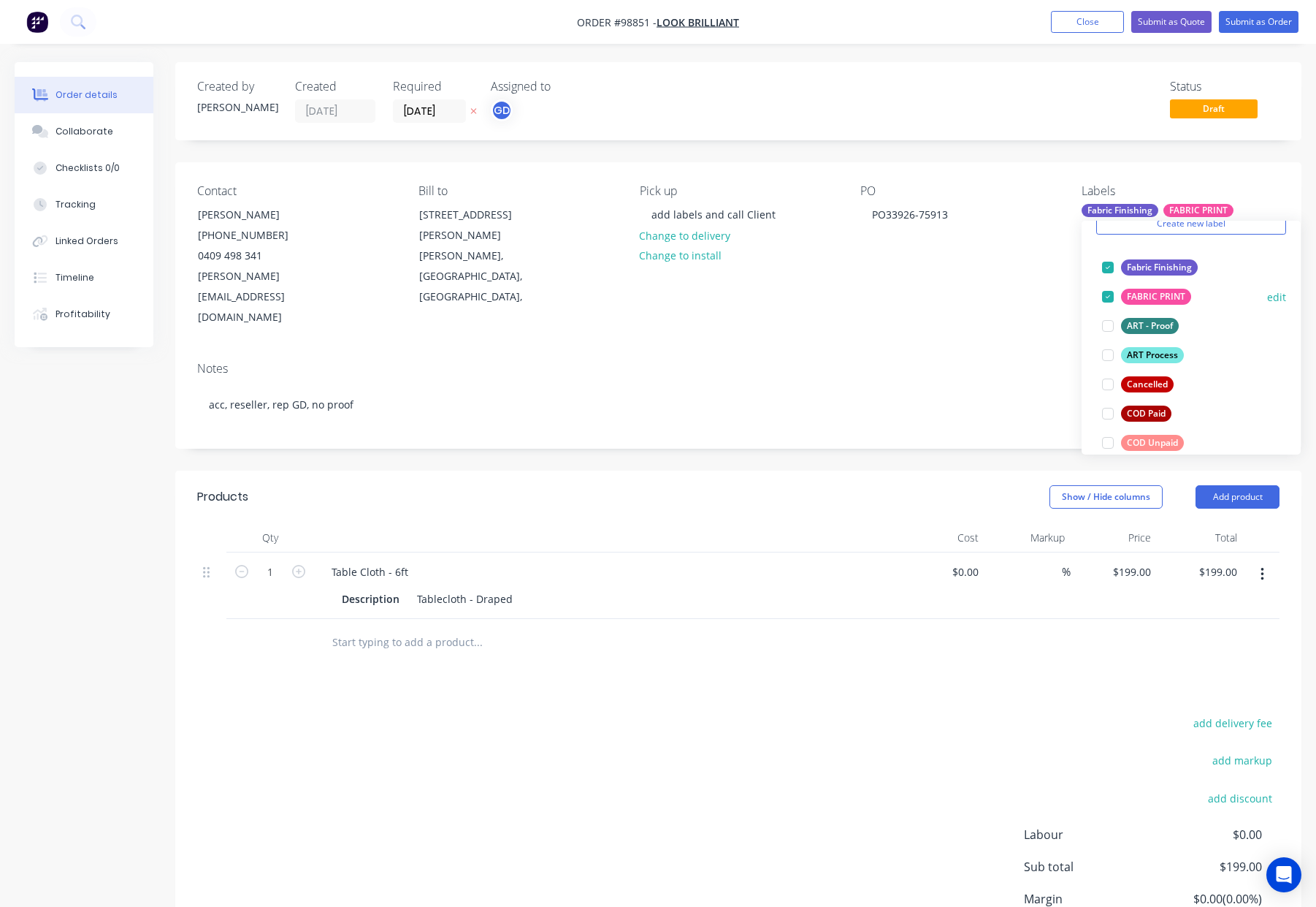
click at [1153, 349] on div "ART Process" at bounding box center [1152, 355] width 63 height 16
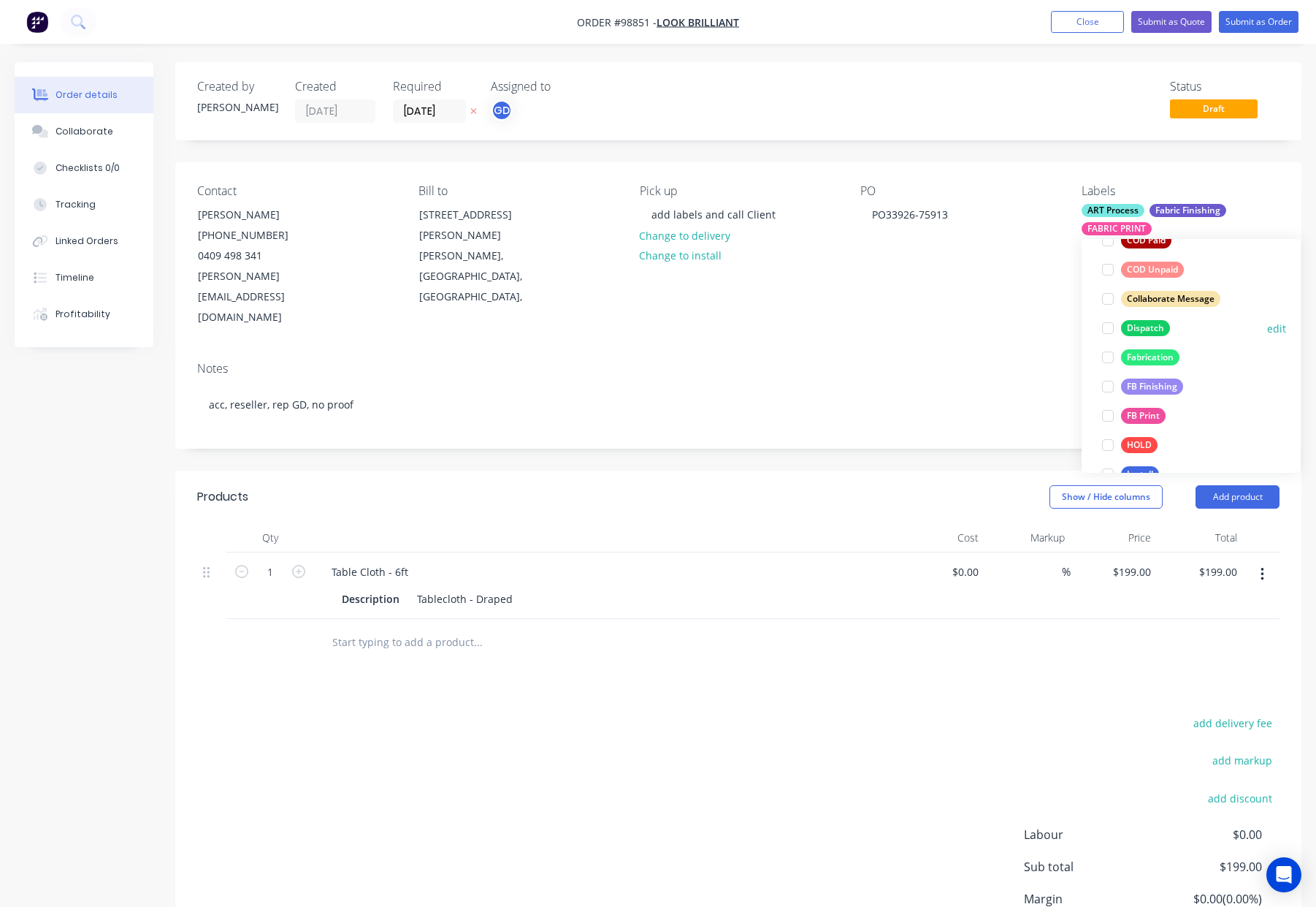
drag, startPoint x: 1154, startPoint y: 332, endPoint x: 1160, endPoint y: 327, distance: 7.8
click at [1154, 332] on div "Dispatch" at bounding box center [1145, 328] width 49 height 16
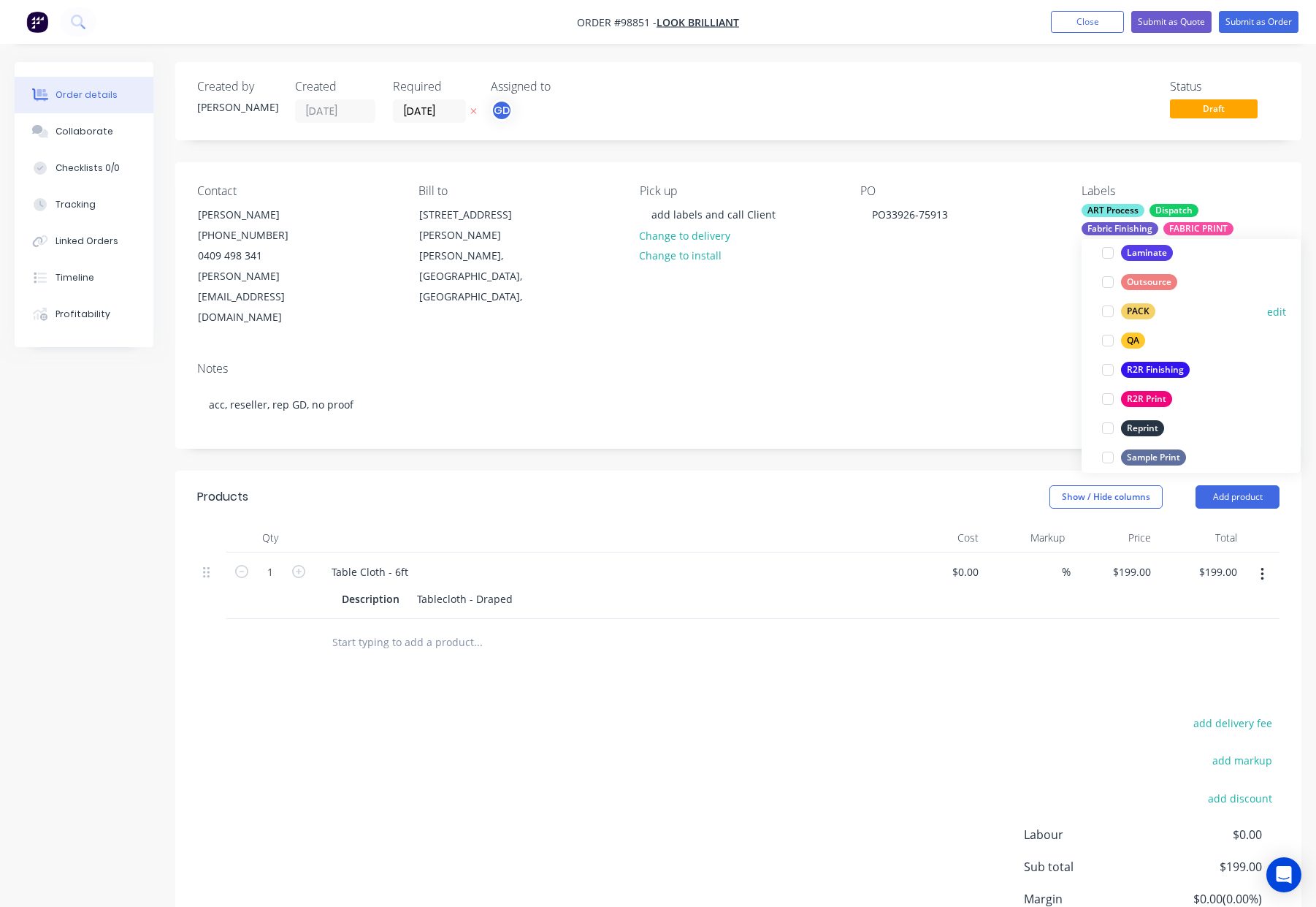
drag, startPoint x: 1138, startPoint y: 309, endPoint x: 1148, endPoint y: 308, distance: 10.0
click at [1138, 309] on div "PACK" at bounding box center [1138, 311] width 34 height 16
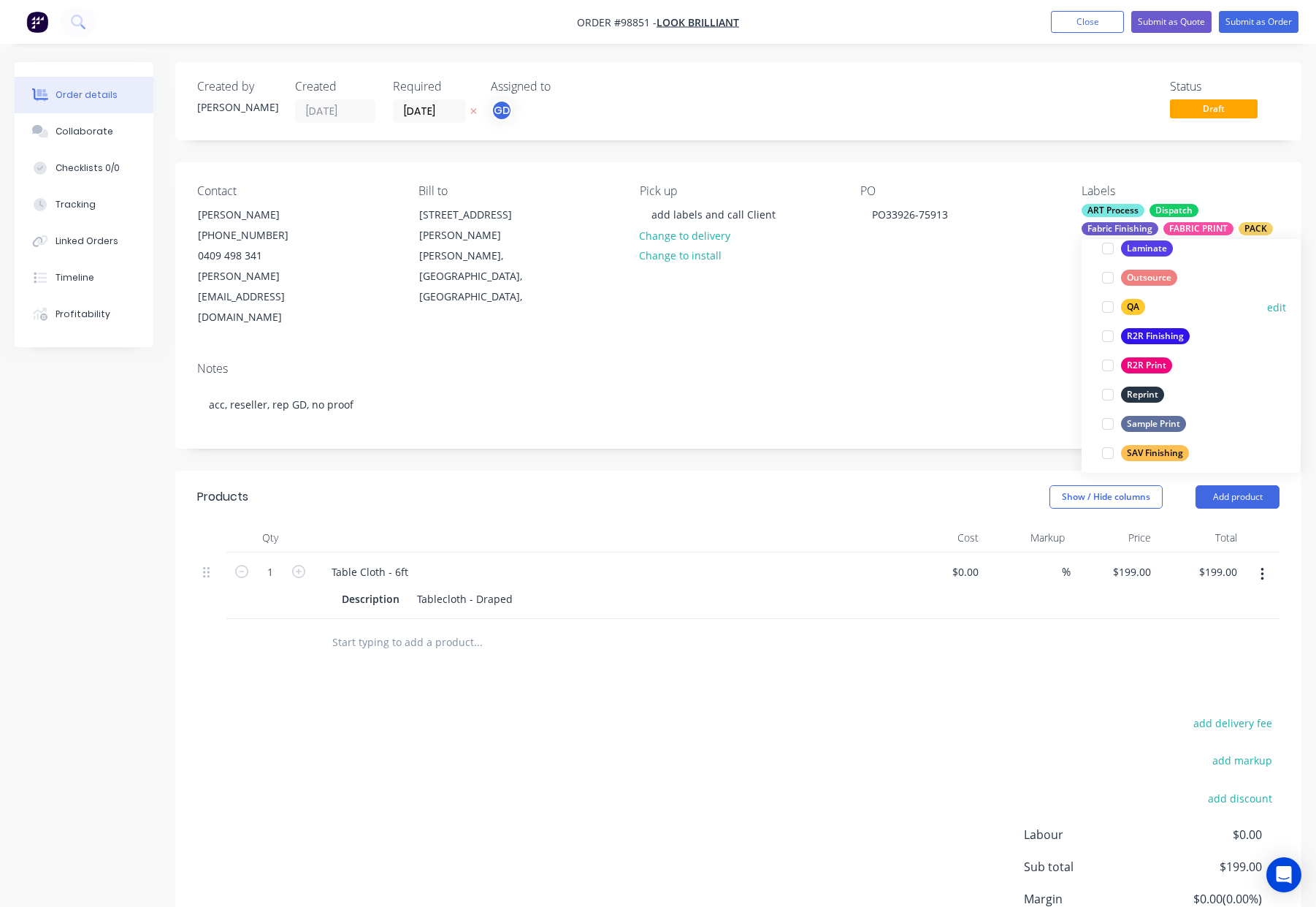
click at [1126, 310] on div "QA" at bounding box center [1133, 307] width 24 height 16
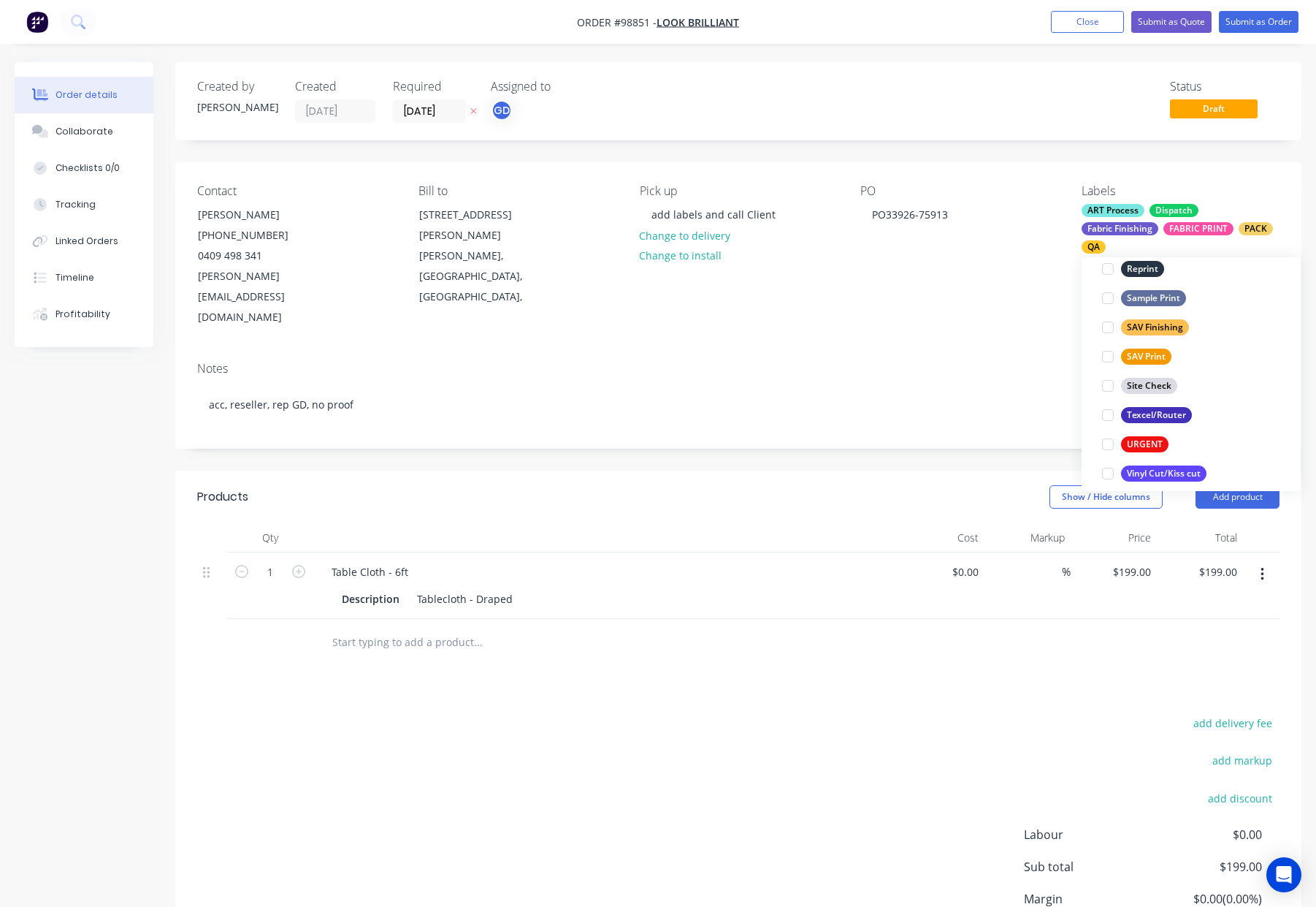
scroll to position [702, 0]
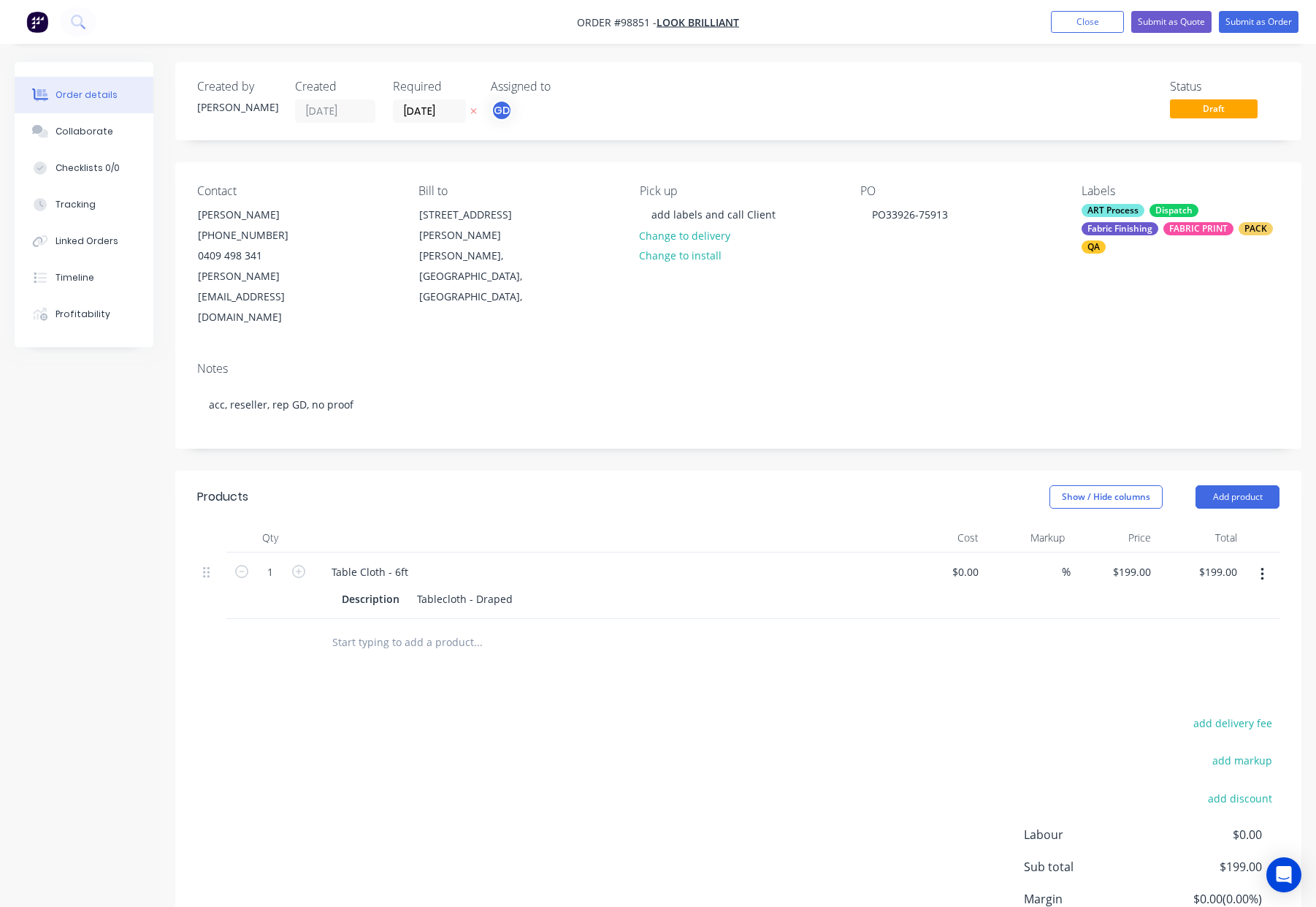
drag, startPoint x: 946, startPoint y: 260, endPoint x: 975, endPoint y: 284, distance: 37.6
click at [946, 260] on div "PO PO33926-75913" at bounding box center [959, 255] width 198 height 144
click at [1242, 21] on button "Submit as Order" at bounding box center [1258, 21] width 80 height 21
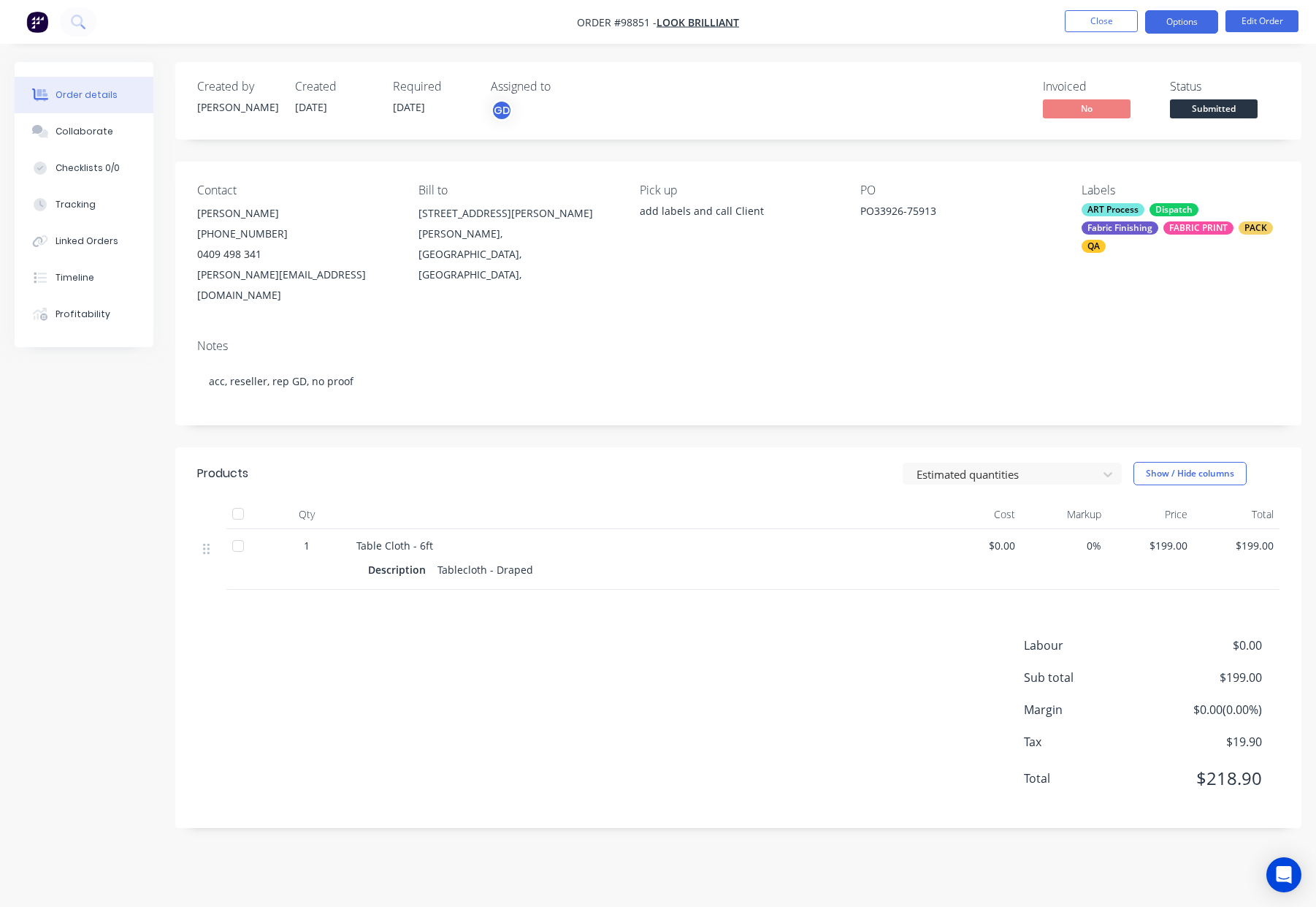
click at [1174, 19] on button "Options" at bounding box center [1181, 21] width 73 height 23
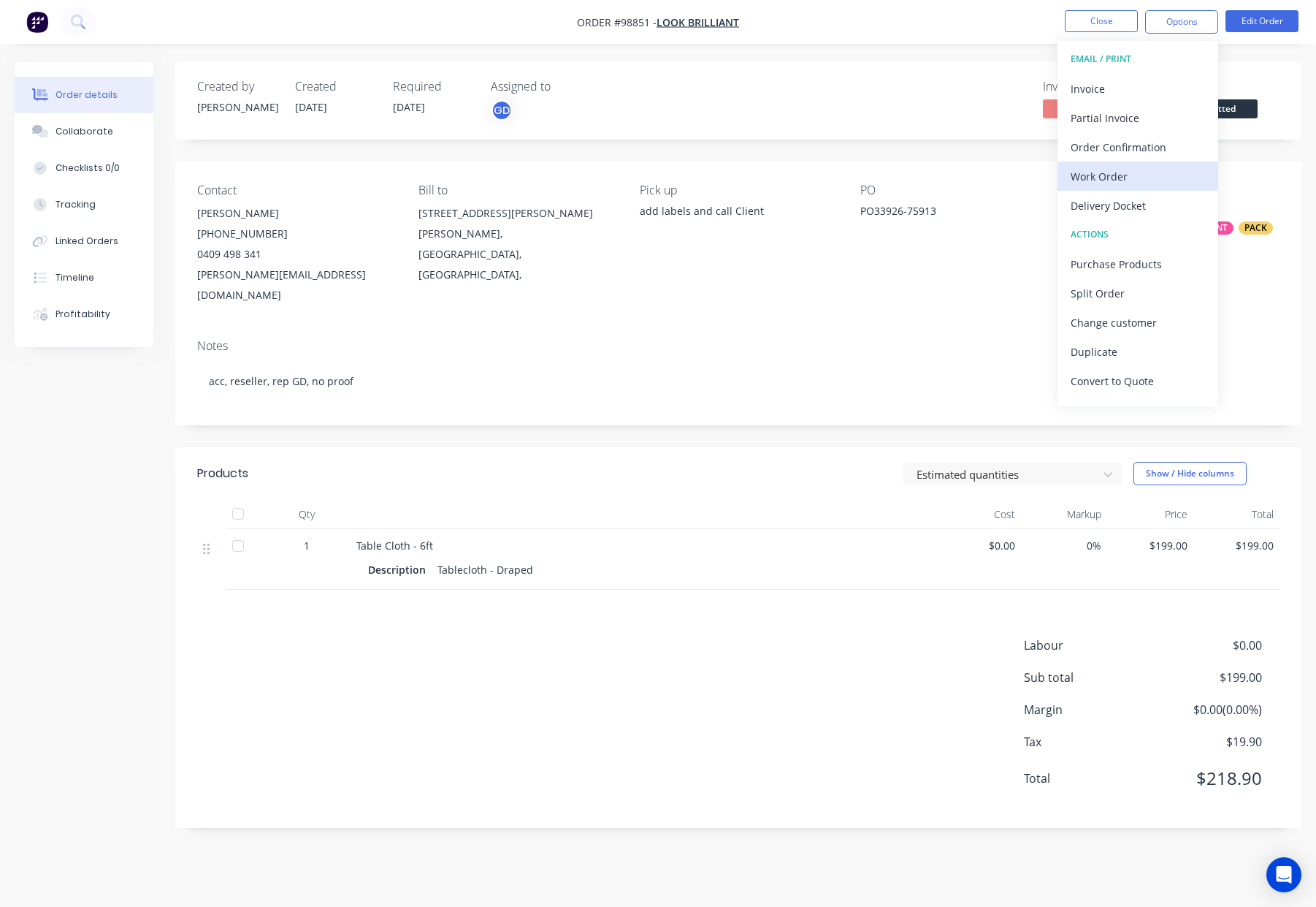
click at [1160, 167] on div "Work Order" at bounding box center [1138, 176] width 134 height 21
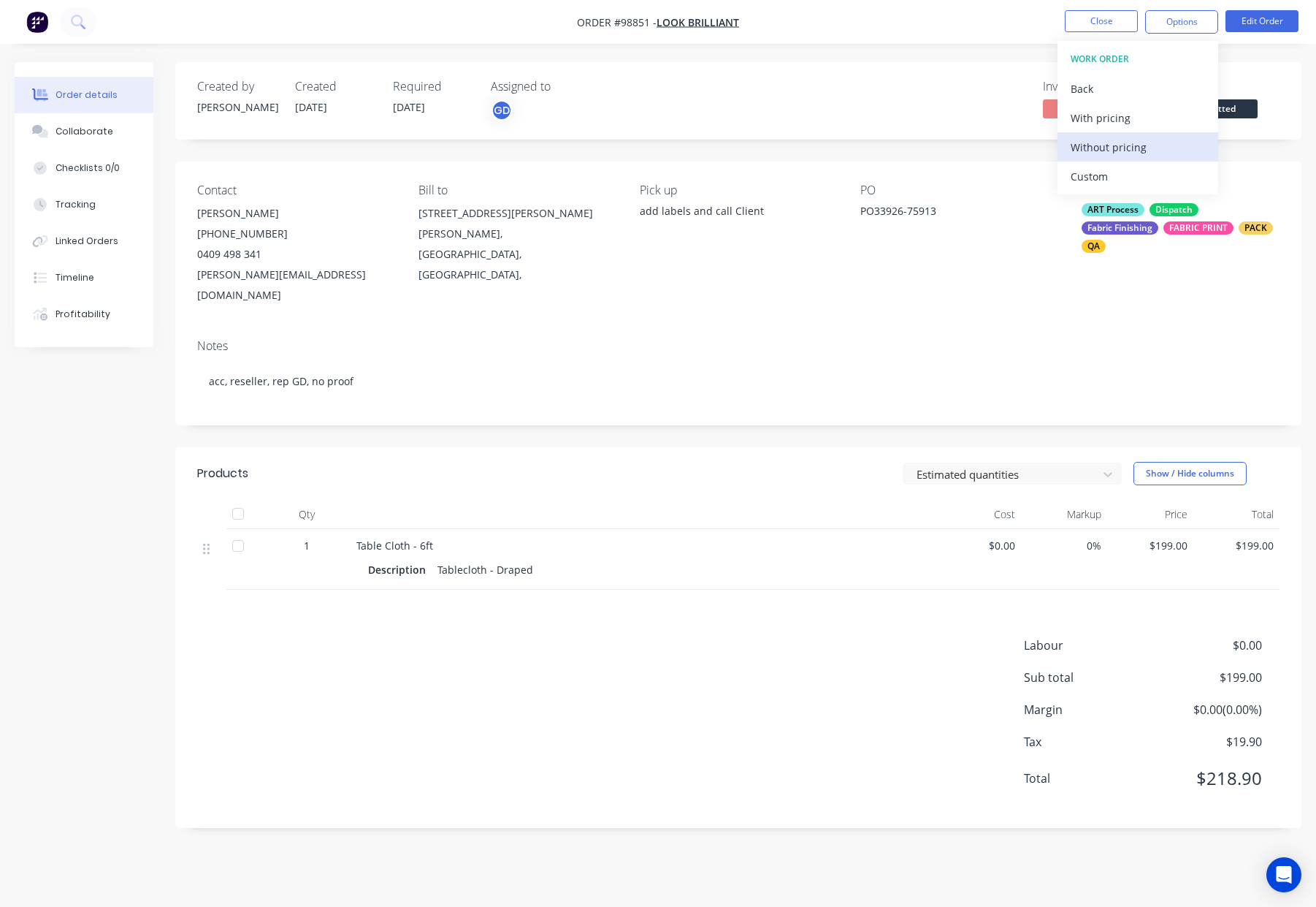
click at [1159, 144] on div "Without pricing" at bounding box center [1138, 147] width 134 height 21
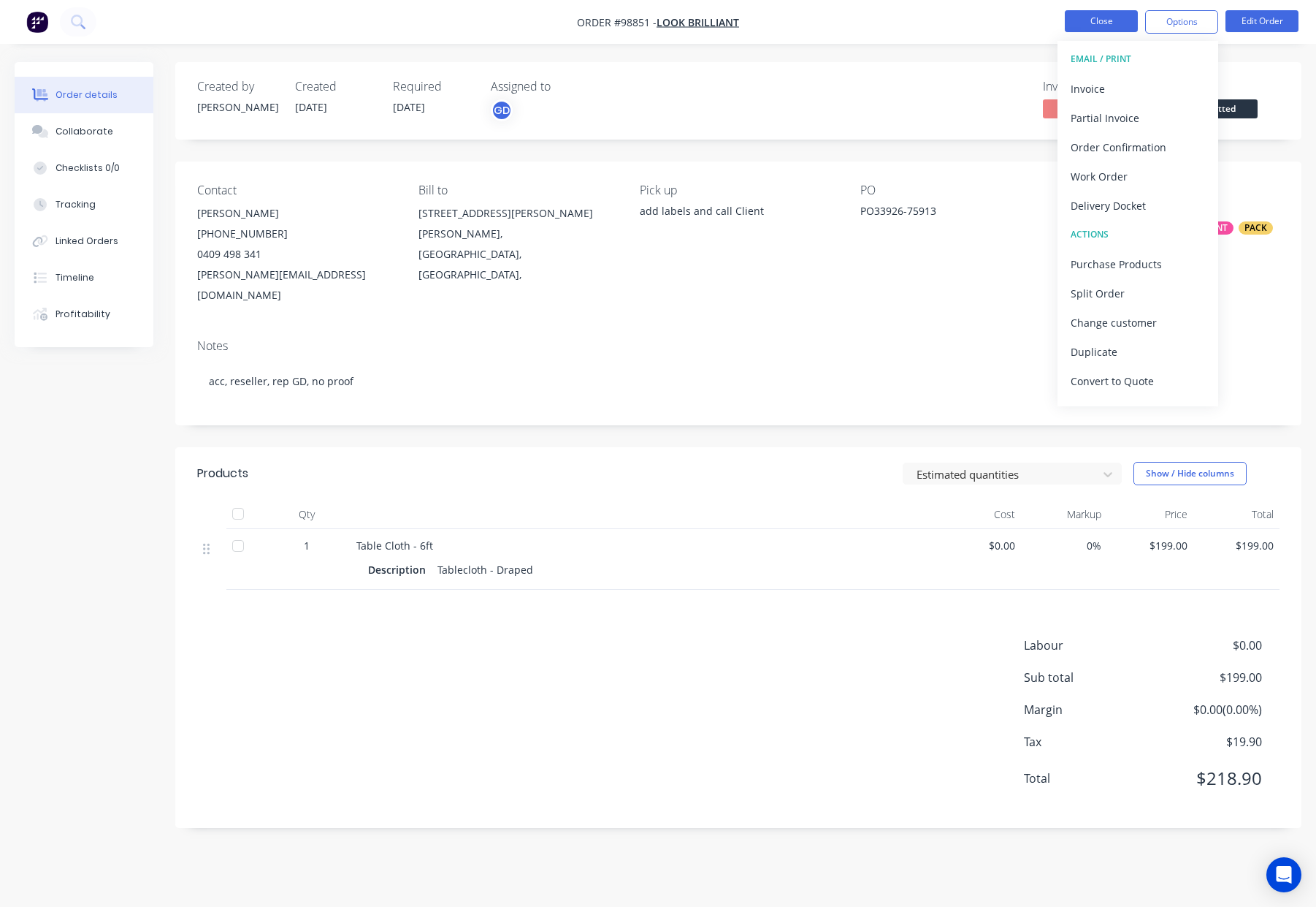
click at [1096, 17] on button "Close" at bounding box center [1101, 21] width 73 height 21
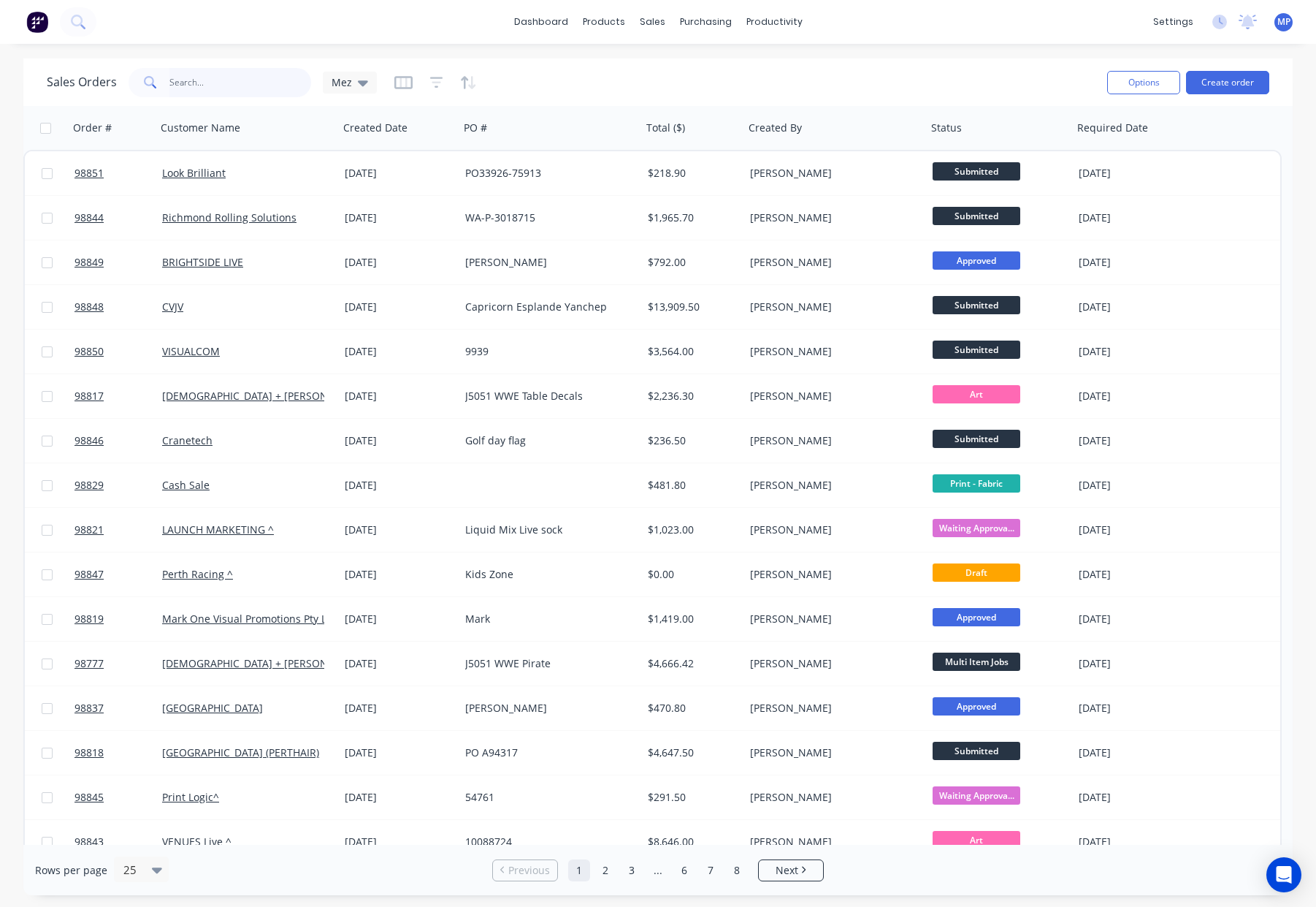
click at [202, 82] on input "text" at bounding box center [241, 83] width 143 height 29
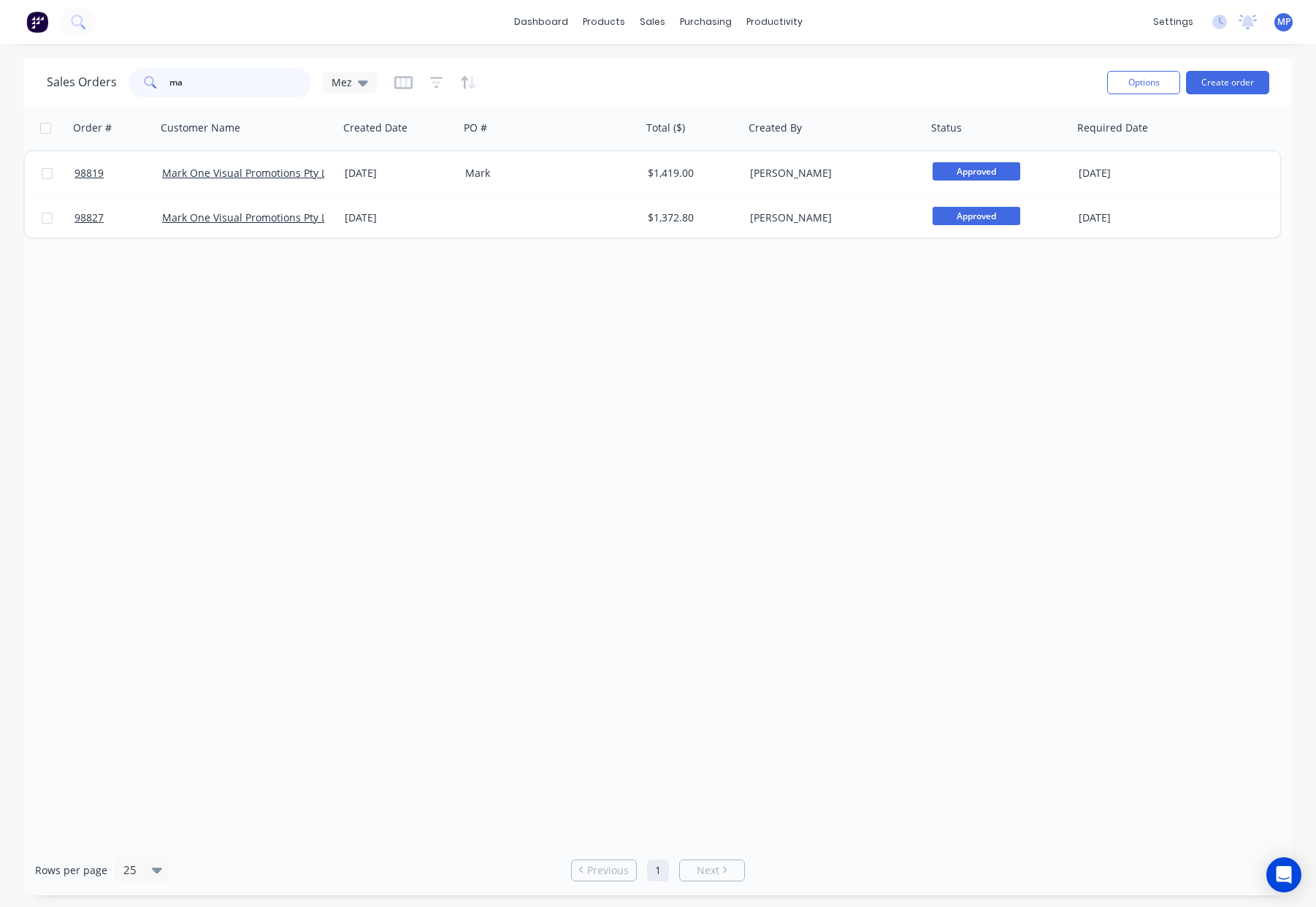
type input "m"
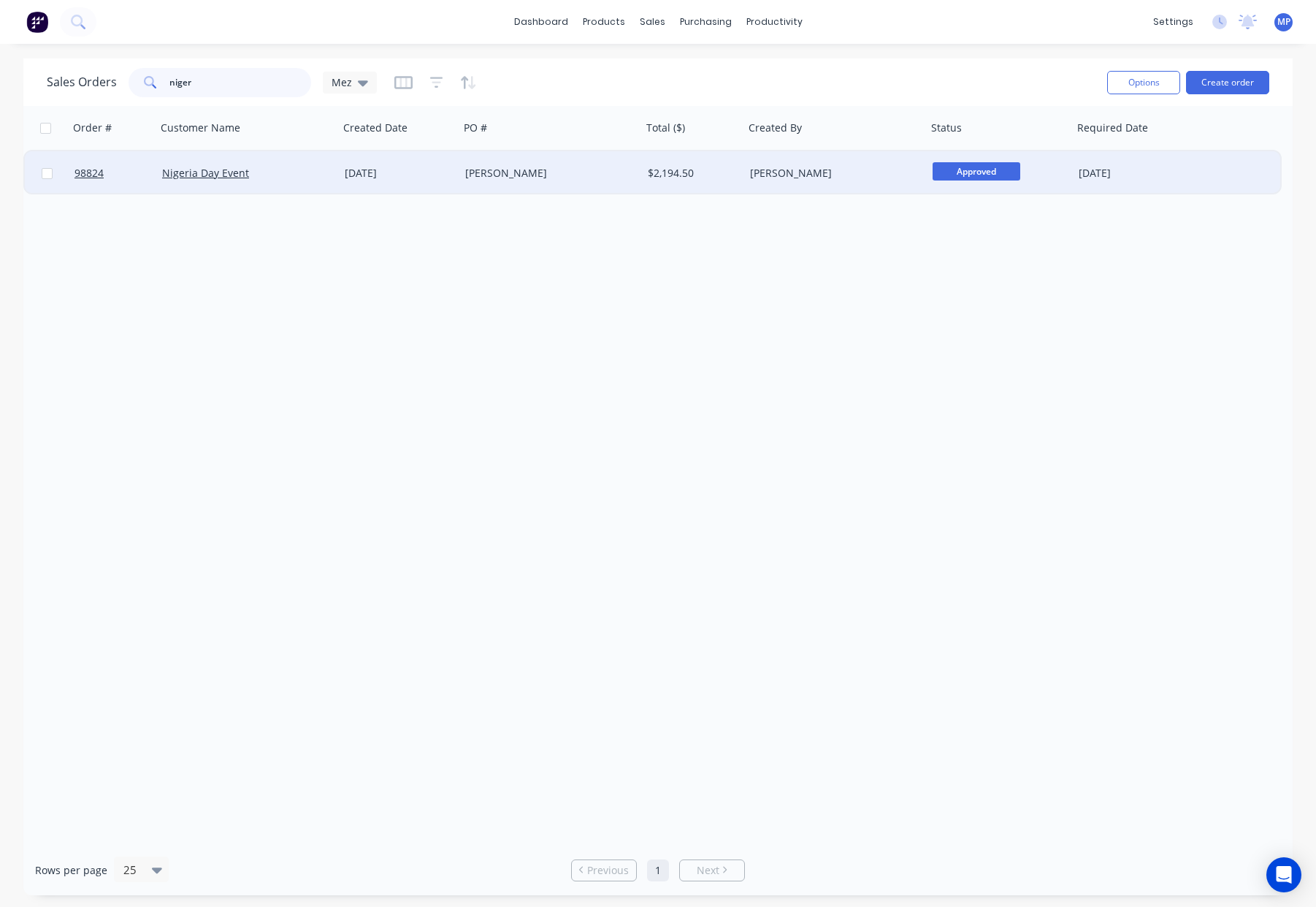
type input "niger"
click at [528, 176] on div "[PERSON_NAME]" at bounding box center [546, 173] width 162 height 15
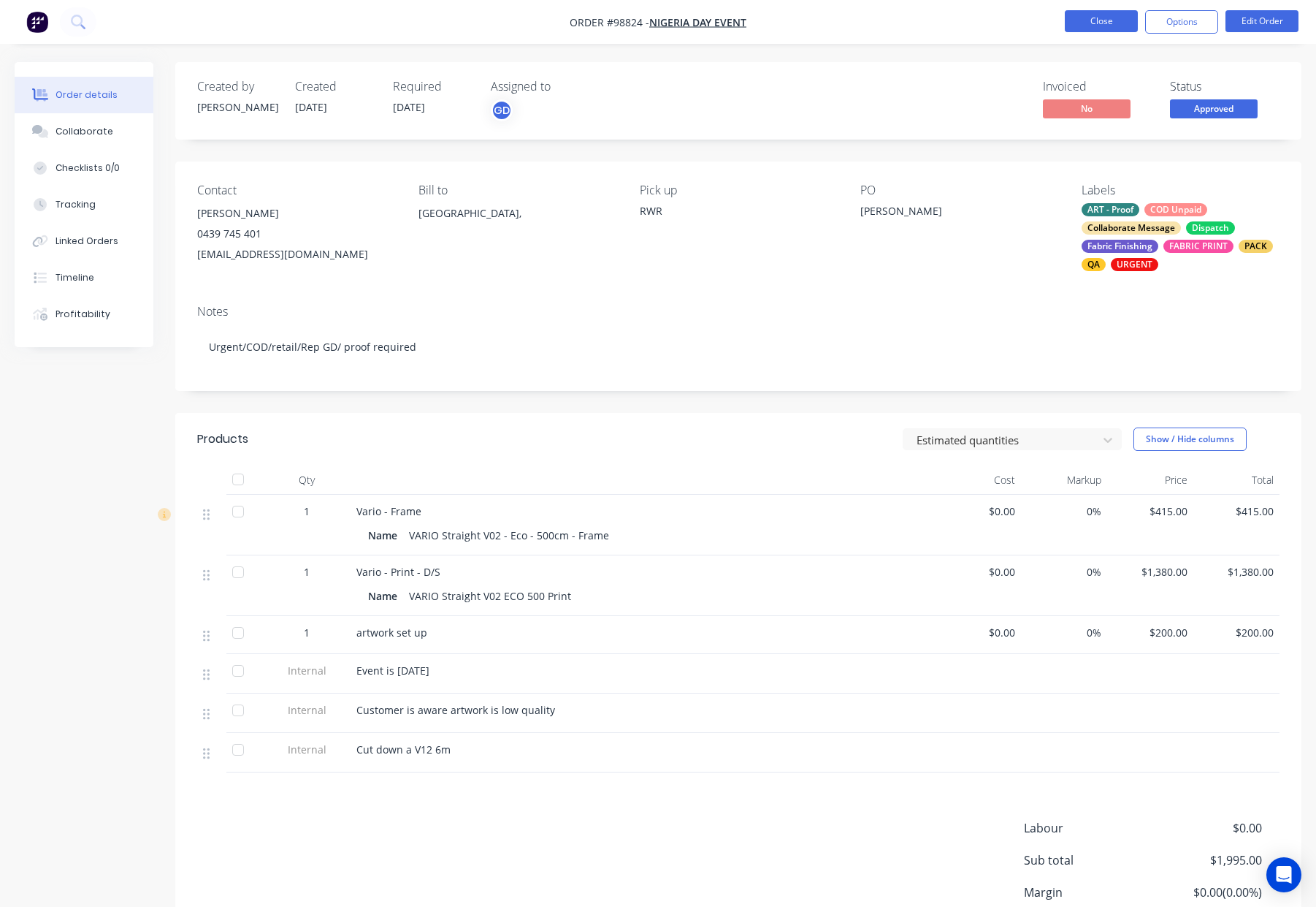
click at [1087, 18] on button "Close" at bounding box center [1101, 21] width 73 height 21
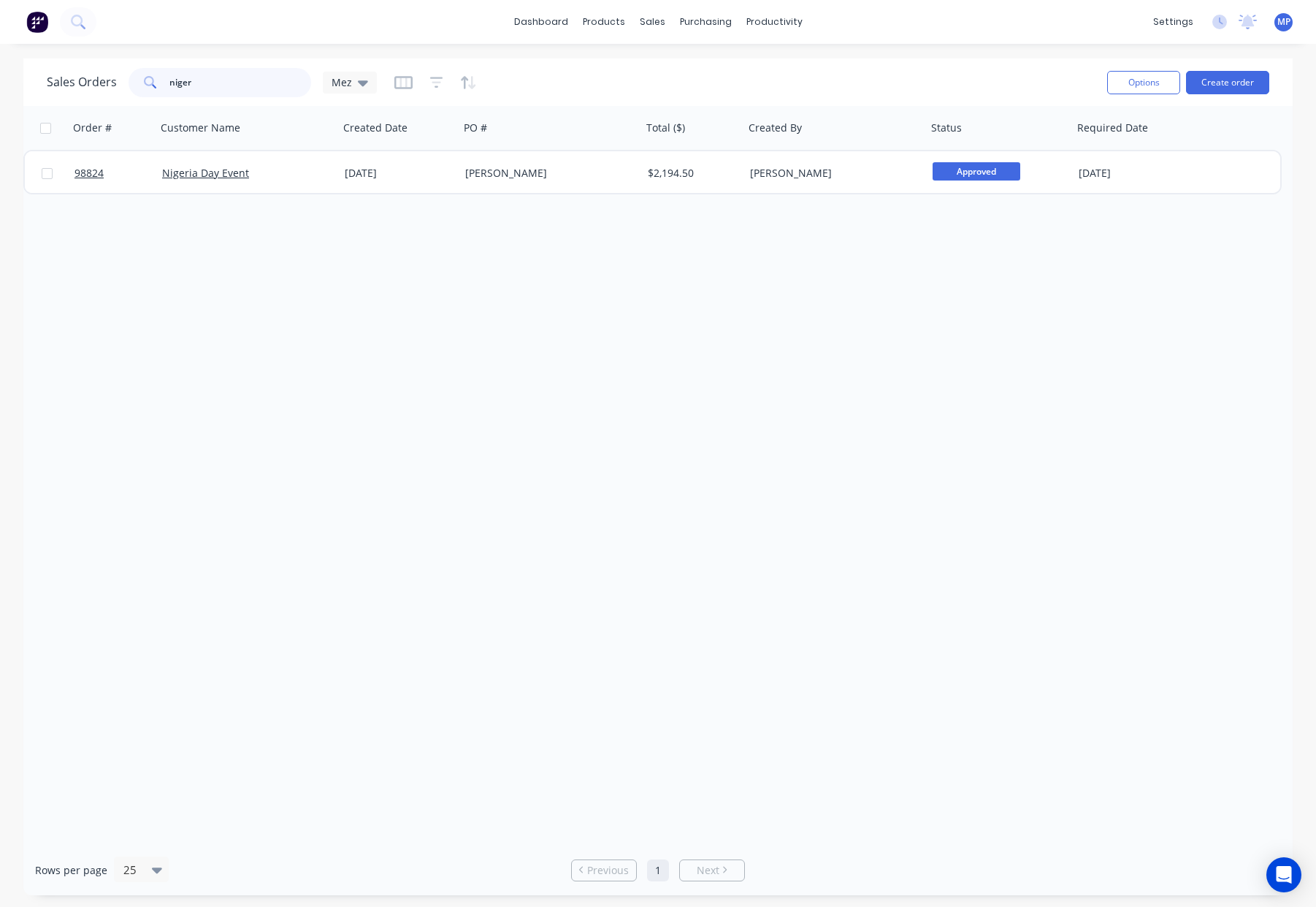
drag, startPoint x: 189, startPoint y: 89, endPoint x: 203, endPoint y: 89, distance: 14.0
click at [134, 88] on div "niger" at bounding box center [220, 83] width 182 height 29
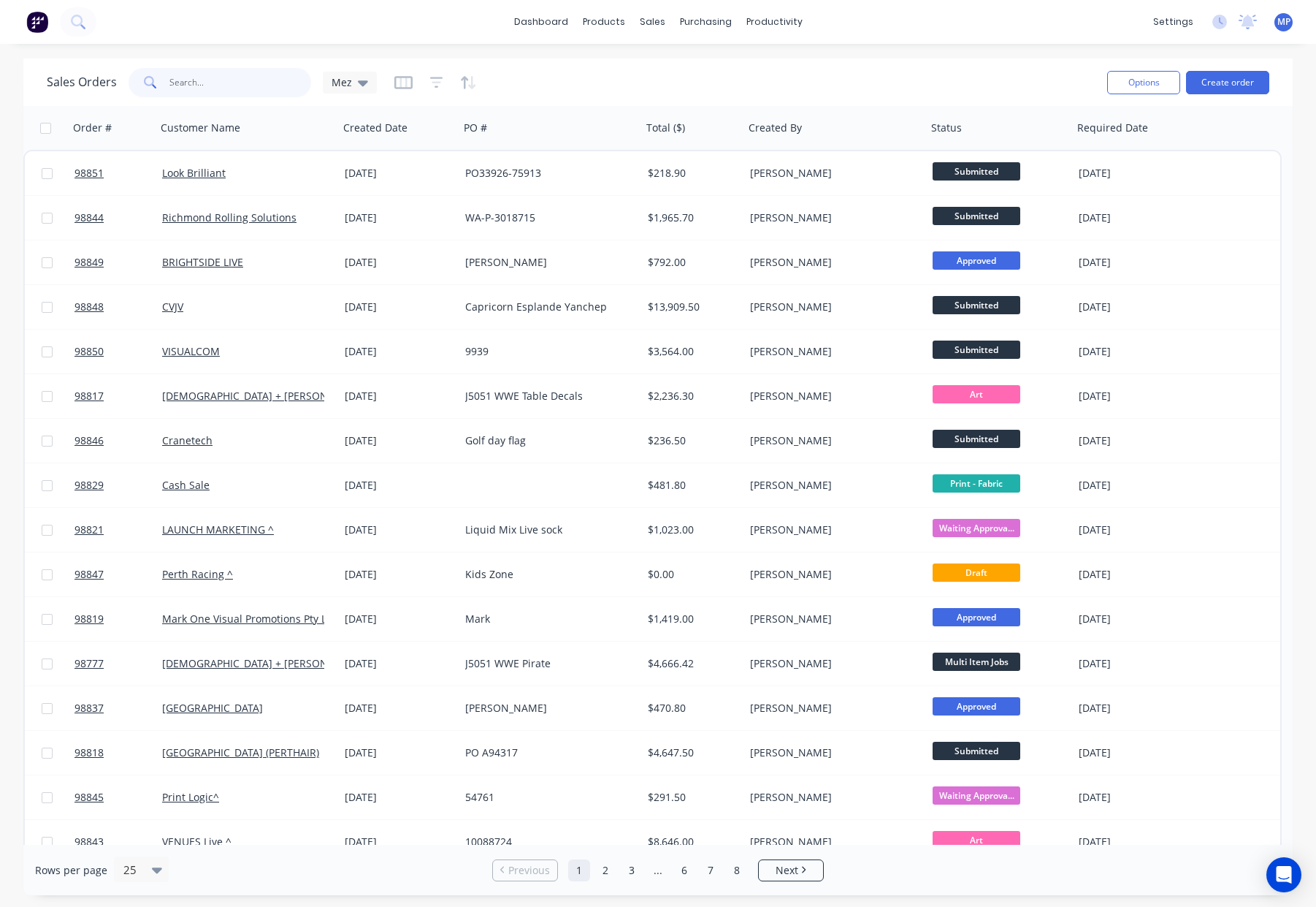
click at [221, 80] on input "text" at bounding box center [241, 83] width 143 height 29
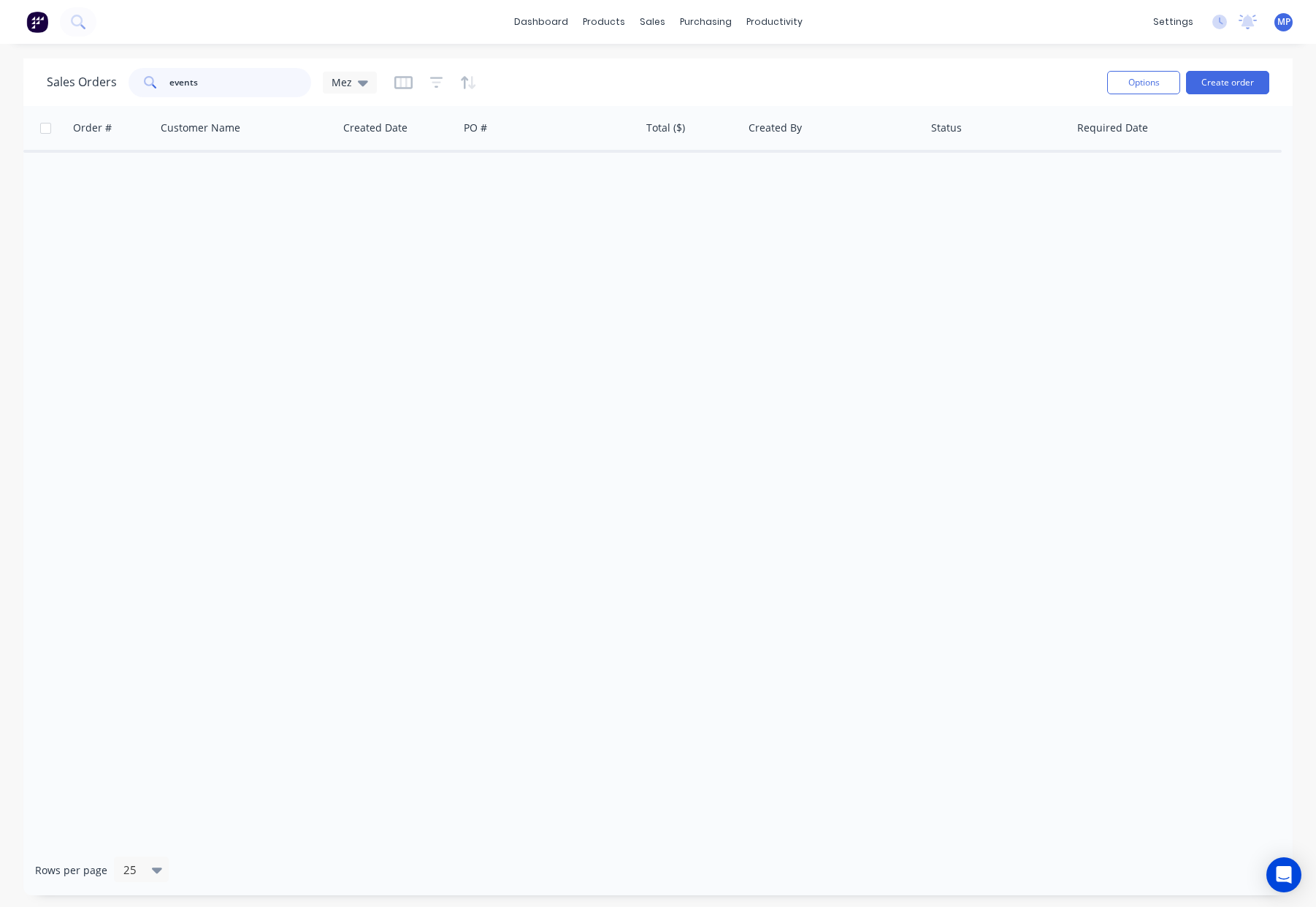
click at [250, 79] on input "events" at bounding box center [241, 83] width 143 height 29
type input "event"
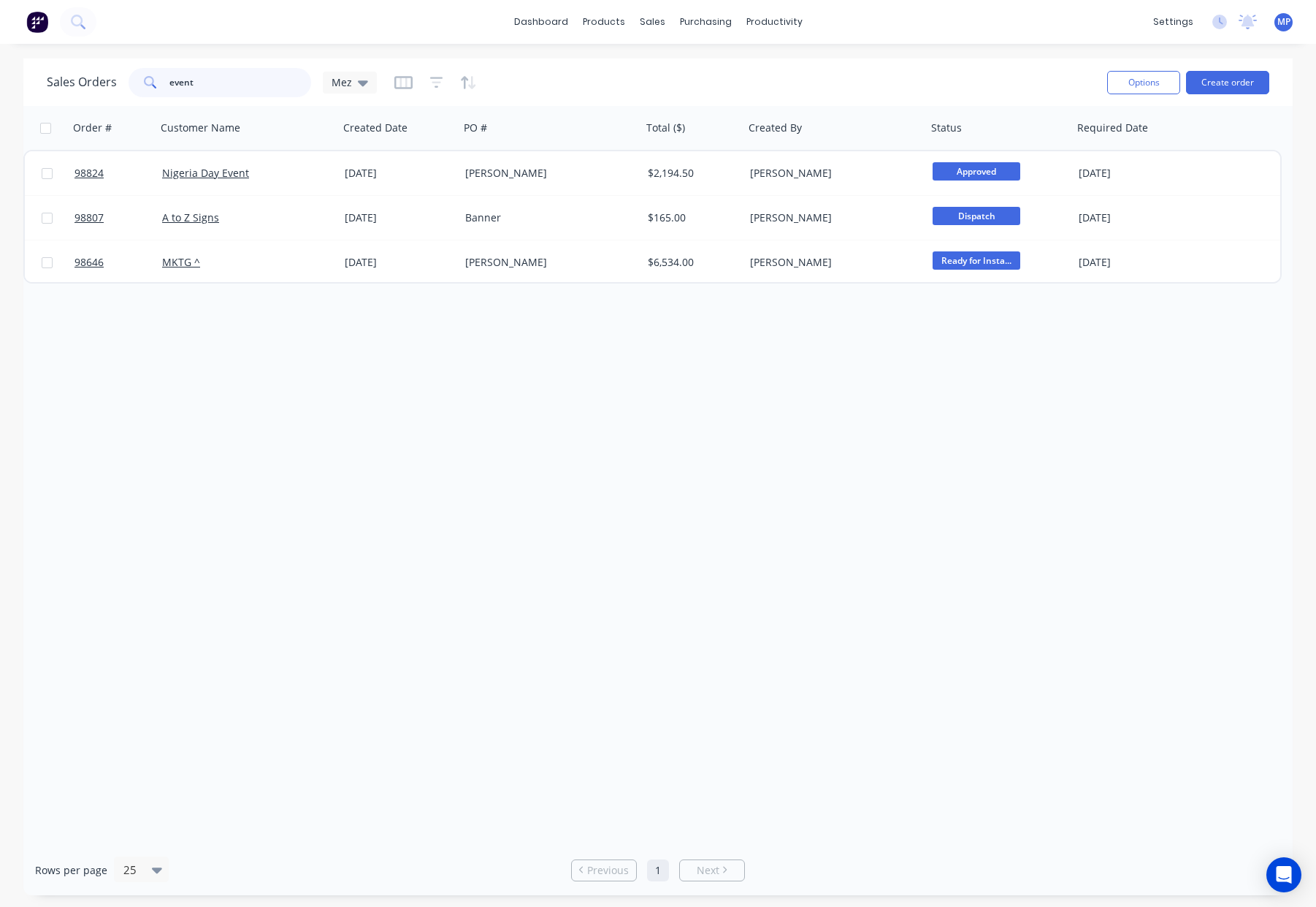
drag, startPoint x: 225, startPoint y: 83, endPoint x: 163, endPoint y: 78, distance: 62.2
click at [156, 80] on div "event" at bounding box center [220, 83] width 182 height 29
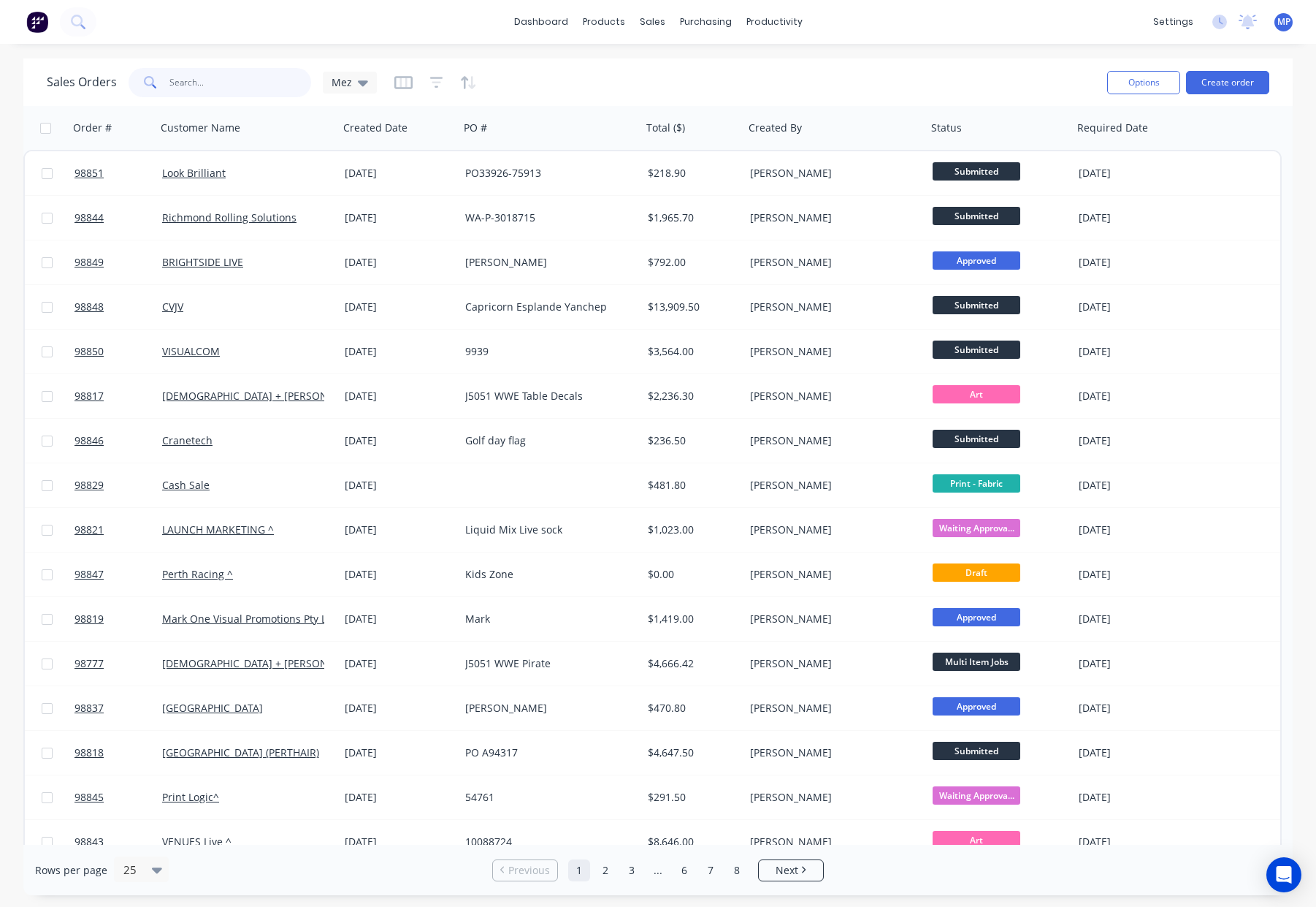
drag, startPoint x: 199, startPoint y: 75, endPoint x: 216, endPoint y: 75, distance: 17.0
click at [199, 75] on input "text" at bounding box center [241, 83] width 143 height 29
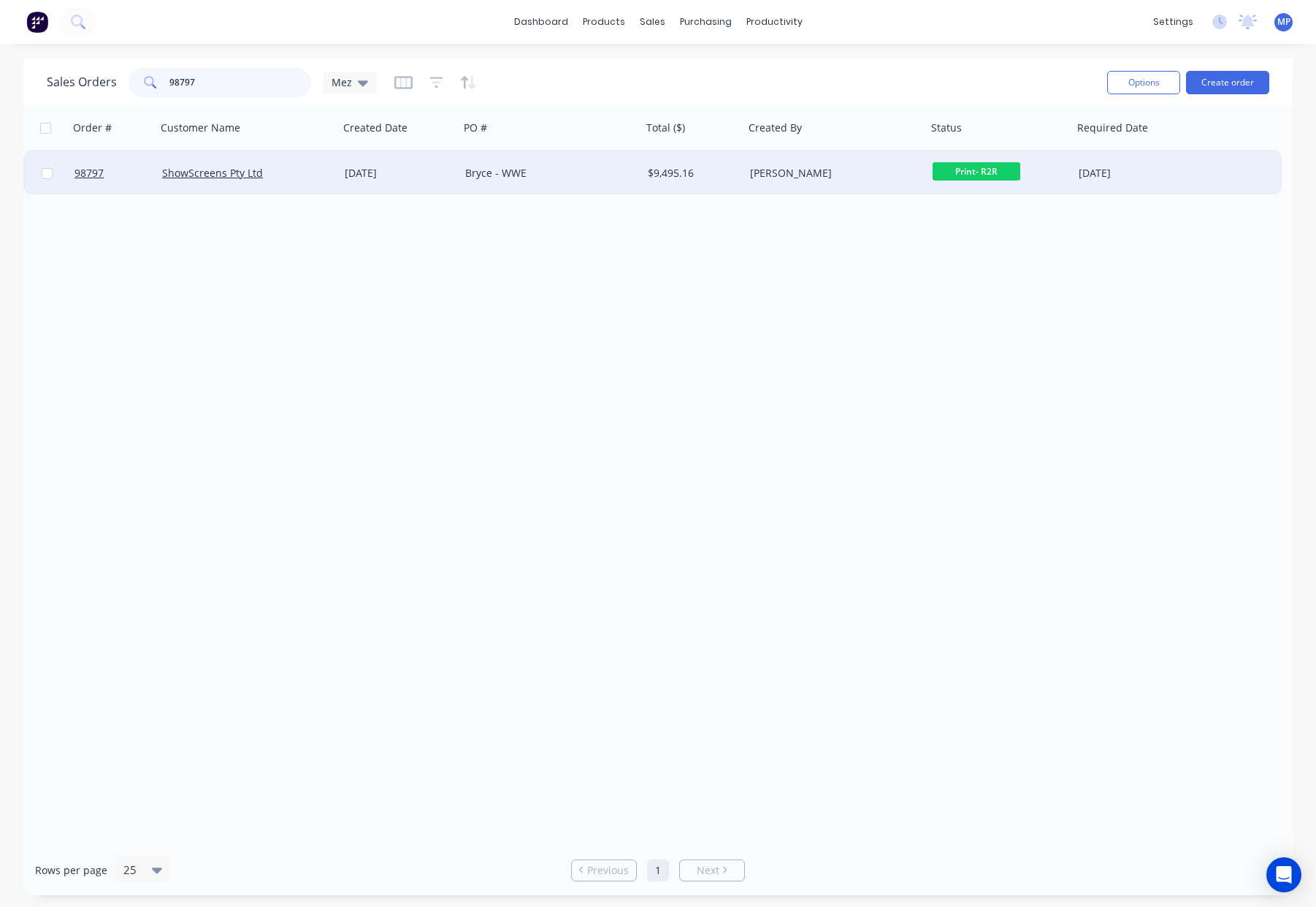
type input "98797"
click at [318, 177] on div "ShowScreens Pty Ltd" at bounding box center [243, 173] width 162 height 15
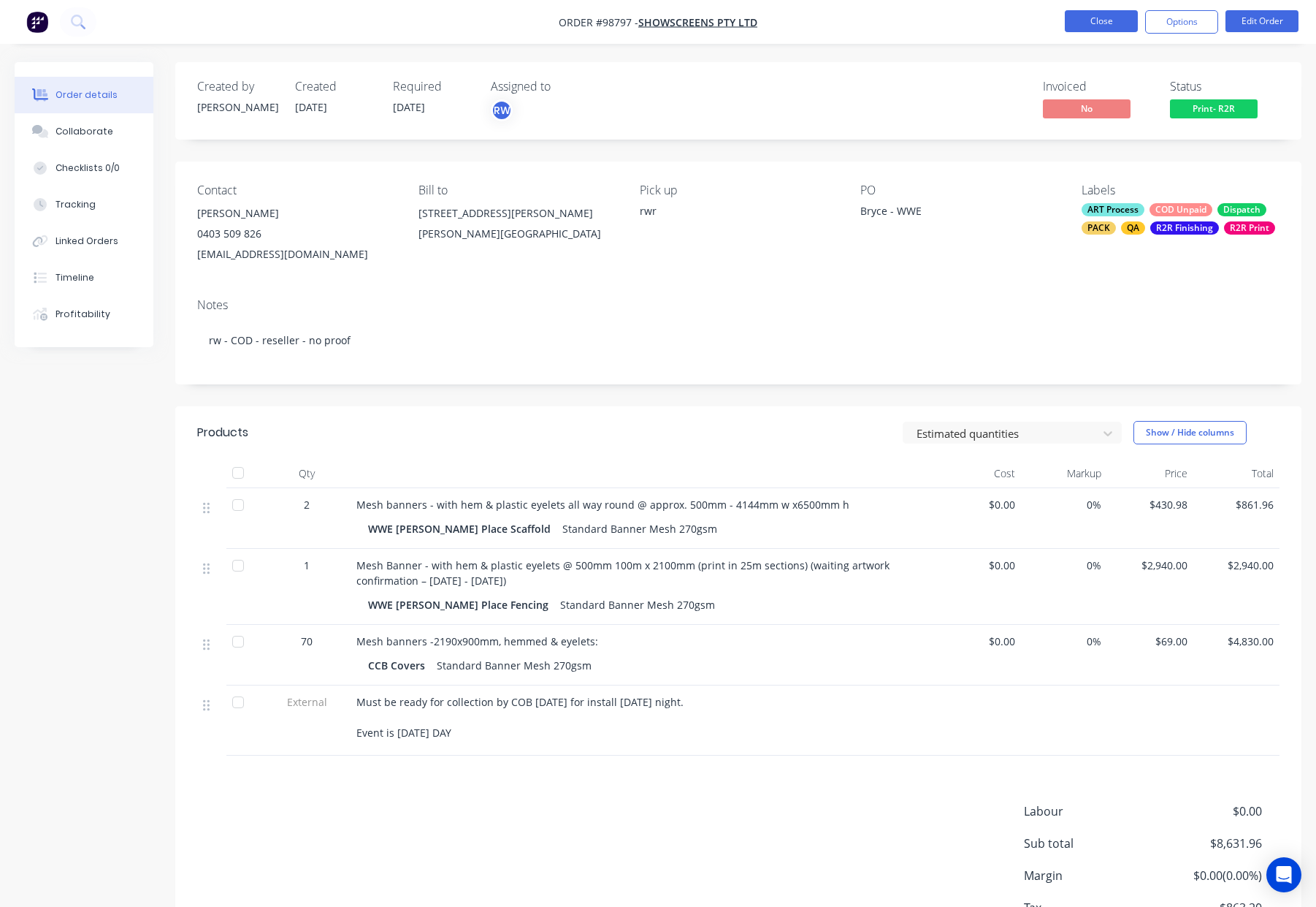
click at [1091, 20] on button "Close" at bounding box center [1101, 21] width 73 height 21
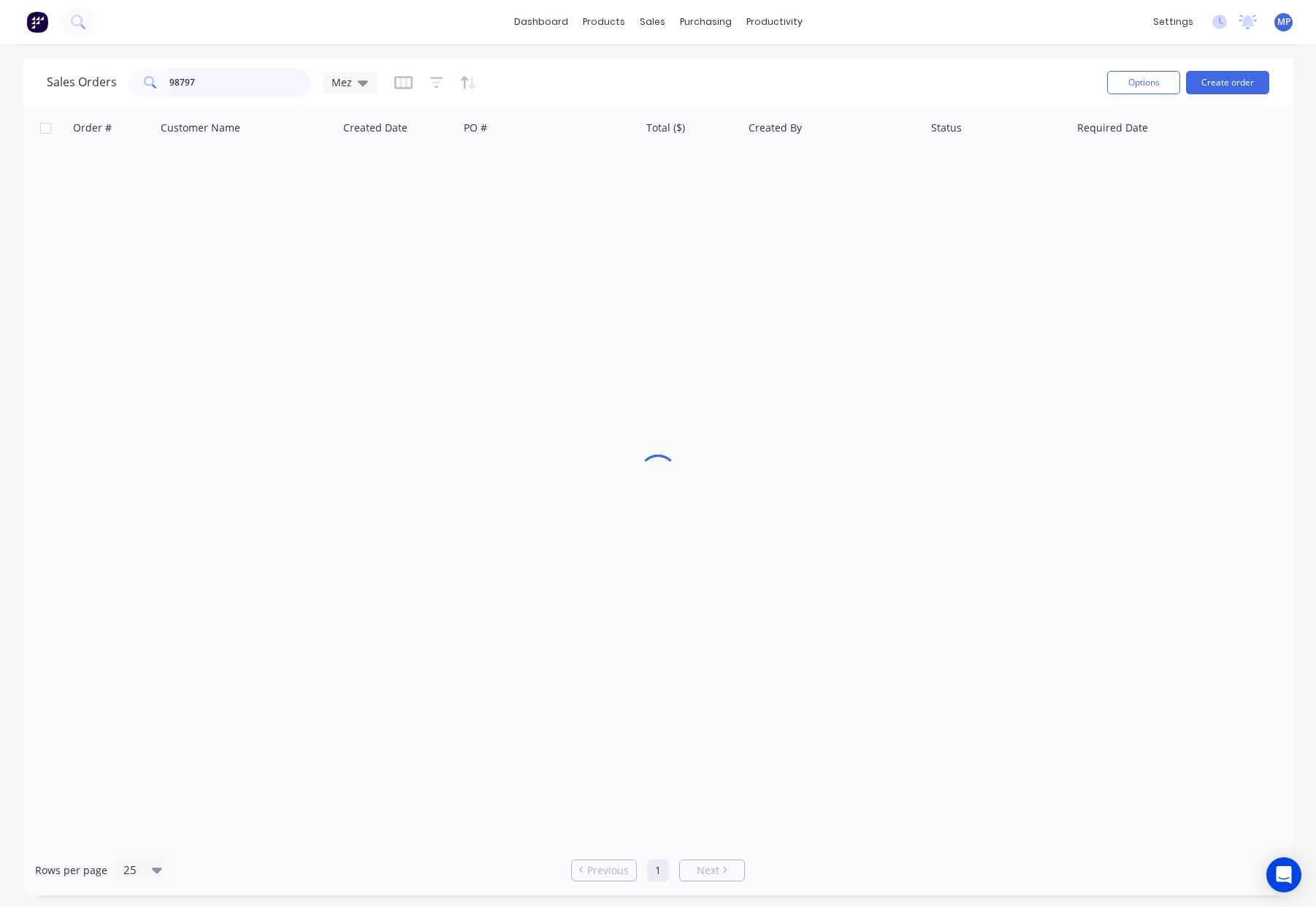
click at [205, 77] on input "98797" at bounding box center [241, 83] width 143 height 29
drag, startPoint x: 192, startPoint y: 83, endPoint x: 138, endPoint y: 82, distance: 54.0
click at [140, 82] on div "98797" at bounding box center [220, 83] width 182 height 29
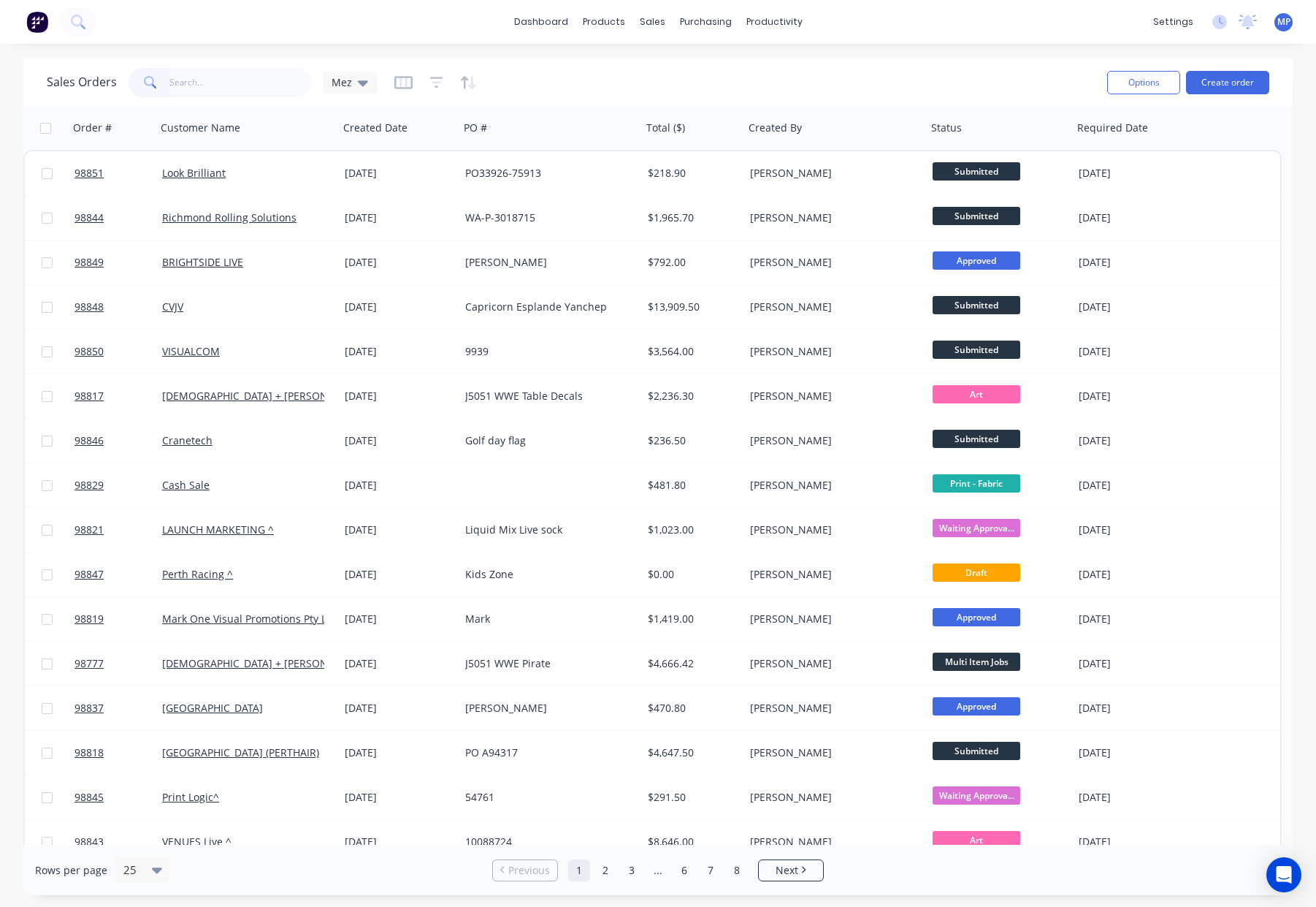
click at [211, 98] on div "Sales Orders Mez" at bounding box center [571, 83] width 1049 height 36
click at [213, 84] on input "text" at bounding box center [241, 83] width 143 height 29
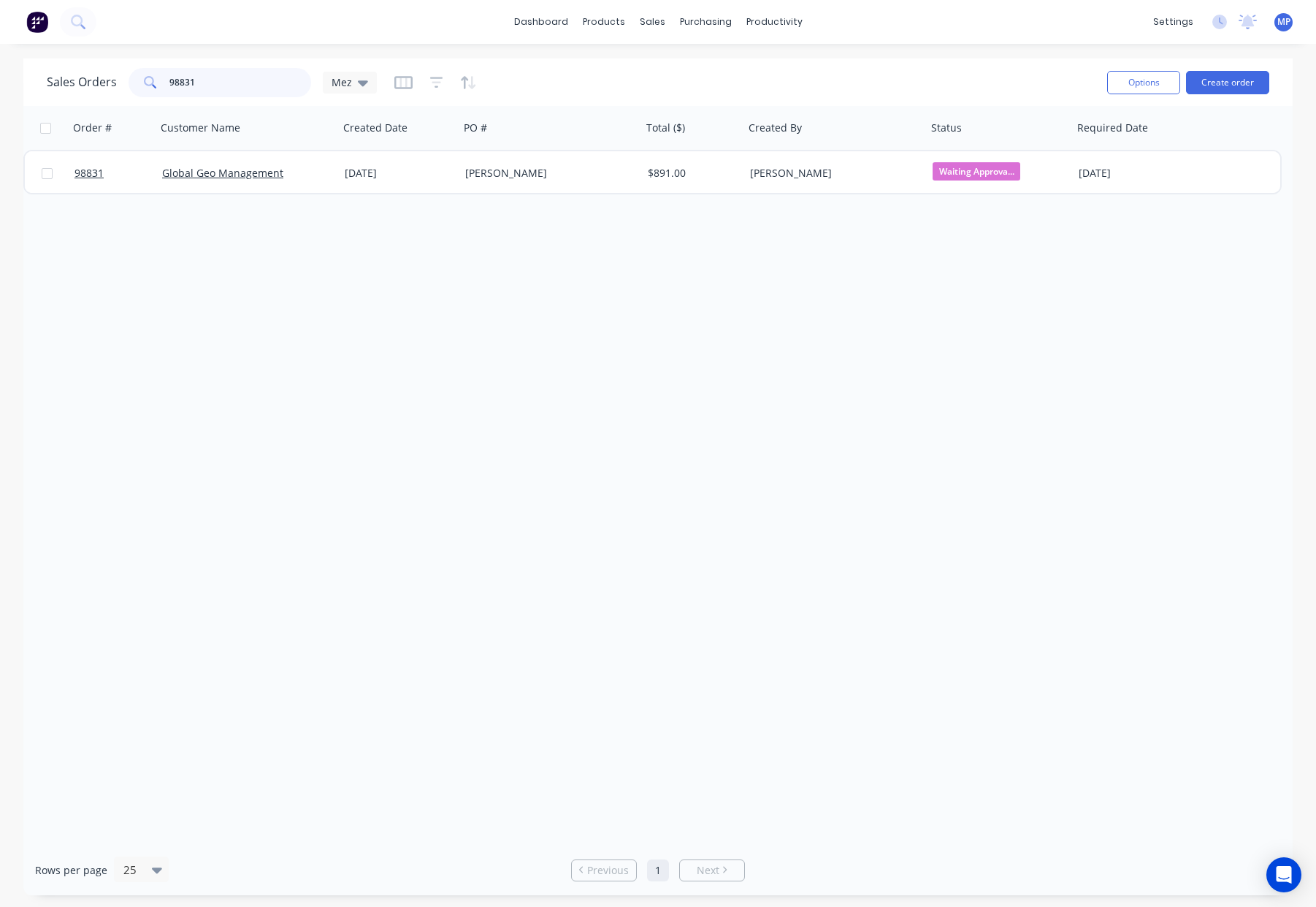
type input "98831"
click at [237, 84] on input "98831" at bounding box center [241, 83] width 143 height 29
